Goal: Task Accomplishment & Management: Manage account settings

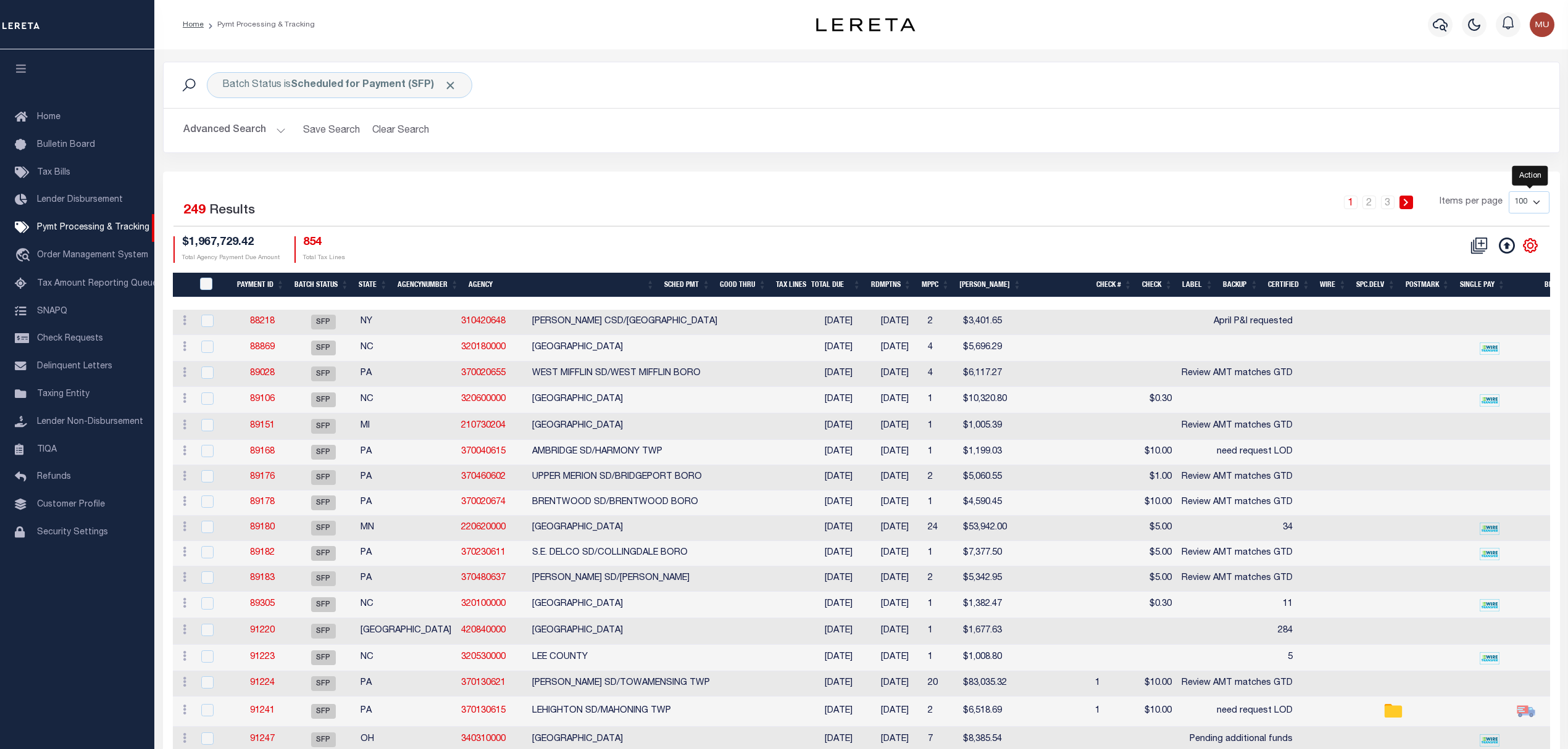
click at [1531, 243] on icon "" at bounding box center [1530, 245] width 16 height 16
click at [1450, 270] on span "CSV" at bounding box center [1440, 265] width 18 height 9
drag, startPoint x: 1473, startPoint y: 40, endPoint x: 1015, endPoint y: 163, distance: 474.2
click at [1015, 163] on div "Batch Status is Scheduled for Payment (SFP) Search Advanced Search Save Search …" at bounding box center [862, 117] width 1415 height 110
click at [183, 127] on button "Advanced Search" at bounding box center [234, 130] width 103 height 24
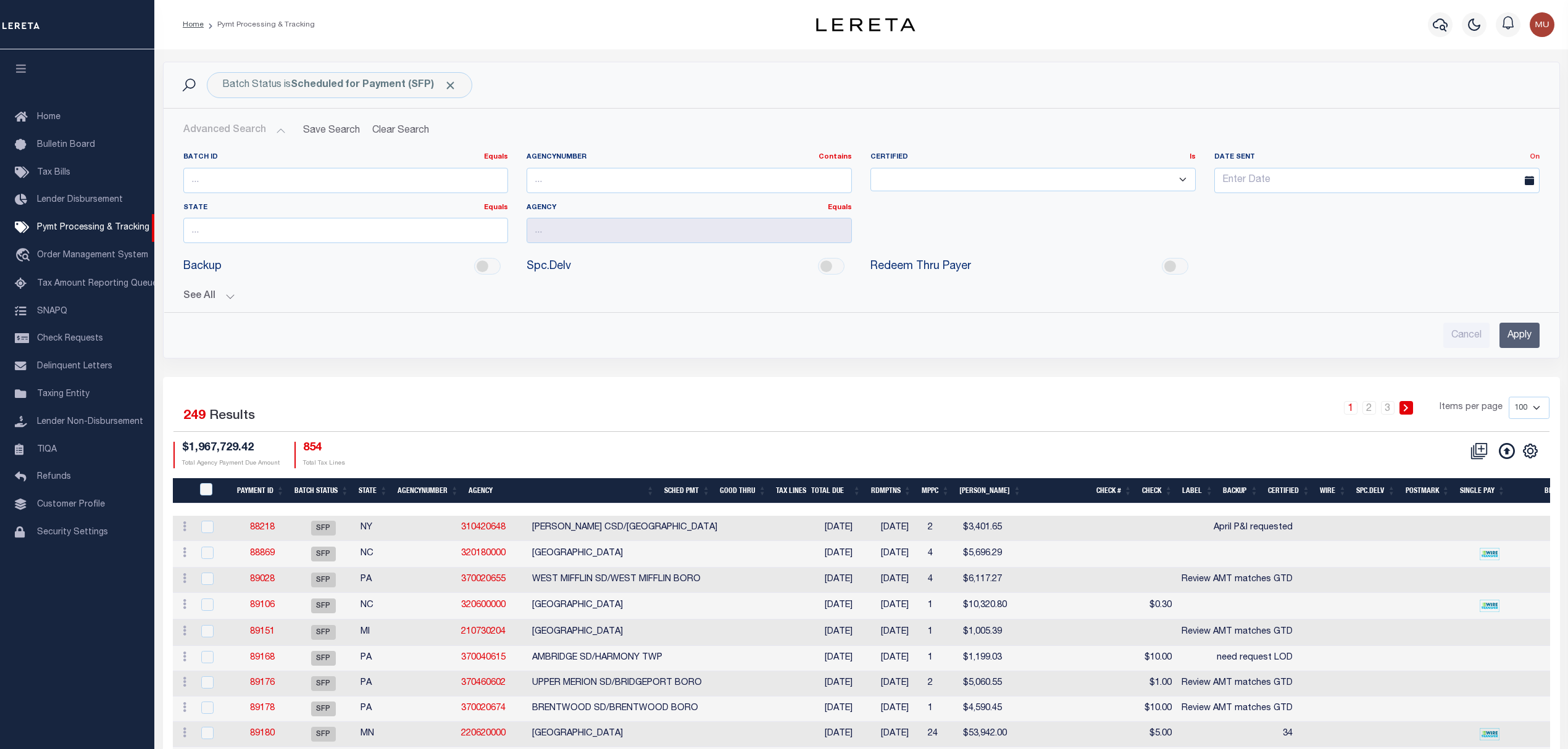
click at [1531, 159] on link "On" at bounding box center [1535, 157] width 10 height 7
click at [1467, 225] on link "Between" at bounding box center [1490, 225] width 98 height 18
click at [1433, 188] on input "text" at bounding box center [1462, 180] width 153 height 25
click at [1504, 258] on span "3" at bounding box center [1499, 251] width 24 height 24
type input "10-03-2025"
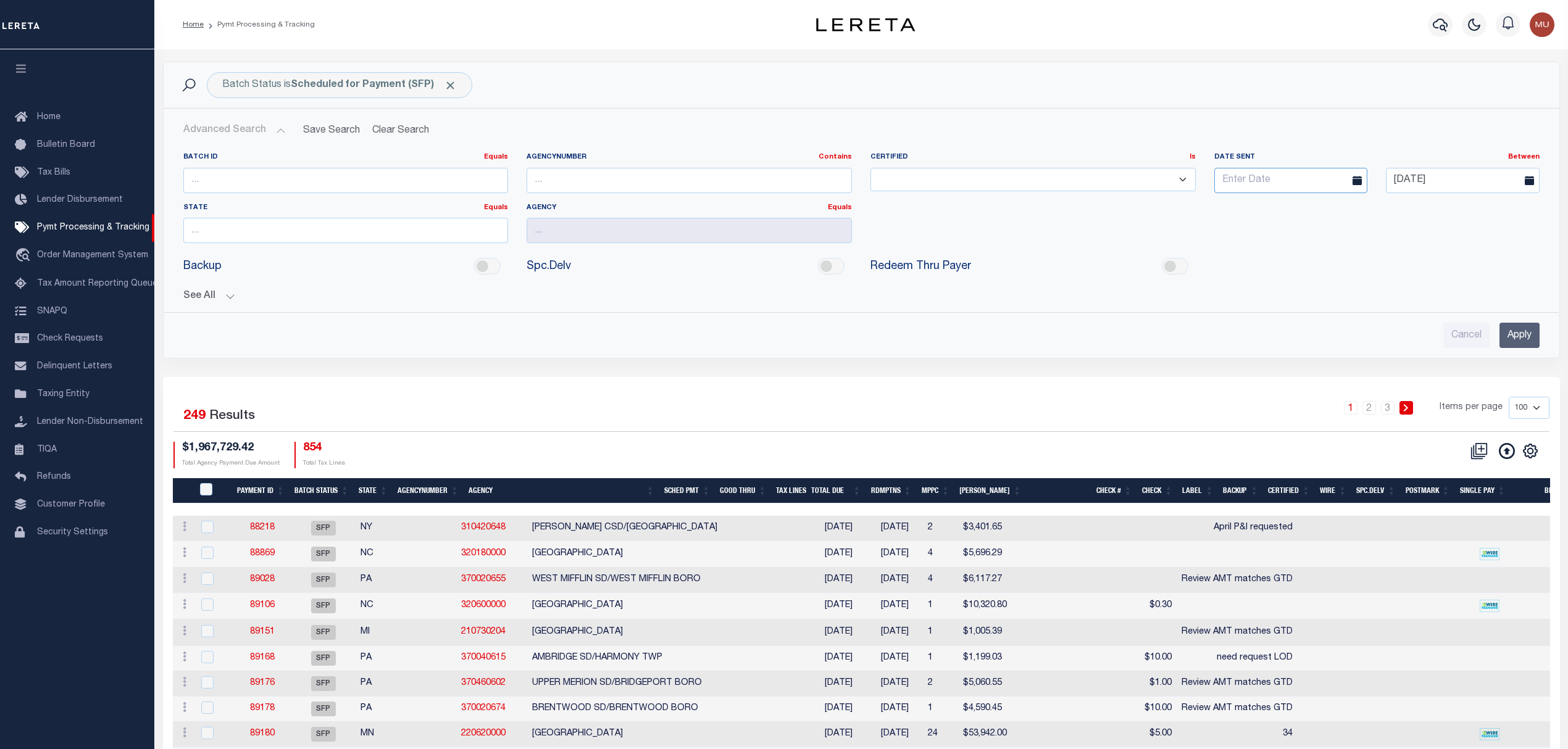
click at [1318, 184] on input "text" at bounding box center [1291, 180] width 153 height 25
click at [1311, 255] on span "1" at bounding box center [1309, 251] width 24 height 24
type input "10-01-2025"
click at [1526, 344] on input "Apply" at bounding box center [1519, 335] width 40 height 25
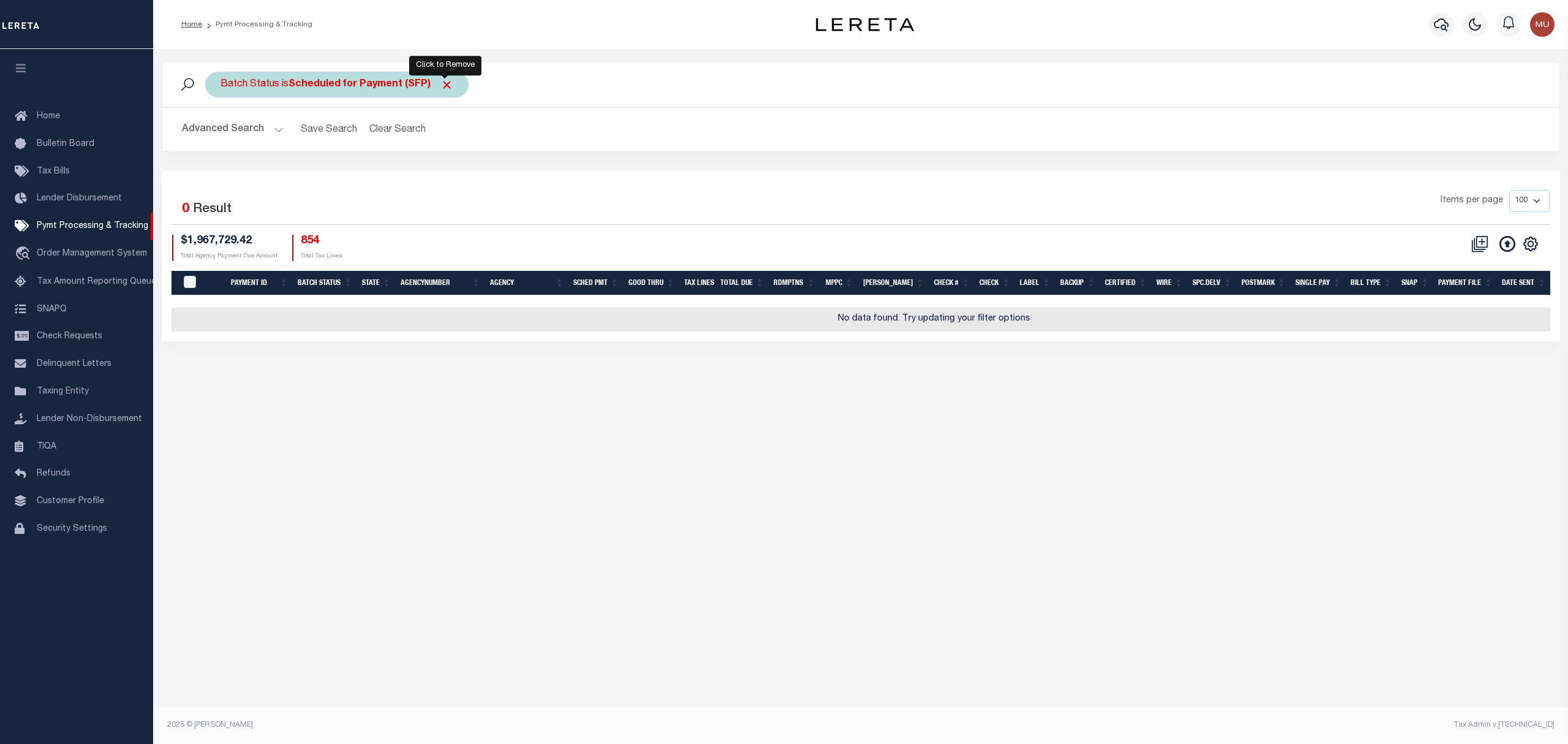
click at [444, 89] on span "Click to Remove" at bounding box center [447, 84] width 13 height 13
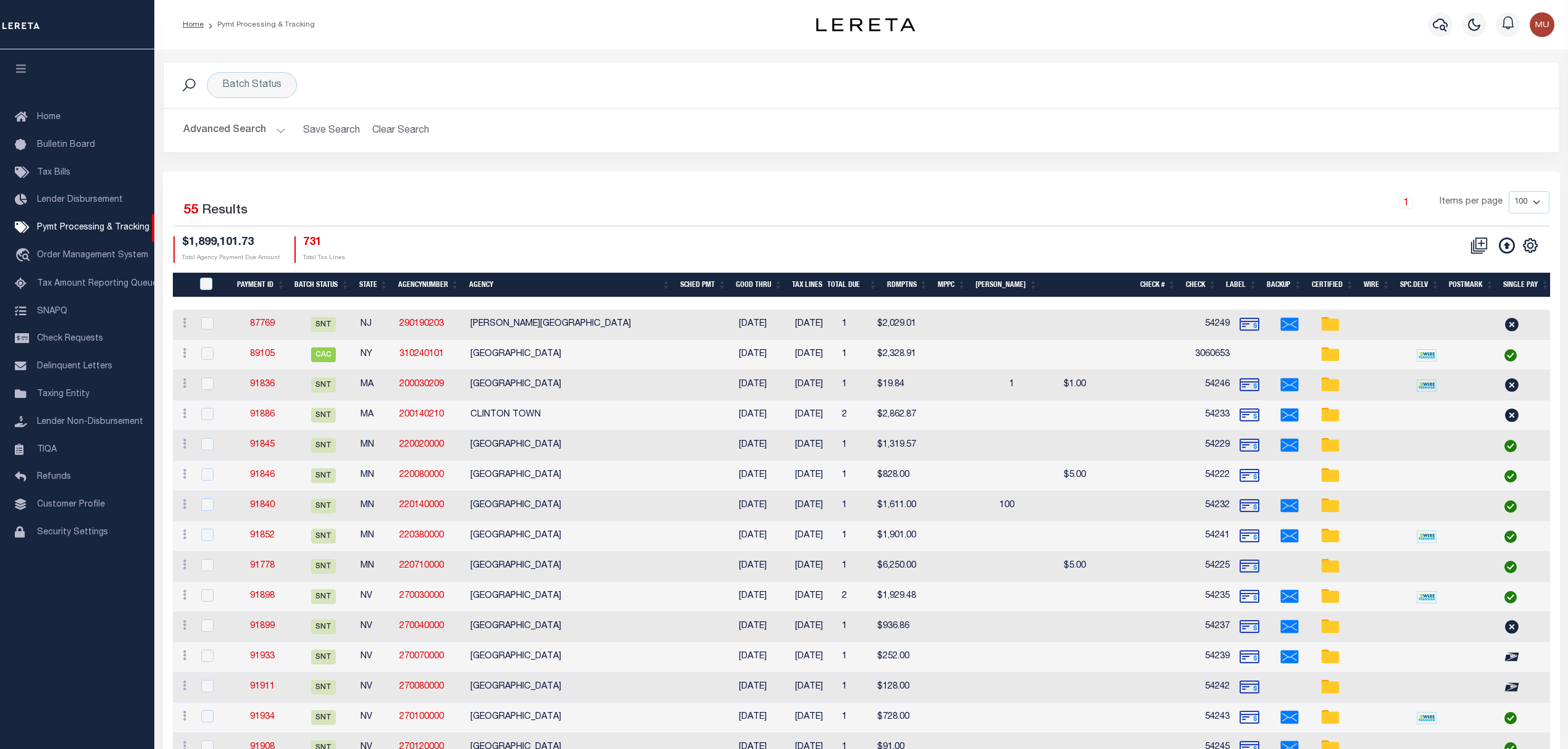
drag, startPoint x: 981, startPoint y: 184, endPoint x: 974, endPoint y: 184, distance: 7.0
click at [1090, 151] on div "Advanced Search Save Search Clear Search PayeeSearchTable_dynamictable_____Defa…" at bounding box center [862, 130] width 1396 height 44
click at [245, 132] on button "Advanced Search" at bounding box center [234, 130] width 103 height 24
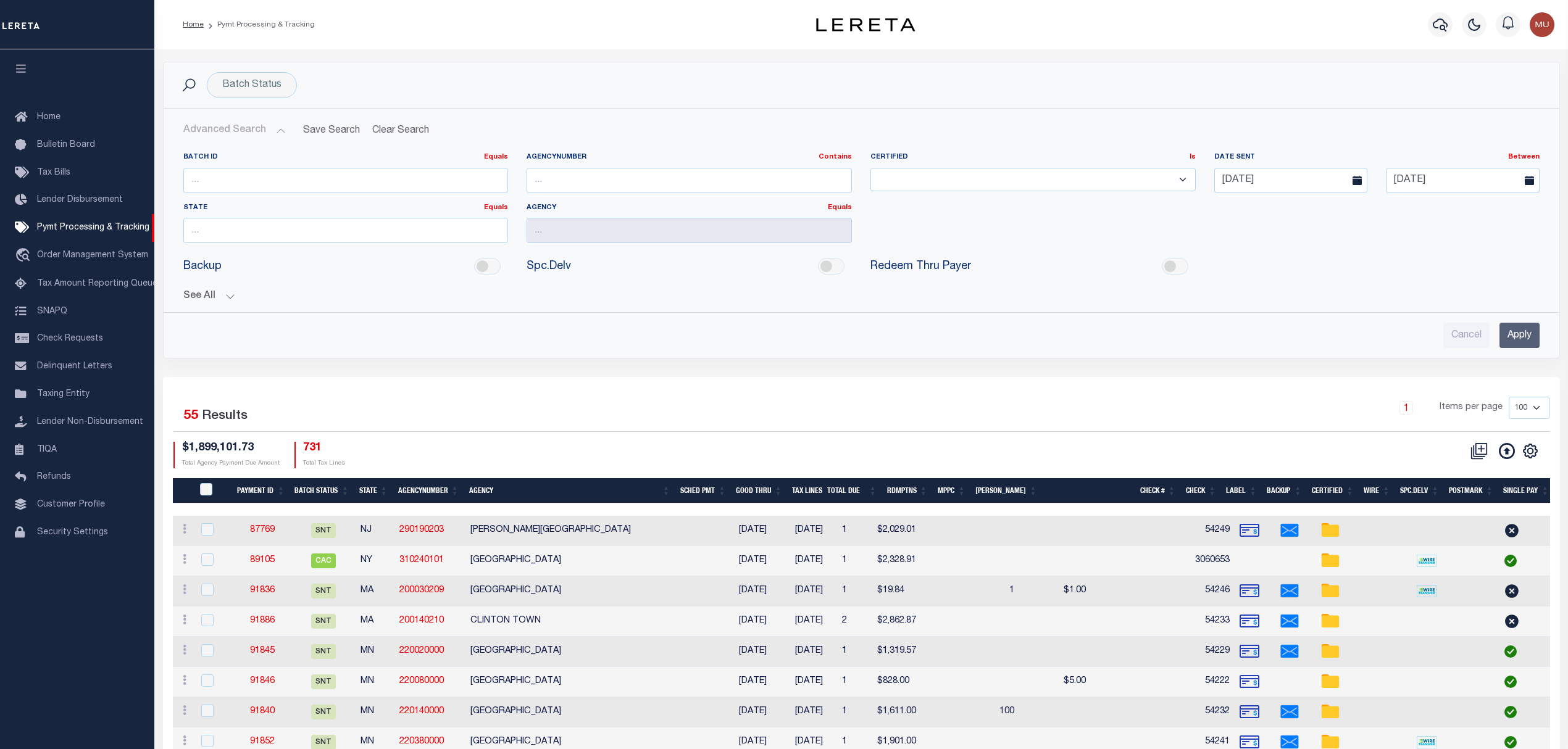
click at [1298, 194] on div "Date Sent Between On After Before Between 10-01-2025 10-03-2025" at bounding box center [1377, 178] width 344 height 50
click at [1226, 214] on icon at bounding box center [1225, 210] width 9 height 9
select select "8"
click at [1415, 209] on div "Batch ID Equals Equals Is Not Equal To Is Greater Than Is Less Than AgencyNumbe…" at bounding box center [861, 203] width 1375 height 101
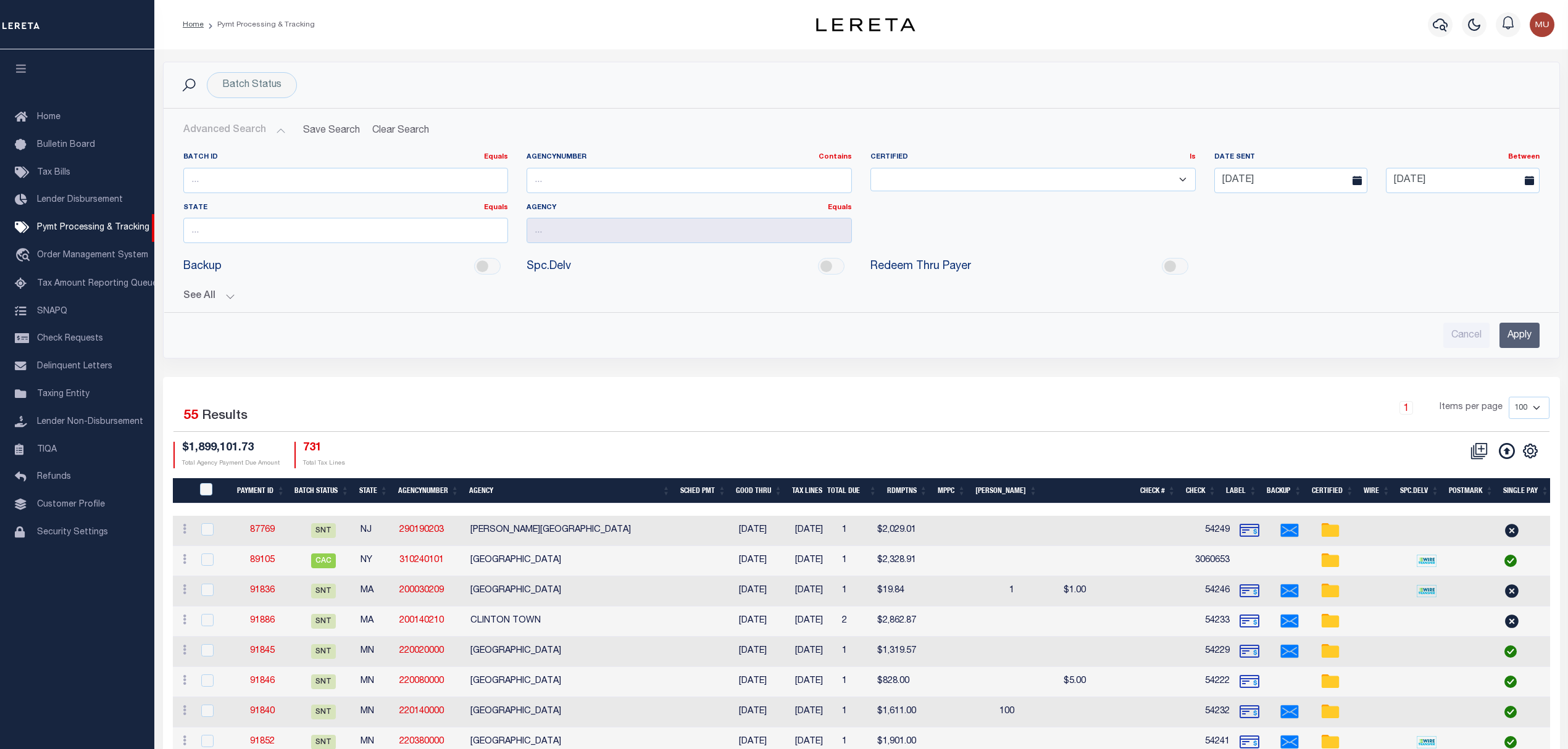
click at [790, 404] on div "1 Items per page 100 200 500 1000" at bounding box center [1035, 413] width 1027 height 32
click at [52, 107] on link "Home" at bounding box center [77, 118] width 154 height 28
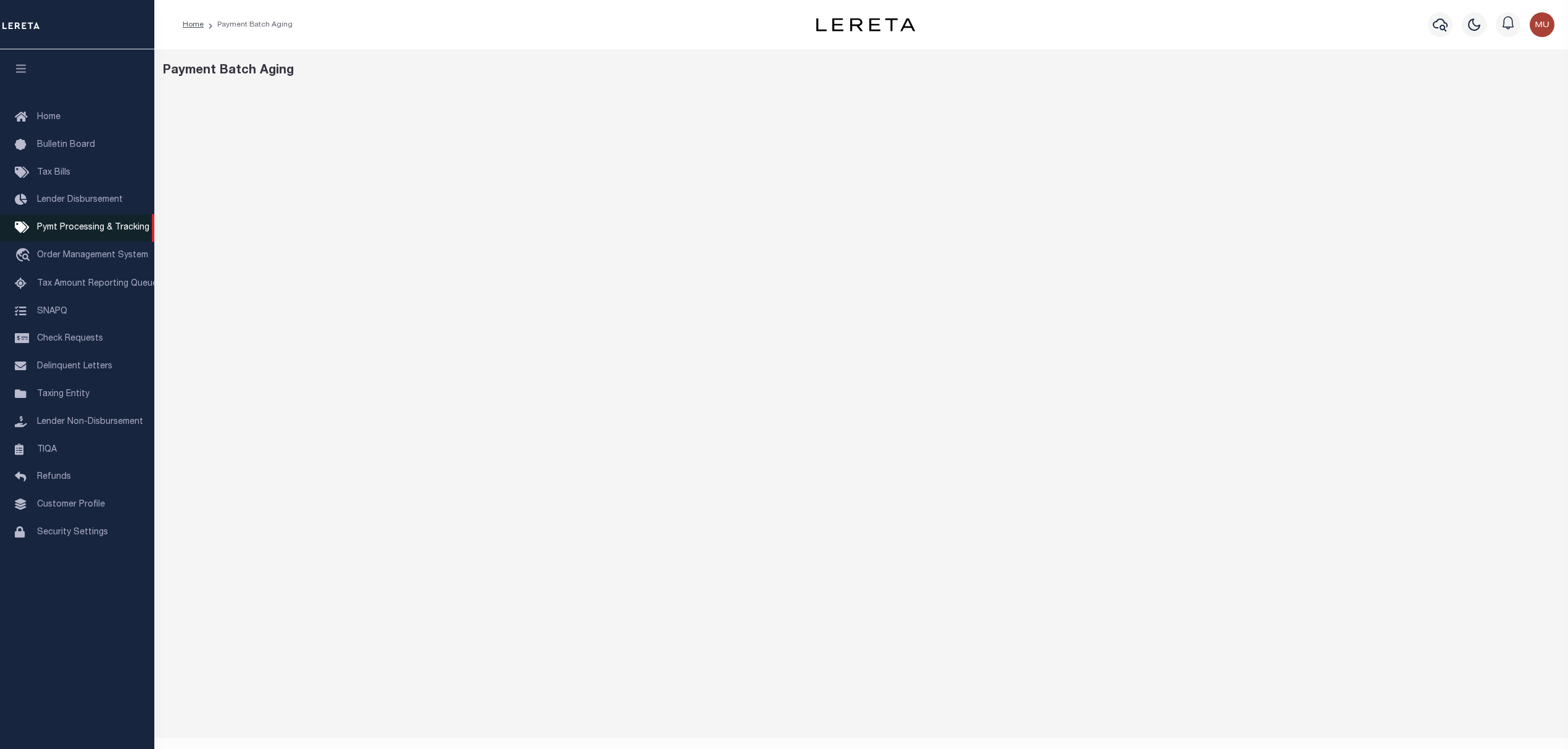
click at [87, 229] on span "Pymt Processing & Tracking" at bounding box center [93, 228] width 112 height 9
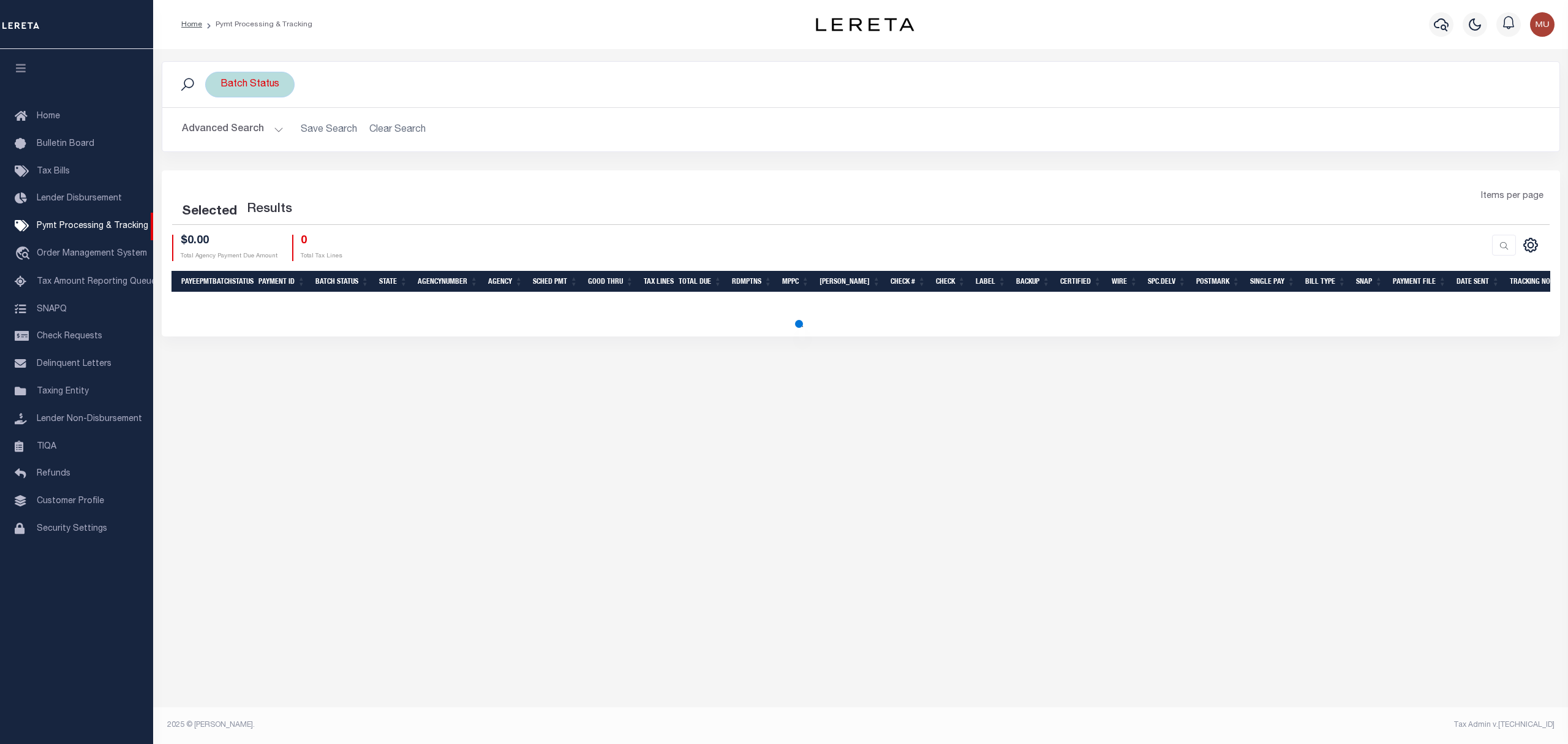
click at [256, 78] on div "Batch Status" at bounding box center [250, 84] width 89 height 26
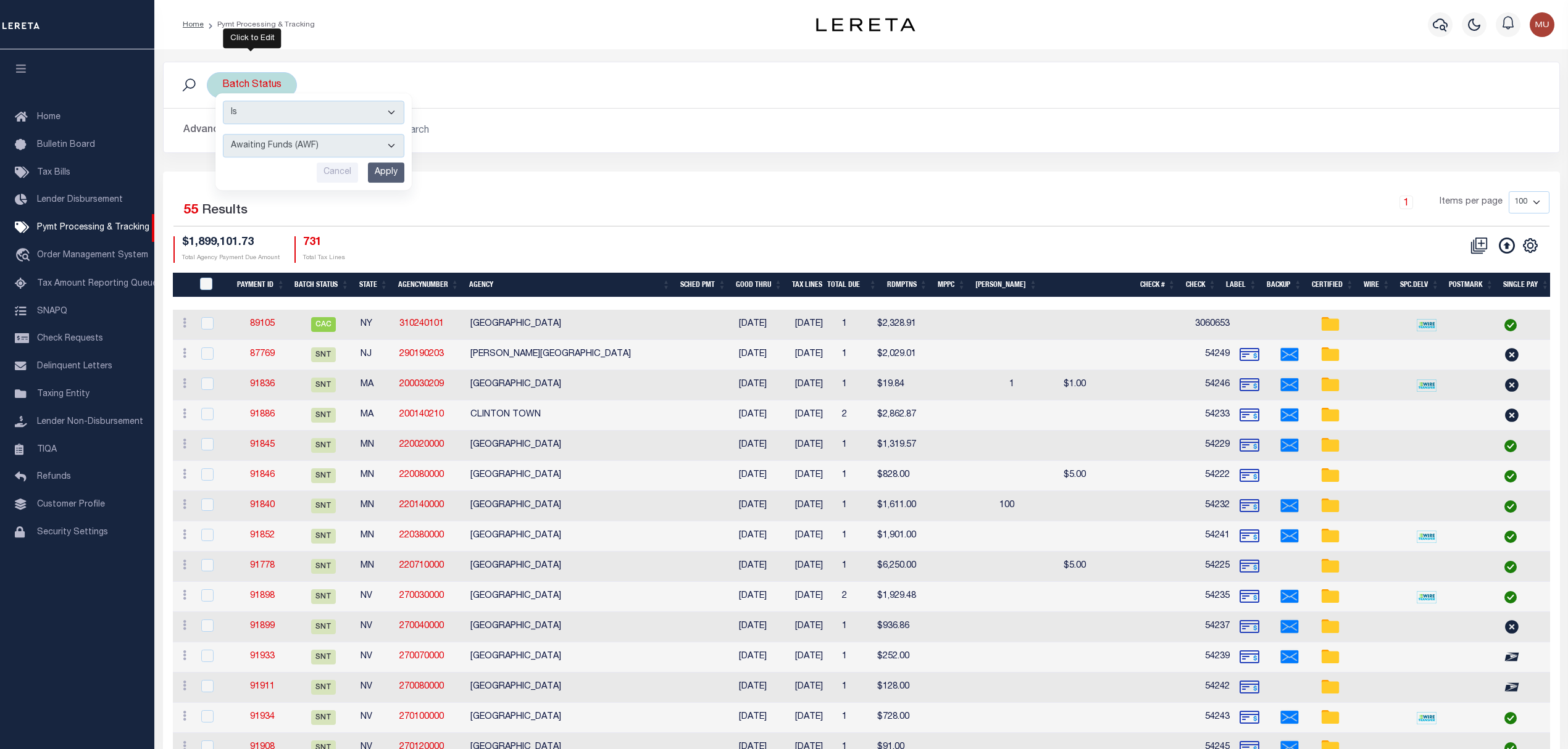
click at [371, 153] on select "Awaiting Funds (AWF) Cleared and Complete (CAC) New Check Needed (NCN) Payment …" at bounding box center [314, 146] width 182 height 23
select select "RFR"
click at [223, 135] on select "Awaiting Funds (AWF) Cleared and Complete (CAC) New Check Needed (NCN) Payment …" at bounding box center [314, 146] width 182 height 23
click at [381, 180] on input "Apply" at bounding box center [386, 173] width 37 height 20
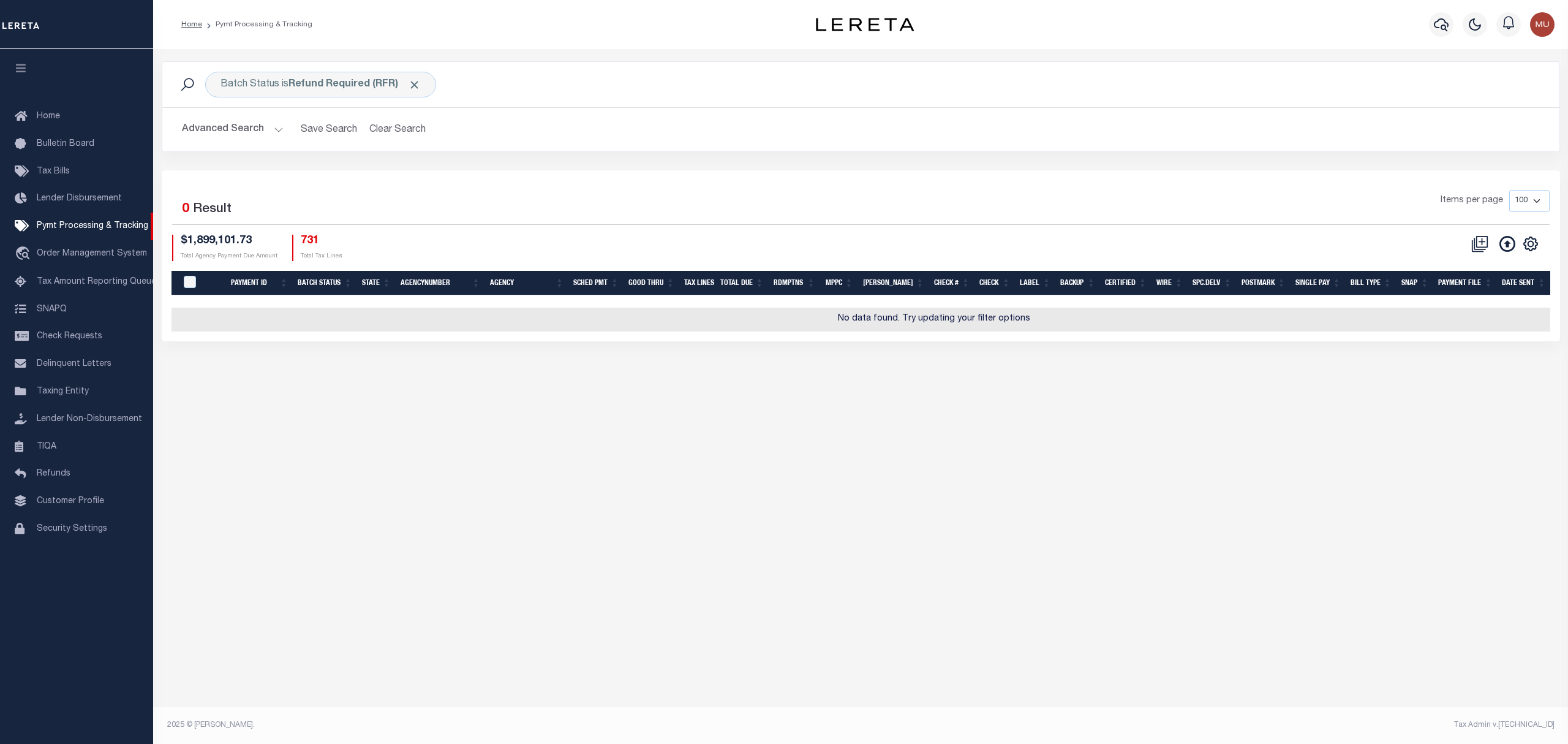
click at [207, 134] on button "Advanced Search" at bounding box center [233, 130] width 102 height 24
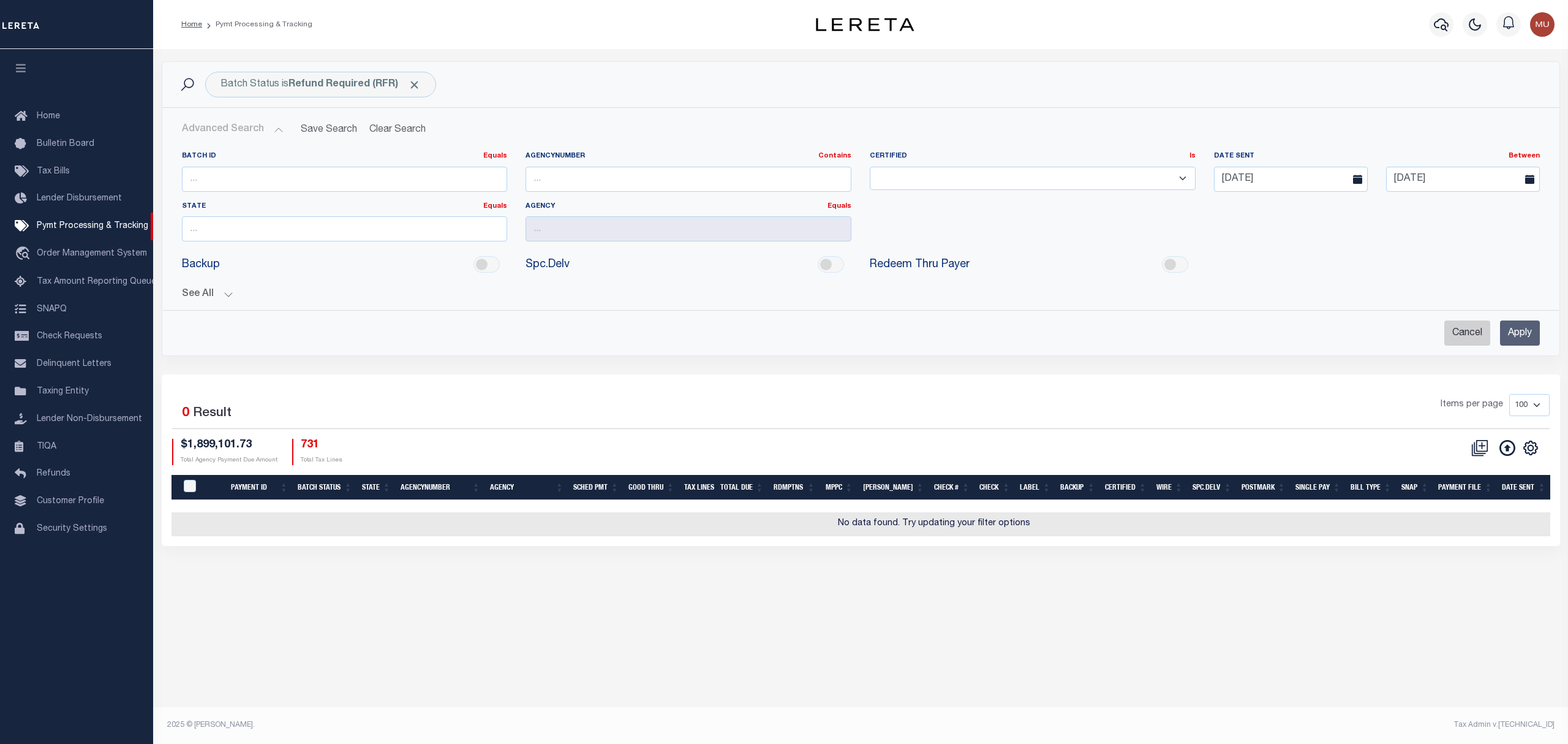
click at [1455, 330] on input "Cancel" at bounding box center [1467, 333] width 46 height 25
checkbox input "true"
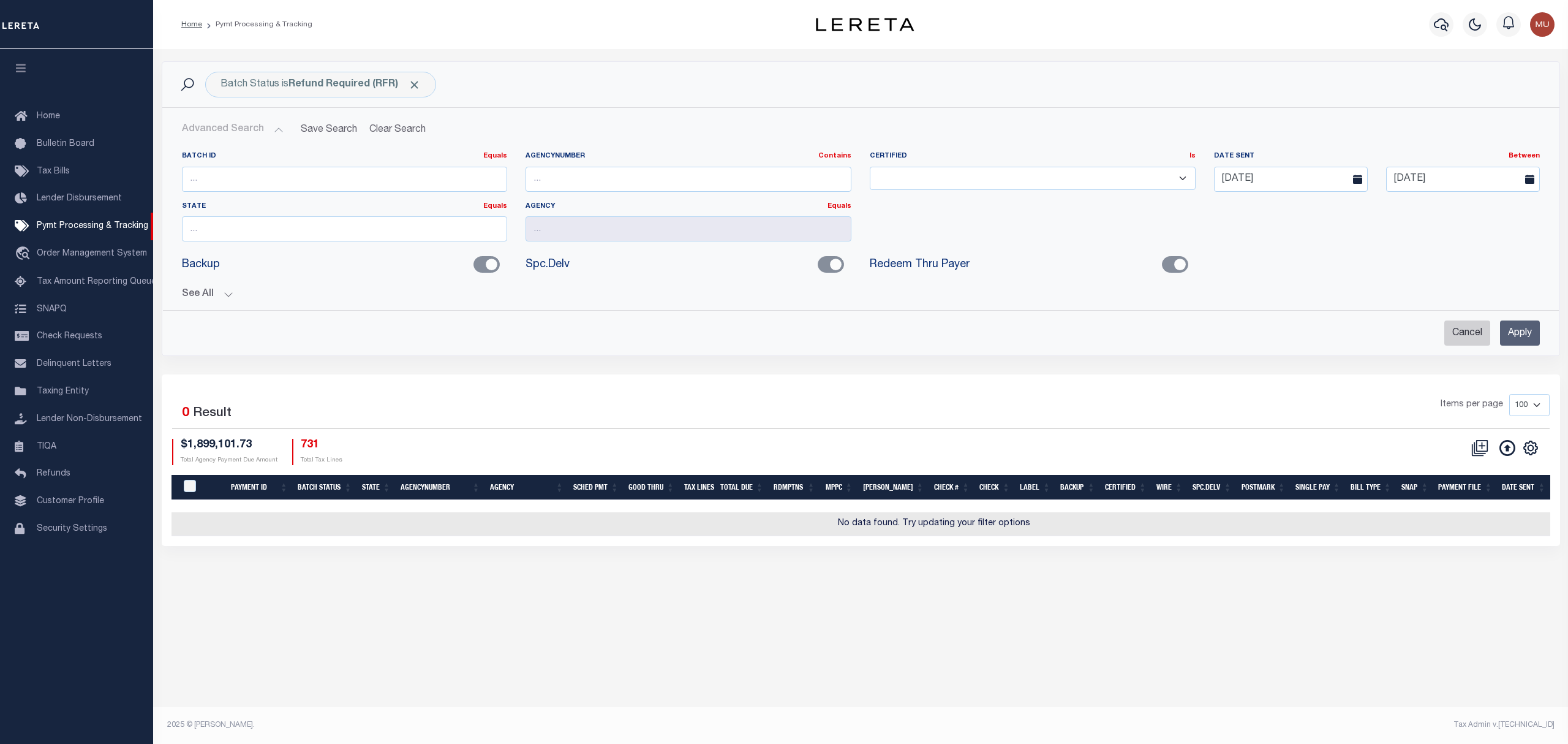
checkbox input "true"
checkbox input "false"
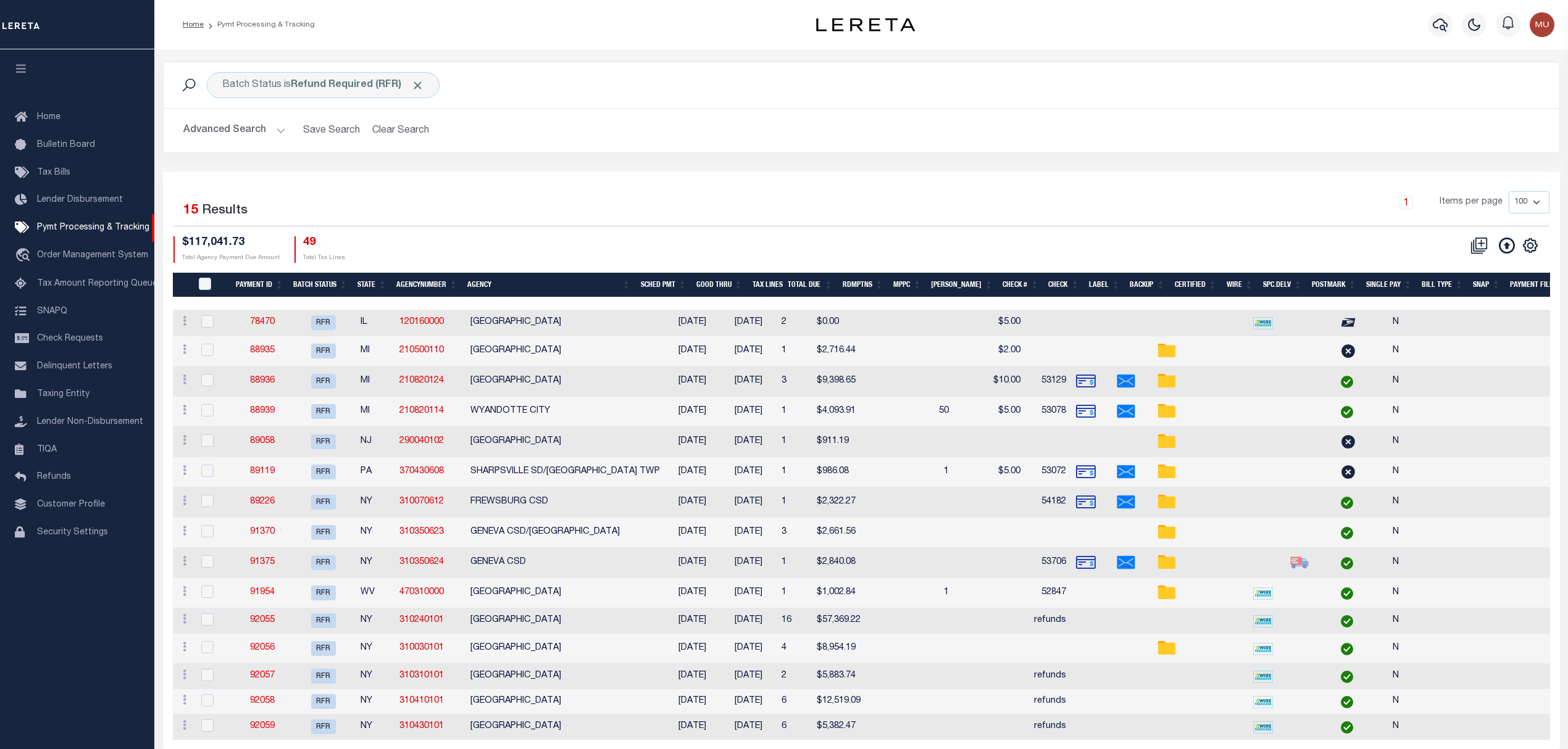
click at [224, 124] on button "Advanced Search" at bounding box center [234, 130] width 103 height 24
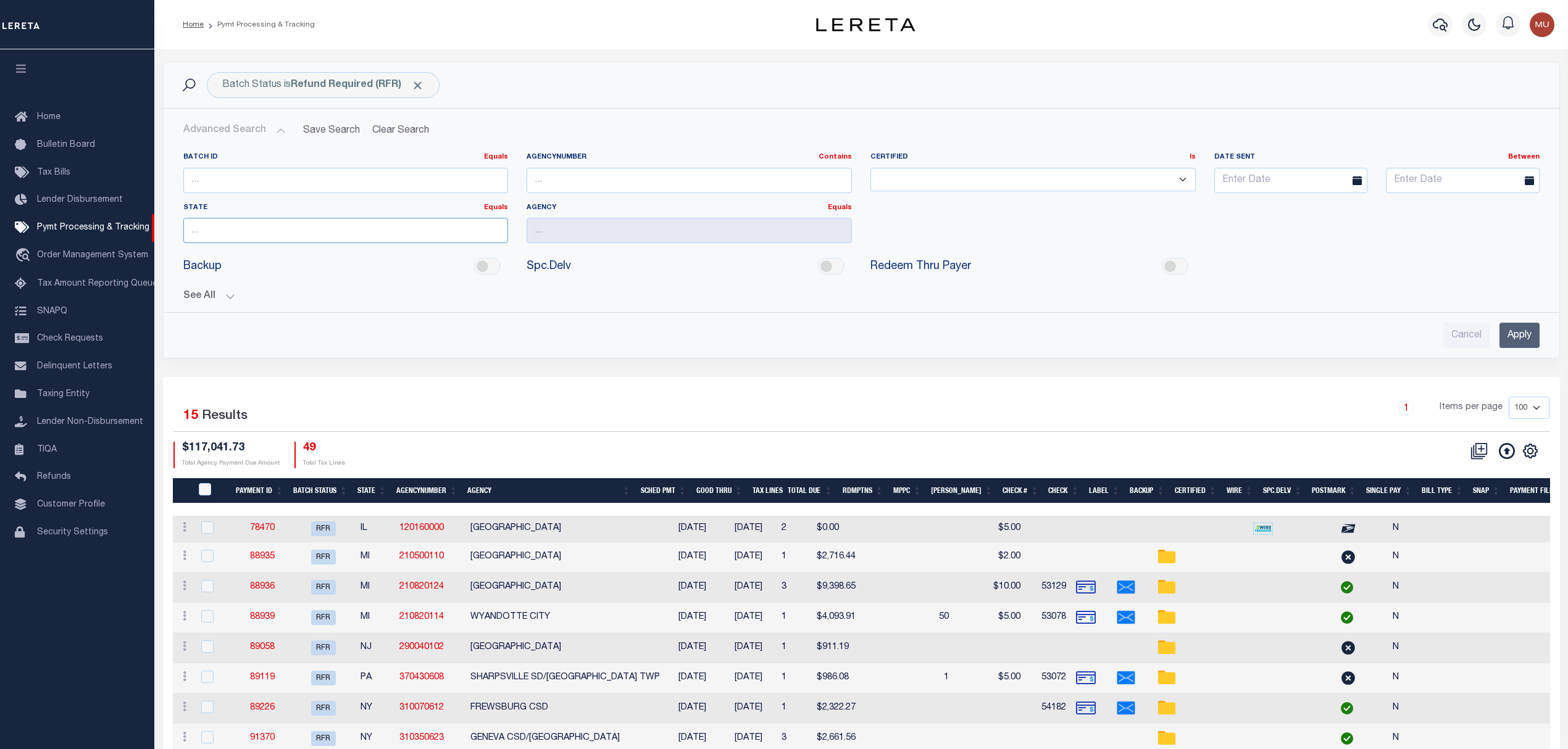
click at [318, 235] on input "text" at bounding box center [346, 231] width 325 height 25
click at [398, 255] on div "NY" at bounding box center [346, 255] width 324 height 20
type input "NY"
click at [1531, 341] on input "Apply" at bounding box center [1519, 335] width 40 height 25
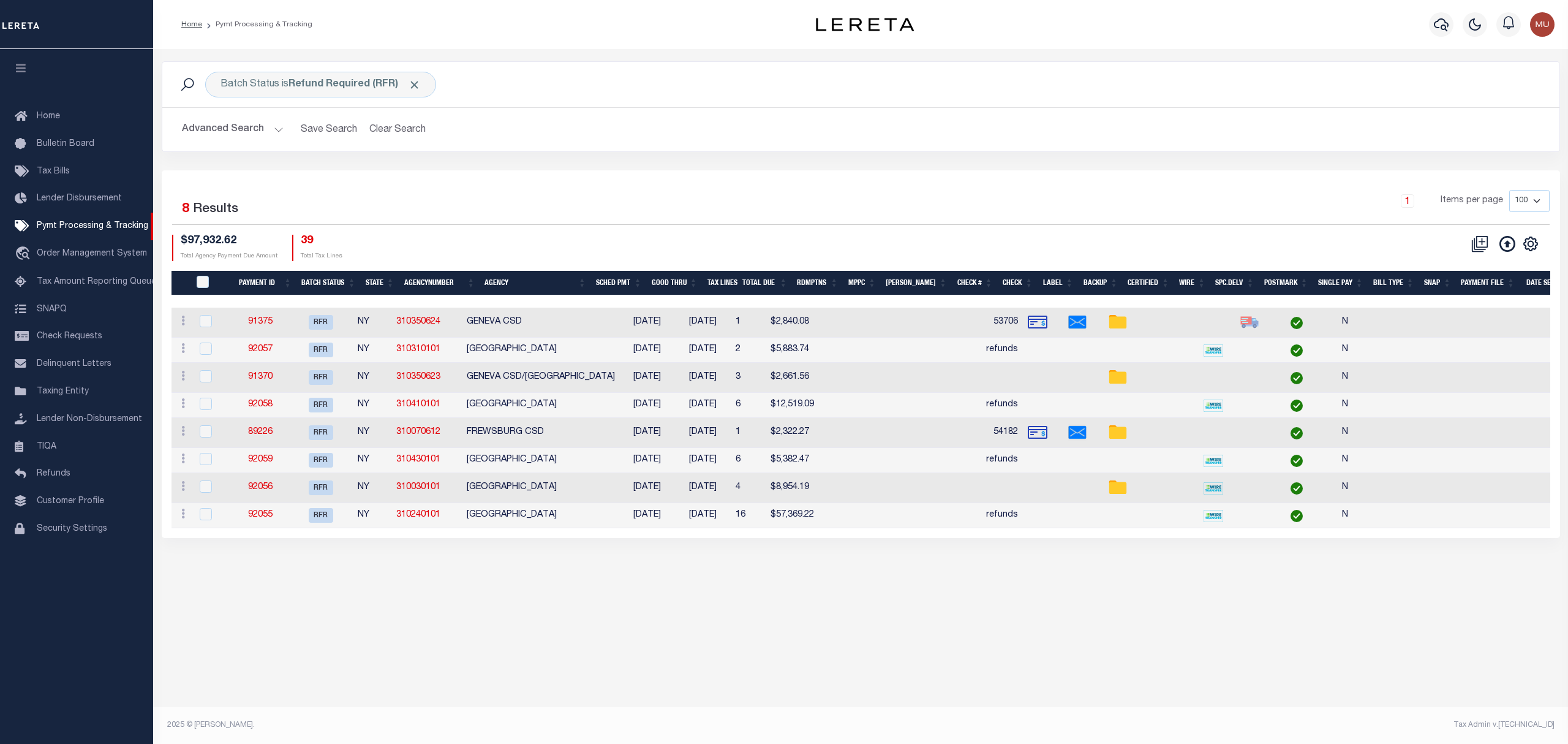
click at [1539, 247] on link at bounding box center [1530, 243] width 19 height 9
click at [1449, 336] on span "Show Filter" at bounding box center [1455, 335] width 46 height 9
select select
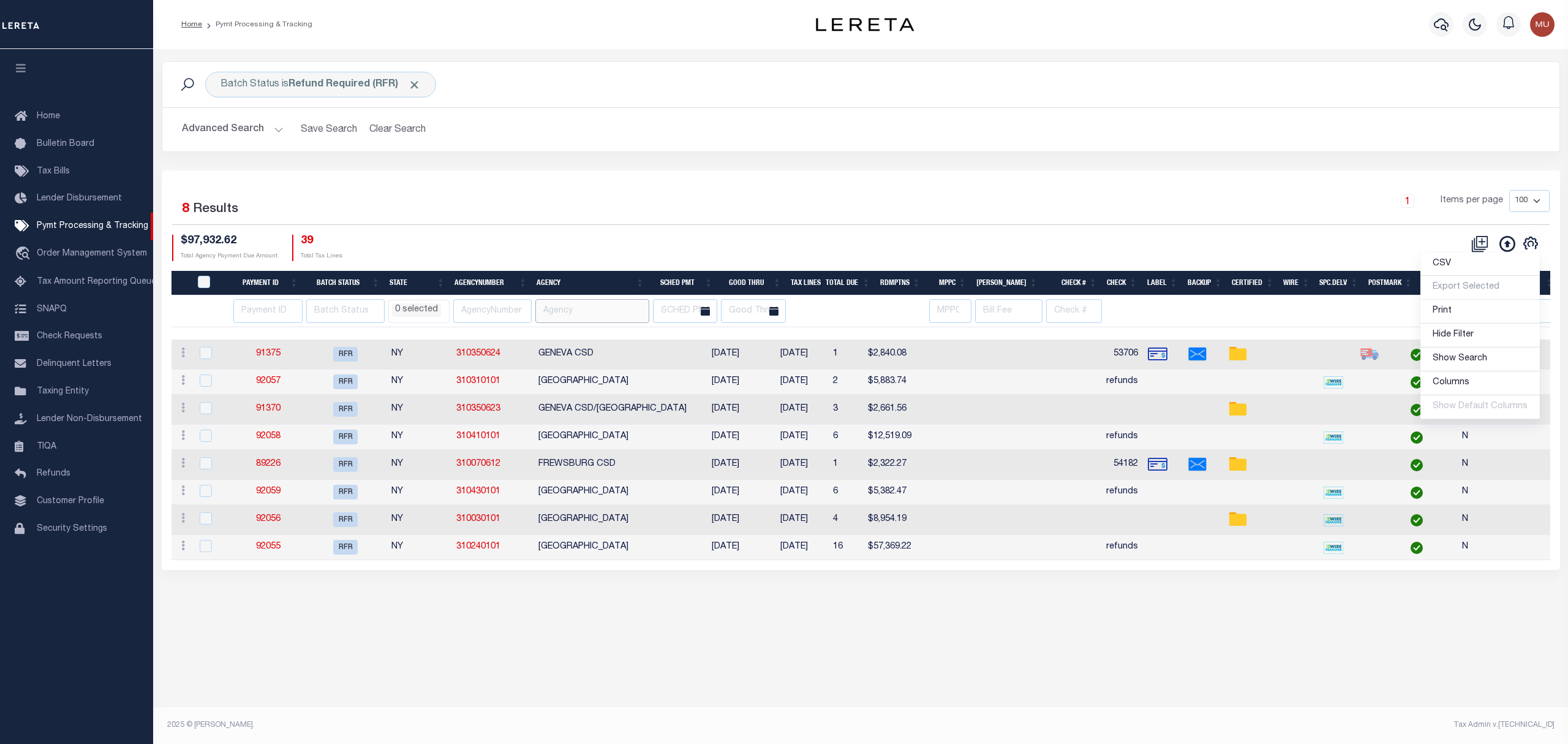
click at [562, 310] on input "text" at bounding box center [592, 311] width 113 height 24
type input "city"
click at [579, 186] on div "Selected 8 Results 1 Items per page 100 200 500 1000 $97,932.62 39" at bounding box center [861, 370] width 1399 height 400
select select
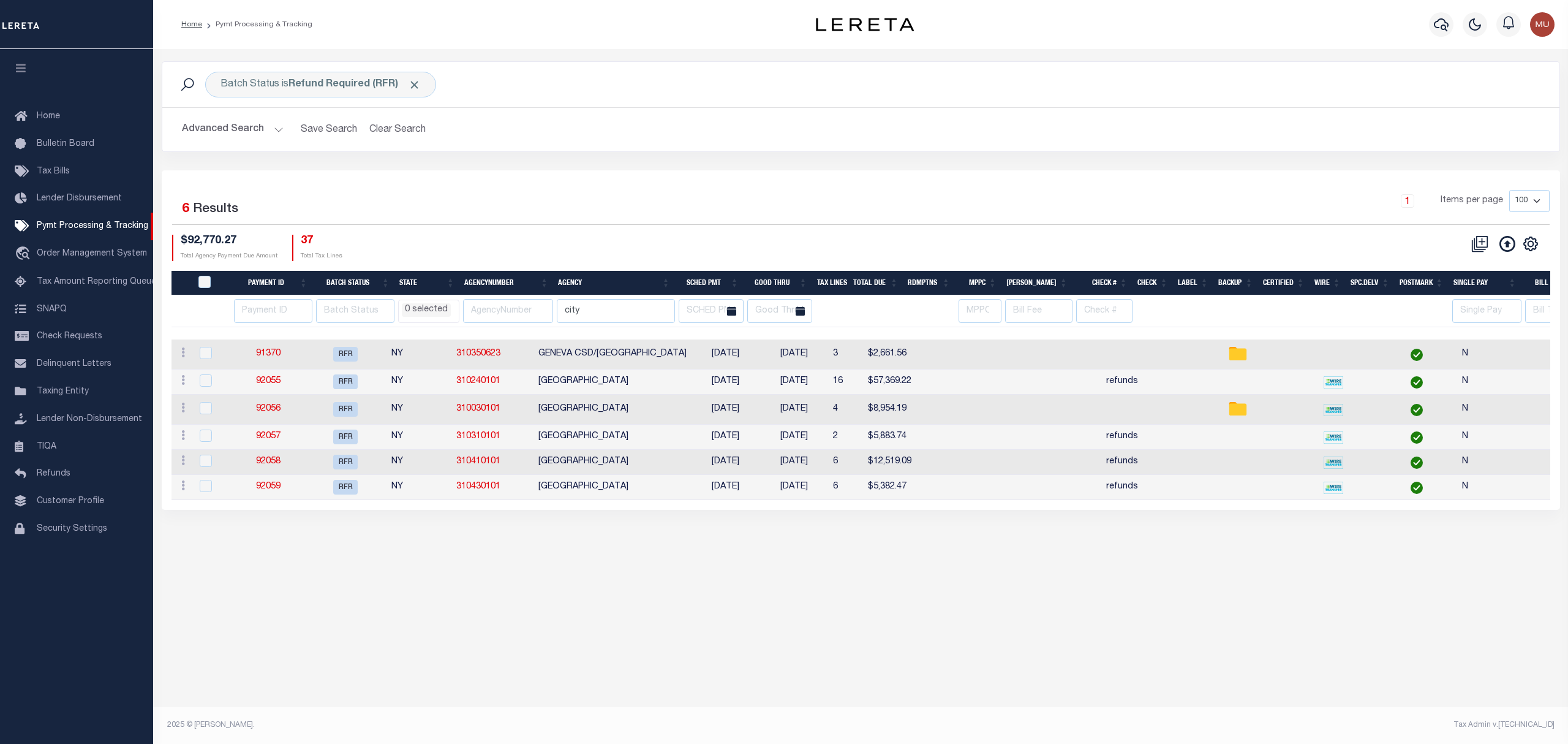
click at [527, 283] on th "AgencyNumber" at bounding box center [507, 283] width 94 height 25
select select
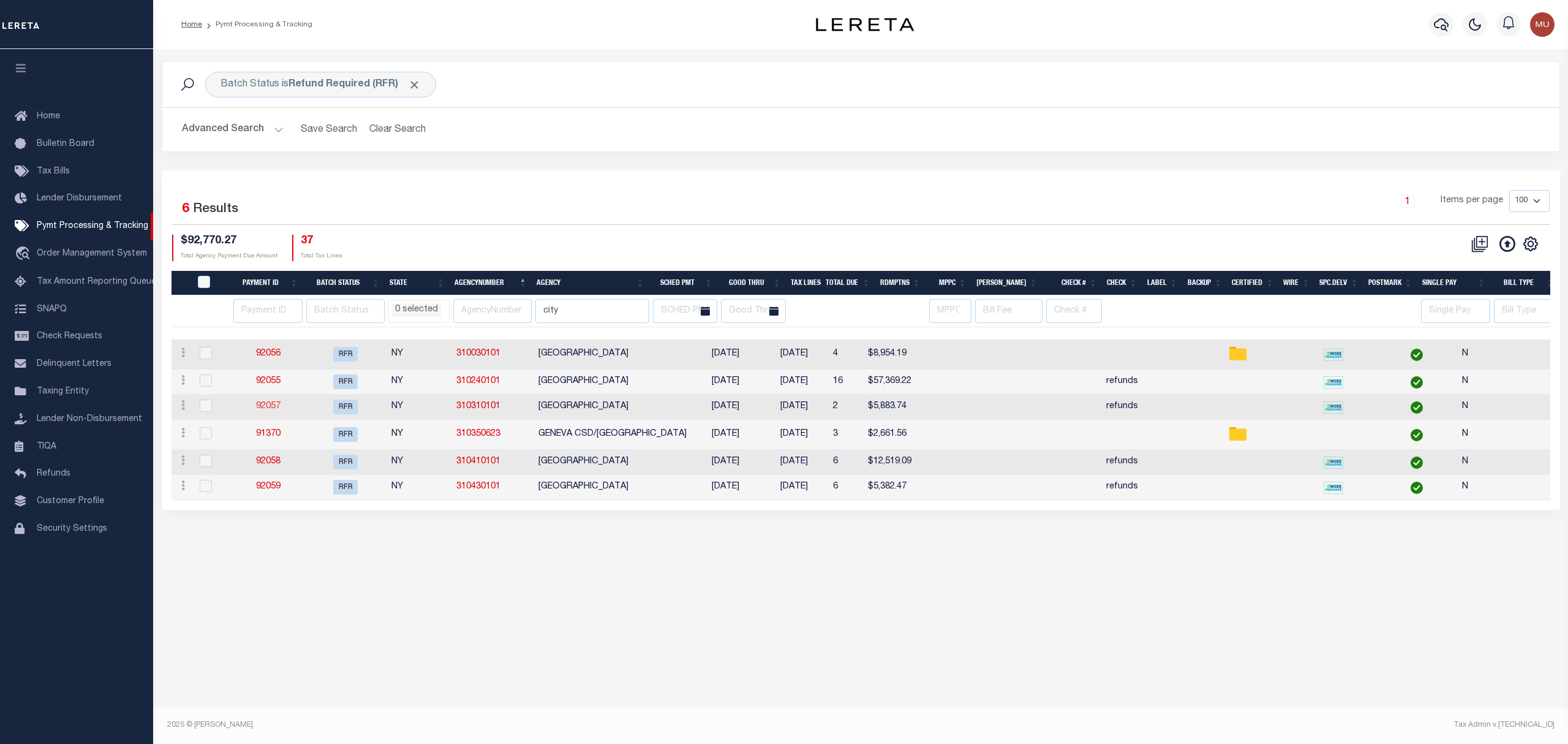
drag, startPoint x: 277, startPoint y: 415, endPoint x: 268, endPoint y: 407, distance: 12.0
click at [645, 196] on div "1 Items per page 100 200 500 1000" at bounding box center [1035, 206] width 1029 height 32
click at [97, 238] on link "Pymt Processing & Tracking" at bounding box center [76, 227] width 153 height 28
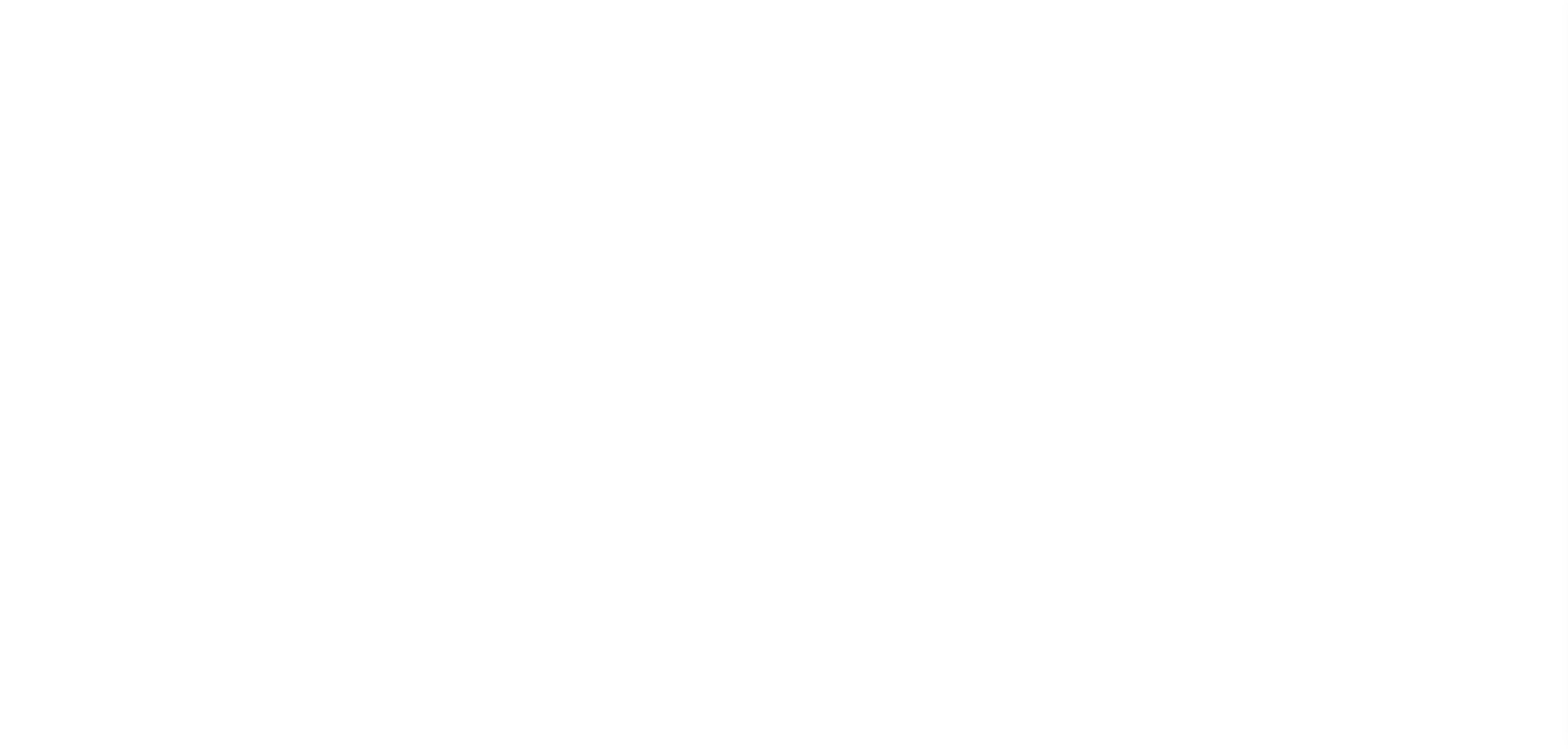
select select "RFR"
select select "Urbina, Matthew"
select select
select select "RFR"
select select
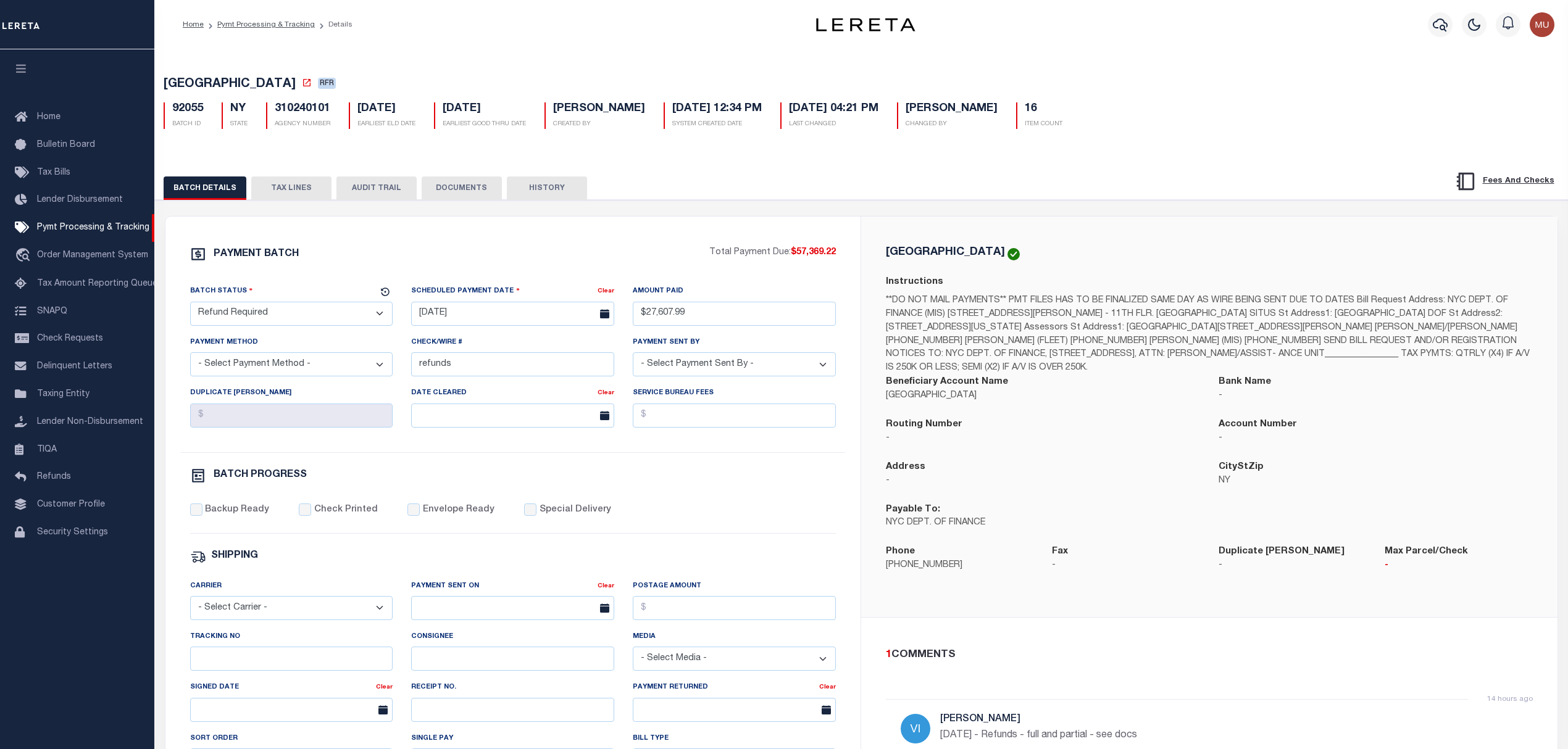
click at [645, 265] on div "PAYMENT BATCH" at bounding box center [450, 258] width 520 height 23
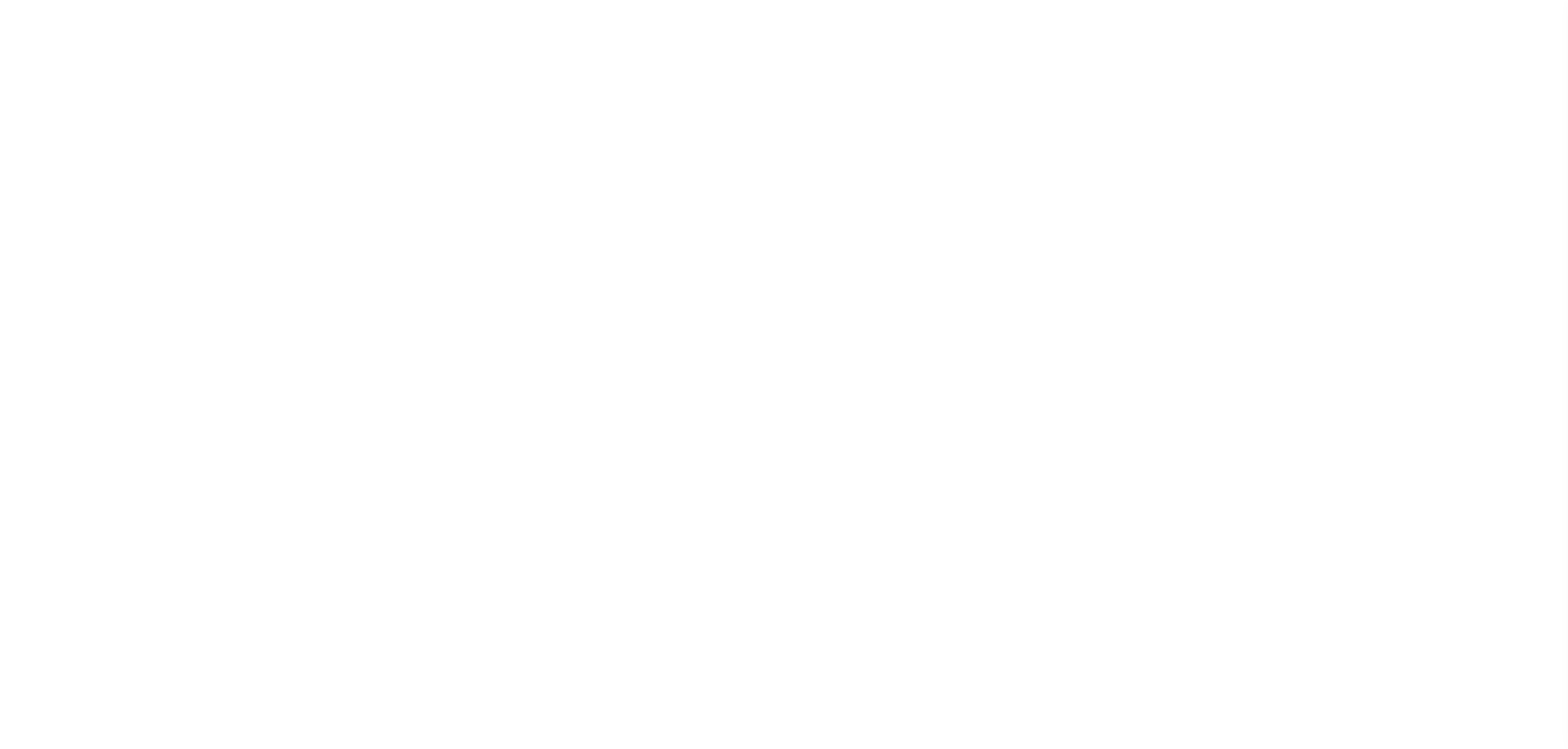
select select "RFR"
select select
select select "RFR"
select select
select select "RFR"
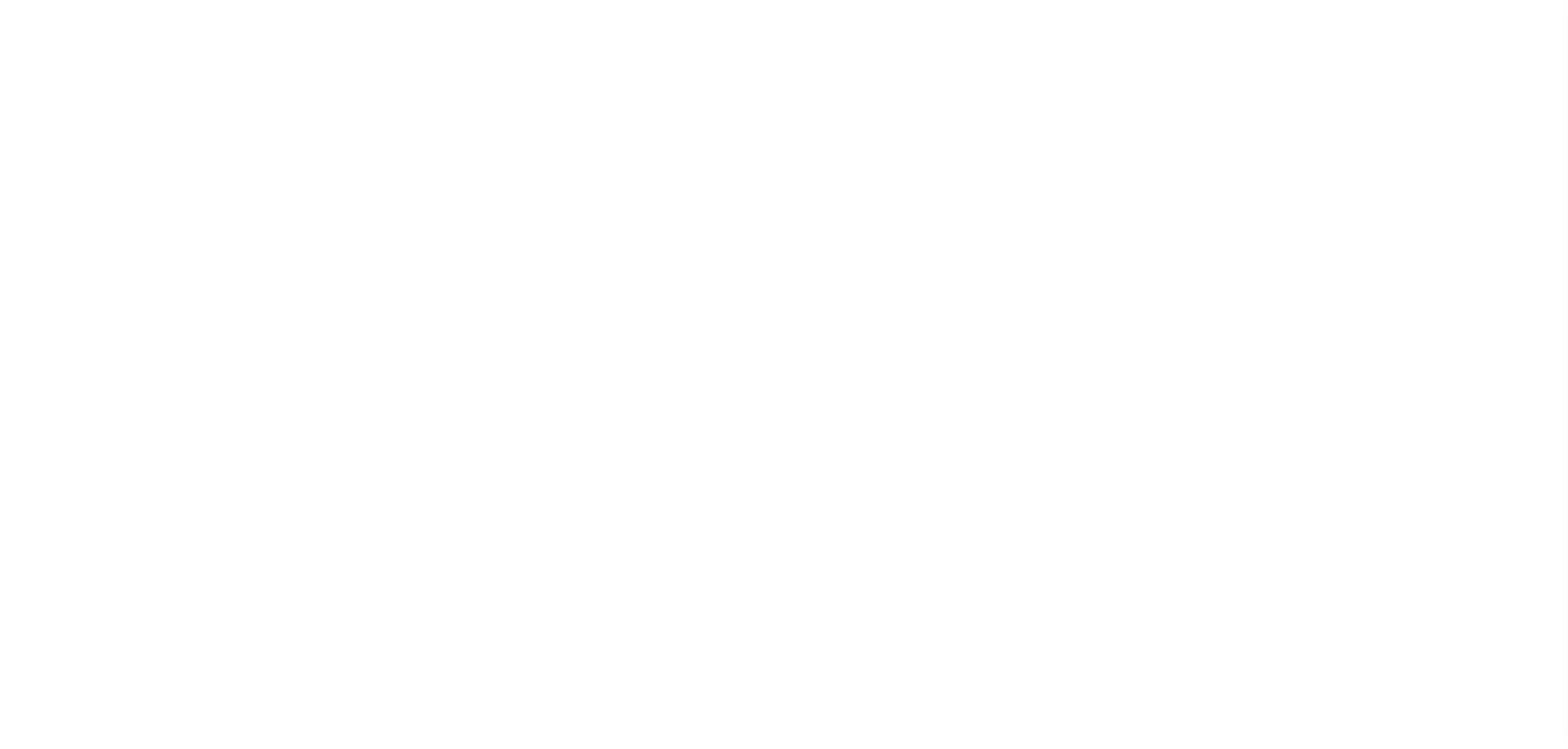
select select
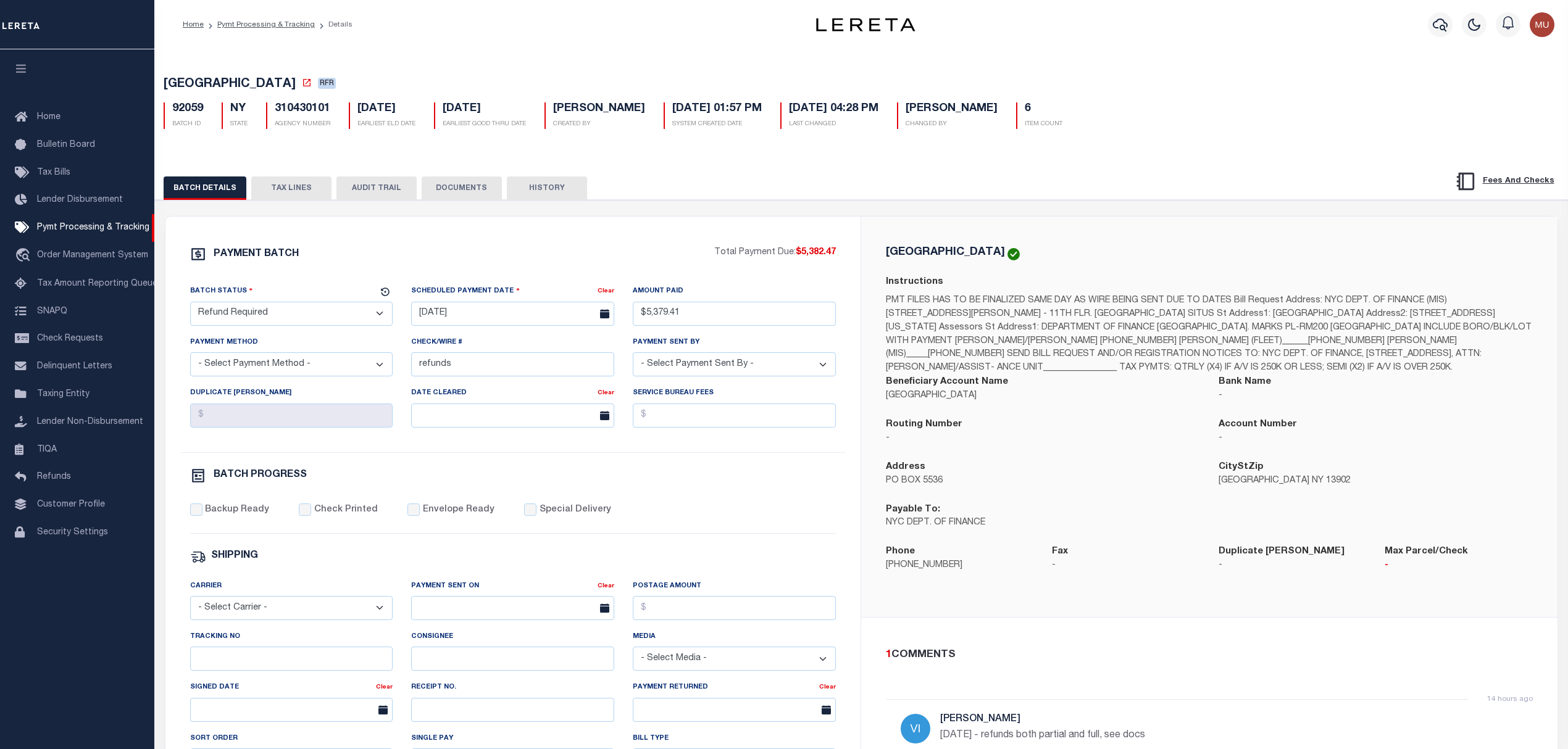
click at [443, 200] on button "DOCUMENTS" at bounding box center [461, 188] width 80 height 23
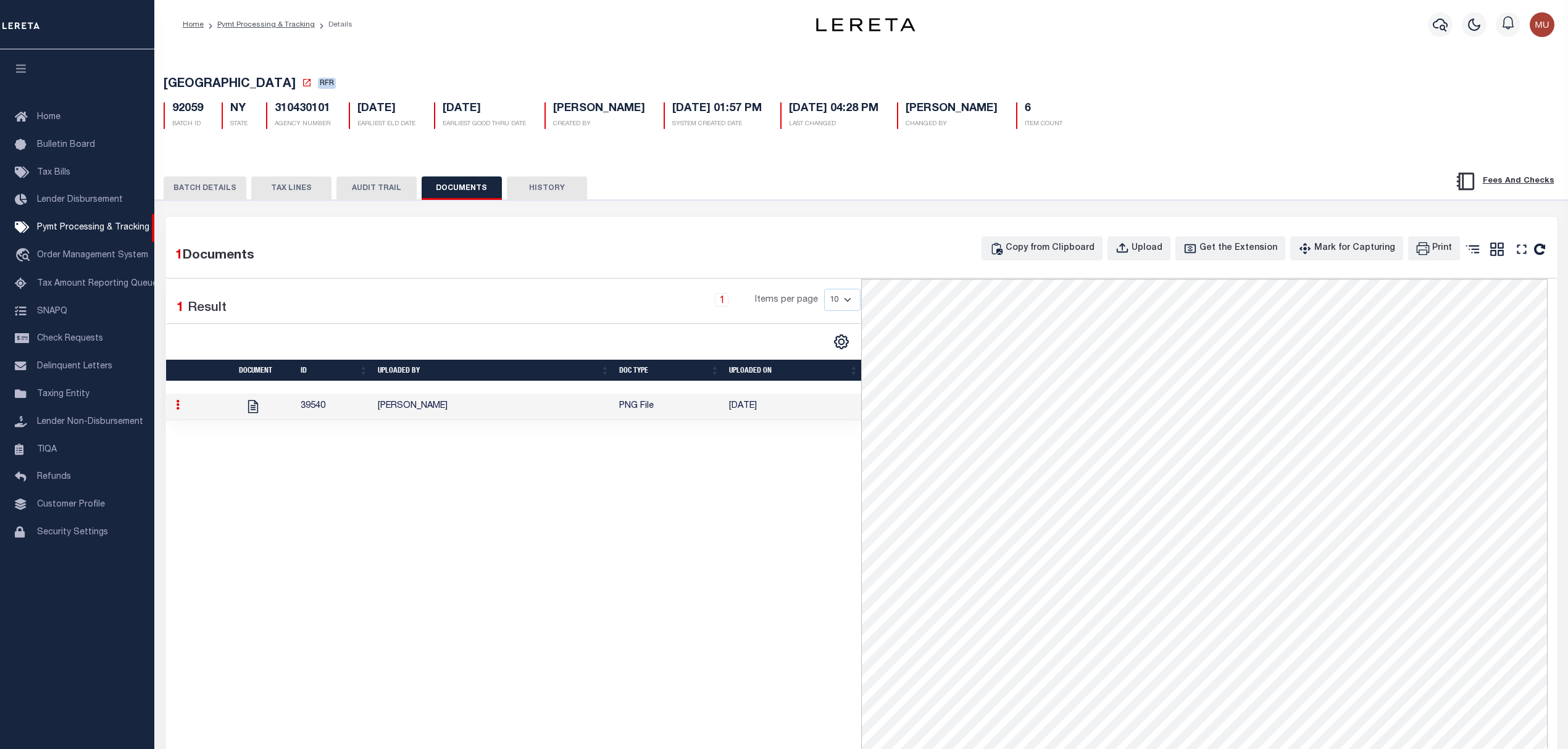
click at [182, 191] on button "BATCH DETAILS" at bounding box center [205, 188] width 83 height 23
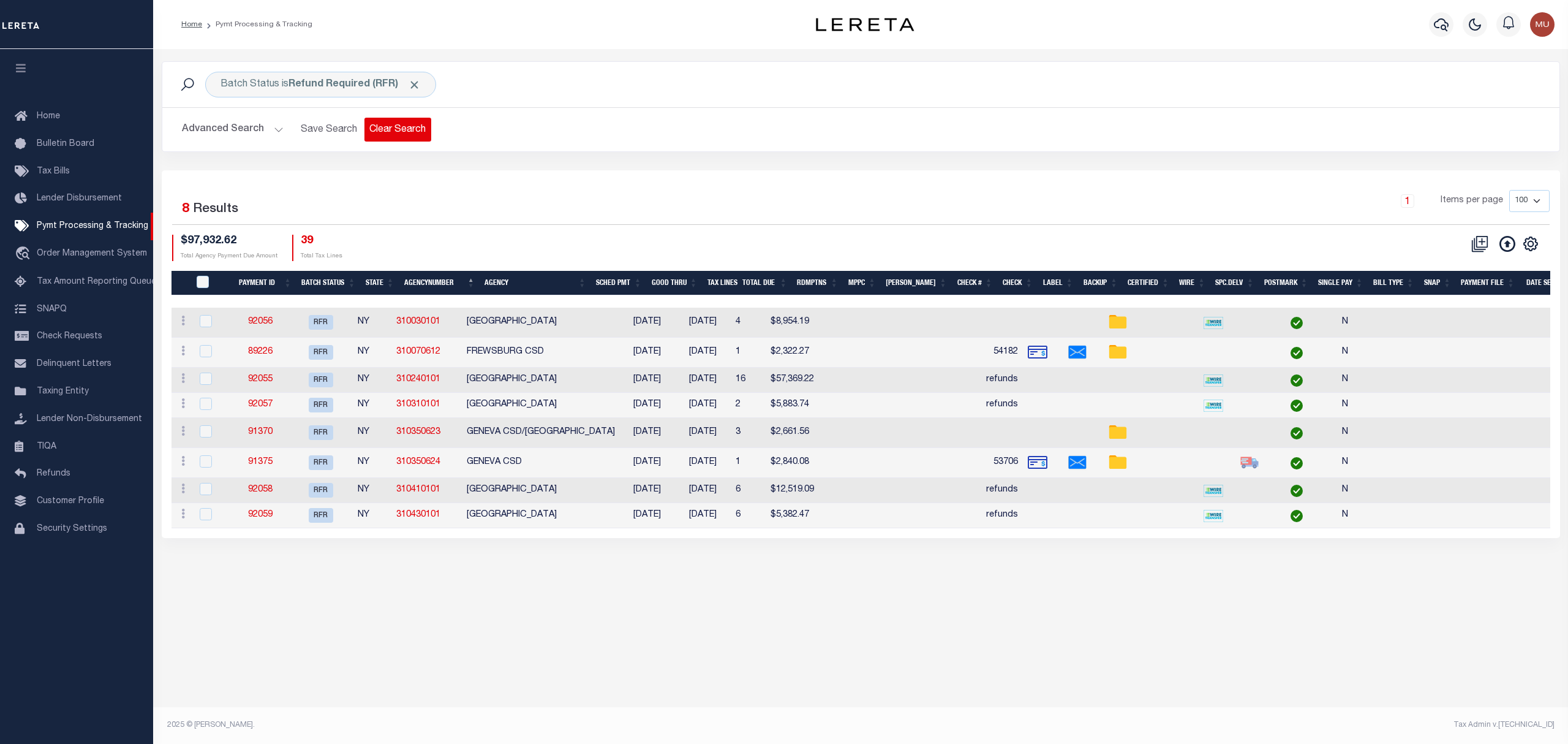
click at [400, 121] on button "Clear Search" at bounding box center [398, 130] width 67 height 24
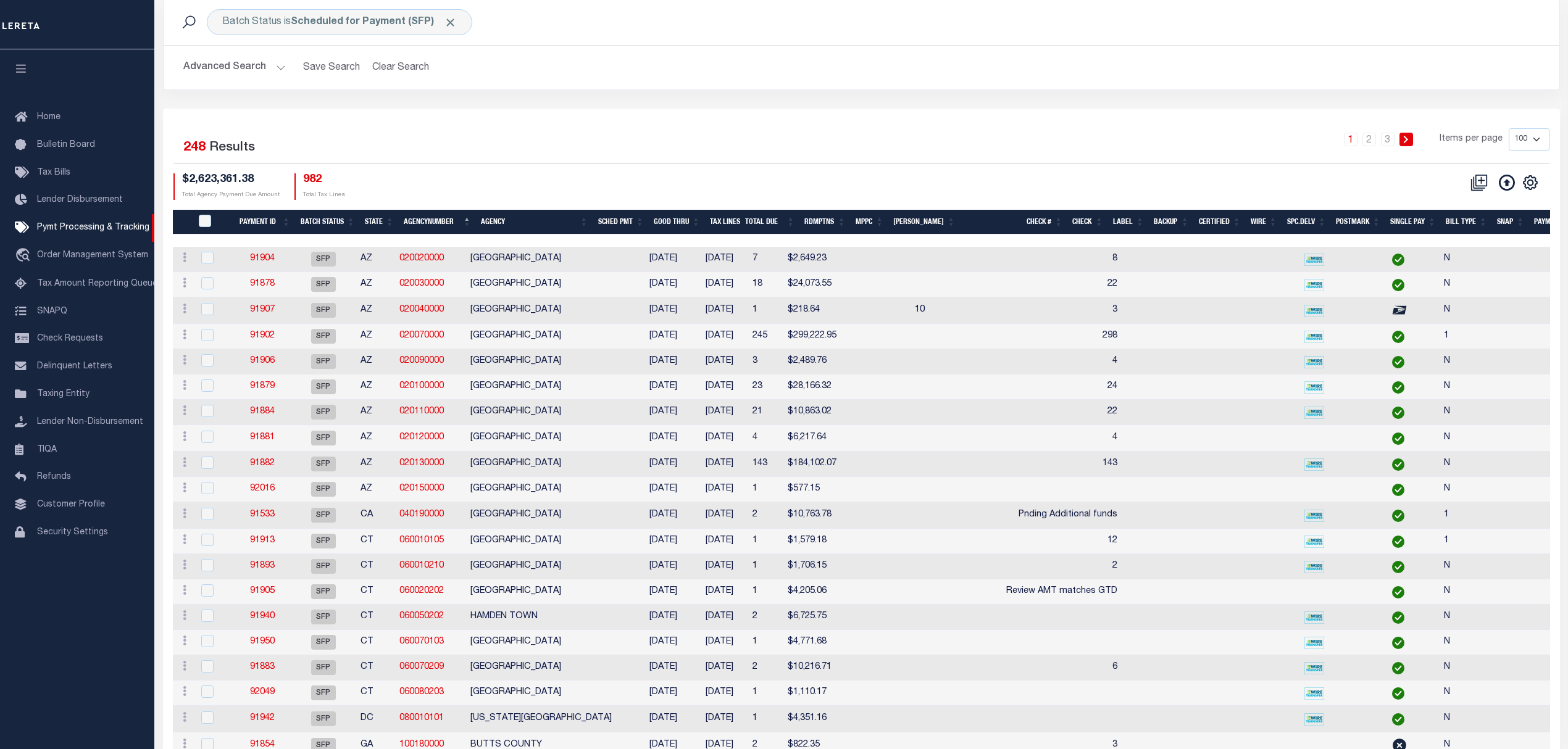
scroll to position [82, 0]
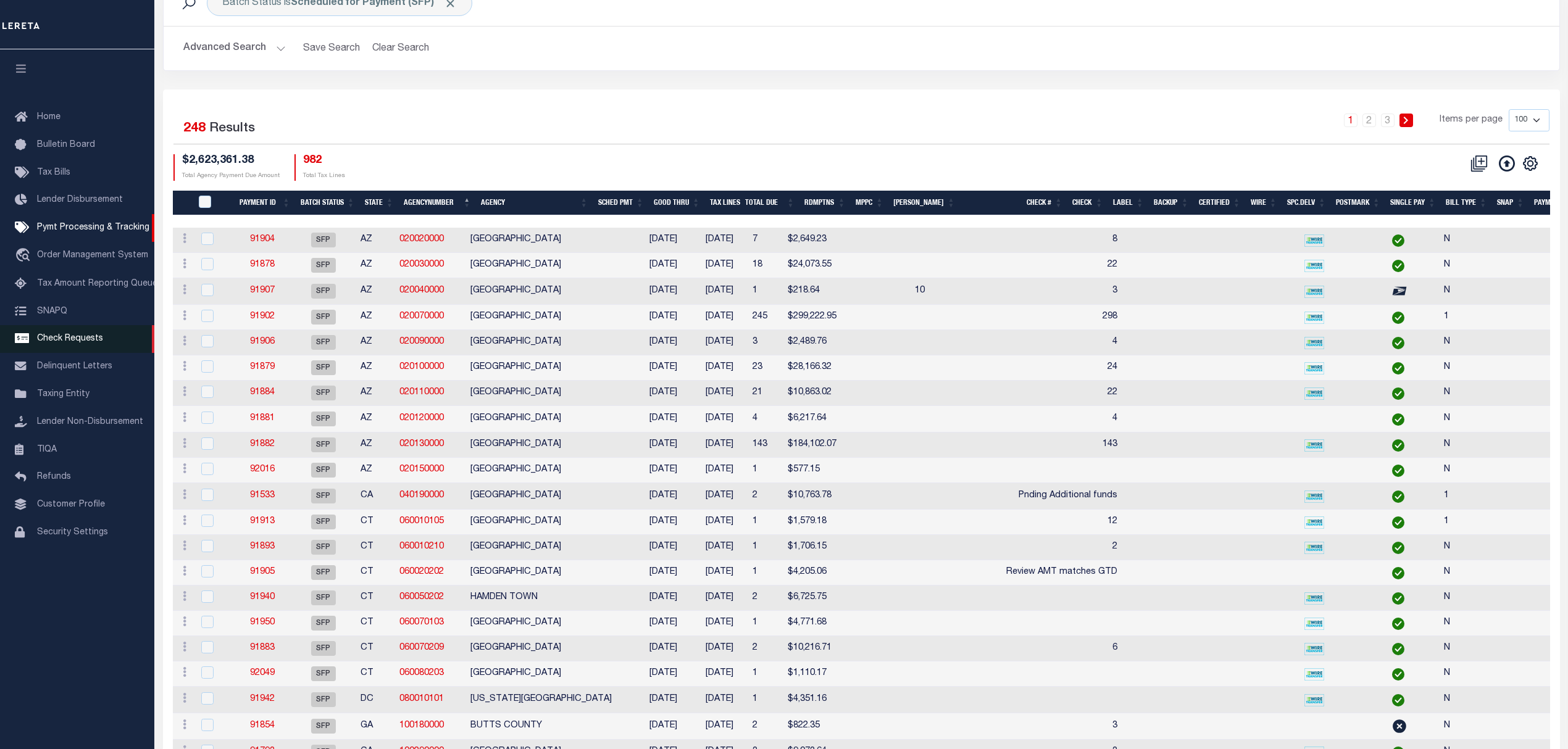
click at [69, 348] on link "Check Requests" at bounding box center [77, 339] width 154 height 28
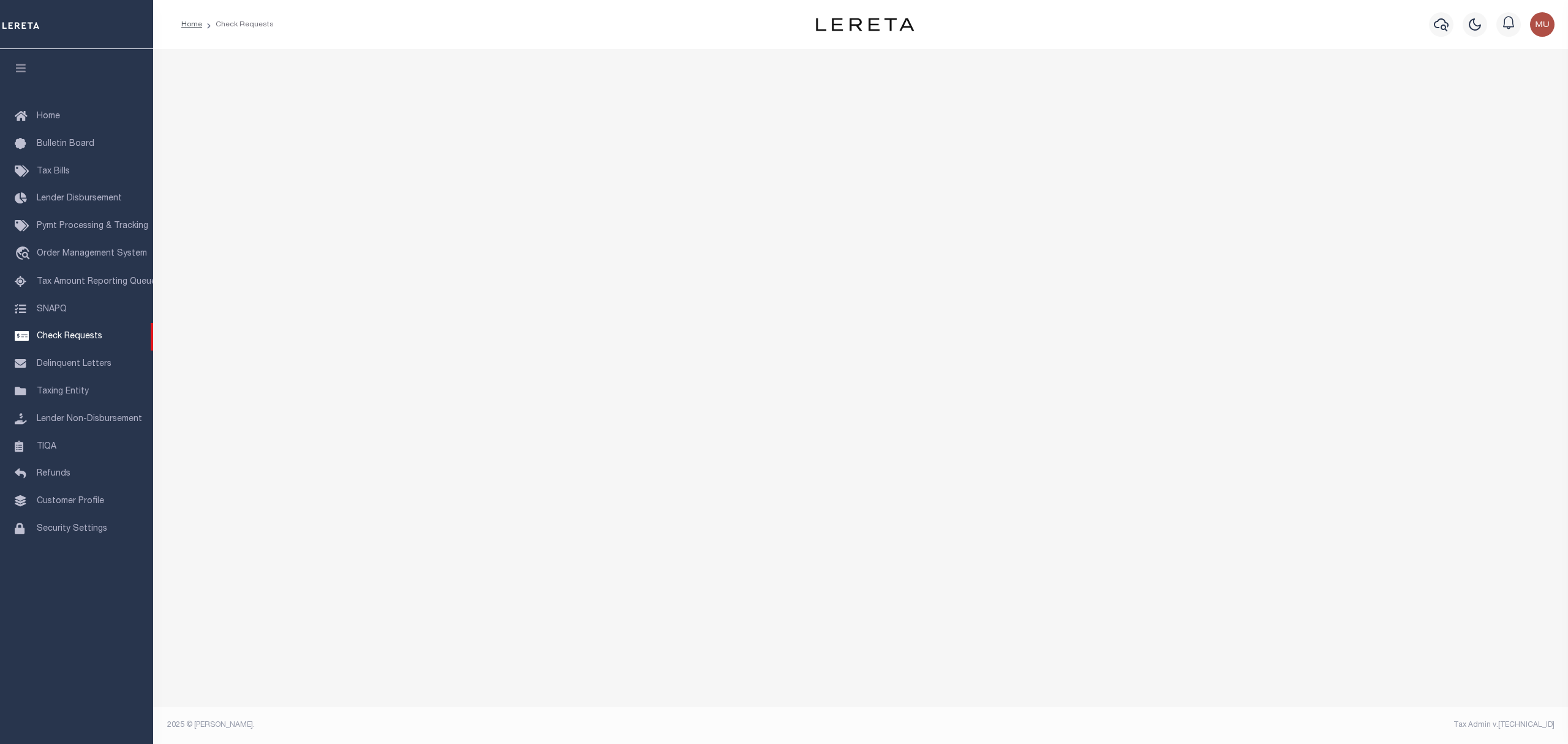
select select "50"
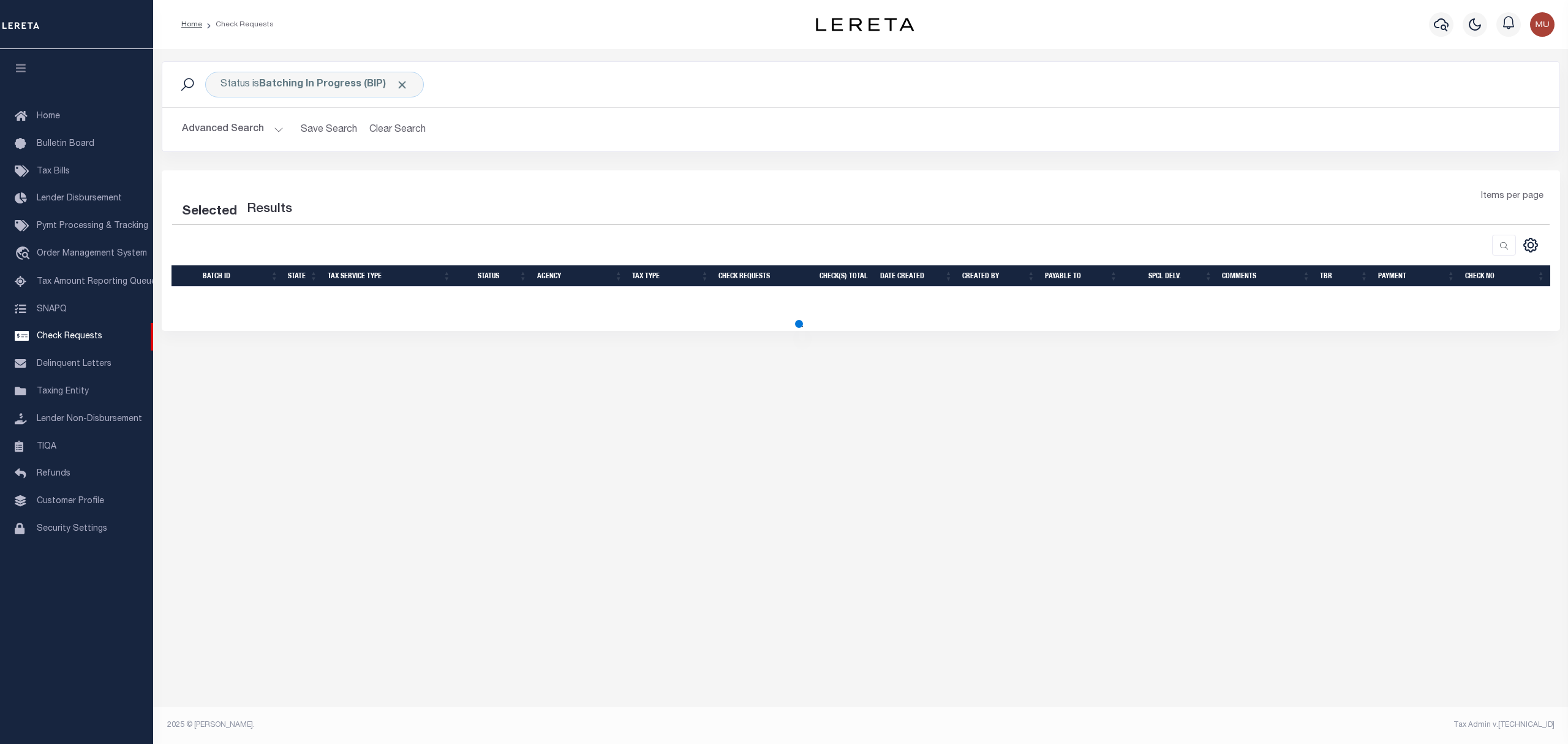
select select "50"
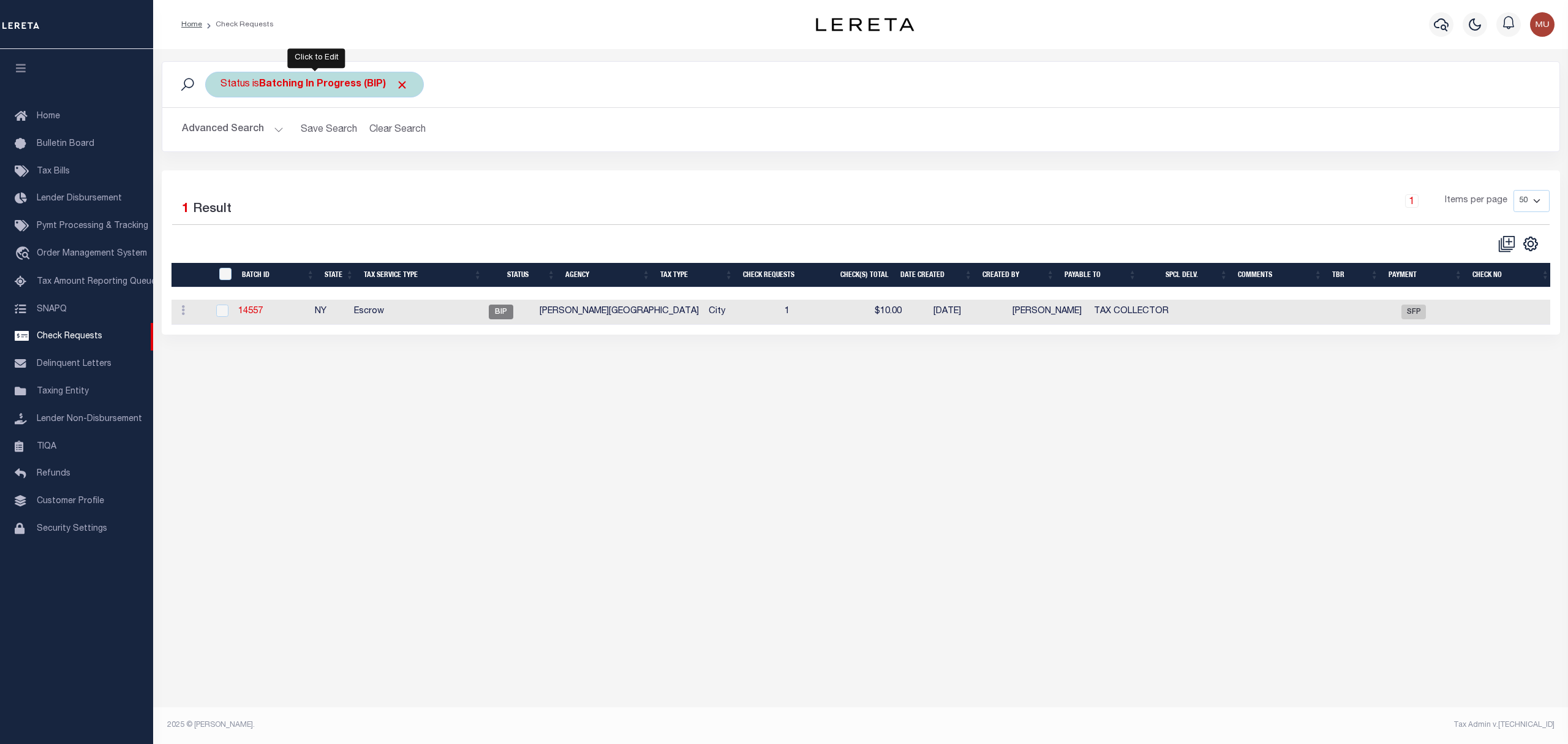
click at [299, 91] on div "Status is Batching In Progress (BIP)" at bounding box center [315, 84] width 219 height 26
click at [301, 150] on select "Approval Needed (APN) Batching In Progress (BIP) Check Returned (CKR) Cleared a…" at bounding box center [311, 145] width 180 height 23
select select "RTS"
click at [221, 134] on select "Approval Needed (APN) Batching In Progress (BIP) Check Returned (CKR) Cleared a…" at bounding box center [311, 145] width 180 height 23
click at [375, 166] on input "Apply" at bounding box center [383, 171] width 36 height 20
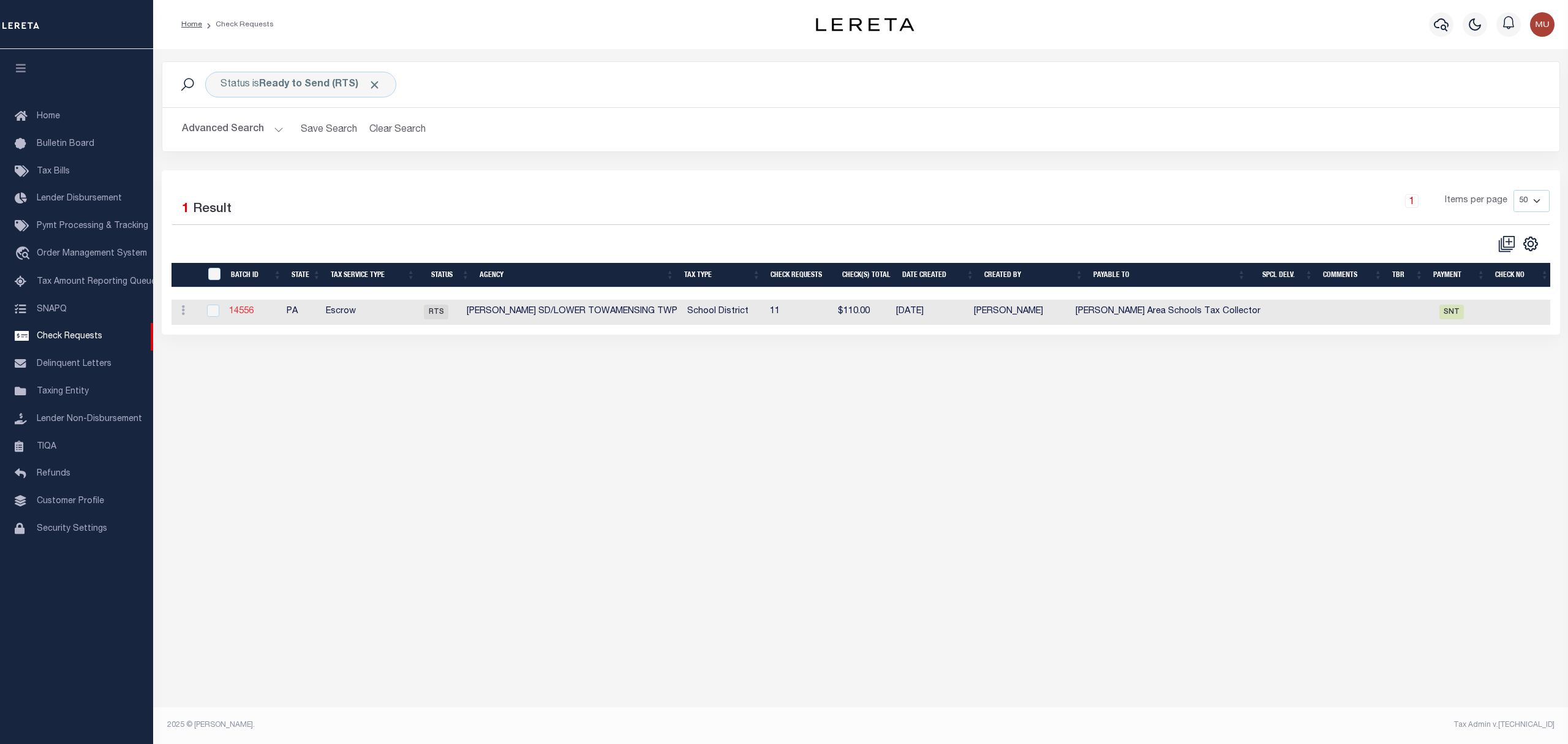
click at [244, 315] on link "14556" at bounding box center [241, 312] width 24 height 9
select select "RTS"
type input "No"
type input "$0.00"
type input "[PERSON_NAME] Area Schools Tax Collector"
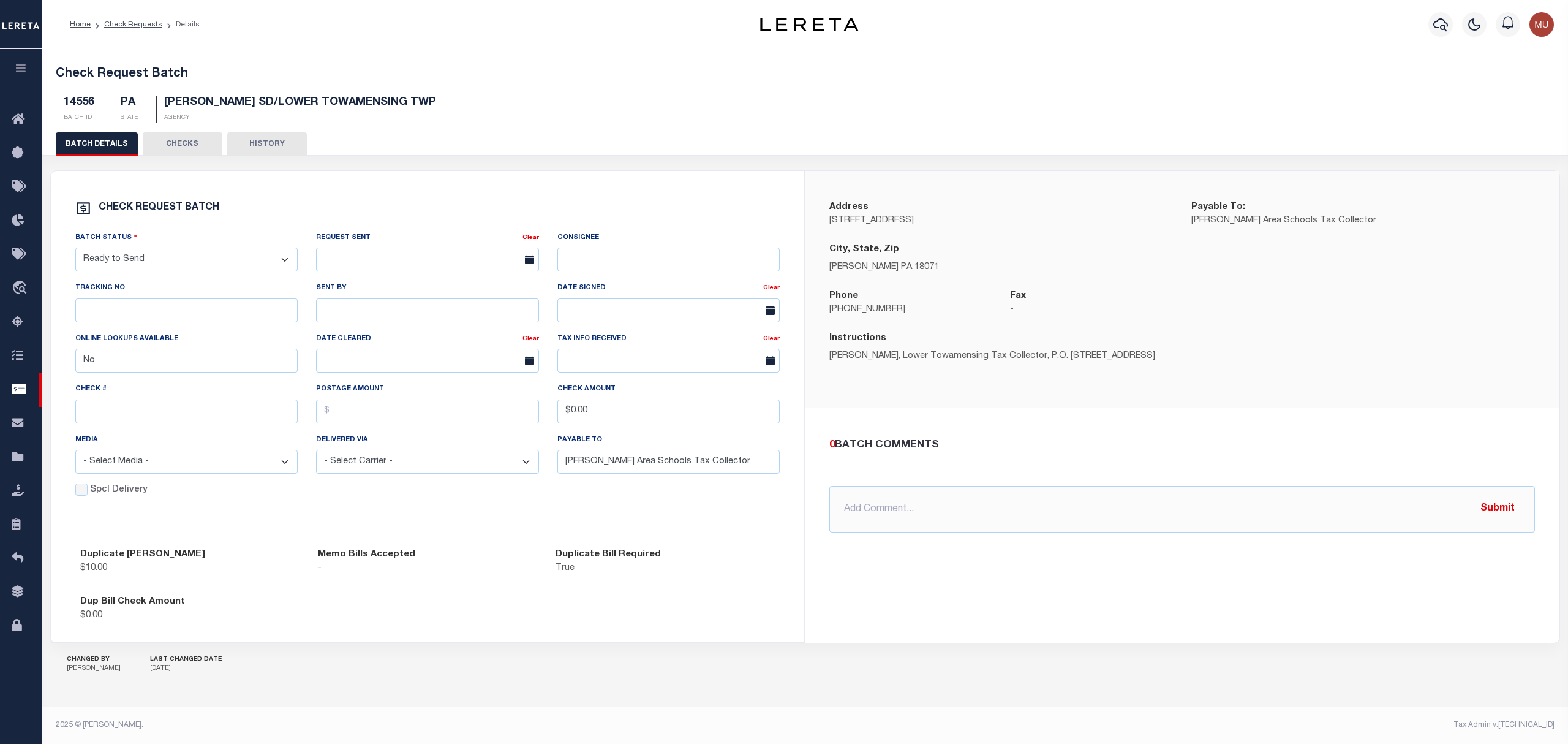
click at [214, 268] on select "- Select Status - Approval Needed Batching In Progress Check Returned Cleared a…" at bounding box center [186, 260] width 223 height 24
select select "SNT"
click at [75, 250] on select "- Select Status - Approval Needed Batching In Progress Check Returned Cleared a…" at bounding box center [186, 260] width 223 height 24
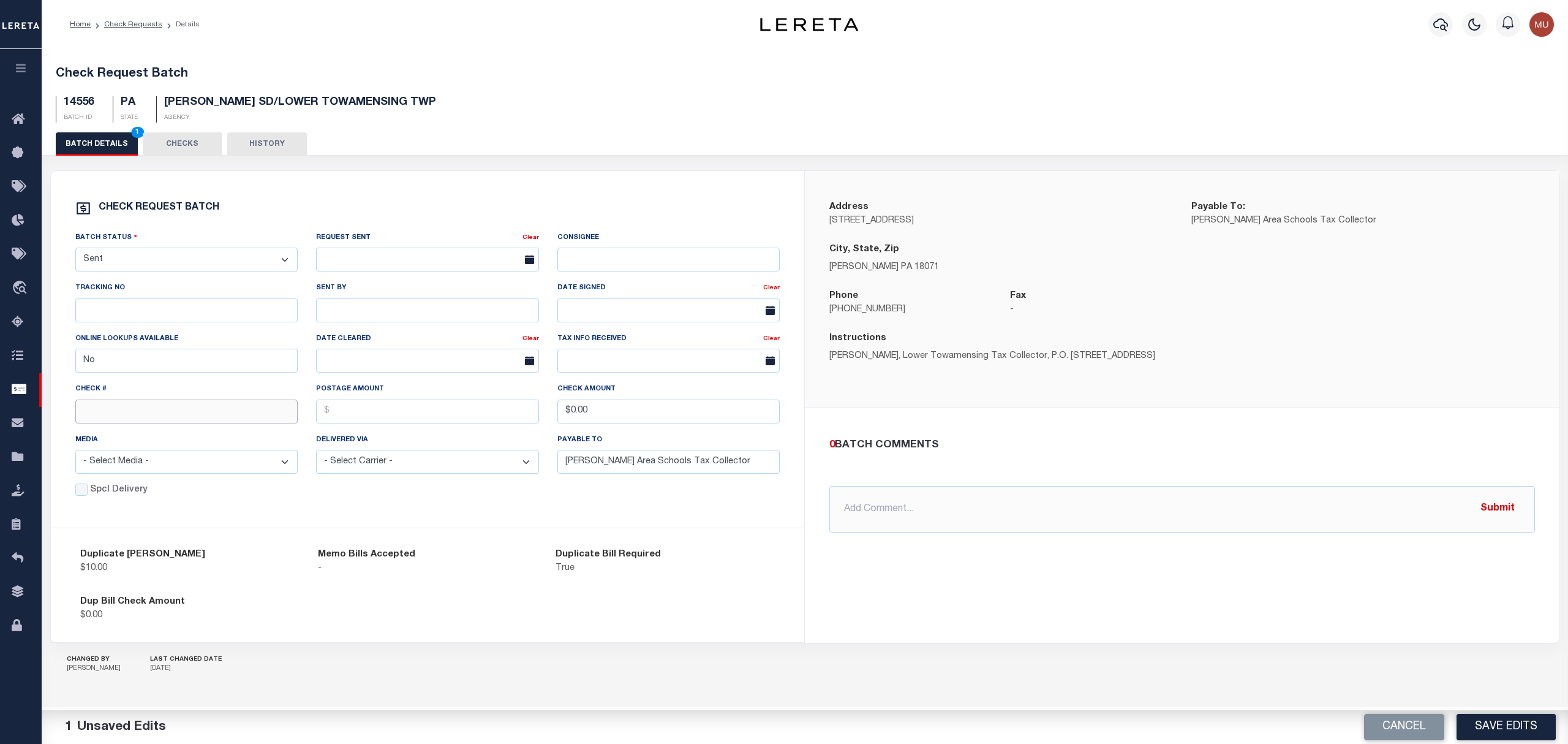
click at [134, 409] on input "text" at bounding box center [186, 412] width 223 height 24
paste input "15088"
type input "15088"
click at [1506, 721] on button "Save Edits" at bounding box center [1506, 727] width 99 height 26
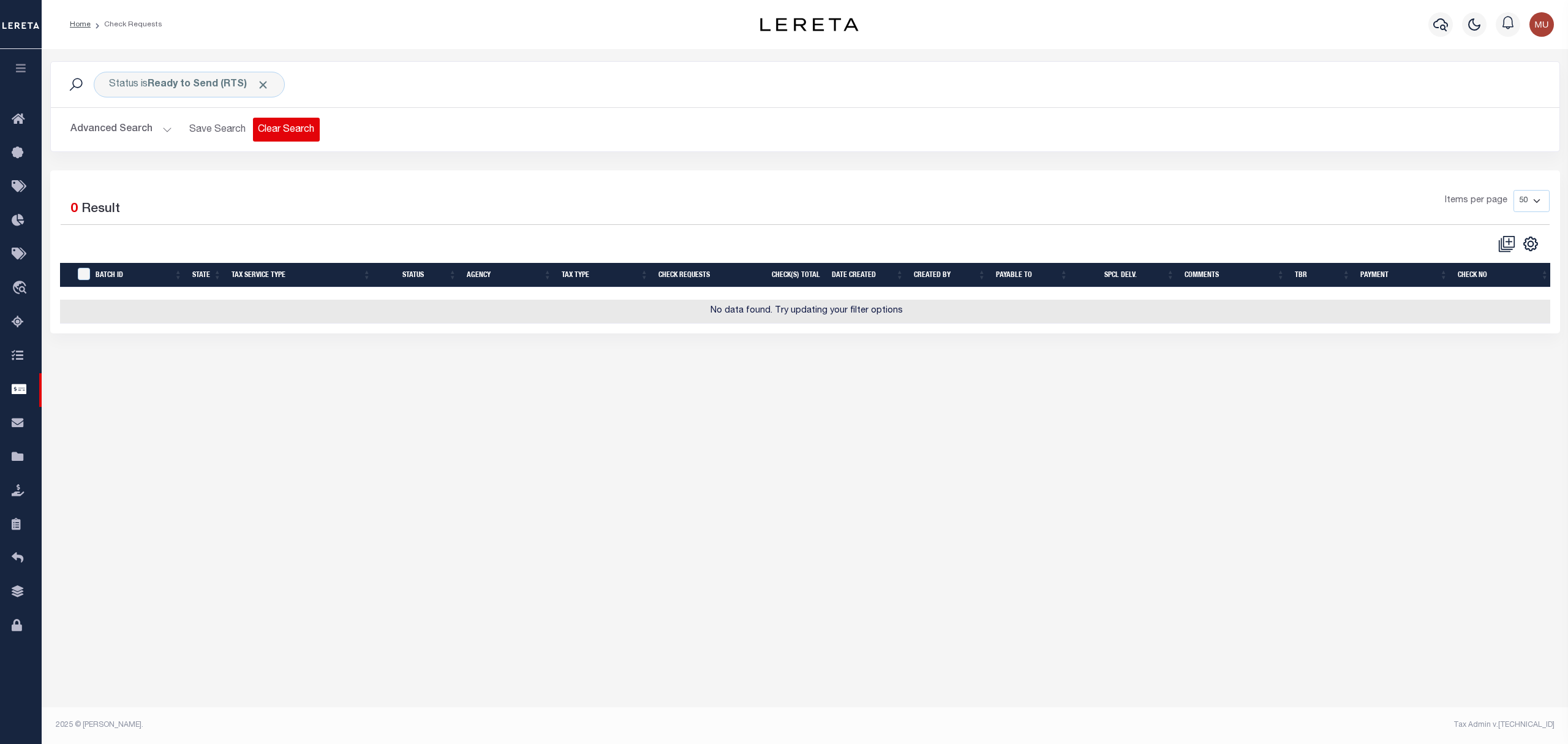
click at [290, 133] on button "Clear Search" at bounding box center [286, 130] width 67 height 24
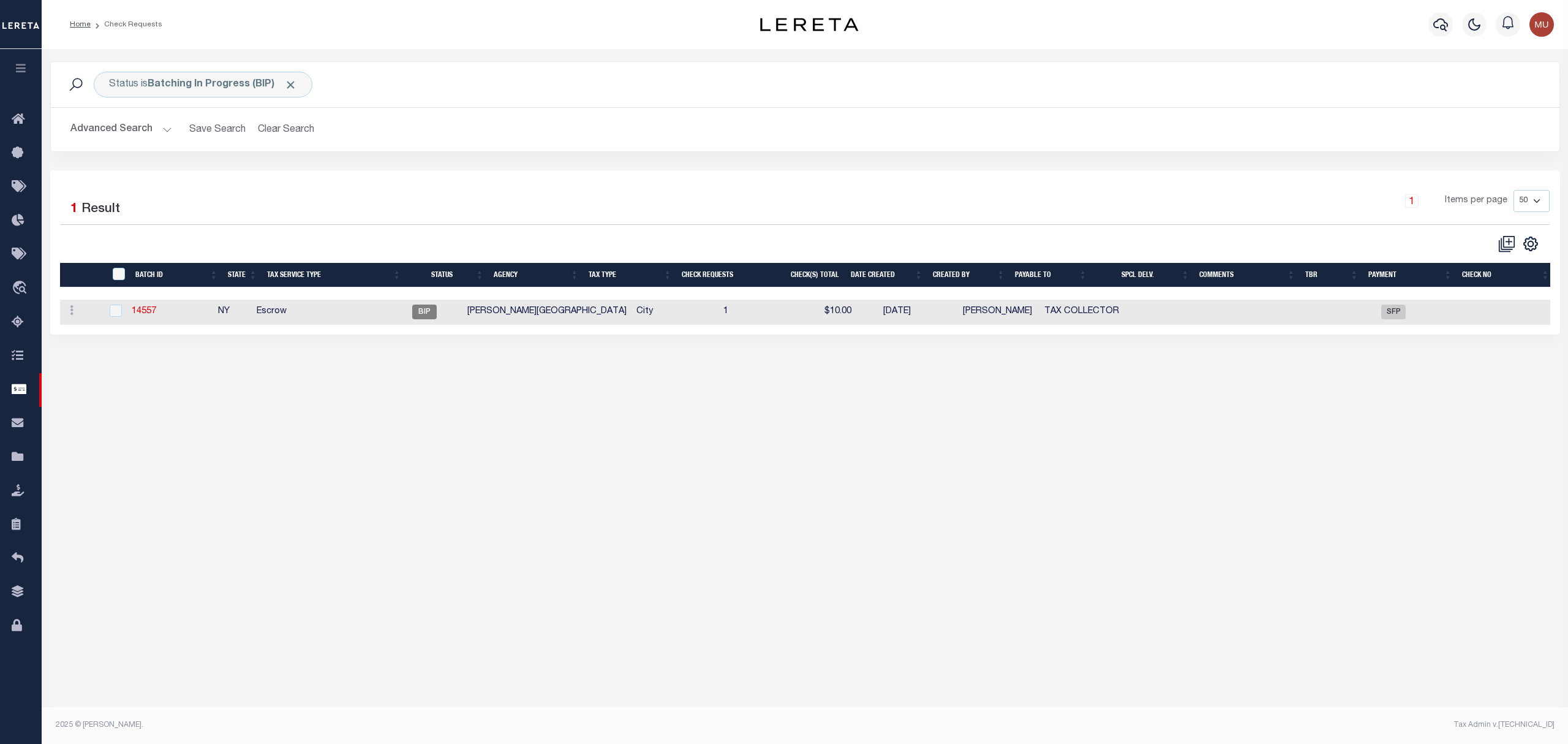
click at [28, 76] on button "button" at bounding box center [21, 69] width 42 height 42
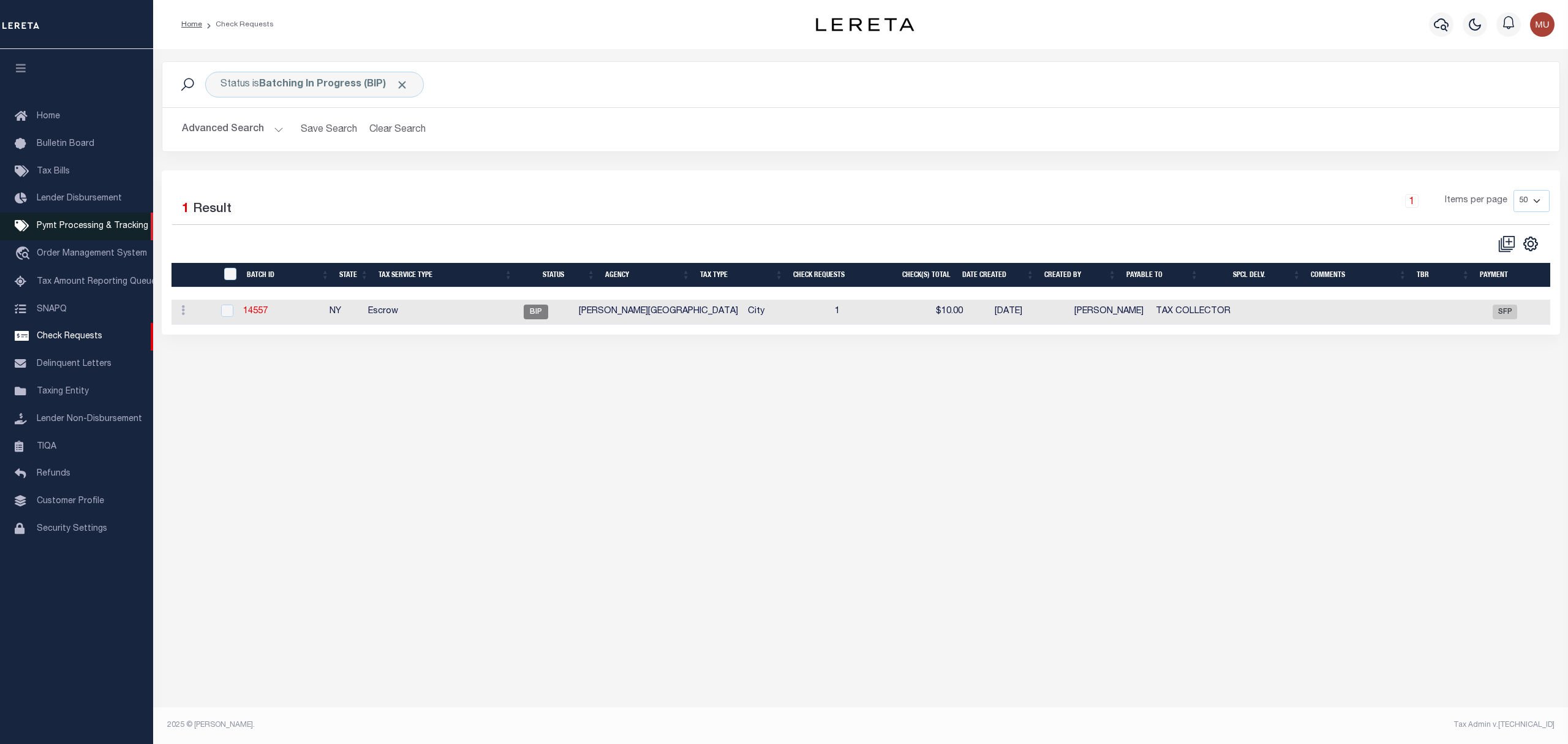
click at [98, 224] on span "Pymt Processing & Tracking" at bounding box center [93, 227] width 111 height 9
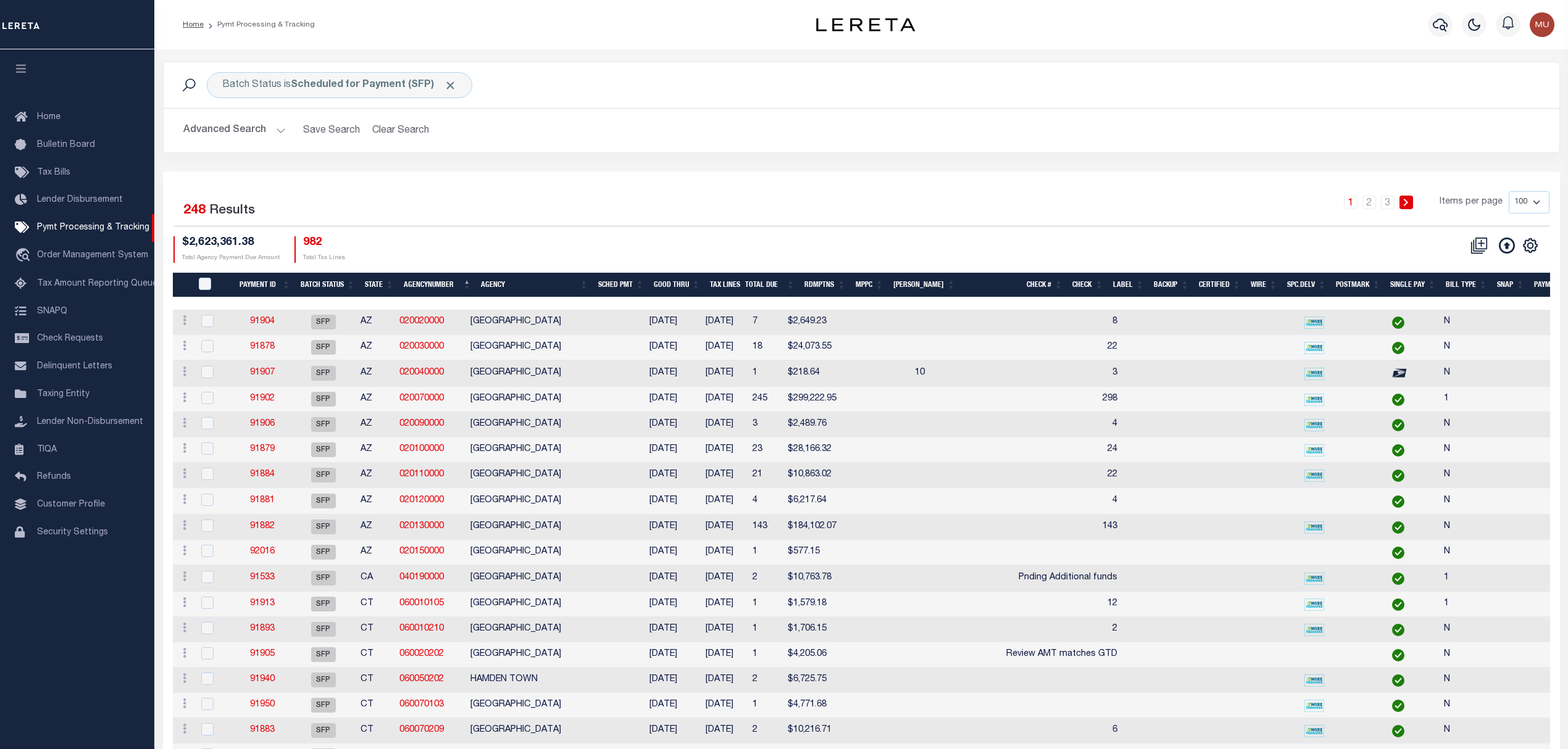
click at [240, 126] on button "Advanced Search" at bounding box center [234, 130] width 103 height 24
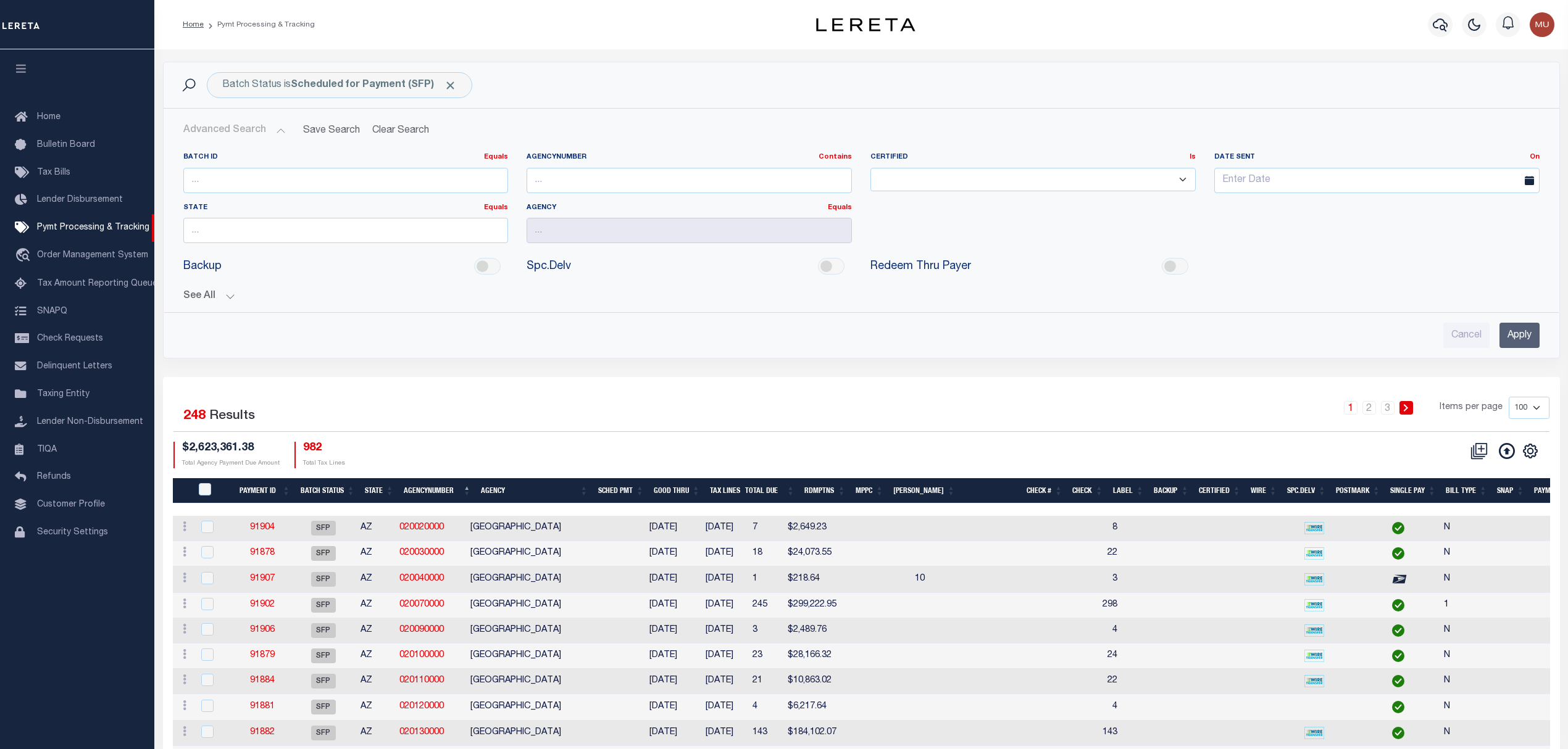
click at [205, 287] on div "See All Payment ID Equals Equals Is Not Equal To On On" at bounding box center [862, 292] width 1356 height 21
click at [205, 292] on button "See All" at bounding box center [862, 296] width 1356 height 12
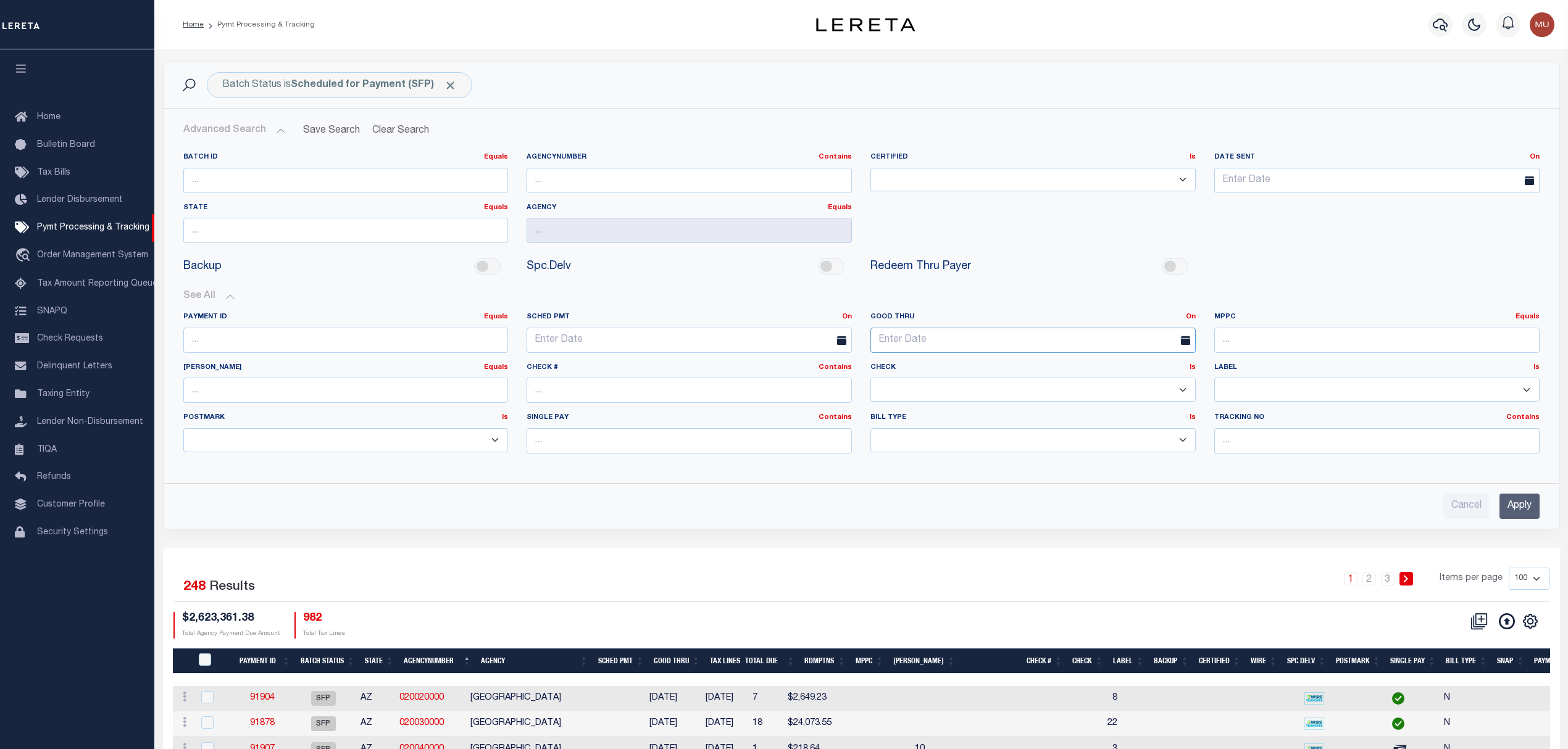
click at [968, 340] on input "text" at bounding box center [1033, 340] width 325 height 25
drag, startPoint x: 1190, startPoint y: 319, endPoint x: 1179, endPoint y: 321, distance: 11.2
click at [1190, 319] on link "On" at bounding box center [1191, 317] width 10 height 7
click at [1141, 387] on link "Between" at bounding box center [1146, 384] width 98 height 18
click at [892, 338] on input "text" at bounding box center [947, 340] width 153 height 25
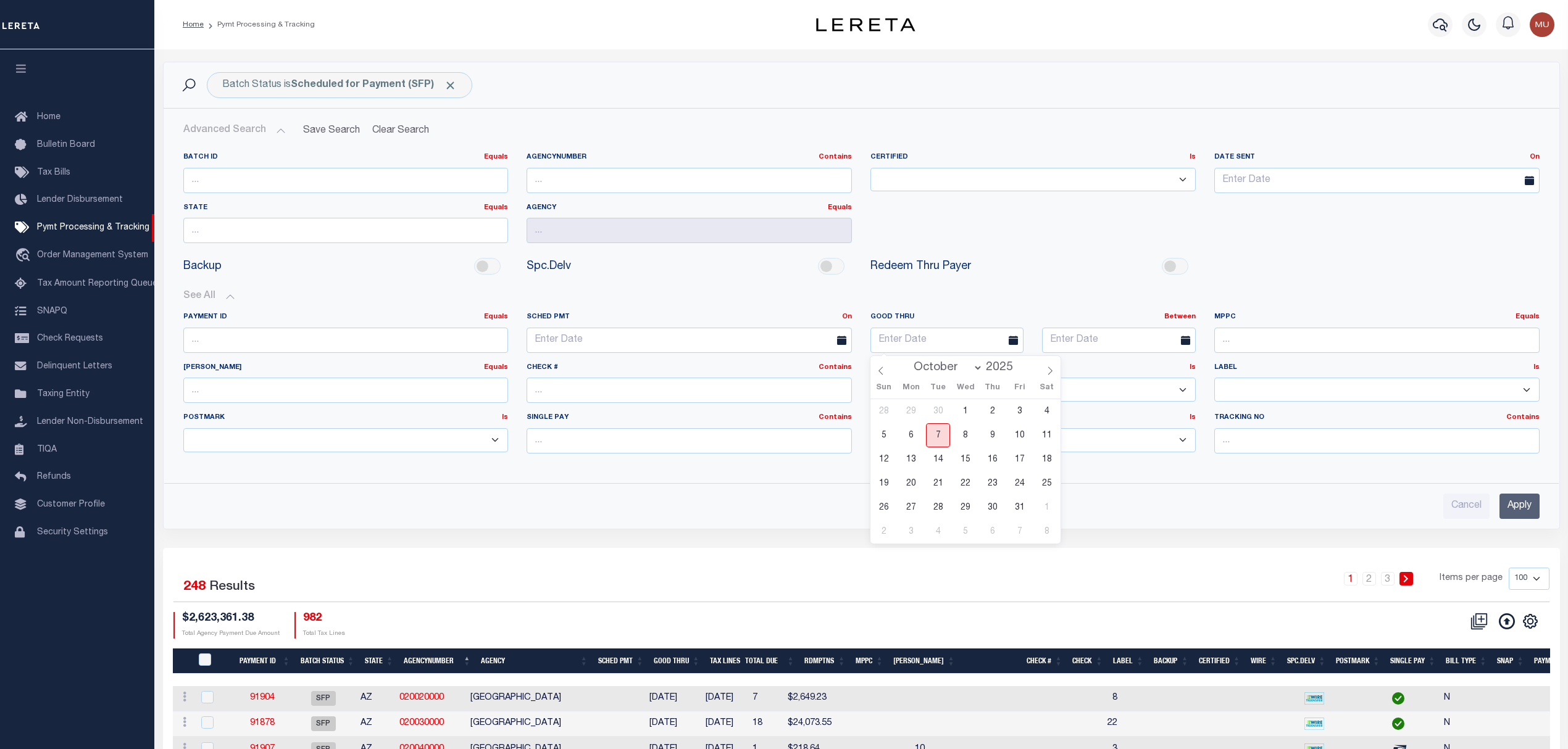
click at [929, 435] on span "7" at bounding box center [938, 435] width 24 height 24
type input "10-07-2025"
click at [1110, 334] on input "text" at bounding box center [1118, 340] width 153 height 25
click at [1186, 435] on span "10" at bounding box center [1192, 435] width 24 height 24
type input "10-10-2025"
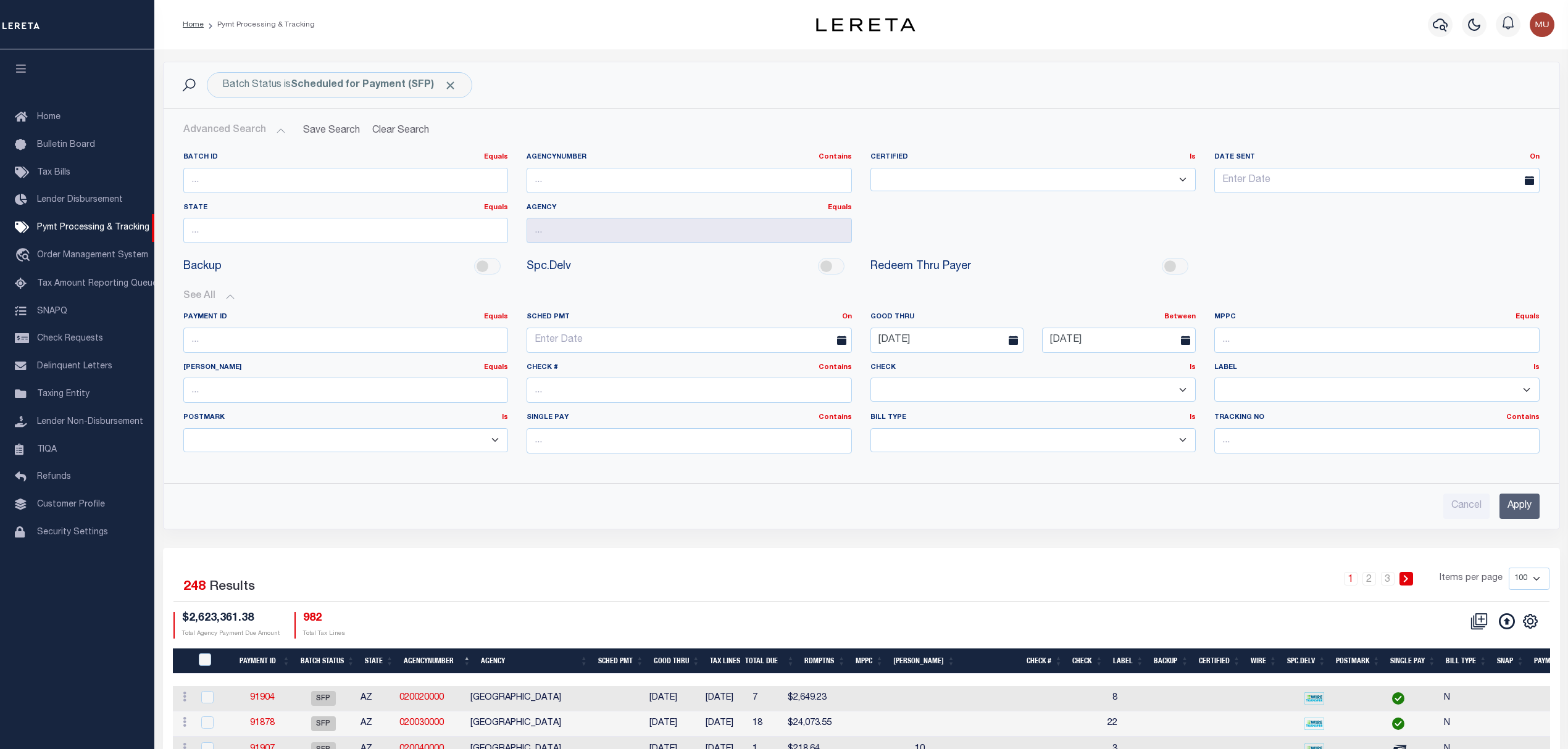
click at [1526, 515] on input "Apply" at bounding box center [1519, 506] width 40 height 25
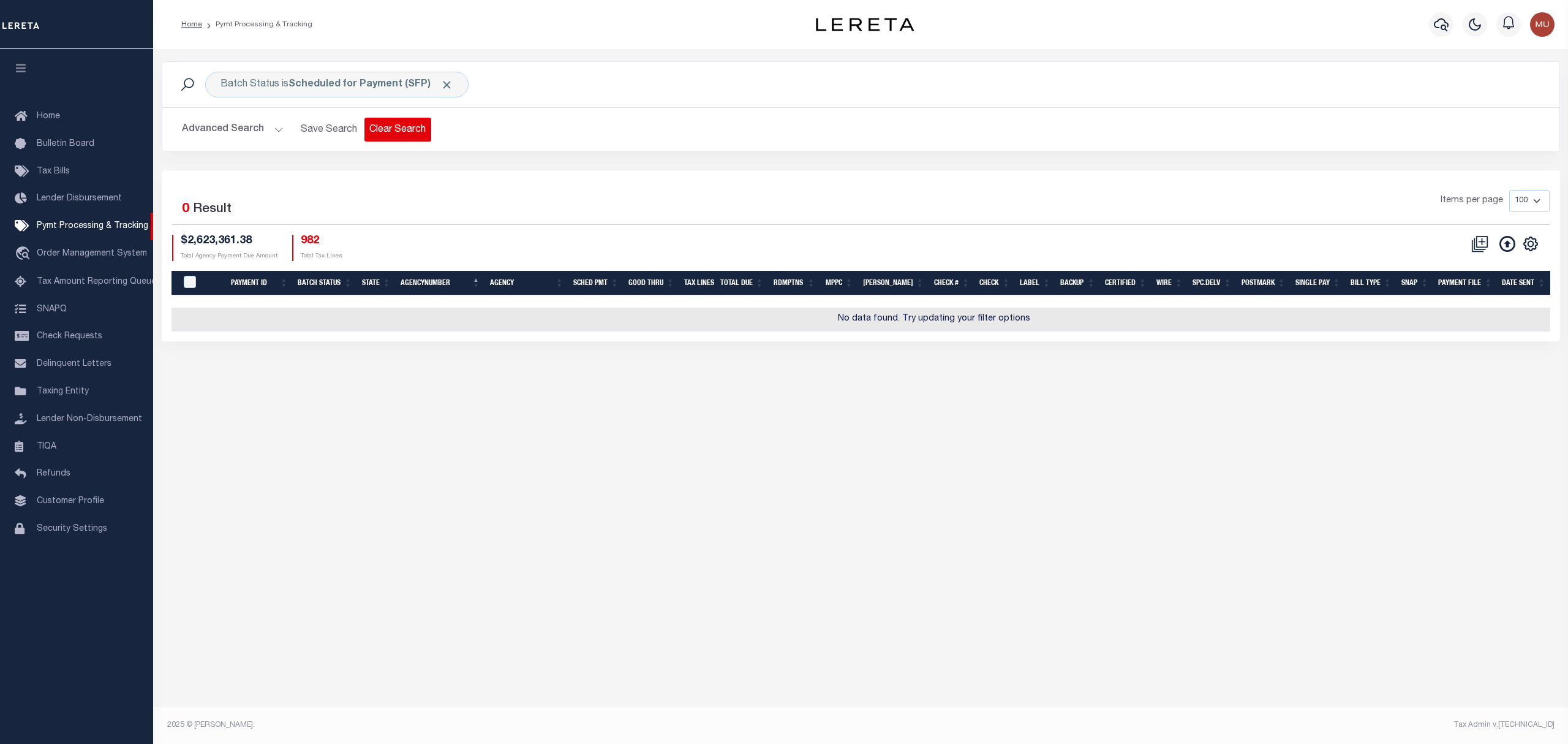
click at [402, 123] on button "Clear Search" at bounding box center [398, 130] width 67 height 24
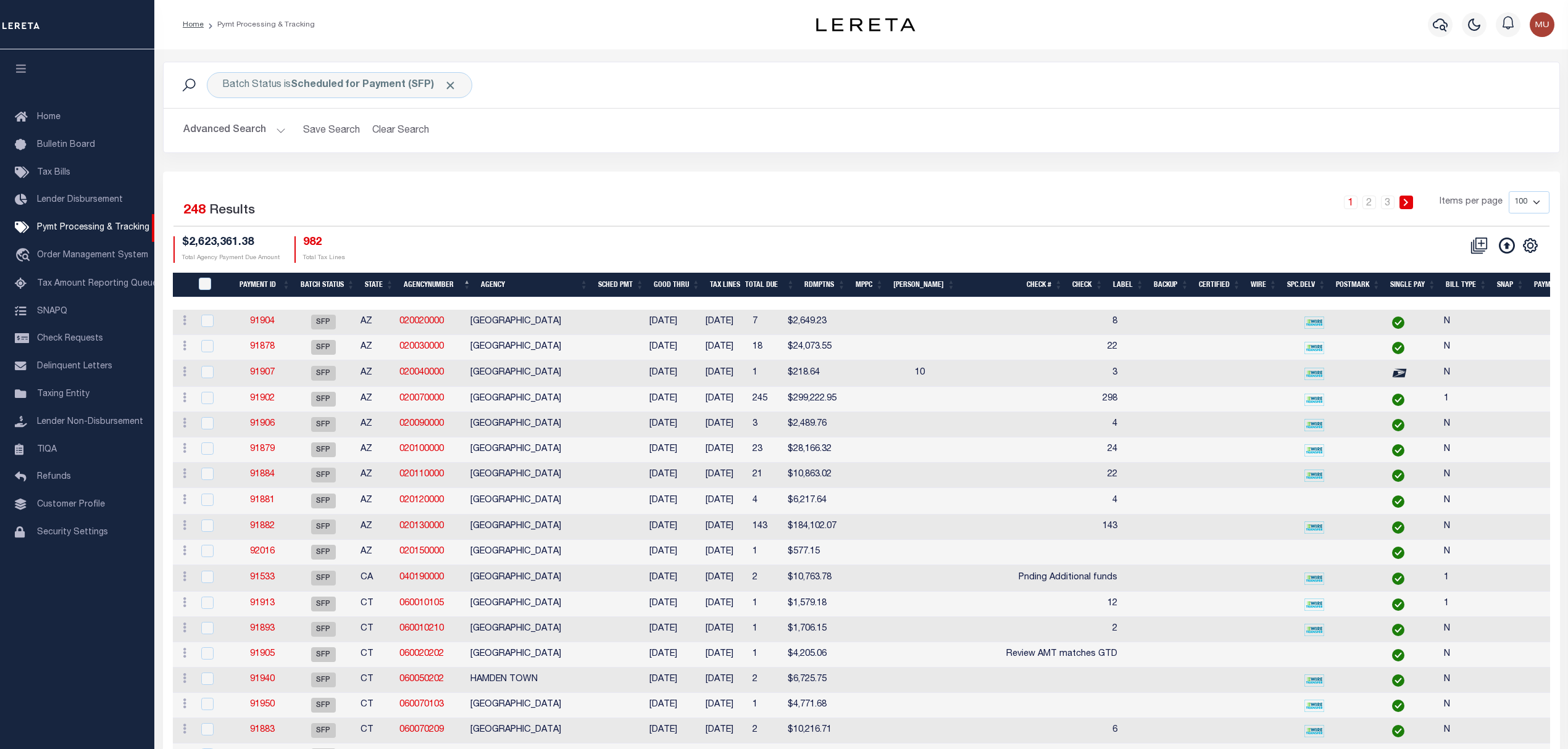
click at [1209, 192] on div "1 2 3 Items per page 100 200 500 1000" at bounding box center [1035, 207] width 1027 height 32
click at [248, 140] on button "Advanced Search" at bounding box center [234, 130] width 103 height 24
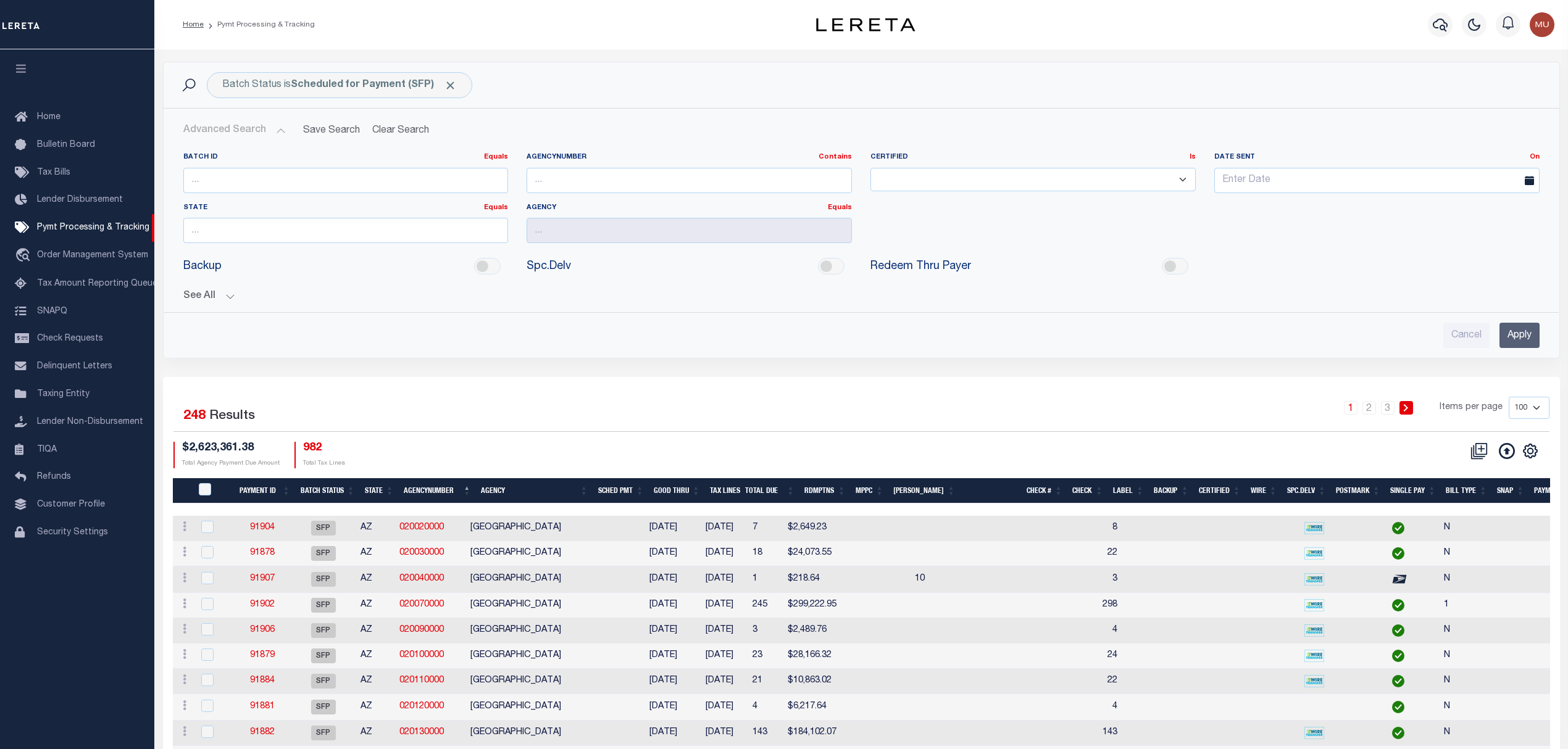
click at [220, 294] on button "See All" at bounding box center [862, 296] width 1356 height 12
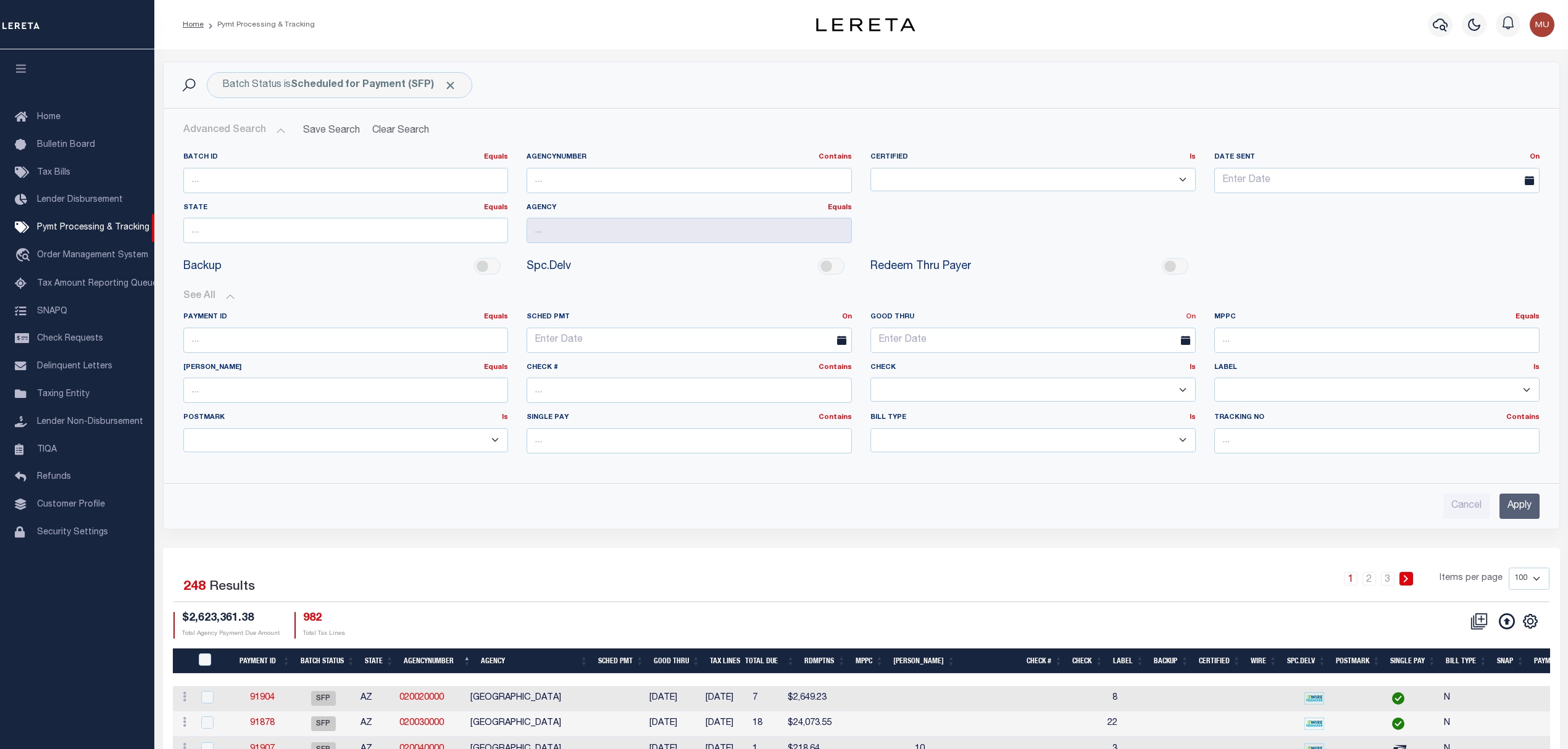
click at [1190, 315] on link "On" at bounding box center [1191, 317] width 10 height 7
click at [1132, 371] on link "Before" at bounding box center [1146, 367] width 98 height 18
click at [980, 357] on div "Good Thru Before On After Before Between" at bounding box center [1033, 338] width 344 height 50
click at [999, 336] on input "text" at bounding box center [1033, 340] width 325 height 25
click at [988, 457] on span "16" at bounding box center [992, 459] width 24 height 24
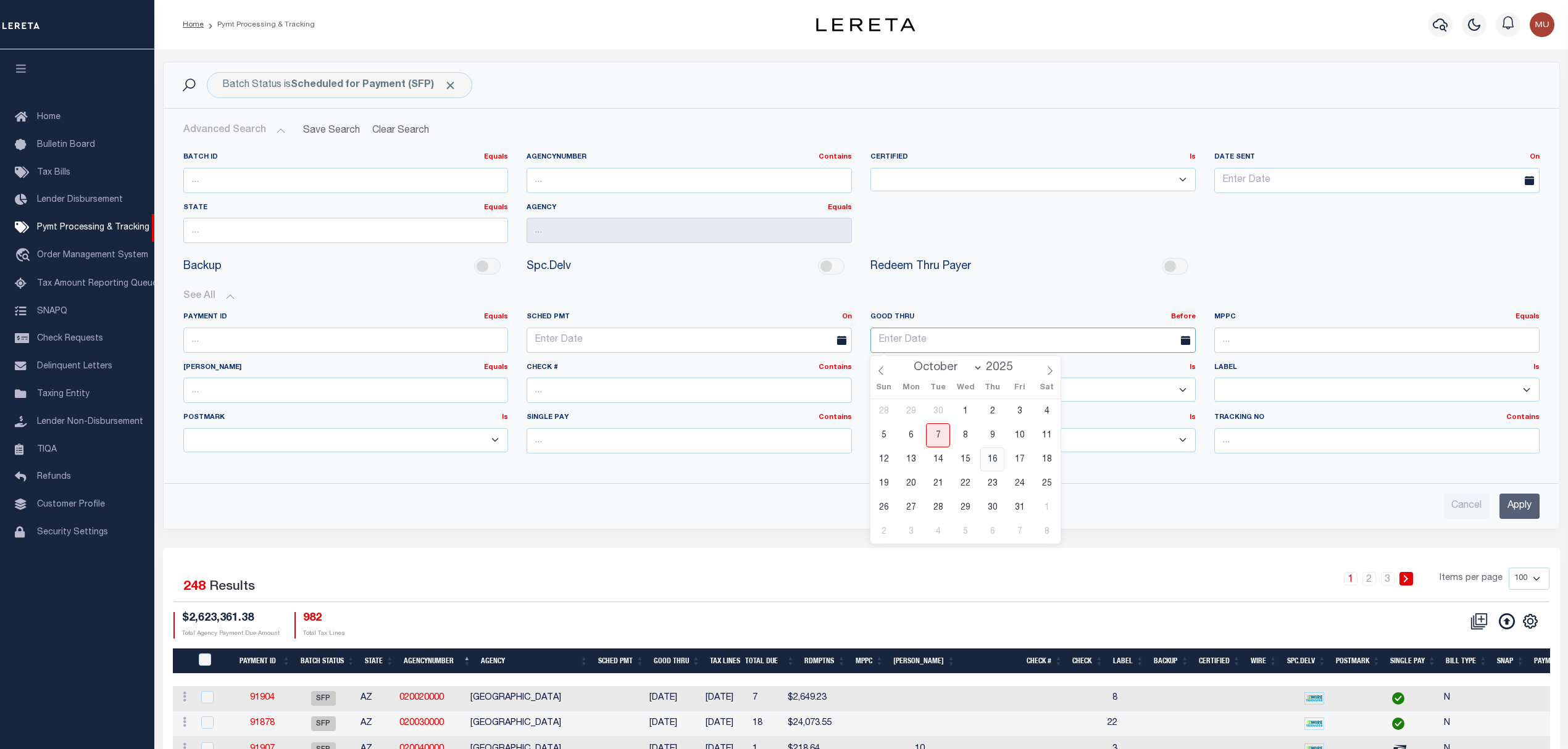
type input "10-16-2025"
click at [1530, 517] on input "Apply" at bounding box center [1519, 506] width 40 height 25
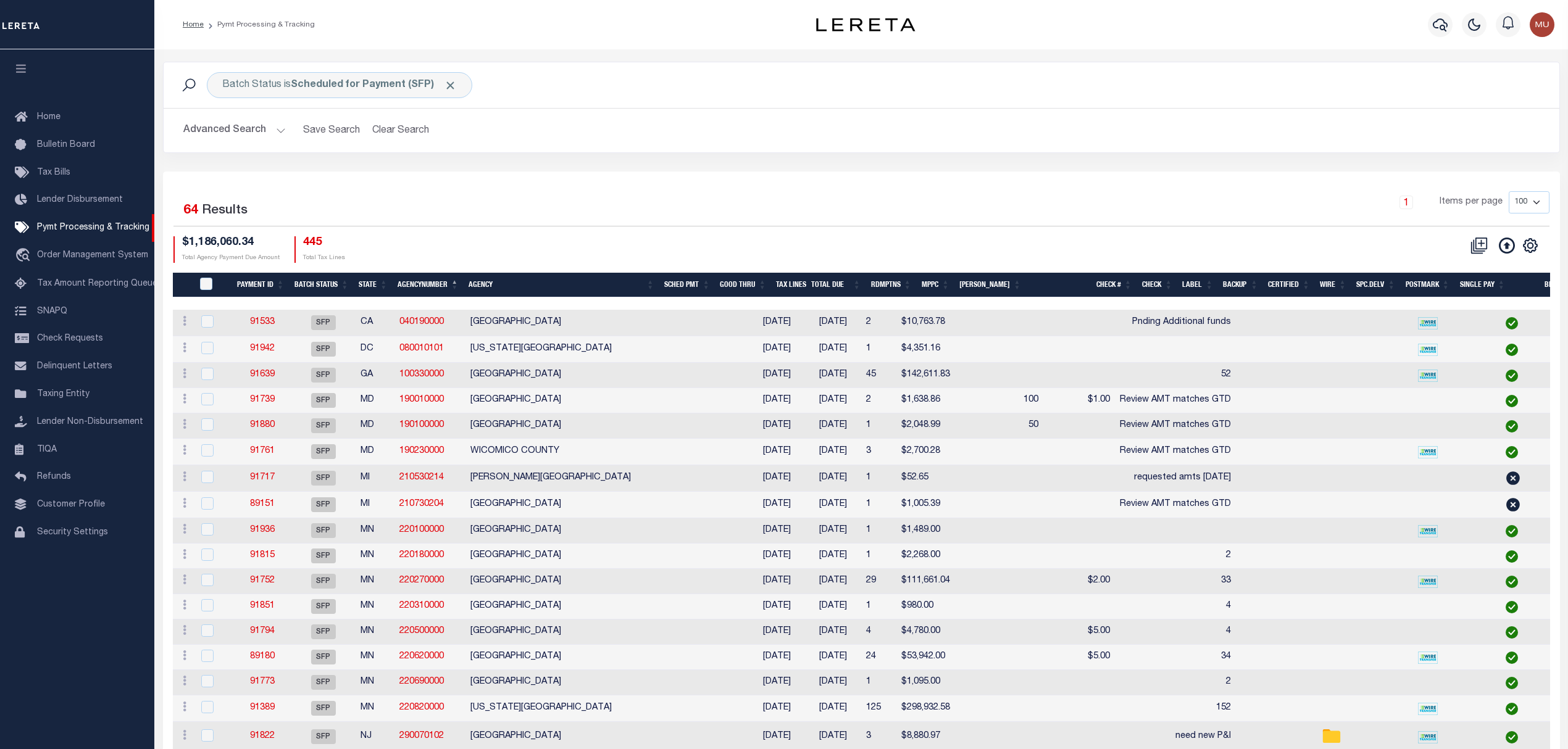
click at [764, 285] on th "Good Thru" at bounding box center [742, 285] width 56 height 25
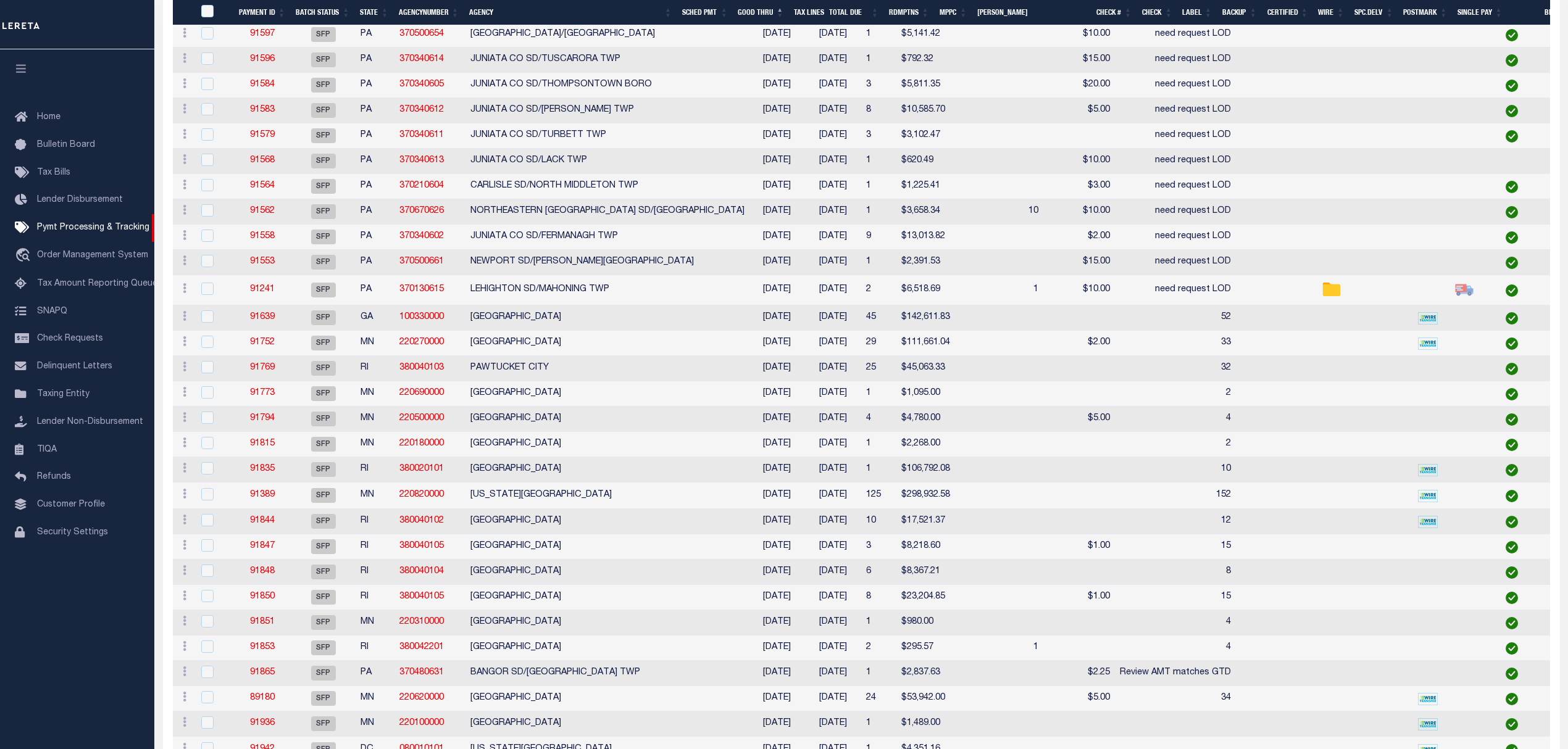
scroll to position [1262, 0]
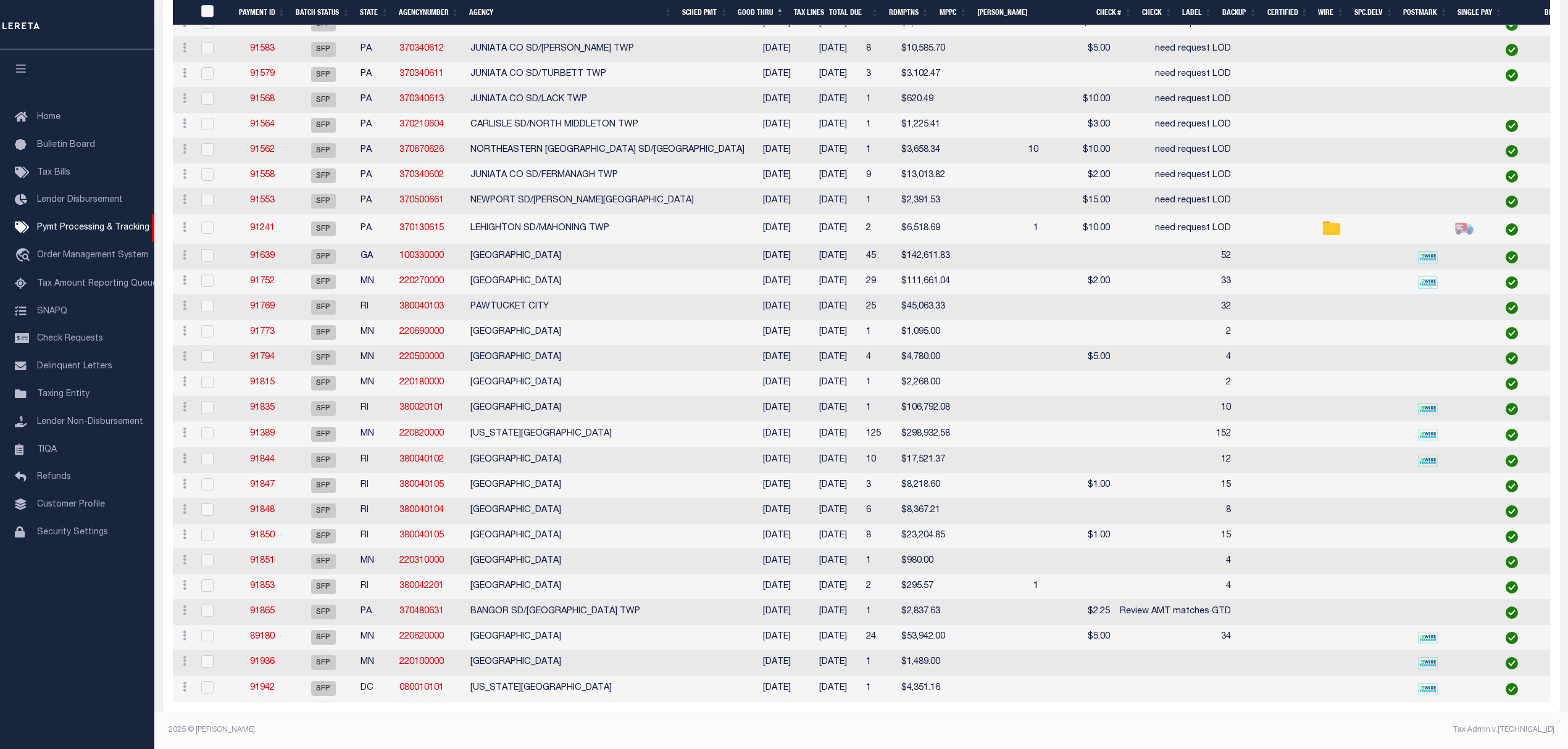
click at [585, 244] on td "COBB COUNTY" at bounding box center [608, 257] width 284 height 25
checkbox input "true"
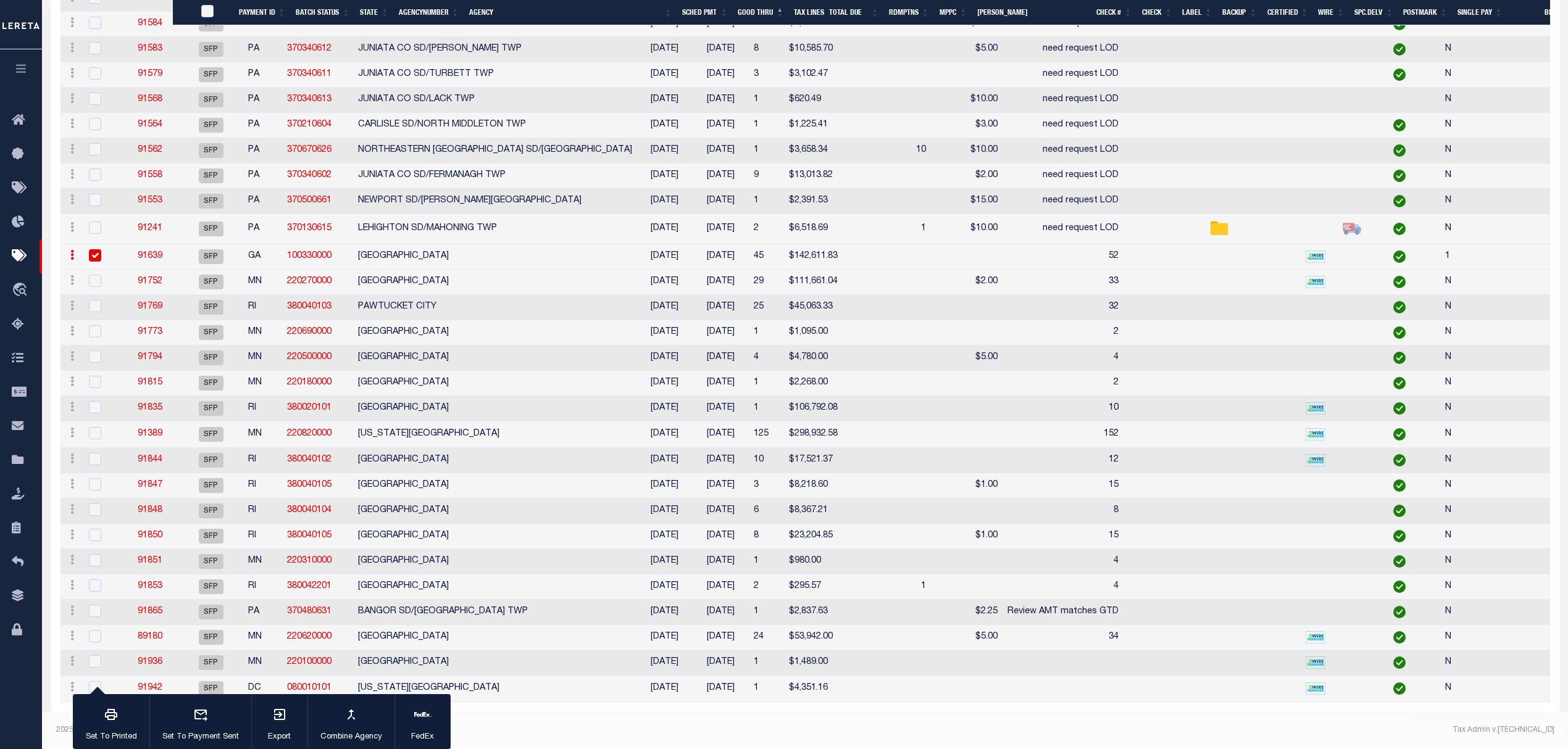
scroll to position [1261, 0]
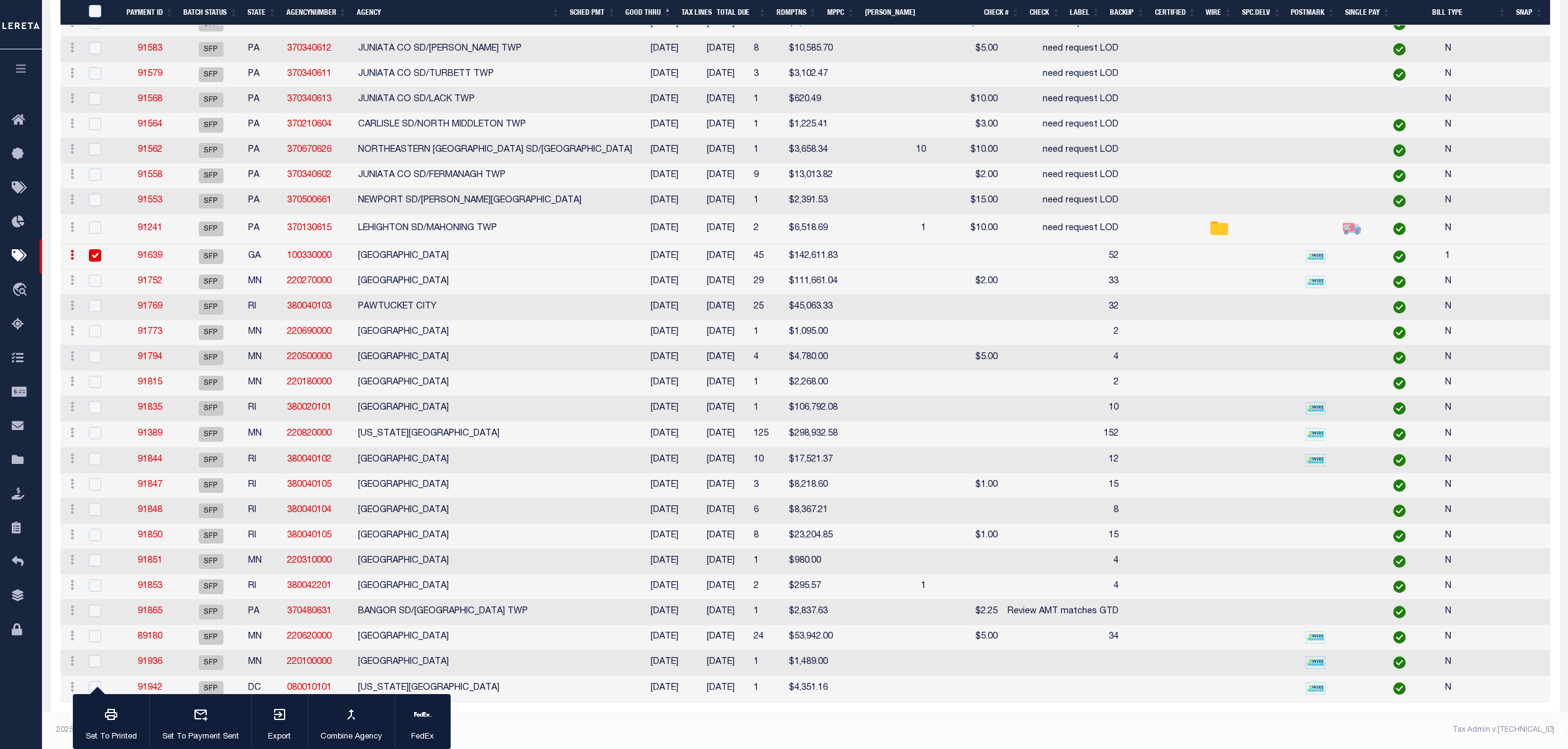
click at [516, 270] on td "HENNEPIN COUNTY" at bounding box center [495, 282] width 284 height 25
checkbox input "true"
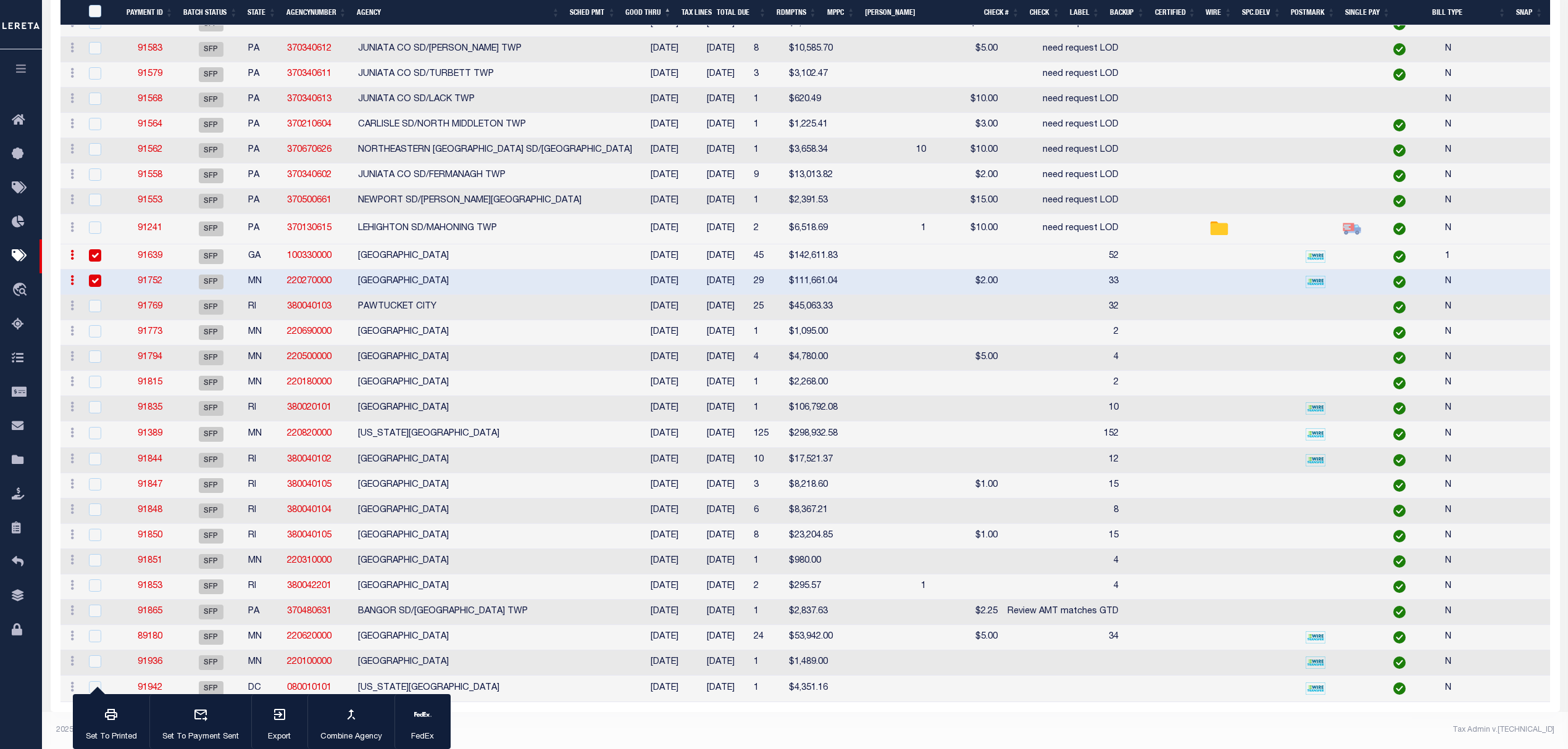
click at [501, 295] on td "PAWTUCKET CITY" at bounding box center [495, 307] width 284 height 25
checkbox input "true"
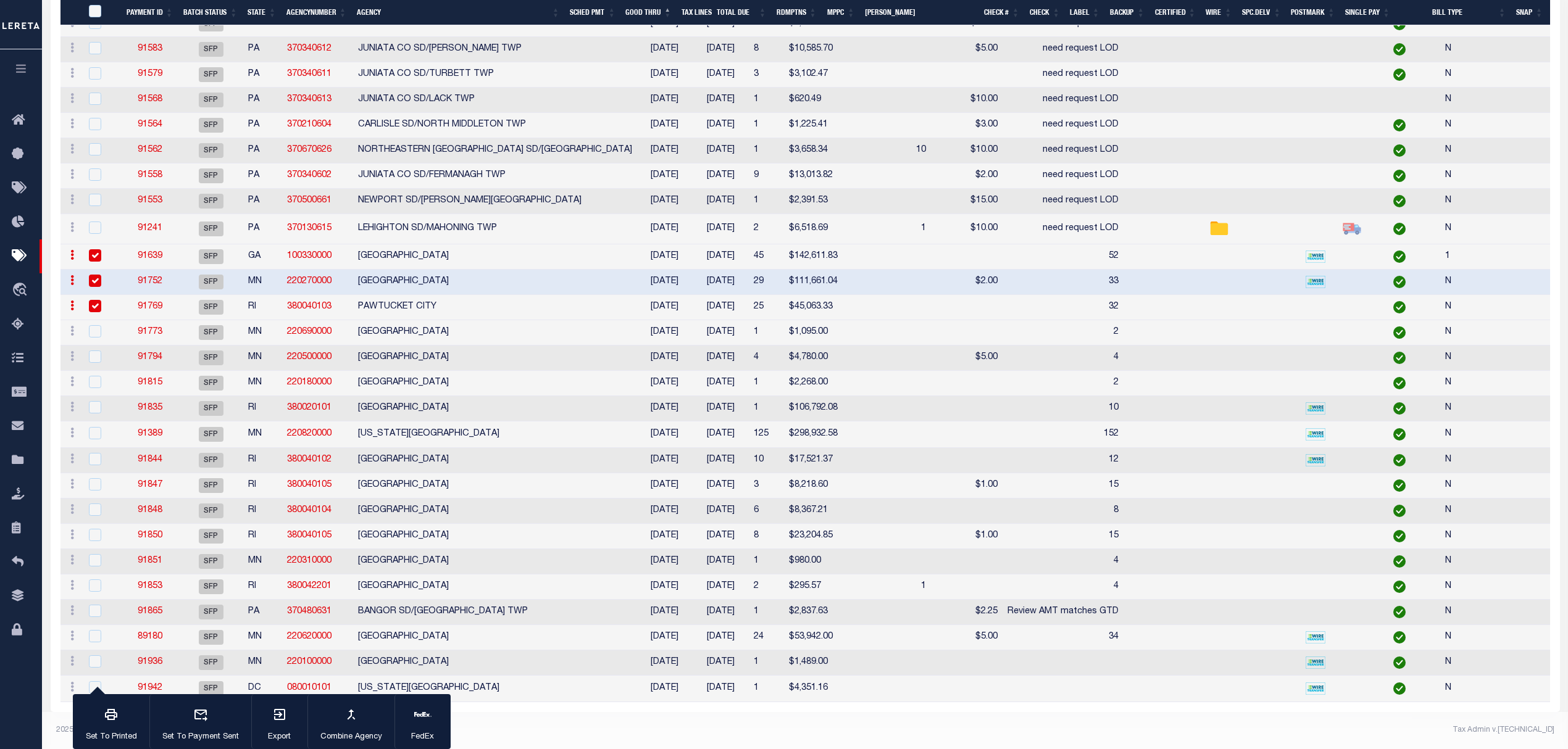
click at [493, 321] on td "ST LOUIS COUNTY" at bounding box center [495, 333] width 284 height 25
checkbox input "true"
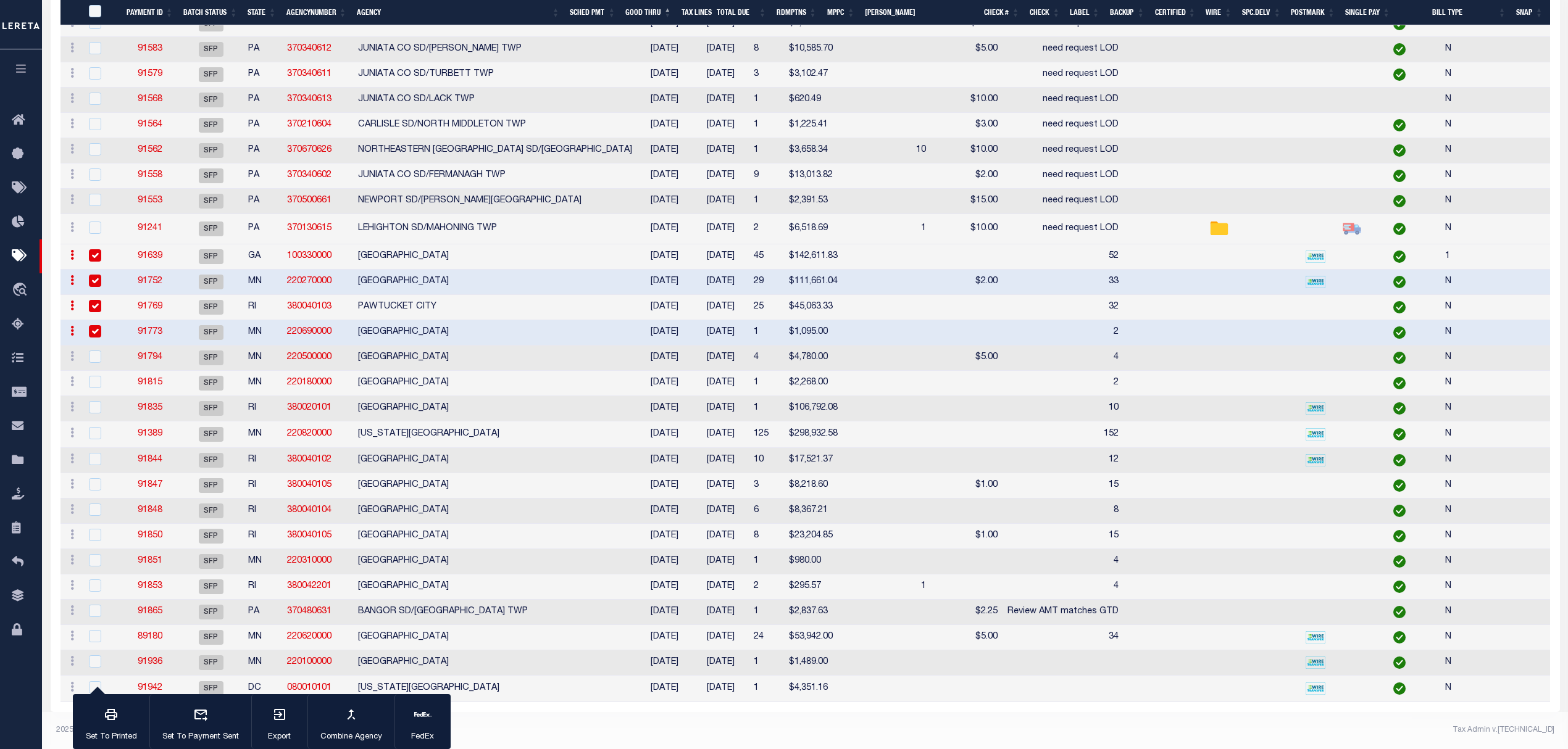
click at [489, 356] on td "MOWER COUNTY" at bounding box center [495, 358] width 284 height 25
checkbox input "true"
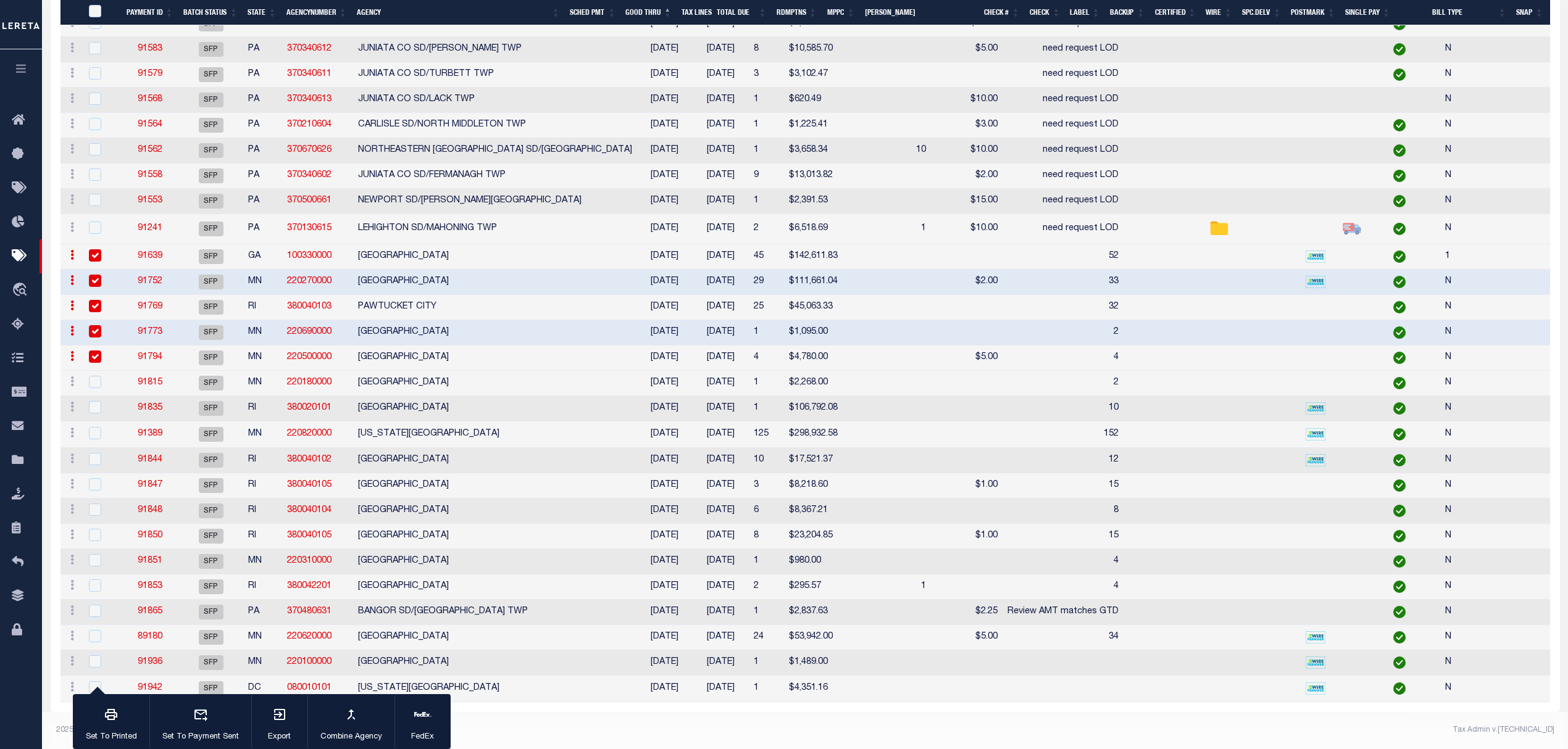
click at [489, 371] on td "CROW WING COUNTY" at bounding box center [495, 384] width 284 height 25
checkbox input "true"
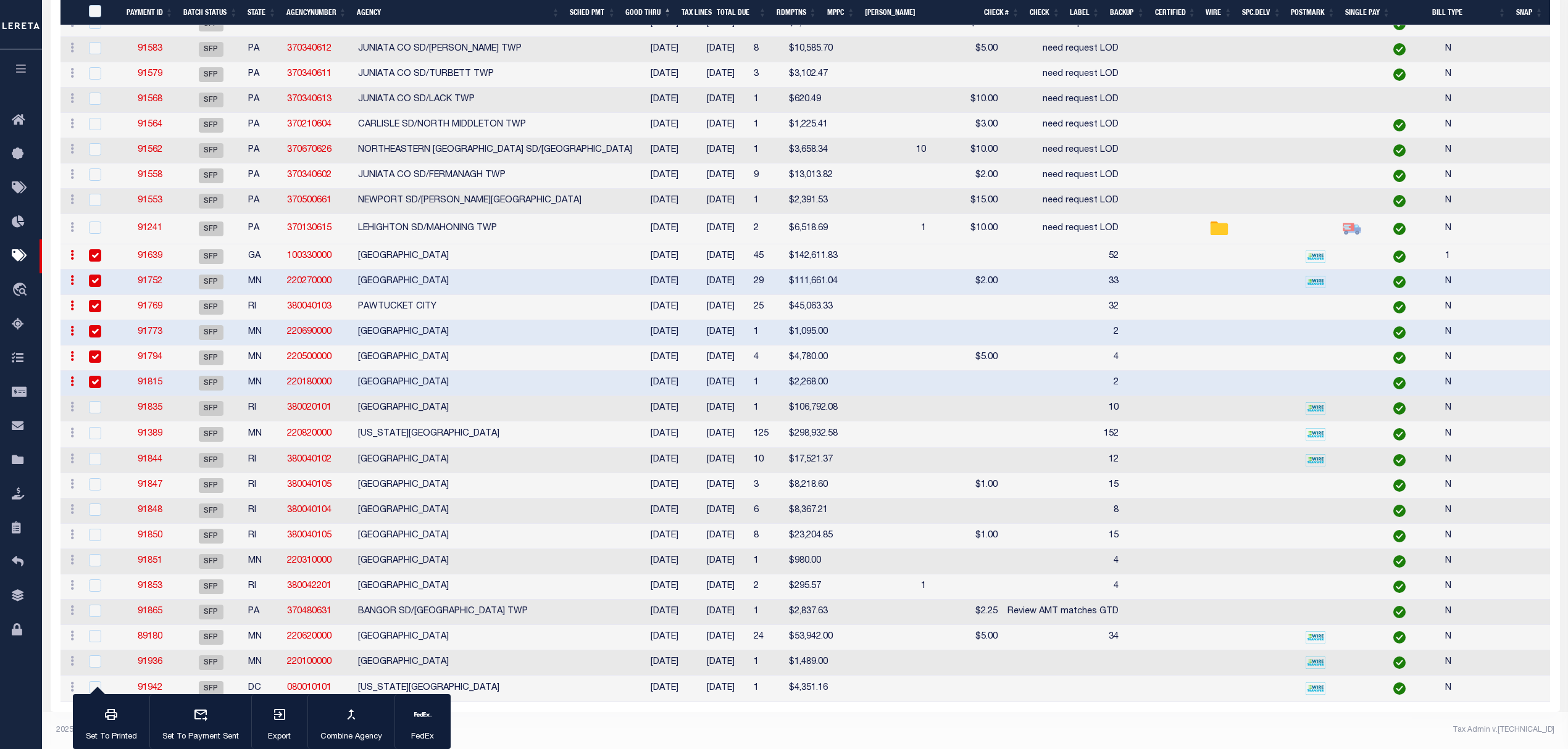
click at [489, 401] on td "WARWICK CITY" at bounding box center [495, 409] width 284 height 25
checkbox input "true"
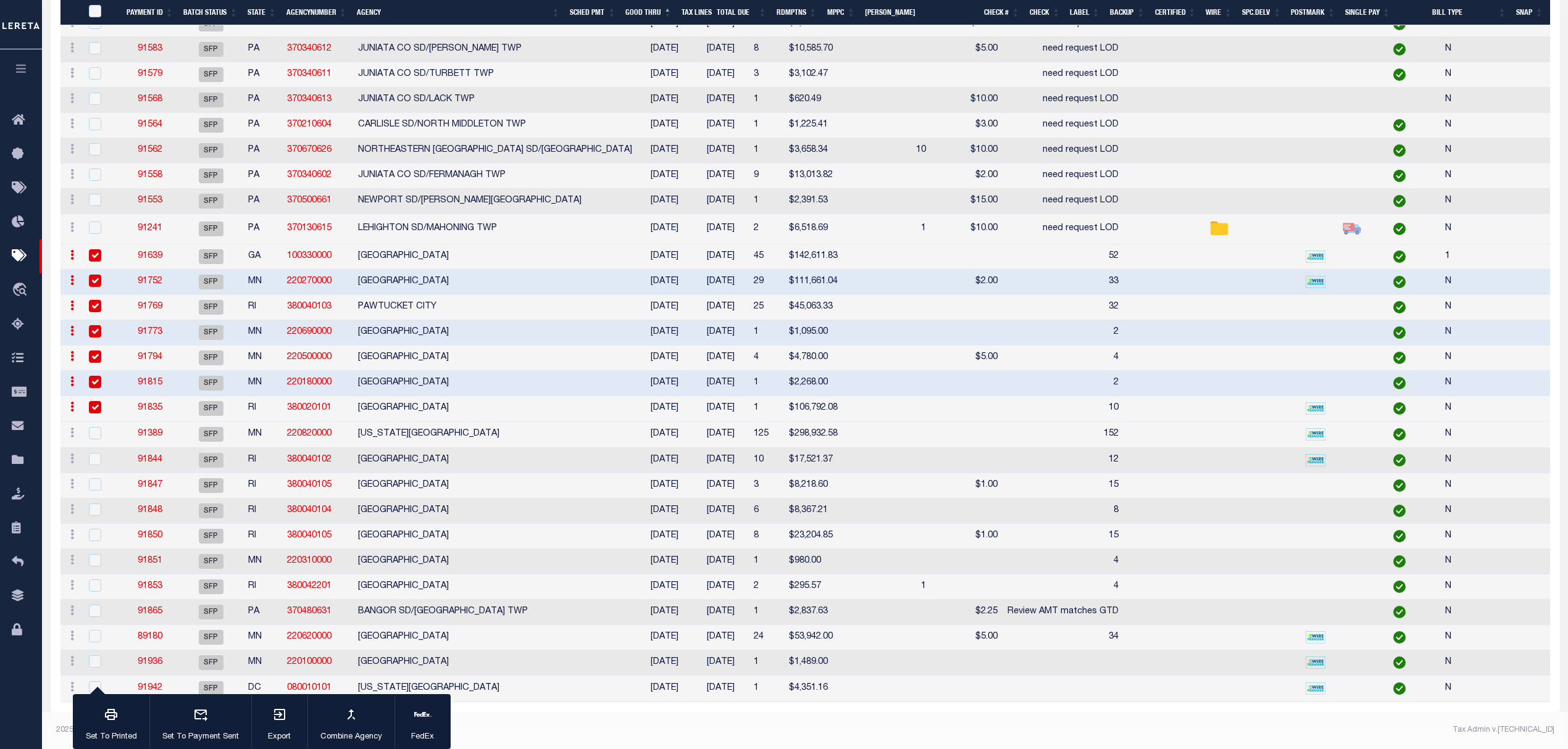
click at [495, 421] on td "WASHINGTON COUNTY" at bounding box center [495, 435] width 284 height 26
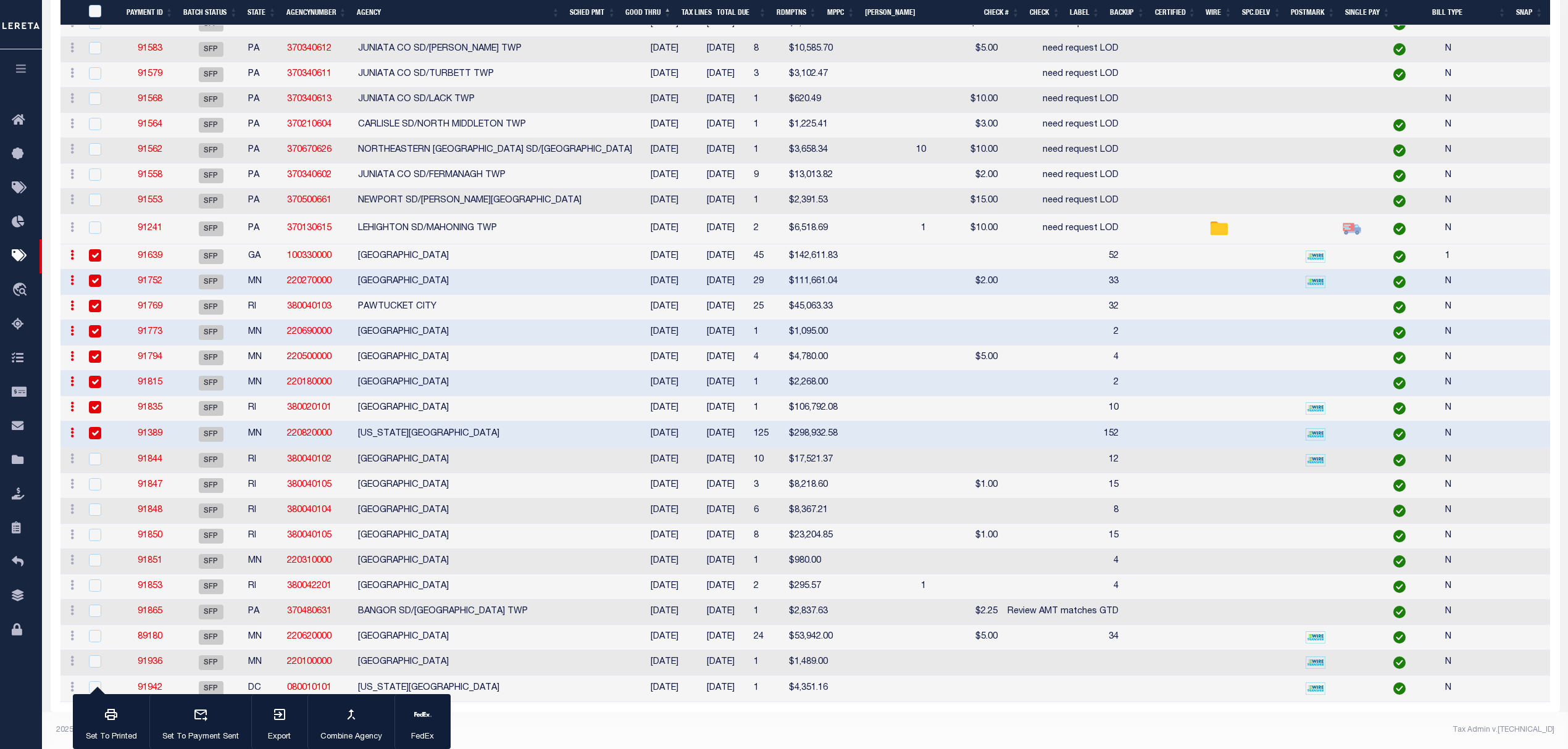
checkbox input "true"
click at [511, 455] on td "CRANSTON CITY" at bounding box center [495, 460] width 284 height 25
checkbox input "true"
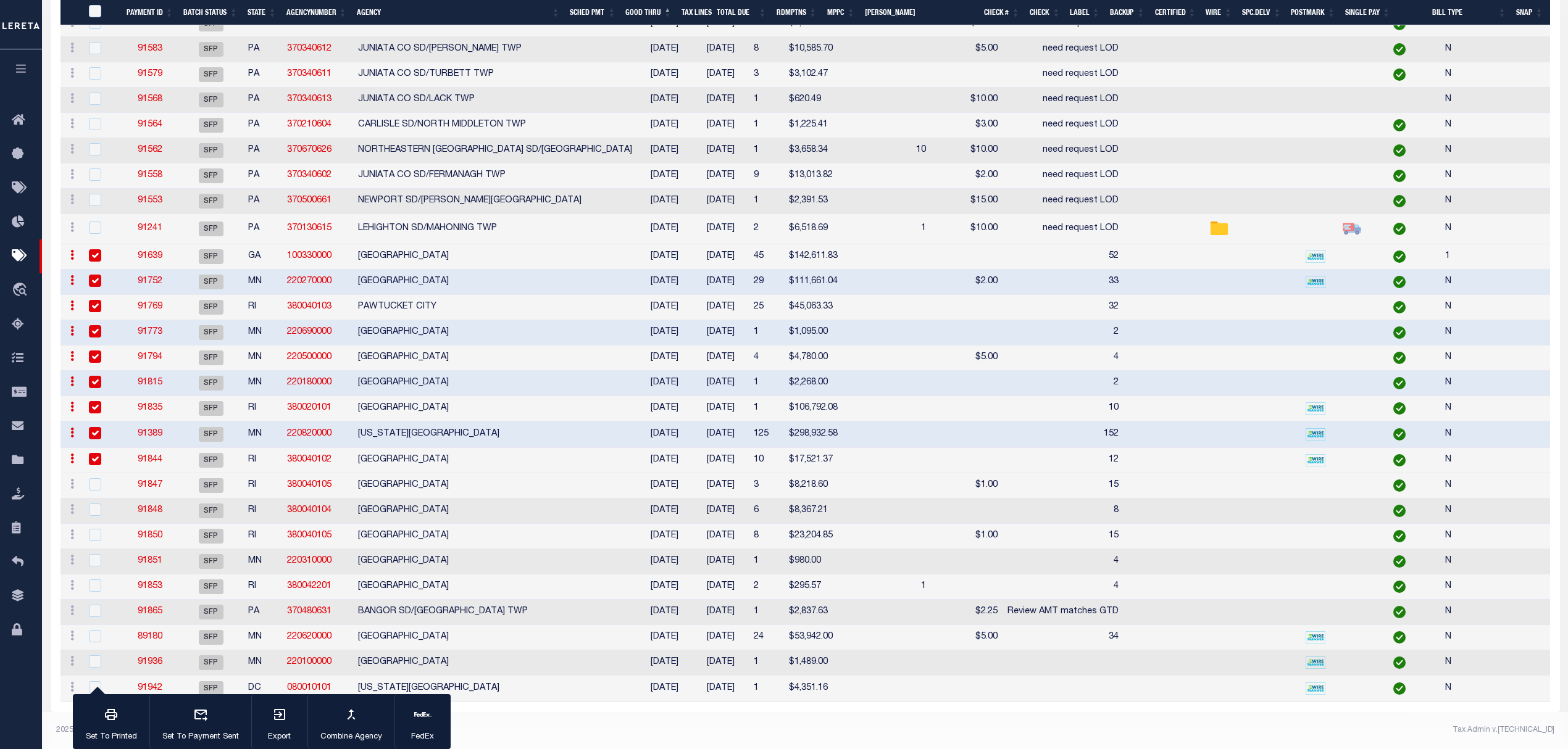
click at [514, 498] on td "CENTRAL FALLS CITY" at bounding box center [495, 511] width 284 height 25
checkbox input "true"
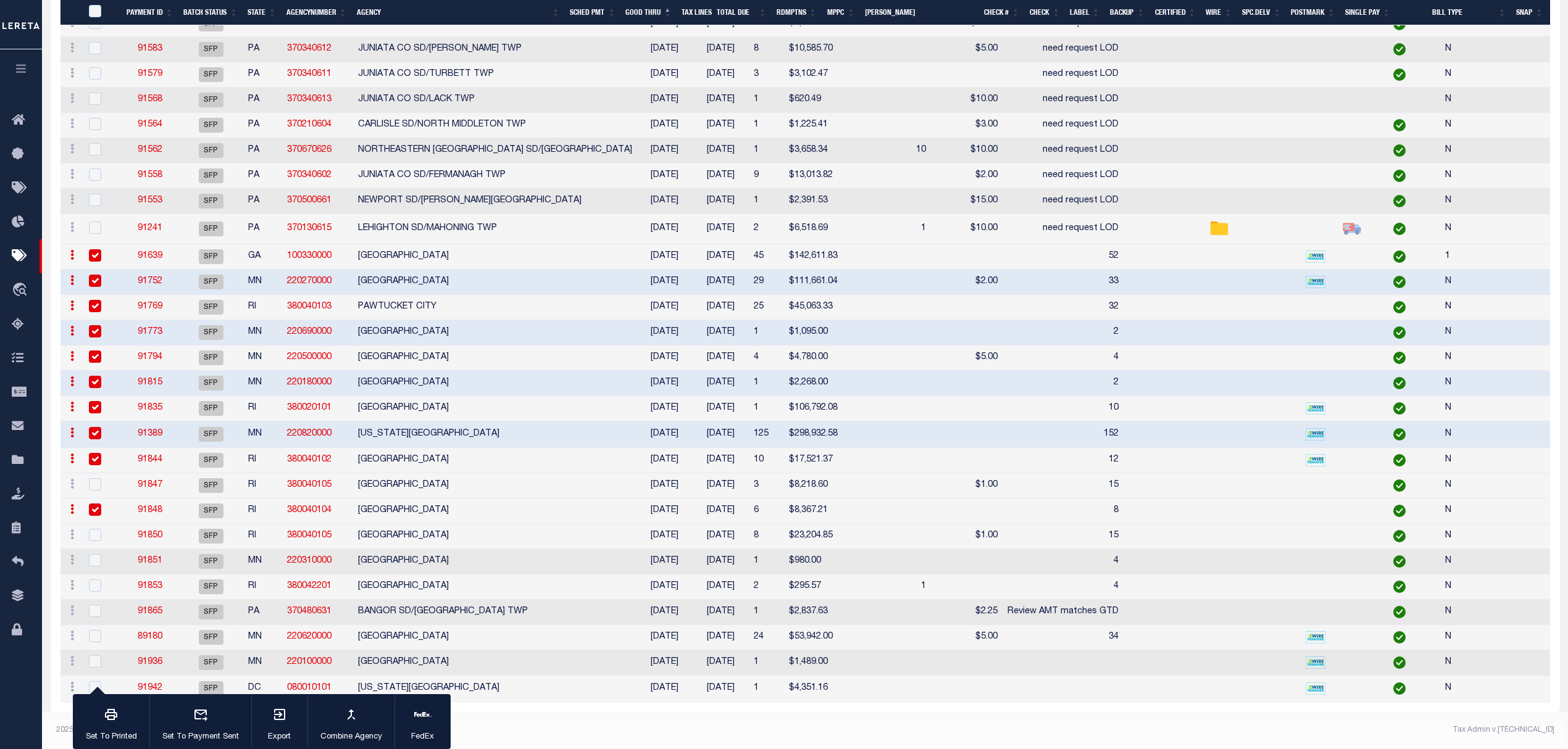
click at [524, 474] on td "WOONSOCKET CITY" at bounding box center [495, 486] width 284 height 25
checkbox input "true"
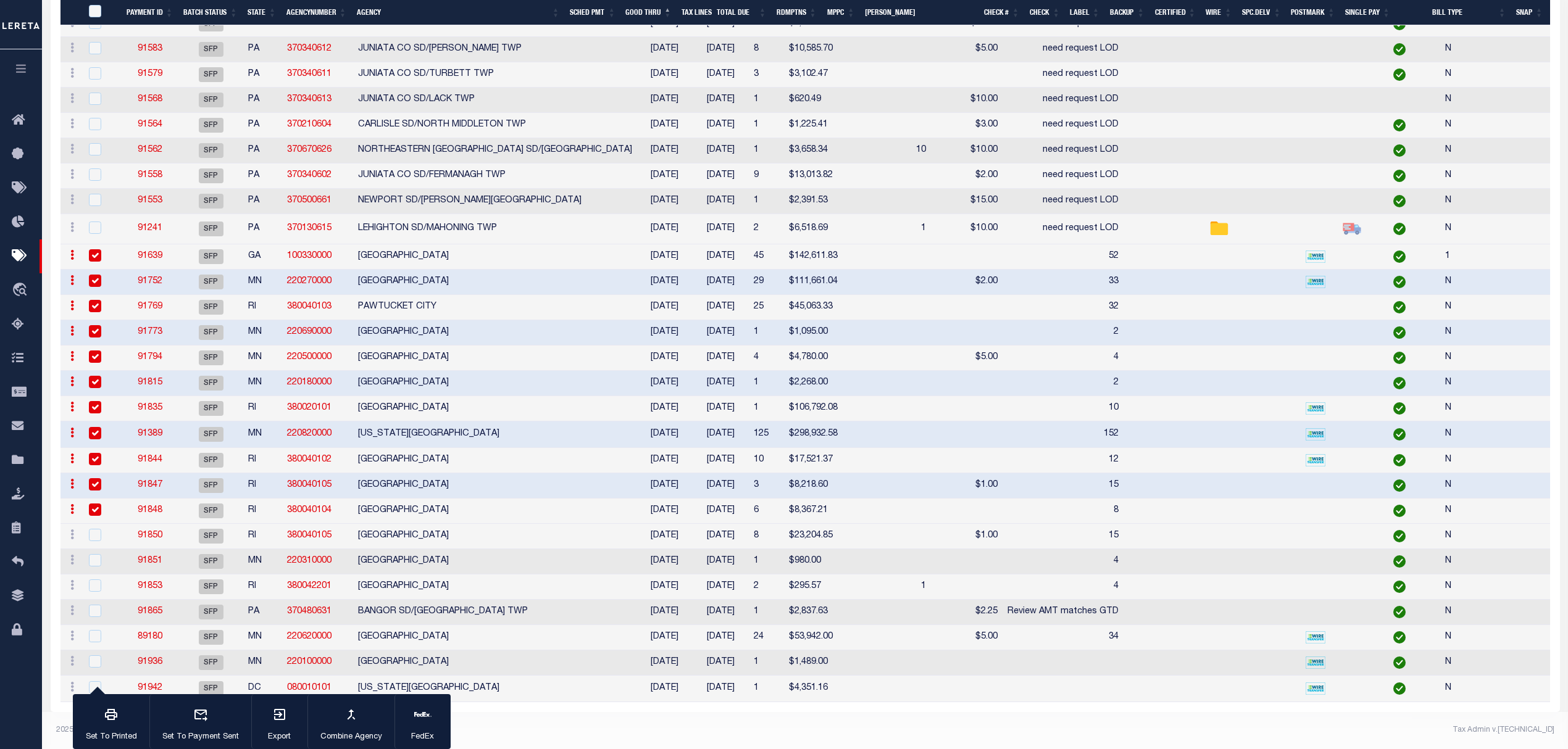
click at [492, 679] on td "DISTRICT OF COLUMBIA" at bounding box center [495, 689] width 284 height 26
checkbox input "true"
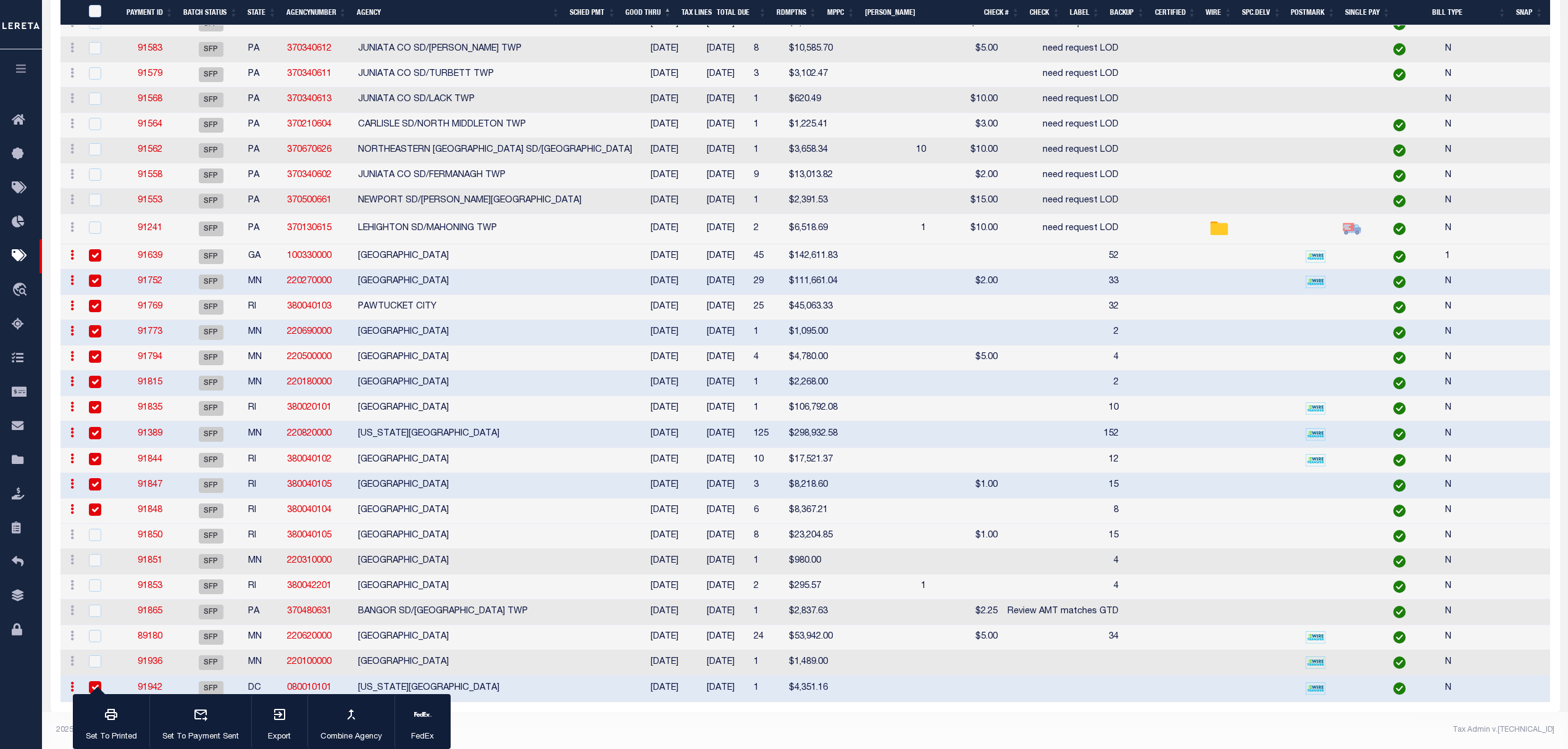
click at [495, 653] on td "CARVER COUNTY" at bounding box center [495, 663] width 284 height 25
checkbox input "true"
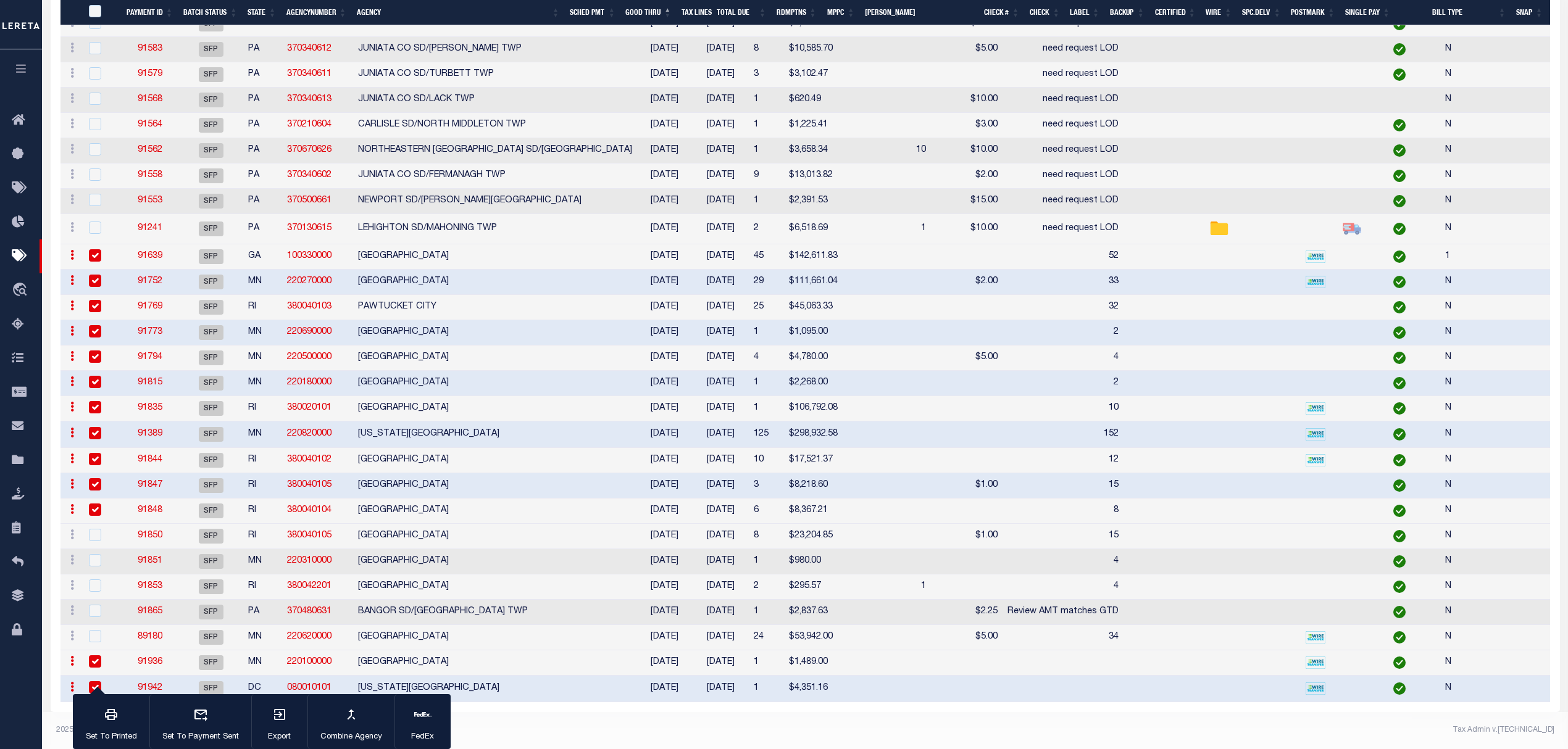
click at [507, 632] on td "RAMSEY COUNTY" at bounding box center [495, 638] width 284 height 25
checkbox input "true"
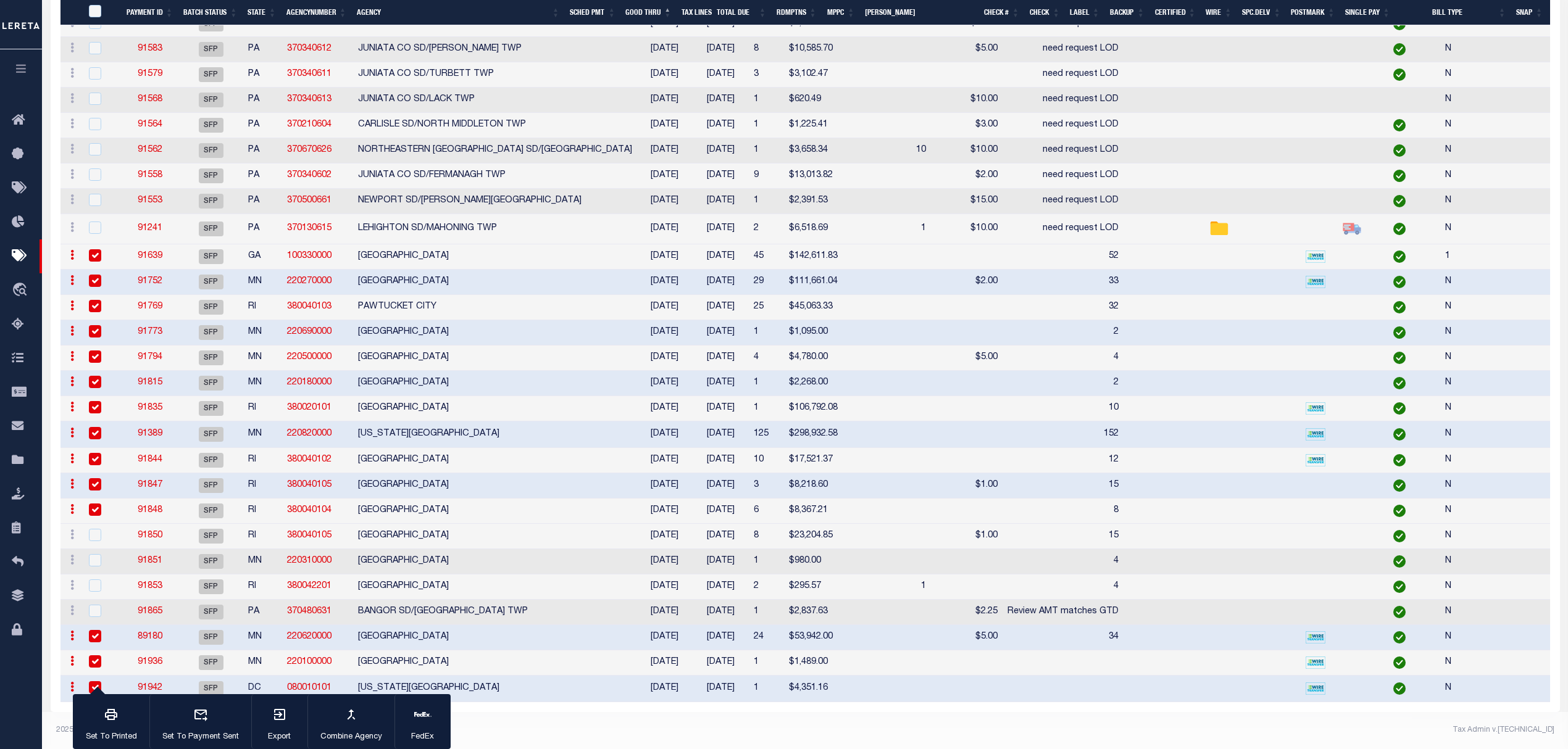
click at [531, 600] on td "BANGOR SD/[GEOGRAPHIC_DATA] TWP" at bounding box center [495, 612] width 284 height 25
checkbox input "true"
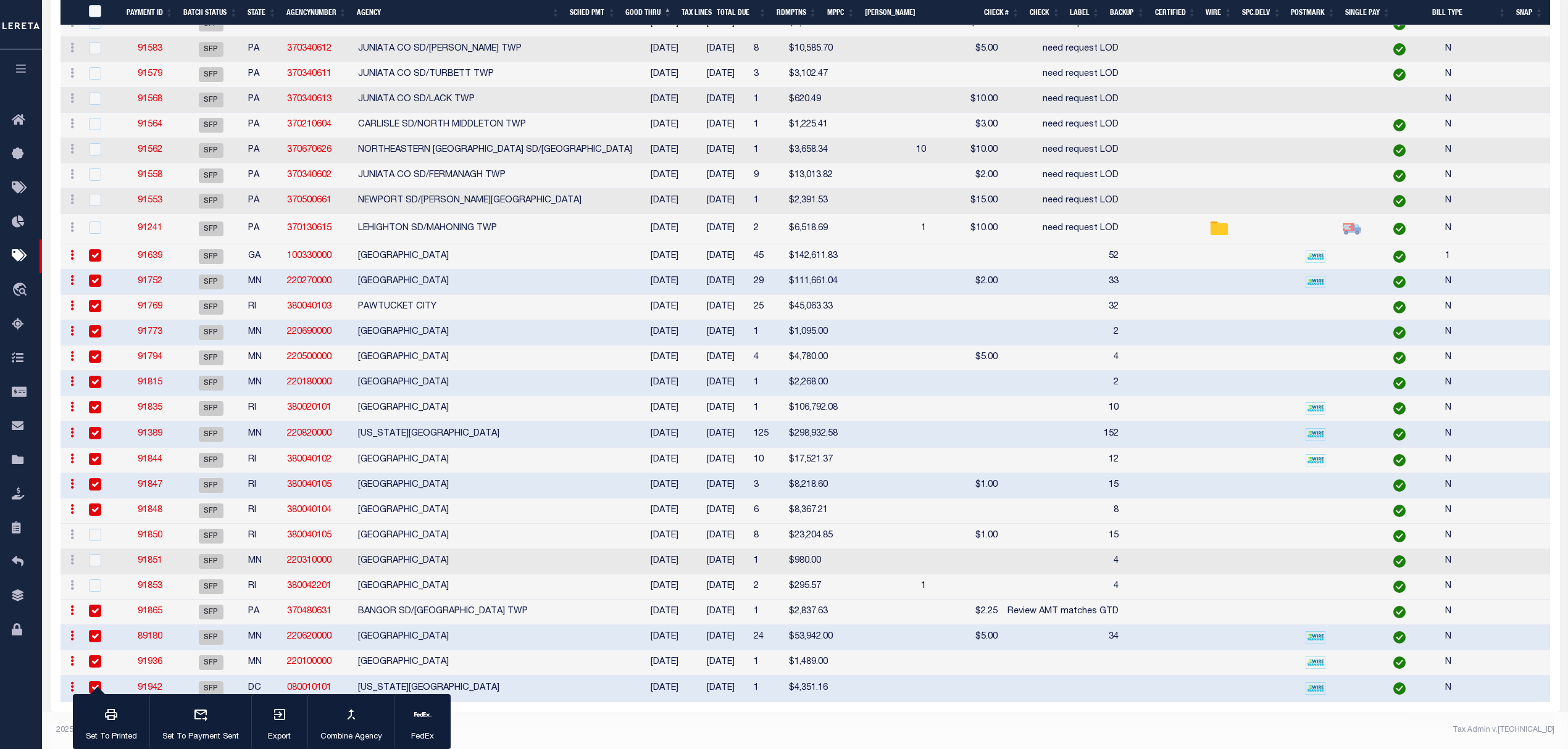
click at [538, 575] on td "CUMBERLAND FIRE DISTRICT" at bounding box center [495, 587] width 284 height 25
checkbox input "true"
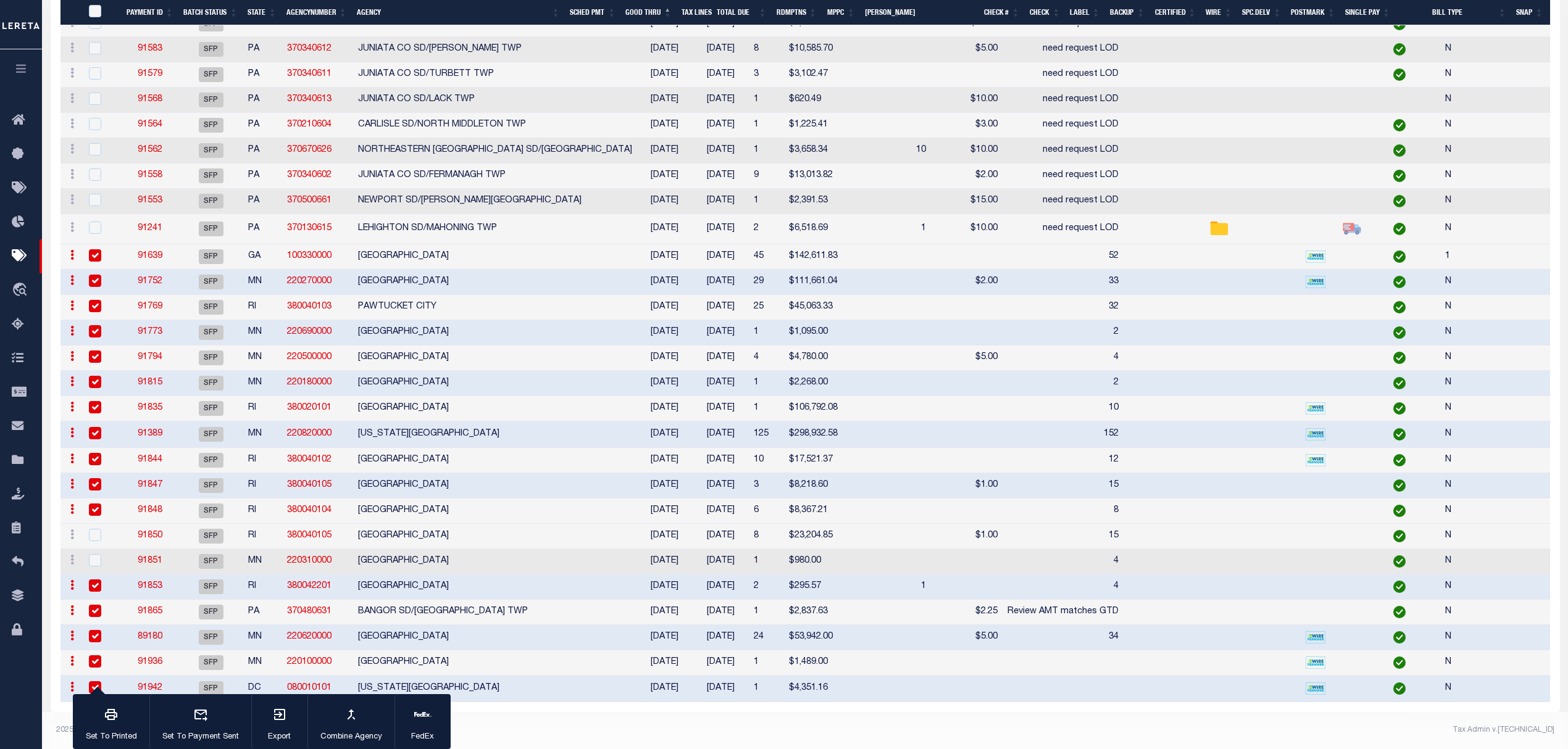
click at [546, 549] on td "ITASCA COUNTY" at bounding box center [495, 562] width 284 height 25
checkbox input "true"
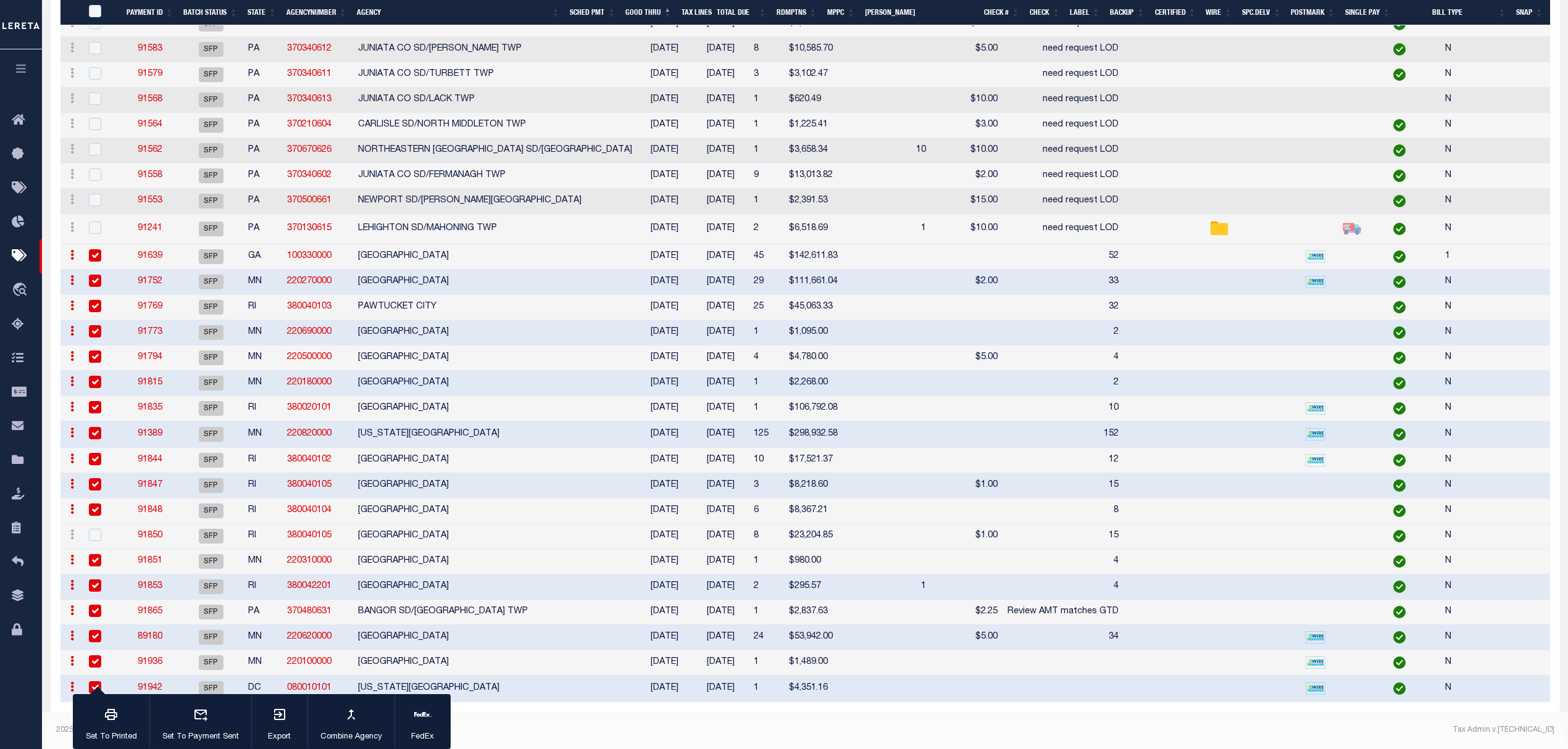
click at [558, 524] on td "WOONSOCKET CITY" at bounding box center [495, 537] width 284 height 25
checkbox input "true"
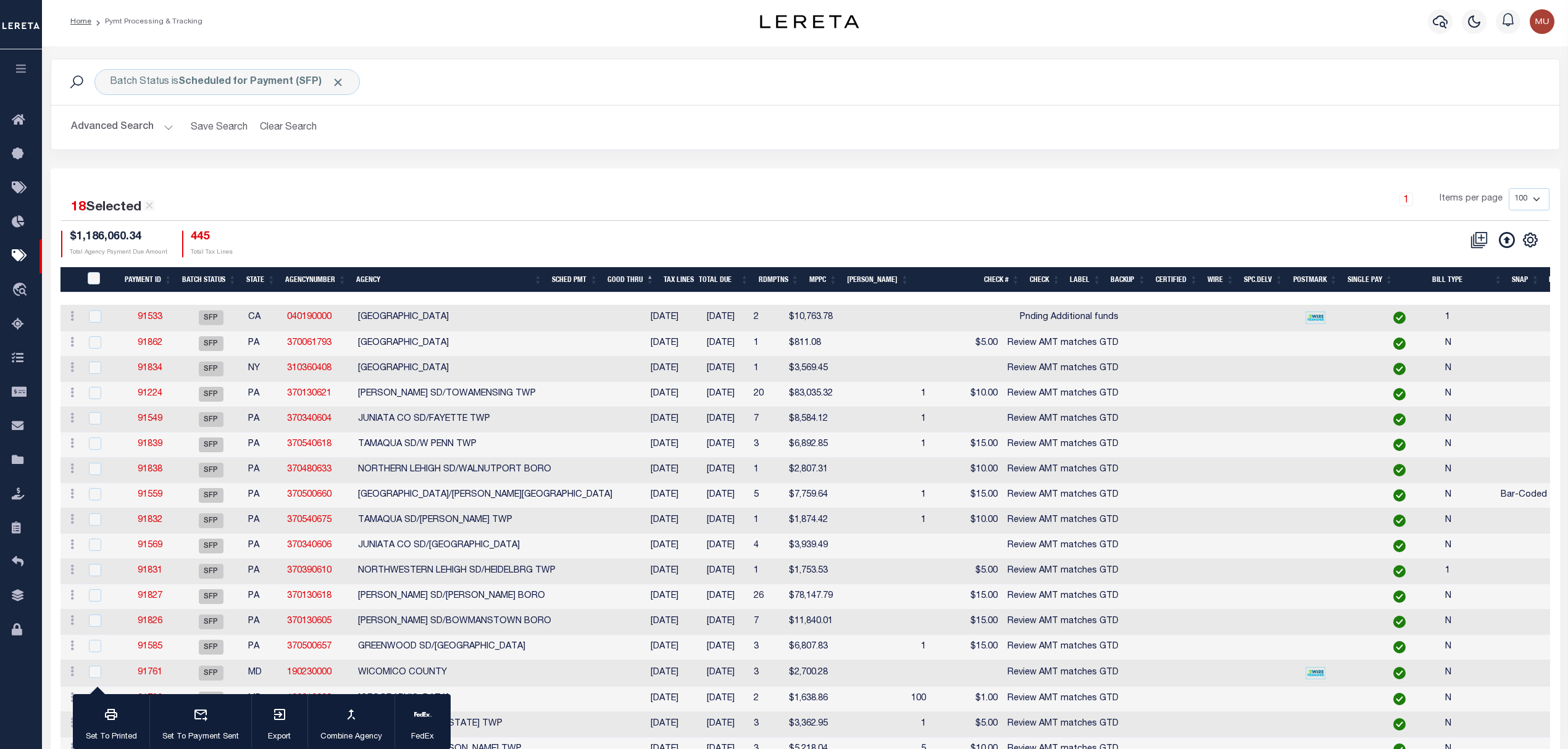
scroll to position [0, 0]
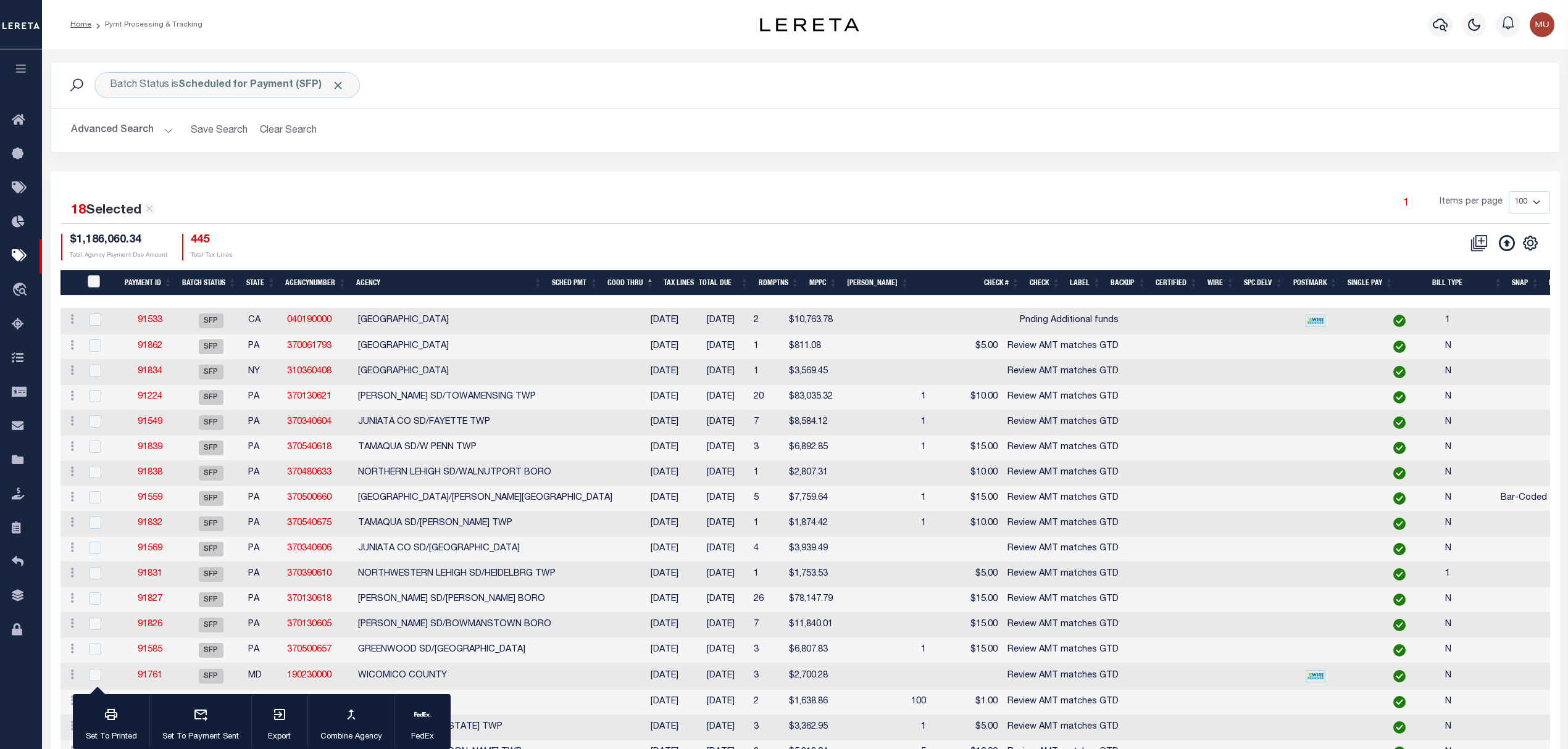
click at [94, 278] on input "PayeePmtBatchStatus" at bounding box center [94, 282] width 13 height 13
checkbox input "true"
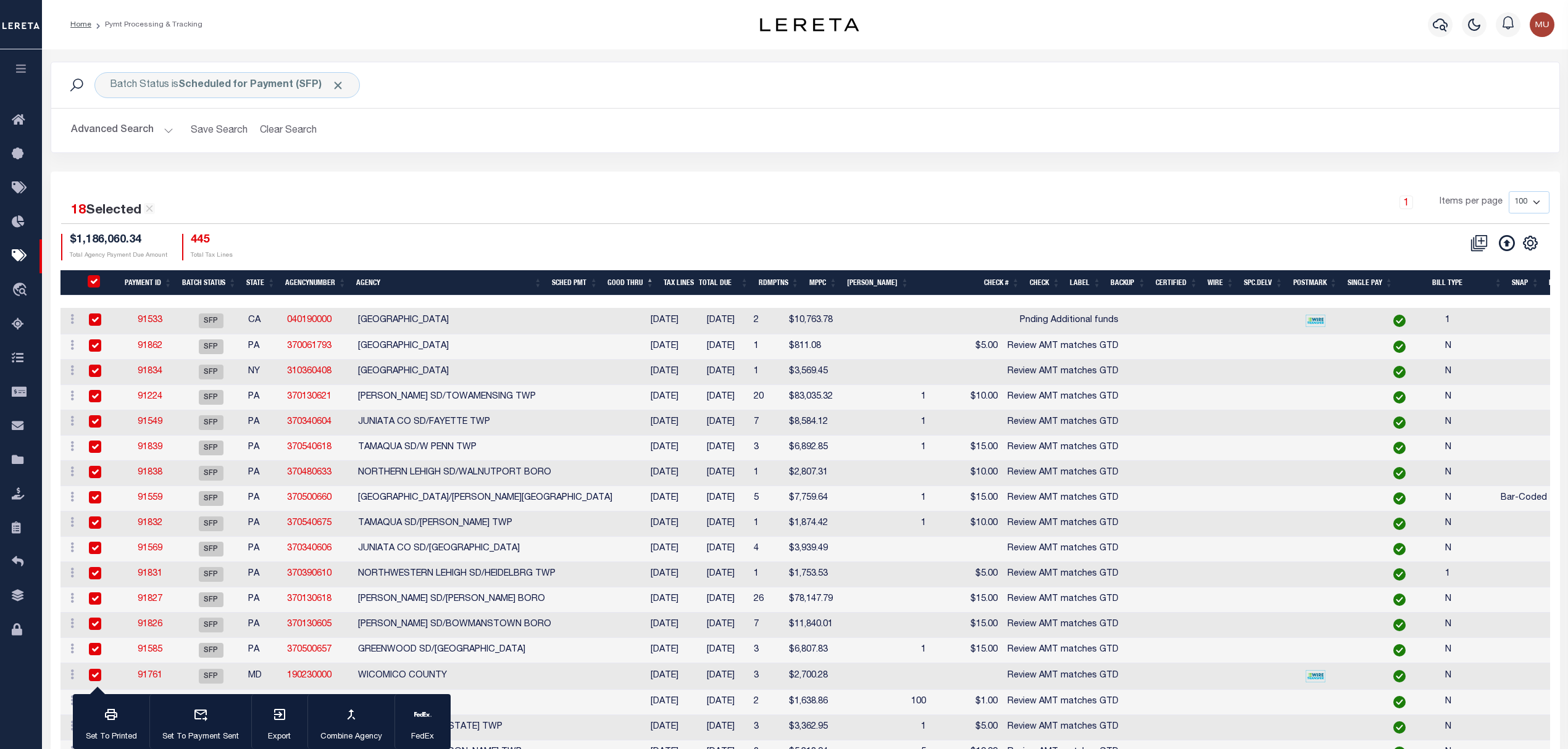
checkbox input "true"
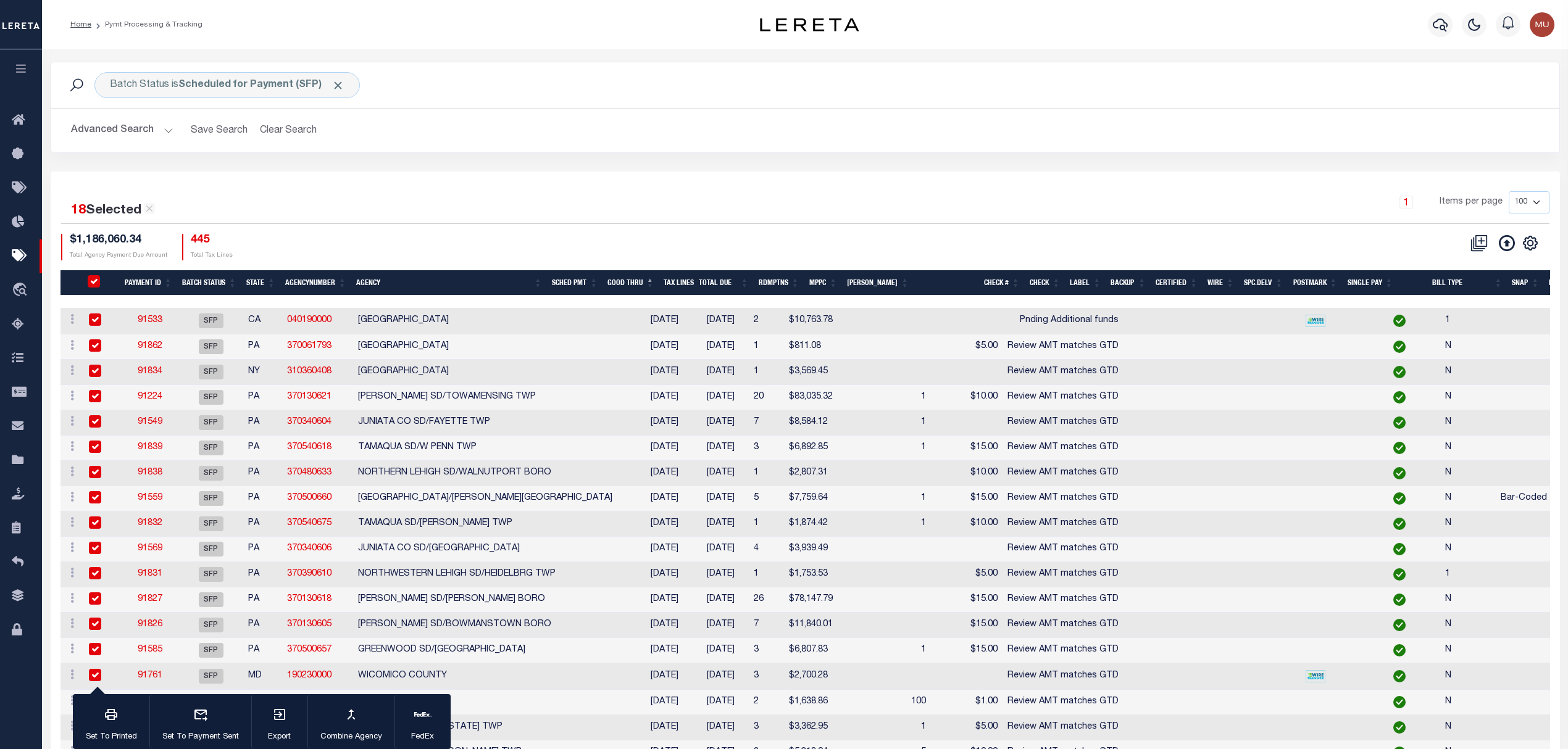
checkbox input "true"
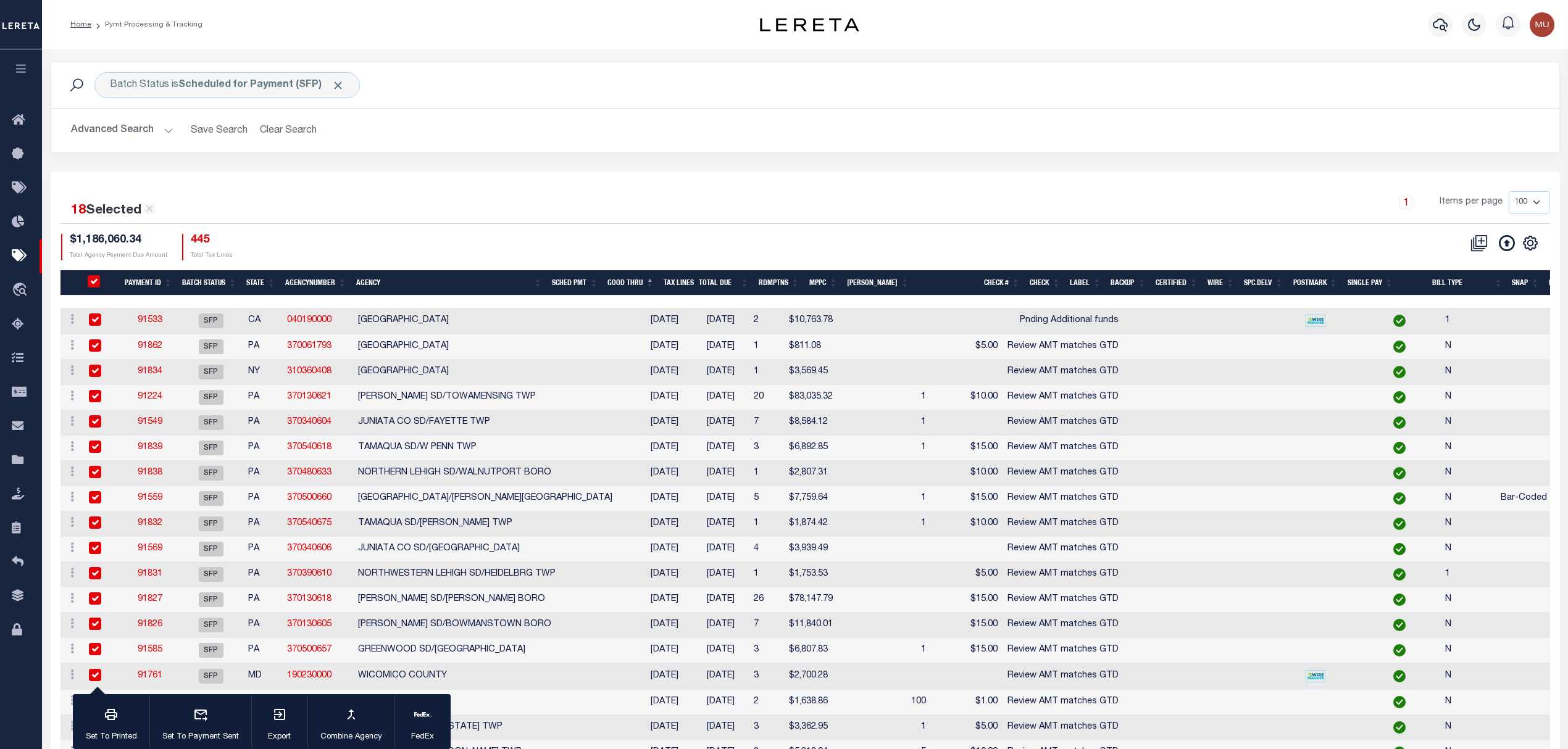
checkbox input "true"
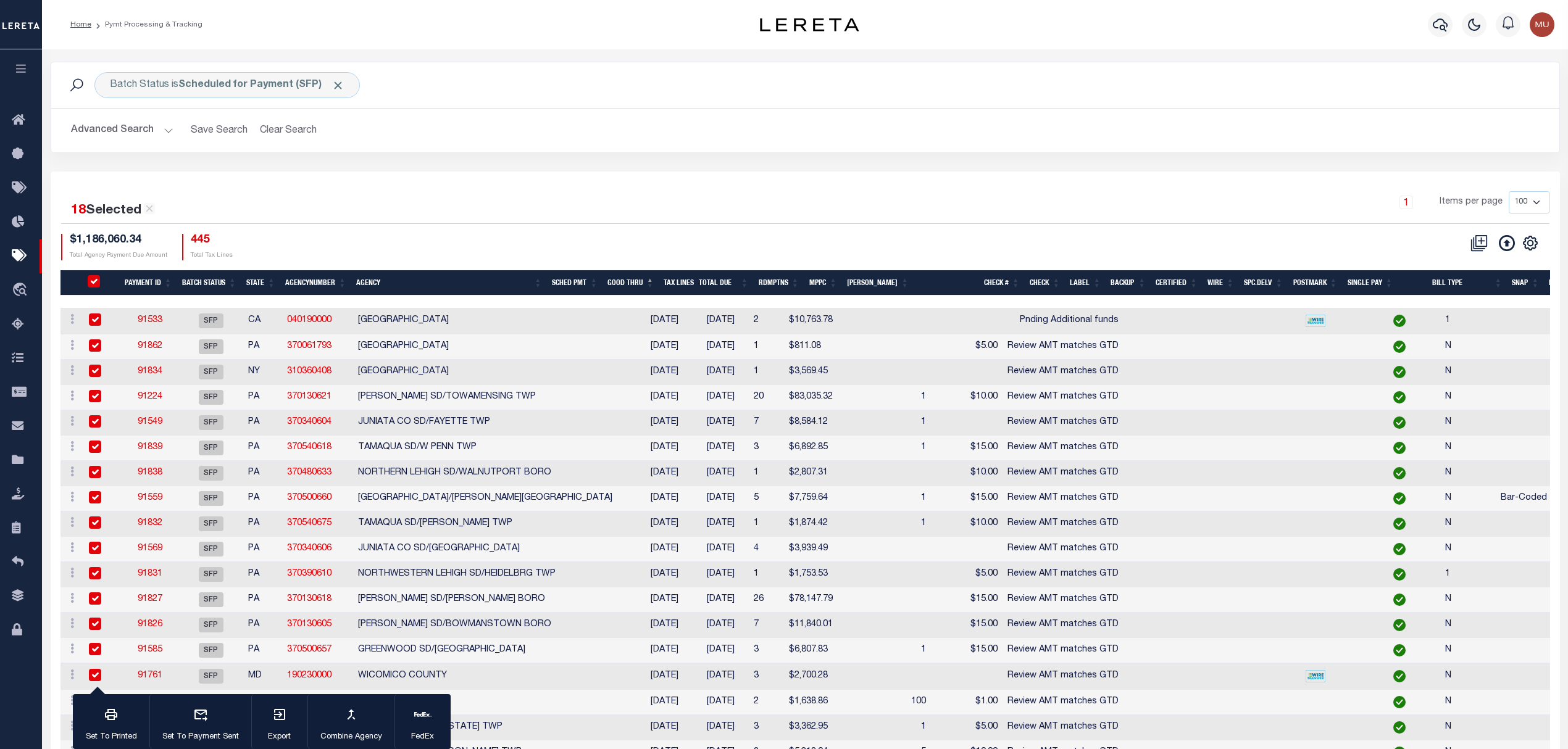
checkbox input "true"
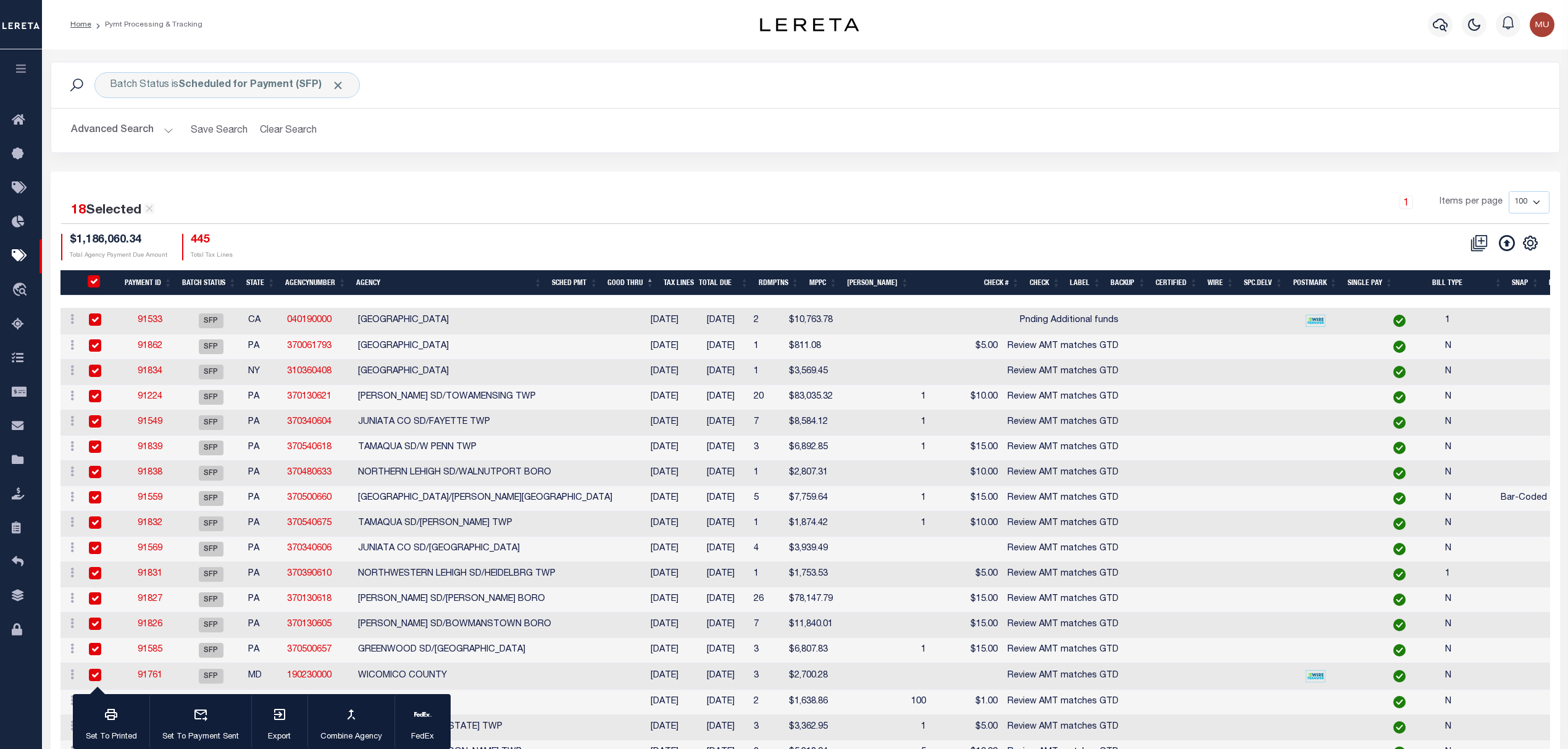
checkbox input "true"
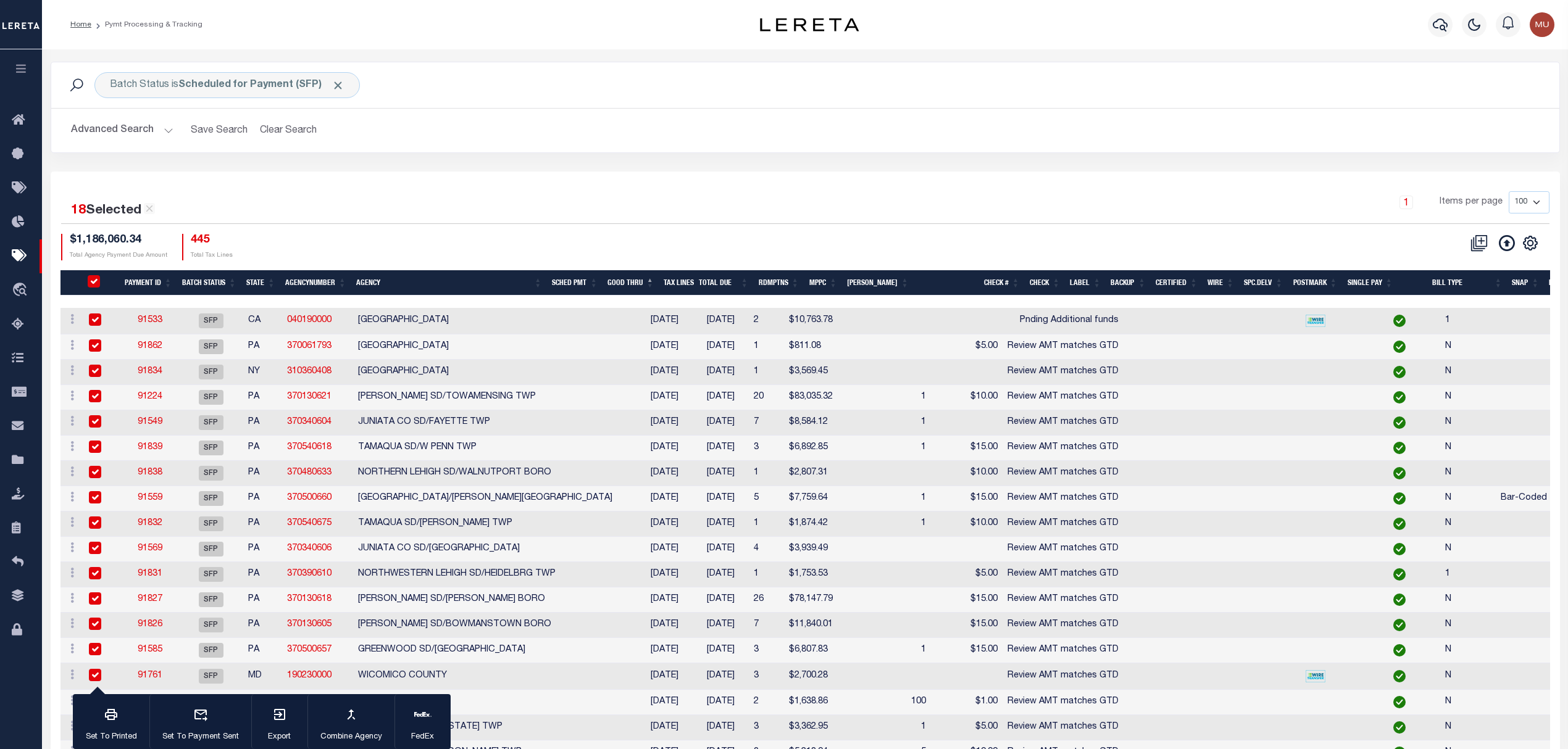
checkbox input "true"
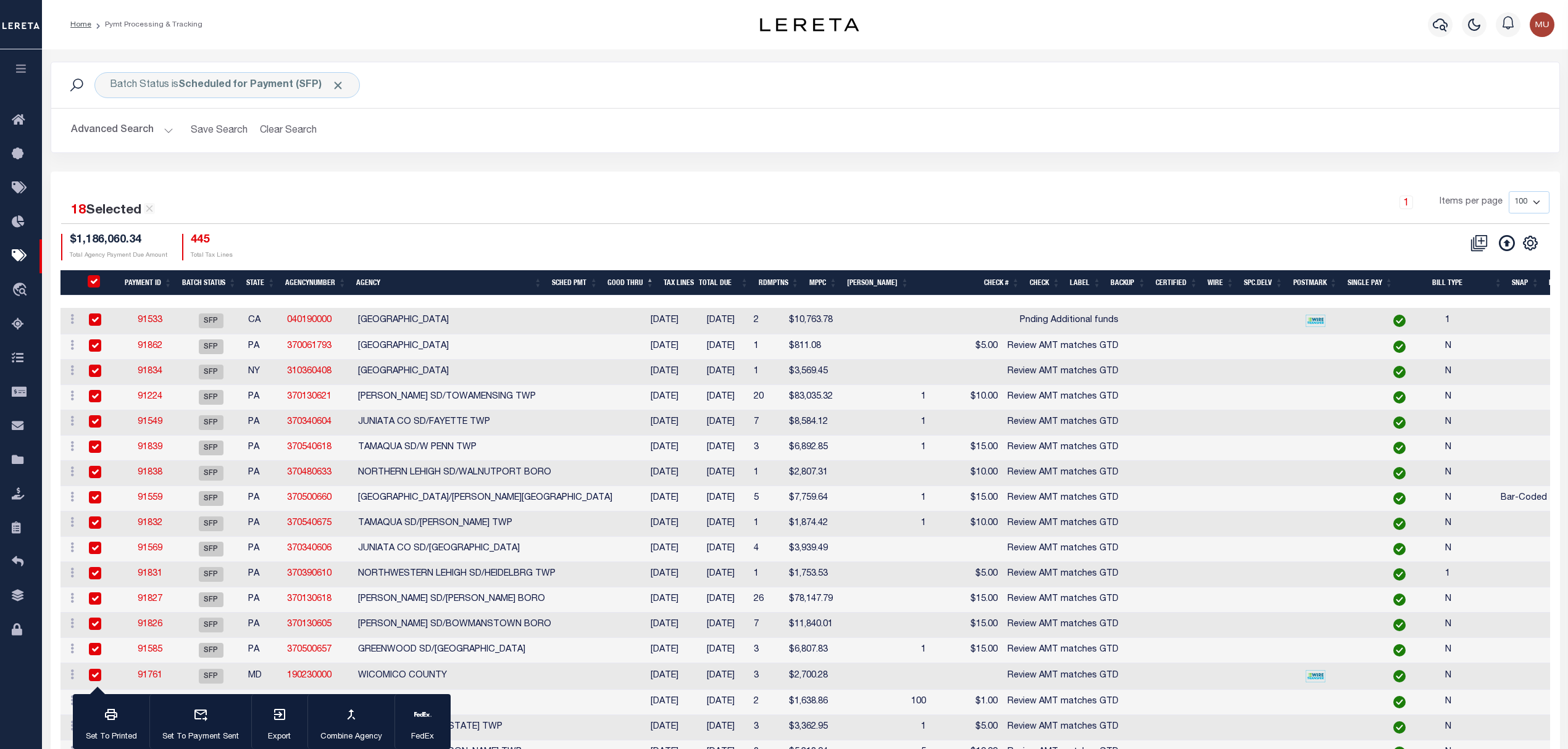
checkbox input "true"
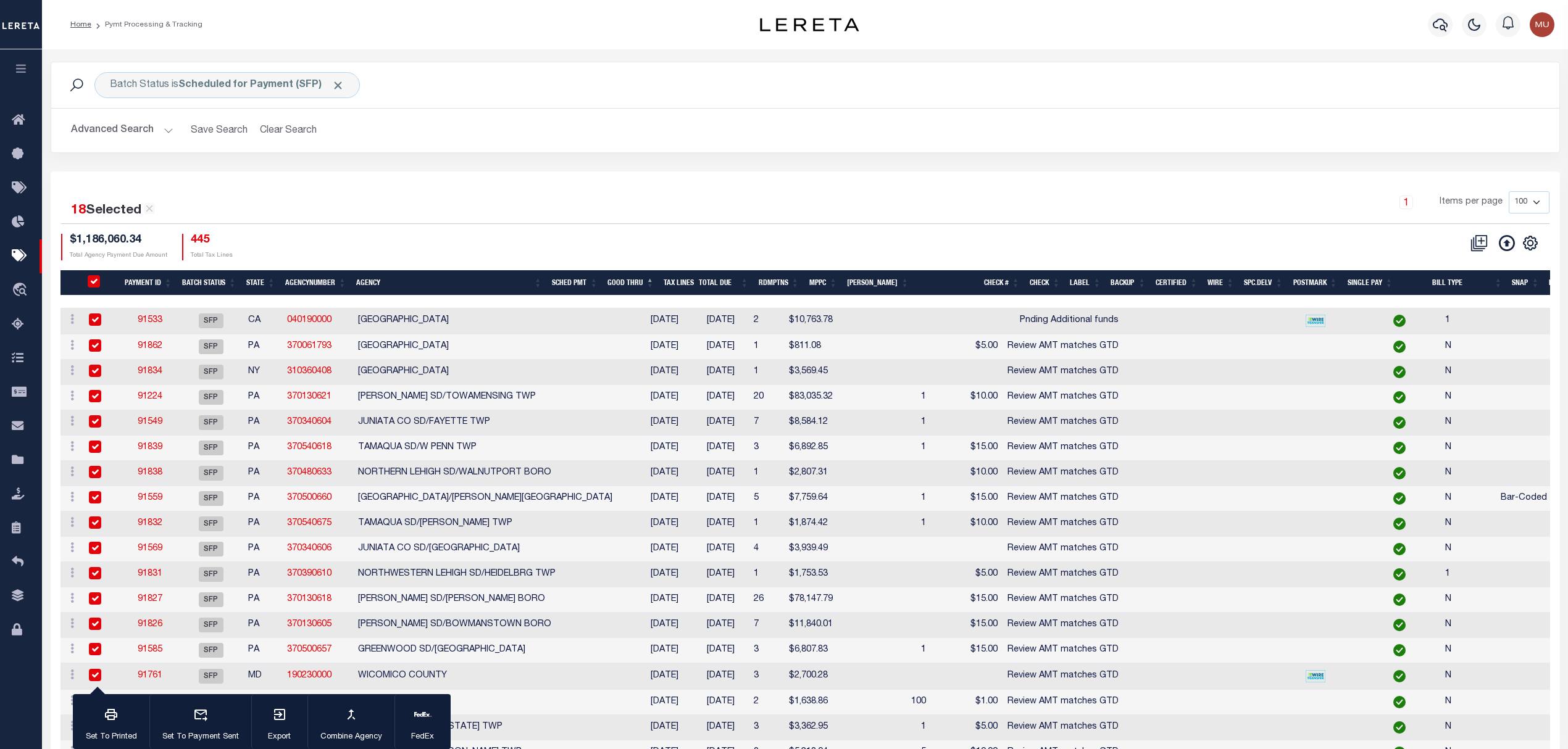
checkbox input "true"
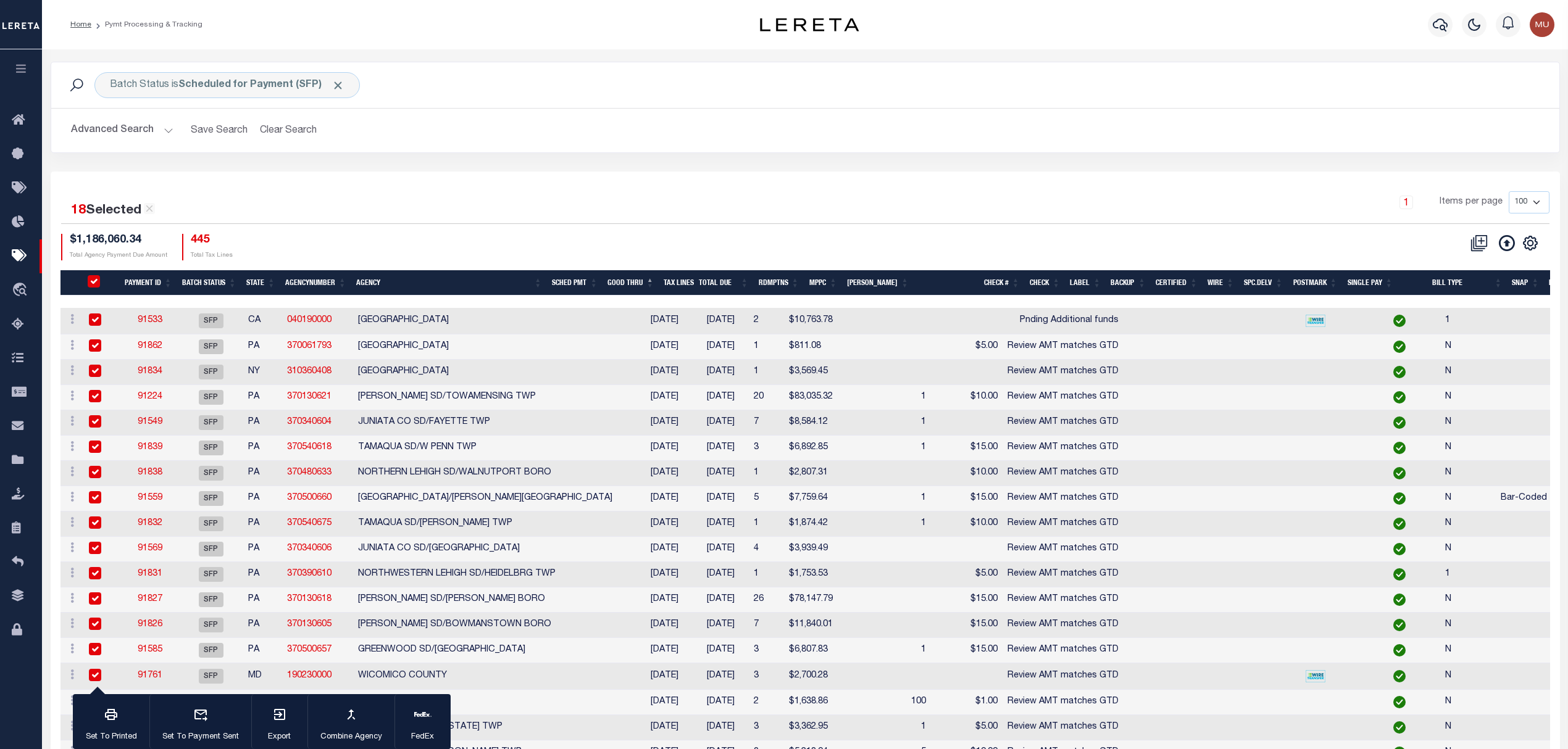
checkbox input "true"
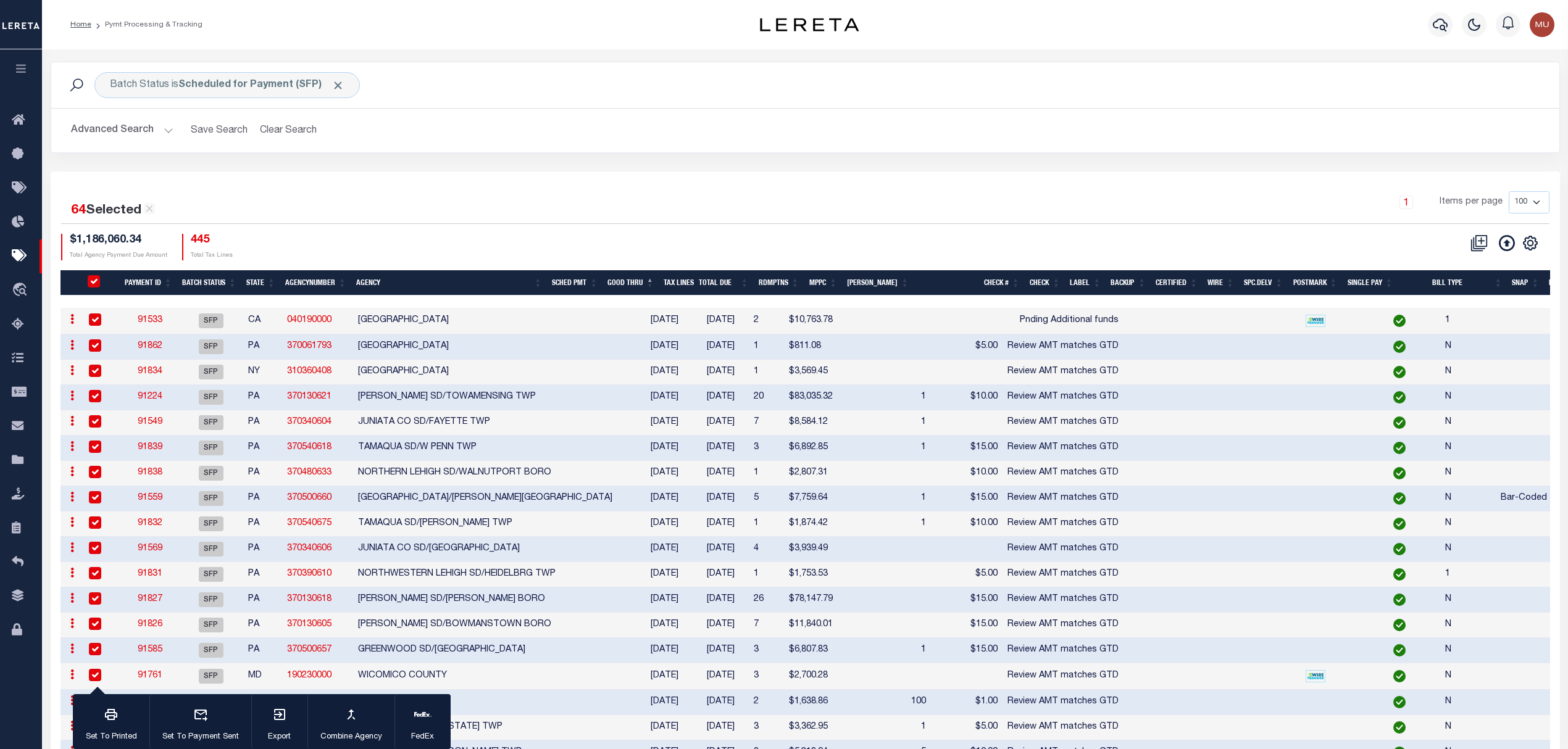
click at [94, 278] on input "PayeePmtBatchStatus" at bounding box center [94, 282] width 13 height 13
checkbox input "false"
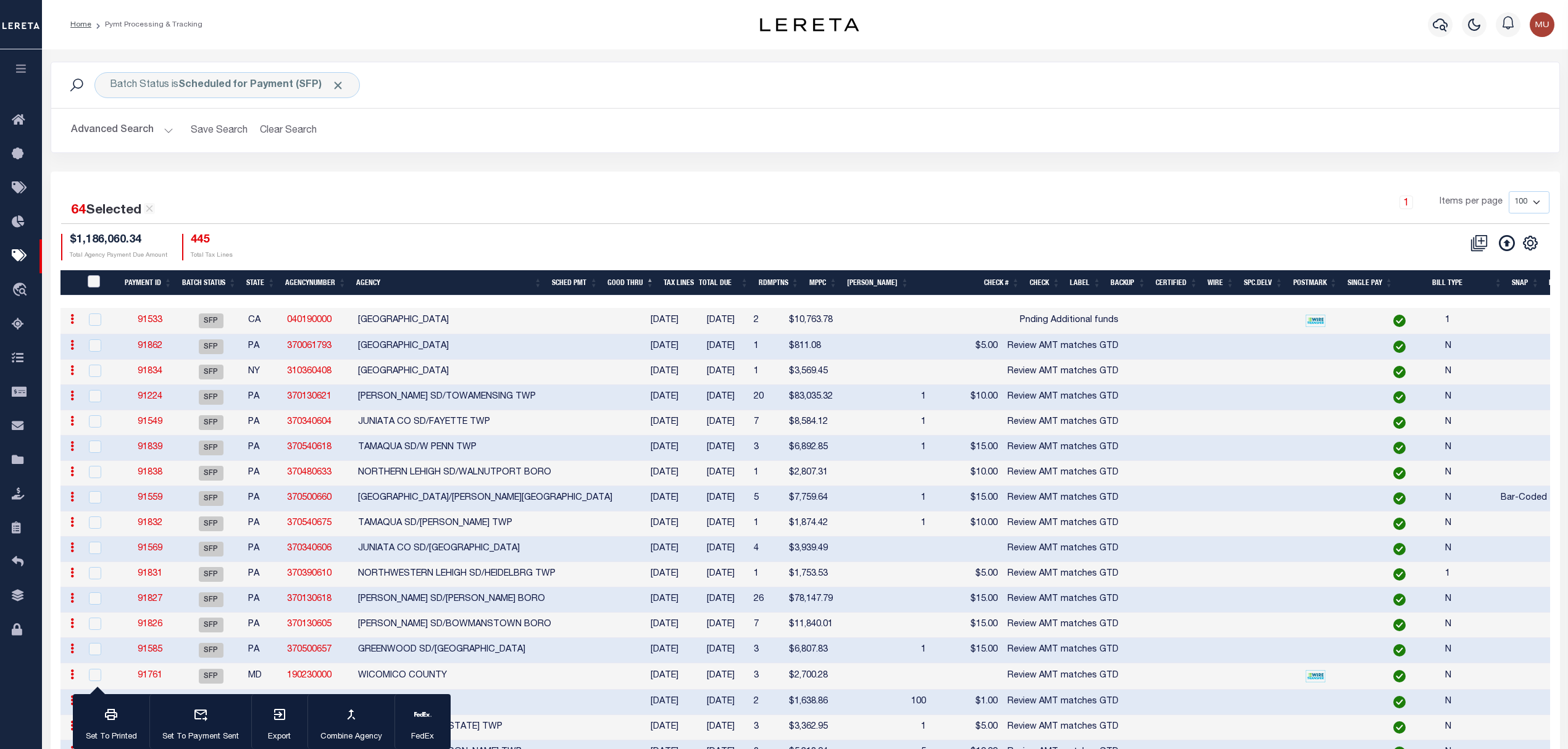
checkbox input "false"
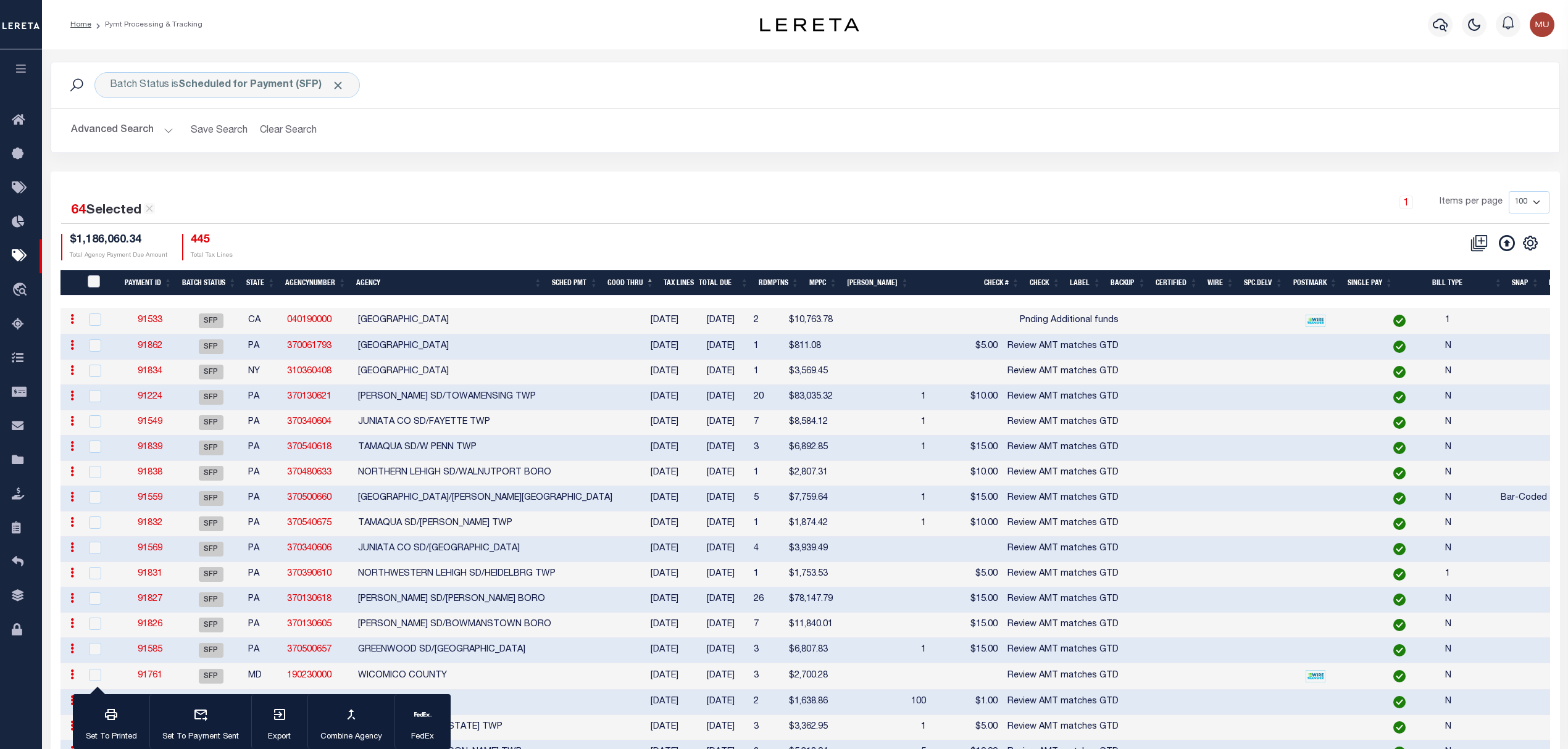
checkbox input "false"
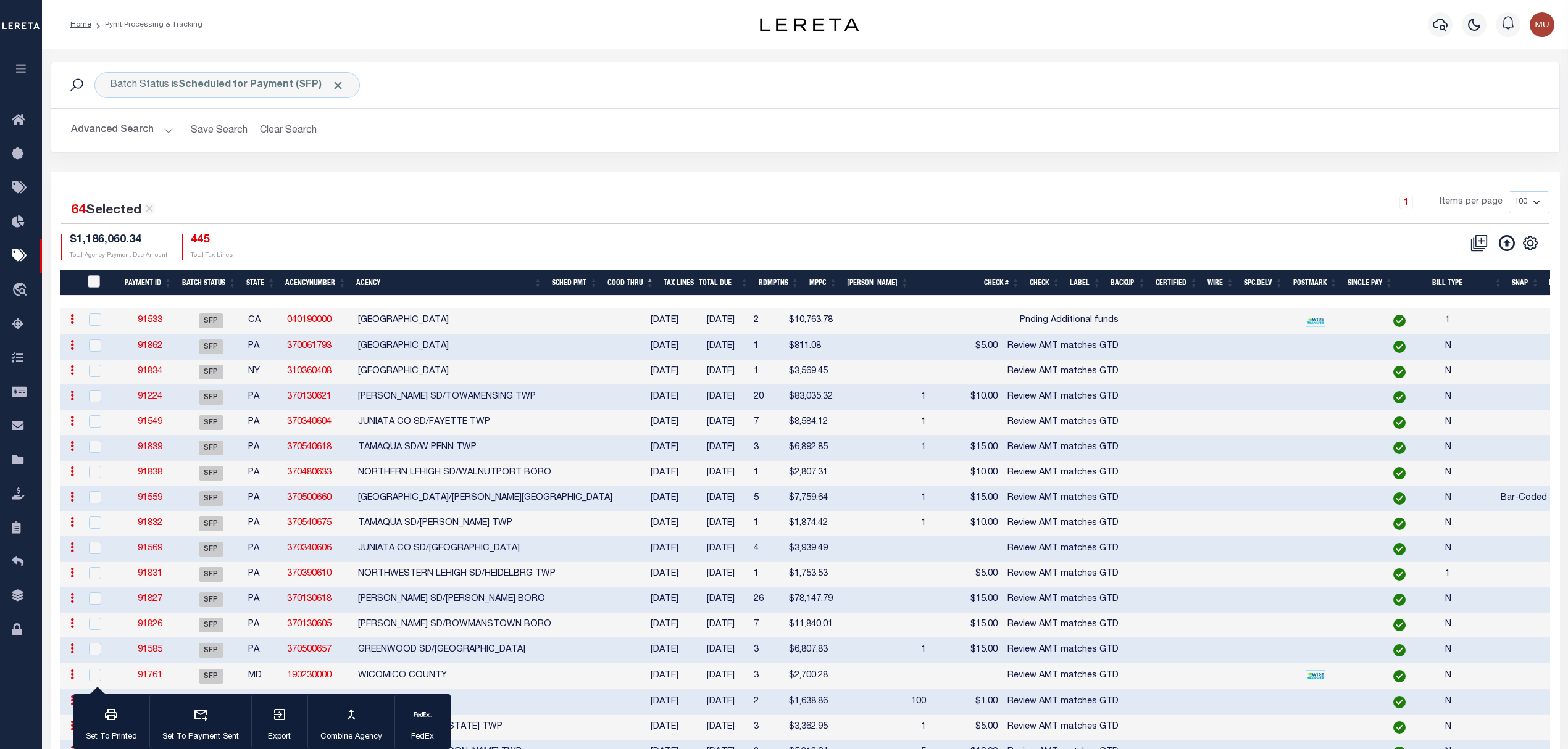
checkbox input "false"
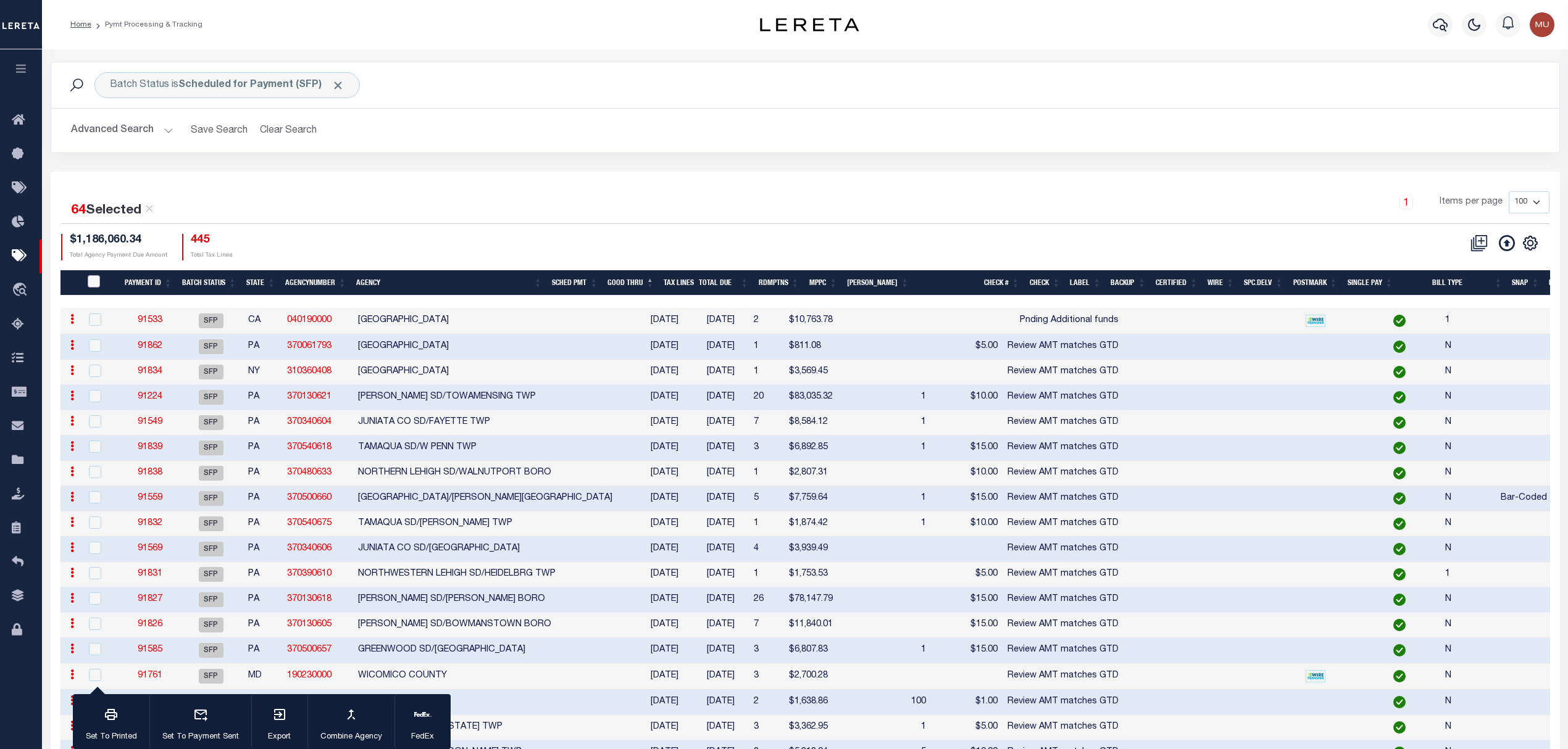
checkbox input "false"
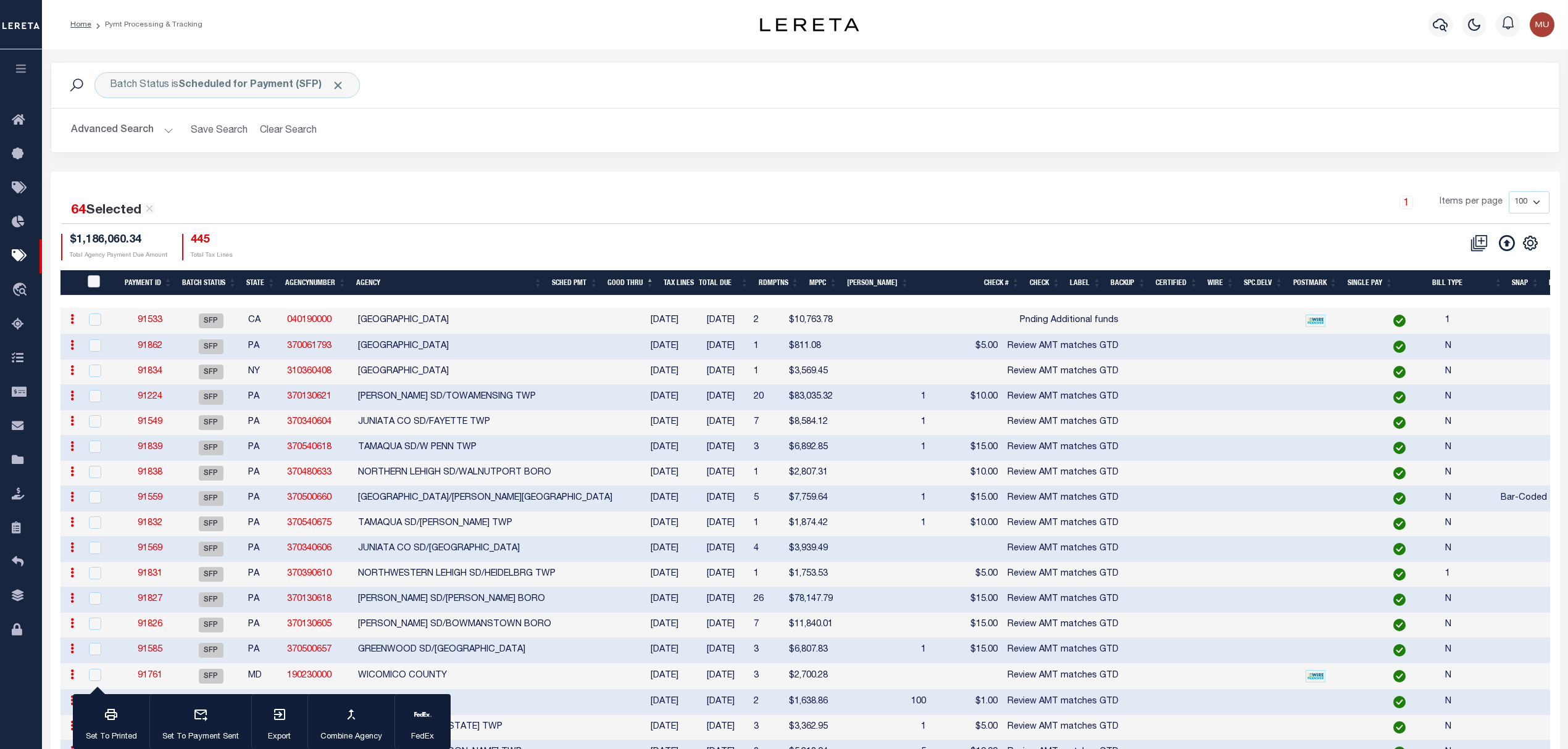
checkbox input "false"
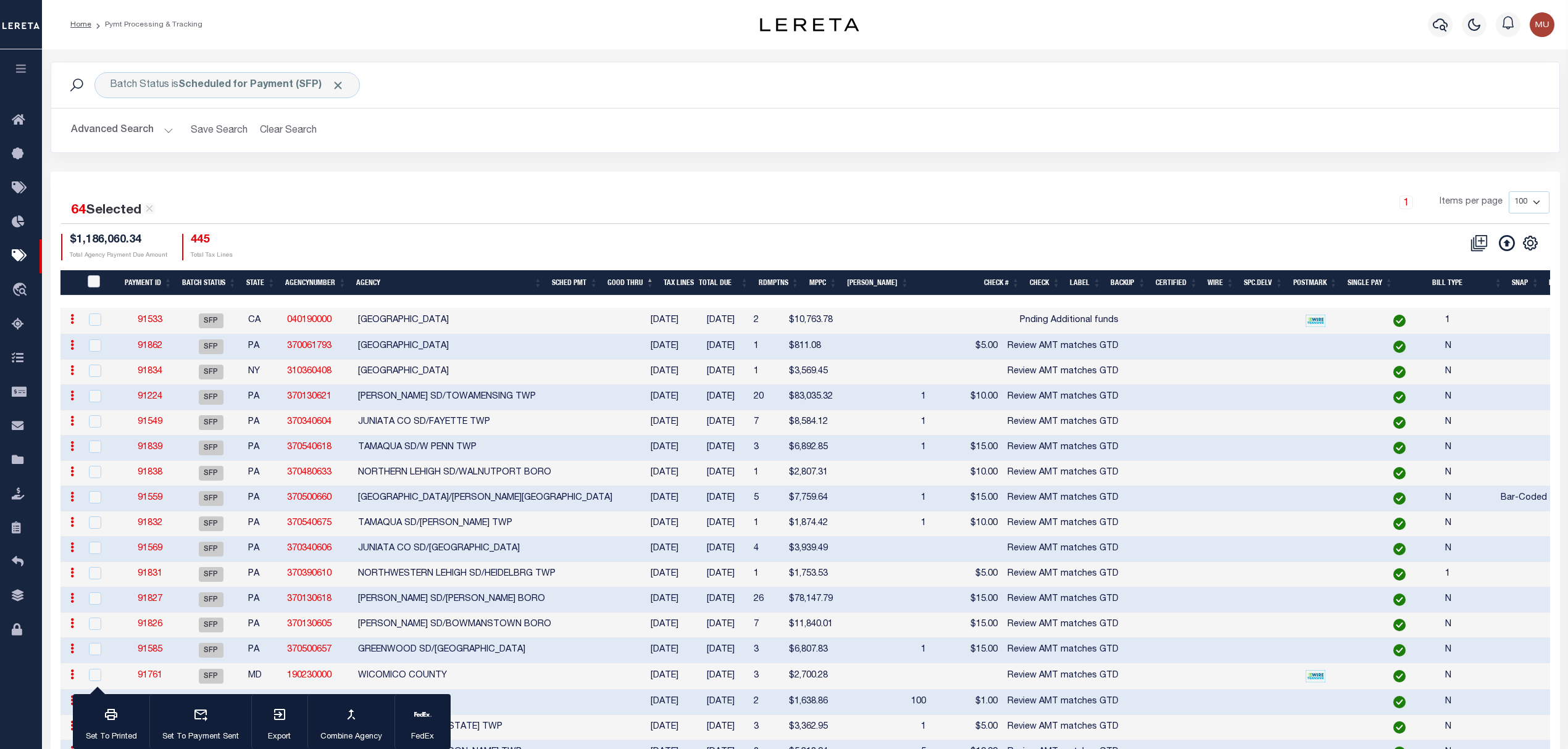
checkbox input "false"
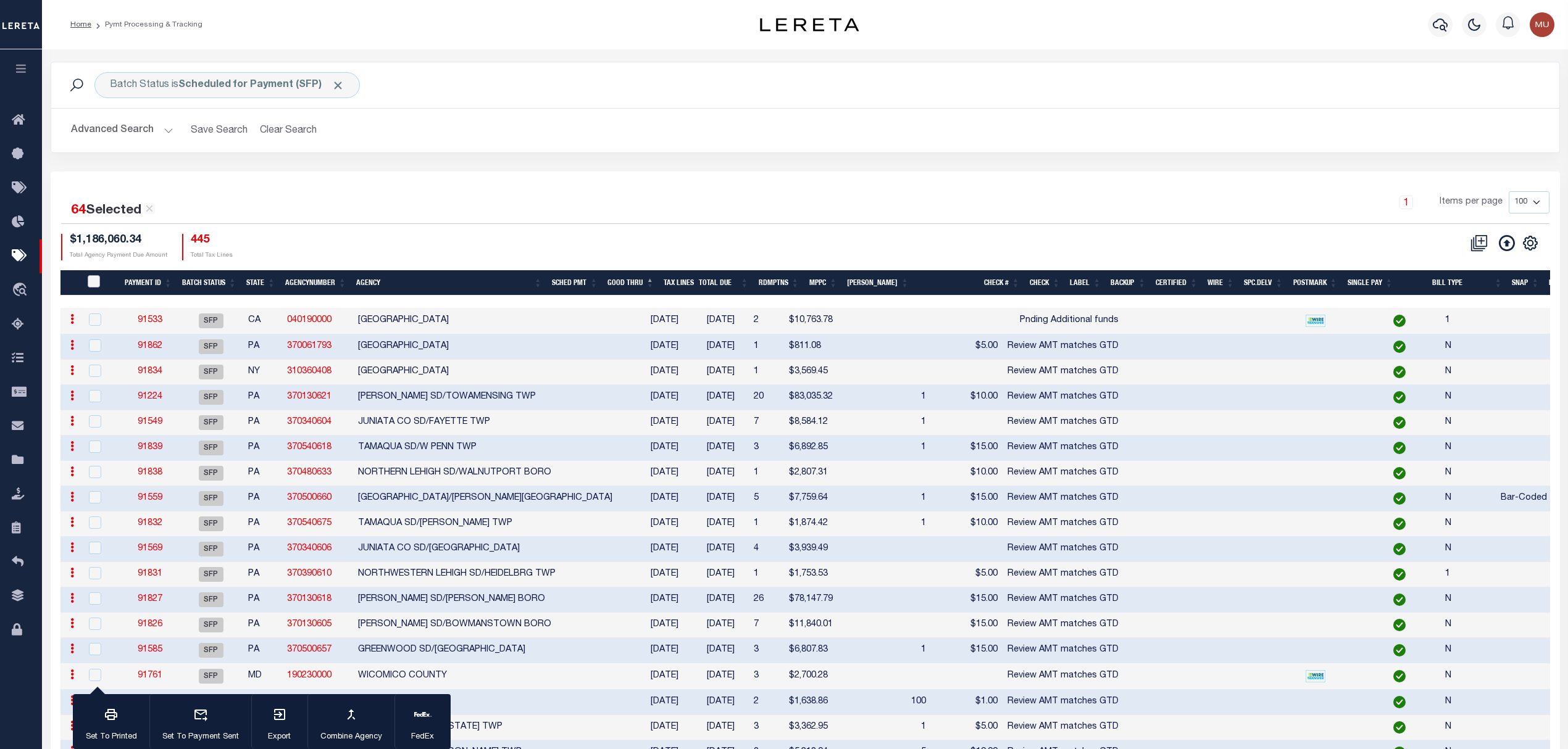
checkbox input "false"
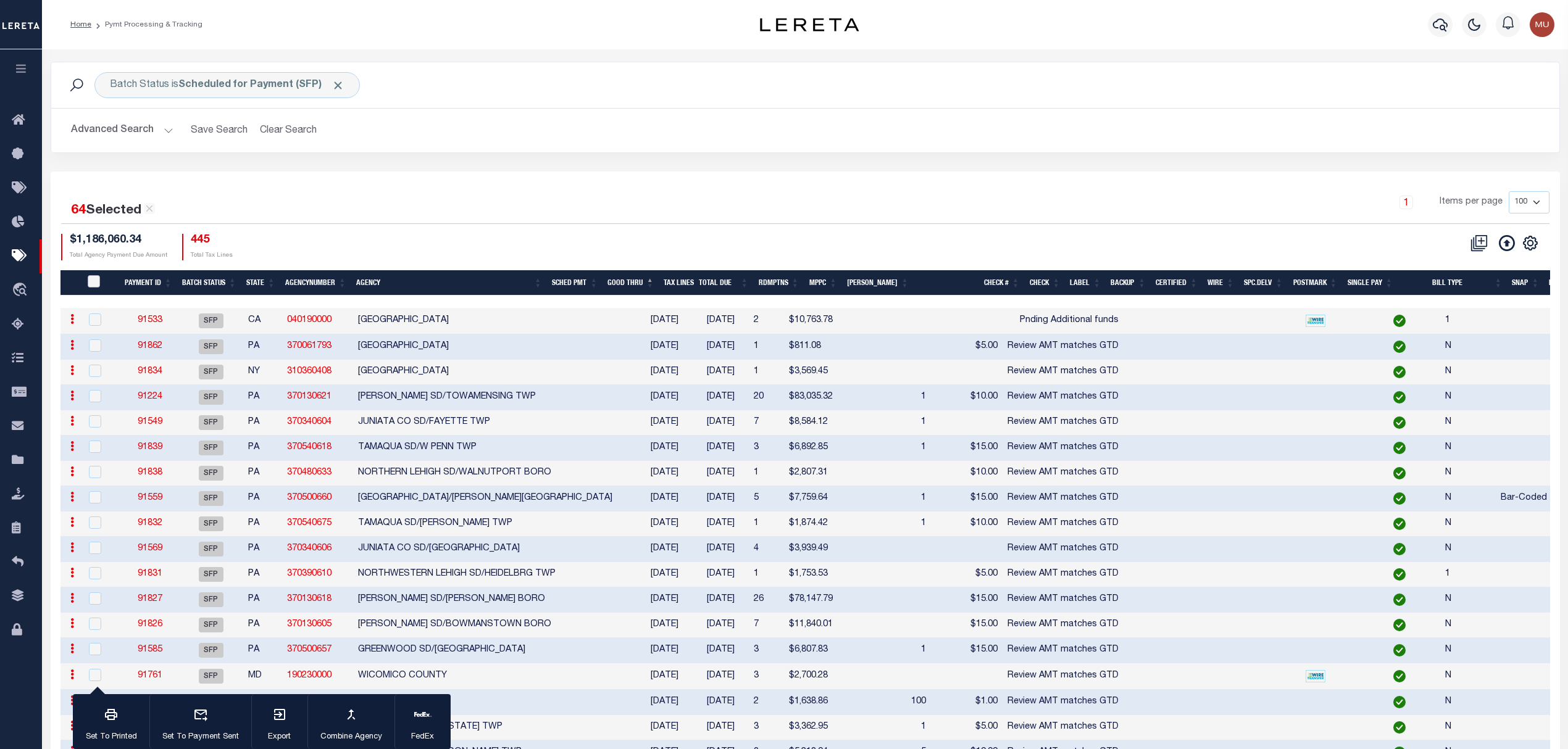
checkbox input "false"
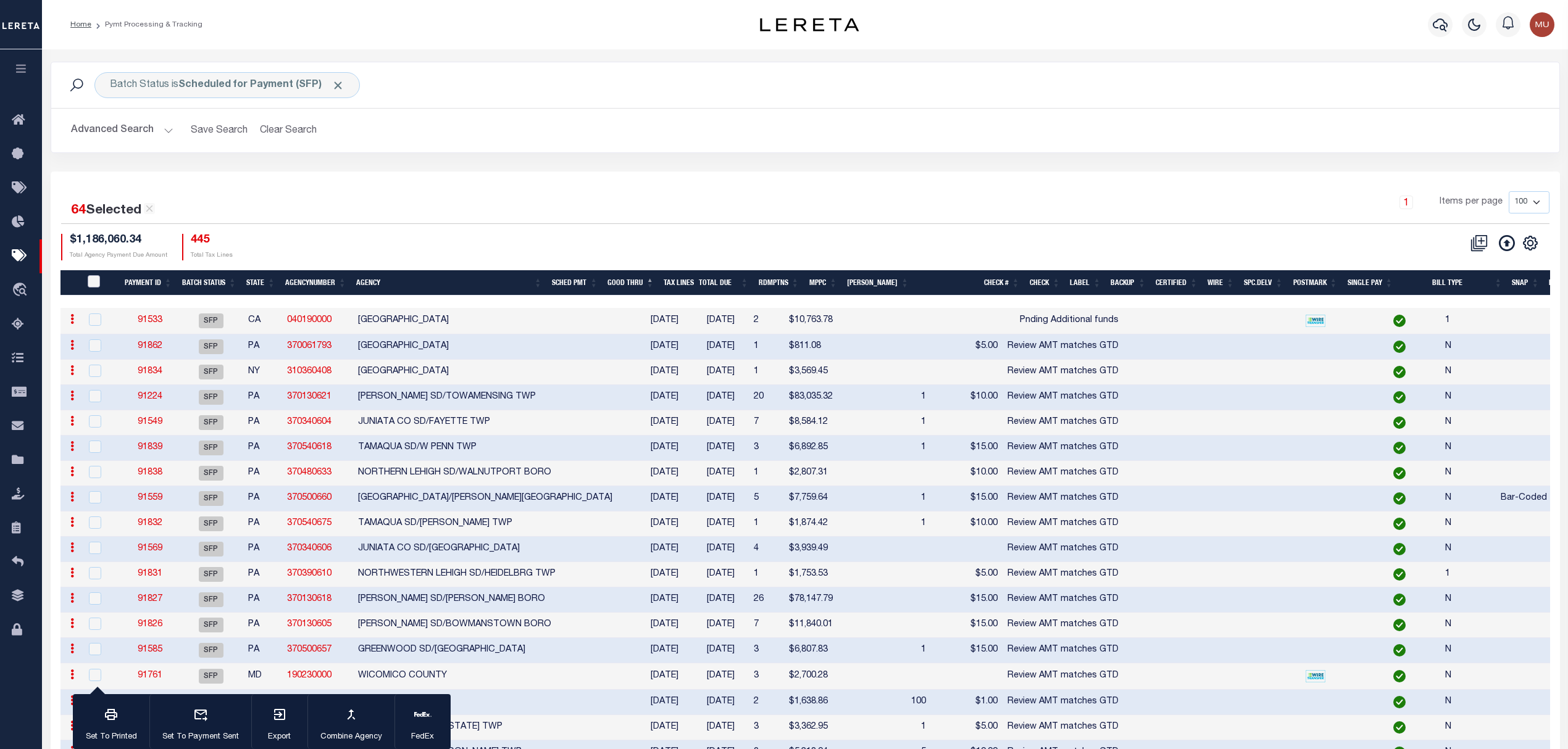
checkbox input "false"
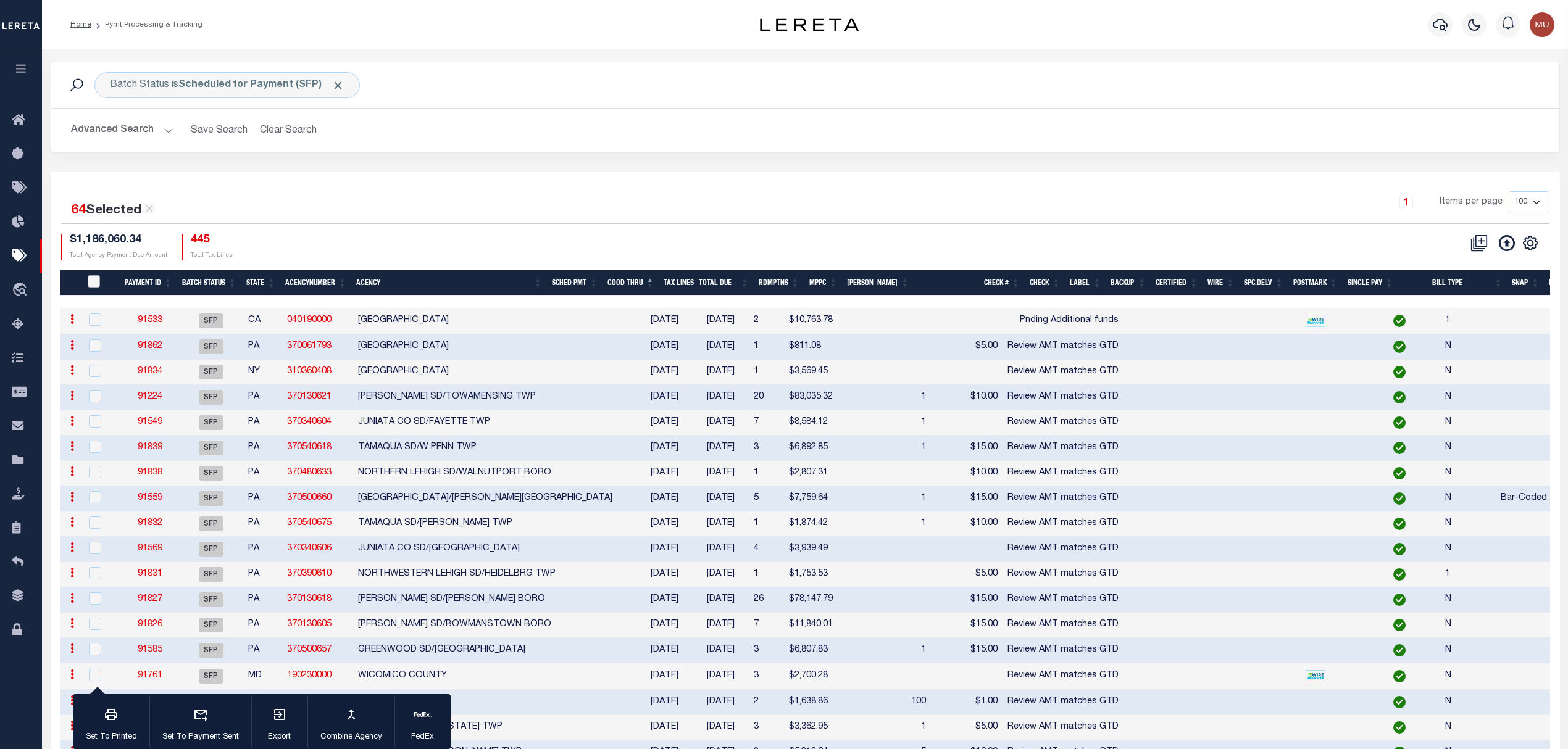
checkbox input "false"
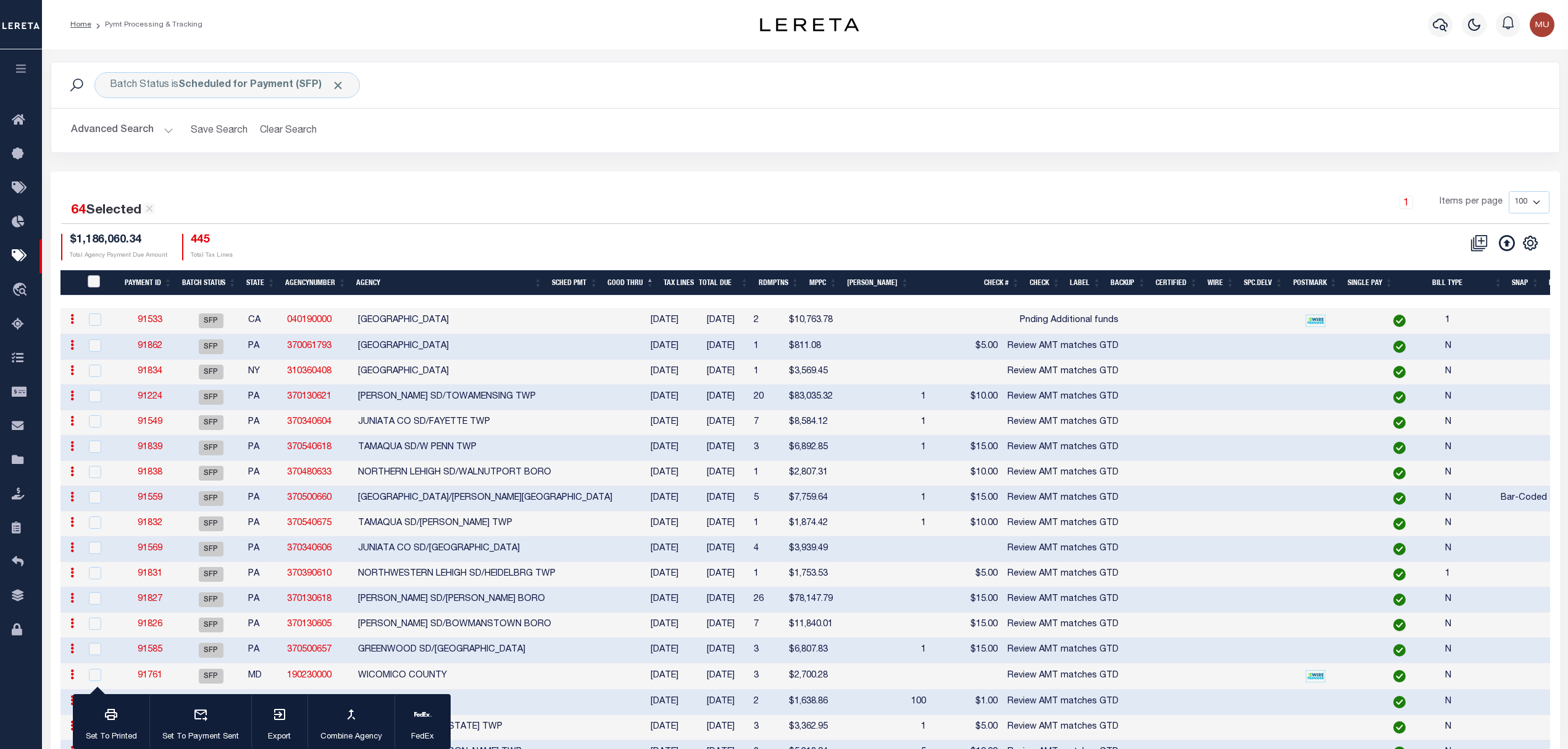
checkbox input "false"
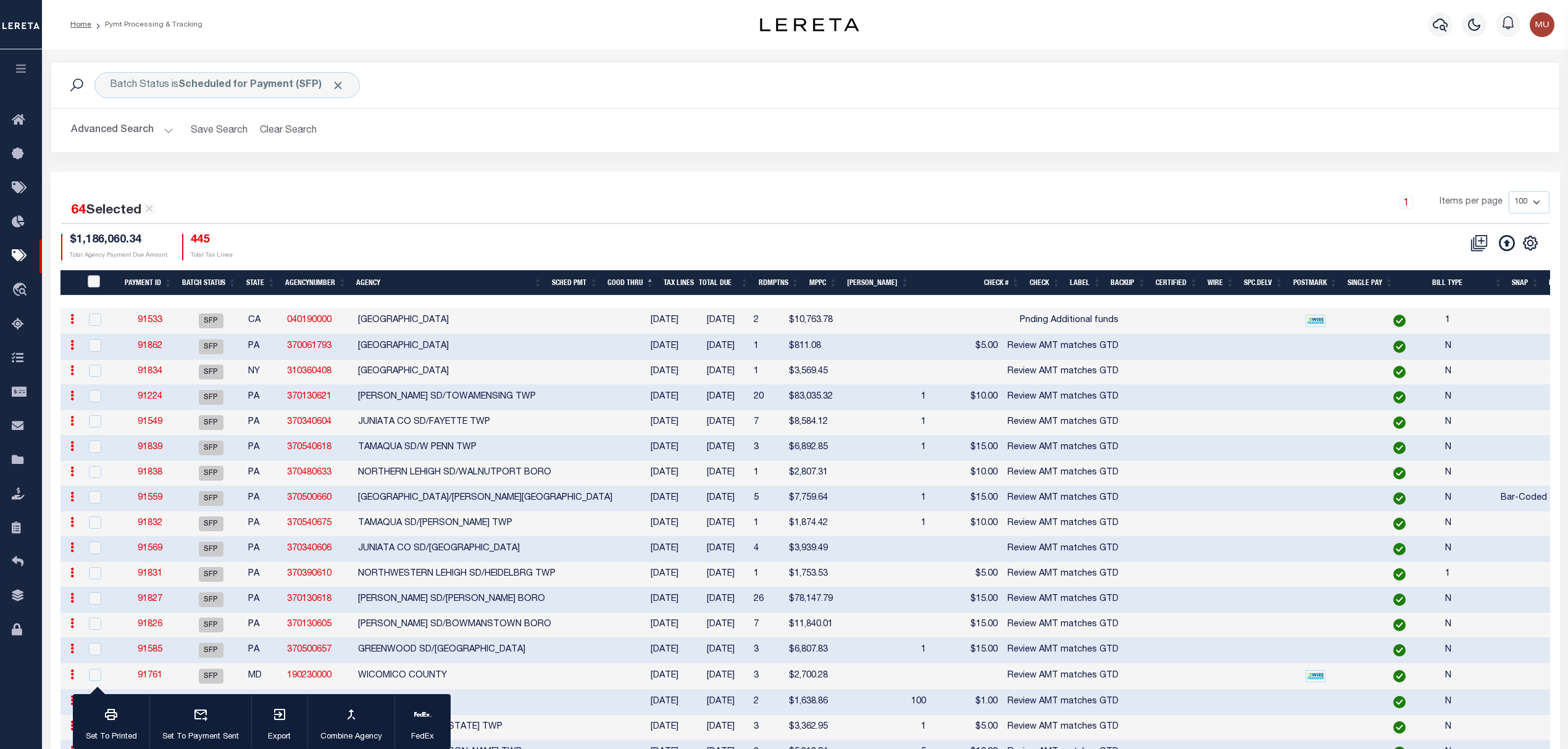
checkbox input "false"
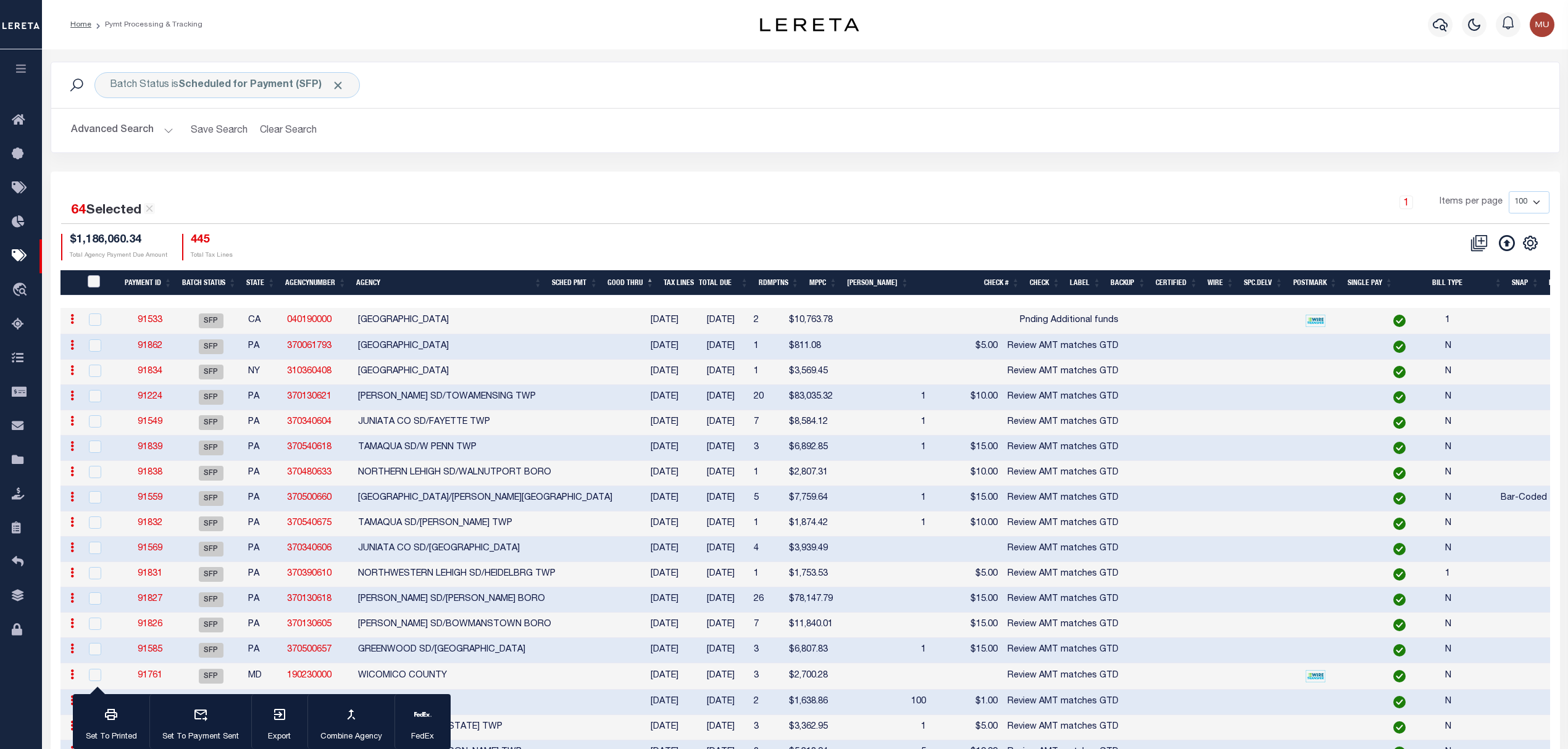
checkbox input "false"
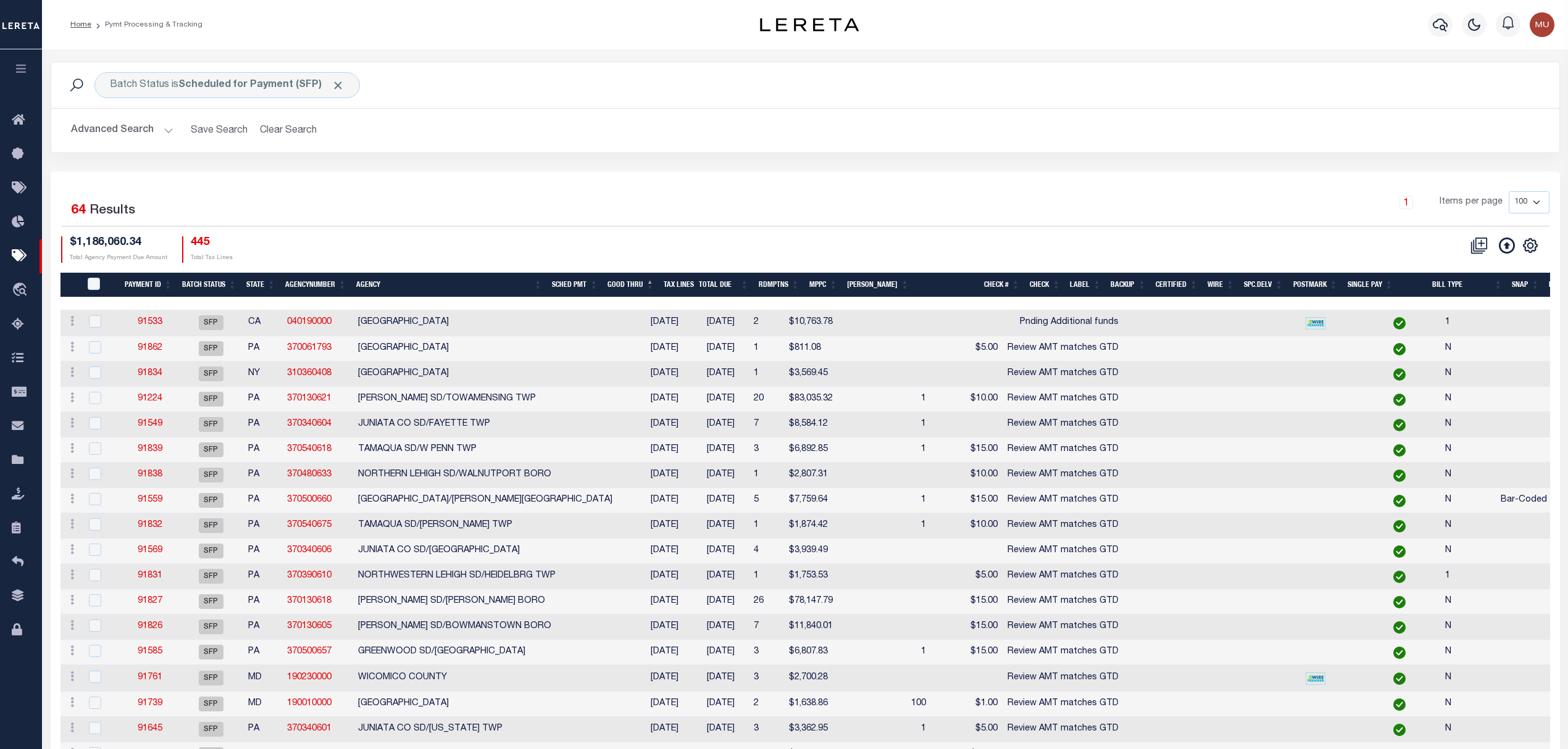
click at [984, 106] on div "Batch Status is Scheduled for Payment (SFP) Search" at bounding box center [805, 85] width 1508 height 45
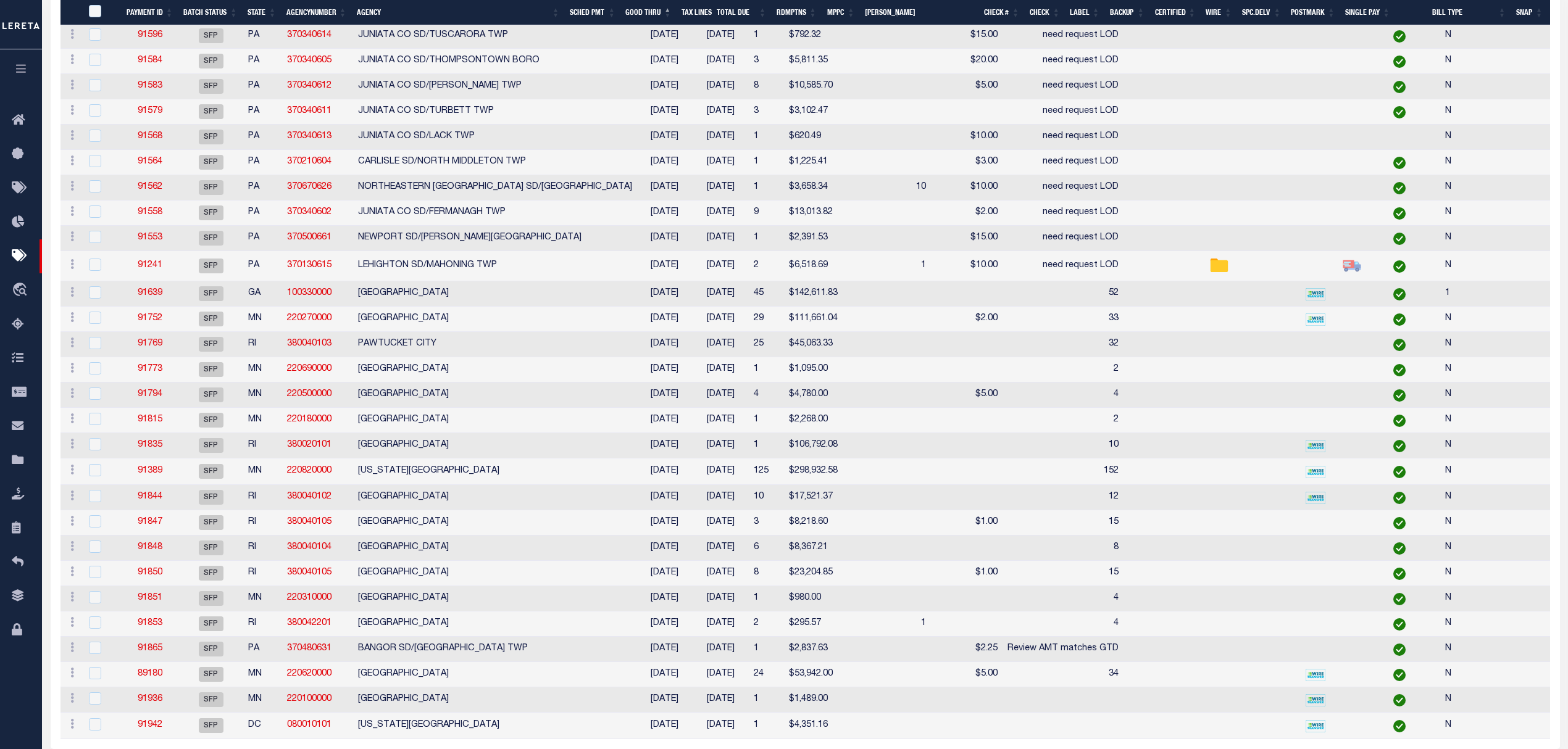
scroll to position [1262, 0]
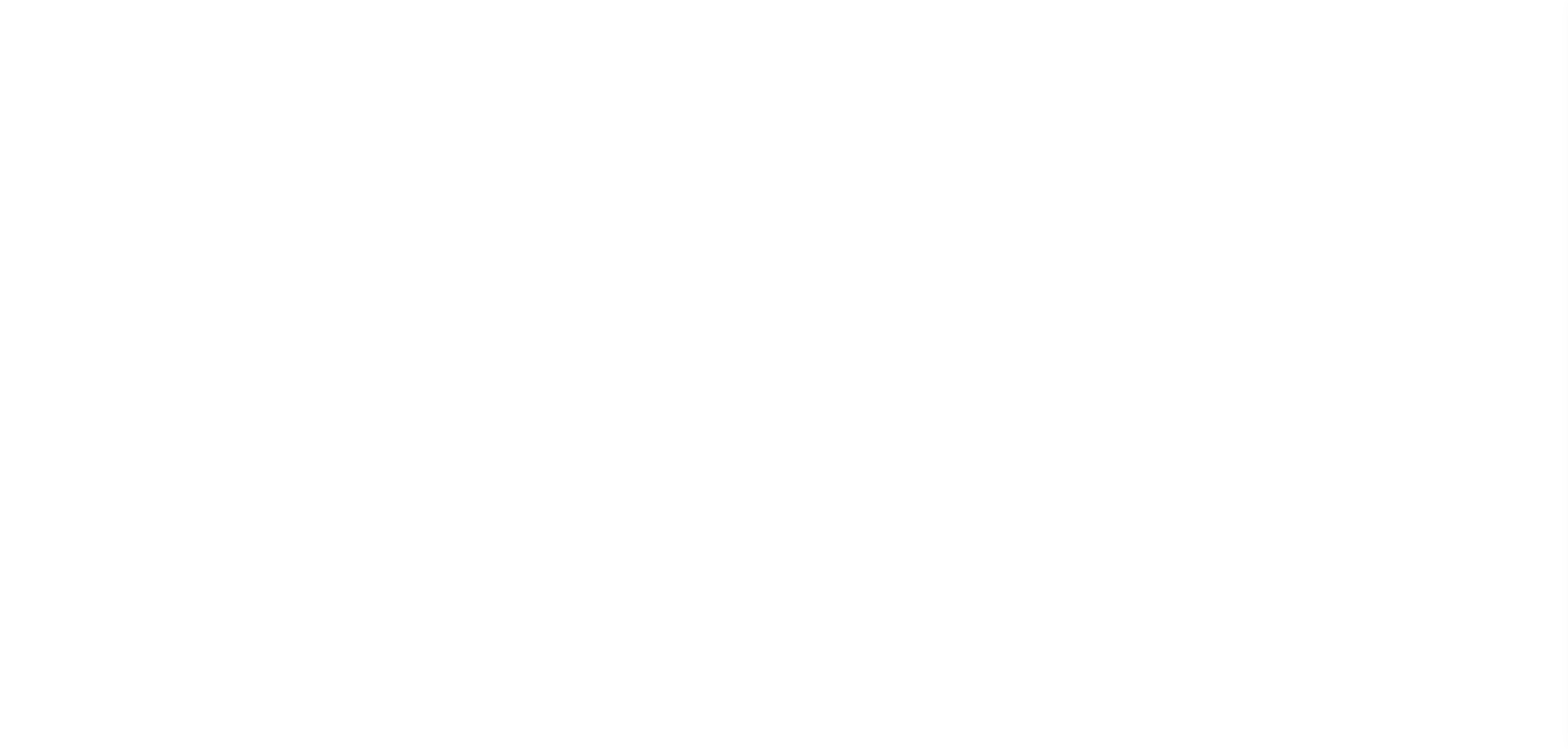
select select "SFP"
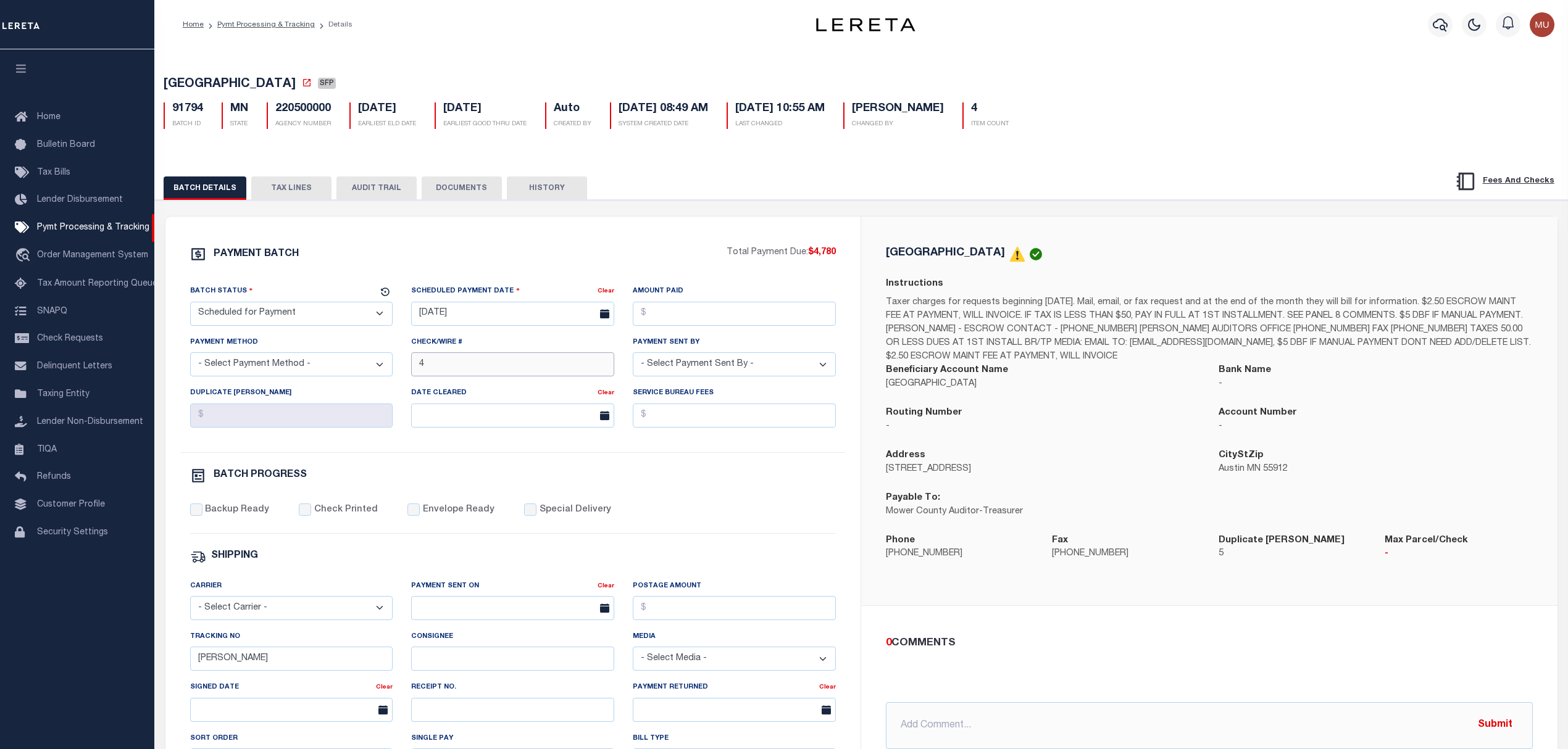
drag, startPoint x: 464, startPoint y: 365, endPoint x: 357, endPoint y: 369, distance: 107.1
click at [359, 369] on div "Batch Status - Select Status - Scheduled for Payment Ready For Payment Payment …" at bounding box center [513, 369] width 665 height 168
type input "All Funds In House"
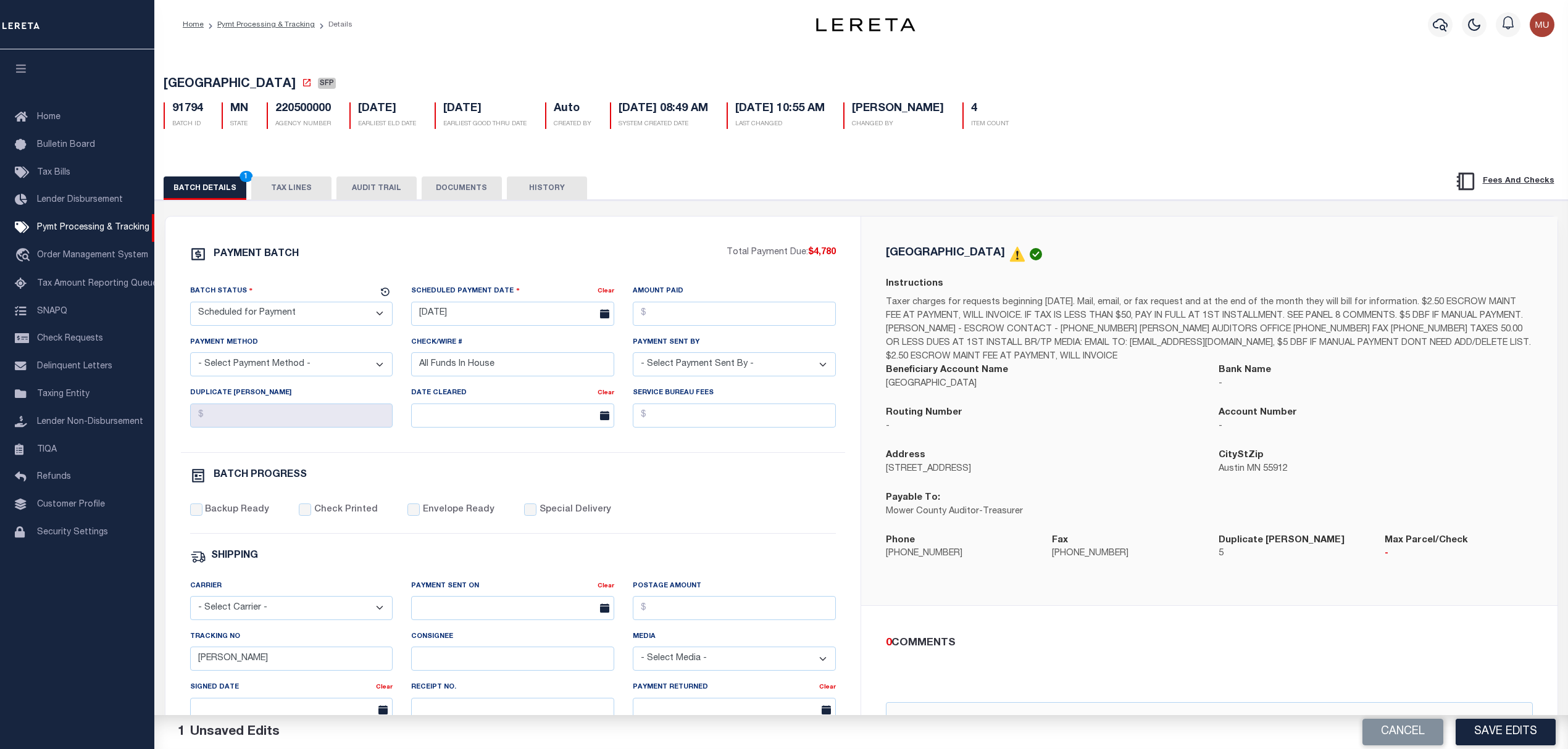
click at [1518, 743] on button "Save Edits" at bounding box center [1506, 732] width 100 height 26
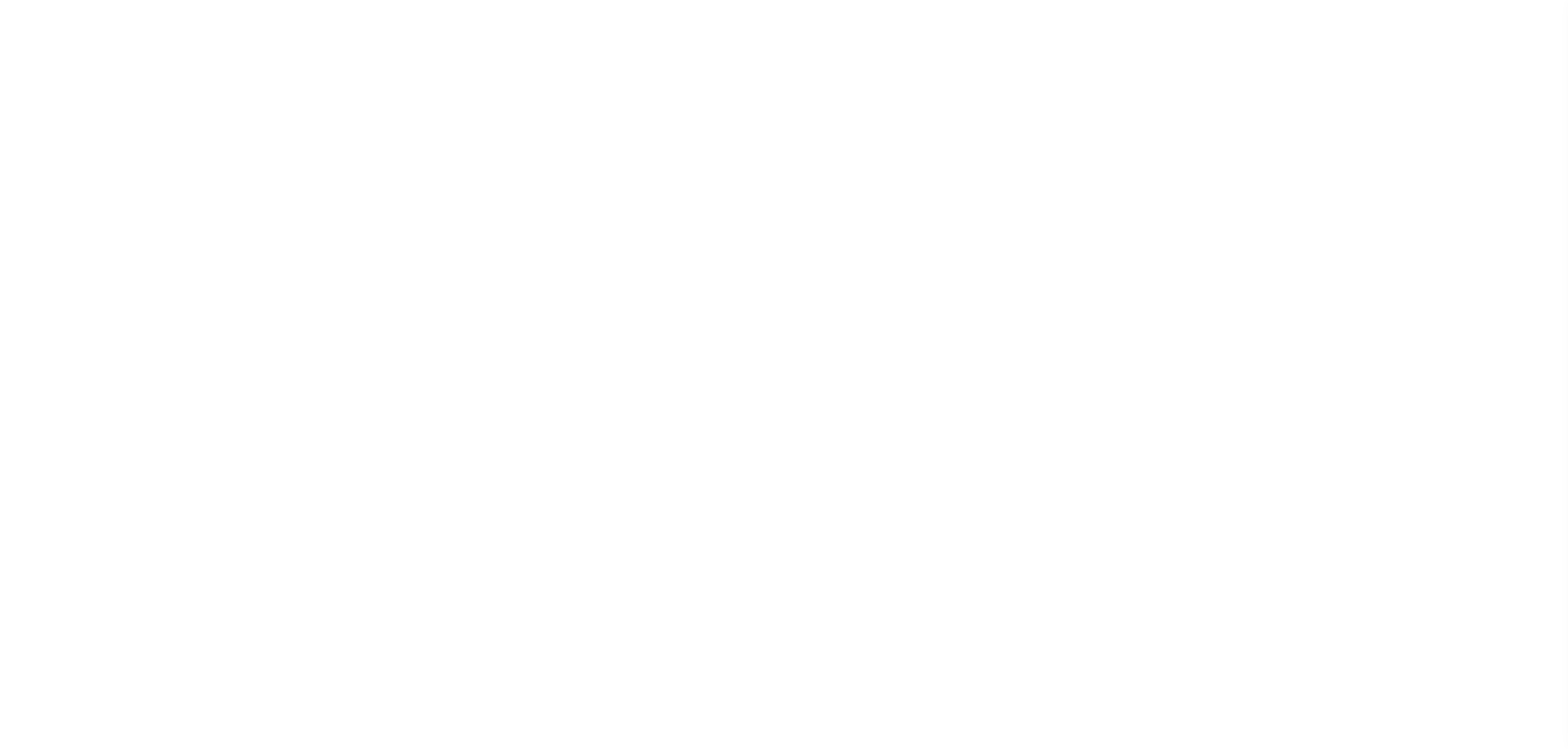
select select "SFP"
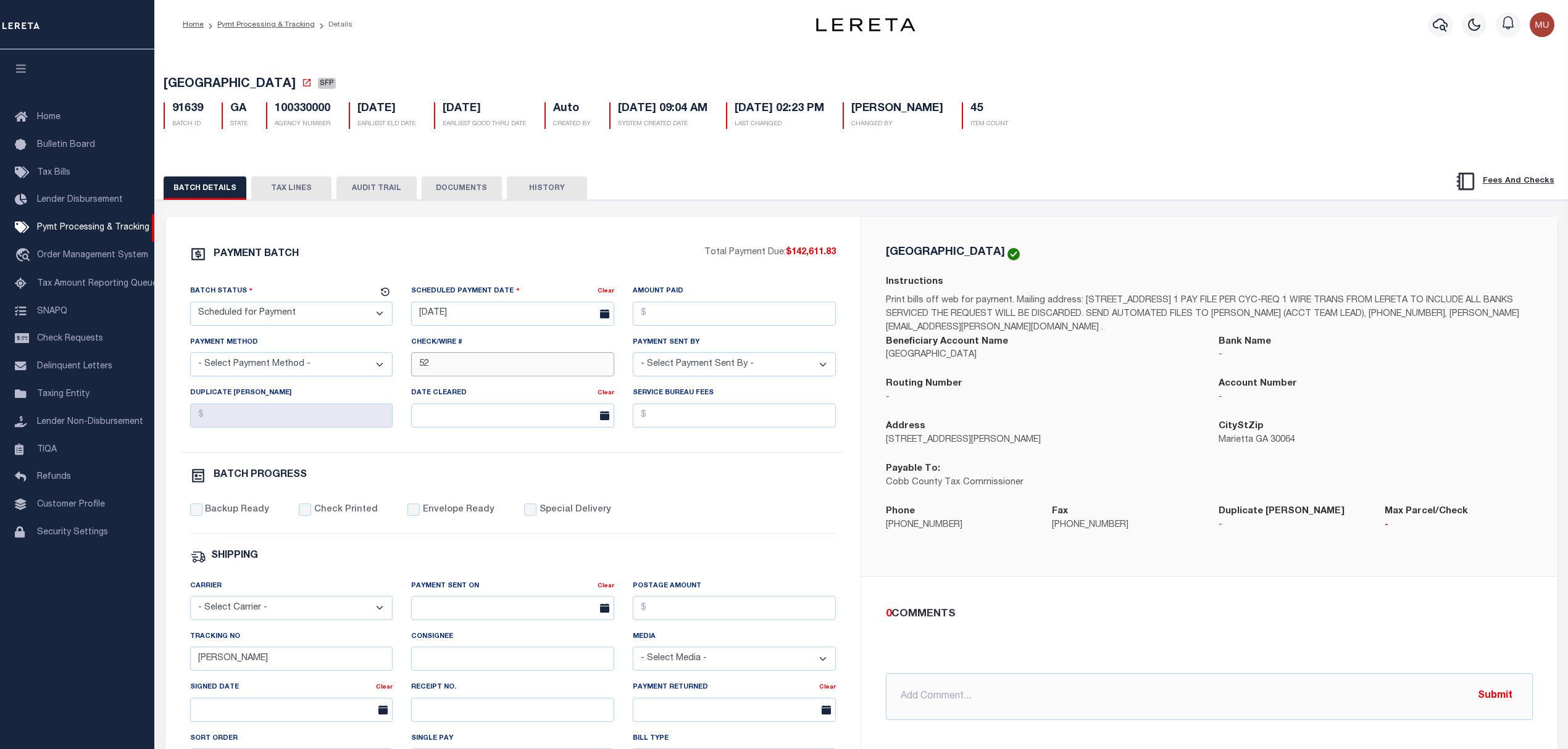
click at [456, 376] on input "52" at bounding box center [512, 364] width 203 height 24
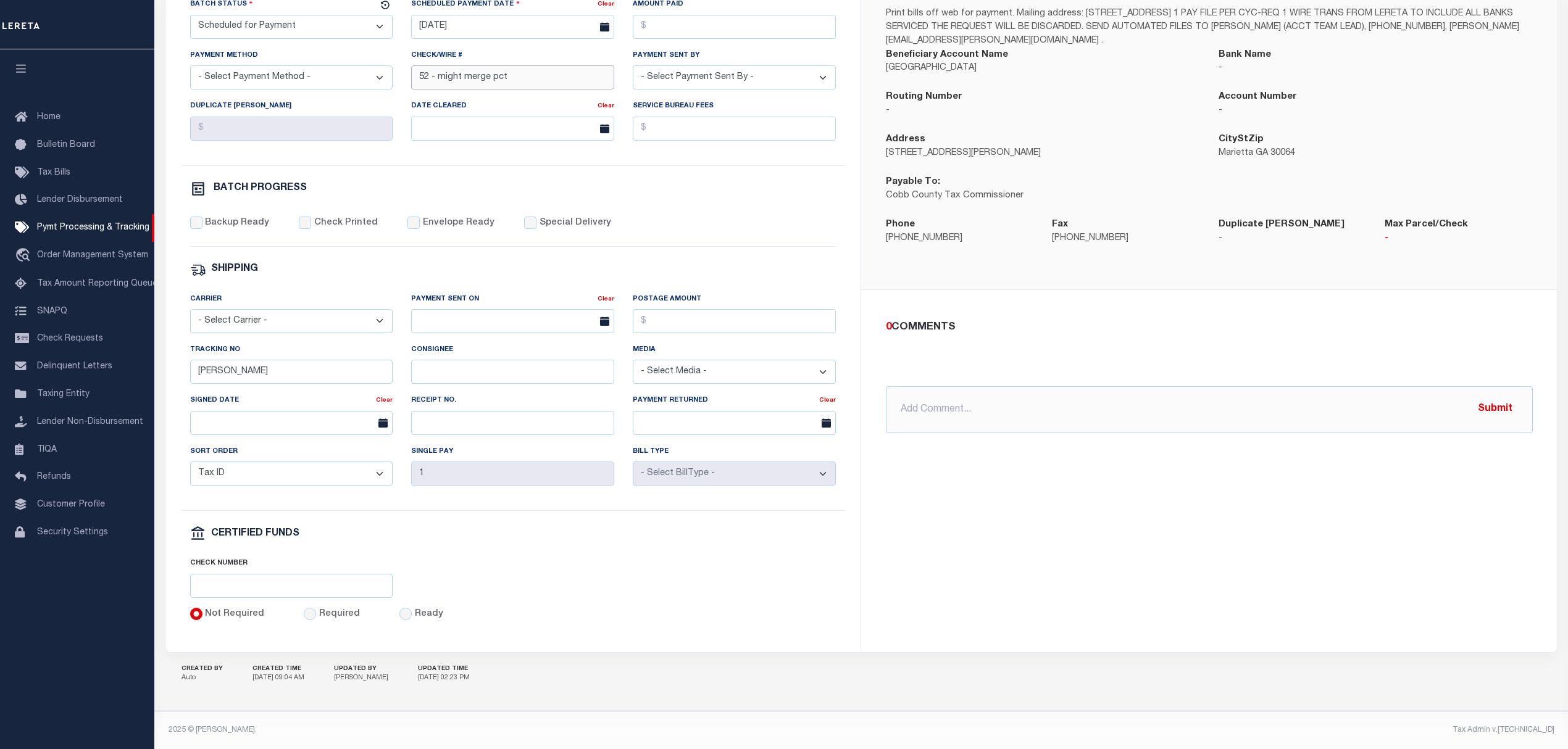
scroll to position [299, 0]
type input "52 - might merge pct"
drag, startPoint x: 1243, startPoint y: 581, endPoint x: 1262, endPoint y: 581, distance: 19.0
click at [1247, 581] on div "COBB COUNTY Instructions Print bills off web for payment. Mailing address: PO B…" at bounding box center [1209, 290] width 696 height 722
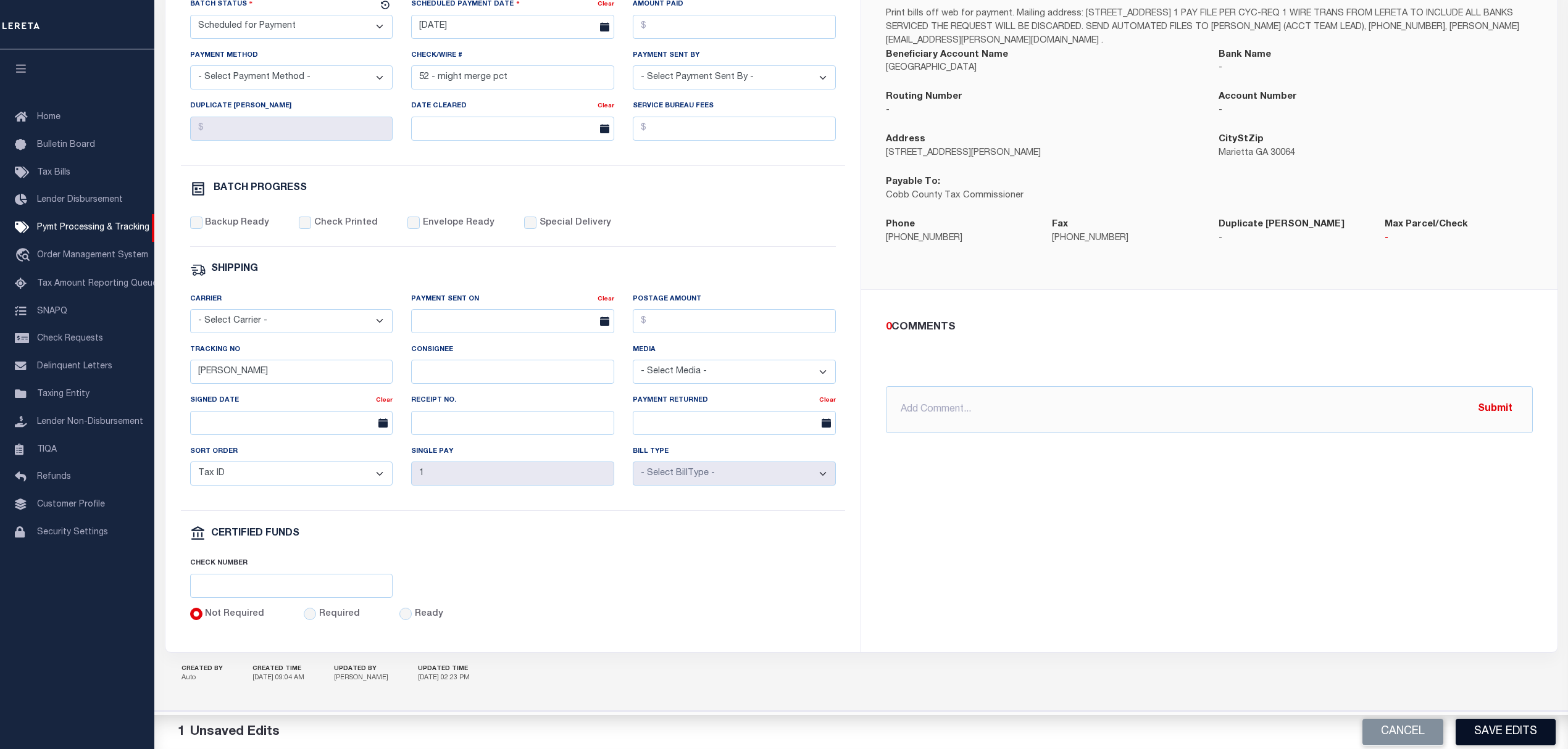
click at [1490, 727] on button "Save Edits" at bounding box center [1506, 732] width 100 height 26
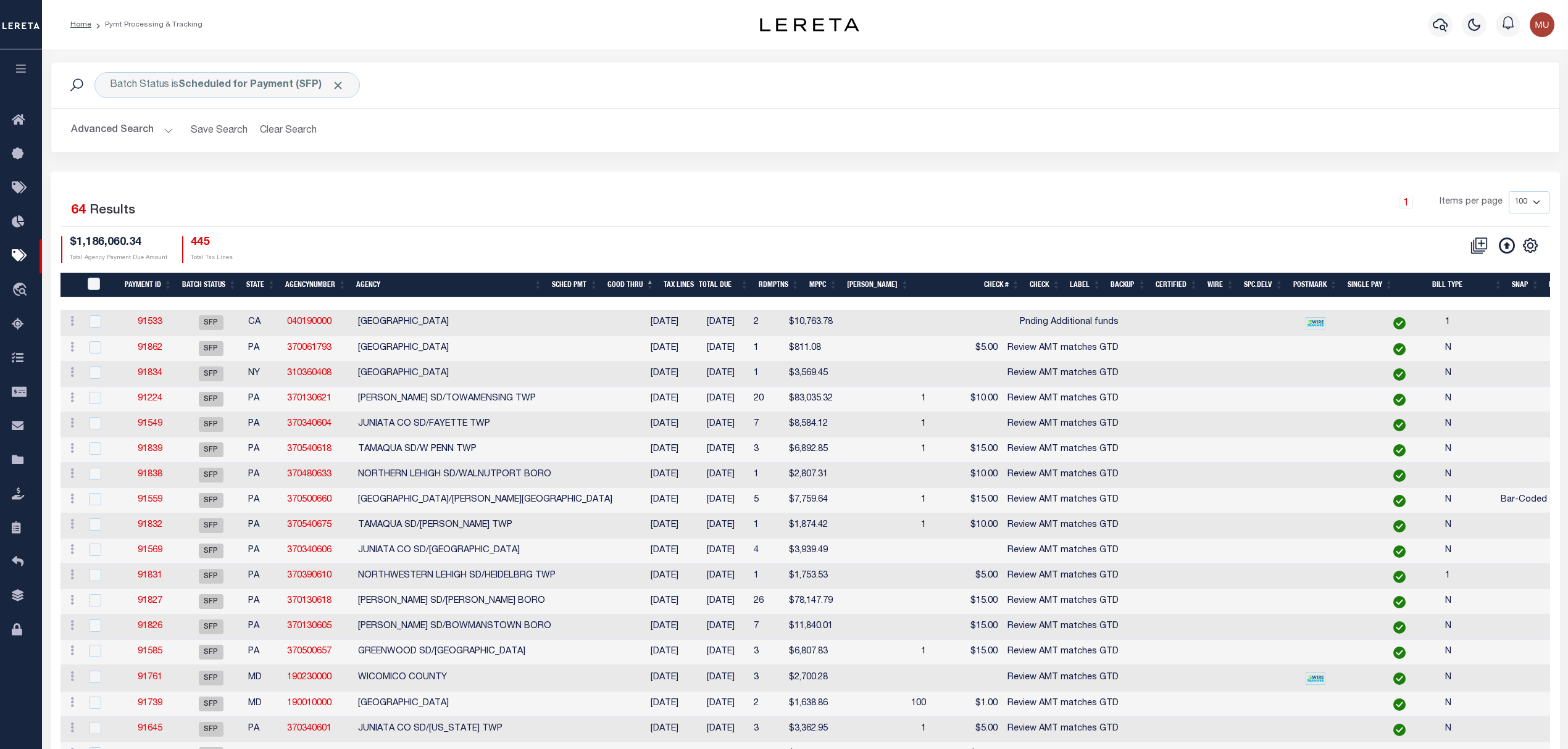
click at [770, 171] on div "Batch Status is Scheduled for Payment (SFP) Search Advanced Search Save Search …" at bounding box center [805, 117] width 1528 height 110
click at [887, 164] on div "Batch Status is Scheduled for Payment (SFP) Search Advanced Search Save Search …" at bounding box center [805, 117] width 1528 height 110
click at [1277, 65] on div "Batch Status is Scheduled for Payment (SFP) Search" at bounding box center [805, 85] width 1508 height 45
click at [1316, 23] on div "Profile Sign out" at bounding box center [1247, 25] width 624 height 43
click at [146, 129] on button "Advanced Search" at bounding box center [122, 130] width 103 height 24
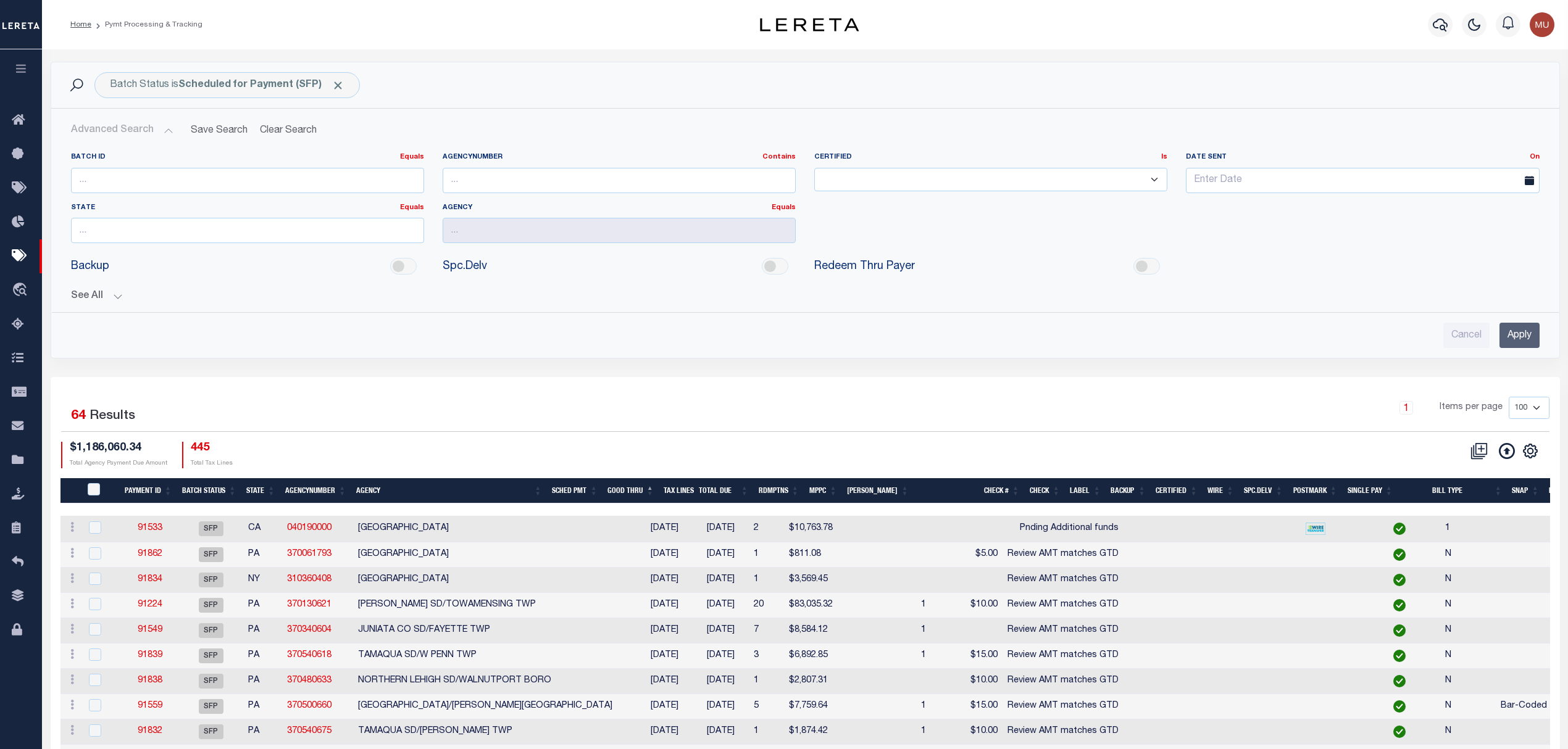
click at [98, 299] on button "See All" at bounding box center [805, 296] width 1468 height 12
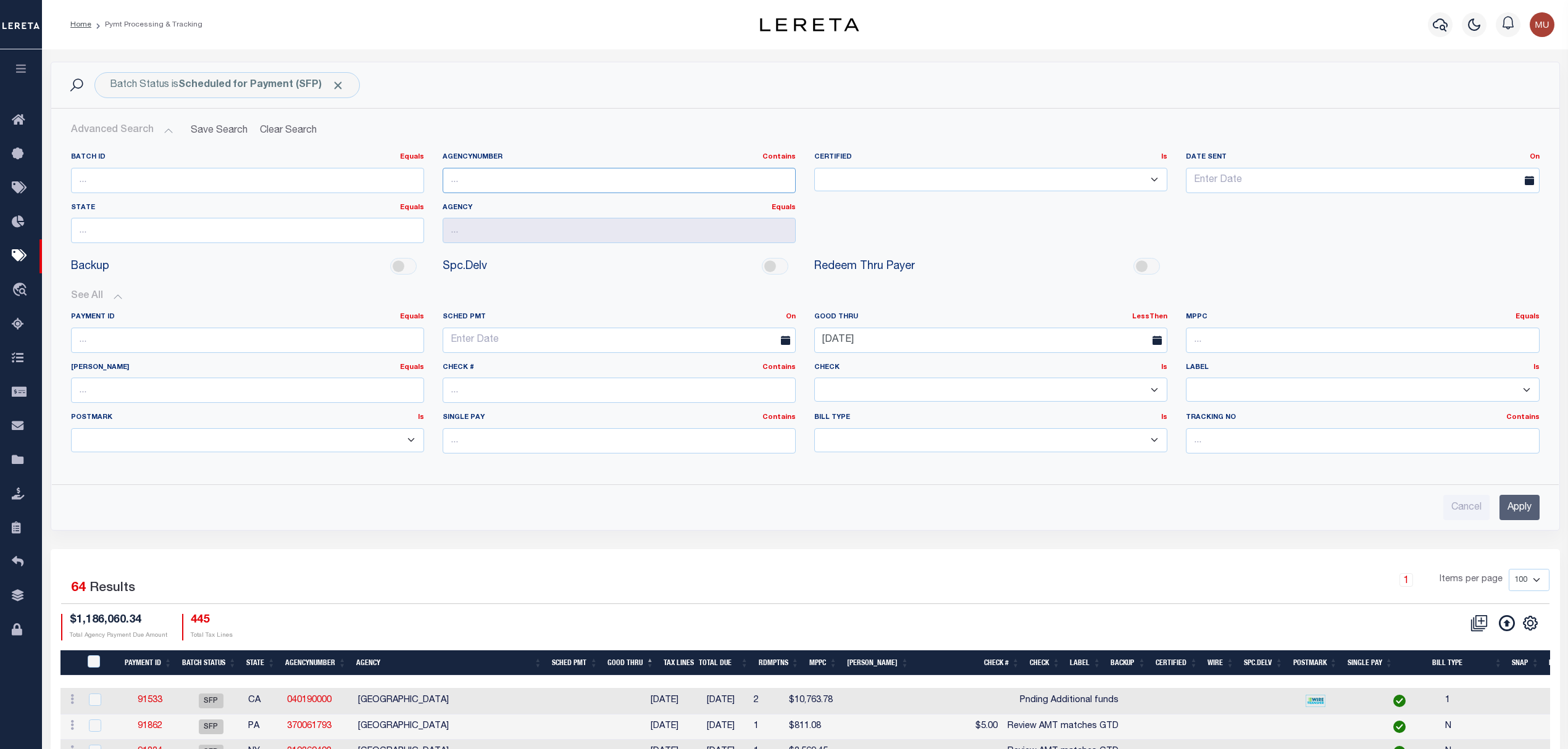
click at [575, 184] on input "text" at bounding box center [619, 180] width 353 height 25
paste input "370130615"
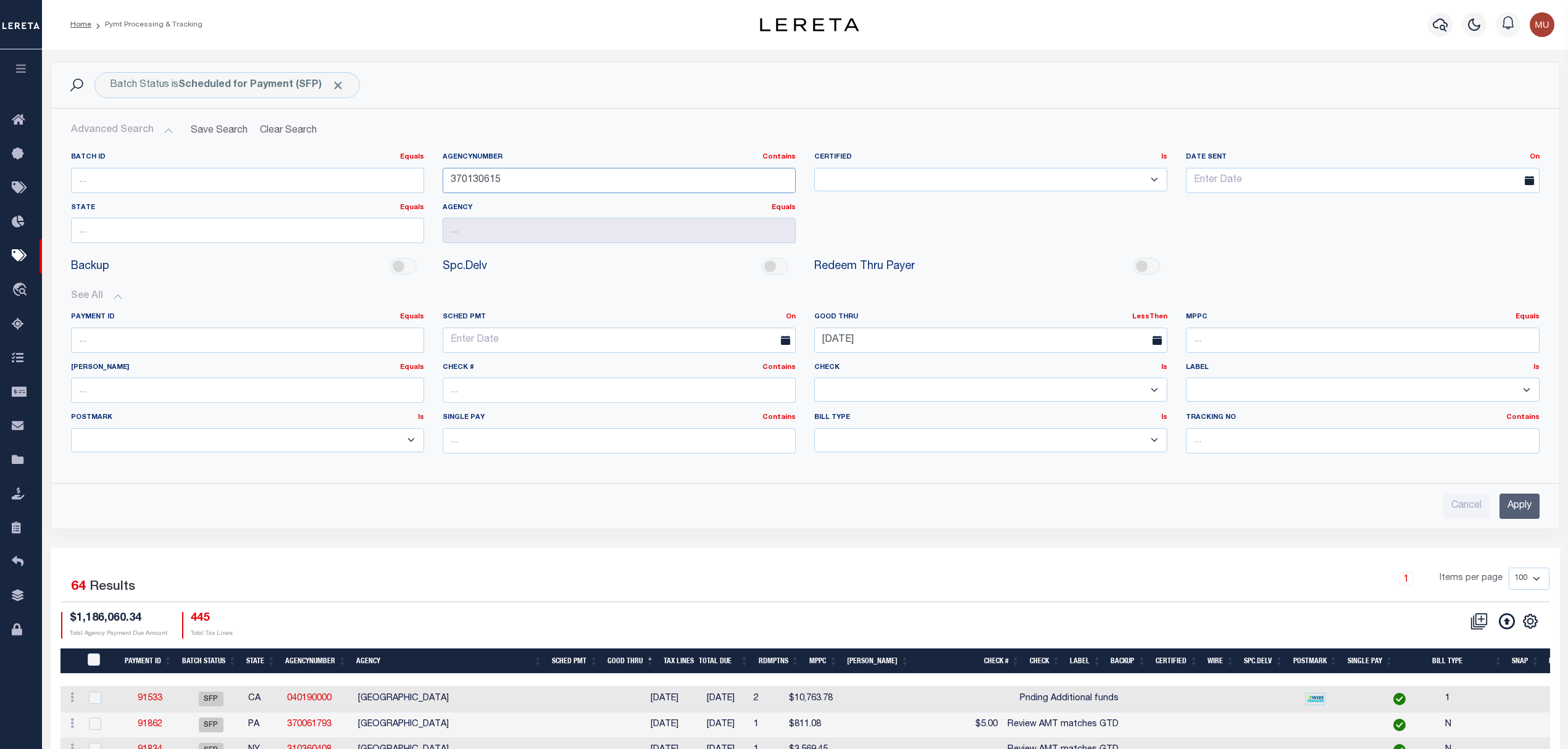
type input "370130615"
click at [1531, 499] on input "Apply" at bounding box center [1519, 506] width 40 height 25
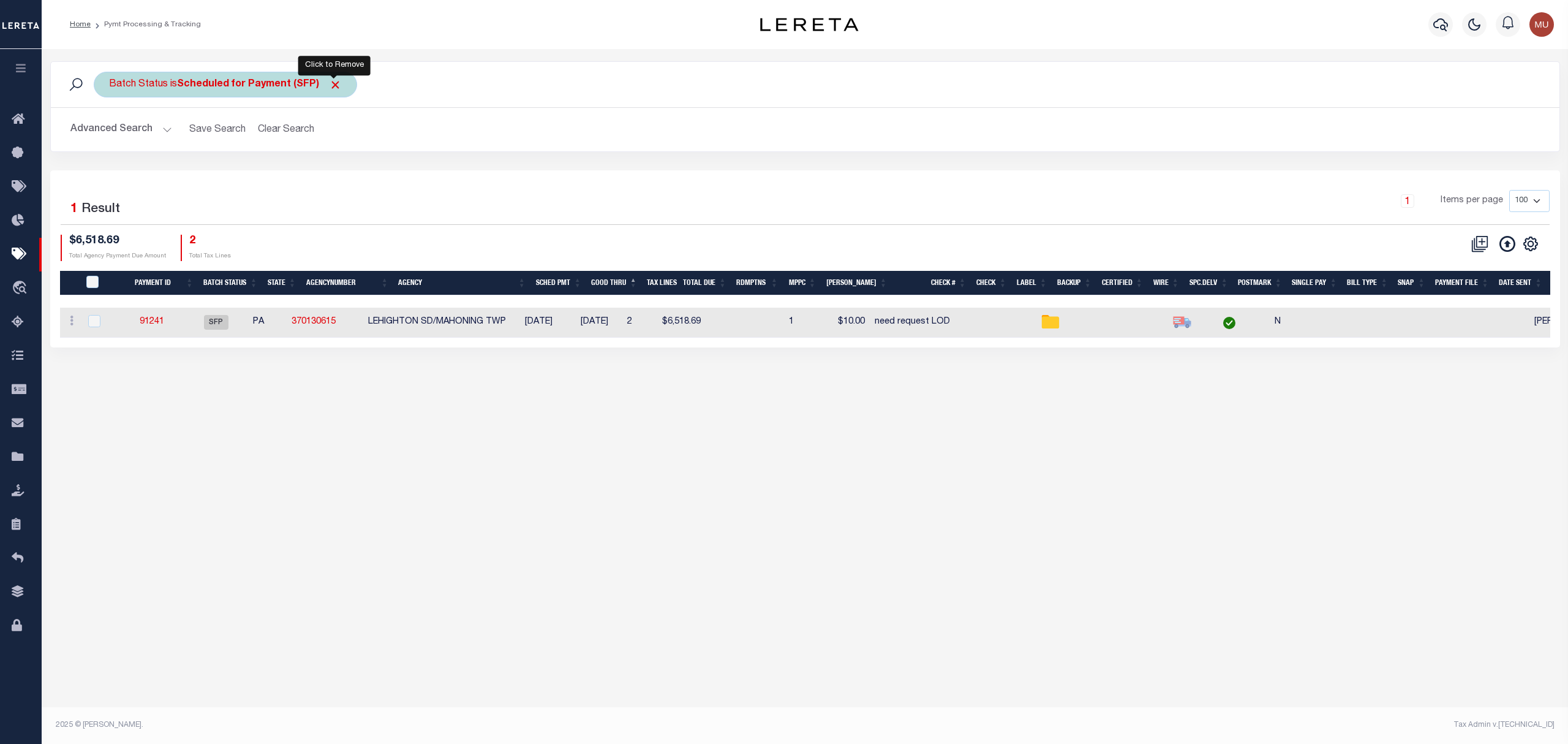
click at [336, 84] on span "Click to Remove" at bounding box center [335, 84] width 13 height 13
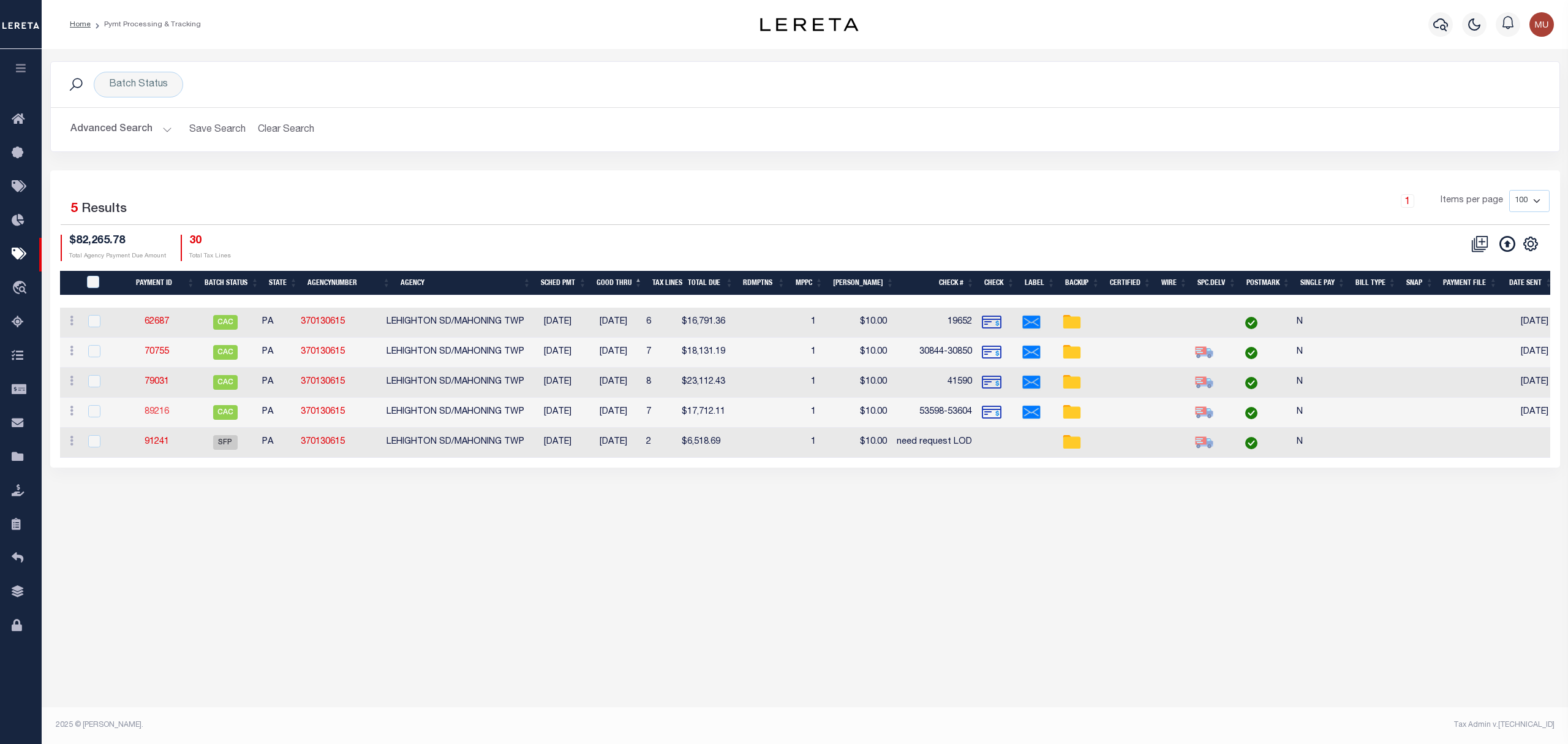
click at [164, 412] on link "89216" at bounding box center [156, 412] width 24 height 9
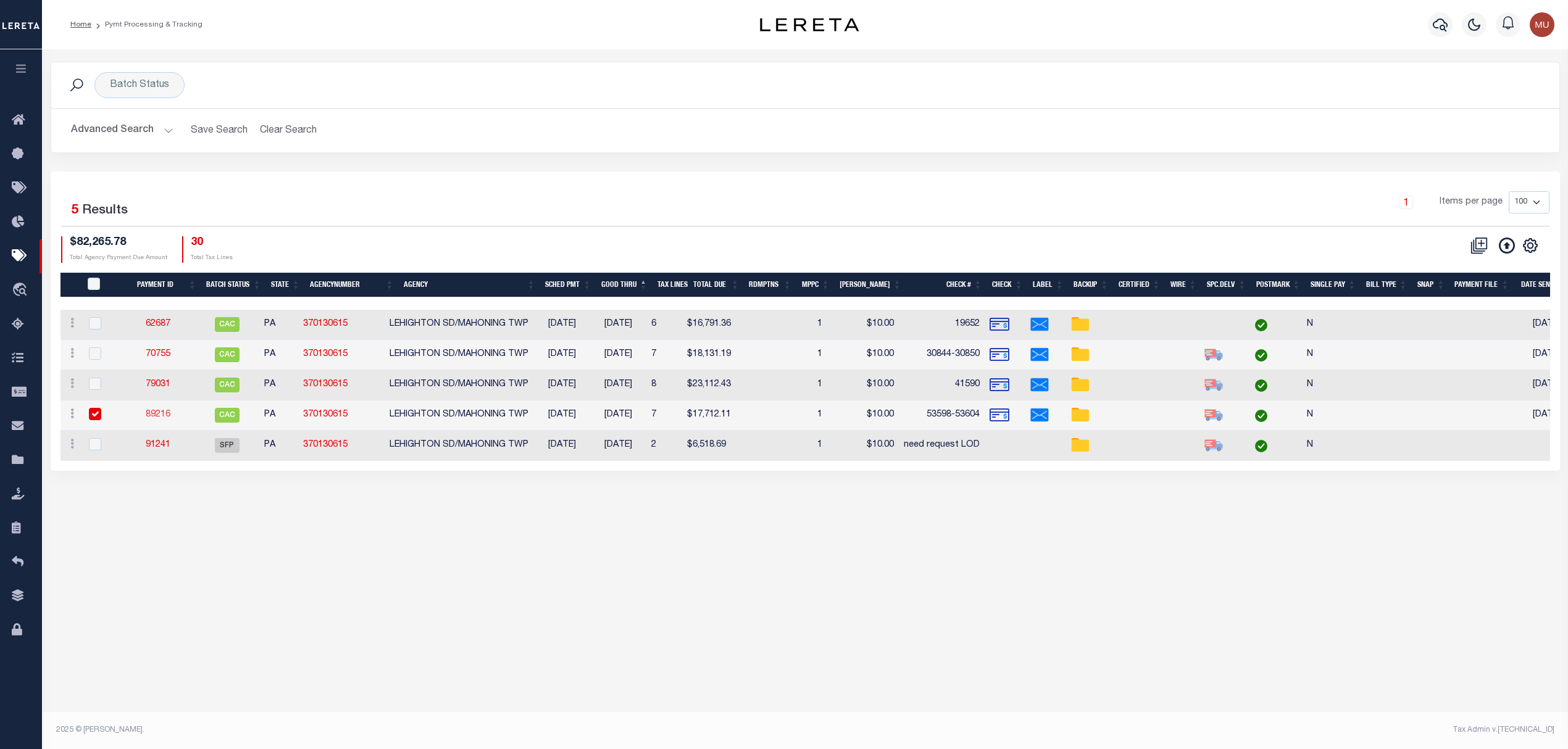
select select "CAC"
type input "09/16/2025"
type input "$17,712.11"
select select "CHK"
type input "53598-53604"
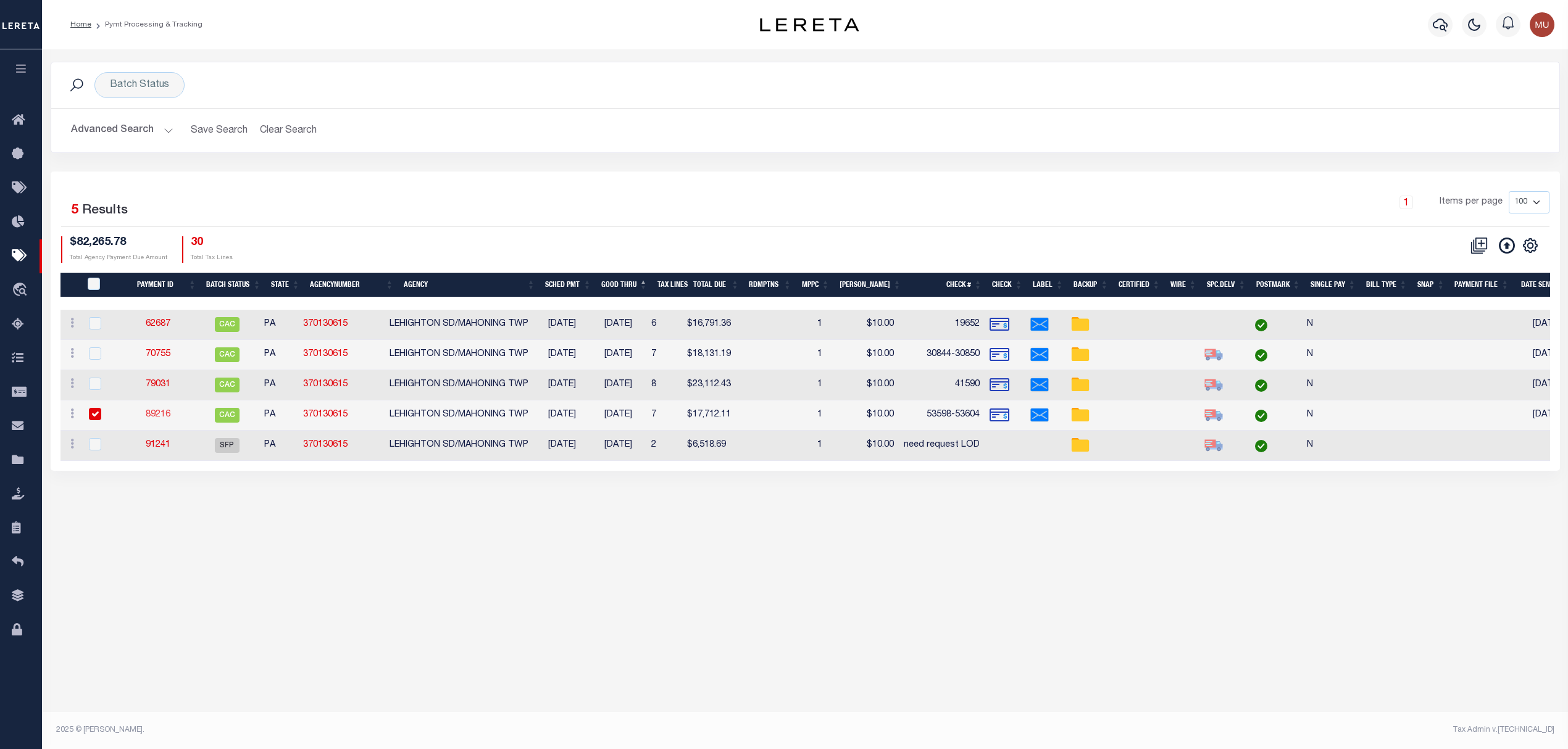
select select "Little, Audria"
type input "$70"
type input "[DATE]"
checkbox input "true"
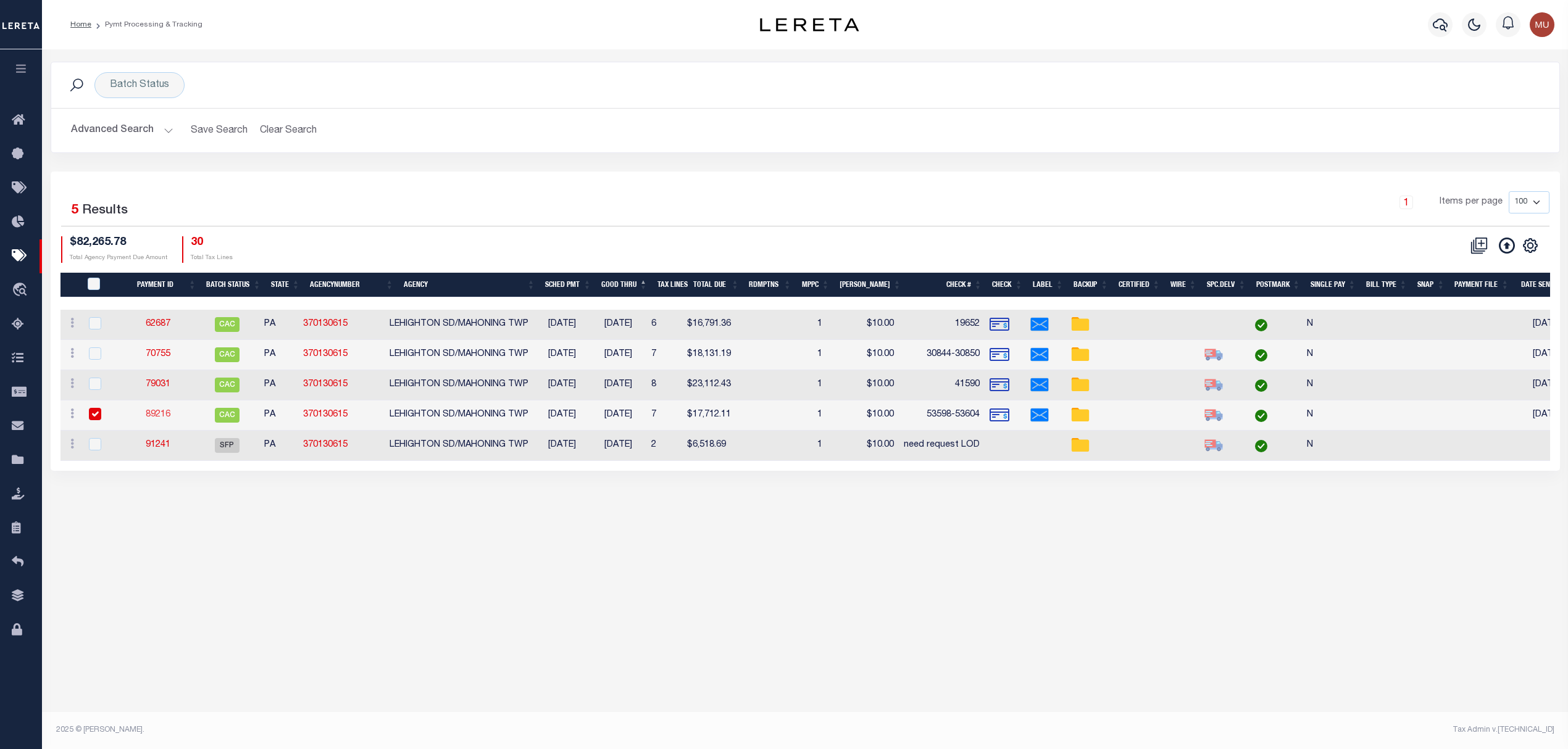
checkbox input "true"
select select "FDX"
type input "09/16/2025"
type input "$9.65"
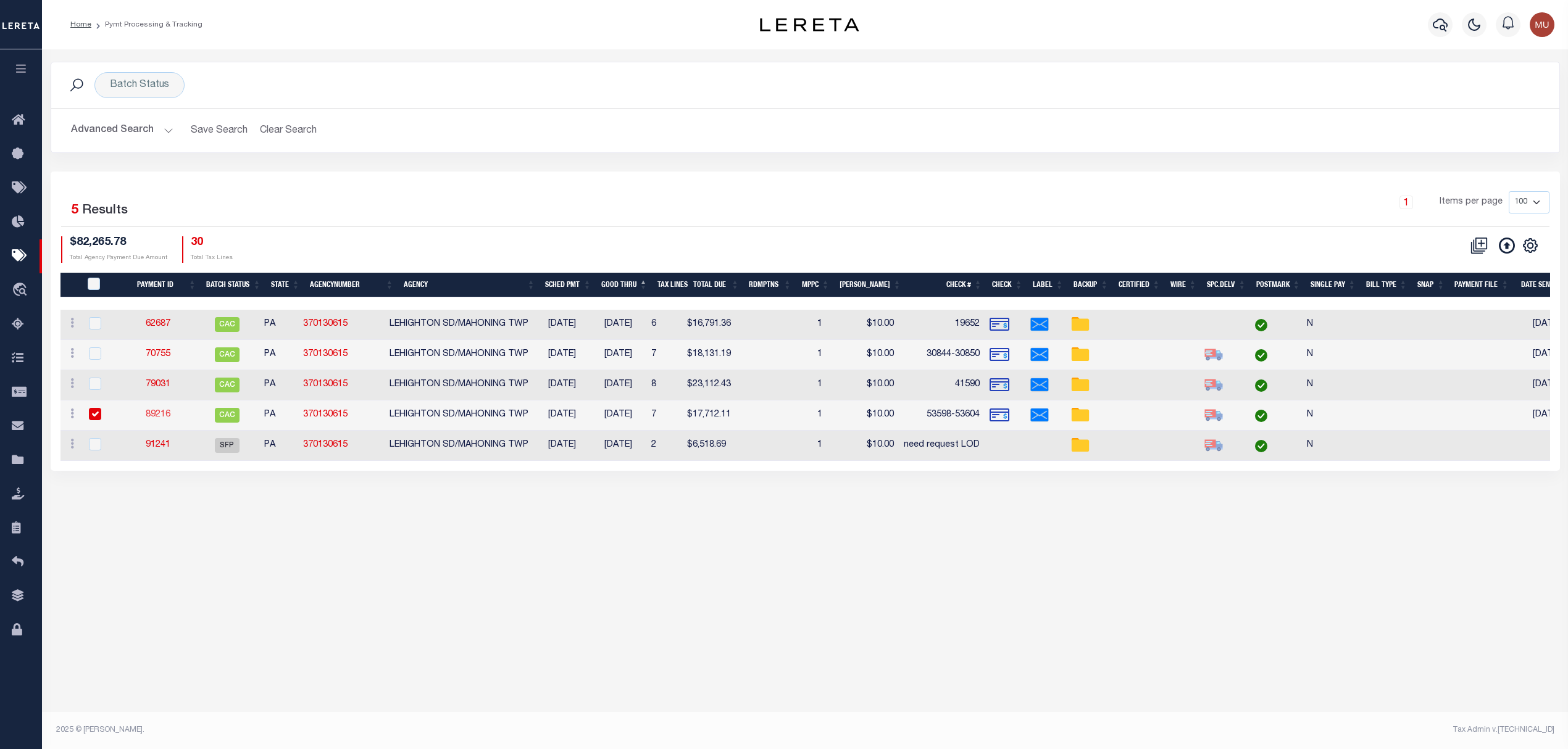
type input "884425506181"
type input "S.IGNATURE NOT REQ"
type input "09/18/2025"
type input "N"
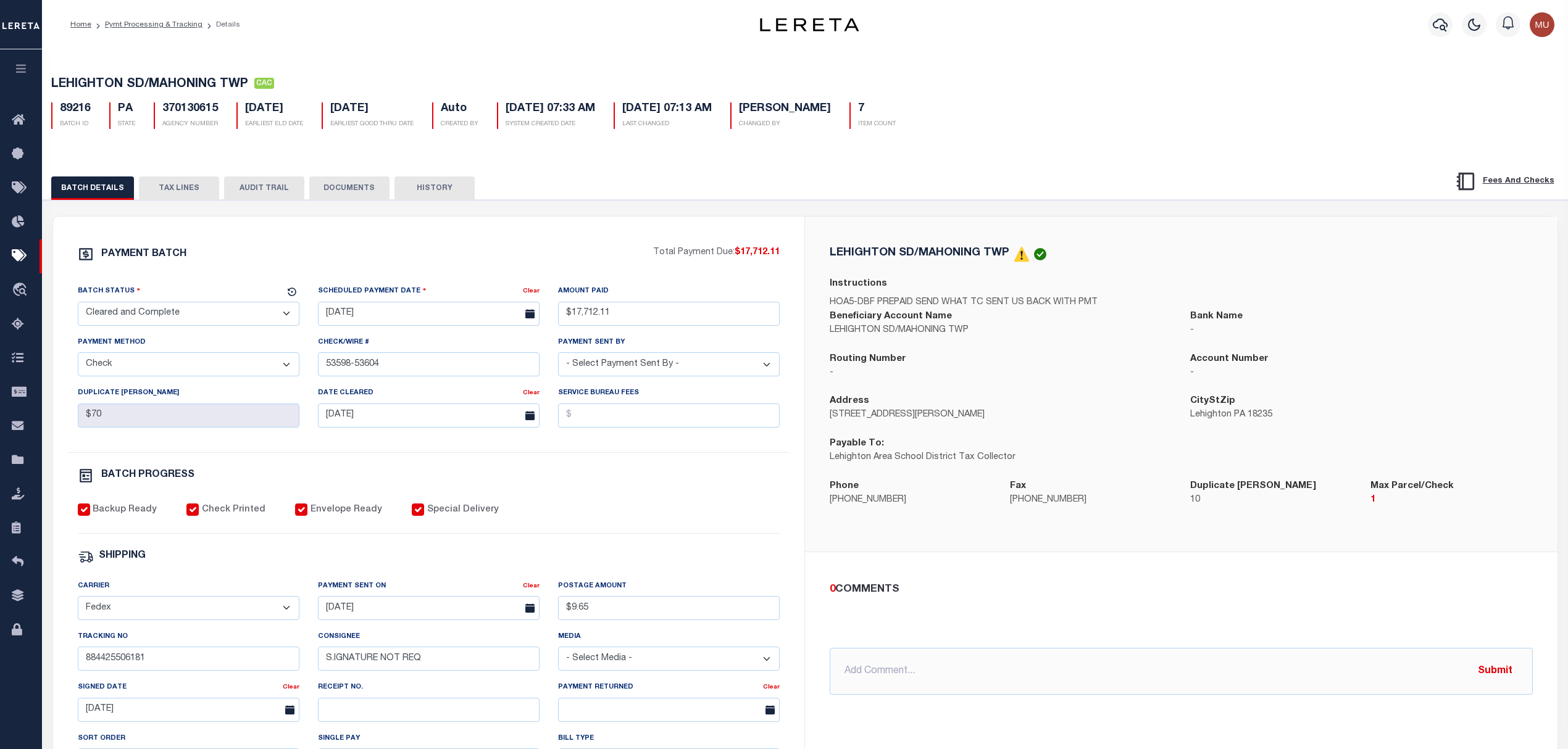
click at [1141, 156] on div "LEHIGHTON SD/MAHONING TWP CAC 89216 BATCH ID PA STATE 370130615 AGENCY NUMBER A…" at bounding box center [805, 522] width 1539 height 952
click at [110, 82] on span "LEHIGHTON SD/MAHONING TWP" at bounding box center [149, 84] width 197 height 13
drag, startPoint x: 110, startPoint y: 82, endPoint x: 243, endPoint y: 80, distance: 133.0
click at [243, 80] on span "LEHIGHTON SD/MAHONING TWP" at bounding box center [149, 84] width 197 height 13
copy span "LEHIGHTON SD/MAHONING TWP"
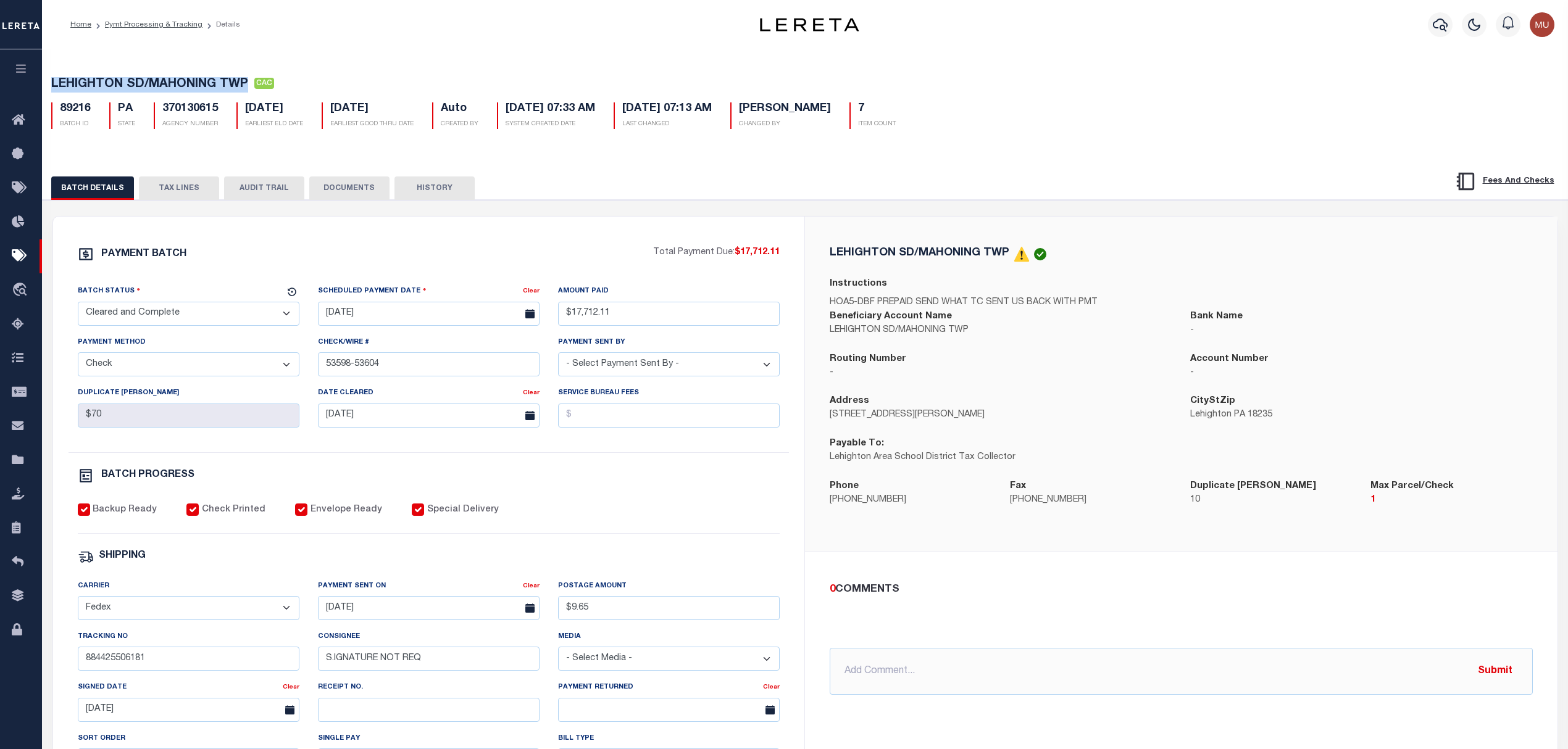
click at [72, 111] on h5 "89216" at bounding box center [75, 110] width 31 height 14
copy h5 "89216"
drag, startPoint x: 507, startPoint y: 256, endPoint x: 519, endPoint y: 248, distance: 14.4
click at [507, 256] on div "PAYMENT BATCH" at bounding box center [366, 258] width 576 height 23
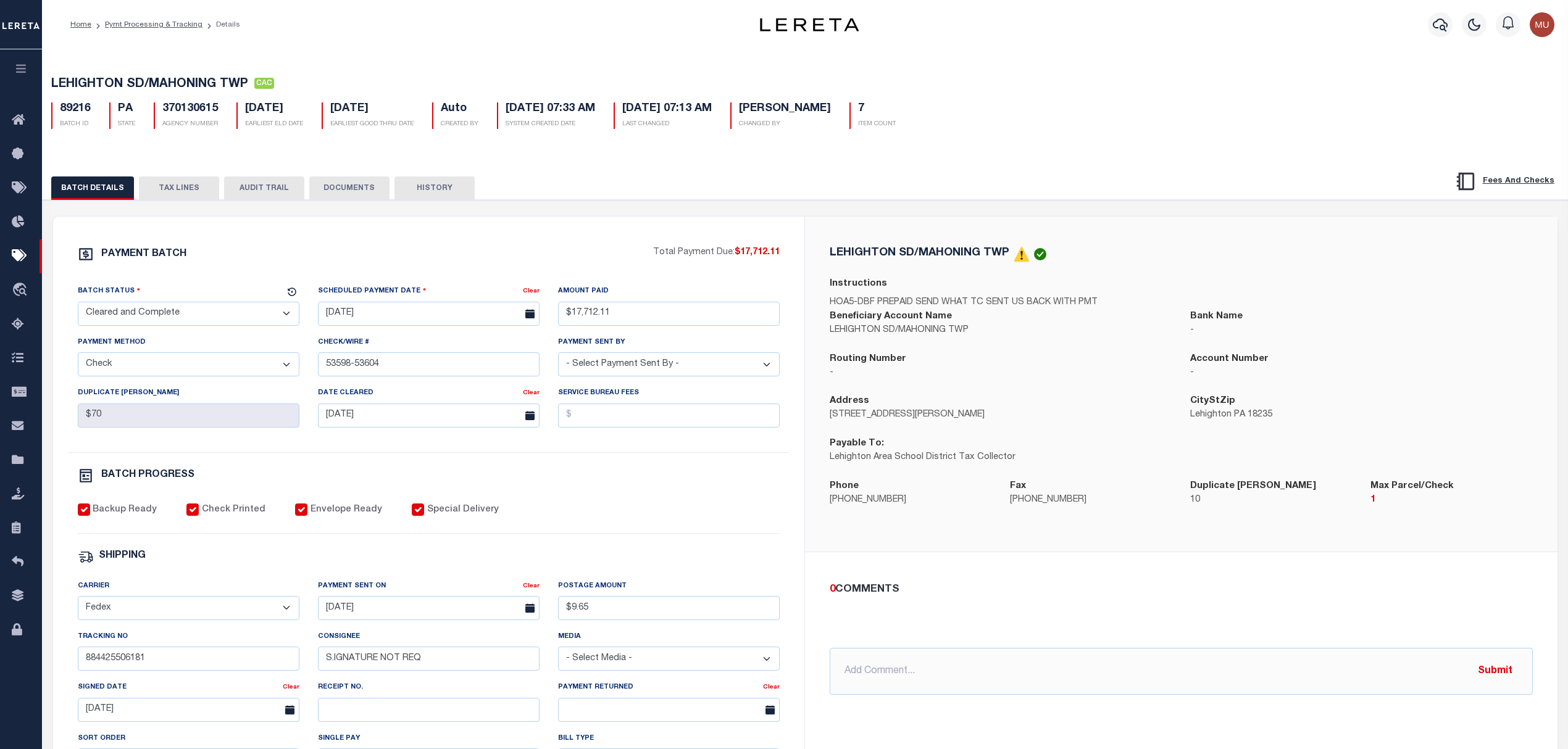
click at [418, 28] on div "Home Pymt Processing & Tracking Details" at bounding box center [372, 25] width 624 height 26
click at [180, 26] on link "Pymt Processing & Tracking" at bounding box center [154, 25] width 98 height 8
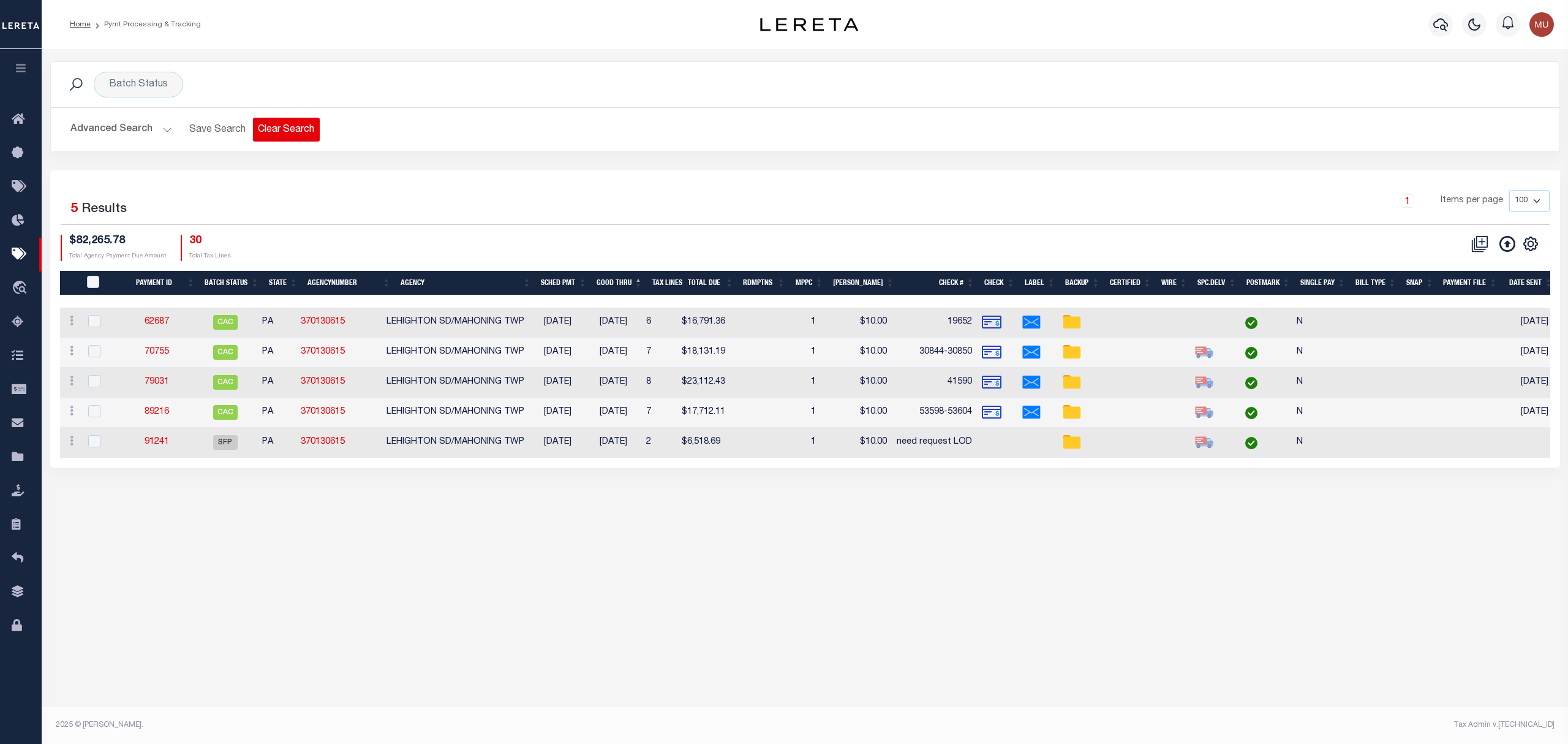
click at [300, 134] on button "Clear Search" at bounding box center [286, 130] width 67 height 24
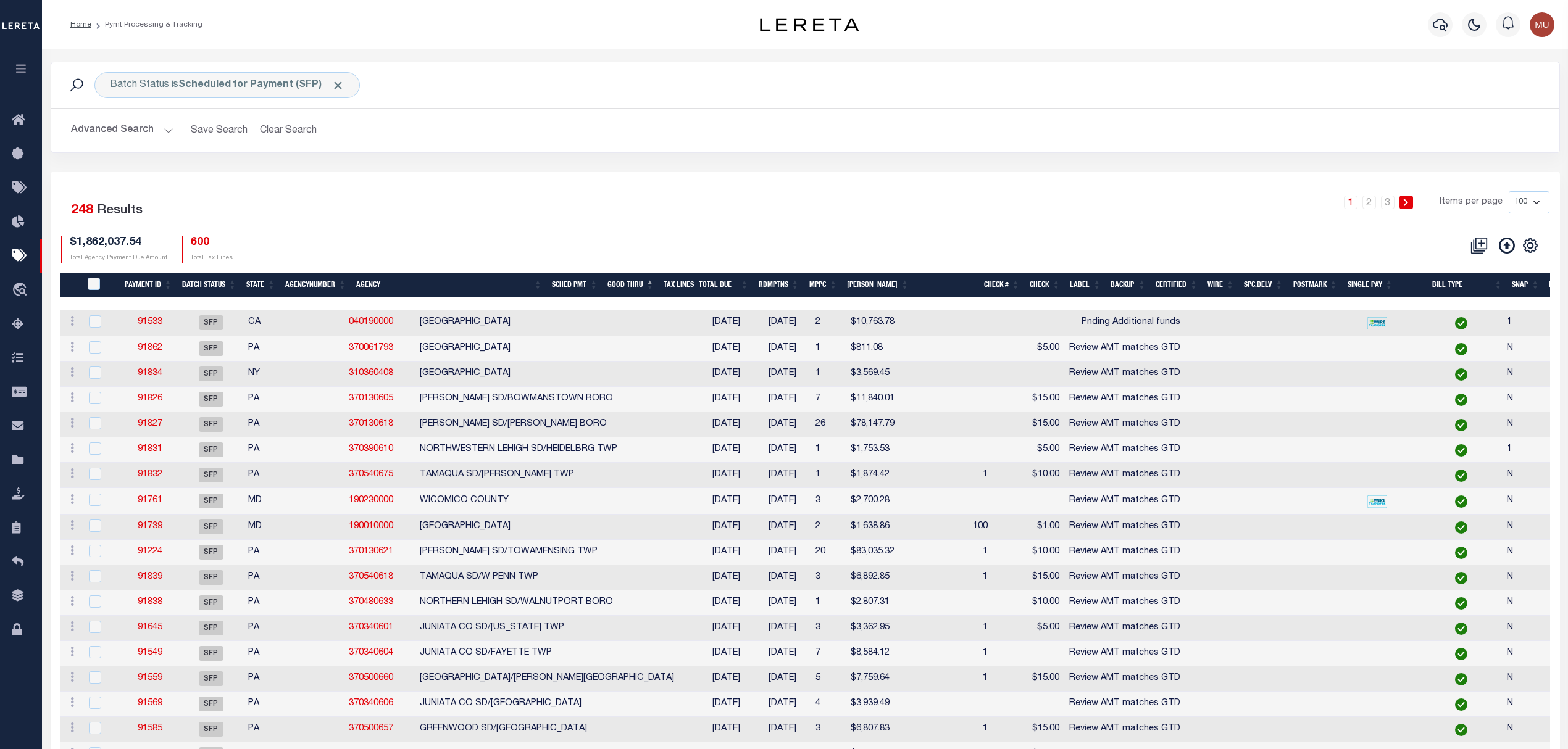
click at [103, 135] on button "Advanced Search" at bounding box center [122, 130] width 103 height 24
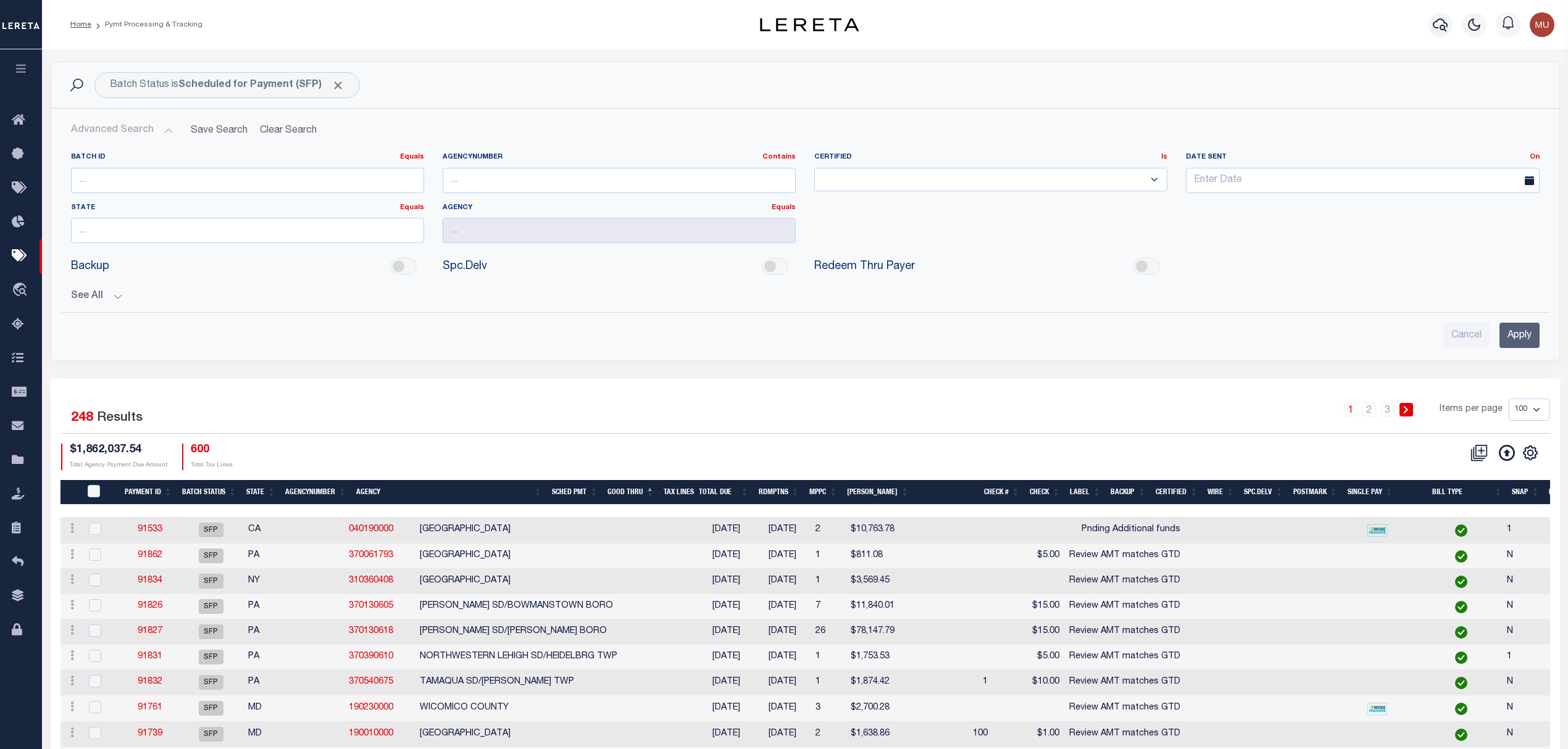
click at [115, 299] on button "See All" at bounding box center [805, 296] width 1468 height 12
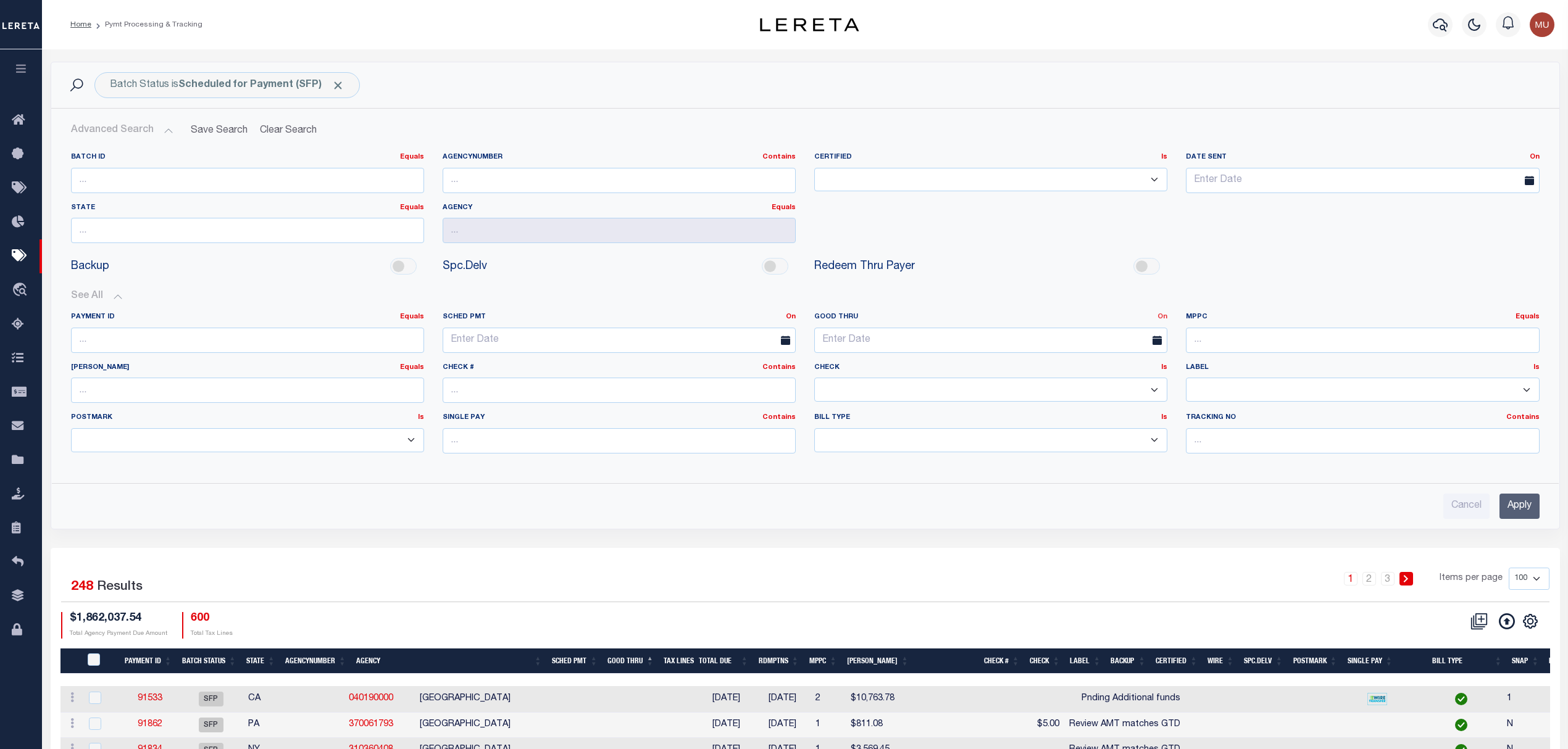
click at [1159, 317] on link "On" at bounding box center [1162, 317] width 10 height 7
click at [1111, 372] on link "Before" at bounding box center [1117, 367] width 98 height 18
click at [1013, 346] on input "text" at bounding box center [991, 340] width 353 height 25
click at [934, 460] on span "16" at bounding box center [936, 459] width 24 height 24
type input "10-16-2025"
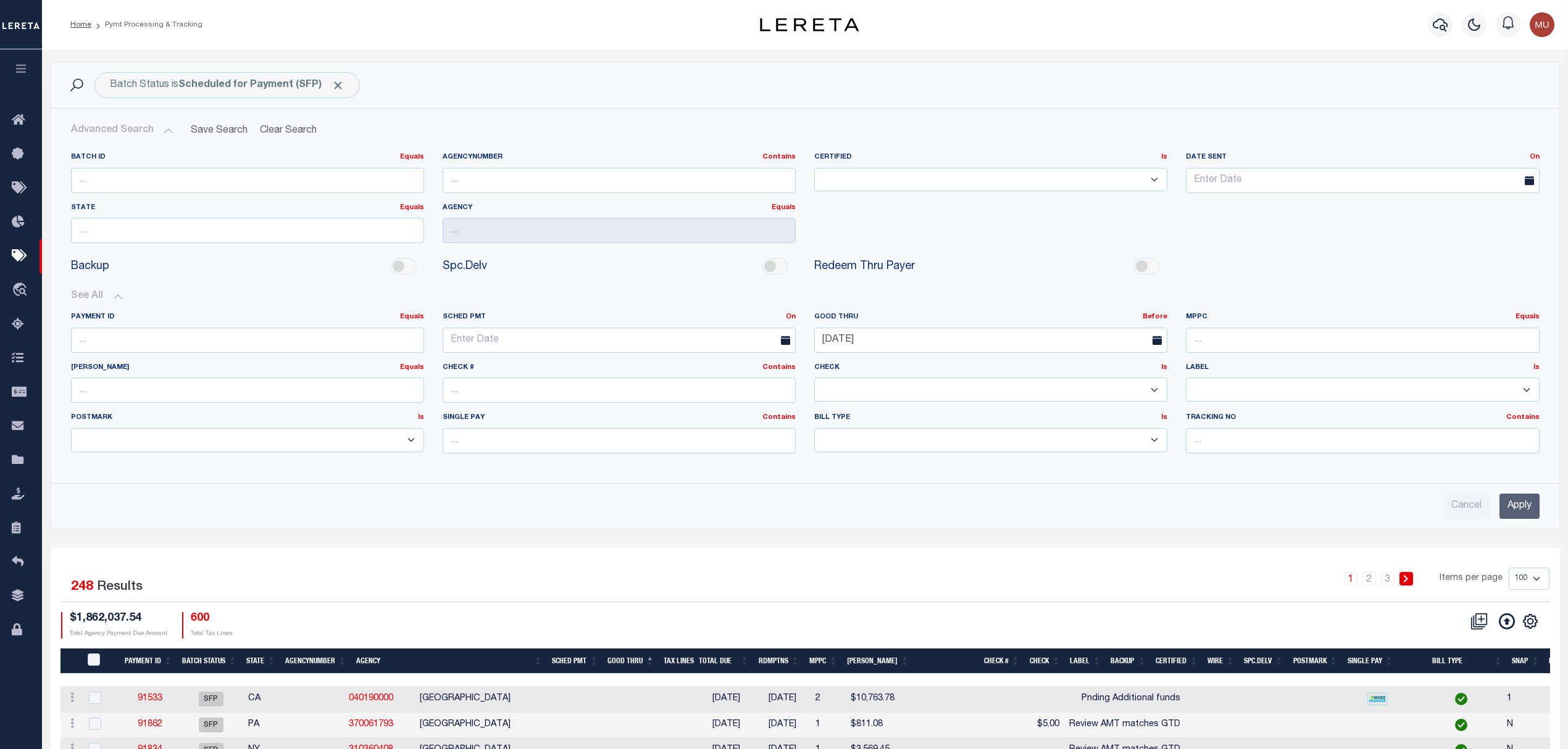
click at [1518, 513] on input "Apply" at bounding box center [1519, 506] width 40 height 25
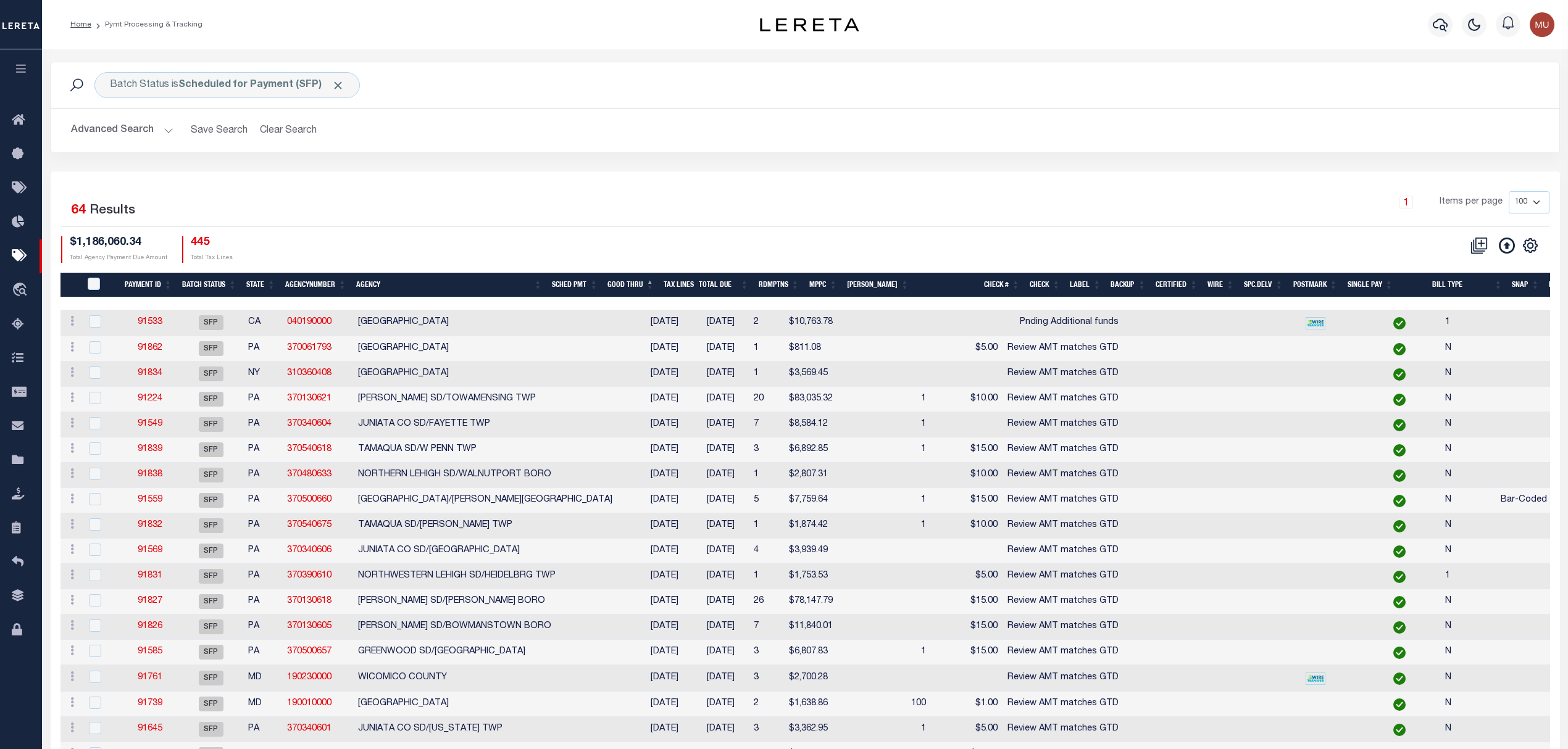
click at [989, 227] on div "1 Selected 64 Results 1 Items per page 100 200 500 1000 $1,186,060.34 Total Age…" at bounding box center [805, 227] width 1508 height 71
click at [1208, 110] on div "Advanced Search Save Search Clear Search PayeeSearchTable_dynamictable_____Defa…" at bounding box center [805, 130] width 1508 height 44
click at [1489, 112] on div "Advanced Search Save Search Clear Search PayeeSearchTable_dynamictable_____Defa…" at bounding box center [805, 130] width 1508 height 44
click at [759, 164] on div "Batch Status is Scheduled for Payment (SFP) Search Advanced Search Save Search …" at bounding box center [805, 117] width 1528 height 110
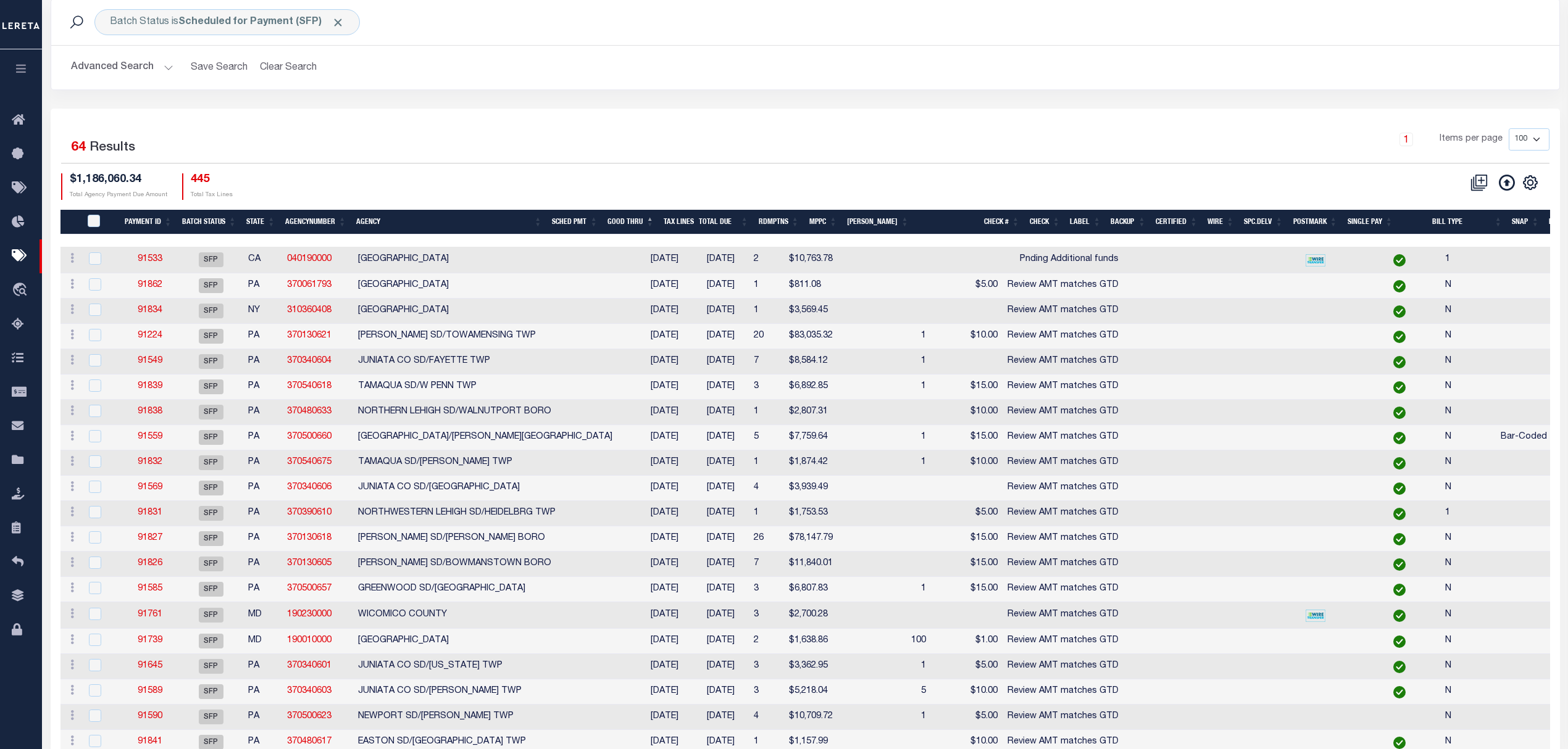
scroll to position [28, 0]
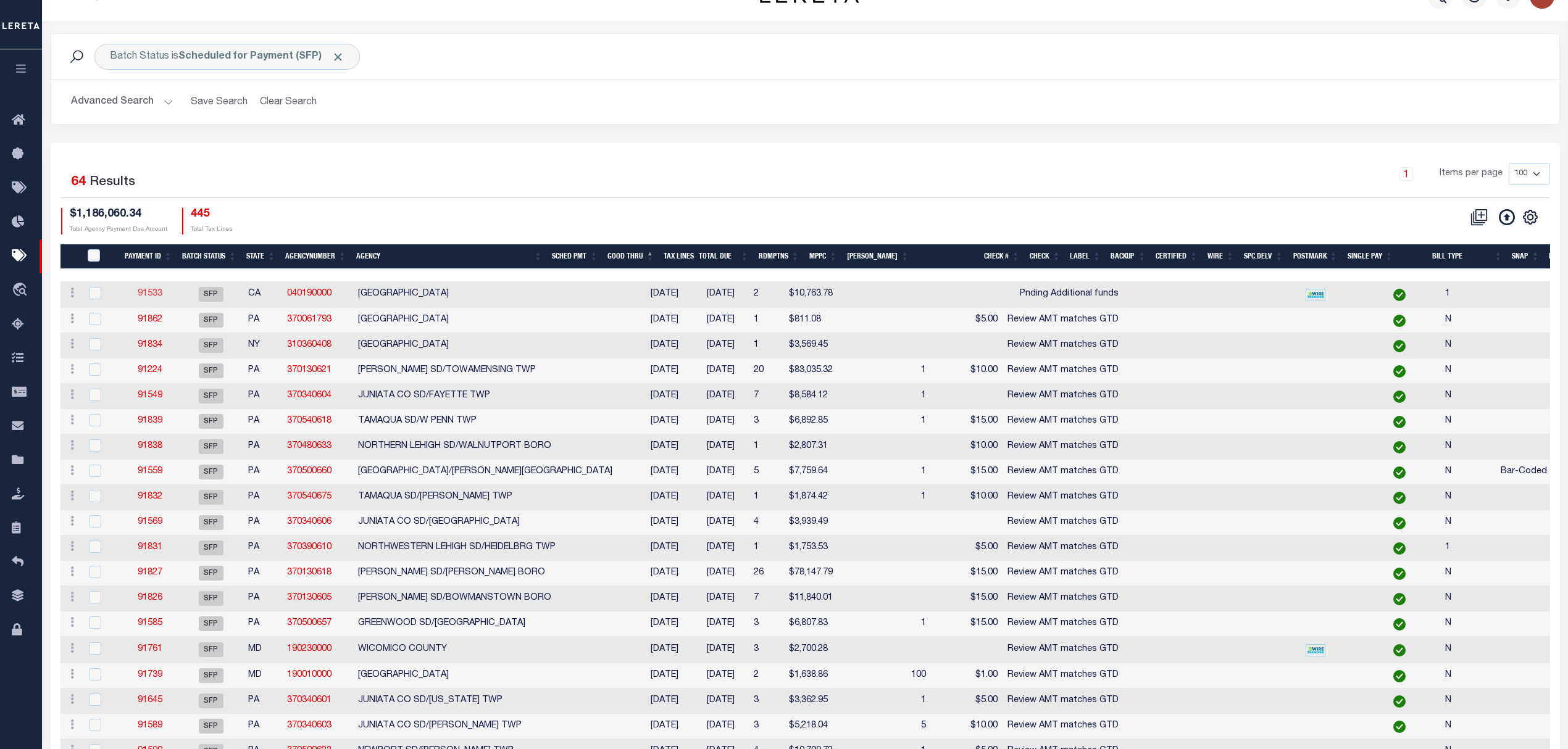
click at [151, 297] on link "91533" at bounding box center [149, 294] width 25 height 9
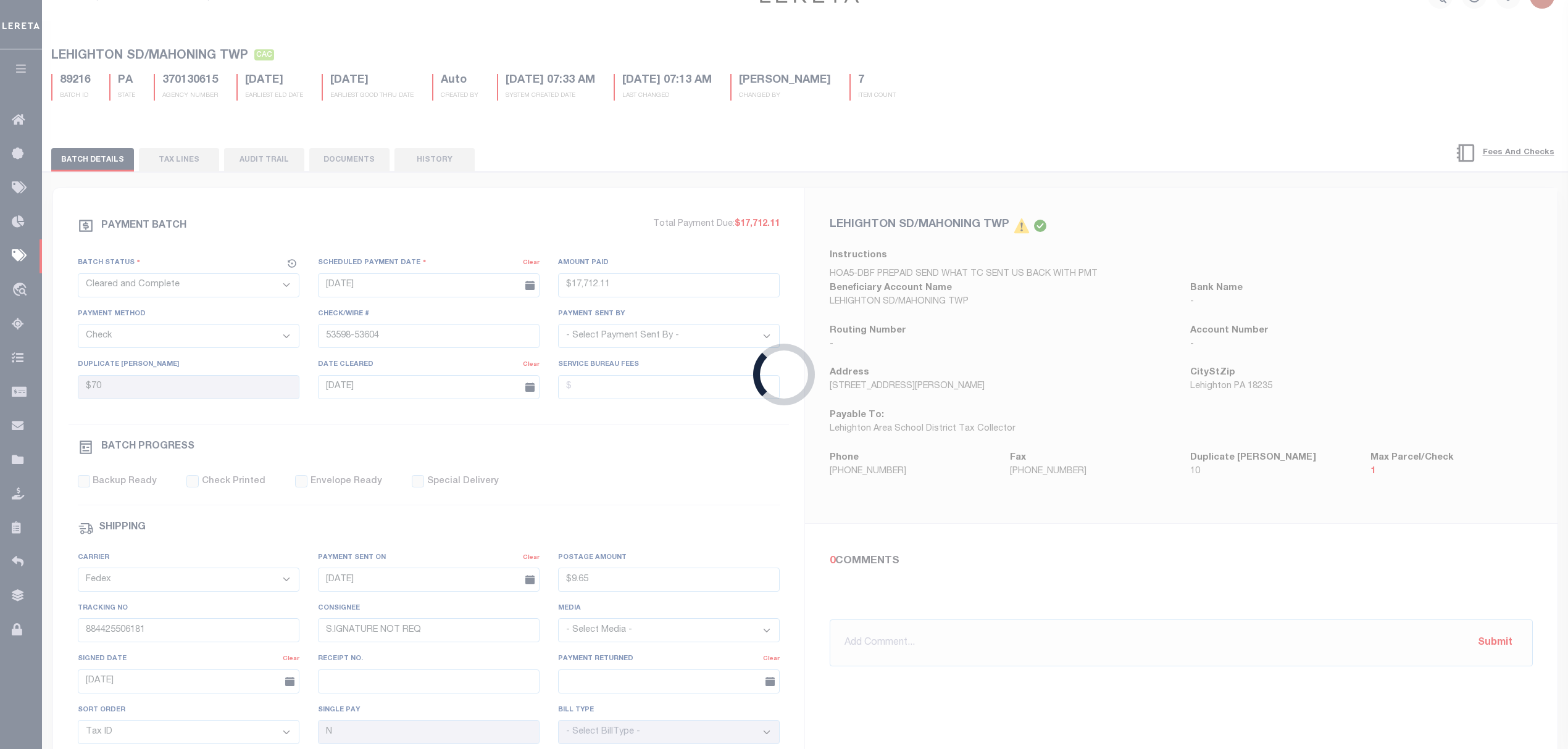
select select "SFP"
type input "11/30/2024"
select select
type input "Pnding Additional funds"
select select
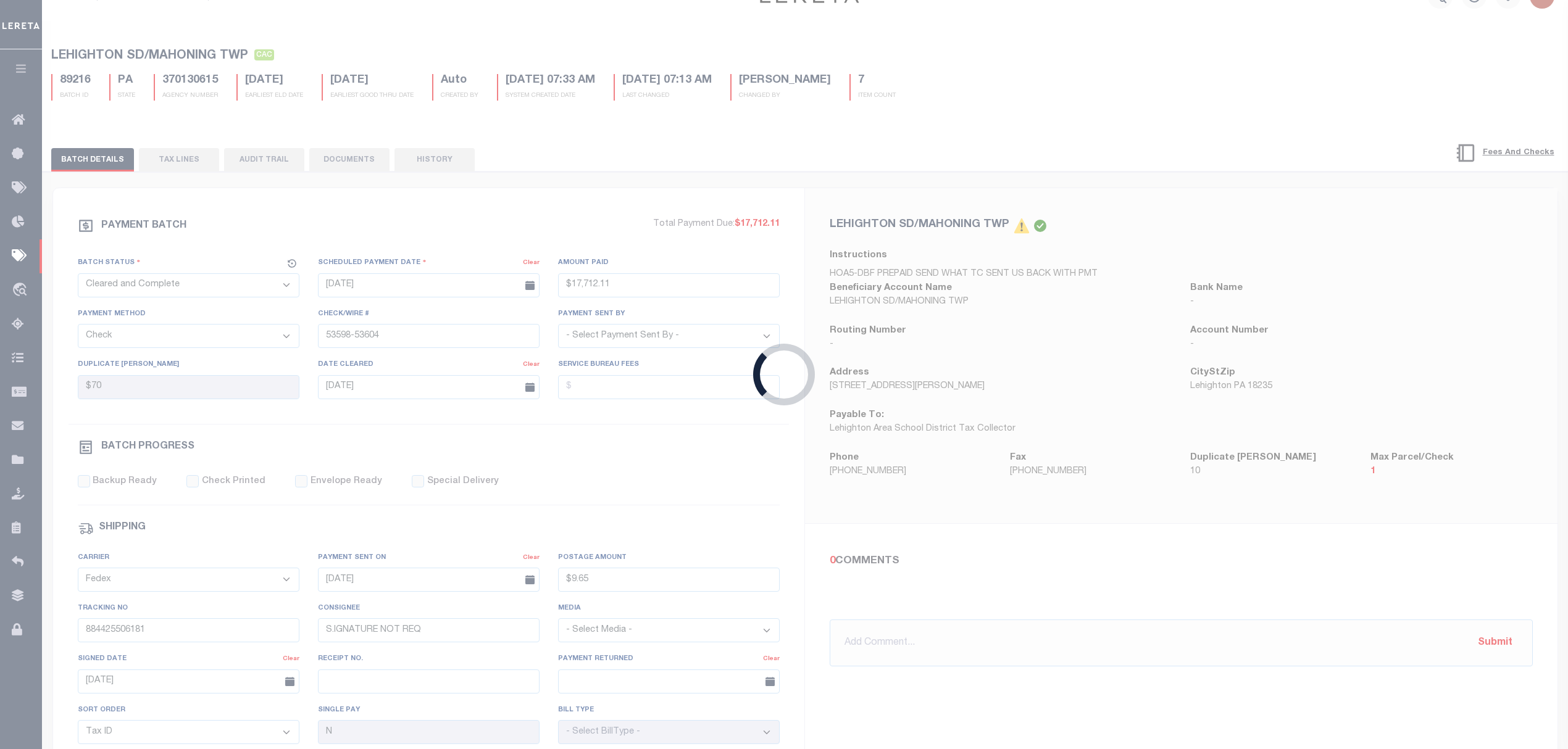
checkbox input "false"
select select
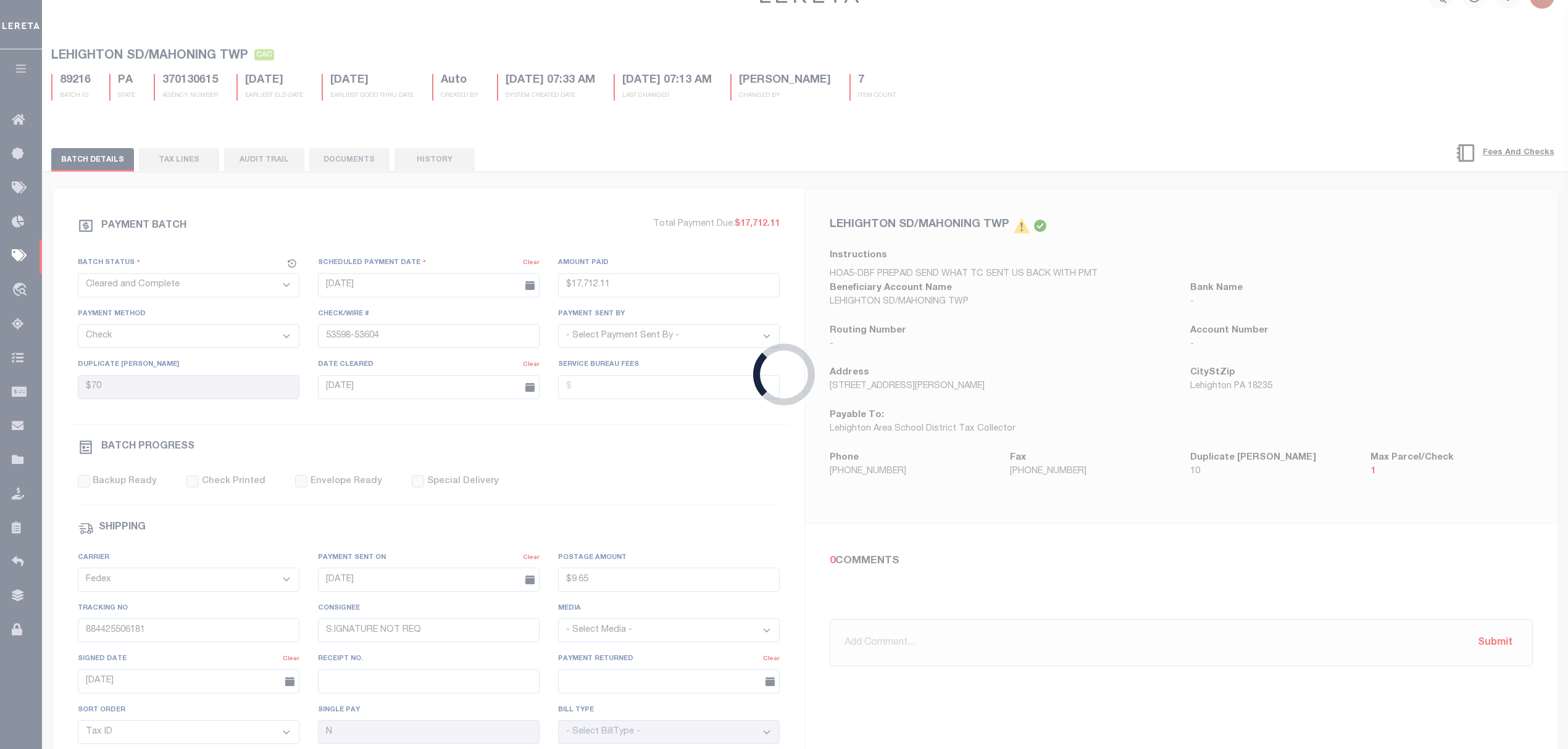
type input "Matt"
type input "1"
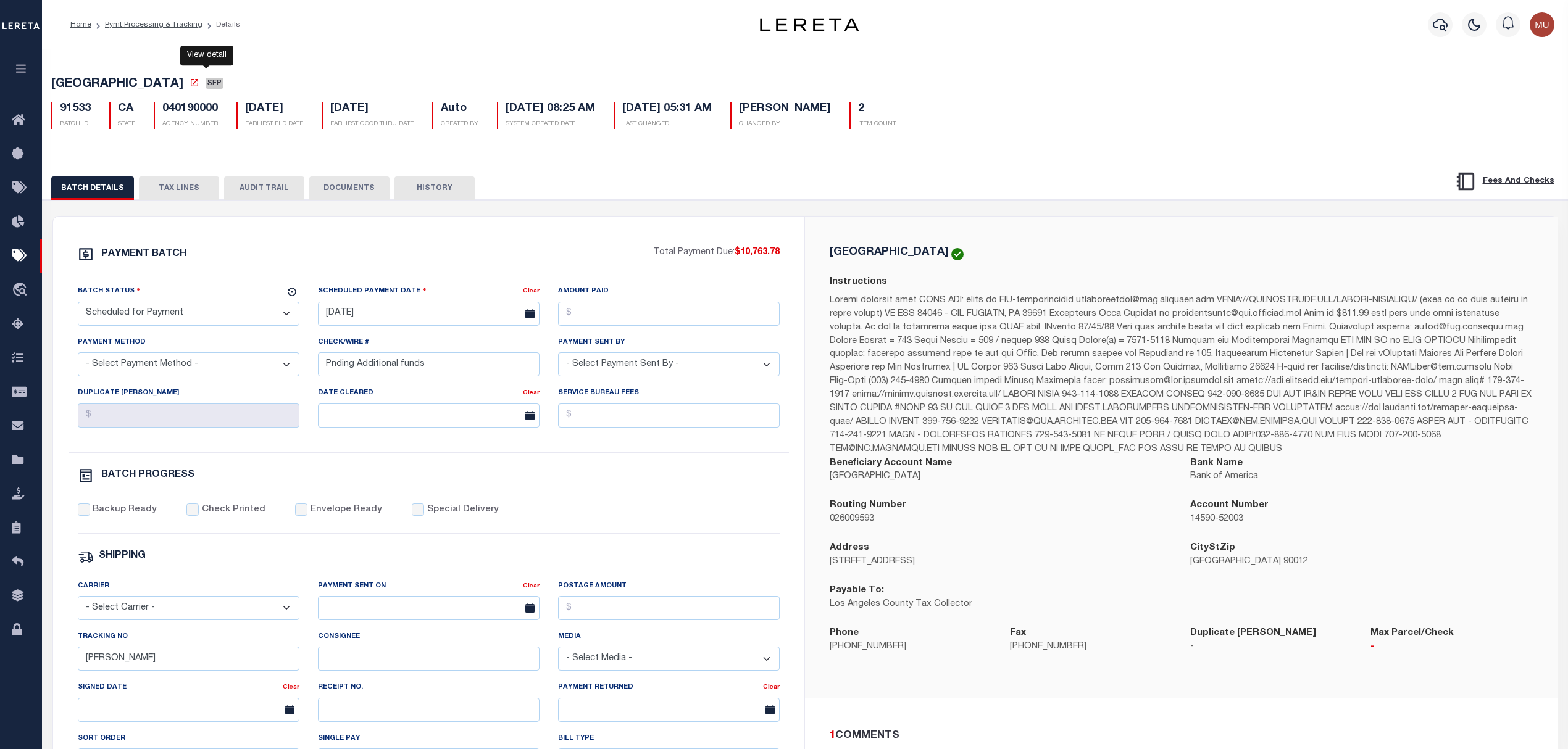
click at [198, 85] on icon at bounding box center [195, 83] width 8 height 8
click at [187, 194] on button "TAX LINES" at bounding box center [178, 188] width 80 height 23
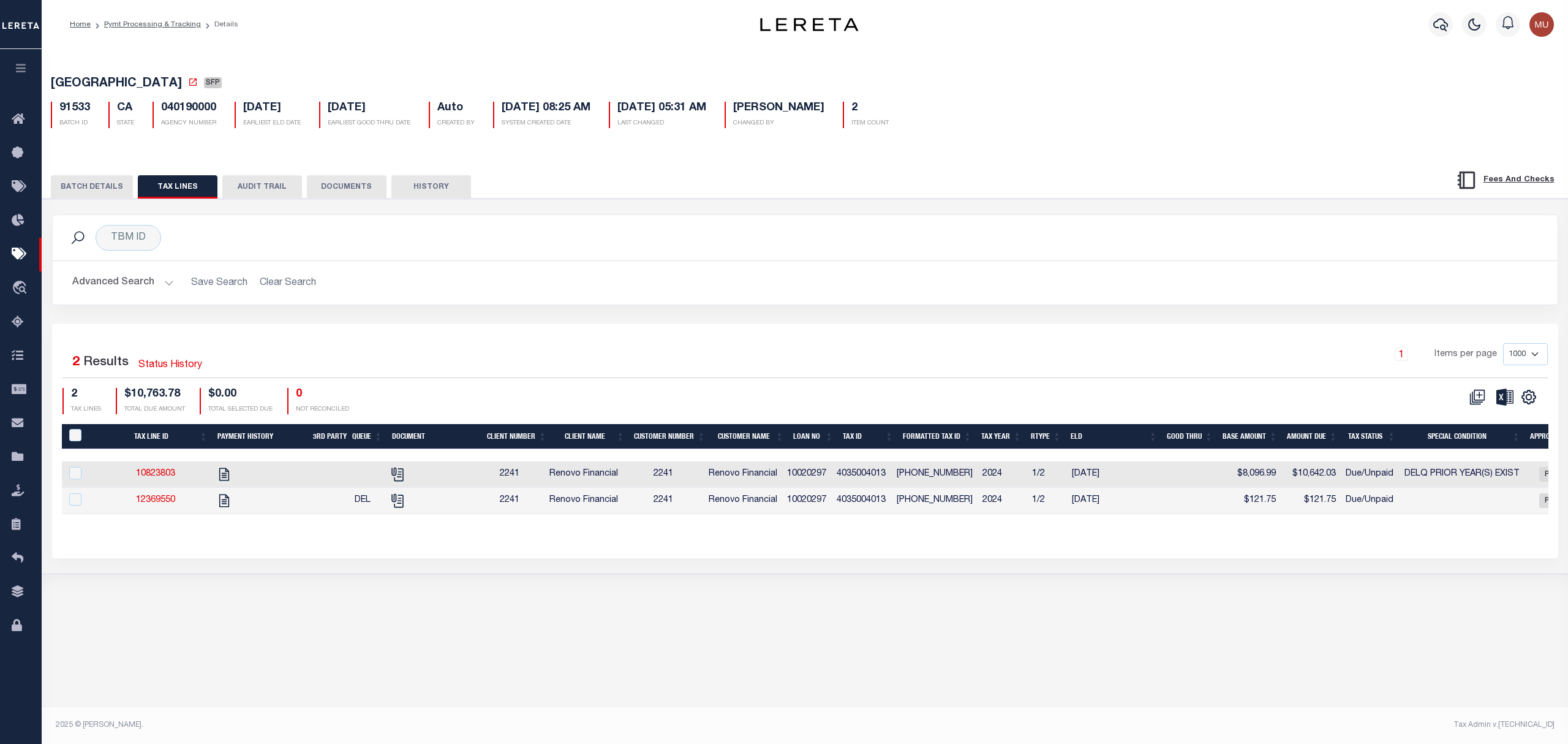
click at [576, 478] on span "Renovo Financial" at bounding box center [584, 474] width 69 height 9
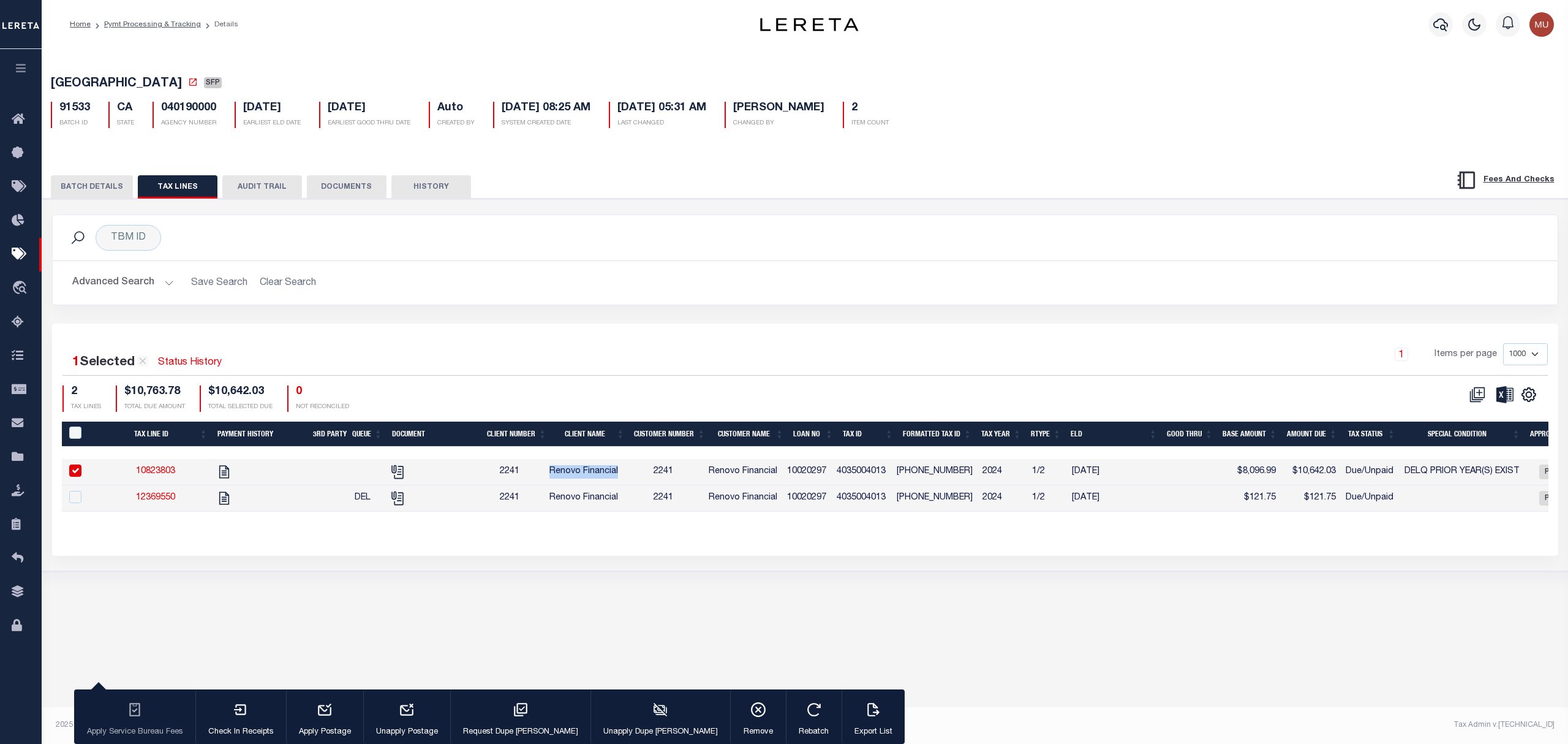
drag, startPoint x: 576, startPoint y: 481, endPoint x: 602, endPoint y: 479, distance: 26.1
click at [602, 479] on td "Renovo Financial" at bounding box center [584, 472] width 78 height 26
checkbox input "false"
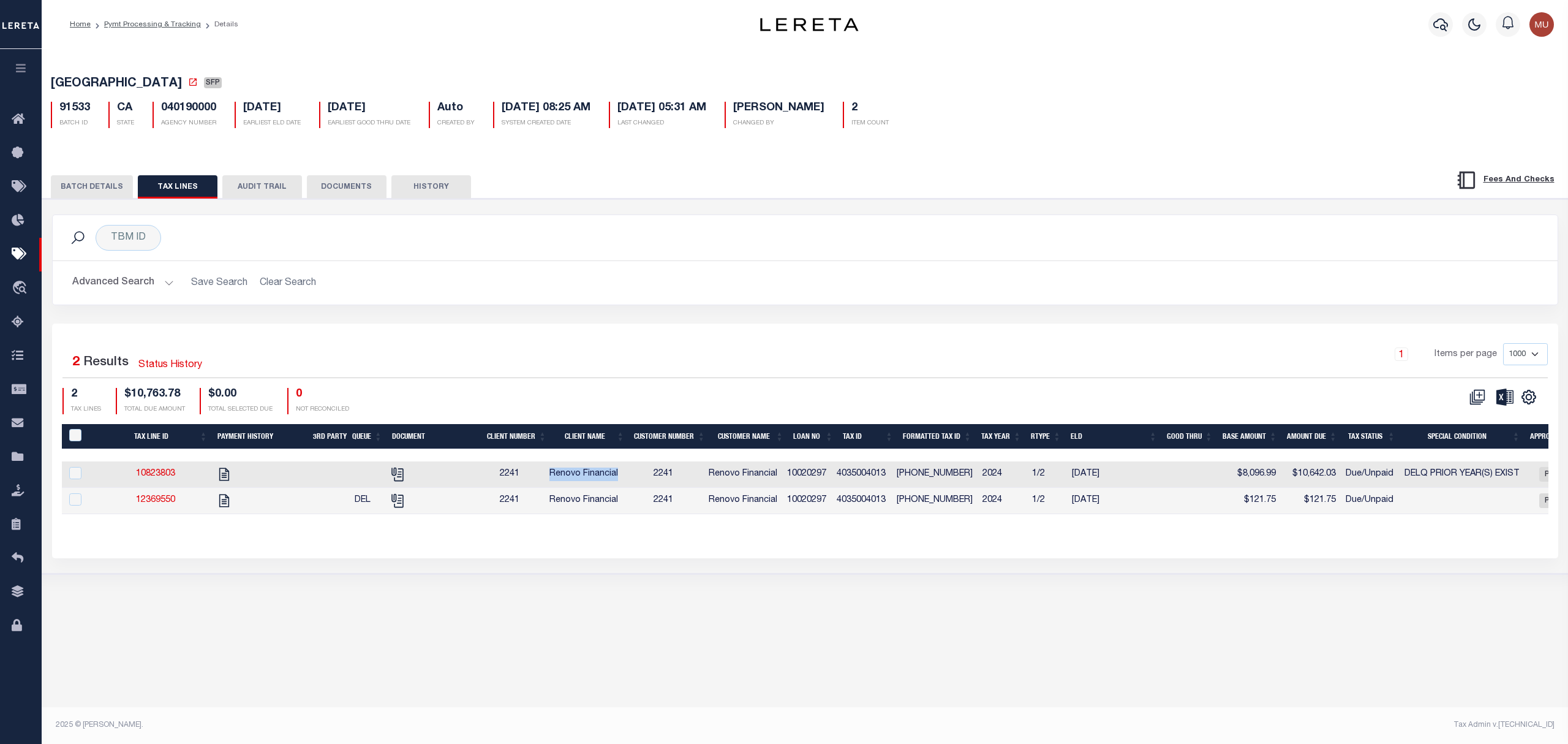
copy span "Renovo Financial"
click at [57, 78] on span "LOS ANGELES COUNTY" at bounding box center [116, 84] width 131 height 13
drag, startPoint x: 57, startPoint y: 76, endPoint x: 164, endPoint y: 78, distance: 107.0
click at [164, 78] on span "LOS ANGELES COUNTY" at bounding box center [116, 84] width 131 height 13
copy span "LOS ANGELES COUNTY"
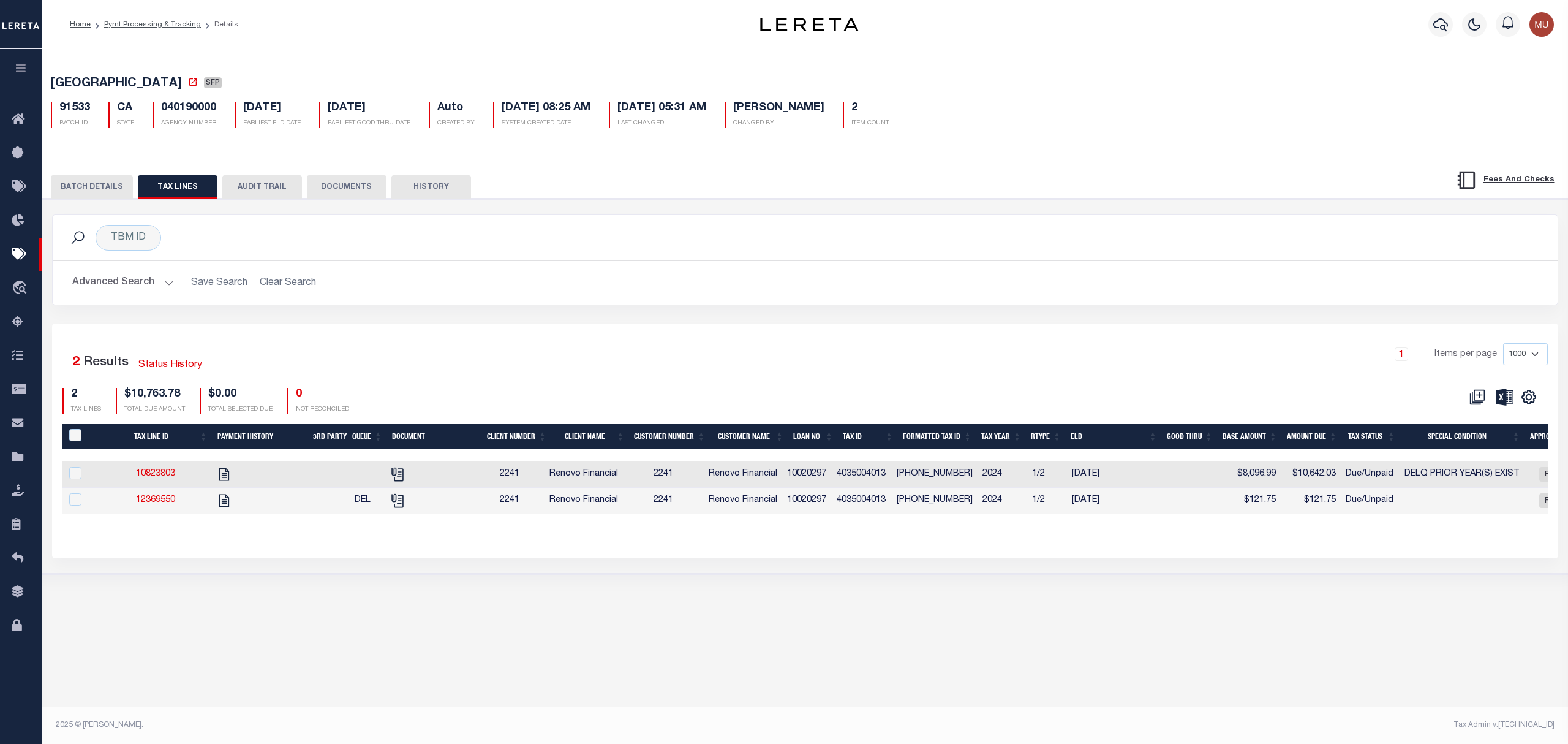
click at [120, 193] on button "BATCH DETAILS" at bounding box center [91, 186] width 82 height 23
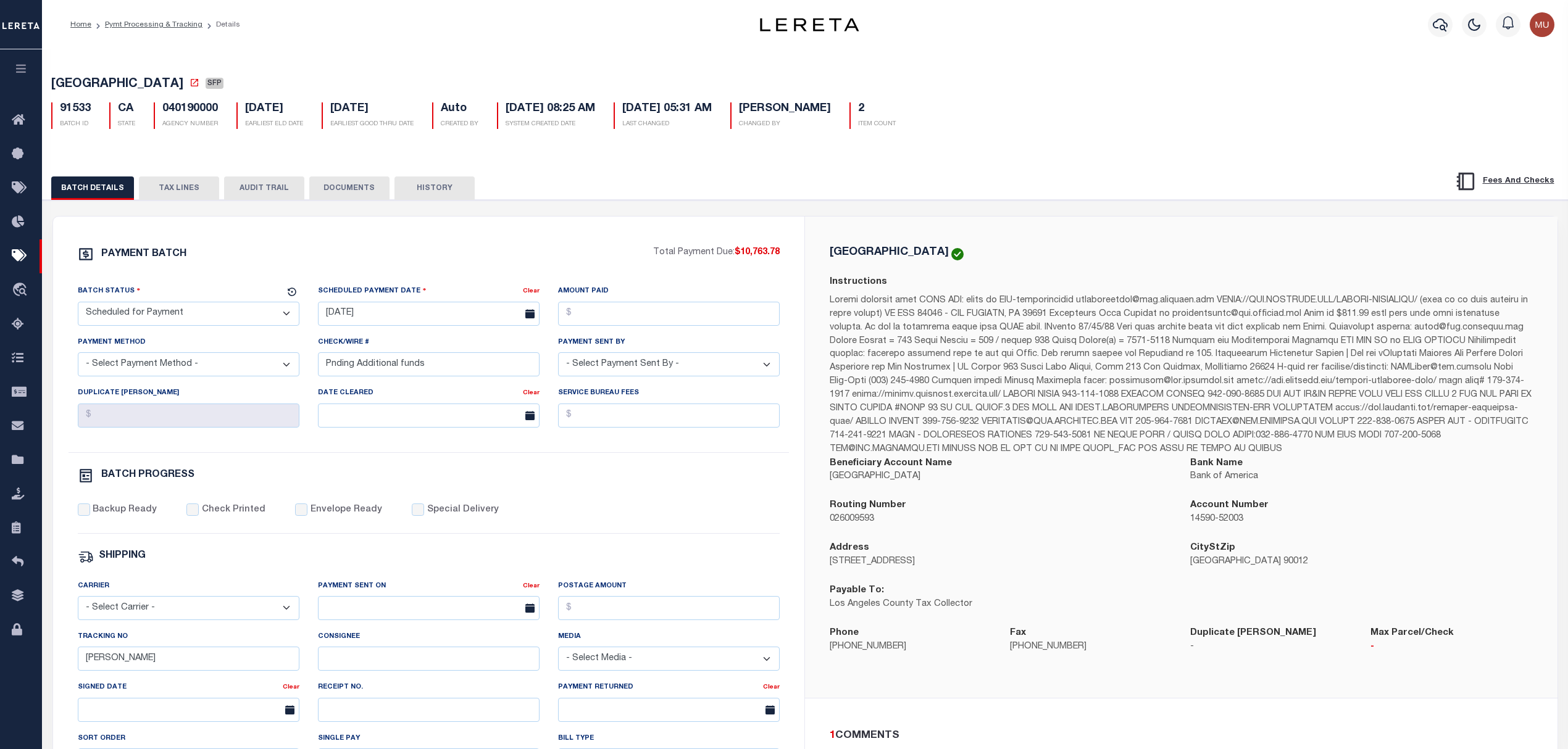
click at [183, 180] on button "TAX LINES" at bounding box center [178, 188] width 80 height 23
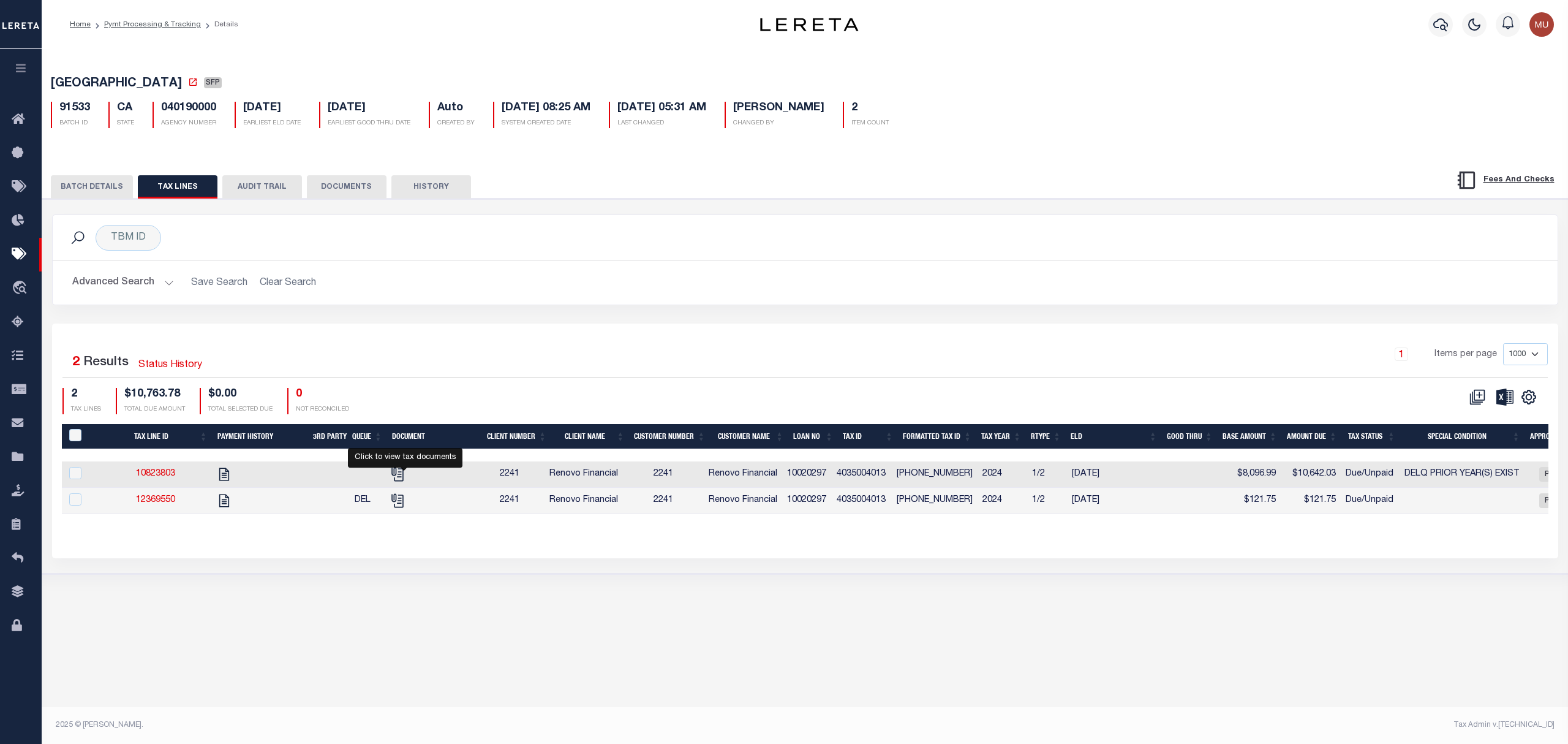
drag, startPoint x: 407, startPoint y: 477, endPoint x: 438, endPoint y: 464, distance: 33.6
click at [405, 477] on icon "" at bounding box center [397, 474] width 16 height 16
checkbox input "true"
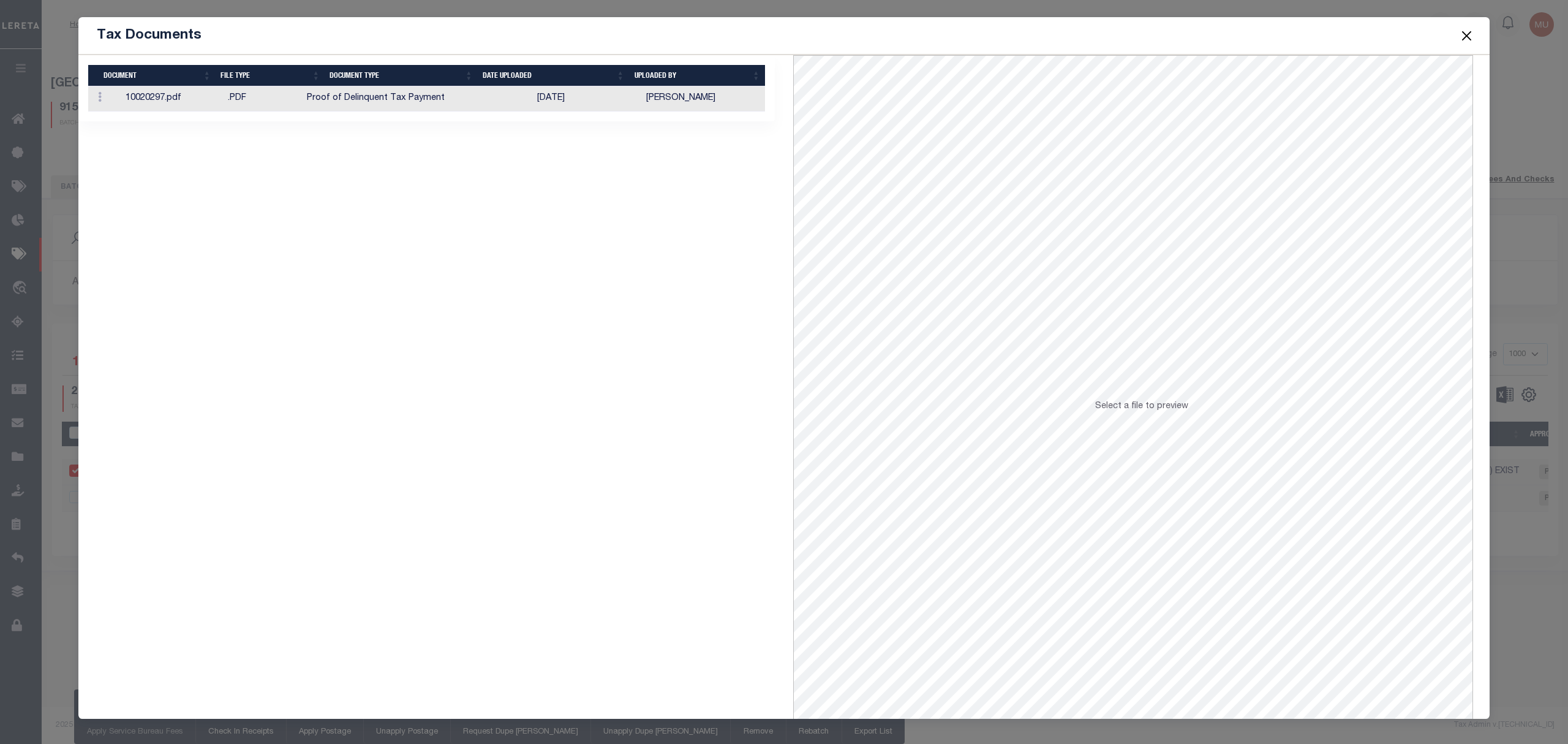
click at [600, 104] on td "09/11/2025" at bounding box center [587, 99] width 109 height 25
click at [1474, 33] on button "Close" at bounding box center [1467, 35] width 16 height 16
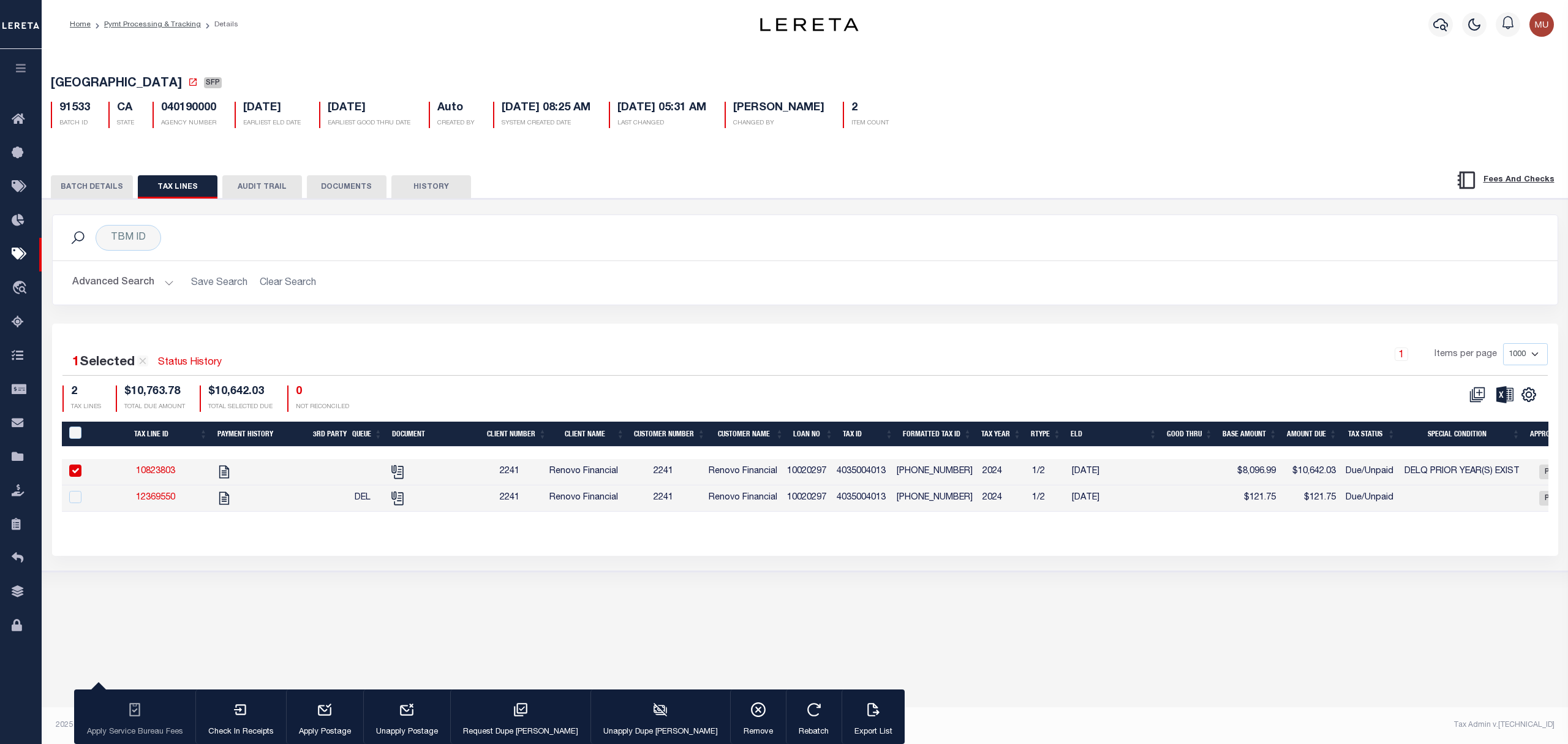
click at [114, 179] on button "BATCH DETAILS" at bounding box center [91, 186] width 82 height 23
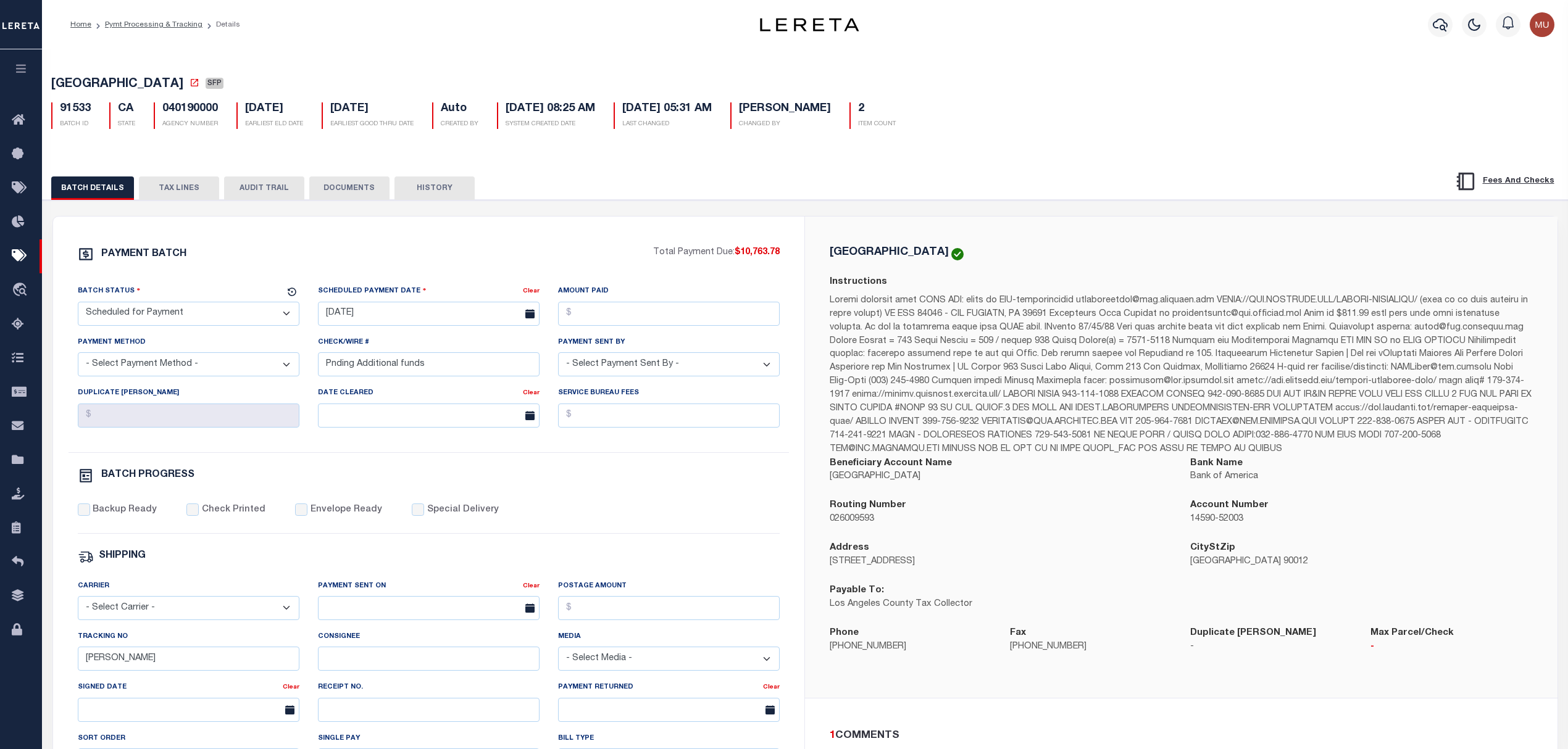
click at [834, 605] on p "Los Angeles County Tax Collector" at bounding box center [1000, 605] width 342 height 14
drag, startPoint x: 834, startPoint y: 605, endPoint x: 933, endPoint y: 605, distance: 99.0
click at [933, 605] on p "Los Angeles County Tax Collector" at bounding box center [1000, 605] width 342 height 14
copy p "Los Angeles County Tax Collector"
click at [185, 190] on button "TAX LINES" at bounding box center [178, 188] width 80 height 23
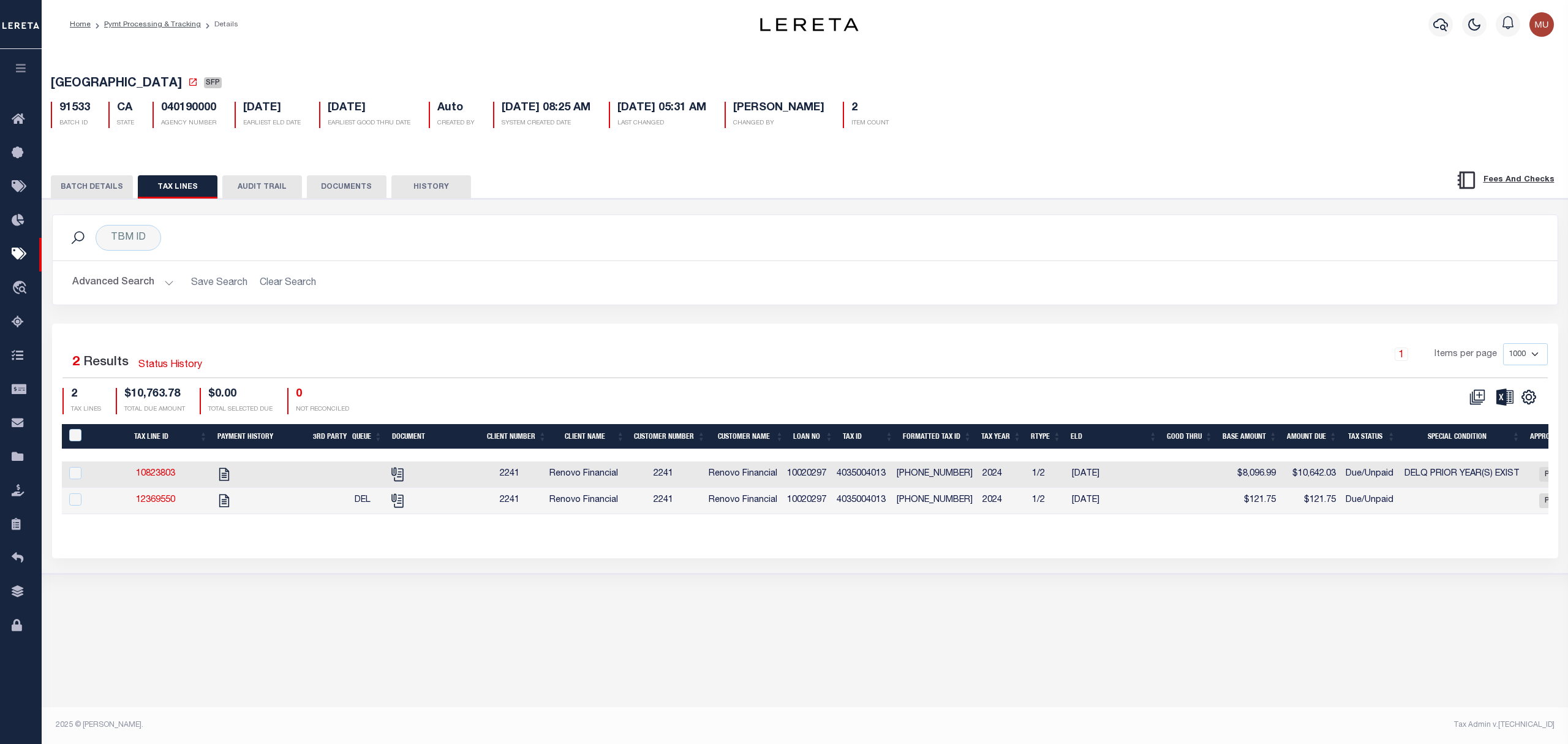
click at [881, 473] on td "4035004013" at bounding box center [862, 475] width 61 height 26
drag, startPoint x: 914, startPoint y: 479, endPoint x: 926, endPoint y: 477, distance: 12.2
click at [922, 477] on td "4035-004-013" at bounding box center [934, 475] width 86 height 26
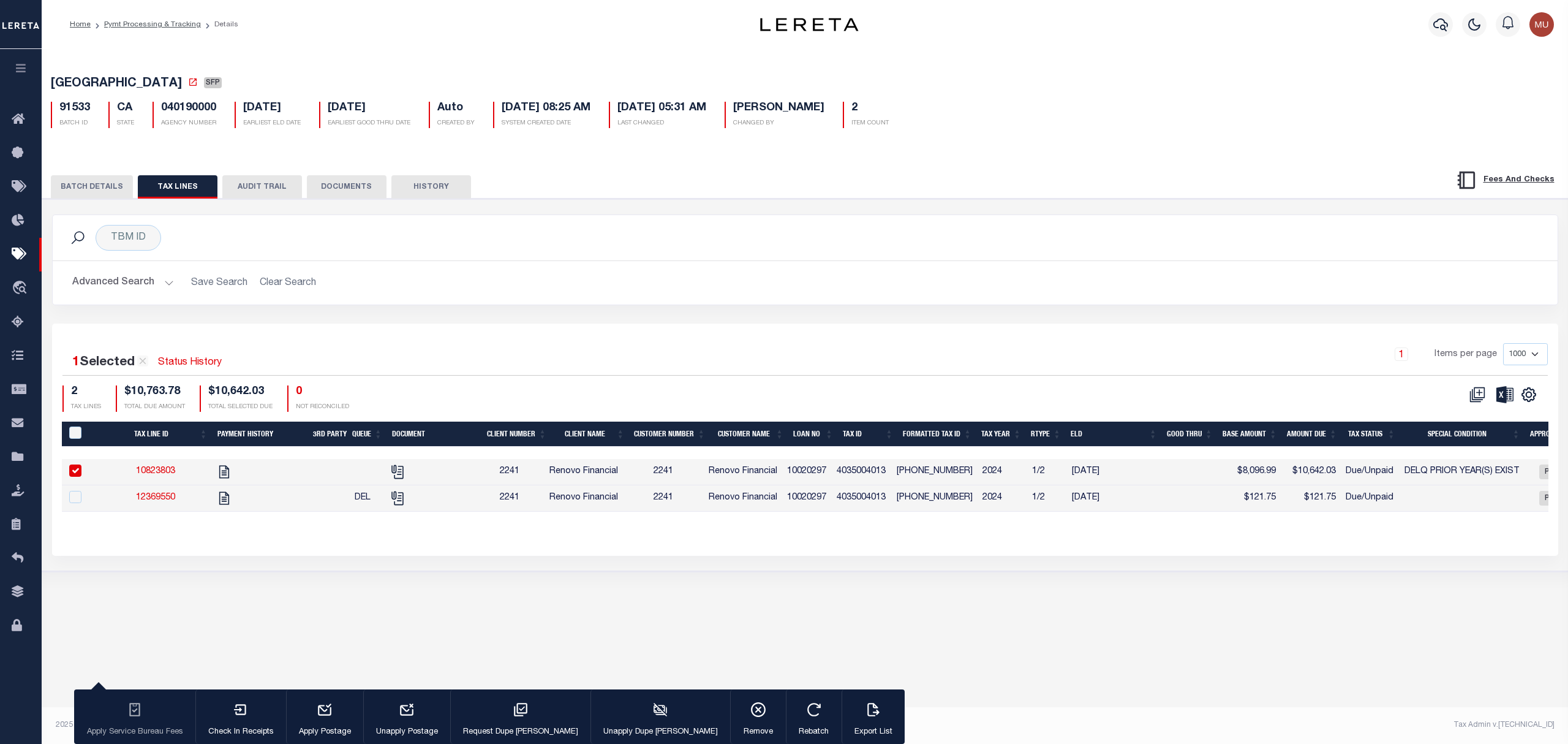
click at [926, 477] on td "4035-004-013" at bounding box center [934, 472] width 86 height 26
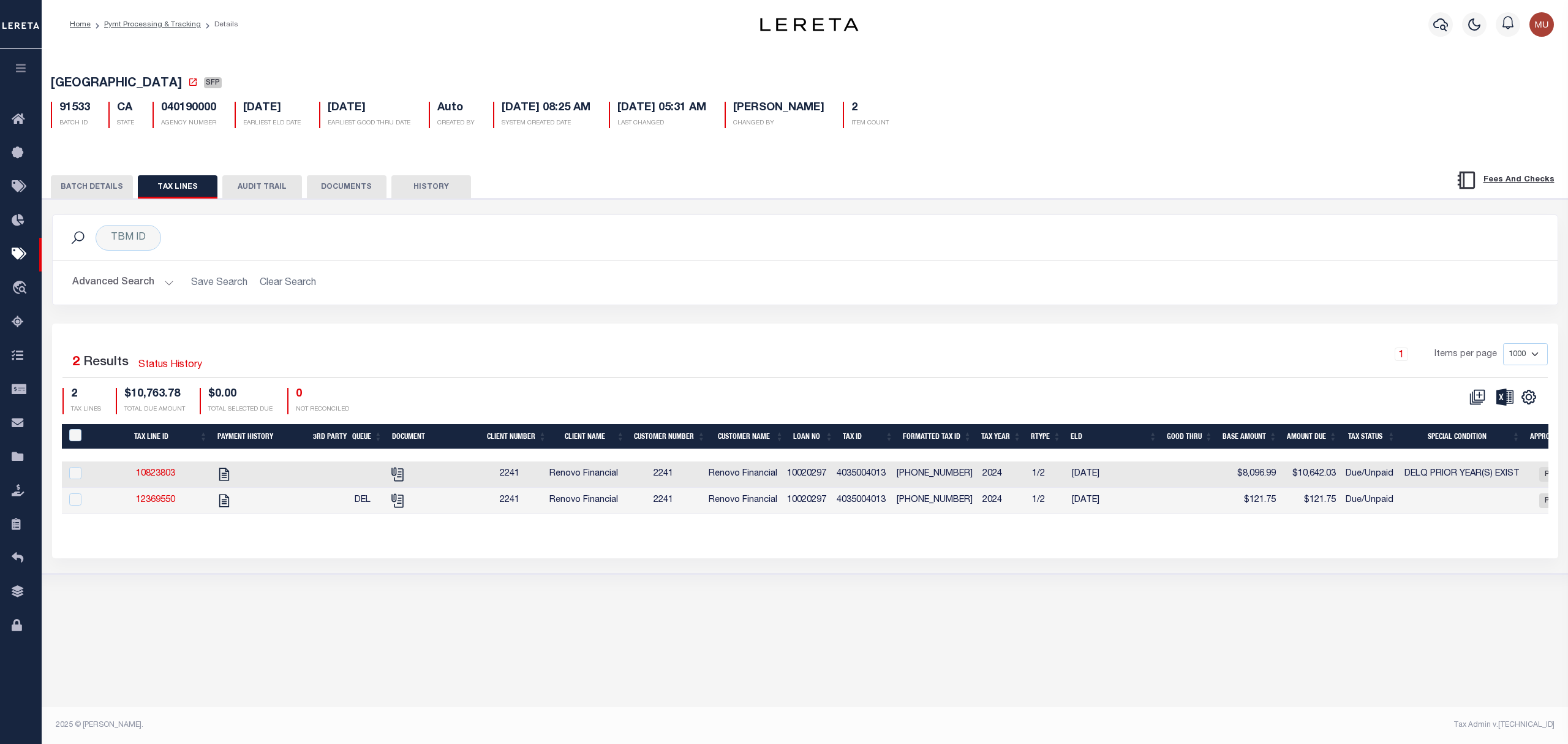
click at [920, 477] on td "4035-004-013" at bounding box center [934, 475] width 86 height 26
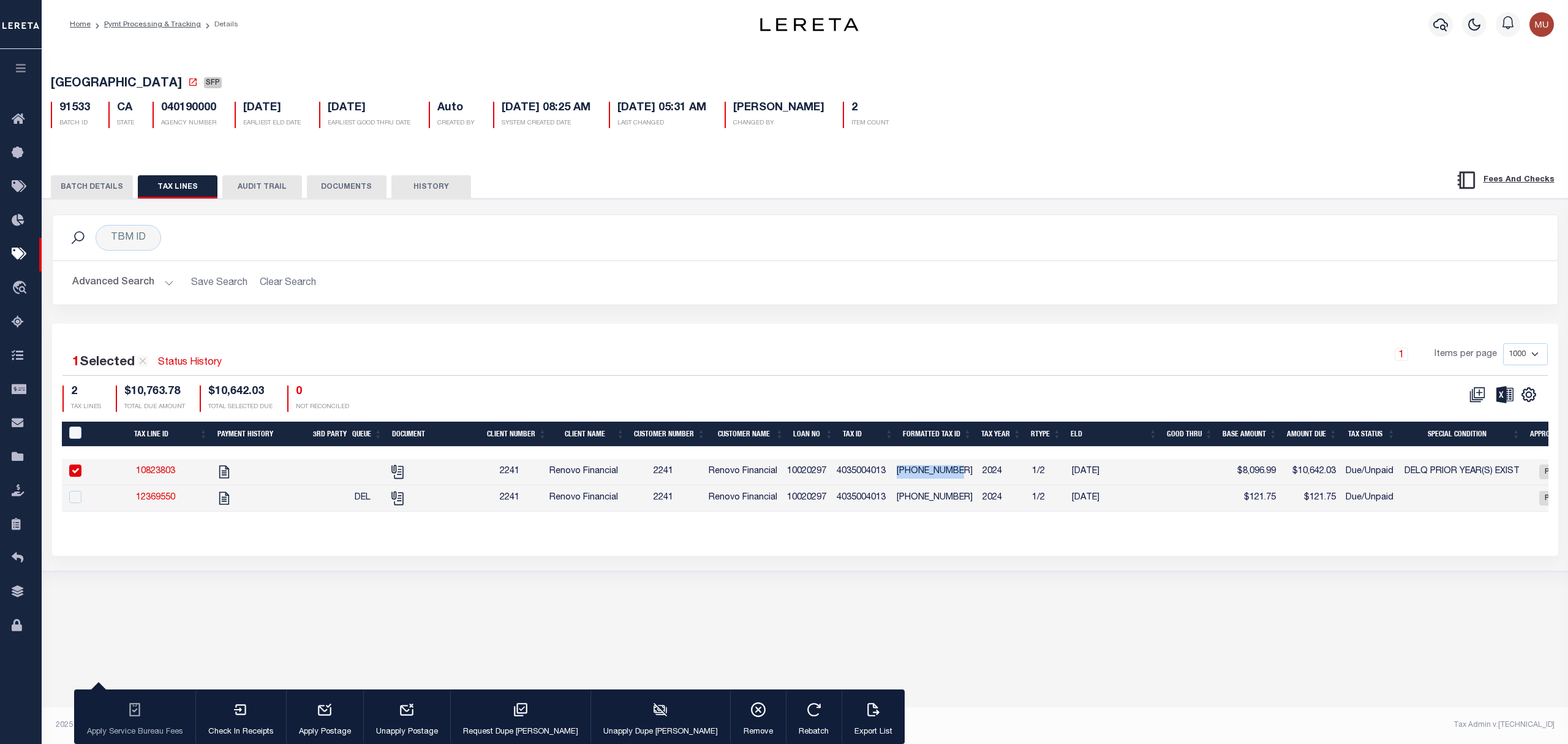
drag, startPoint x: 920, startPoint y: 477, endPoint x: 951, endPoint y: 477, distance: 31.0
click at [951, 477] on td "4035-004-013" at bounding box center [934, 472] width 86 height 26
checkbox input "false"
copy td "4035-004-013"
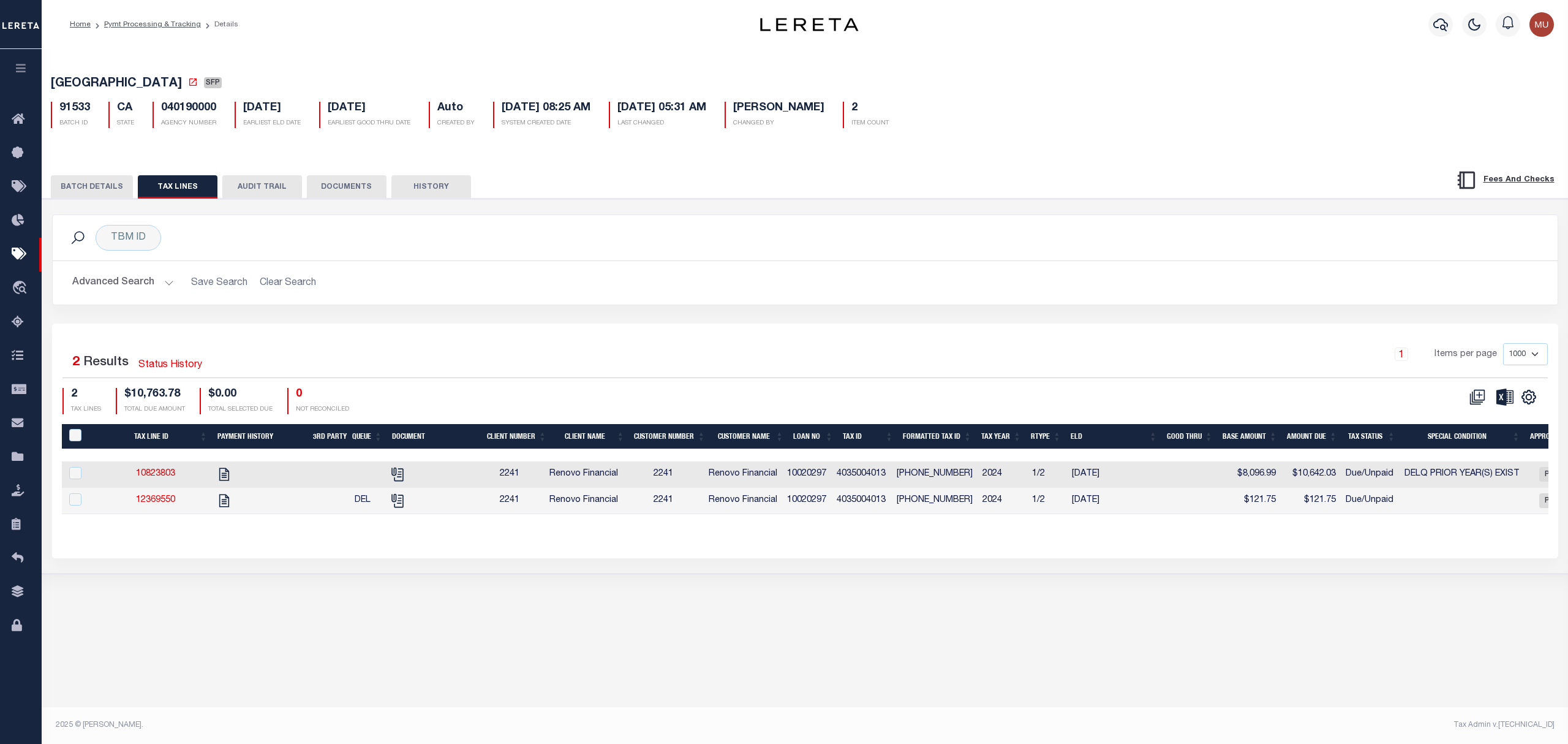
click at [429, 268] on div "Advanced Search Save Search Clear Search Loan No Equals Equals Is Not Equal To …" at bounding box center [805, 283] width 1505 height 44
click at [846, 295] on h2 "Advanced Search Save Search Clear Search" at bounding box center [805, 283] width 1485 height 24
click at [853, 401] on div "CSV Export Selected Print Show Filter Show Search Columns 0: PayeePaymentBatchId" at bounding box center [1176, 401] width 743 height 26
click at [79, 194] on button "BATCH DETAILS" at bounding box center [91, 186] width 82 height 23
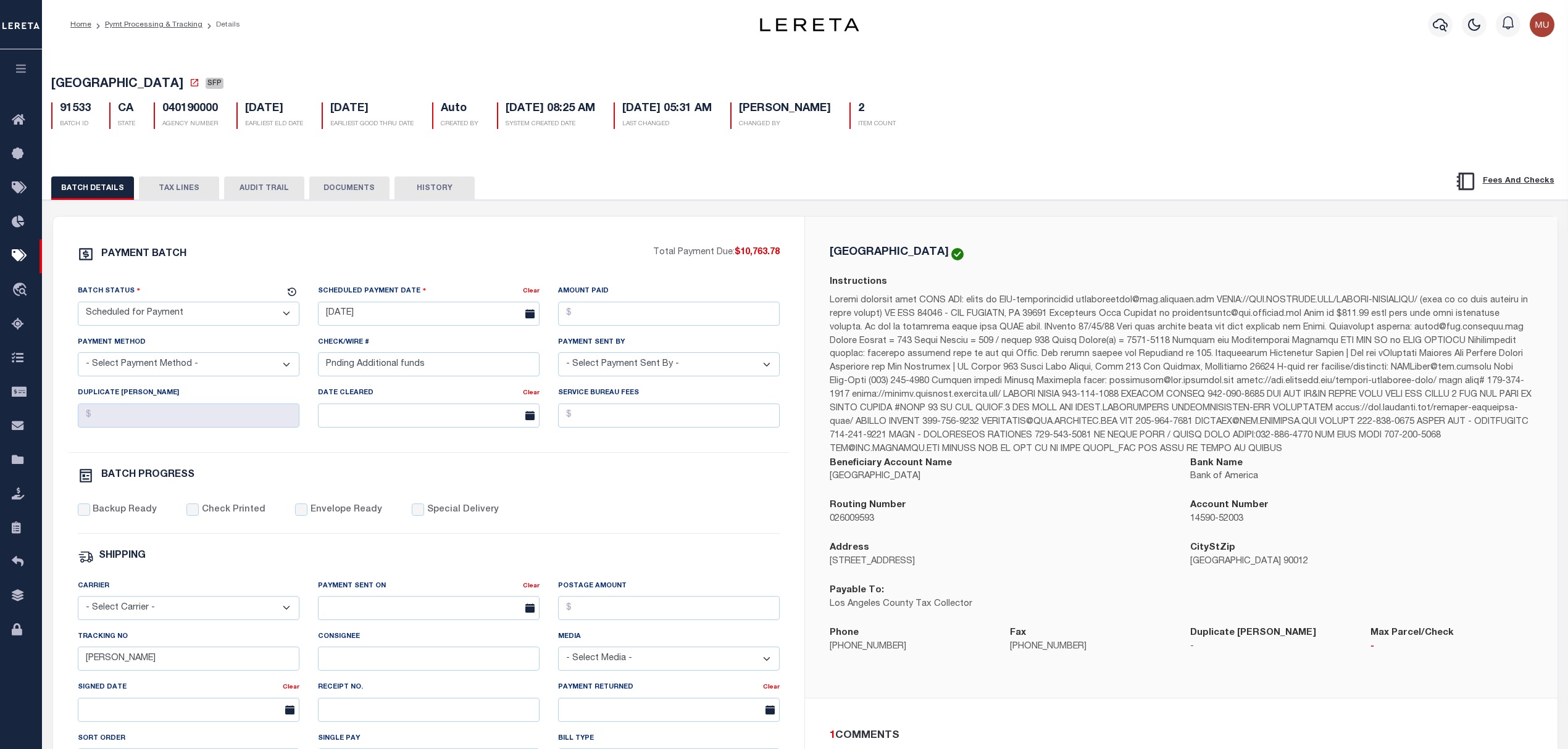
scroll to position [247, 0]
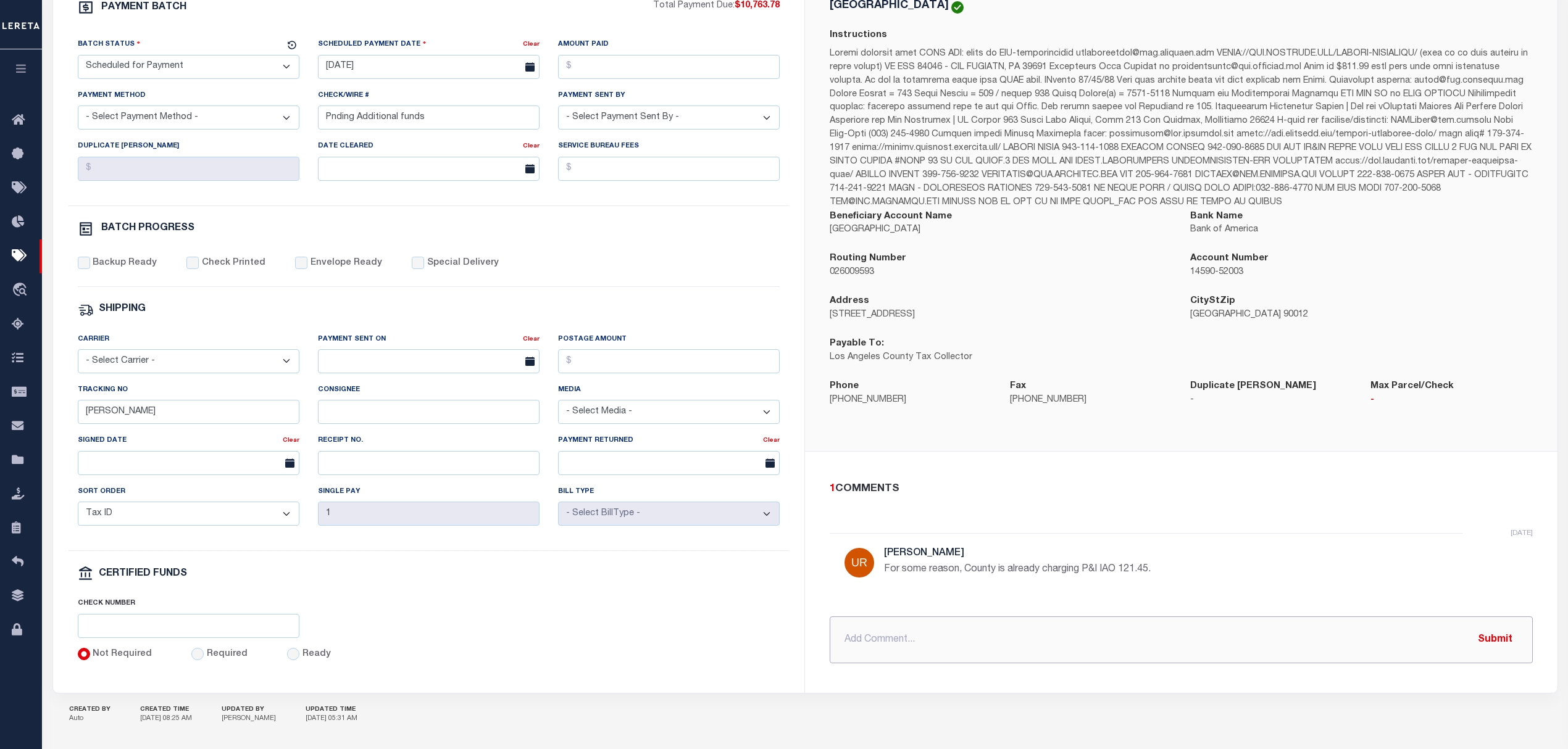
click at [1020, 632] on input "text" at bounding box center [1181, 639] width 703 height 47
type input "P&I requested IAO $121.17"
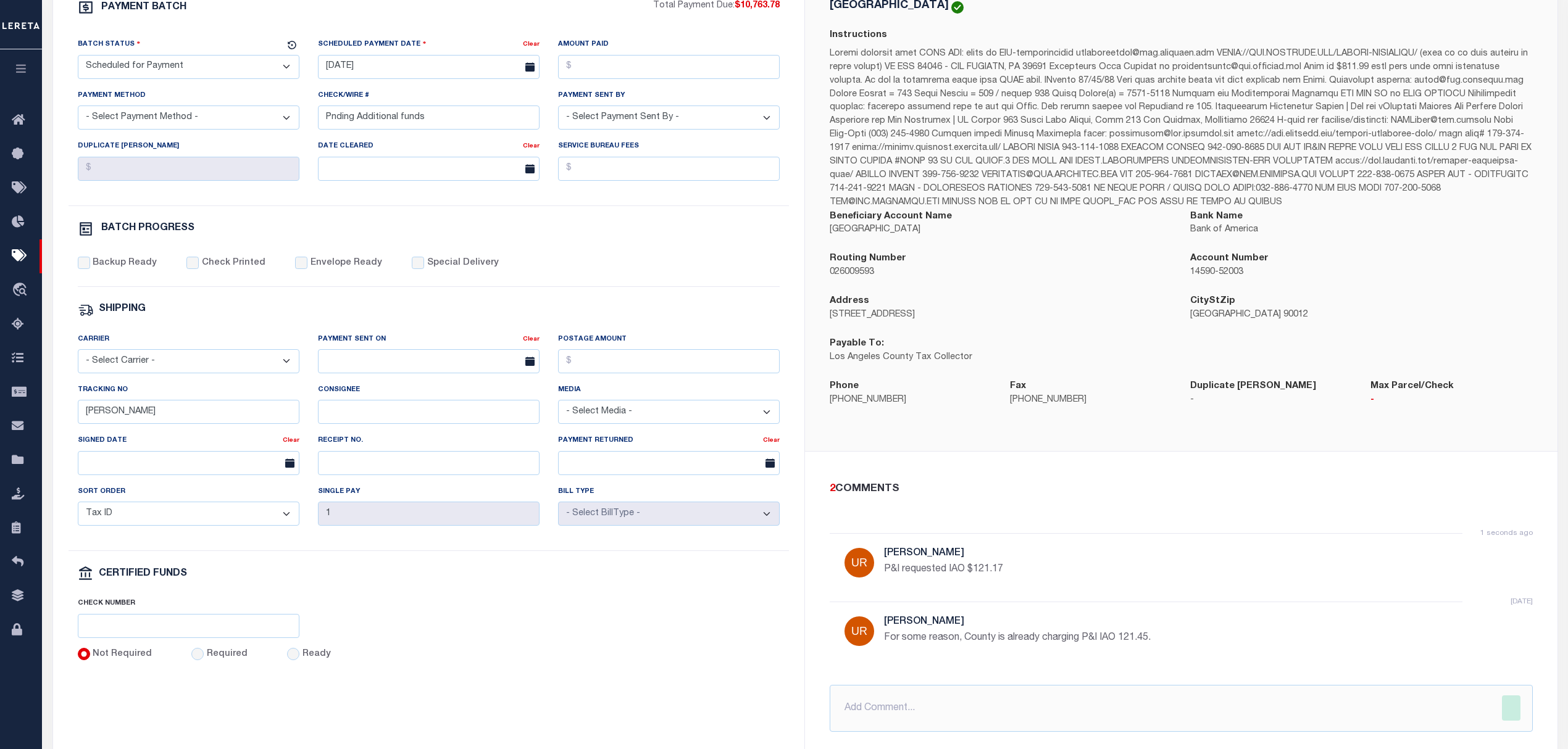
click at [162, 60] on select "- Select Status - Scheduled for Payment Ready For Payment Payment Sent Cleared …" at bounding box center [188, 67] width 222 height 24
select select "RFP"
click at [78, 59] on select "- Select Status - Scheduled for Payment Ready For Payment Payment Sent Cleared …" at bounding box center [188, 67] width 222 height 24
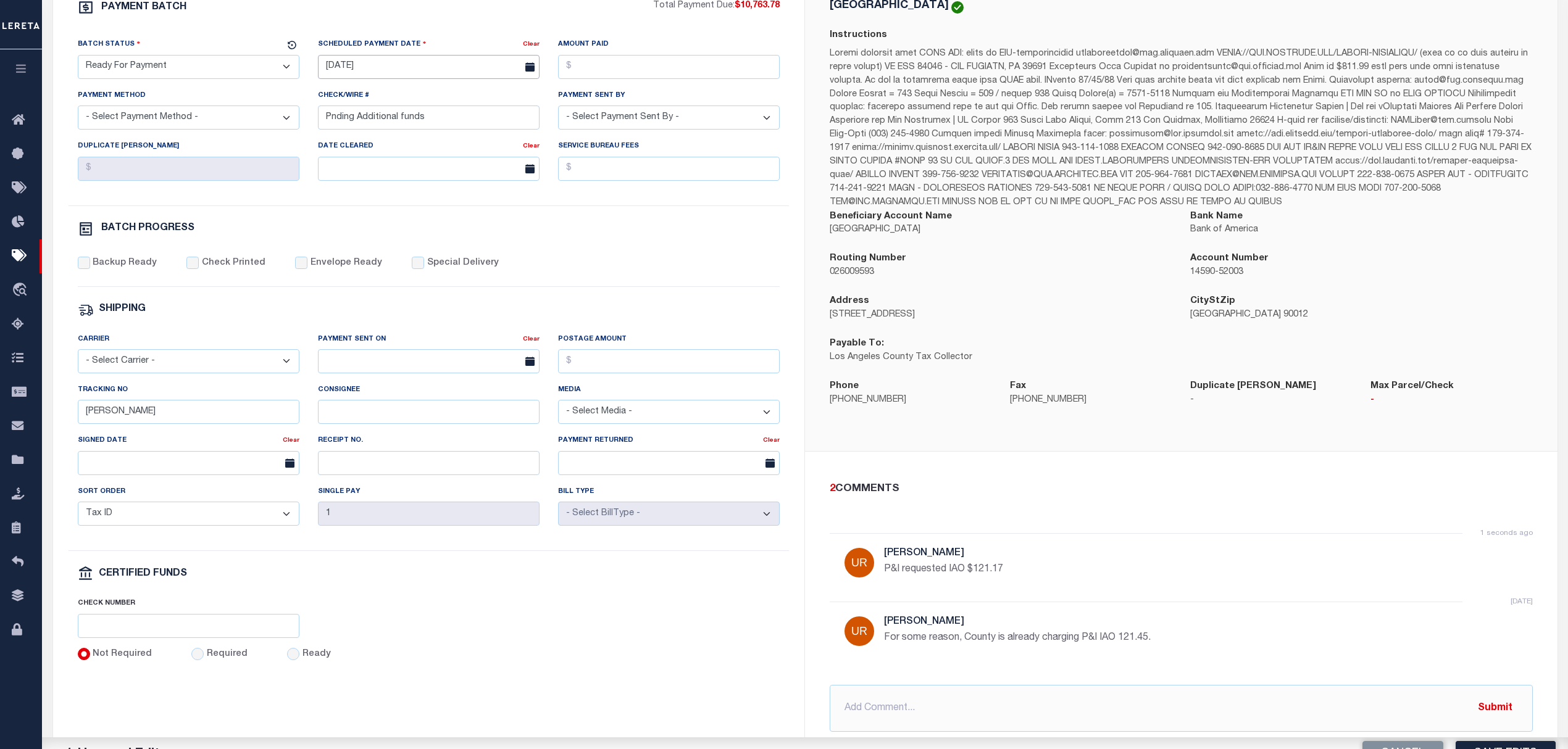
click at [378, 77] on body "Home Pymt Processing & Tracking Details" at bounding box center [784, 306] width 1568 height 1106
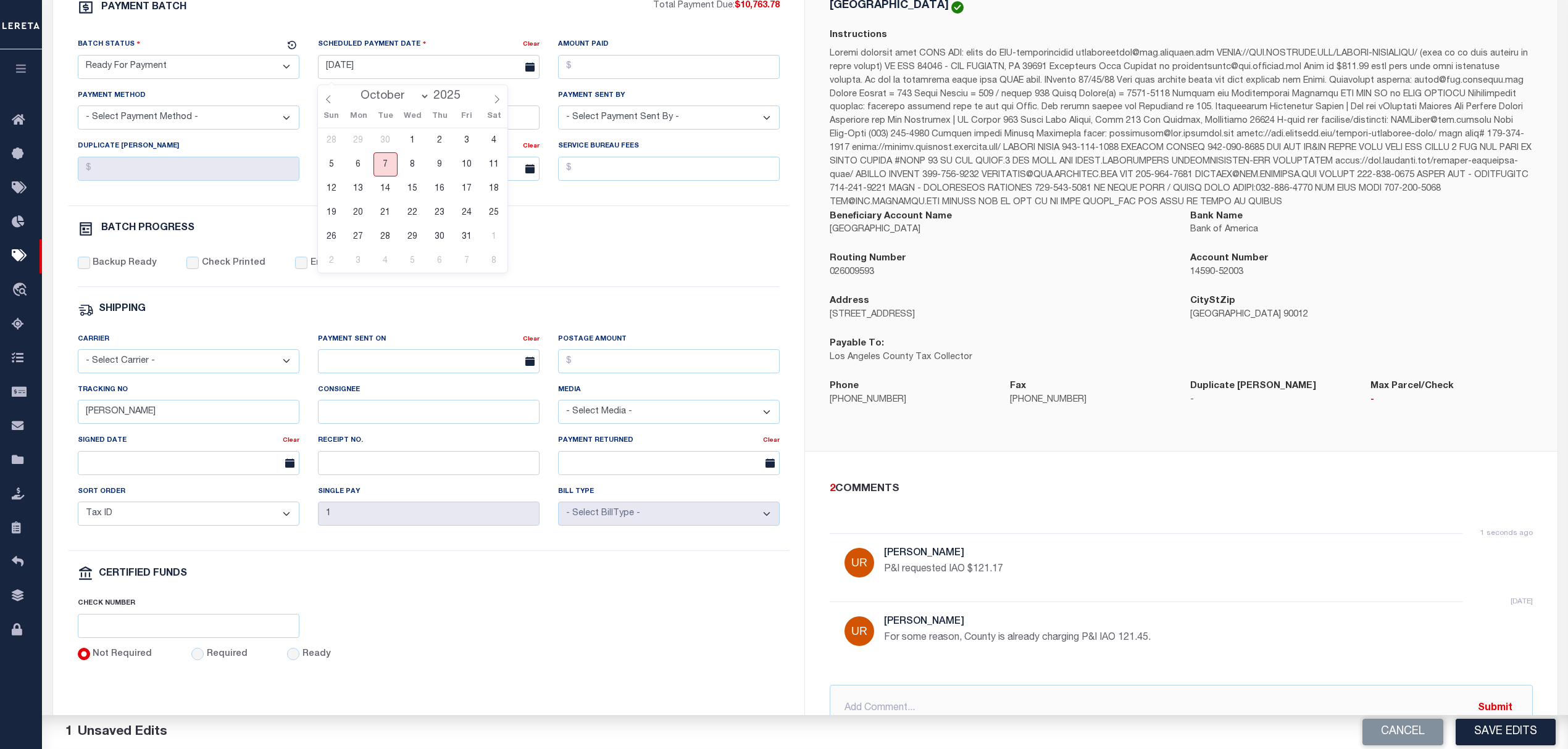
drag, startPoint x: 393, startPoint y: 168, endPoint x: 386, endPoint y: 166, distance: 7.3
click at [388, 168] on span "7" at bounding box center [386, 164] width 24 height 24
type input "10/07/2025"
click at [649, 67] on input "Amount Paid" at bounding box center [669, 67] width 222 height 24
type input "$10,763.78"
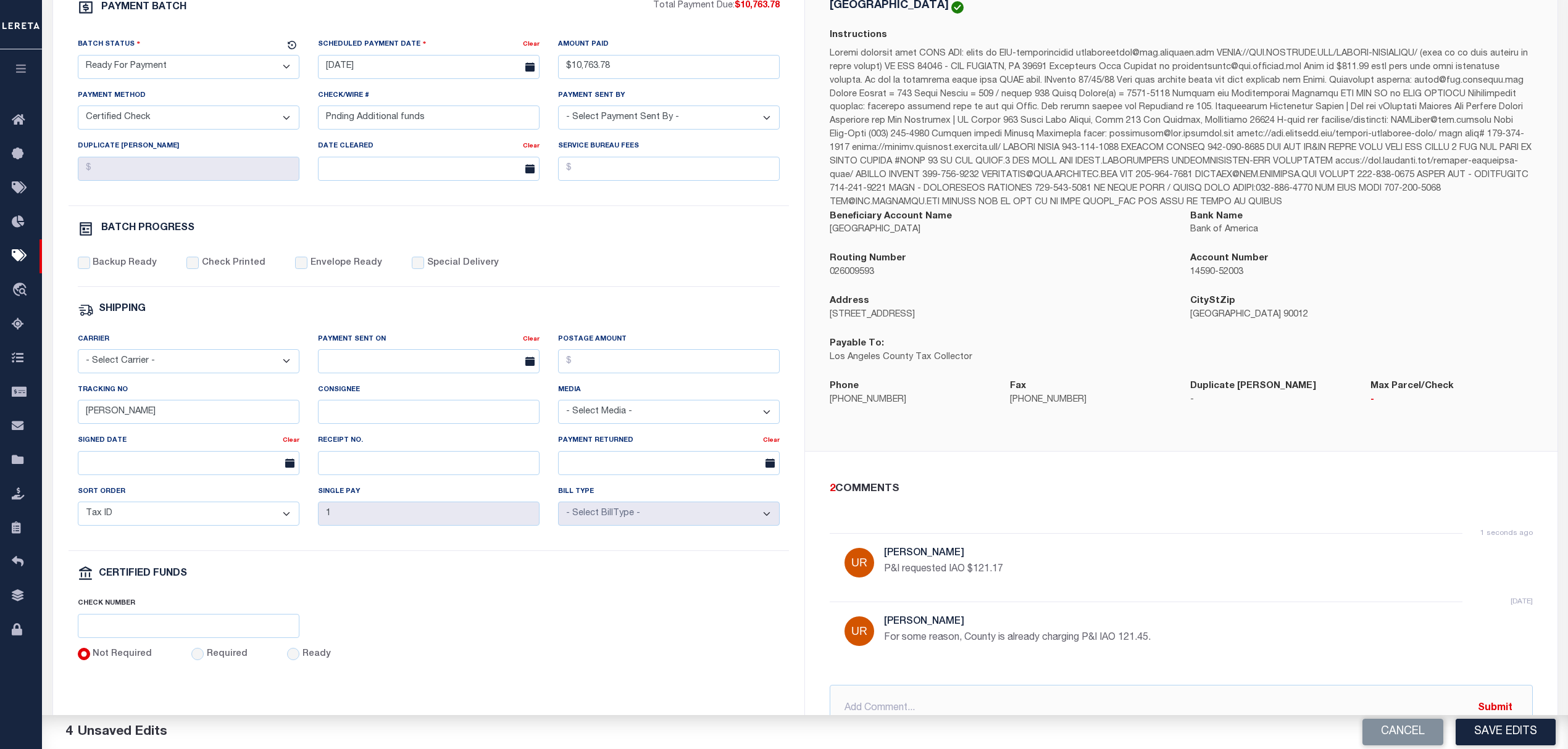
select select "CHK"
select select "[PERSON_NAME]"
click at [96, 270] on label "Backup Ready" at bounding box center [125, 263] width 64 height 14
click at [90, 269] on input "Backup Ready" at bounding box center [84, 263] width 13 height 13
checkbox input "true"
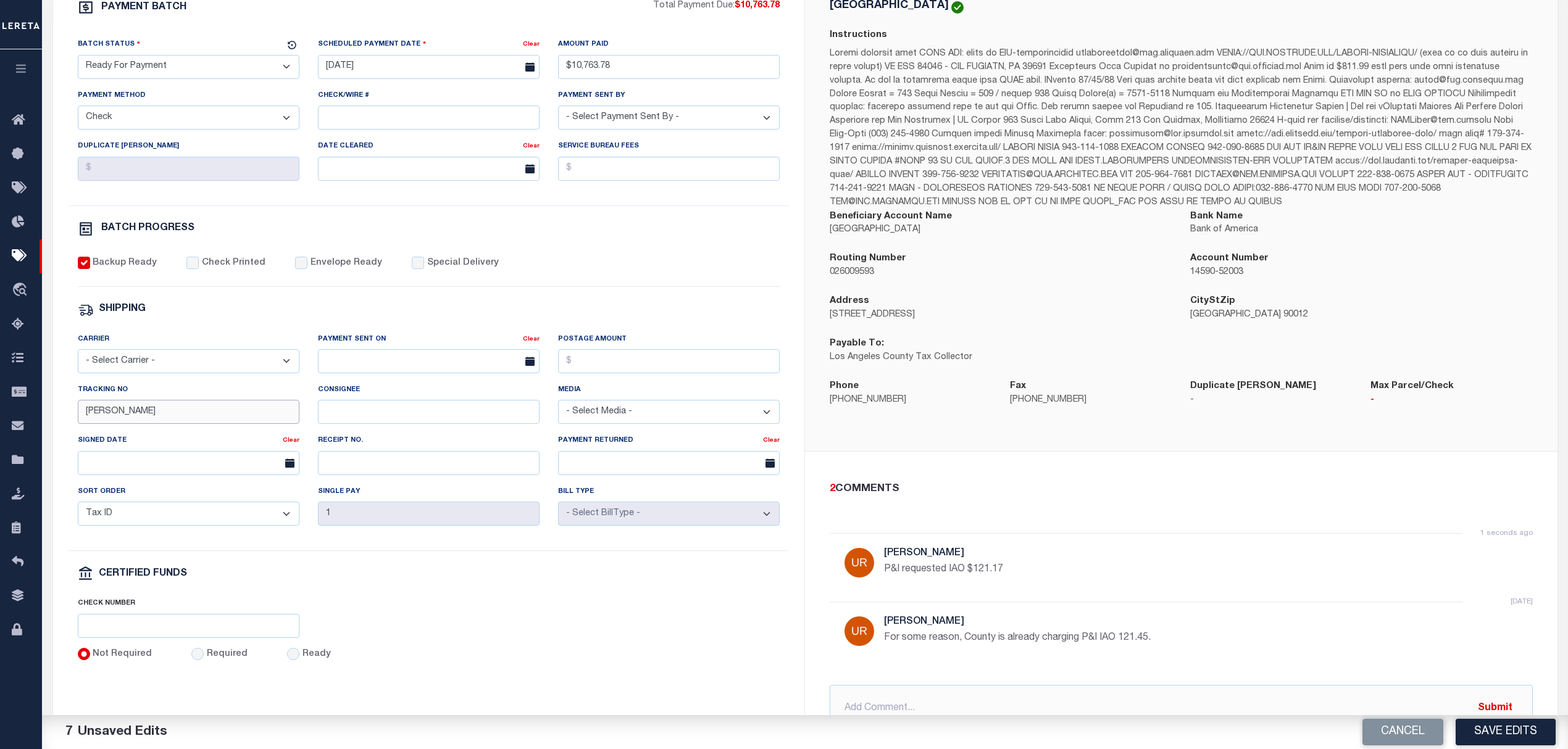
drag, startPoint x: 156, startPoint y: 425, endPoint x: 55, endPoint y: 418, distance: 101.2
click at [78, 423] on input "Matt" at bounding box center [188, 412] width 222 height 24
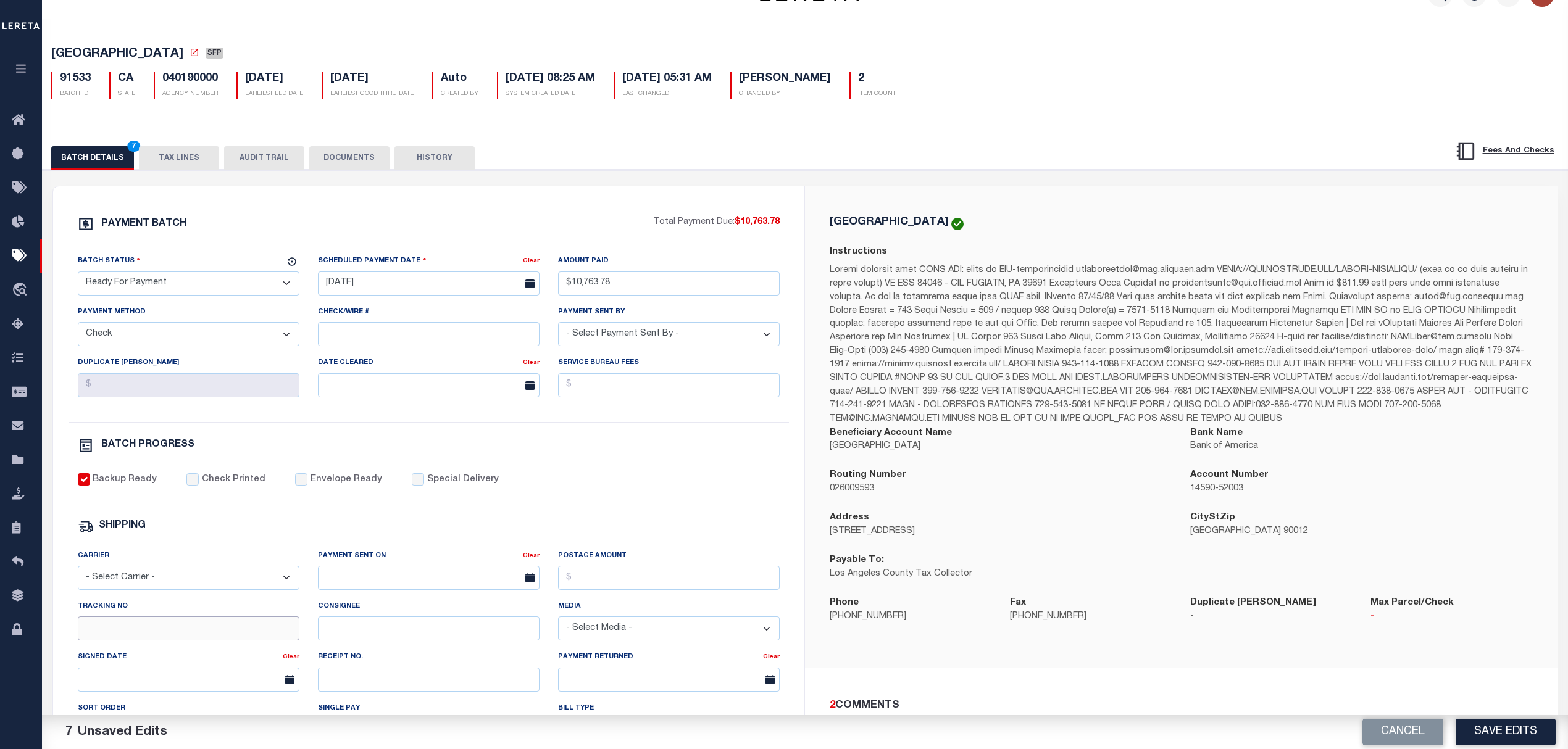
scroll to position [0, 0]
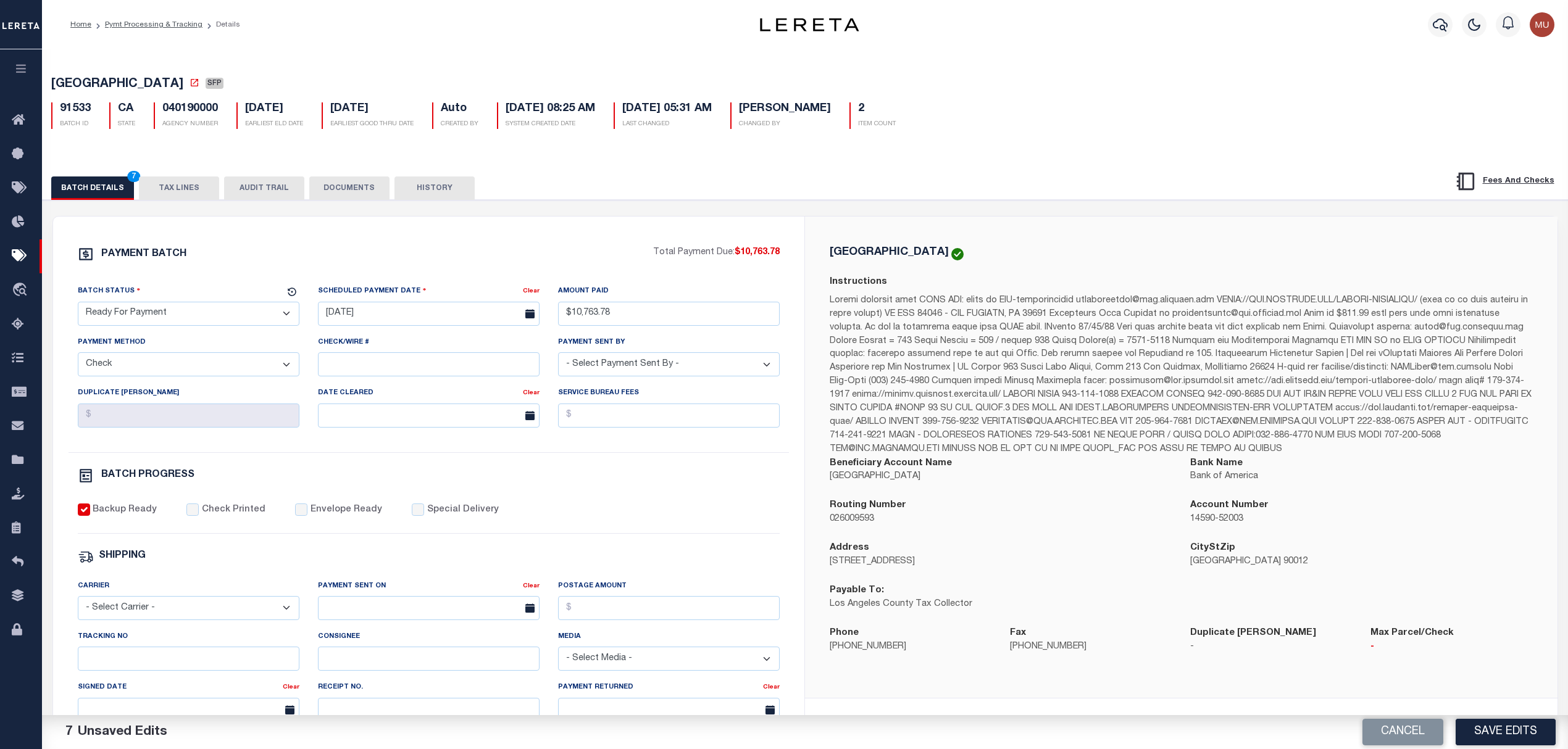
click at [70, 81] on span "LOS ANGELES COUNTY" at bounding box center [117, 84] width 132 height 13
drag, startPoint x: 70, startPoint y: 81, endPoint x: 170, endPoint y: 81, distance: 100.0
click at [170, 81] on span "LOS ANGELES COUNTY" at bounding box center [117, 84] width 132 height 13
copy span "LOS ANGELES COUNTY"
click at [1492, 736] on button "Save Edits" at bounding box center [1506, 732] width 100 height 26
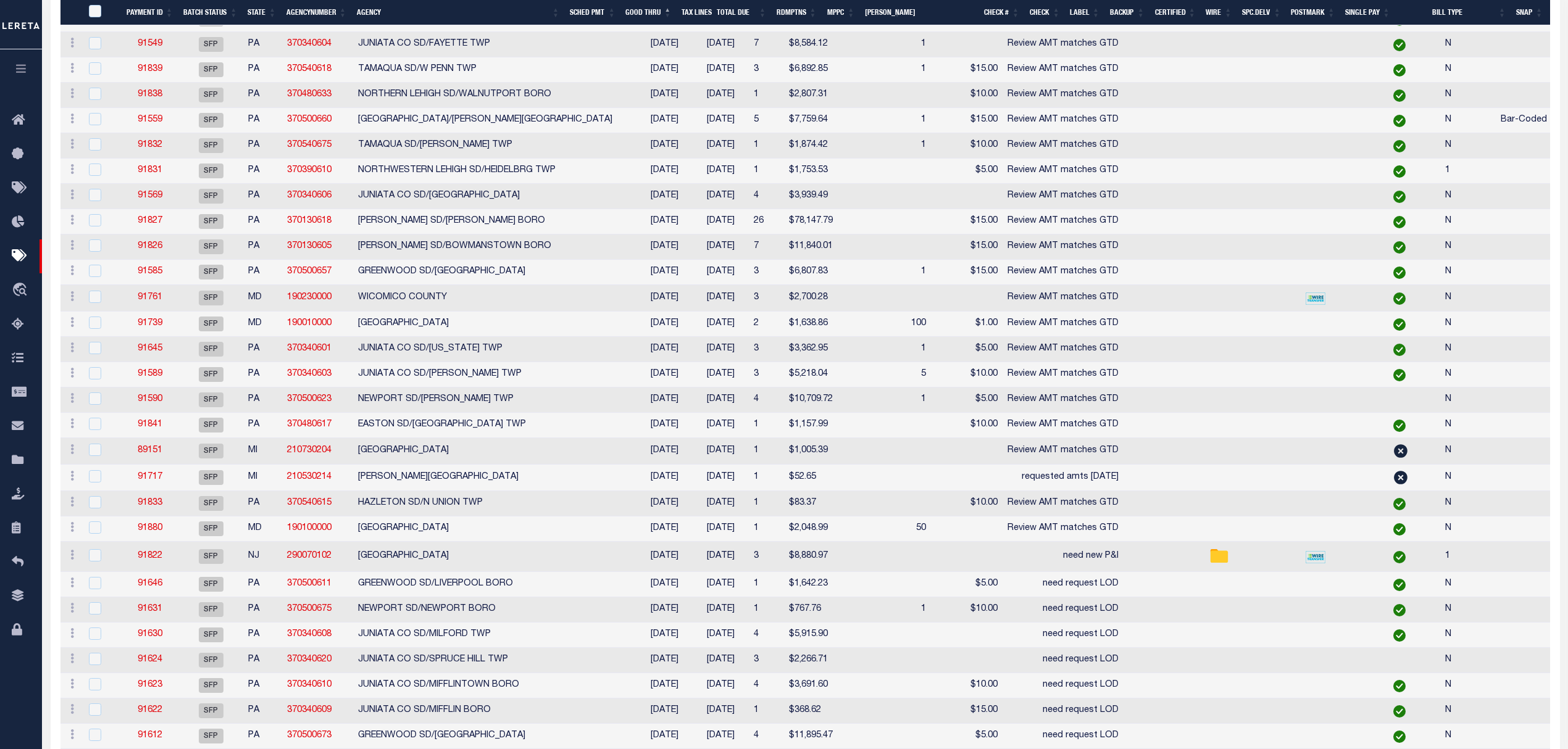
scroll to position [329, 0]
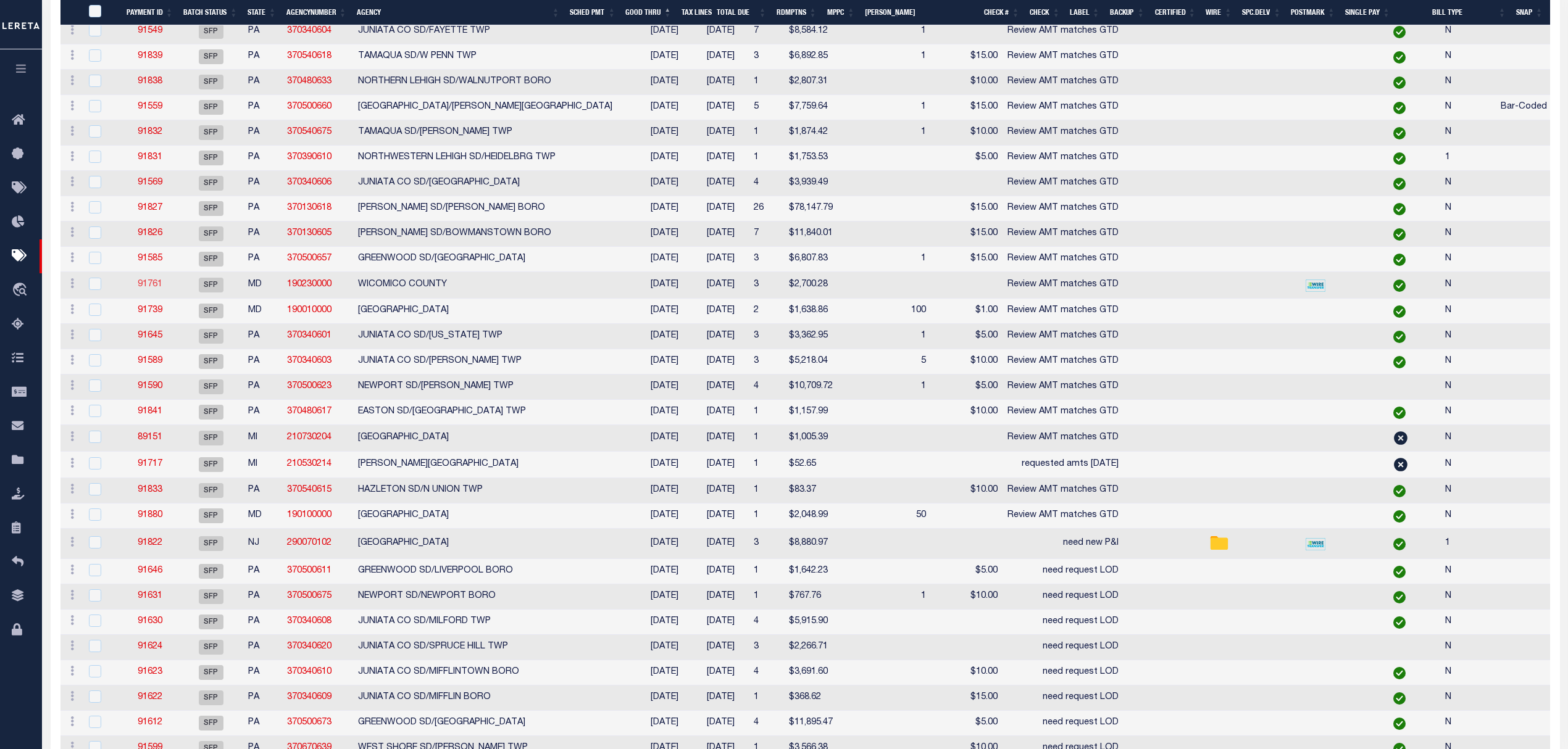
click at [154, 286] on link "91761" at bounding box center [149, 285] width 25 height 9
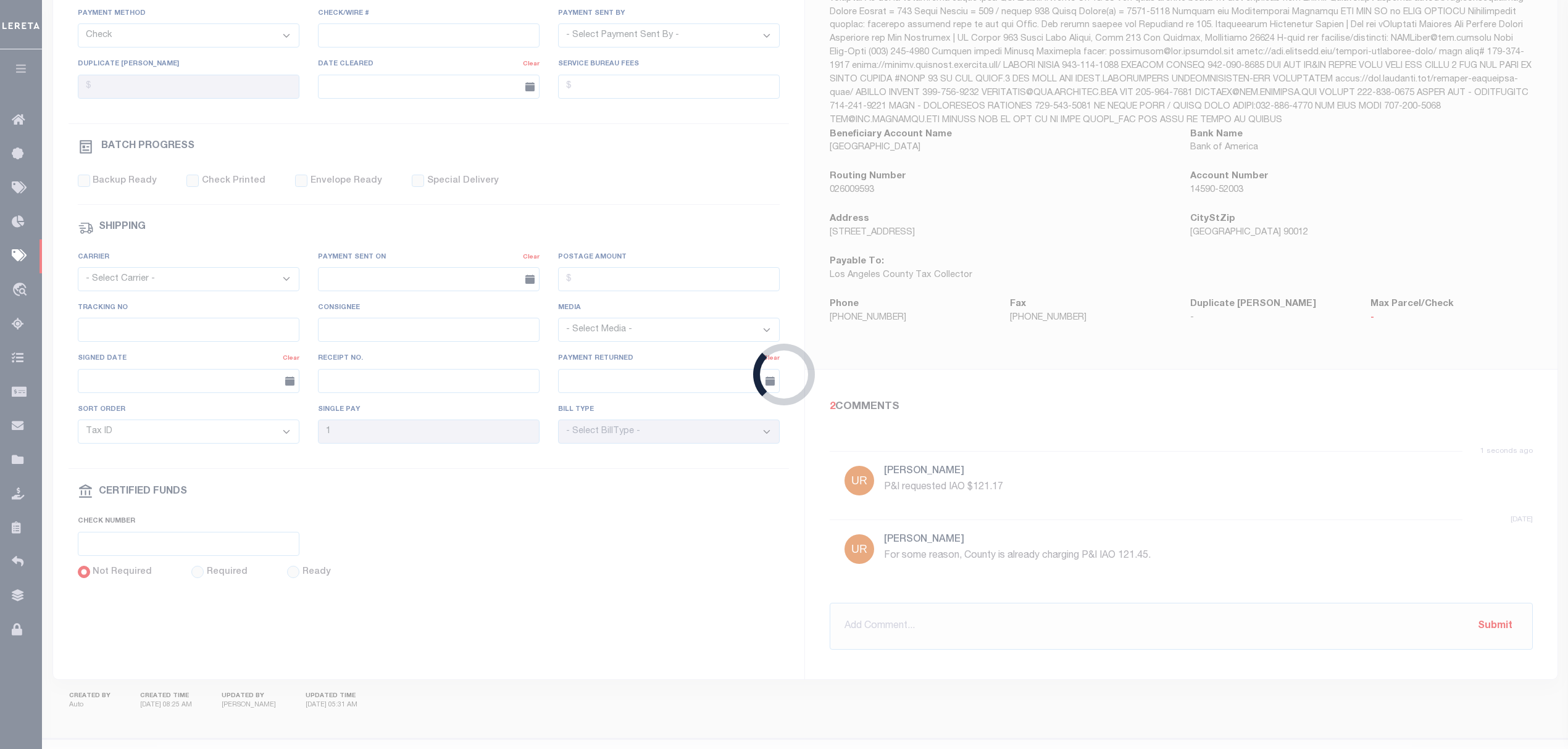
select select "SFP"
type input "08/30/2024"
select select
type input "Review AMT matches GTD"
select select
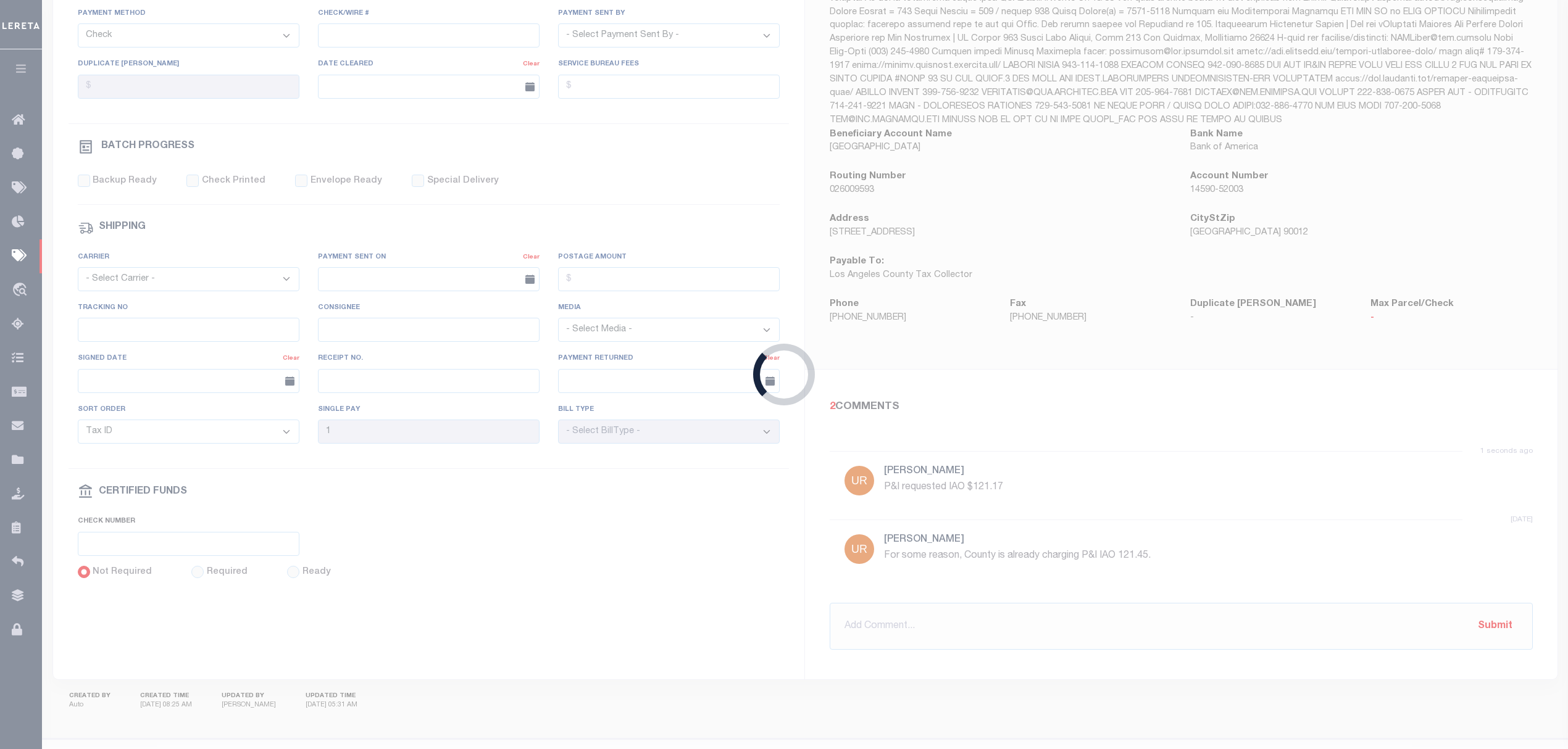
checkbox input "false"
type input "[PERSON_NAME]"
type input "N"
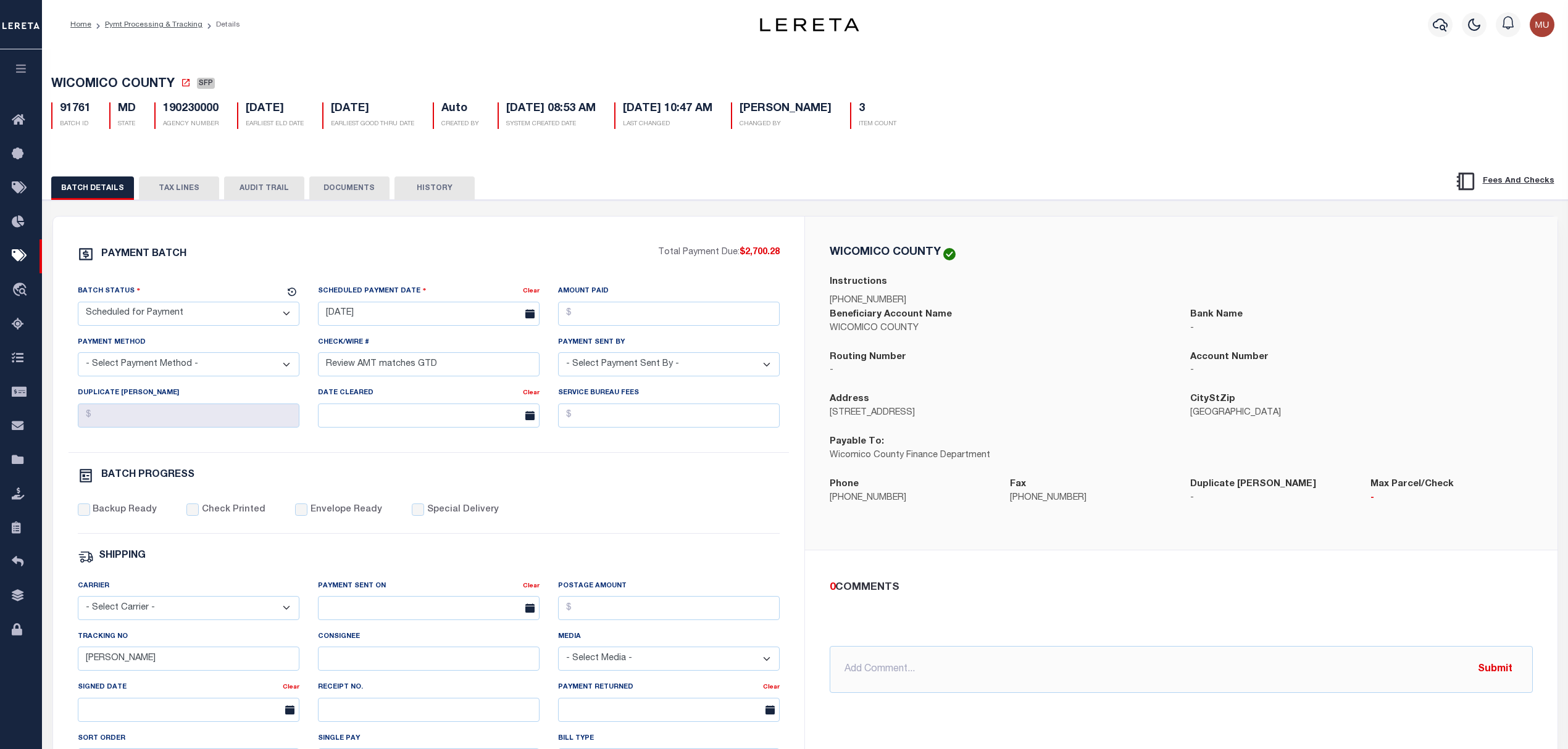
click at [183, 188] on button "TAX LINES" at bounding box center [178, 188] width 80 height 23
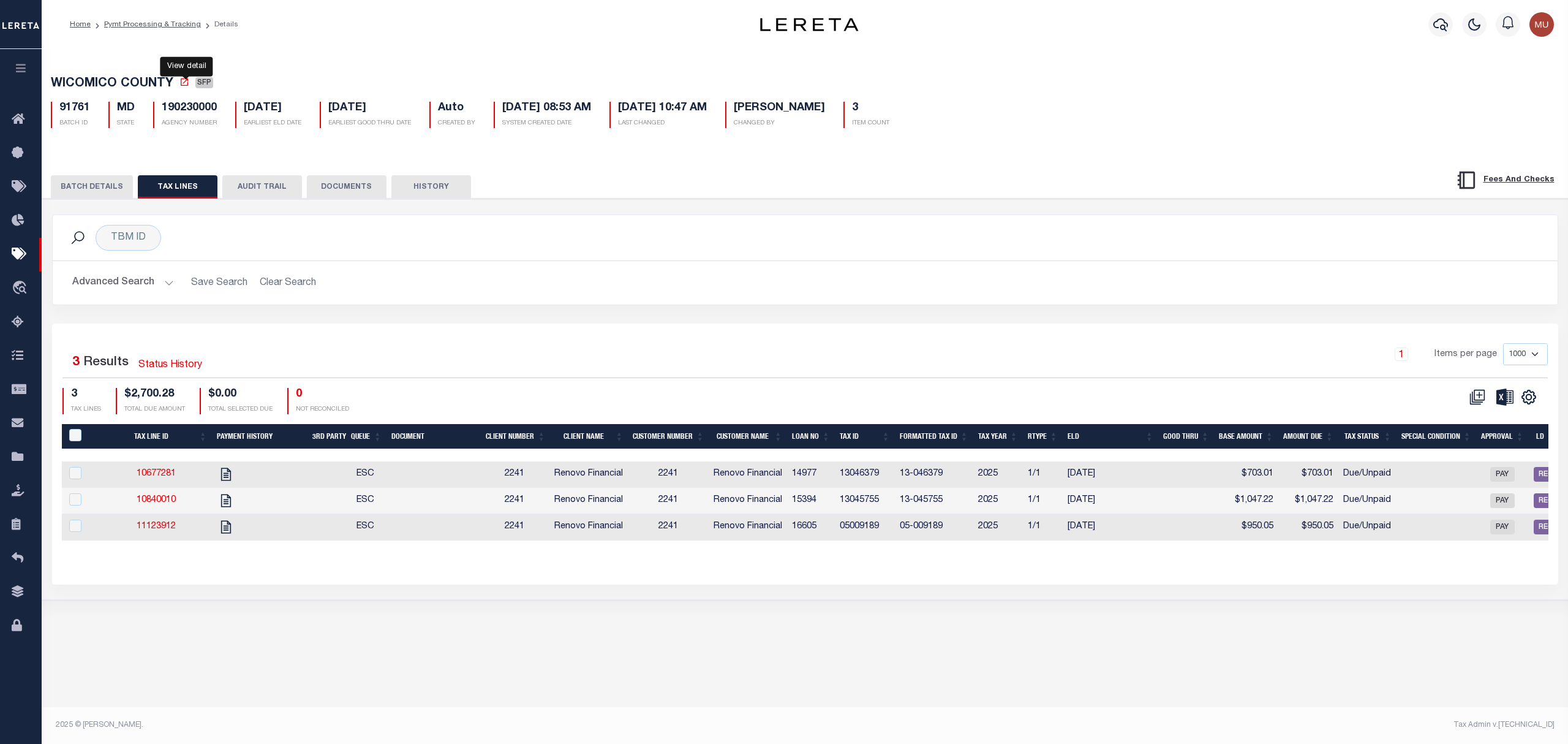
click at [181, 84] on icon at bounding box center [185, 82] width 8 height 8
click at [870, 481] on td "13046379" at bounding box center [865, 475] width 60 height 26
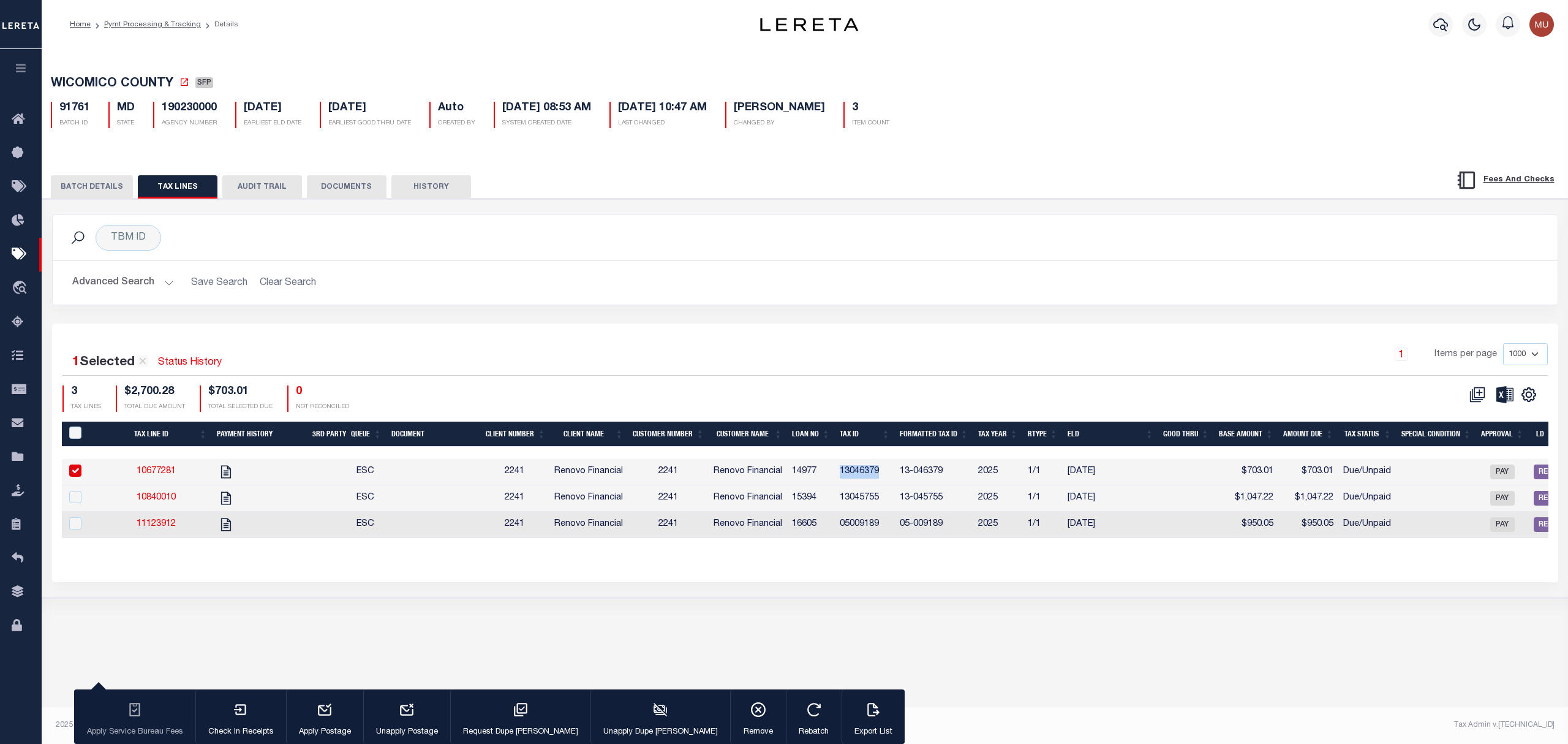
click at [870, 479] on td "13046379" at bounding box center [865, 472] width 60 height 26
checkbox input "false"
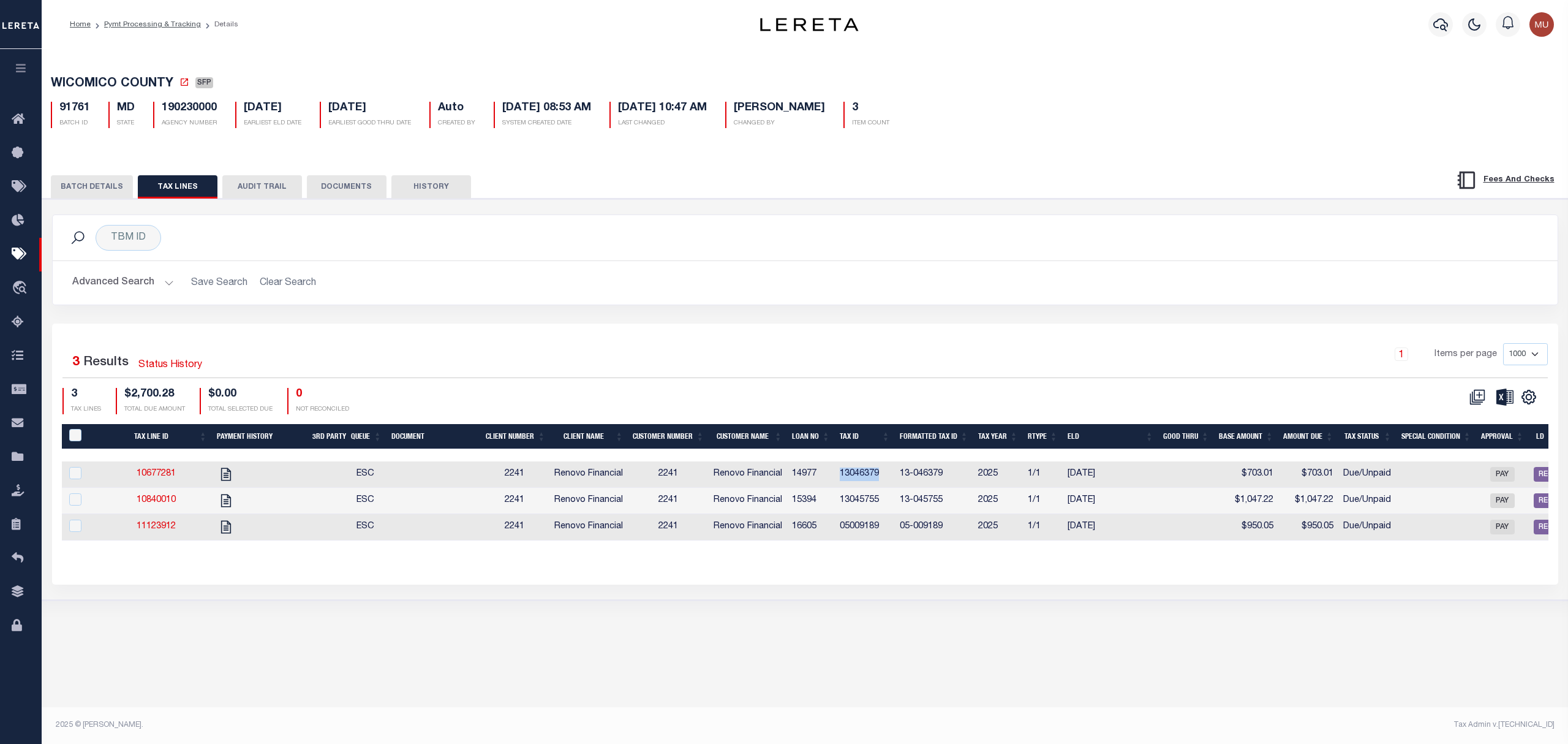
copy td "13046379"
click at [759, 336] on div "1 Selected 3 Results Status History 1 Items per page 1000 2500 5000 10000 3 TAX…" at bounding box center [805, 454] width 1506 height 260
click at [344, 189] on button "DOCUMENTS" at bounding box center [346, 186] width 79 height 23
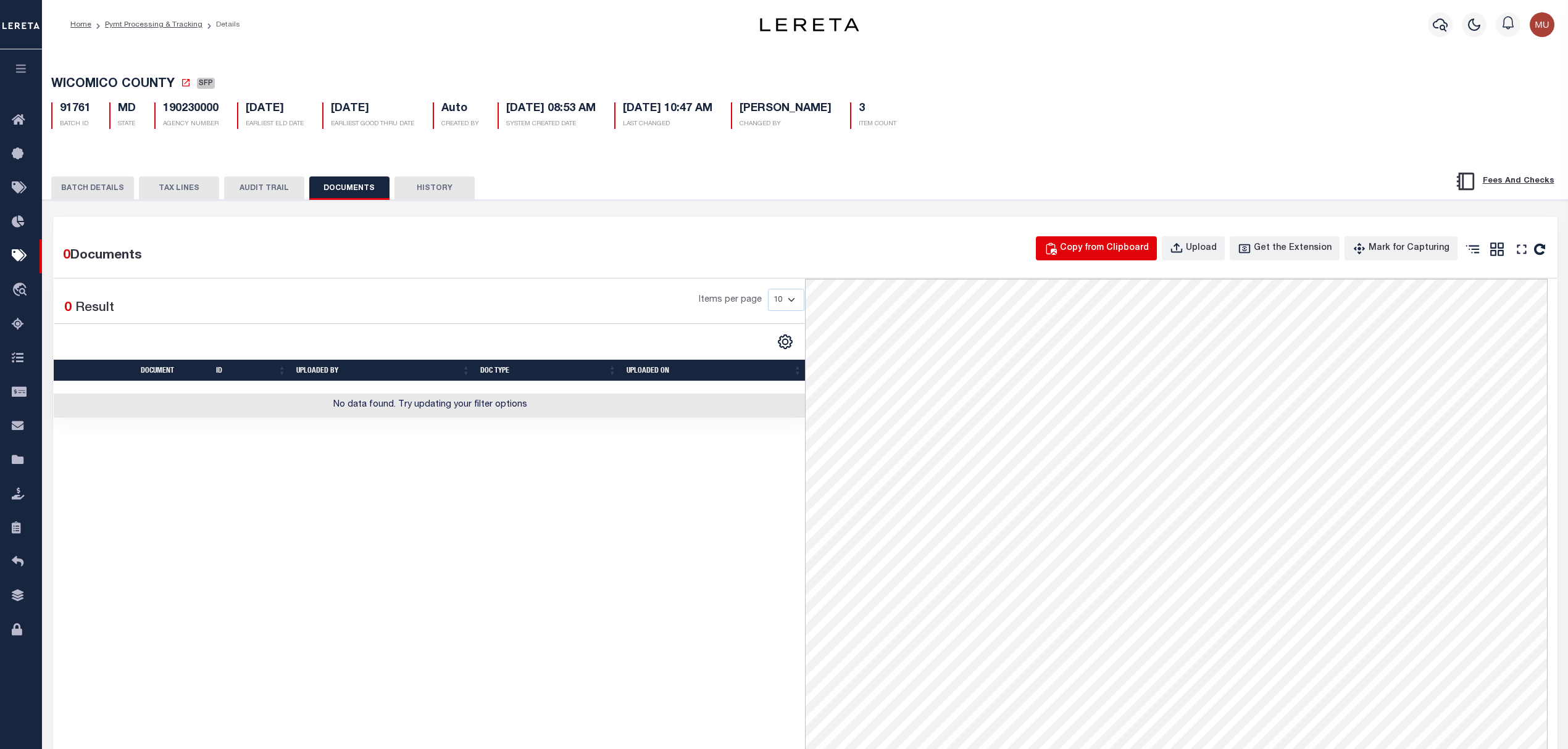
click at [1077, 250] on button "Copy from Clipboard" at bounding box center [1097, 248] width 121 height 24
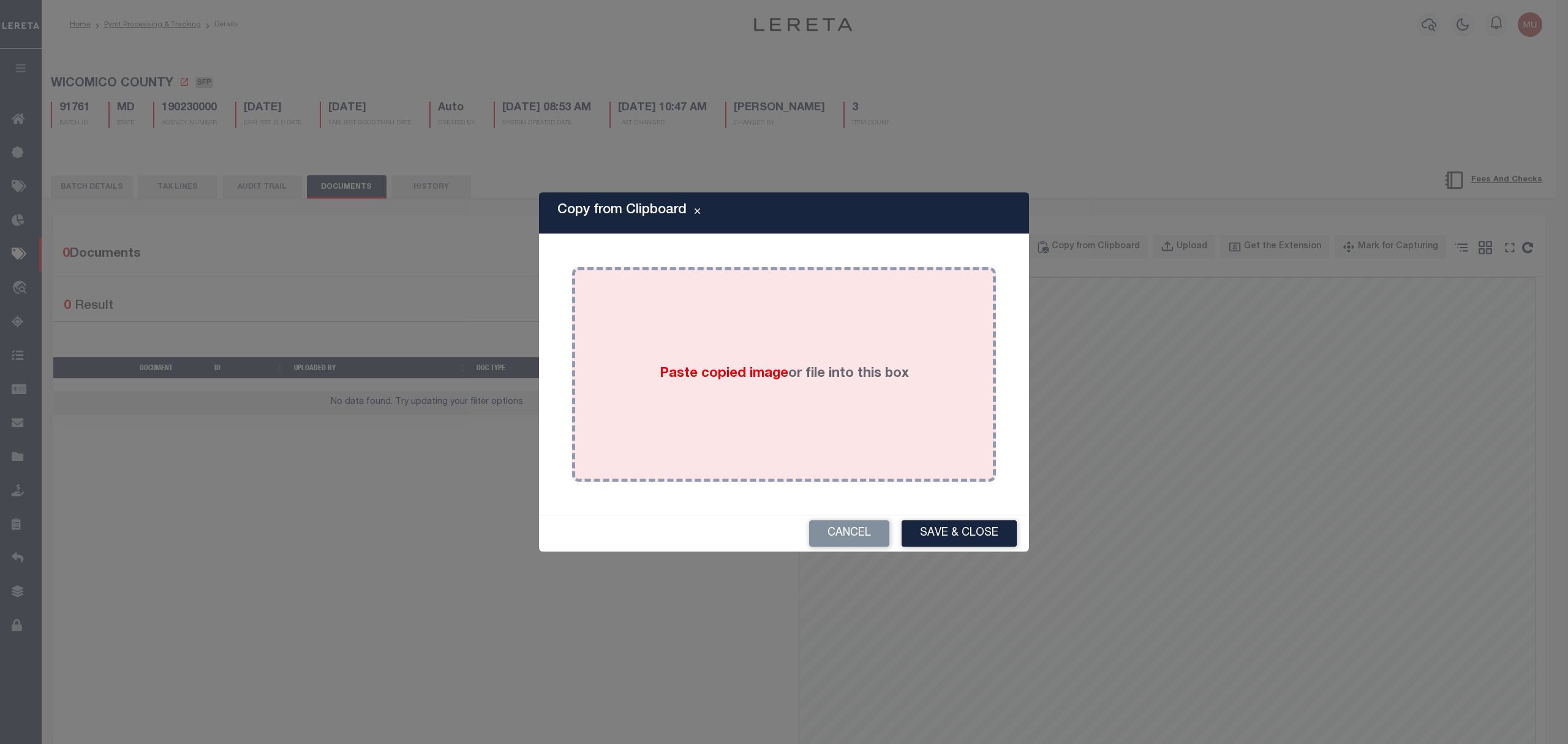
click at [584, 383] on div "Paste copied image or file into this box" at bounding box center [784, 374] width 405 height 196
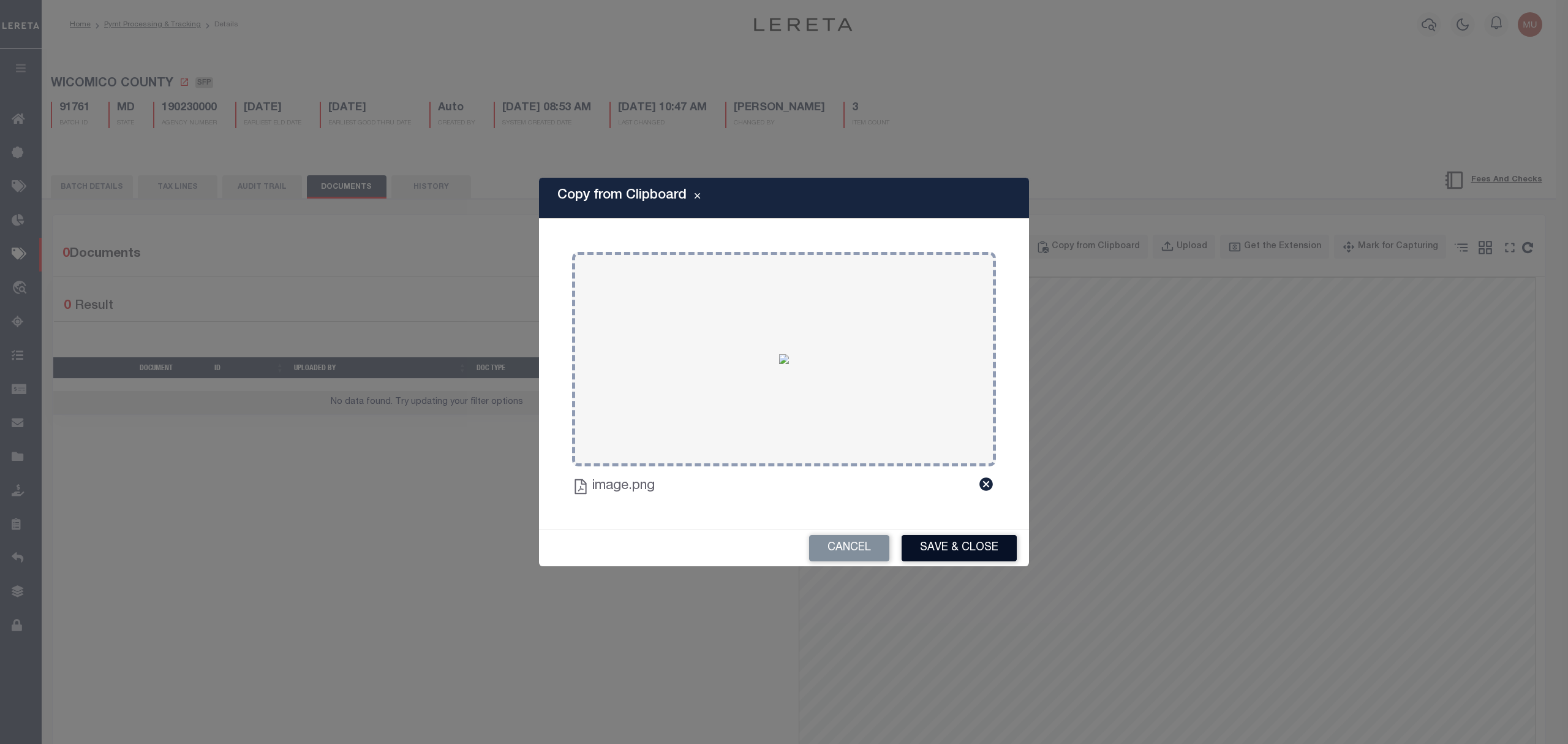
click at [969, 547] on button "Save & Close" at bounding box center [959, 548] width 115 height 26
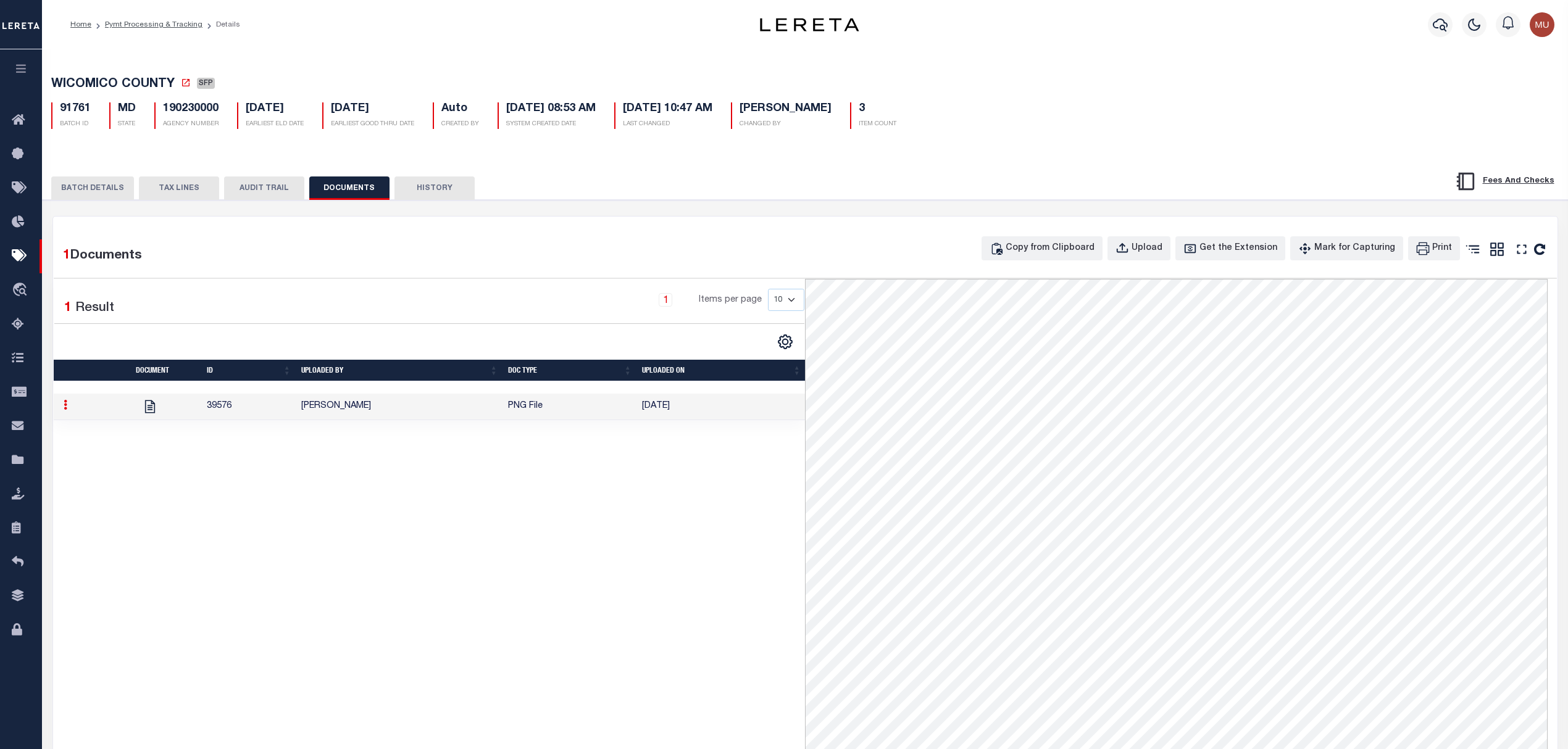
click at [139, 184] on button "TAX LINES" at bounding box center [178, 188] width 80 height 23
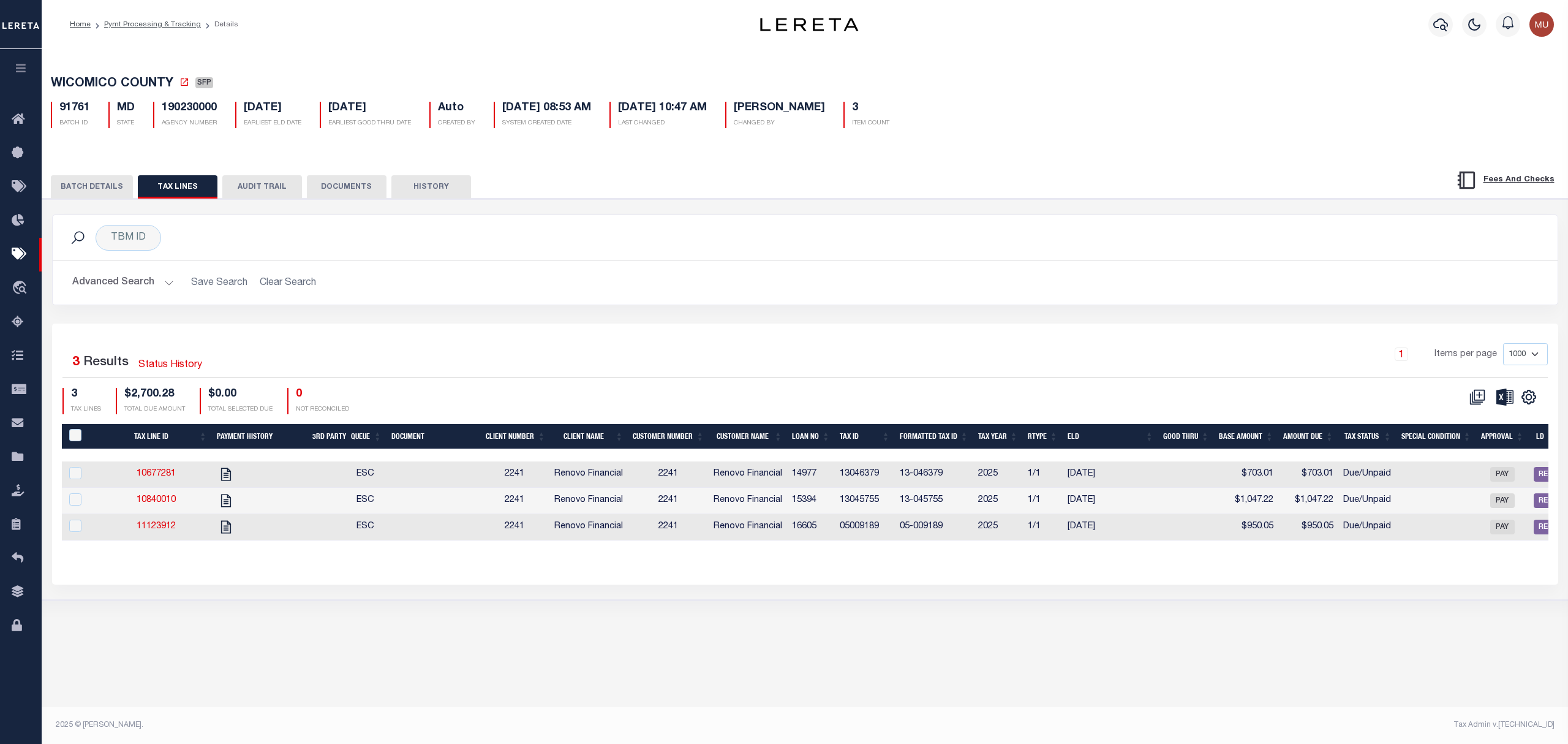
click at [871, 507] on td "13045755" at bounding box center [865, 501] width 60 height 26
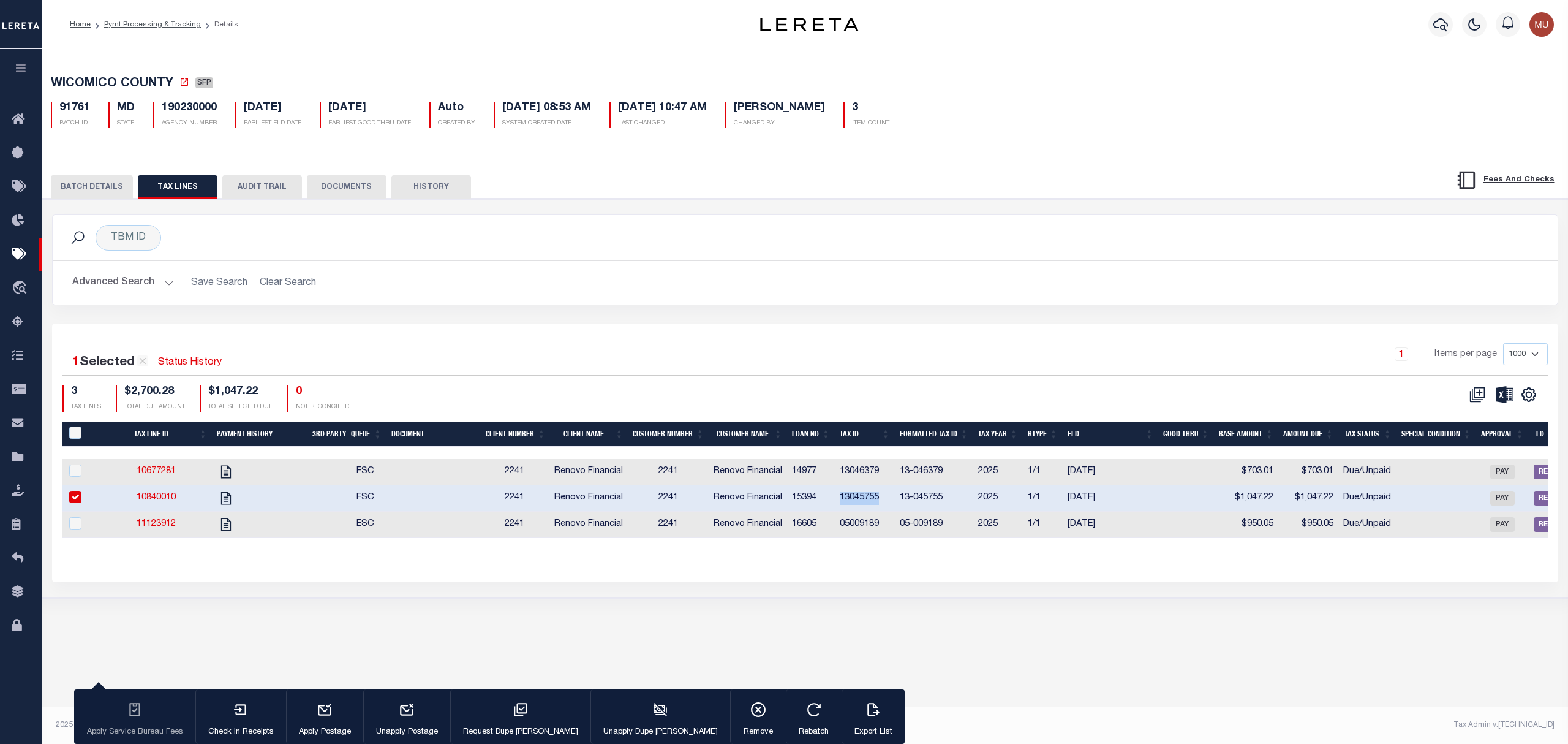
click at [871, 507] on td "13045755" at bounding box center [865, 499] width 60 height 26
checkbox input "false"
copy td "13045755"
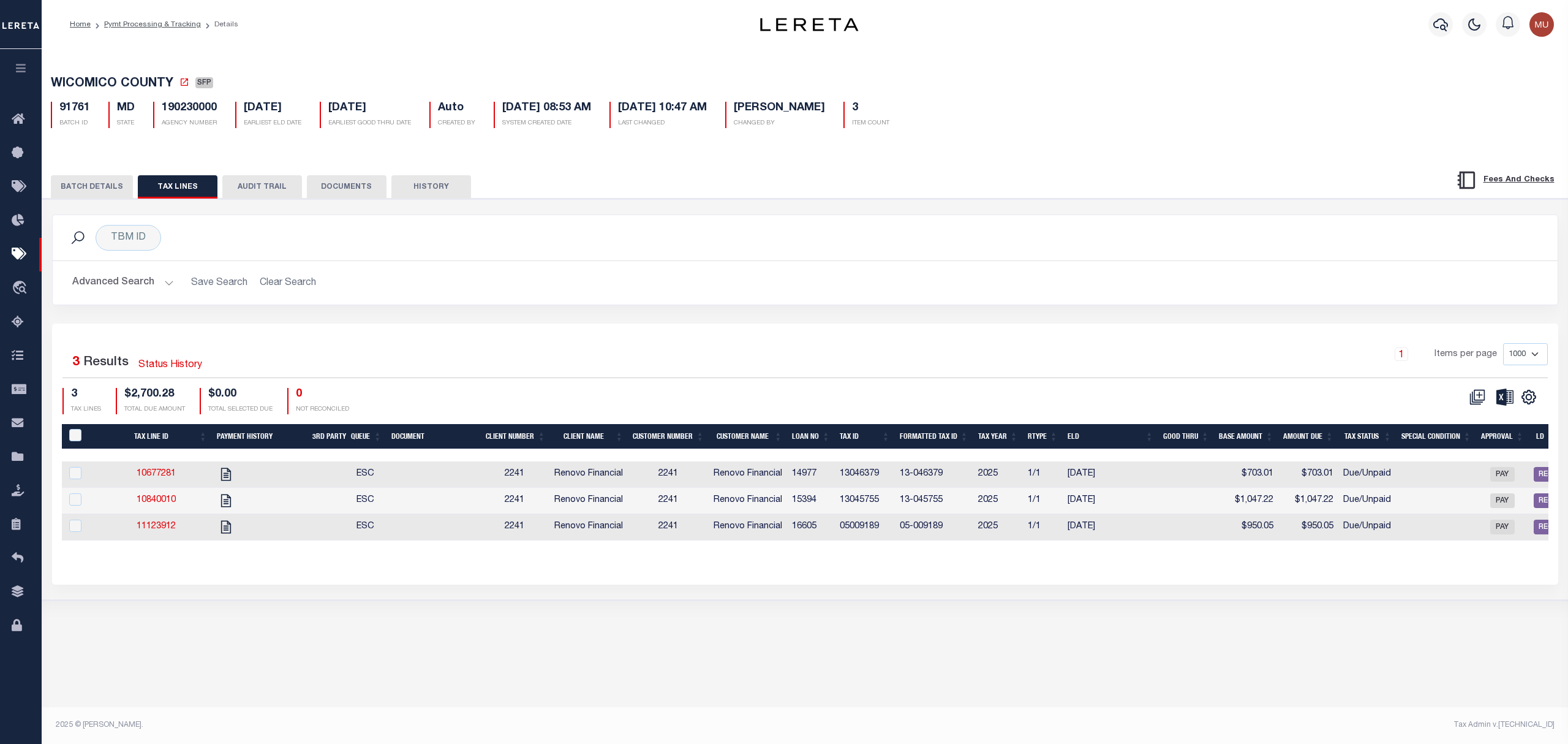
click at [667, 190] on div "BATCH DETAILS TAX LINES AUDIT TRAIL DOCUMENTS HISTORY" at bounding box center [727, 186] width 1353 height 23
click at [351, 193] on button "DOCUMENTS" at bounding box center [346, 186] width 79 height 23
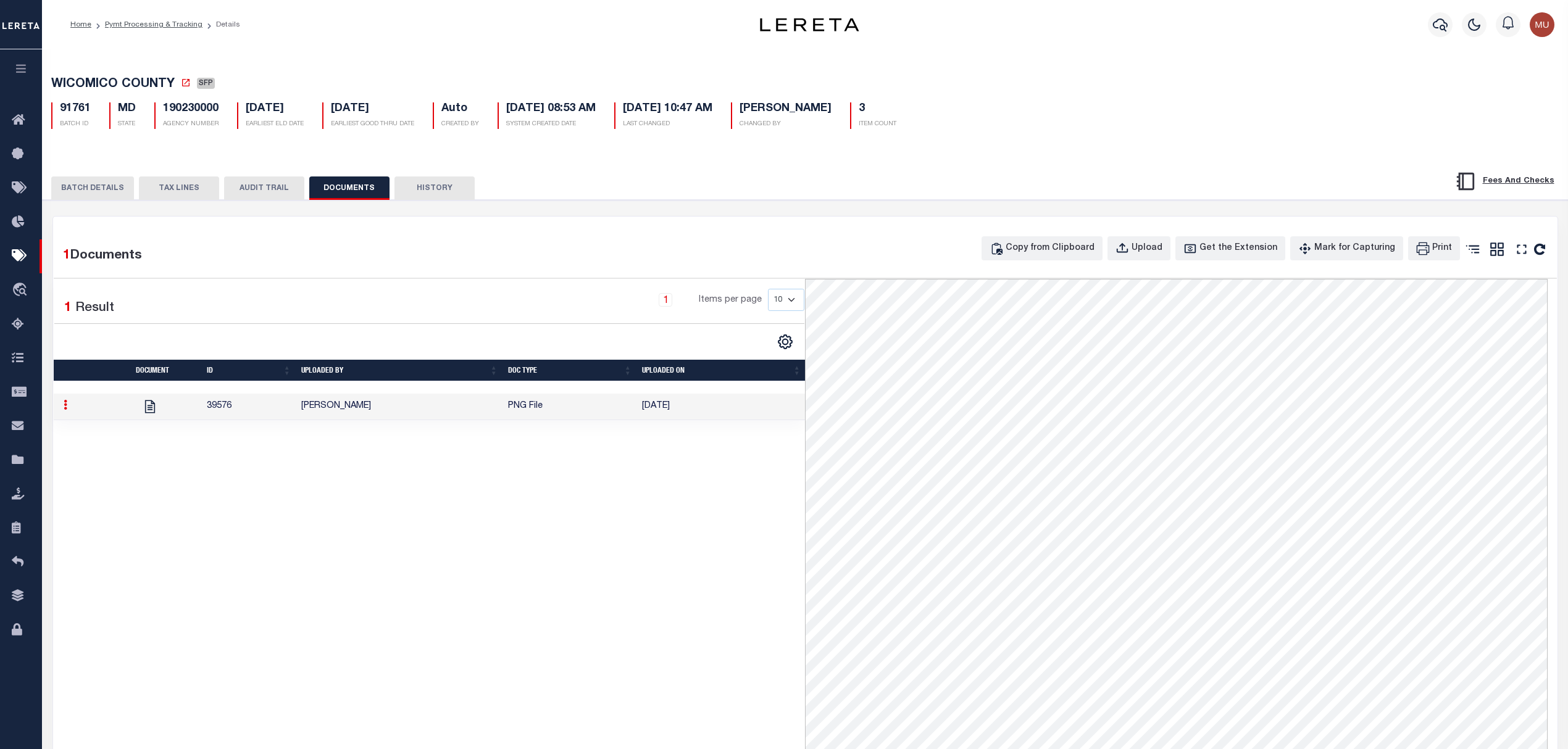
click at [1088, 237] on div "1 Documents Copy from Clipboard Upload Get the Extension Mark for Capturing Got…" at bounding box center [805, 612] width 1504 height 791
click at [1066, 248] on div "Copy from Clipboard" at bounding box center [1050, 249] width 89 height 14
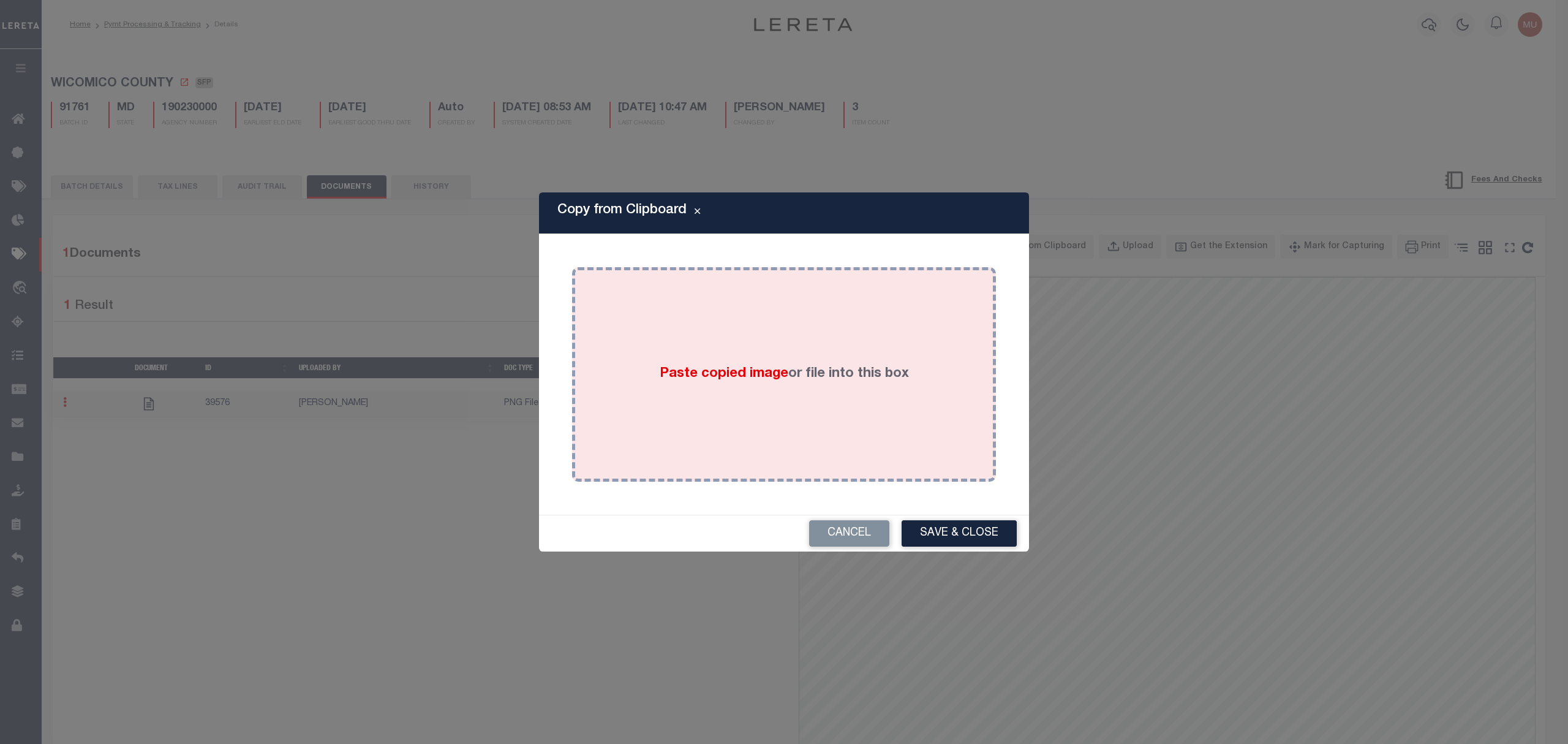
click at [826, 393] on div "Paste copied image or file into this box" at bounding box center [784, 374] width 405 height 196
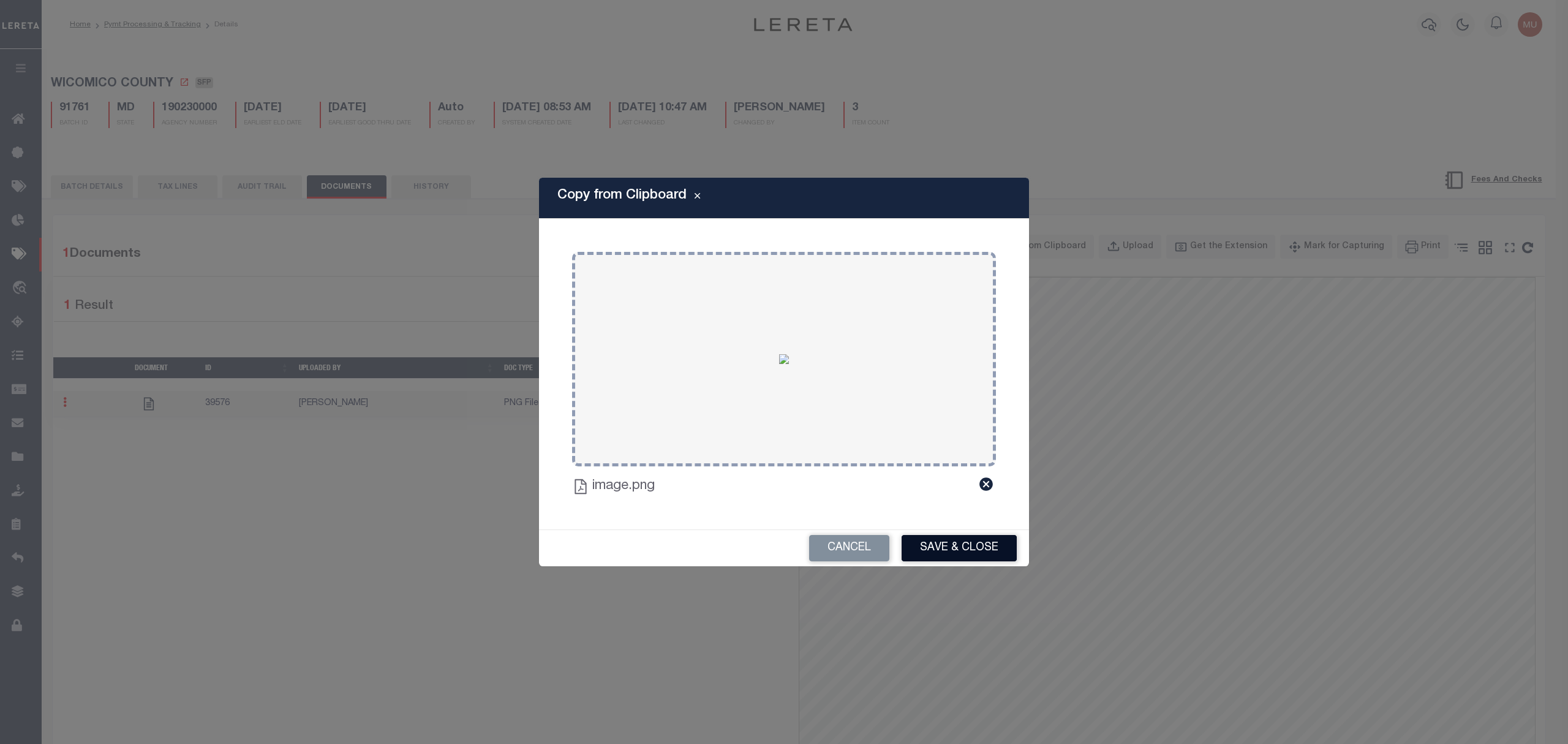
click at [981, 544] on button "Save & Close" at bounding box center [959, 548] width 115 height 26
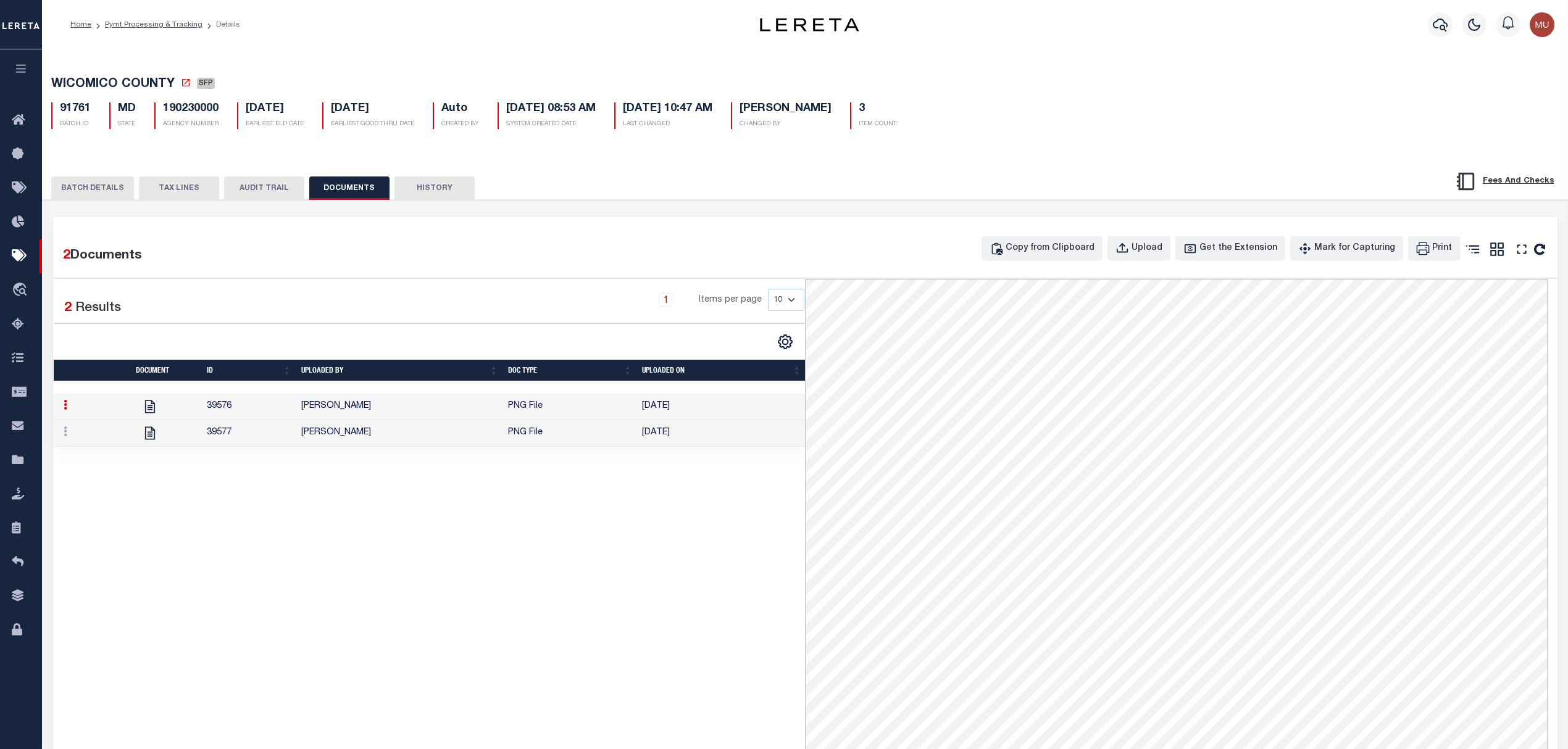
click at [149, 190] on button "TAX LINES" at bounding box center [178, 188] width 80 height 23
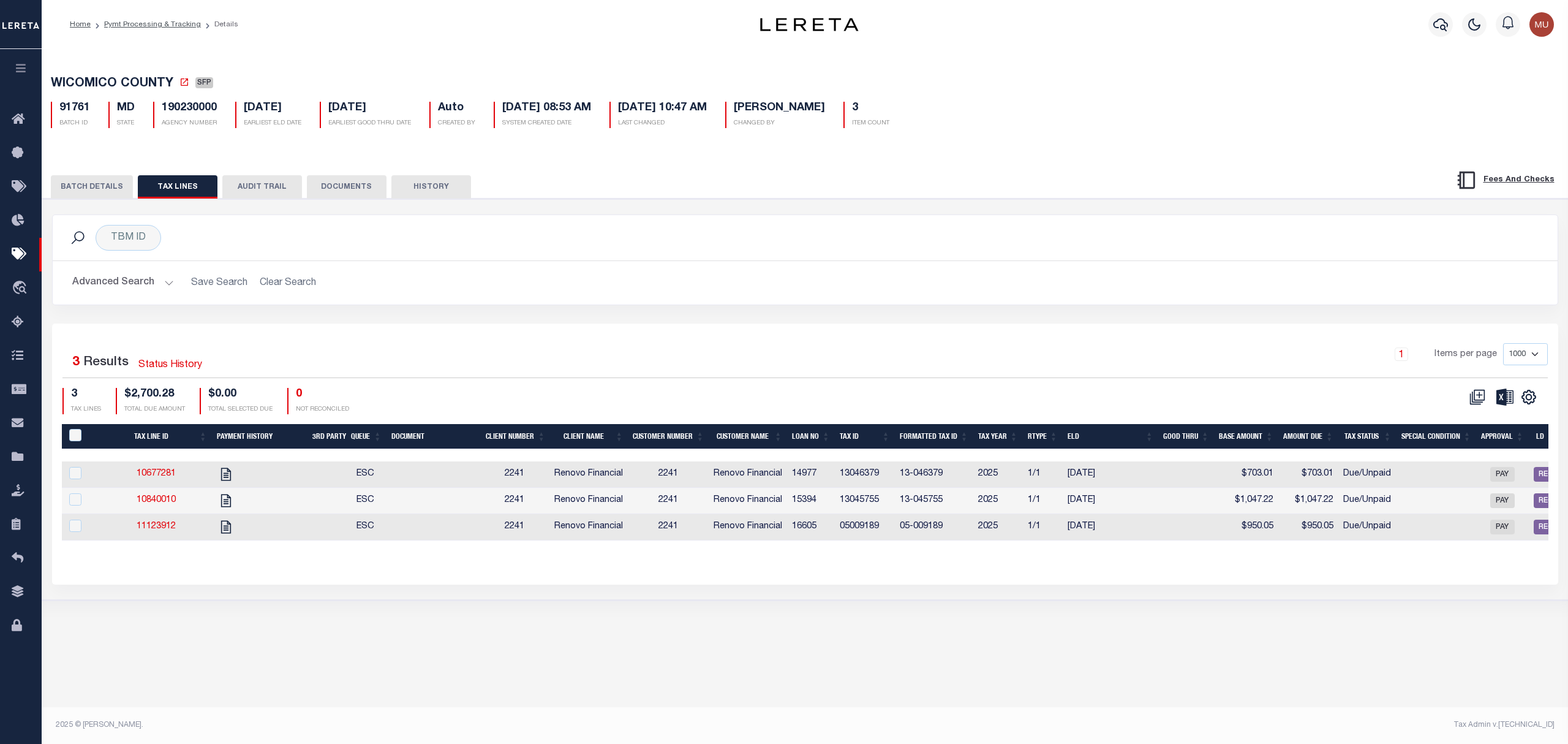
click at [865, 532] on td "05009189" at bounding box center [865, 527] width 60 height 26
checkbox input "false"
copy td "05009189"
drag, startPoint x: 359, startPoint y: 195, endPoint x: 582, endPoint y: 187, distance: 223.1
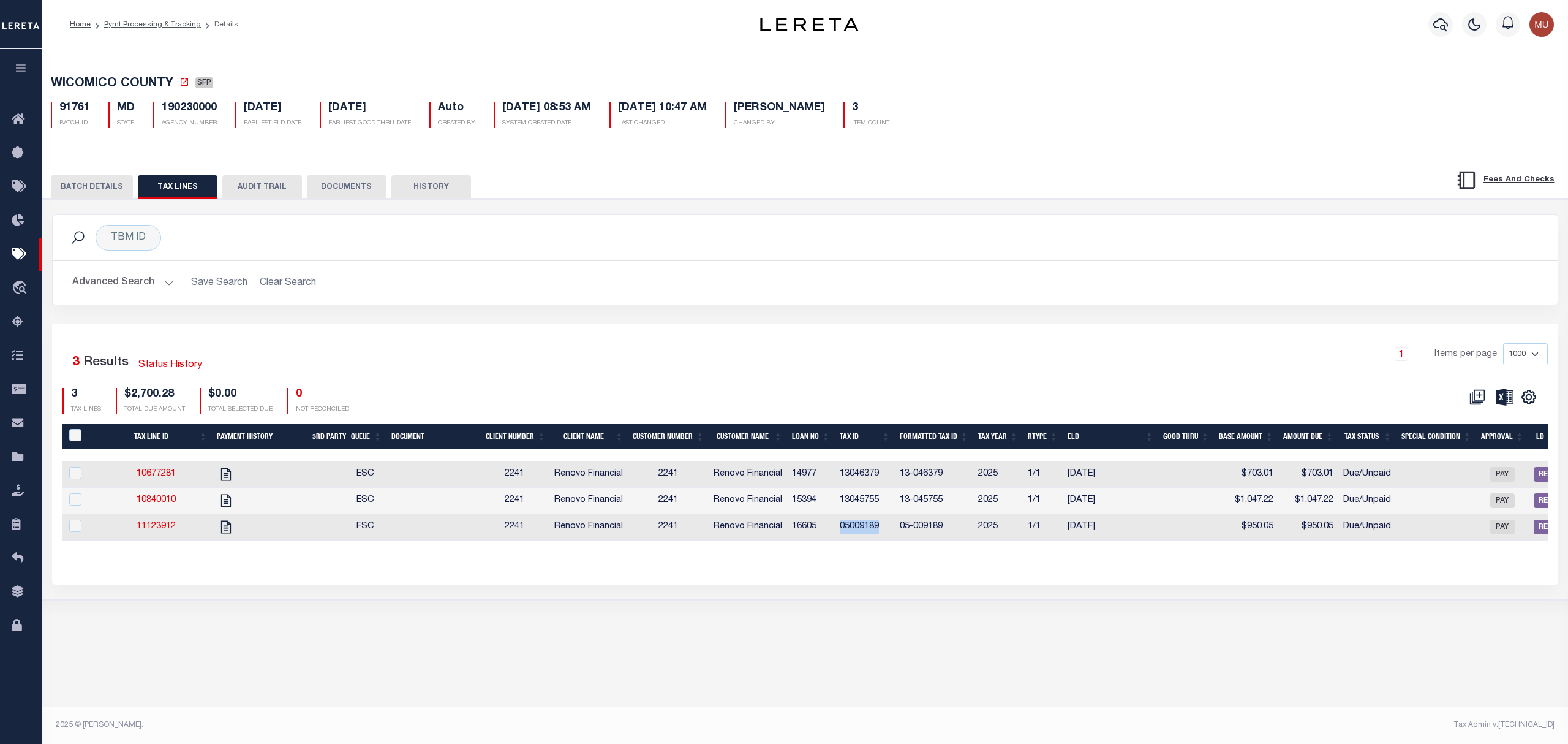
click at [359, 195] on button "DOCUMENTS" at bounding box center [346, 186] width 79 height 23
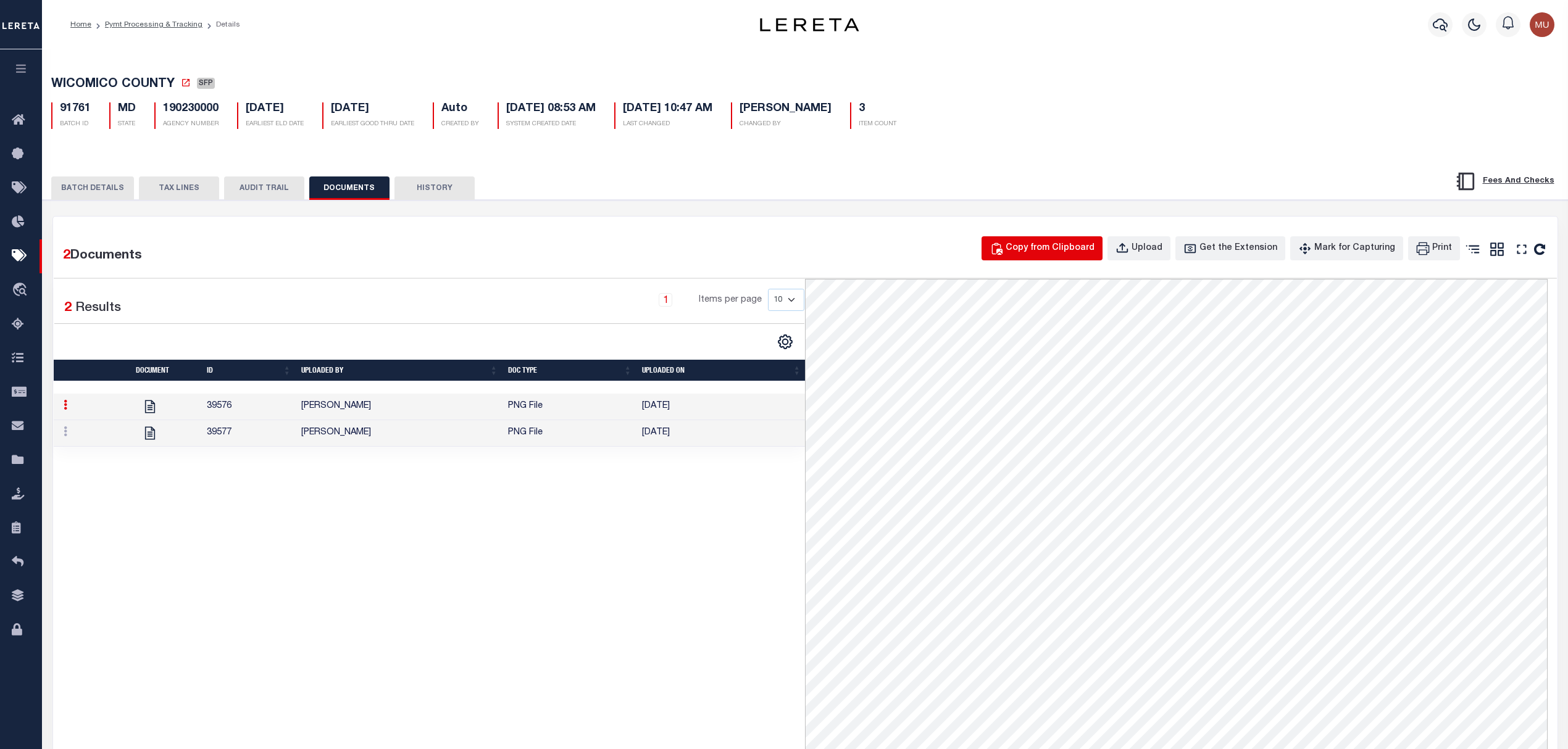
click at [1042, 250] on div "Copy from Clipboard" at bounding box center [1050, 249] width 89 height 14
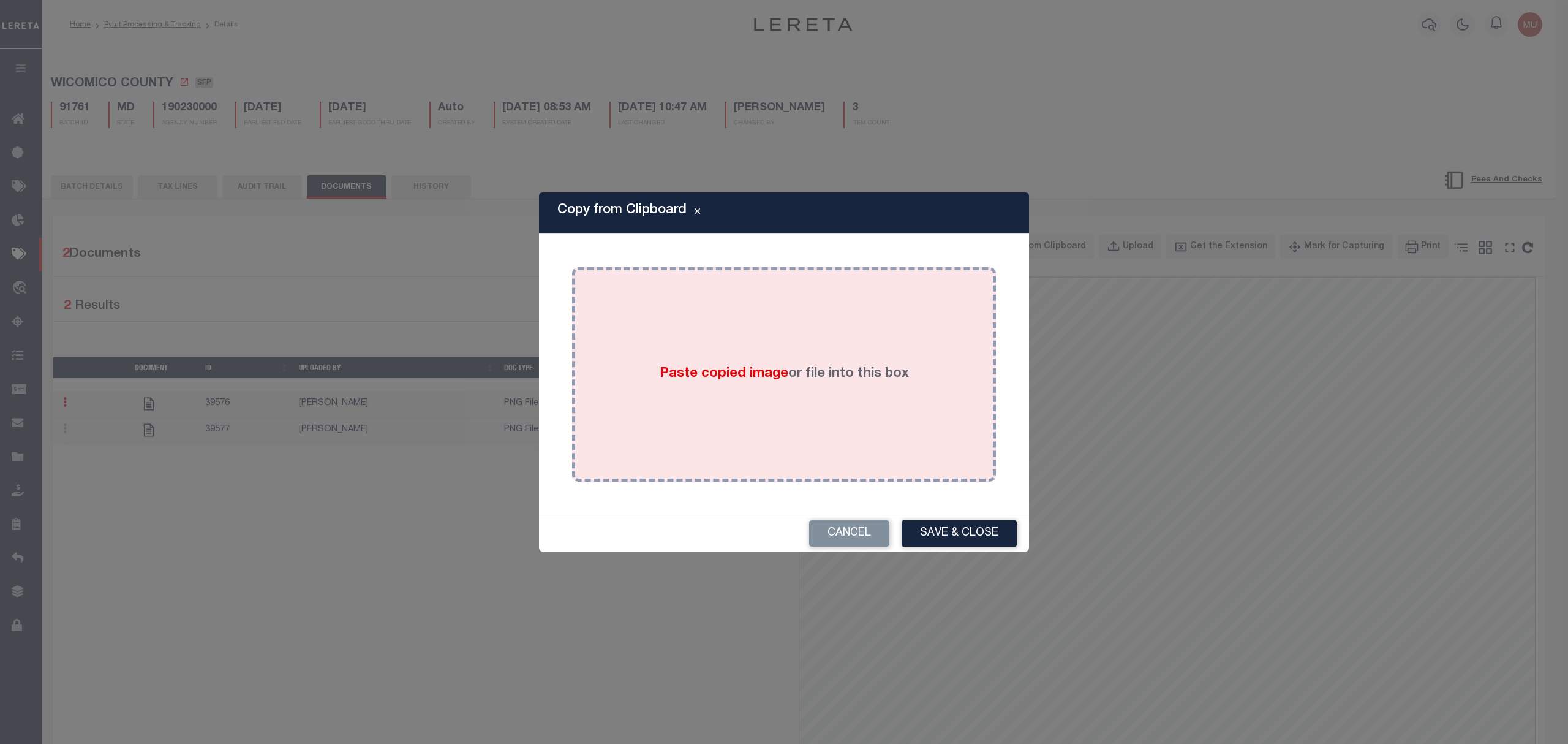
click at [812, 354] on div "Paste copied image or file into this box" at bounding box center [784, 374] width 405 height 196
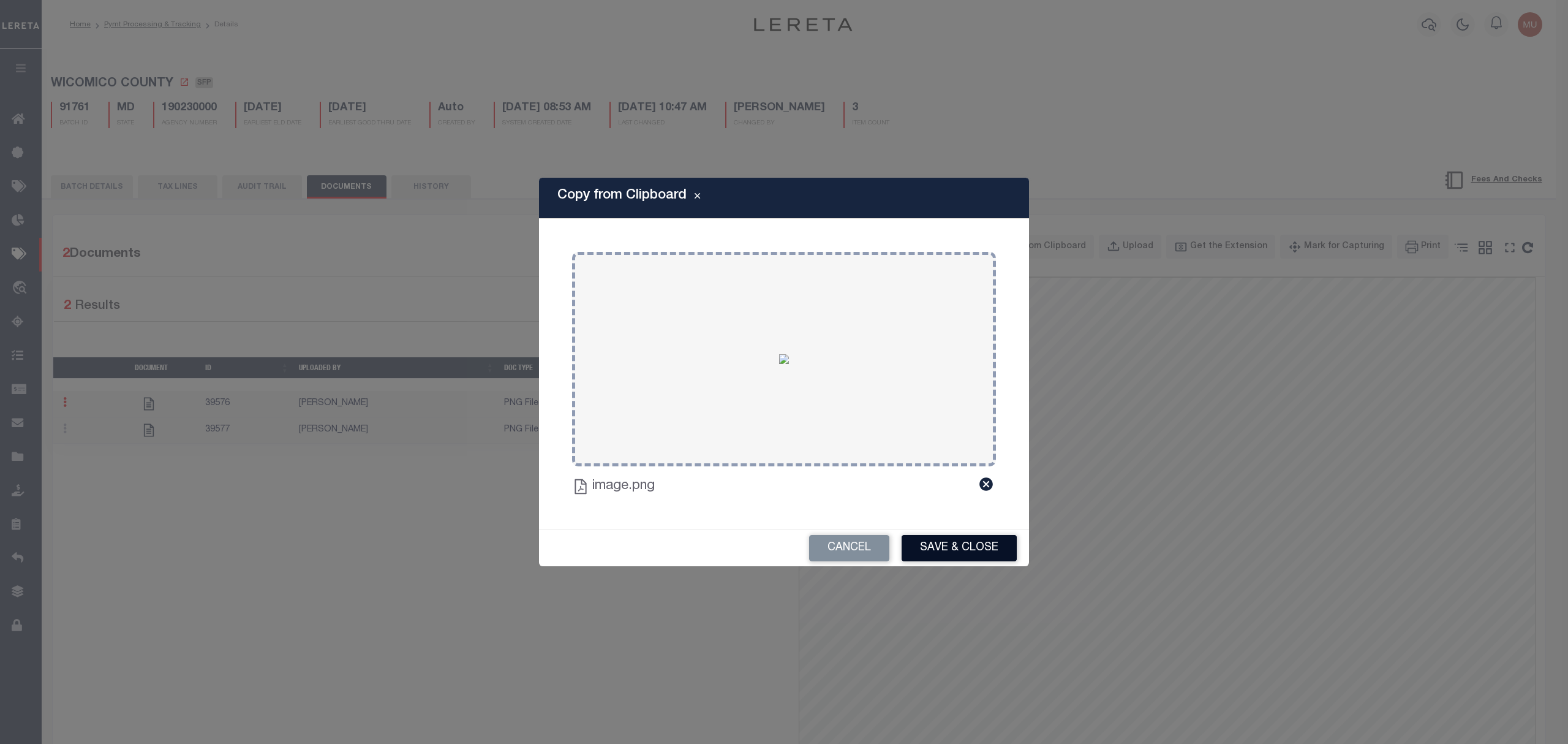
click at [967, 548] on button "Save & Close" at bounding box center [959, 548] width 115 height 26
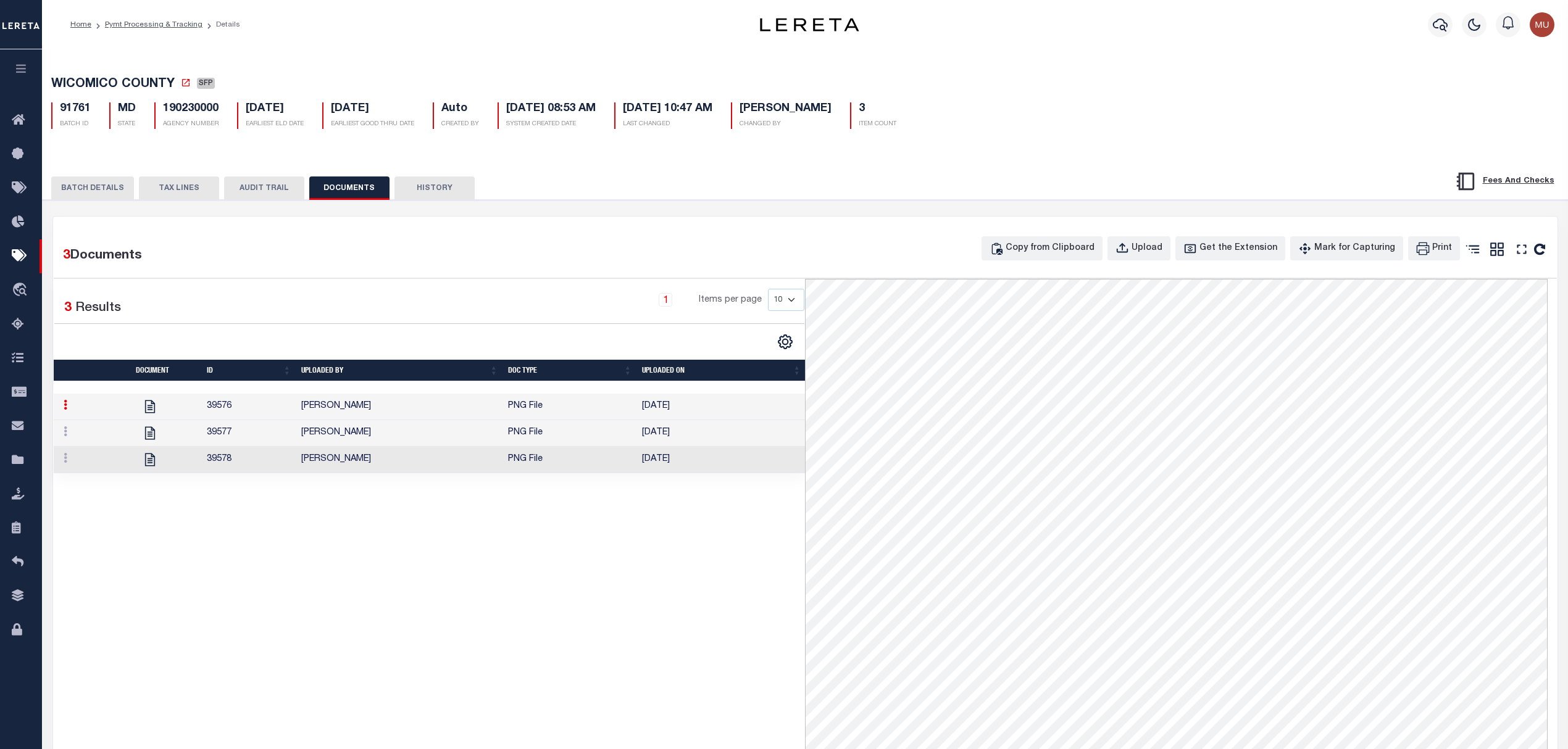
click at [82, 176] on div "BATCH DETAILS TAX LINES AUDIT TRAIL DOCUMENTS HISTORY" at bounding box center [805, 184] width 1556 height 31
click at [82, 188] on button "BATCH DETAILS" at bounding box center [92, 188] width 83 height 23
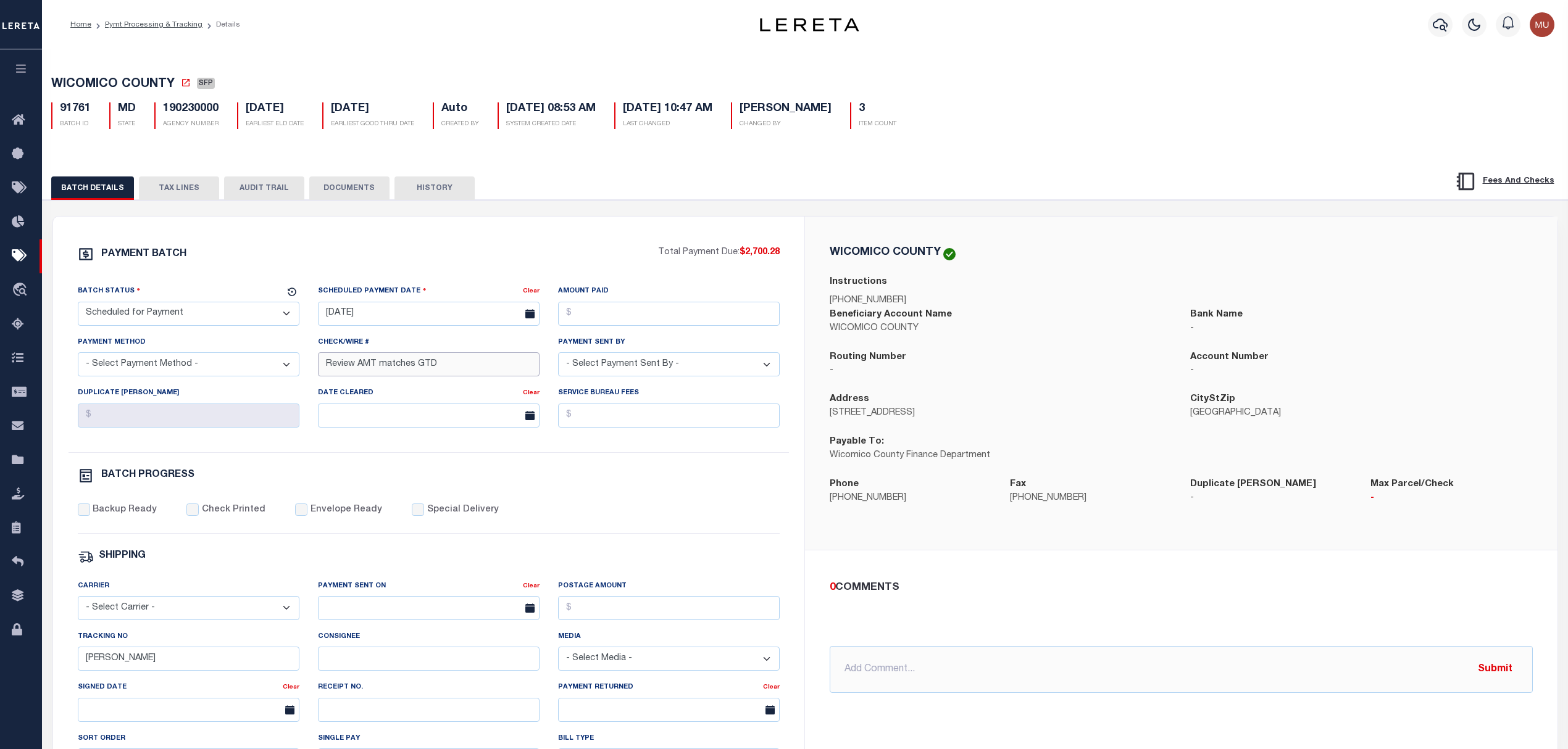
drag, startPoint x: 417, startPoint y: 375, endPoint x: 224, endPoint y: 380, distance: 193.1
click at [228, 380] on div "Batch Status - Select Status - Scheduled for Payment Ready For Payment Payment …" at bounding box center [429, 369] width 721 height 168
type input "Request P&I GT 10/31"
click at [633, 452] on div "Batch Status - Select Status - Scheduled for Payment Ready For Payment Payment …" at bounding box center [429, 369] width 721 height 168
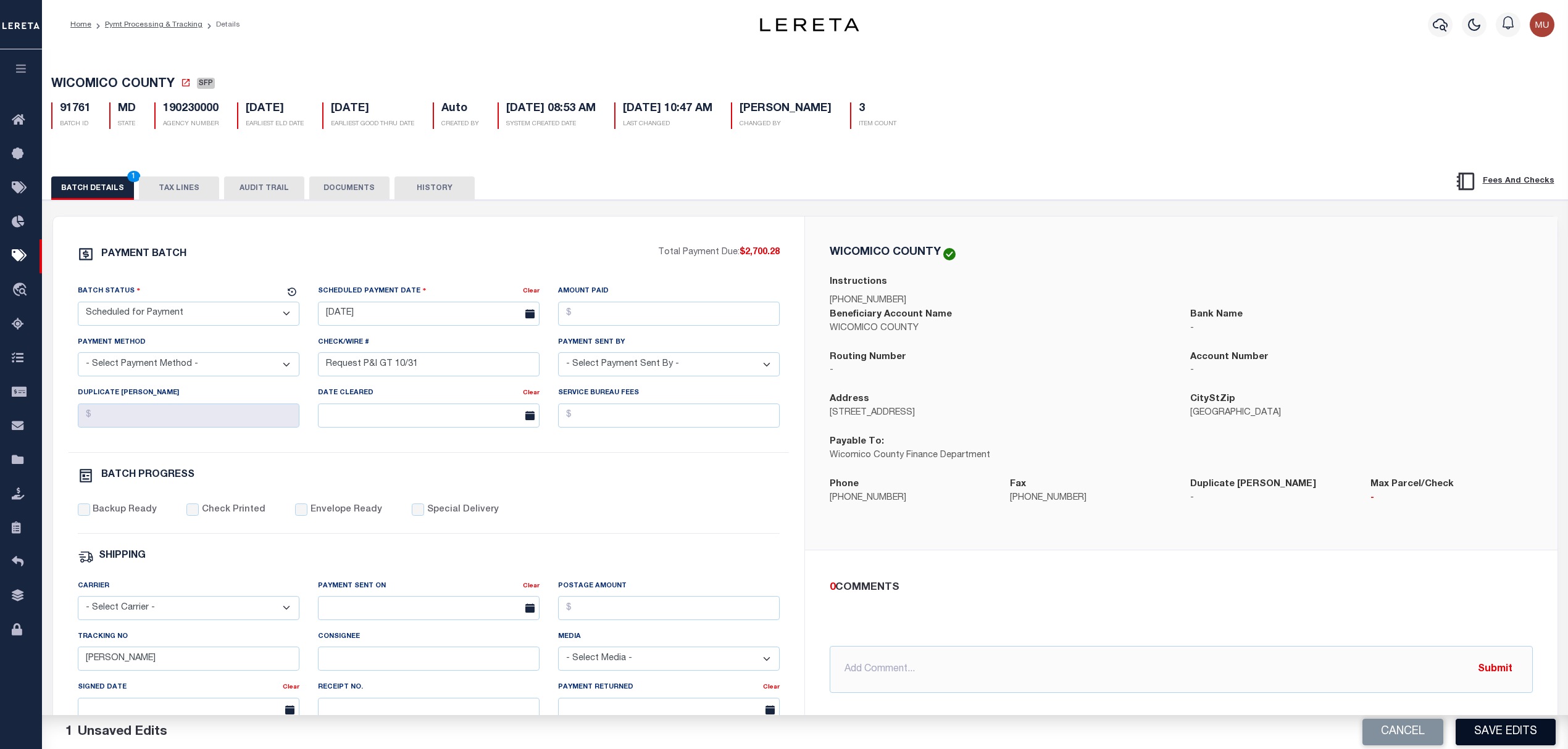
click at [1491, 726] on button "Save Edits" at bounding box center [1506, 732] width 100 height 26
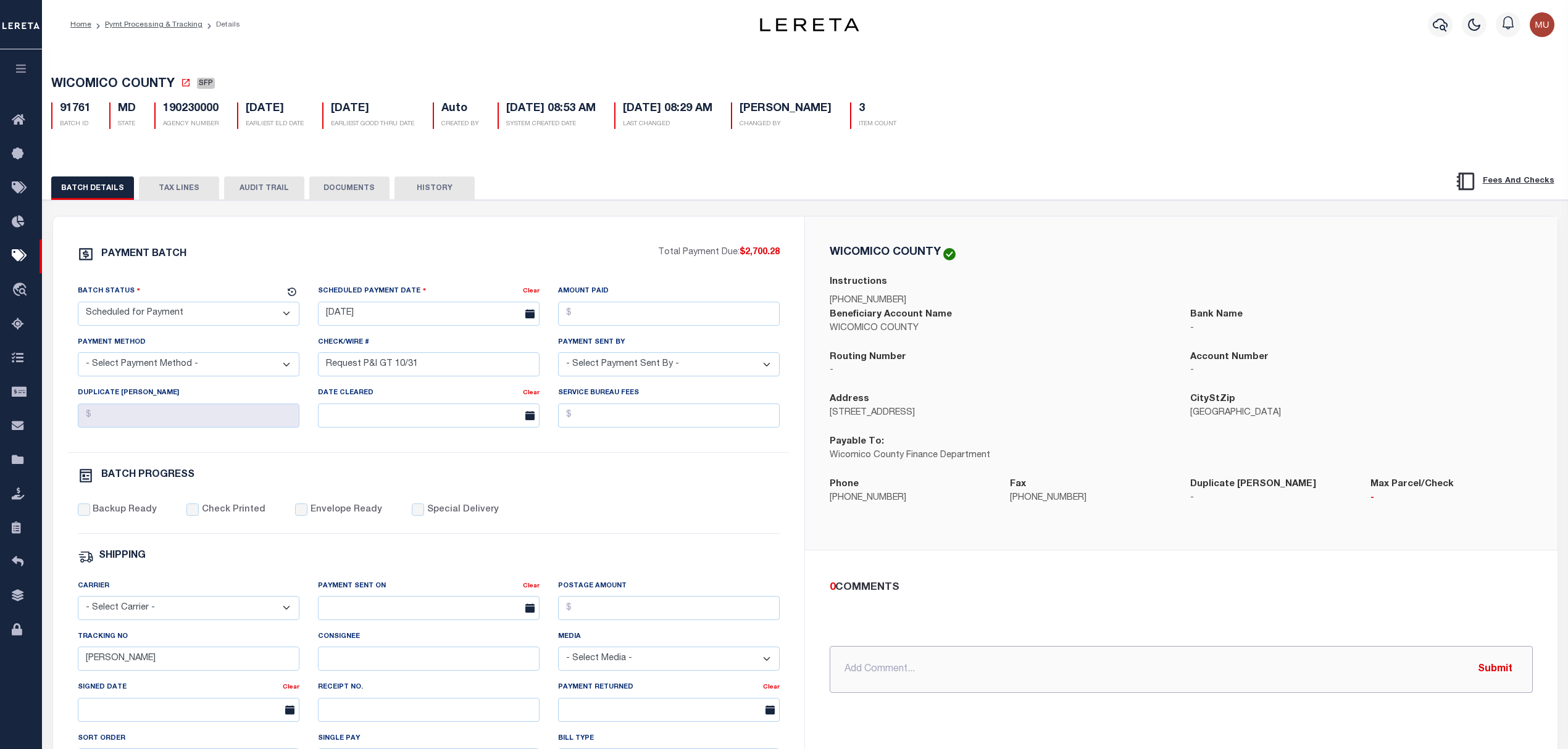
click at [1044, 673] on input "text" at bounding box center [1181, 669] width 703 height 47
type input "see docs for P&I"
click at [792, 353] on div "PAYMENT BATCH Total Payment Due: $2,700.28 Batch Status" at bounding box center [429, 578] width 752 height 722
drag, startPoint x: 141, startPoint y: 665, endPoint x: 57, endPoint y: 665, distance: 84.0
click at [62, 665] on div "PAYMENT BATCH Total Payment Due: $2,700.28 Batch Status" at bounding box center [429, 578] width 752 height 722
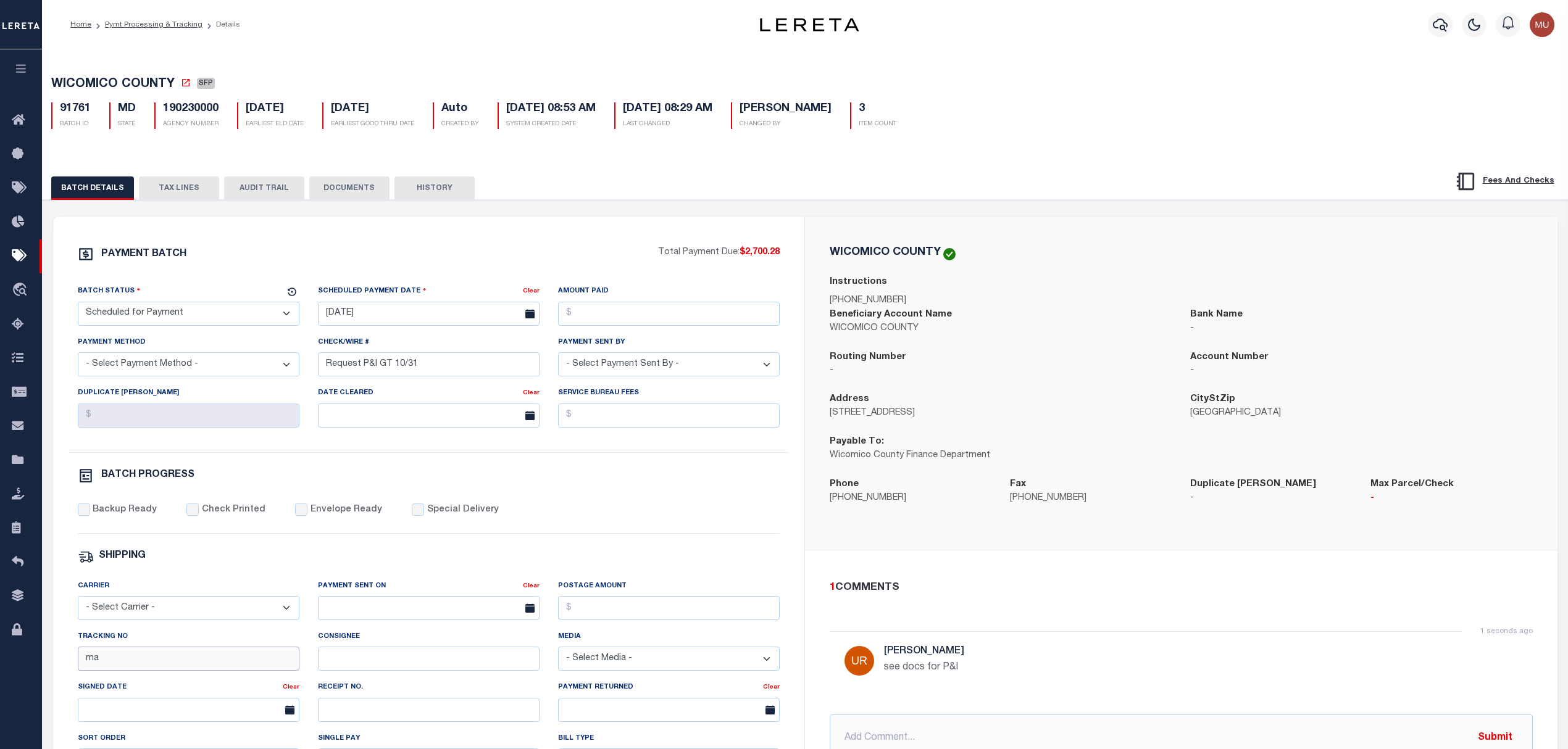
type input "Matt"
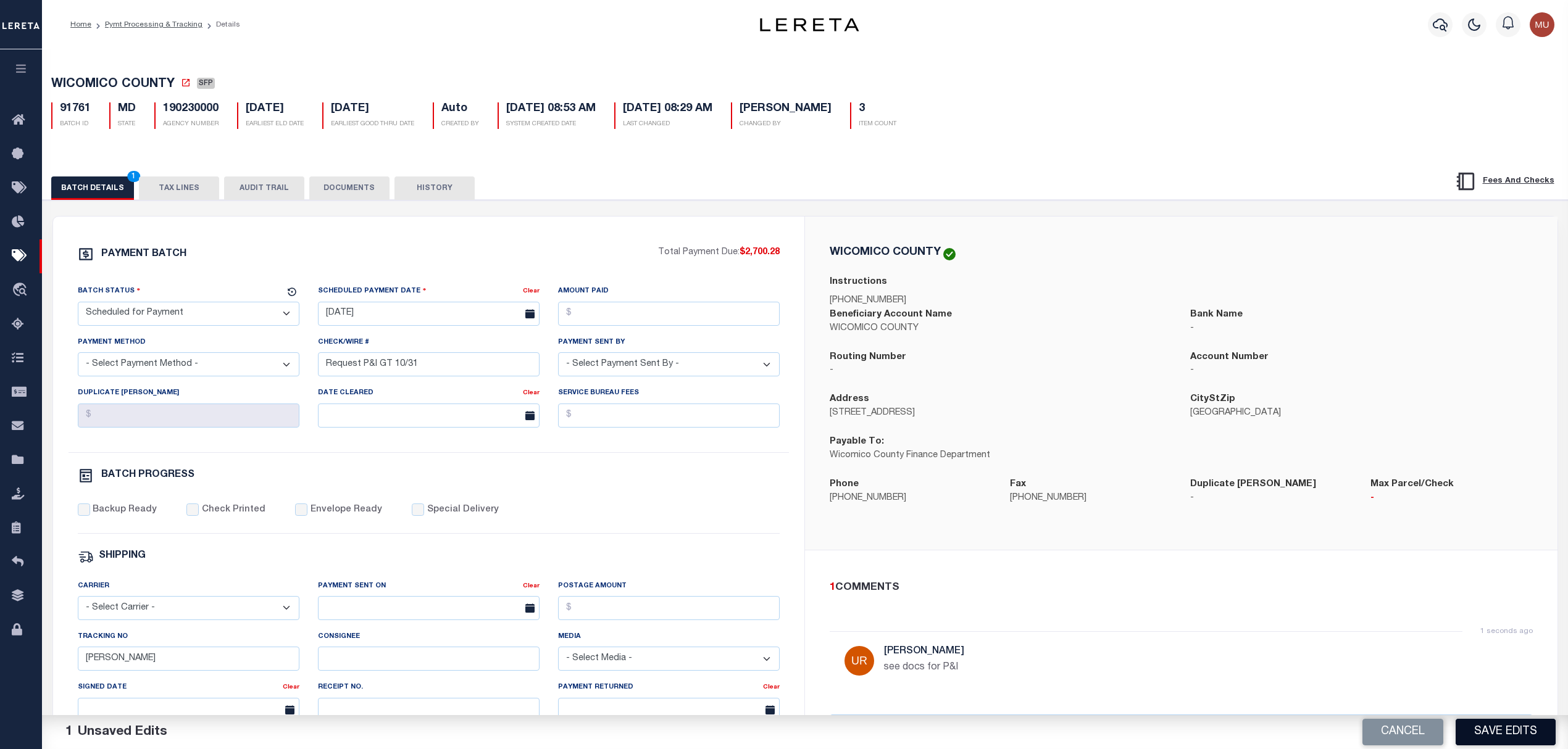
click at [1505, 733] on button "Save Edits" at bounding box center [1506, 732] width 100 height 26
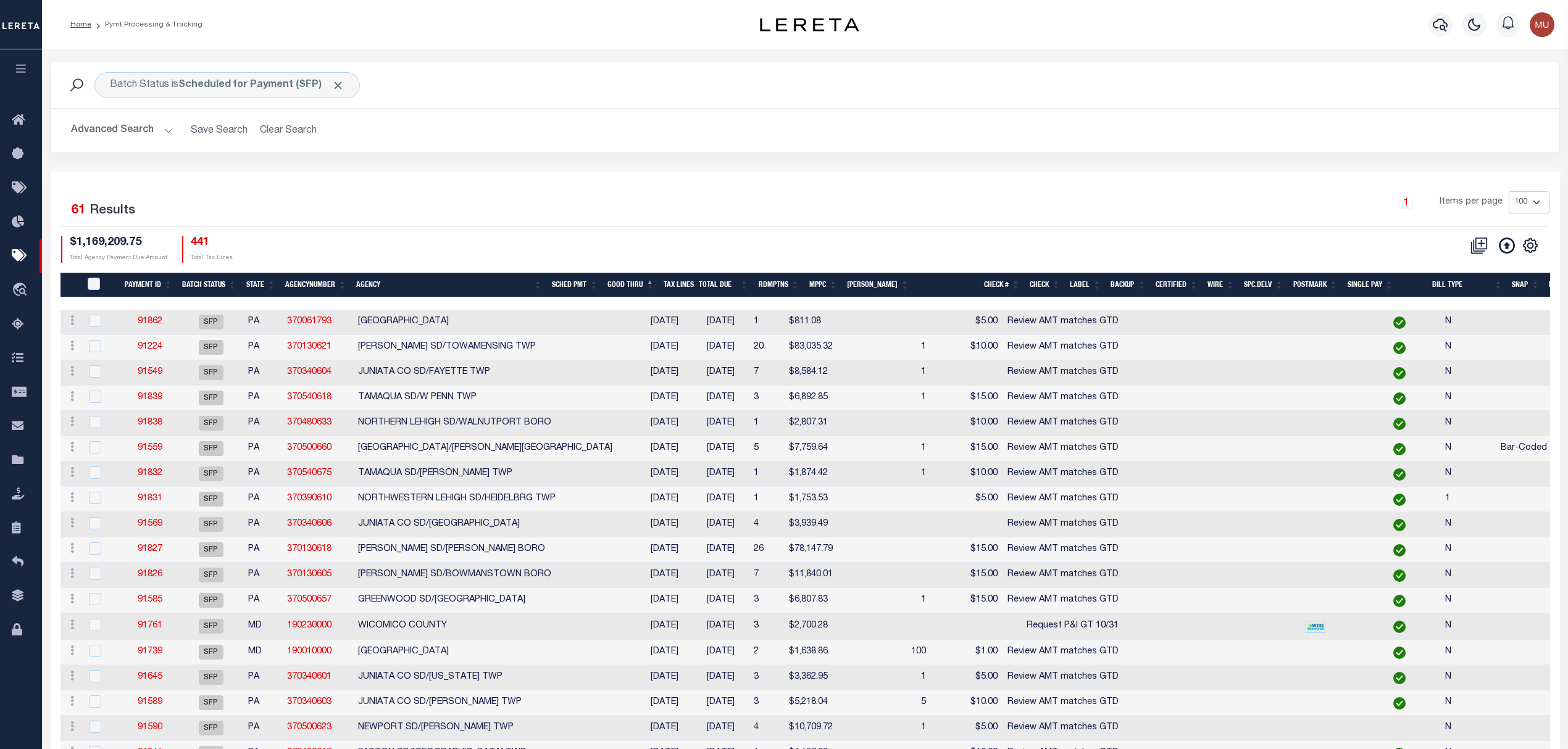
click at [882, 79] on div "Batch Status is Scheduled for Payment (SFP) Search" at bounding box center [805, 85] width 1488 height 26
drag, startPoint x: 865, startPoint y: 120, endPoint x: 816, endPoint y: 129, distance: 49.8
click at [864, 120] on h2 "Advanced Search Save Search Clear Search PayeeSearchTable_dynamictable_____Defa…" at bounding box center [805, 130] width 1488 height 24
click at [625, 196] on div "1 Items per page 100 200 500 1000" at bounding box center [993, 207] width 1112 height 32
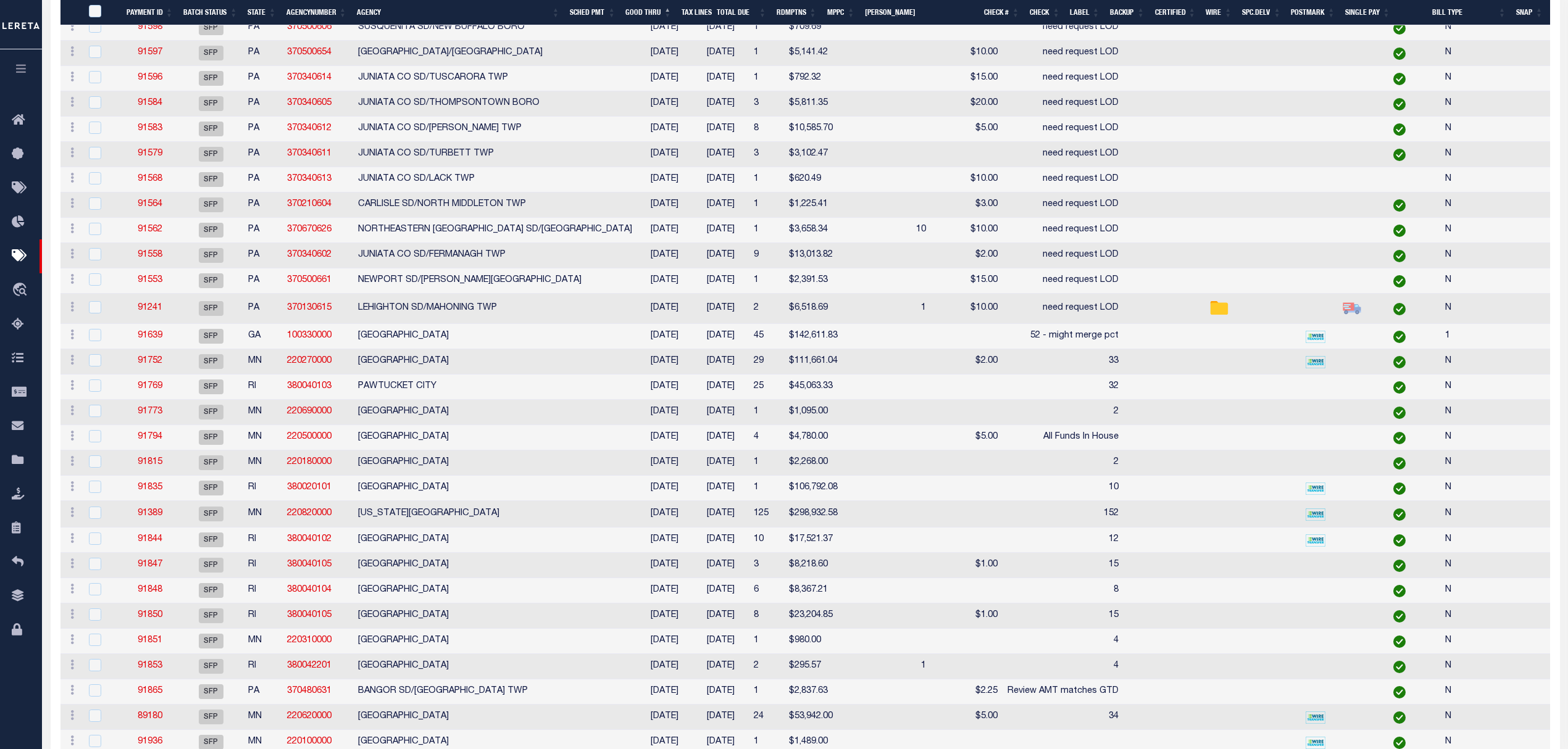
scroll to position [1185, 0]
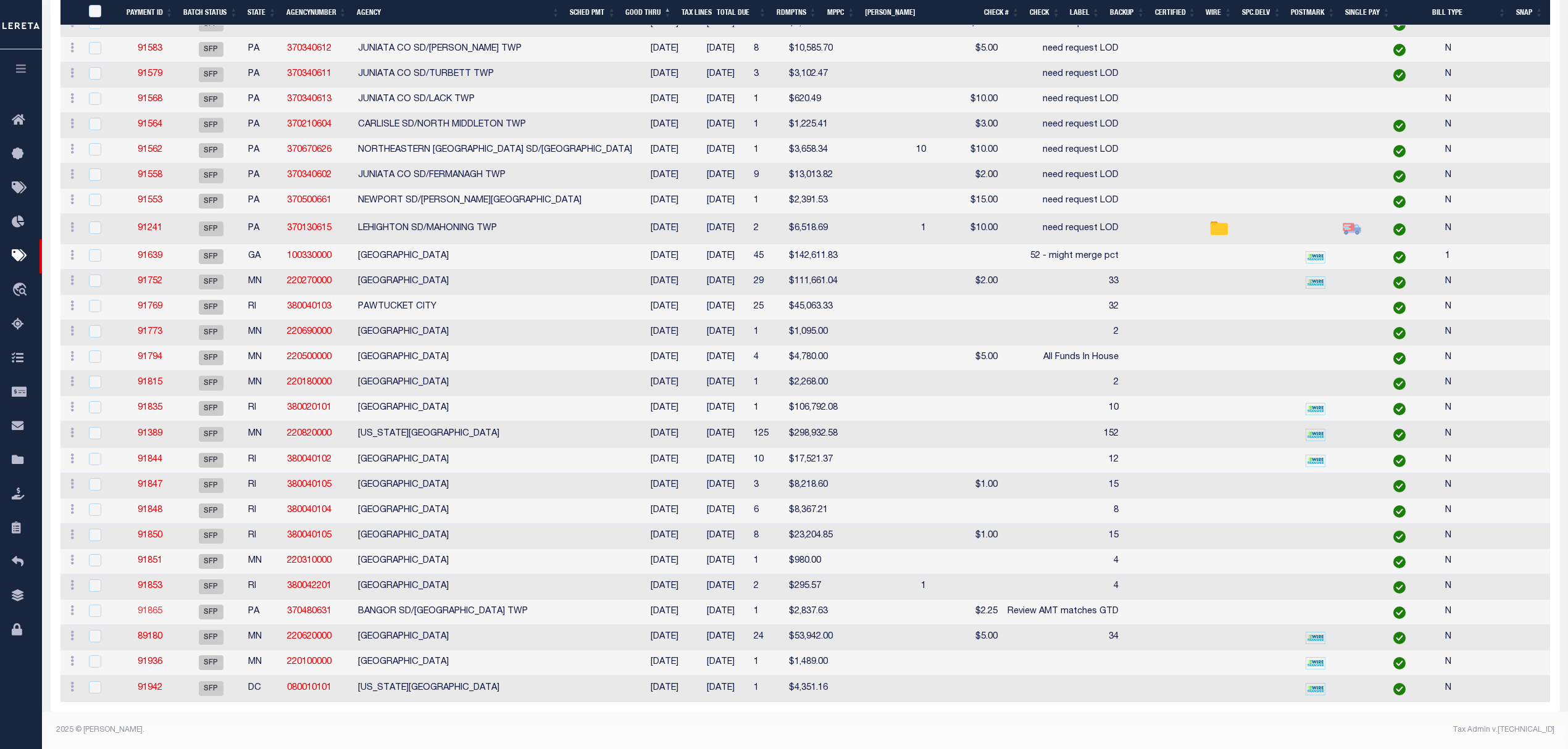
click at [154, 607] on link "91865" at bounding box center [149, 612] width 25 height 9
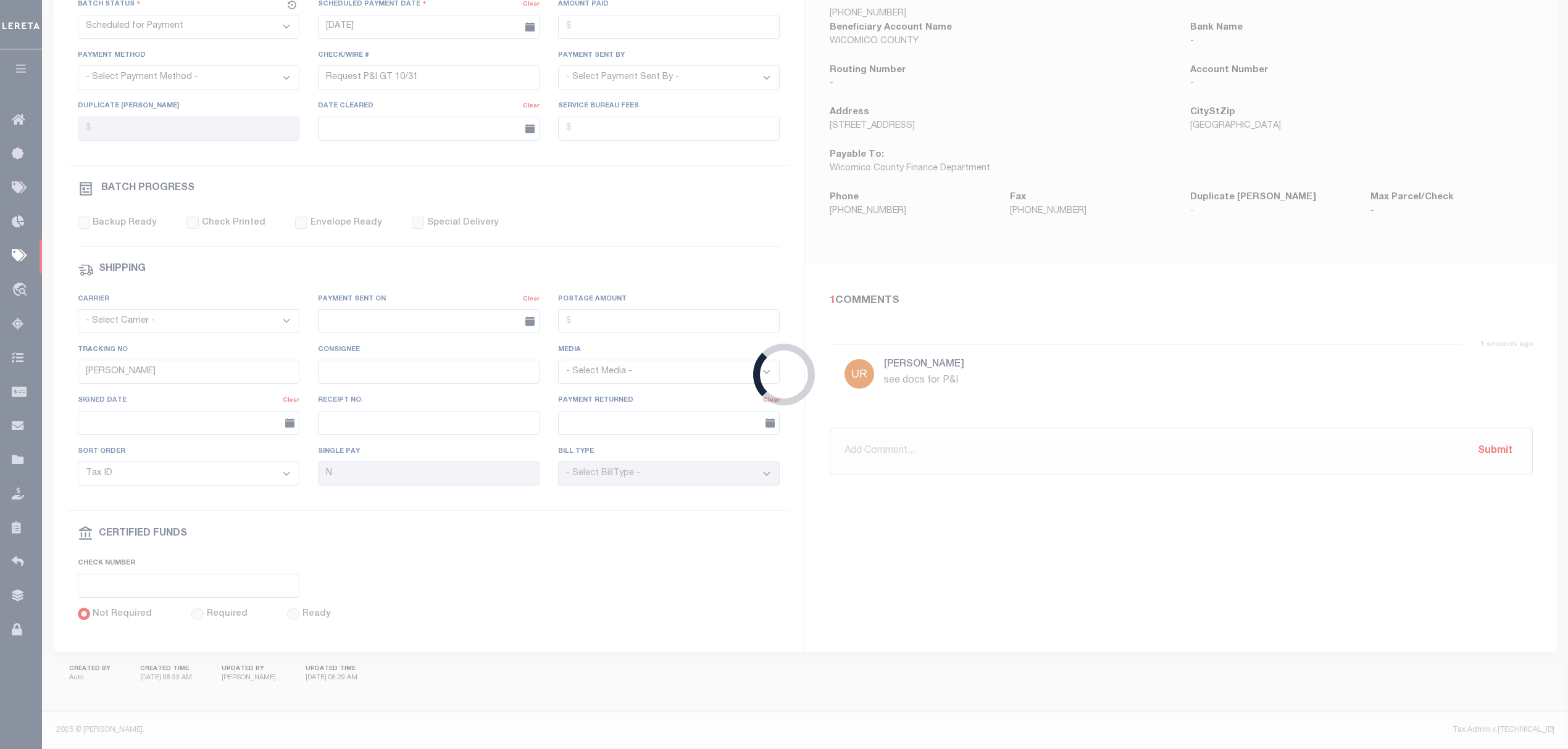
type input "[DATE]"
type input "Review AMT matches GTD"
type input "[PERSON_NAME]"
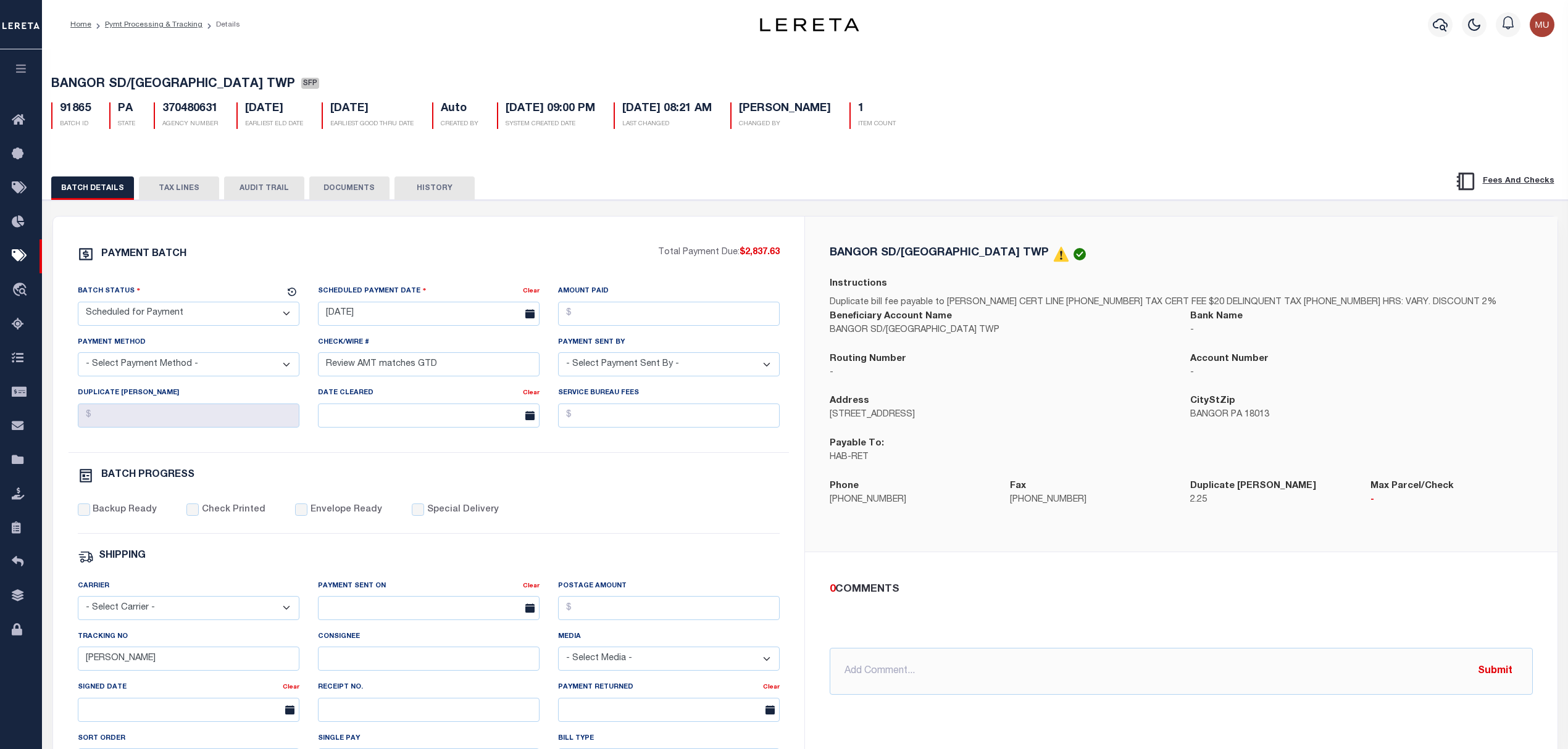
click at [240, 317] on select "- Select Status - Scheduled for Payment Ready For Payment Payment Sent Cleared …" at bounding box center [188, 314] width 222 height 24
click at [267, 254] on div "PAYMENT BATCH" at bounding box center [368, 258] width 581 height 23
click at [187, 193] on button "TAX LINES" at bounding box center [178, 188] width 80 height 23
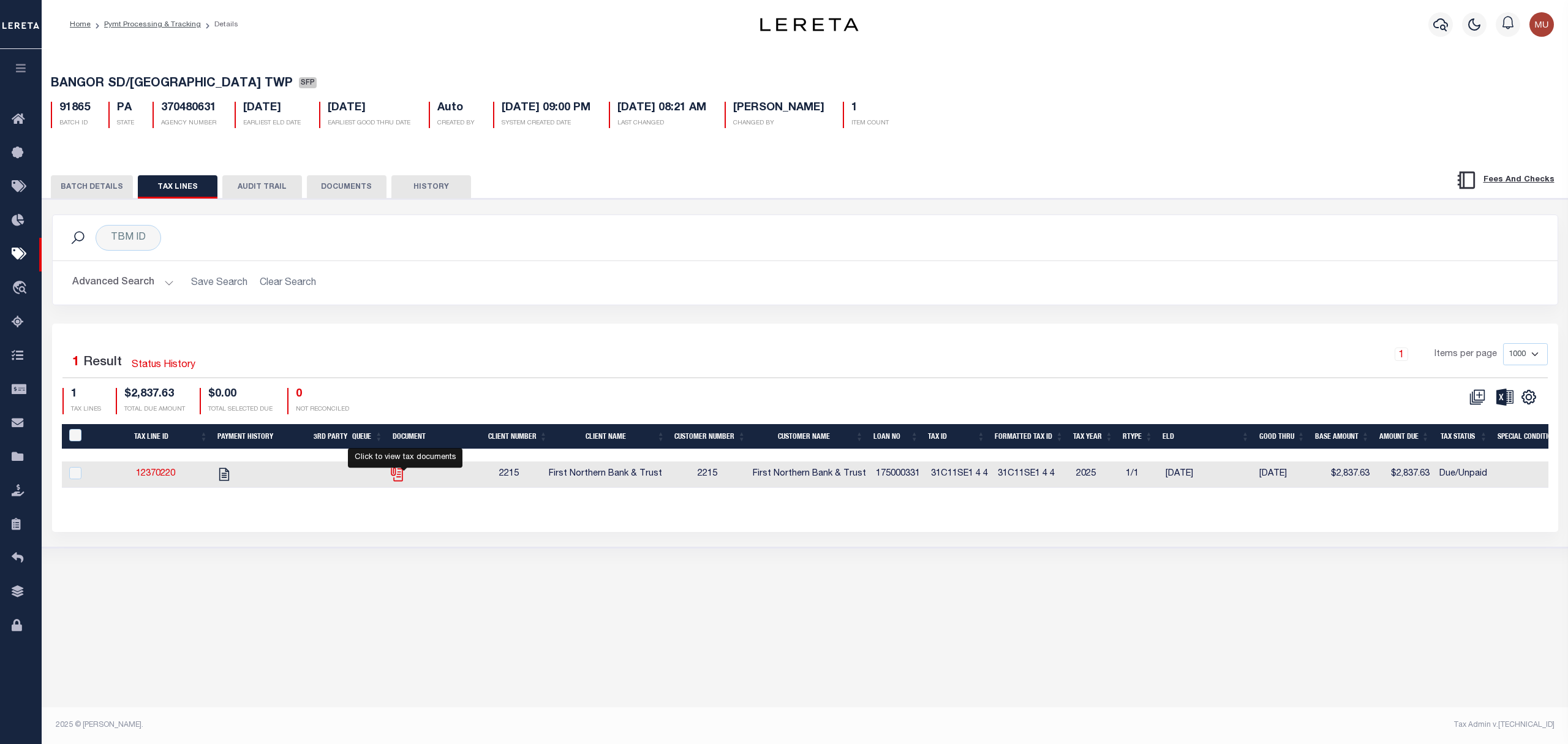
click at [405, 476] on icon "" at bounding box center [397, 474] width 16 height 16
checkbox input "true"
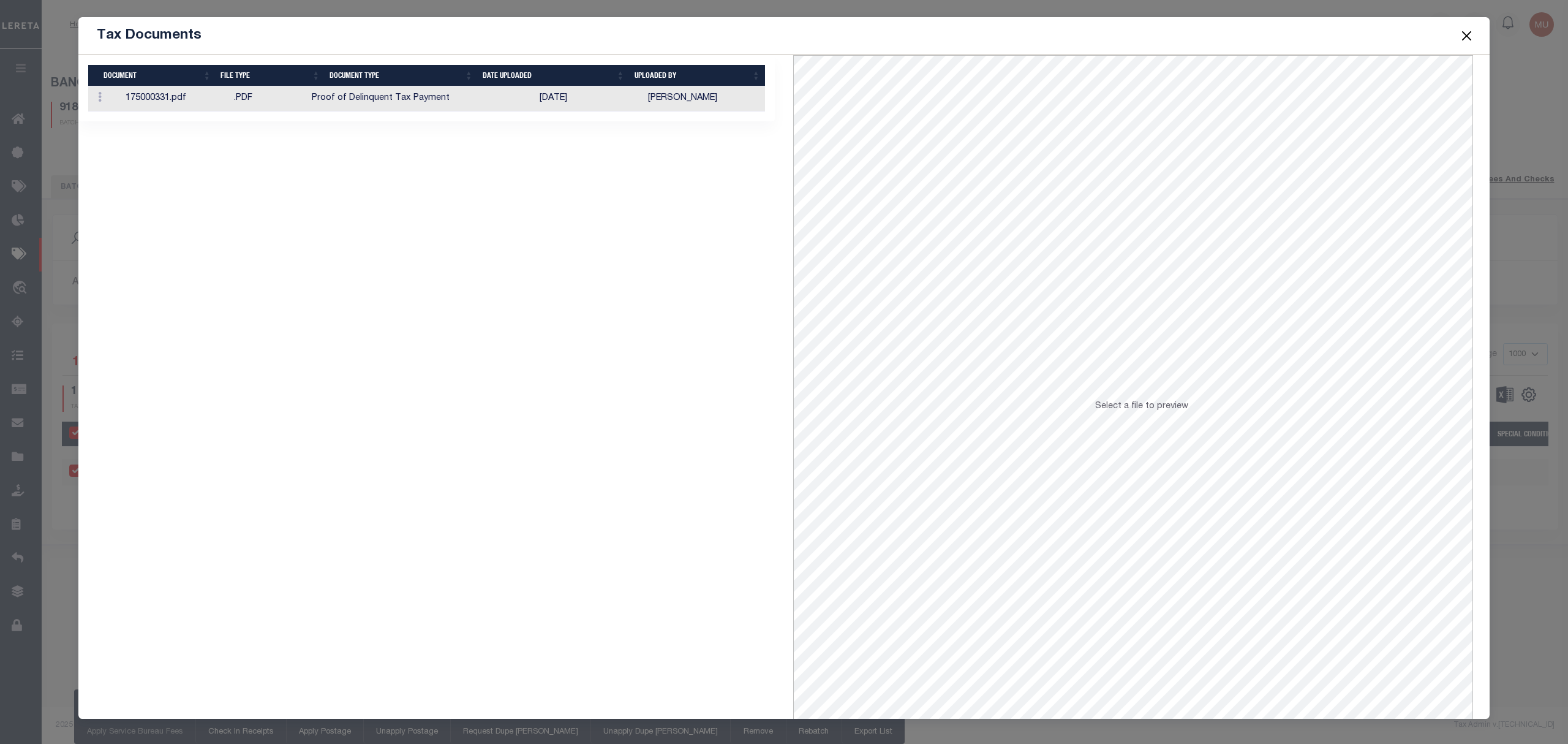
click at [620, 81] on th "Date Uploaded" at bounding box center [554, 76] width 151 height 21
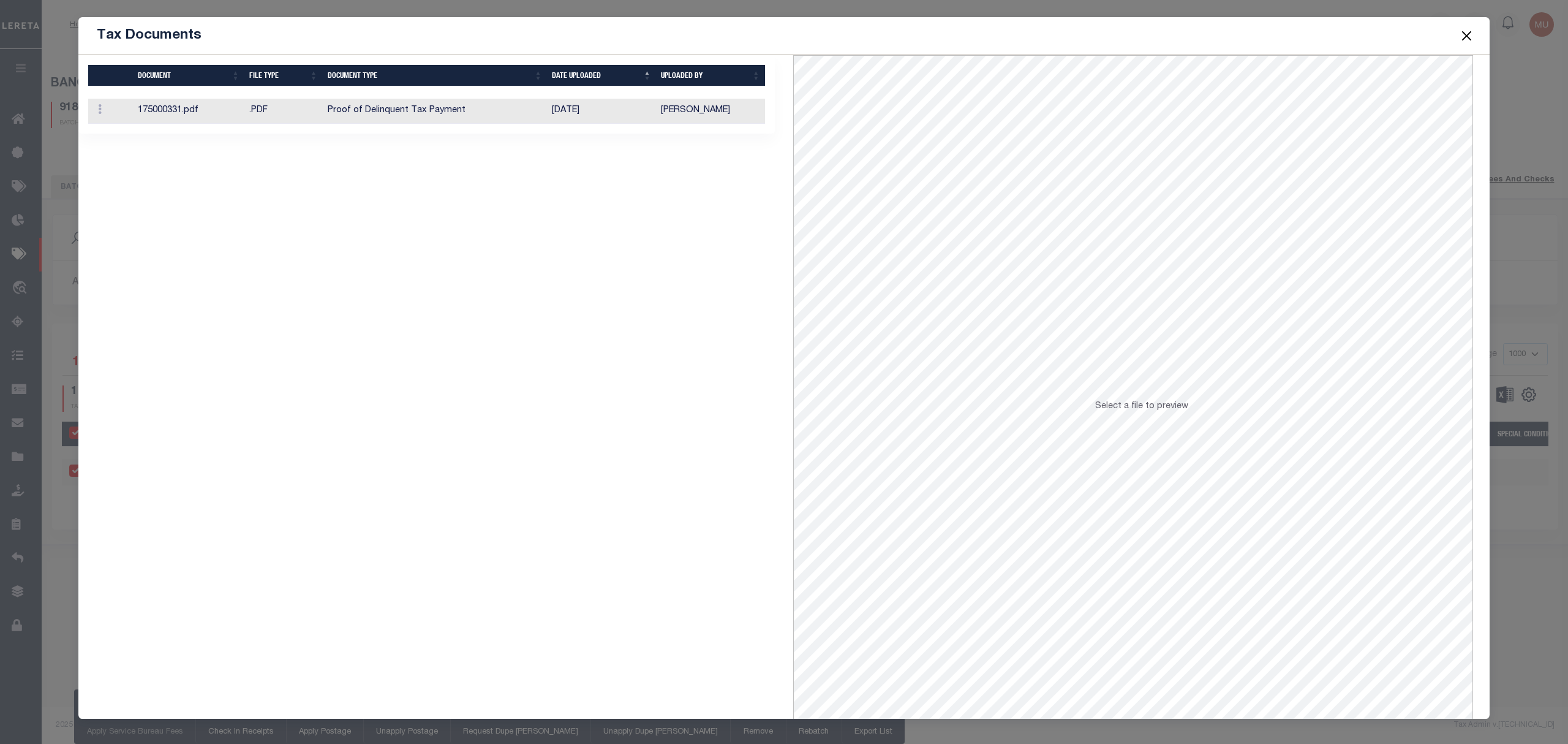
click at [602, 116] on td "09/26/2025" at bounding box center [602, 111] width 109 height 25
click at [1465, 28] on button "Close" at bounding box center [1467, 35] width 16 height 16
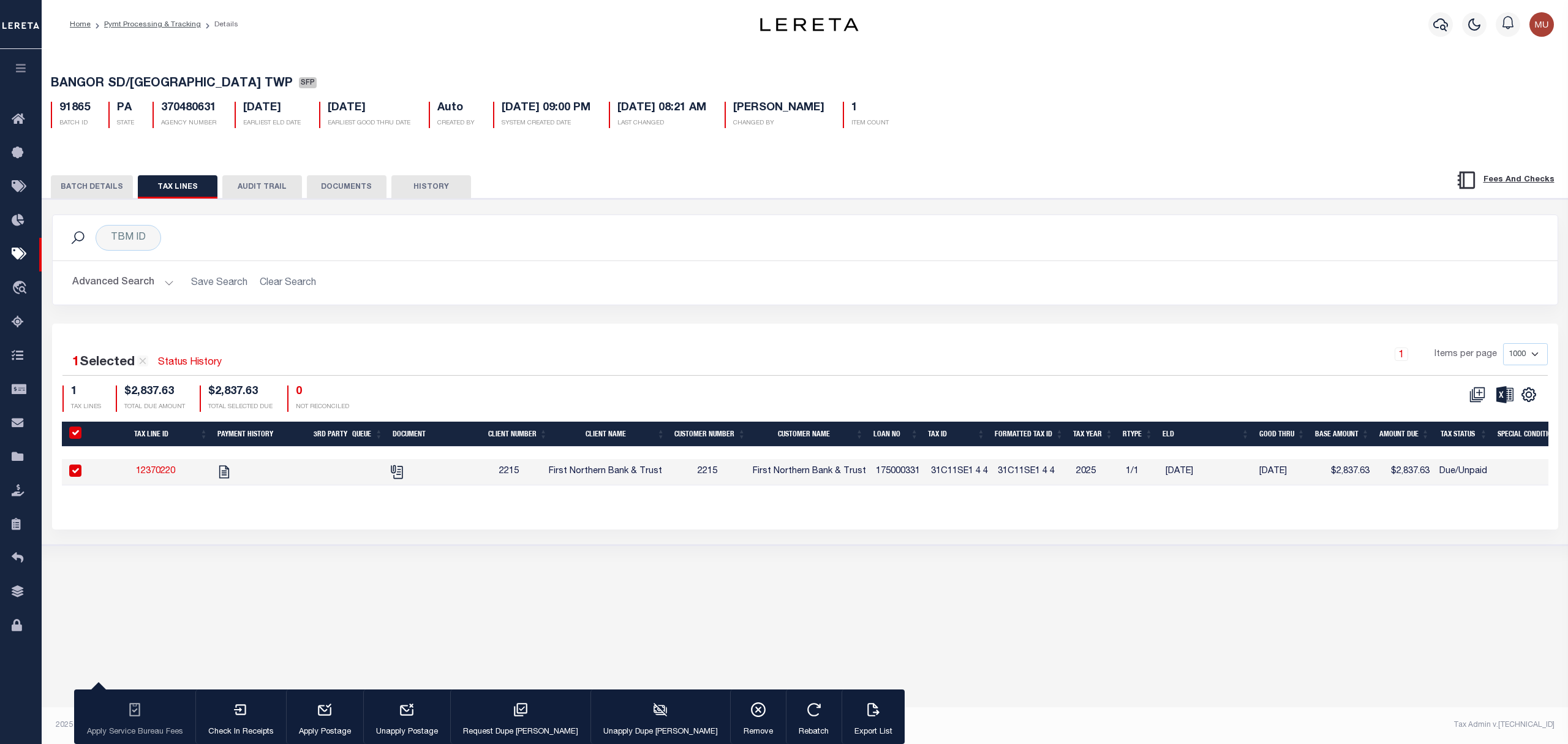
click at [567, 76] on h5 "BANGOR SD/UPPER MT BETHEL TWP SFP" at bounding box center [805, 84] width 1509 height 15
click at [86, 189] on button "BATCH DETAILS" at bounding box center [91, 186] width 82 height 23
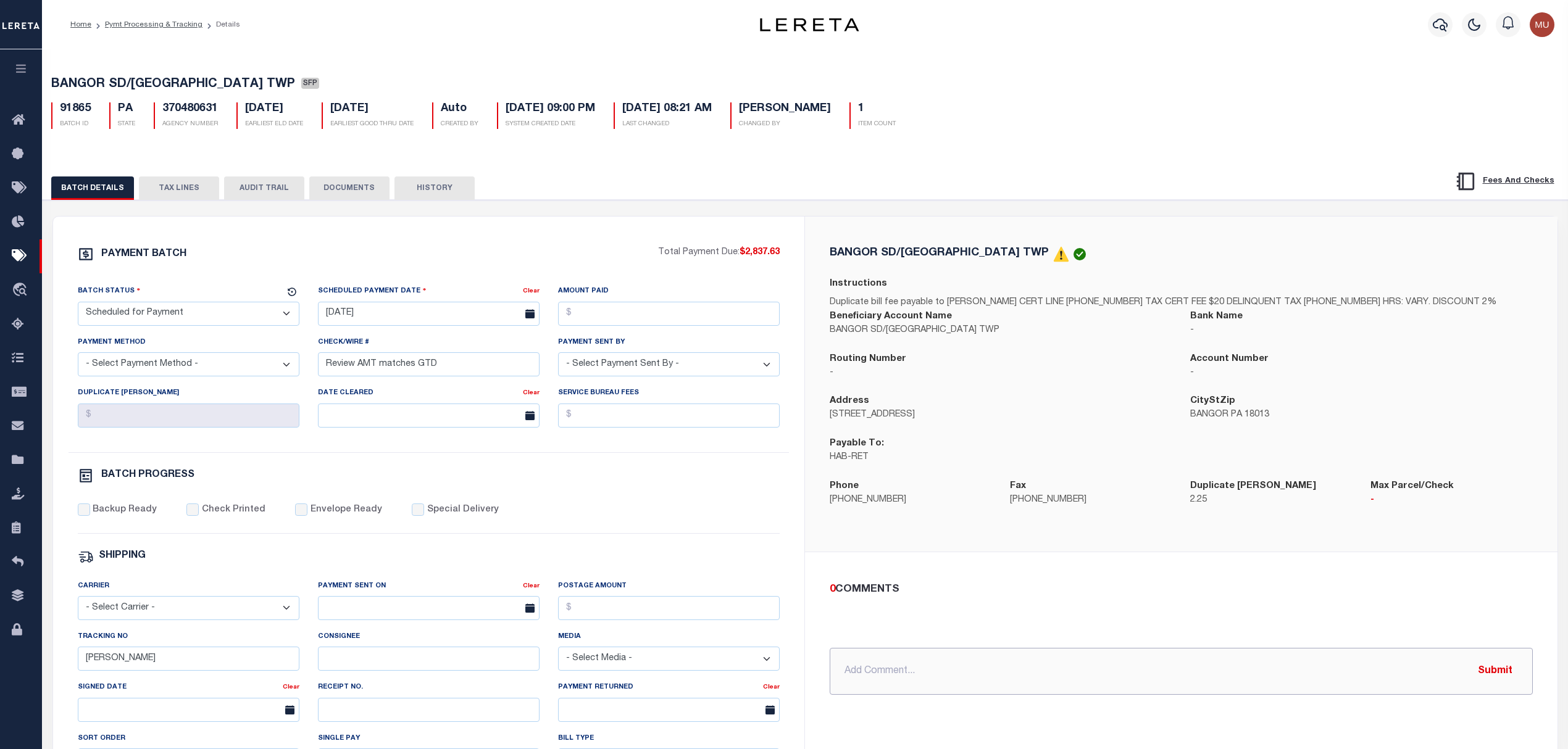
click at [1025, 667] on input "text" at bounding box center [1181, 671] width 703 height 47
paste input "57.91"
click at [164, 184] on button "TAX LINES" at bounding box center [178, 188] width 80 height 23
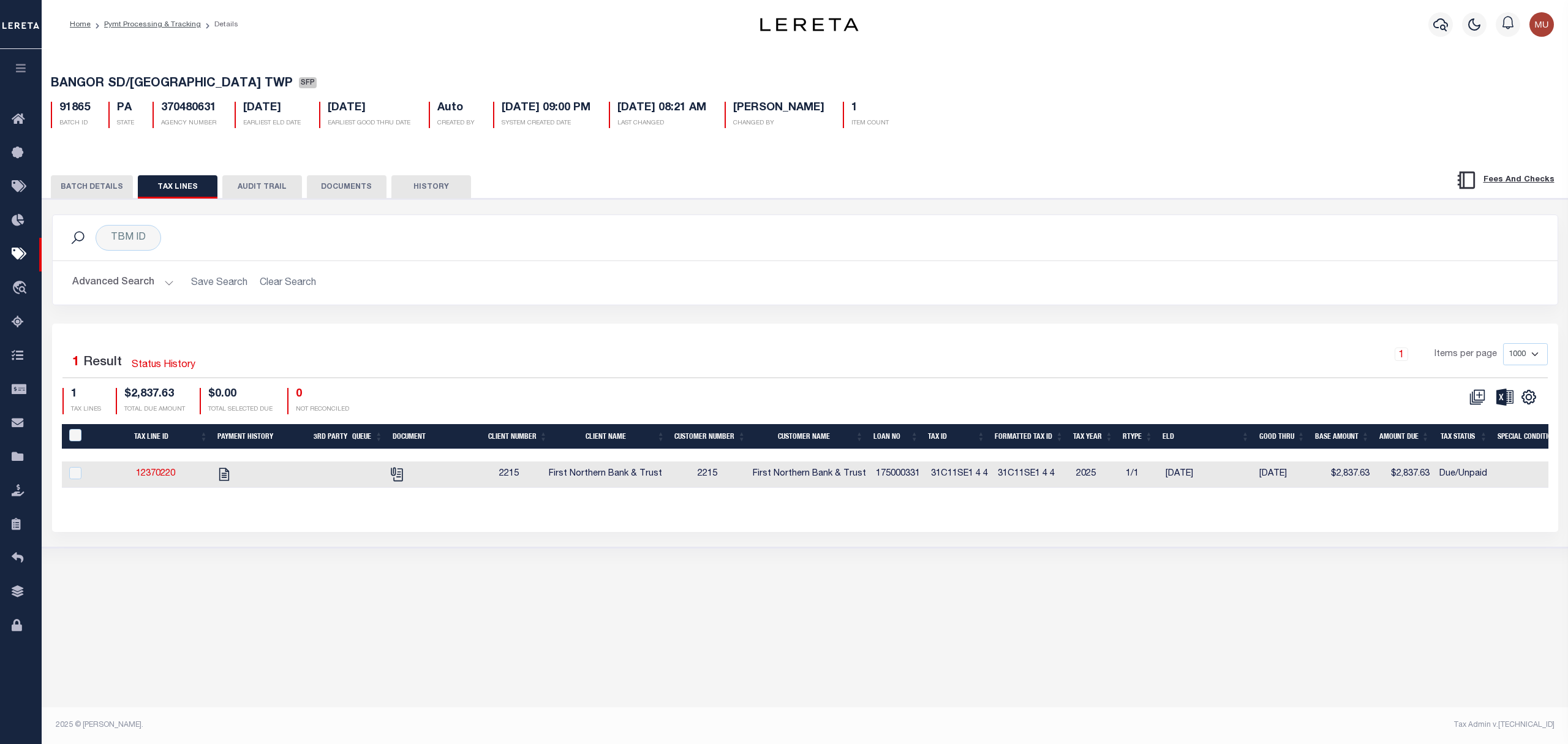
click at [108, 189] on button "BATCH DETAILS" at bounding box center [91, 186] width 82 height 23
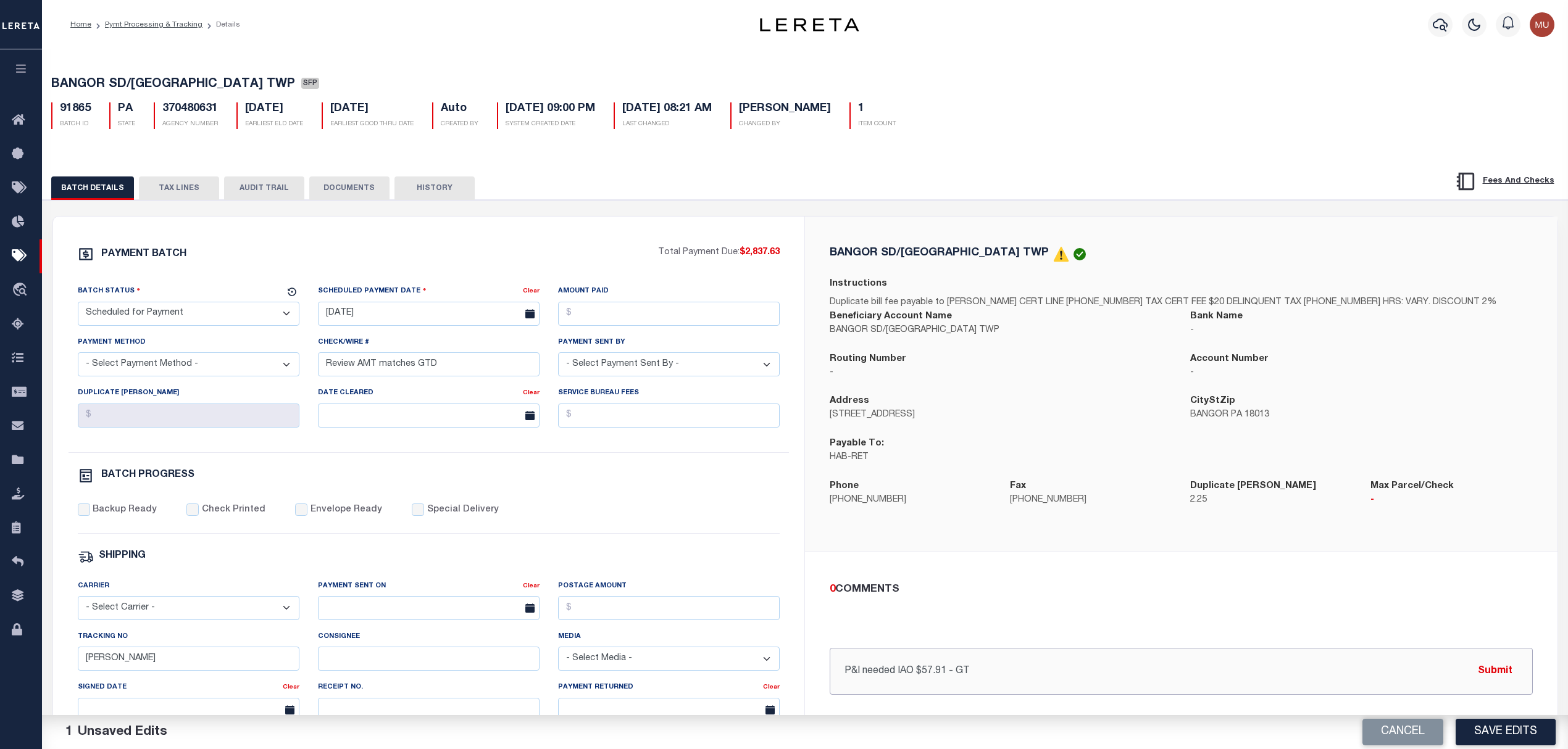
click at [998, 660] on input "P&I needed IAO $57.91 - GT" at bounding box center [1181, 671] width 703 height 47
type input "P&I needed IAO $57.91 - GT [DATE]"
click at [166, 190] on button "TAX LINES" at bounding box center [178, 188] width 80 height 23
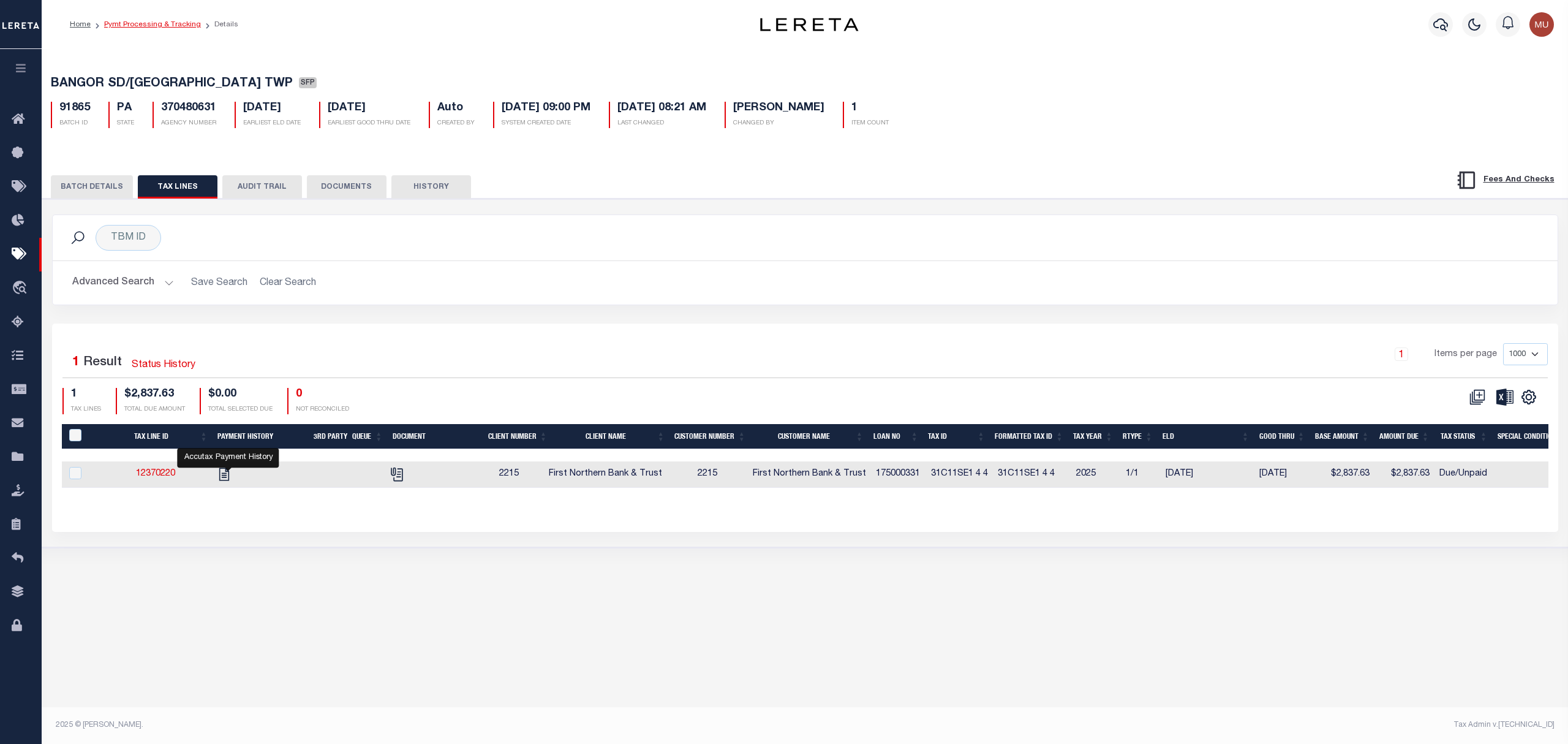
click at [151, 21] on link "Pymt Processing & Tracking" at bounding box center [153, 24] width 97 height 8
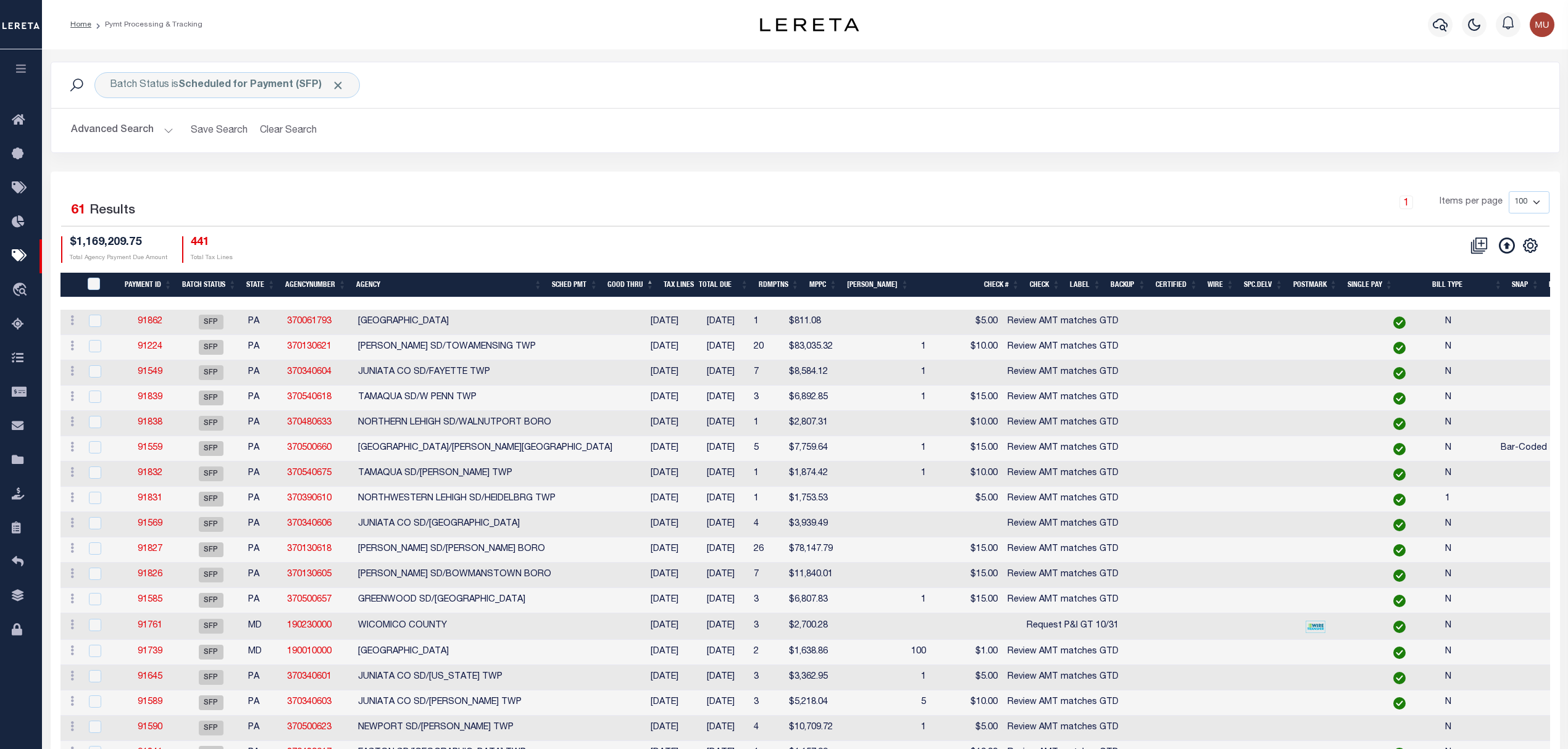
drag, startPoint x: 455, startPoint y: 168, endPoint x: 463, endPoint y: 168, distance: 8.0
click at [455, 168] on div "Batch Status is Scheduled for Payment (SFP) Search Advanced Search Save Search …" at bounding box center [805, 117] width 1528 height 110
click at [773, 261] on div "$1,169,209.75 Total Agency Payment Due Amount 441 Total Tax Lines" at bounding box center [433, 249] width 744 height 26
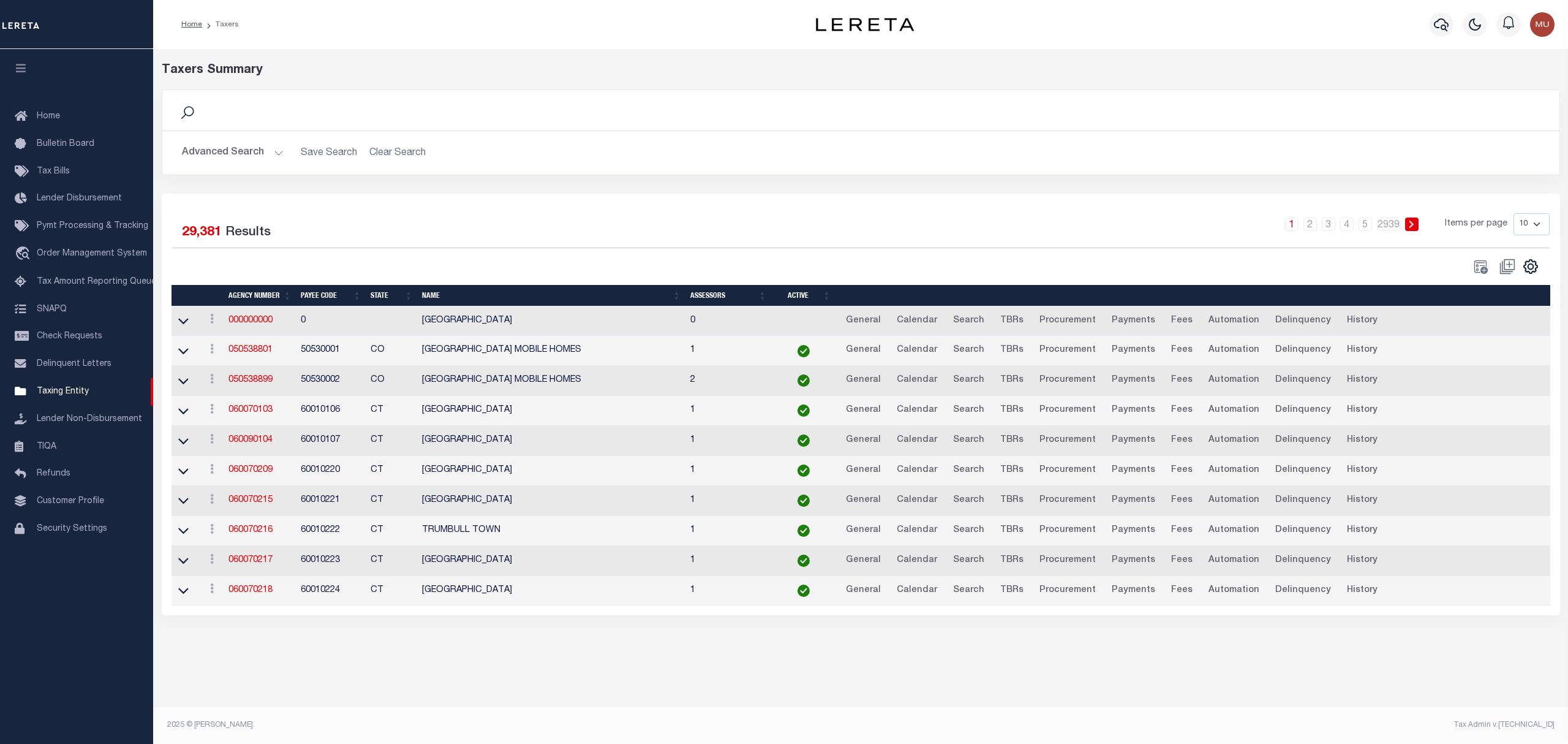
click at [195, 146] on button "Advanced Search" at bounding box center [233, 153] width 102 height 24
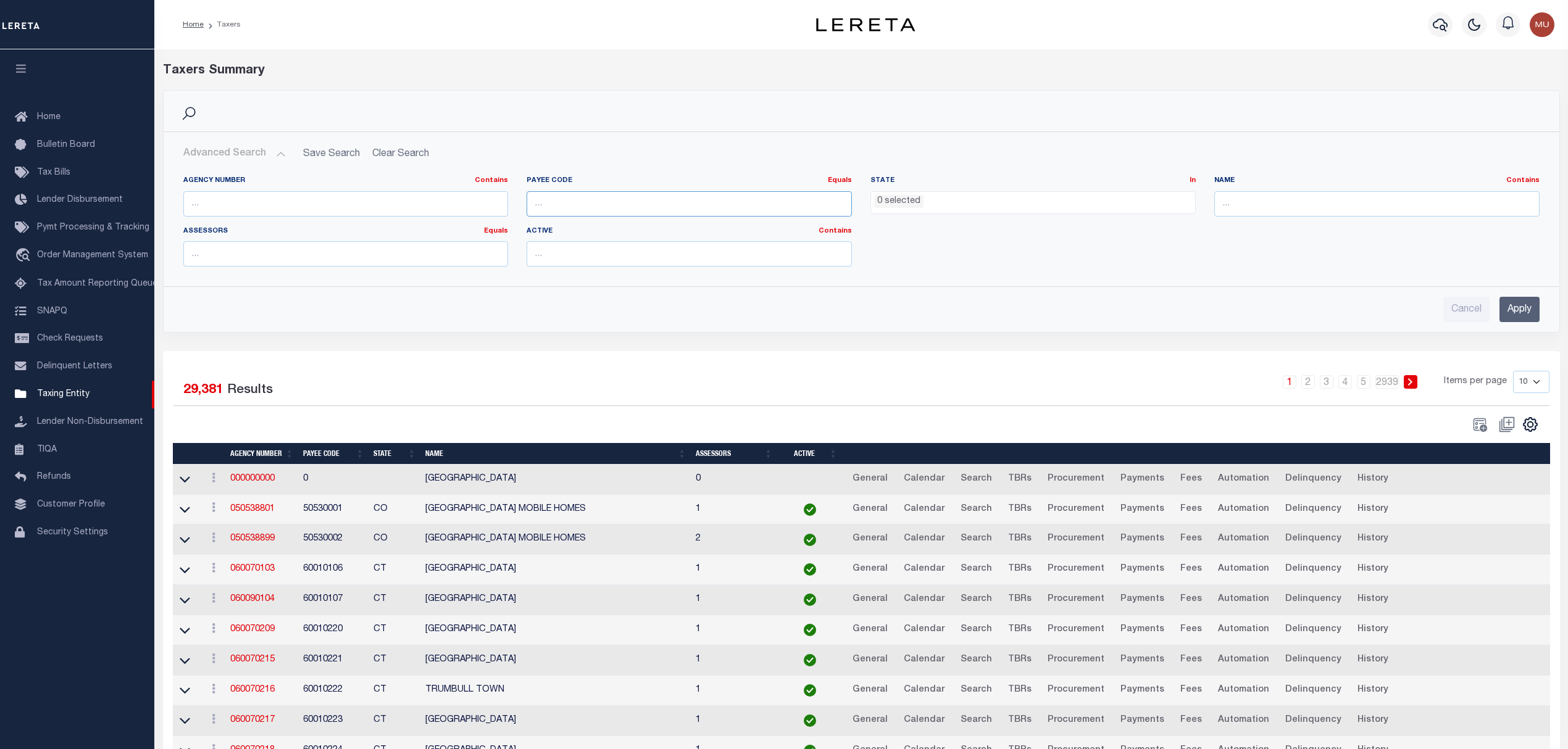
click at [568, 205] on input "number" at bounding box center [689, 204] width 325 height 25
type input "4202516020"
click at [1509, 314] on input "Apply" at bounding box center [1519, 309] width 40 height 25
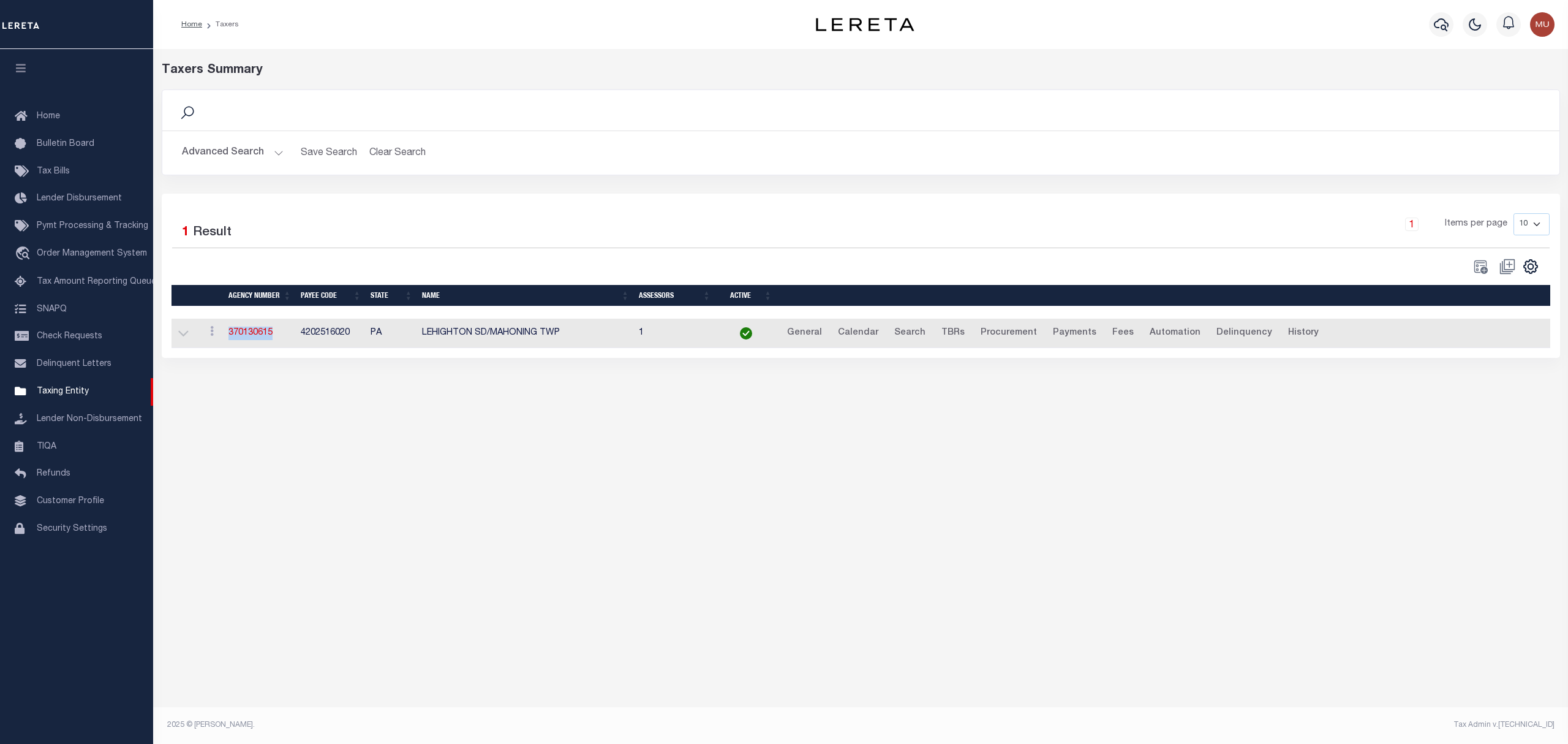
drag, startPoint x: 275, startPoint y: 339, endPoint x: 226, endPoint y: 330, distance: 49.8
click at [226, 330] on td "370130615" at bounding box center [260, 334] width 73 height 30
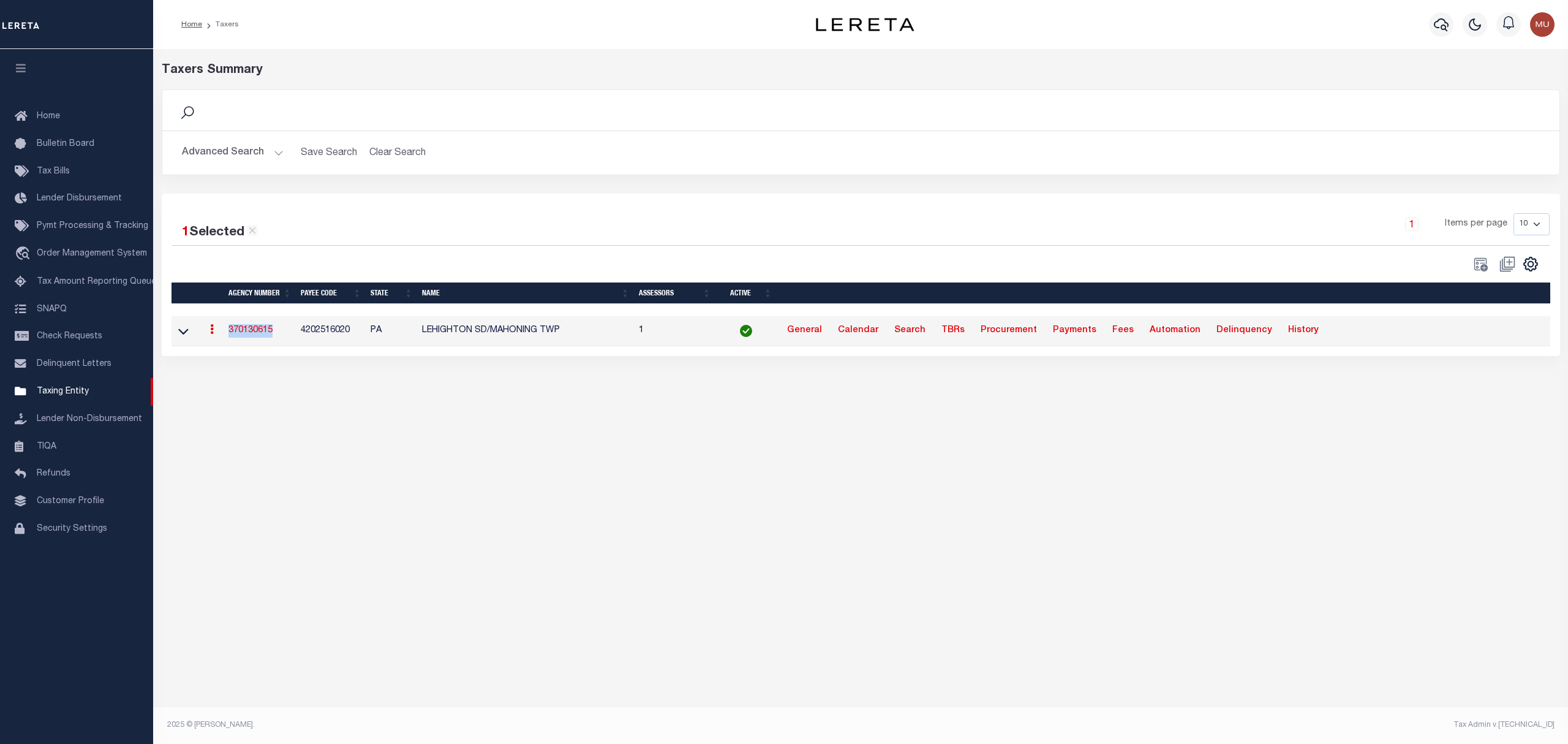
copy link "370130615"
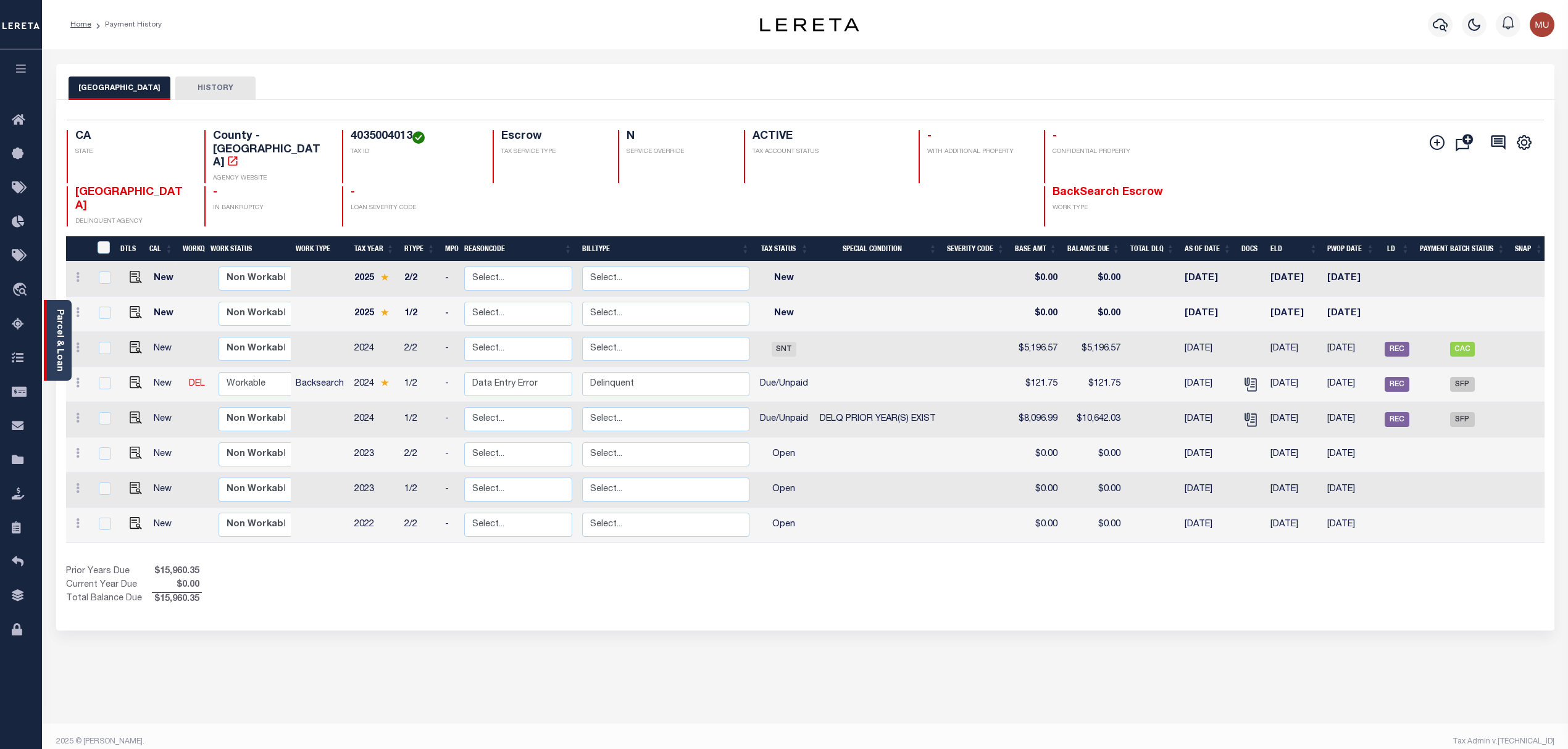
click at [57, 353] on link "Parcel & Loan" at bounding box center [59, 340] width 9 height 62
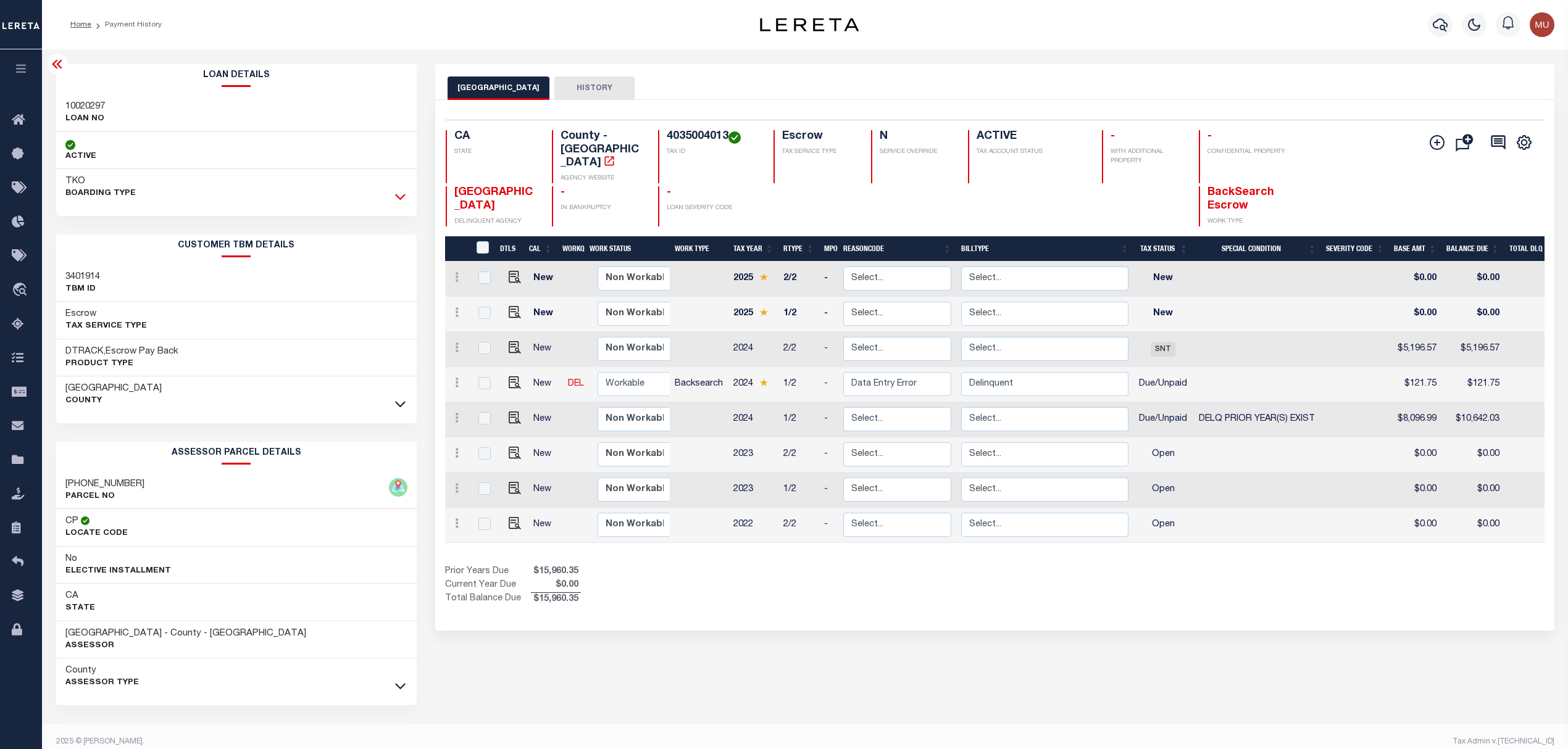
click at [399, 198] on icon at bounding box center [400, 197] width 11 height 13
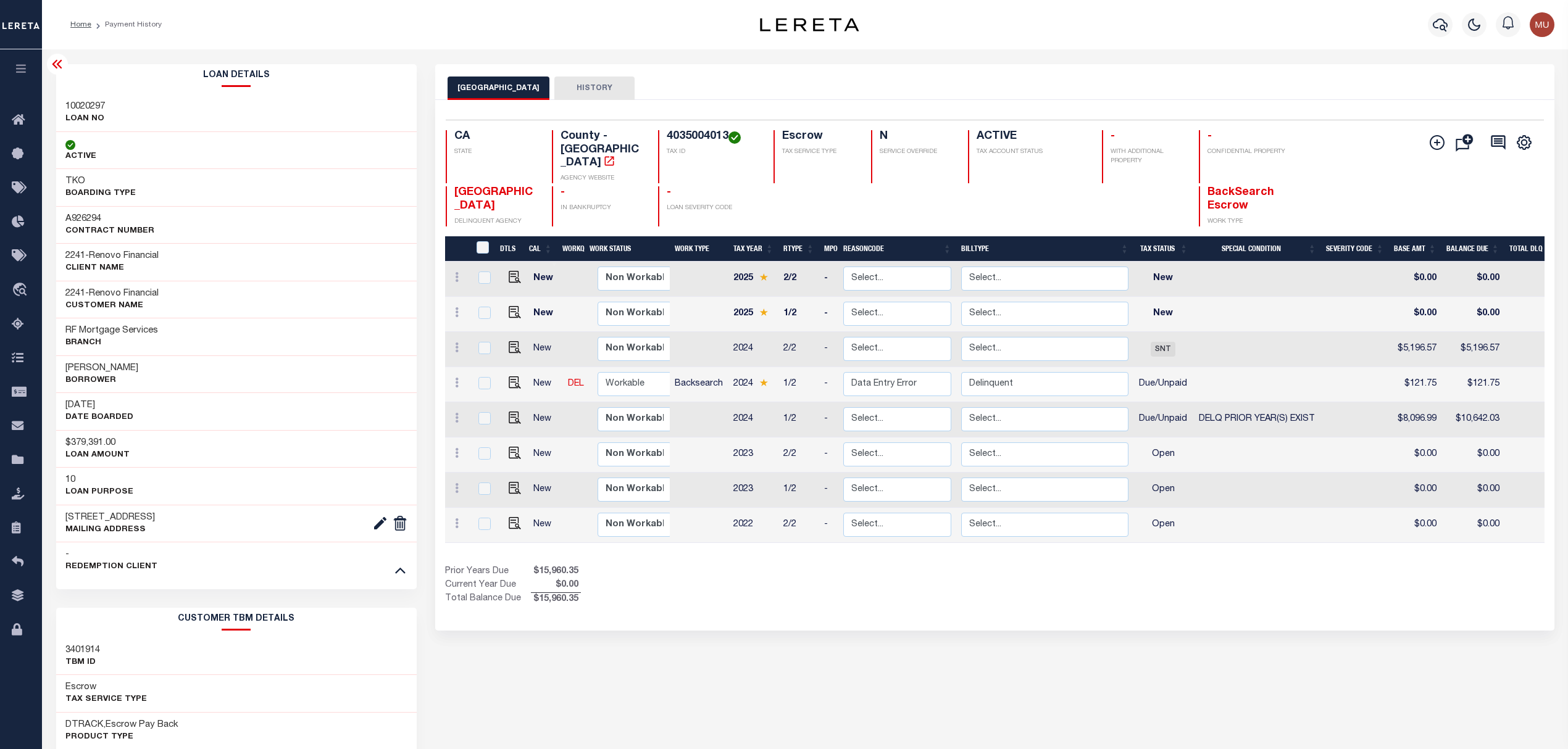
click at [92, 215] on h3 "A926294" at bounding box center [110, 219] width 89 height 13
copy h3 "A926294"
click at [78, 102] on h3 "10020297" at bounding box center [85, 107] width 40 height 13
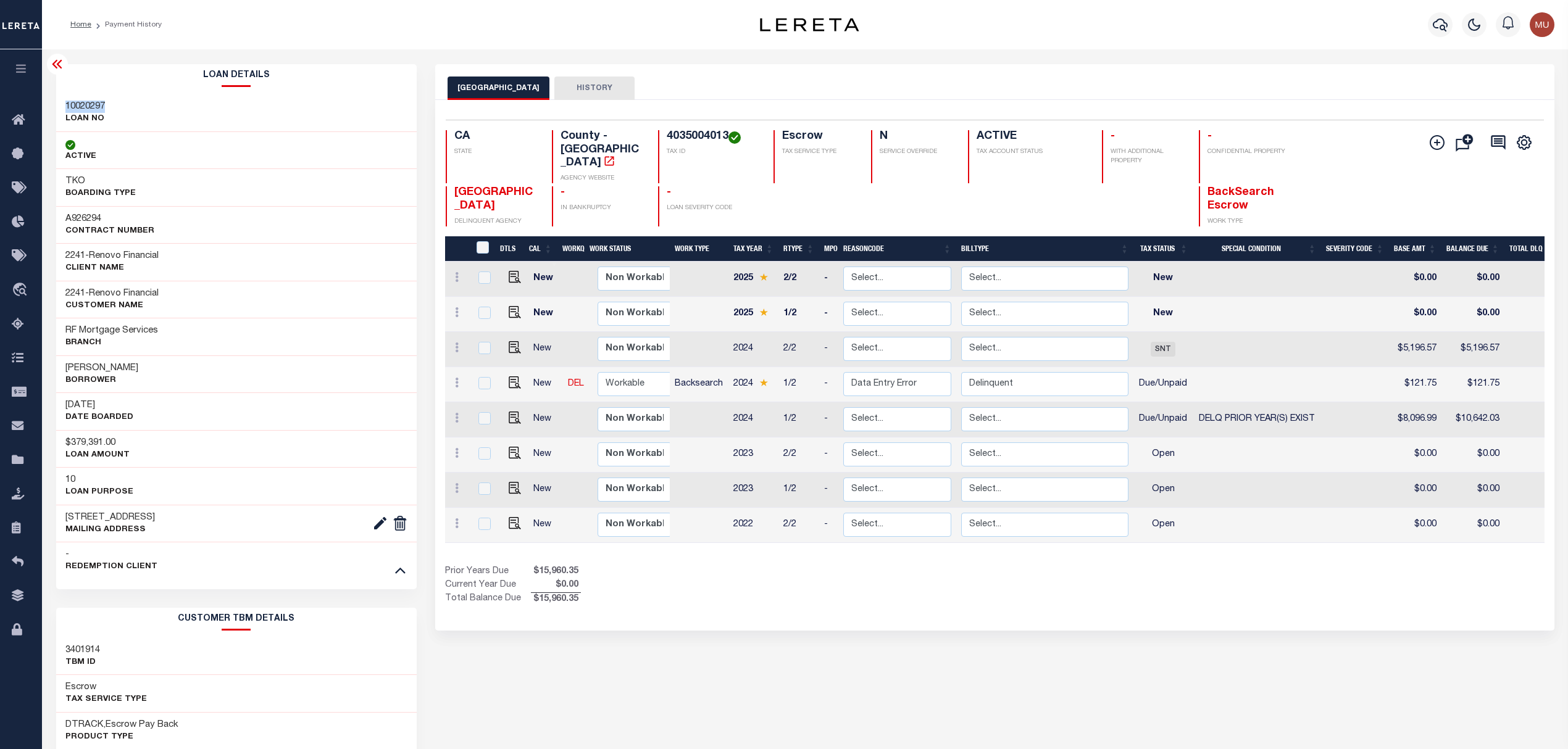
copy h3 "10020297"
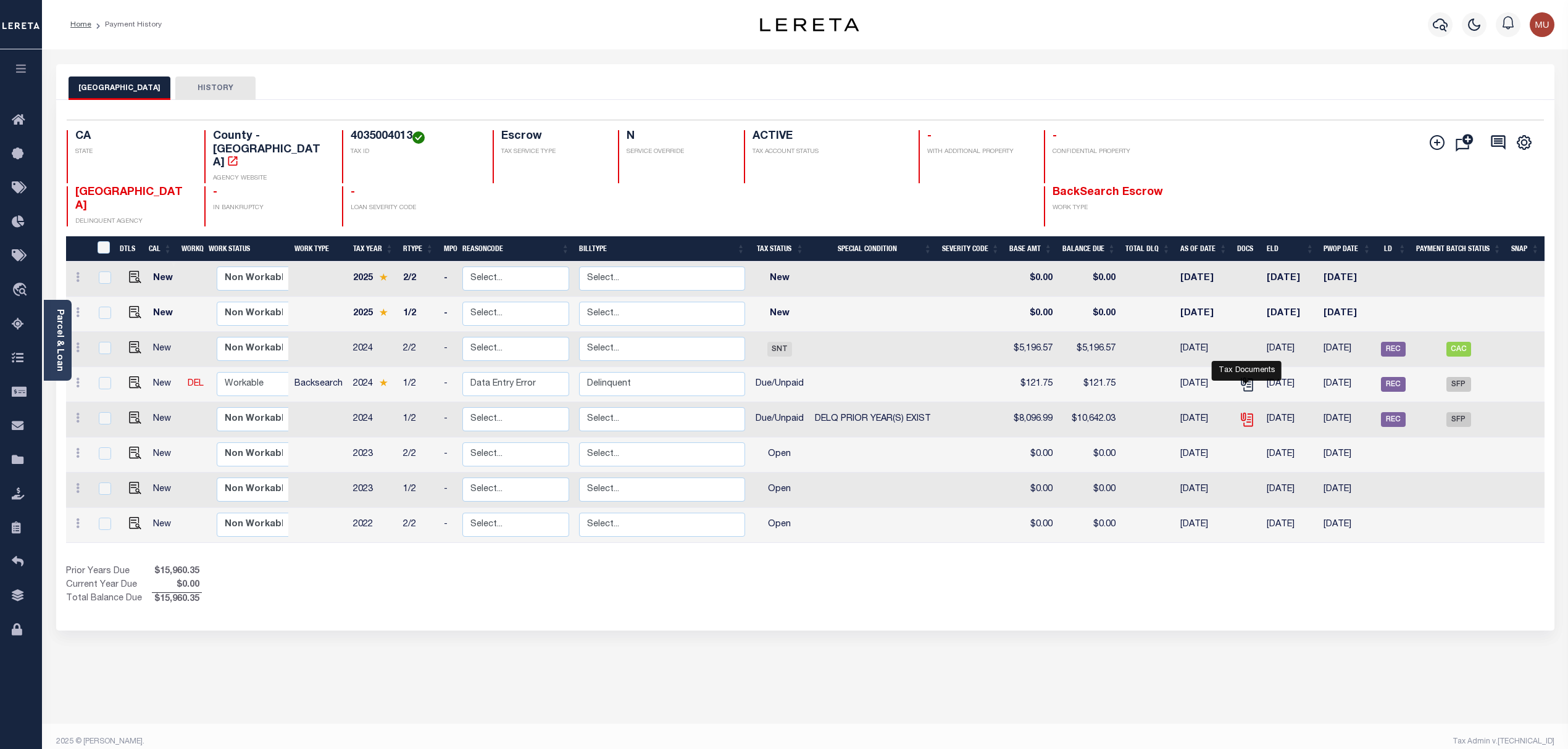
click at [1248, 412] on icon "" at bounding box center [1246, 417] width 10 height 10
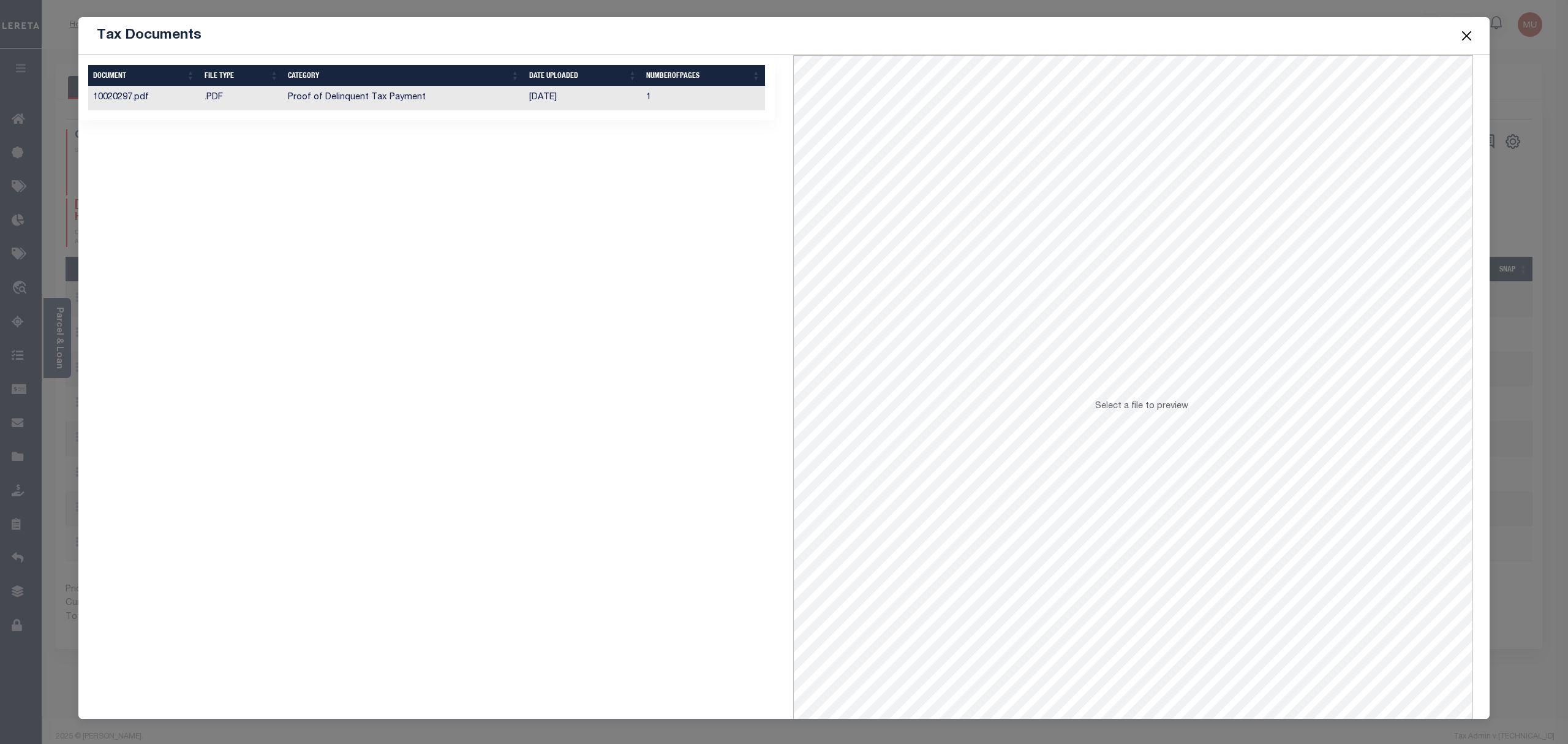
click at [453, 94] on td "Proof of Delinquent Tax Payment" at bounding box center [403, 98] width 241 height 24
click at [1468, 29] on button "Close" at bounding box center [1467, 35] width 16 height 16
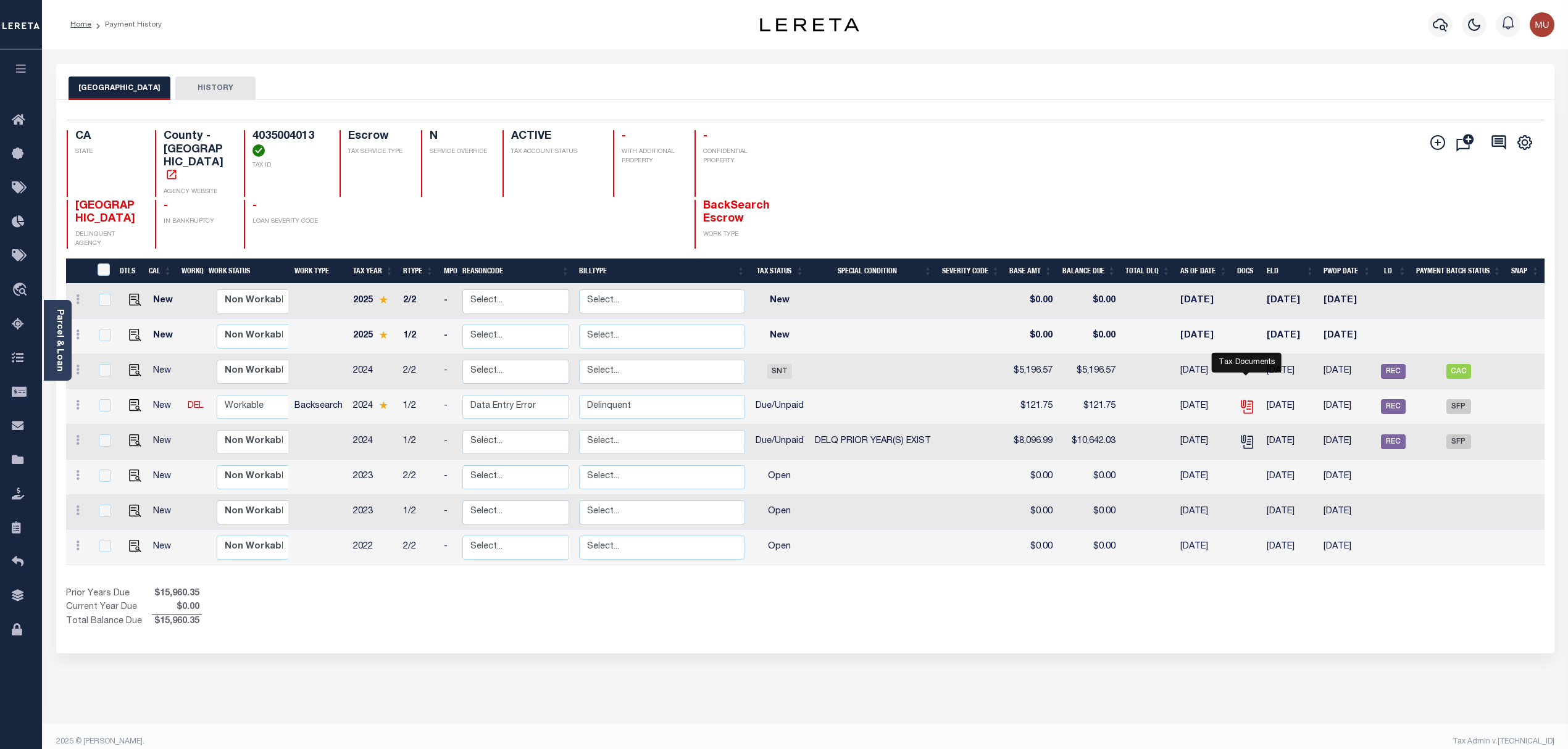
click at [1252, 399] on icon "" at bounding box center [1247, 406] width 16 height 16
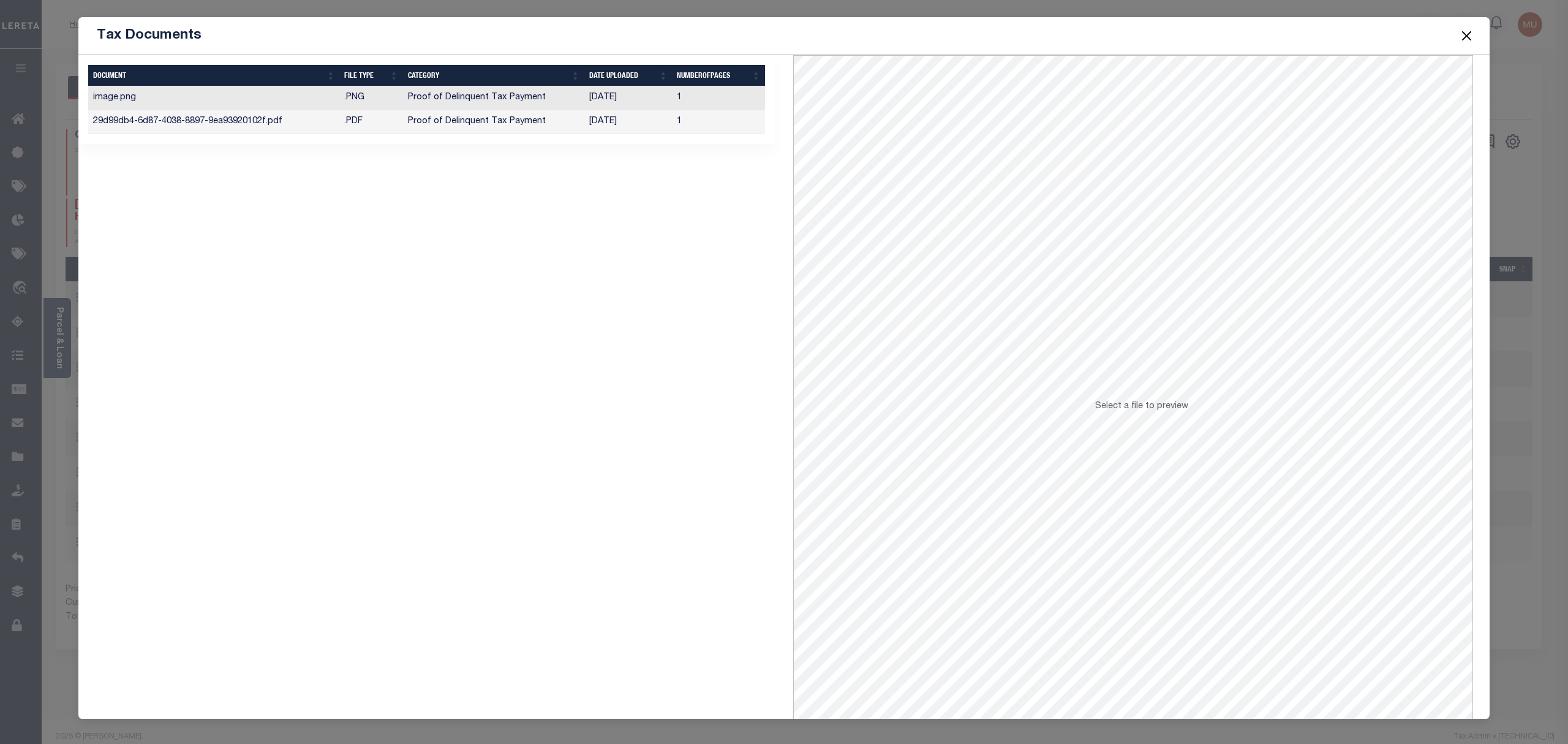
click at [512, 101] on td "Proof of Delinquent Tax Payment" at bounding box center [493, 98] width 181 height 24
click at [552, 123] on td "Proof of Delinquent Tax Payment" at bounding box center [493, 122] width 181 height 24
click at [577, 93] on td "Proof of Delinquent Tax Payment" at bounding box center [493, 98] width 181 height 24
click at [1474, 35] on button "Close" at bounding box center [1467, 35] width 16 height 16
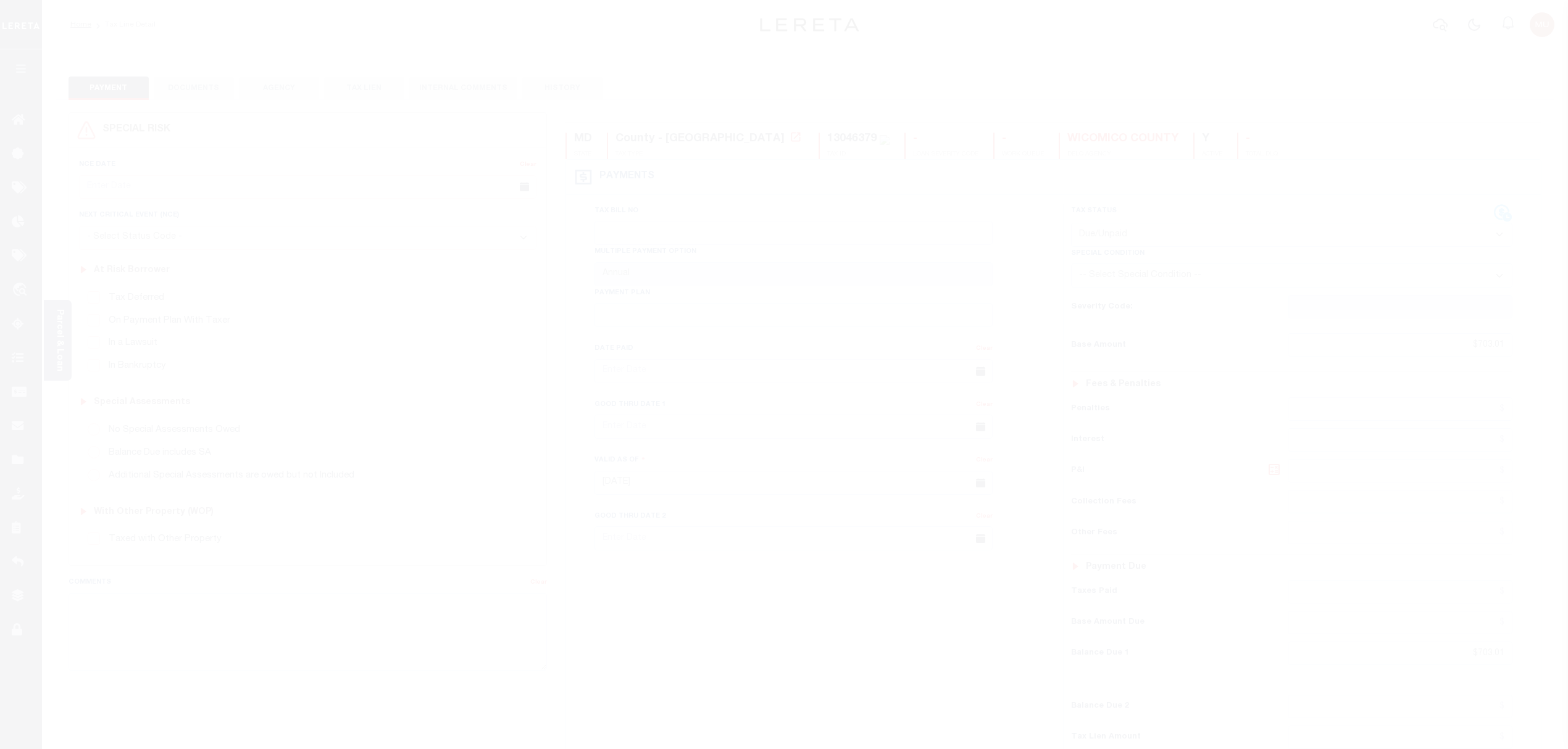
select select "DUE"
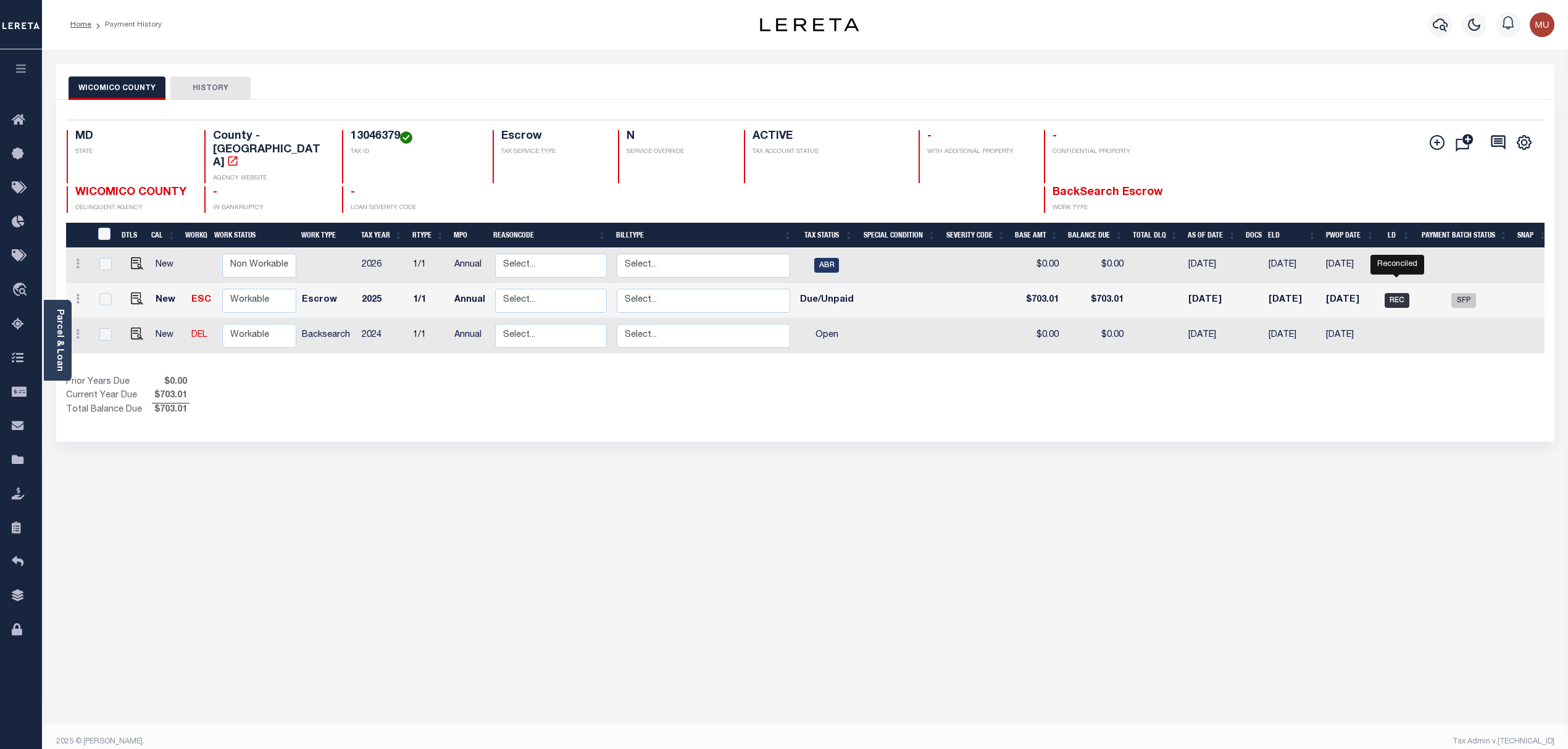
click at [1397, 294] on span "REC" at bounding box center [1397, 300] width 25 height 15
checkbox input "true"
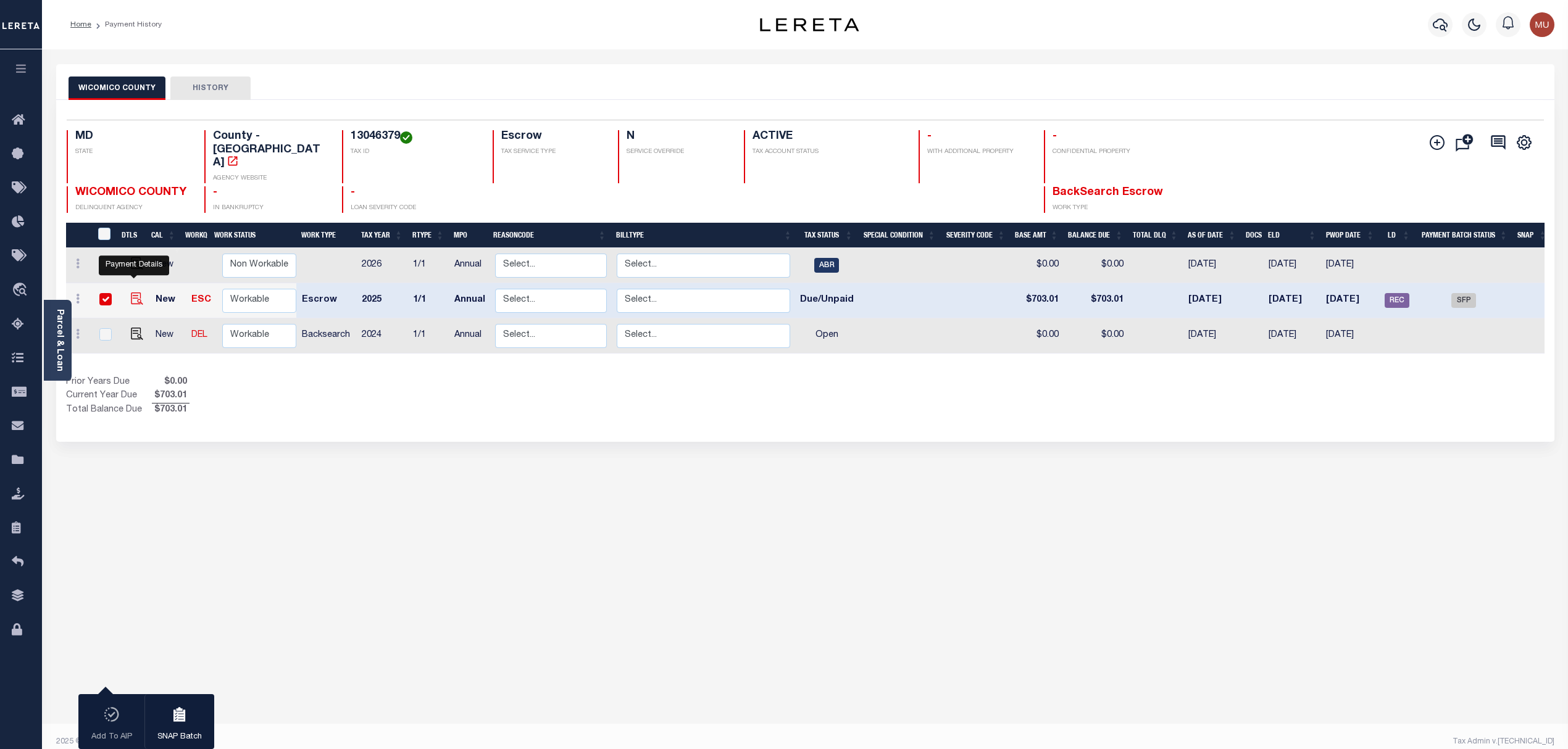
click at [131, 292] on img "" at bounding box center [137, 299] width 13 height 13
checkbox input "false"
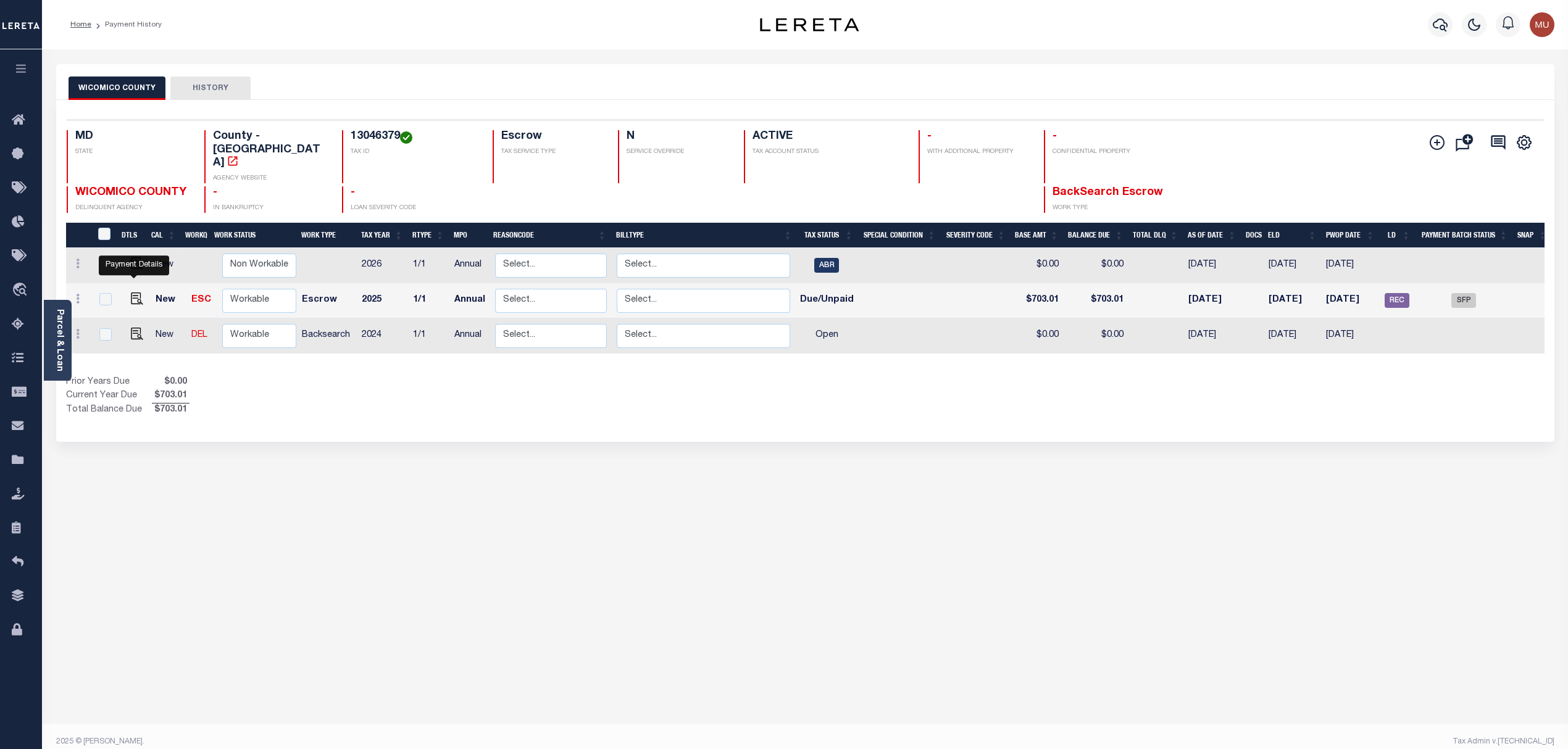
click at [137, 292] on img "" at bounding box center [137, 299] width 13 height 13
checkbox input "true"
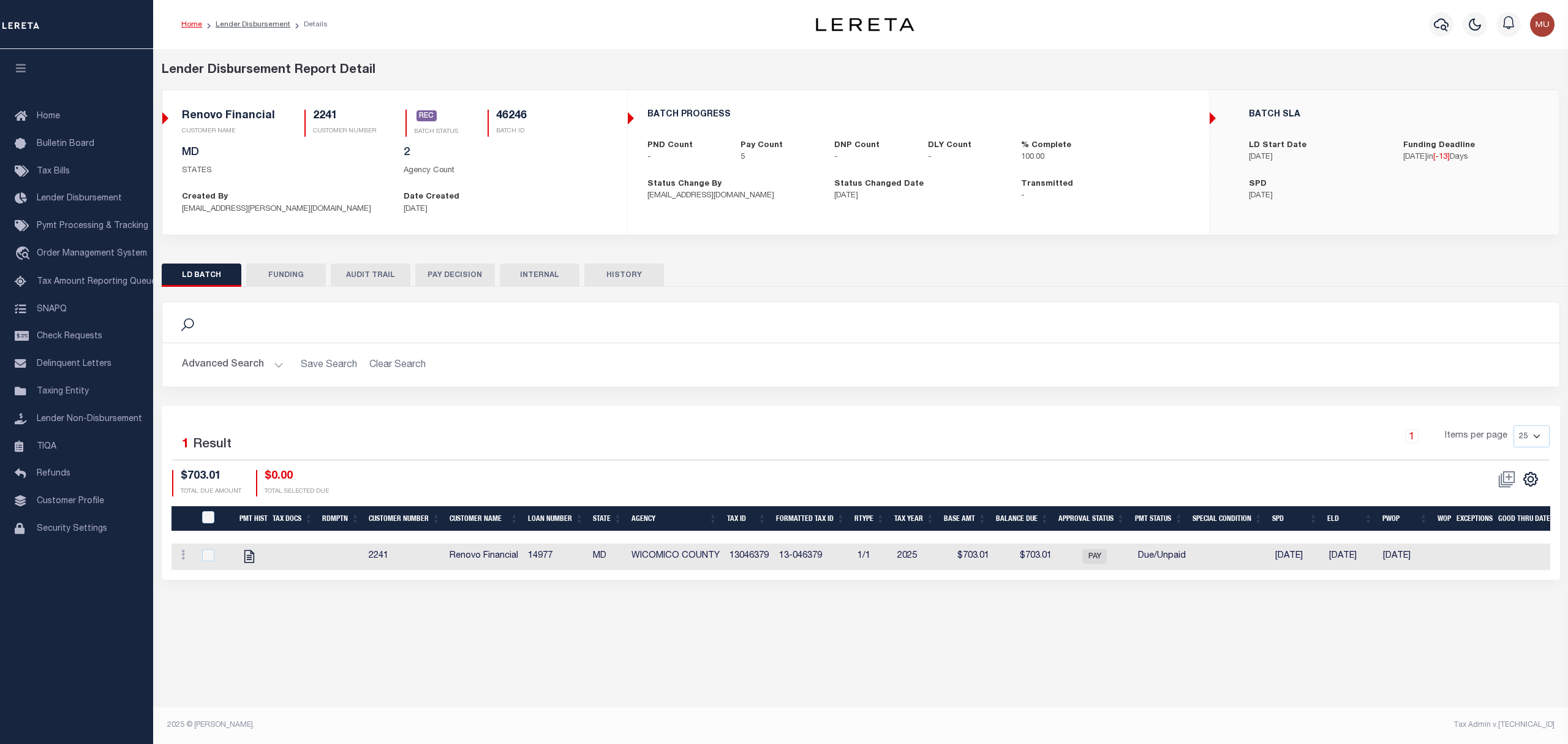
click at [277, 283] on button "FUNDING" at bounding box center [286, 275] width 79 height 23
type input "$4,339.14"
type input "$0"
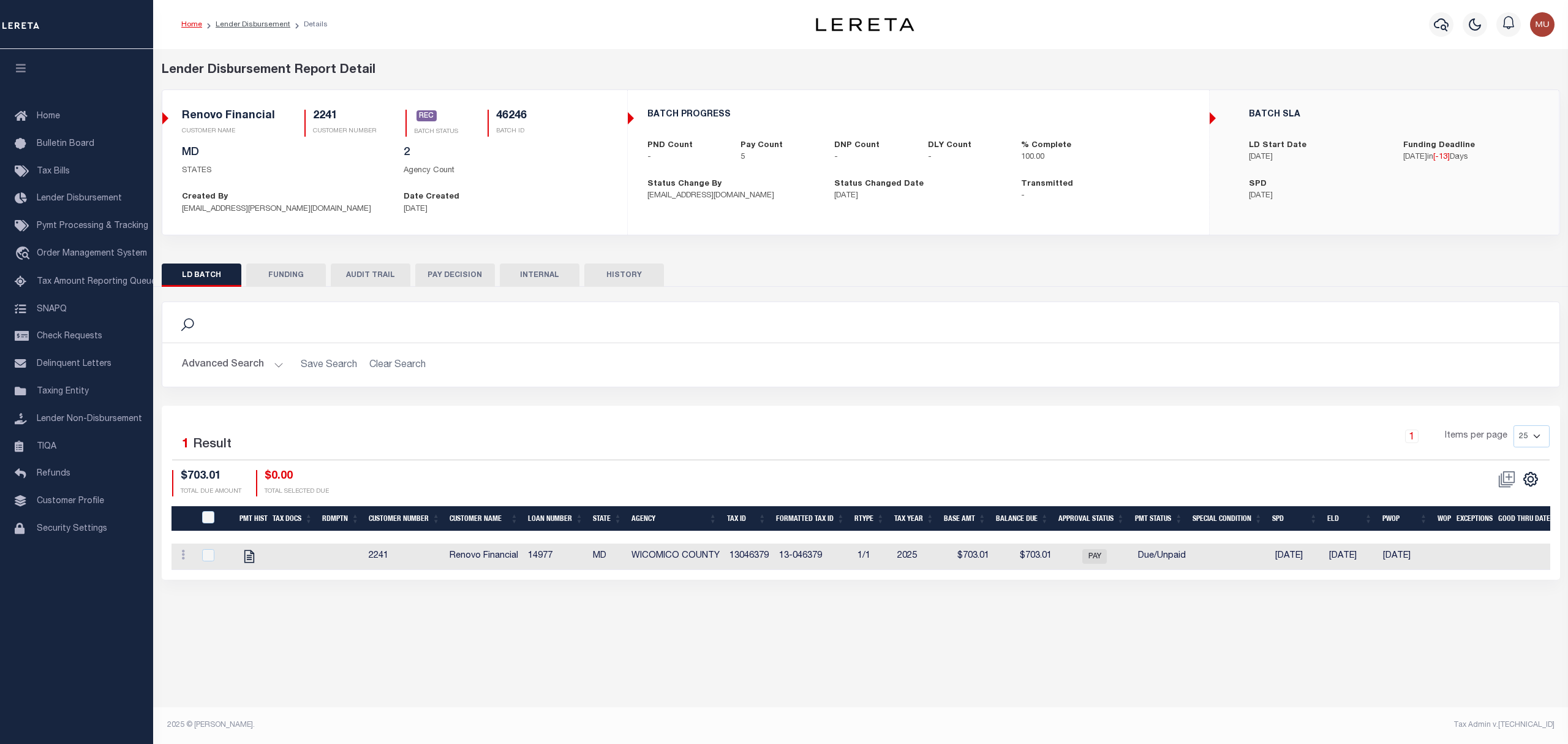
type input "[DATE]"
type input "20250922MMQFMP2700339109221635FT03"
type input "[DATE]"
select select "100"
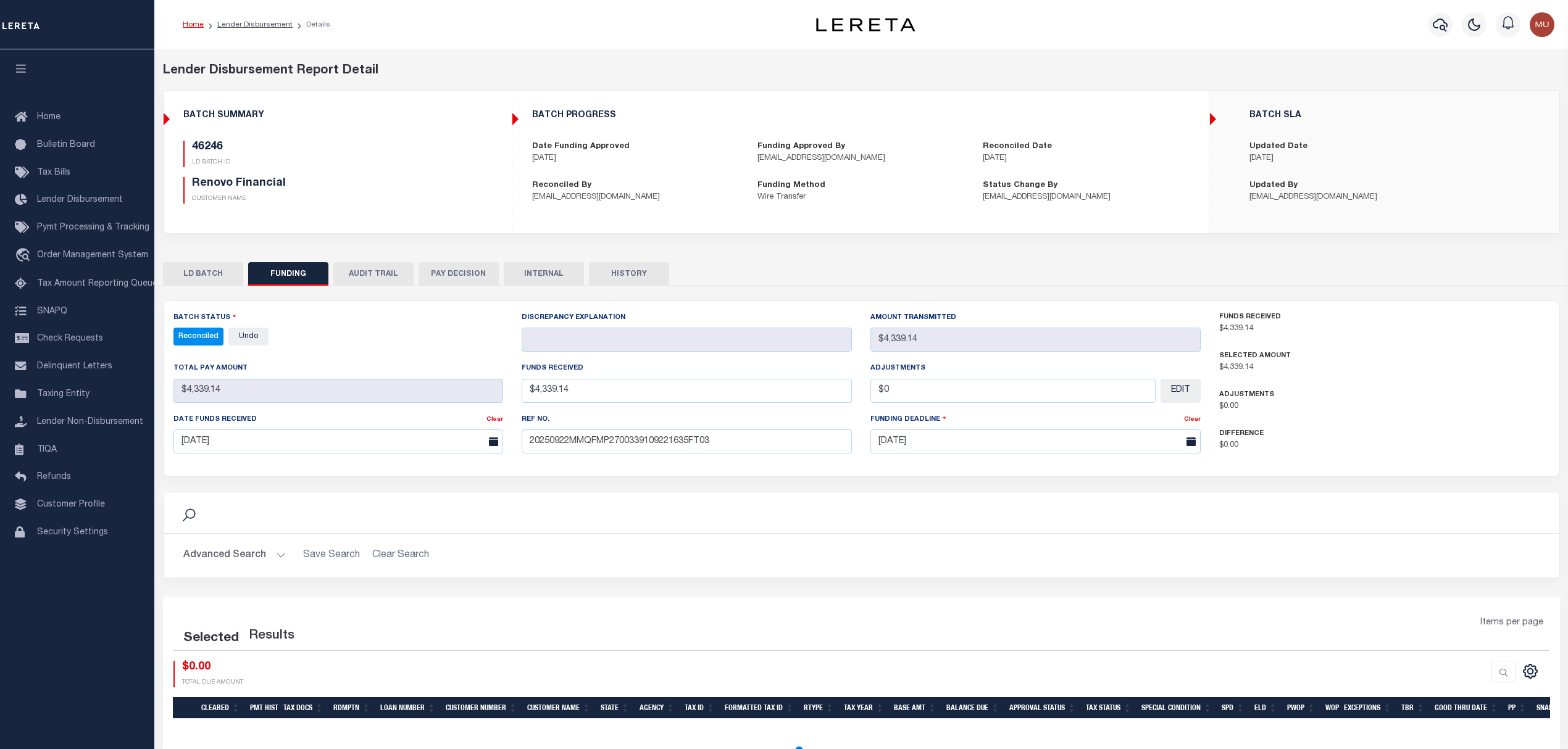
select select "100"
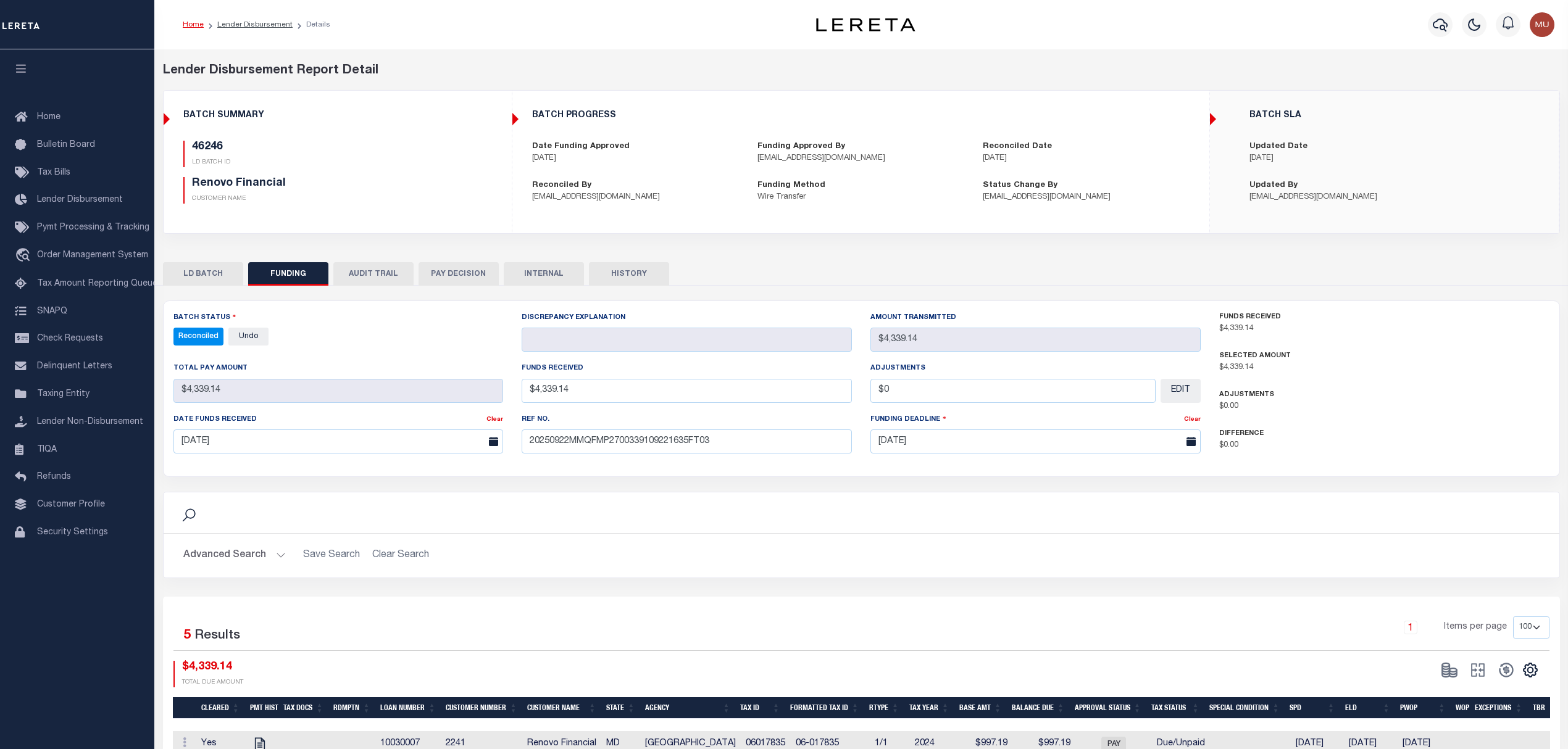
click at [201, 274] on button "LD BATCH" at bounding box center [203, 273] width 80 height 23
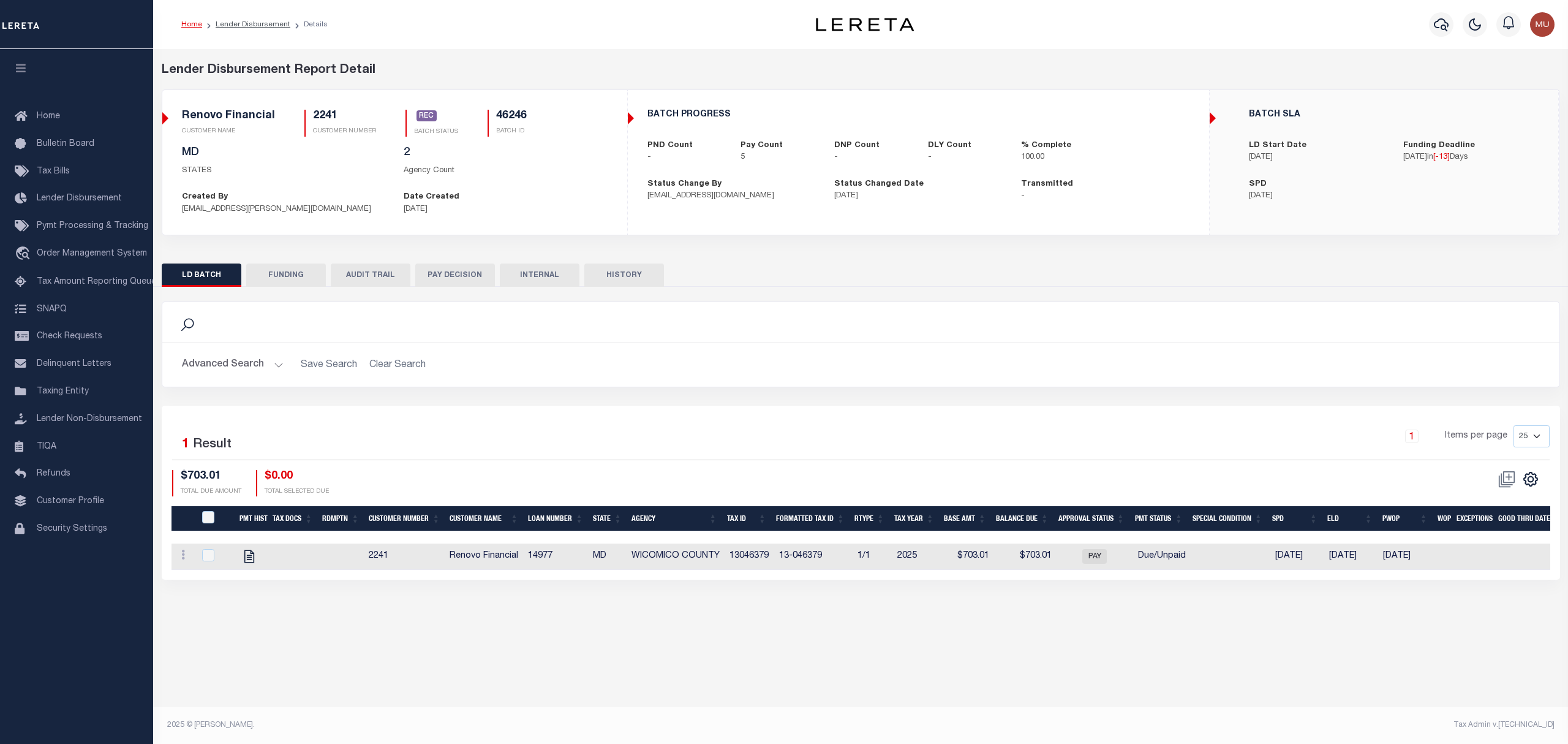
drag, startPoint x: 418, startPoint y: 72, endPoint x: 447, endPoint y: 79, distance: 29.8
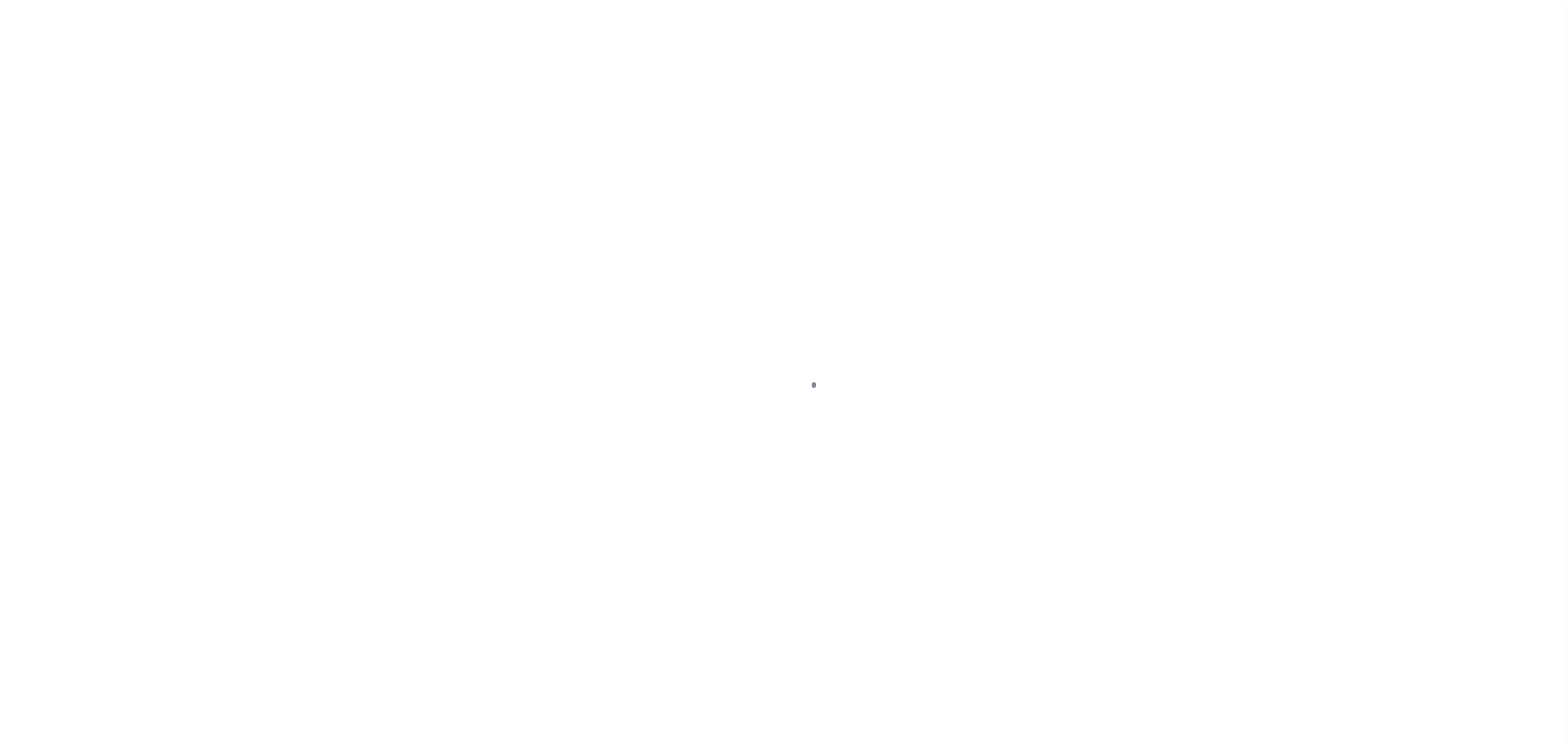
select select "DUE"
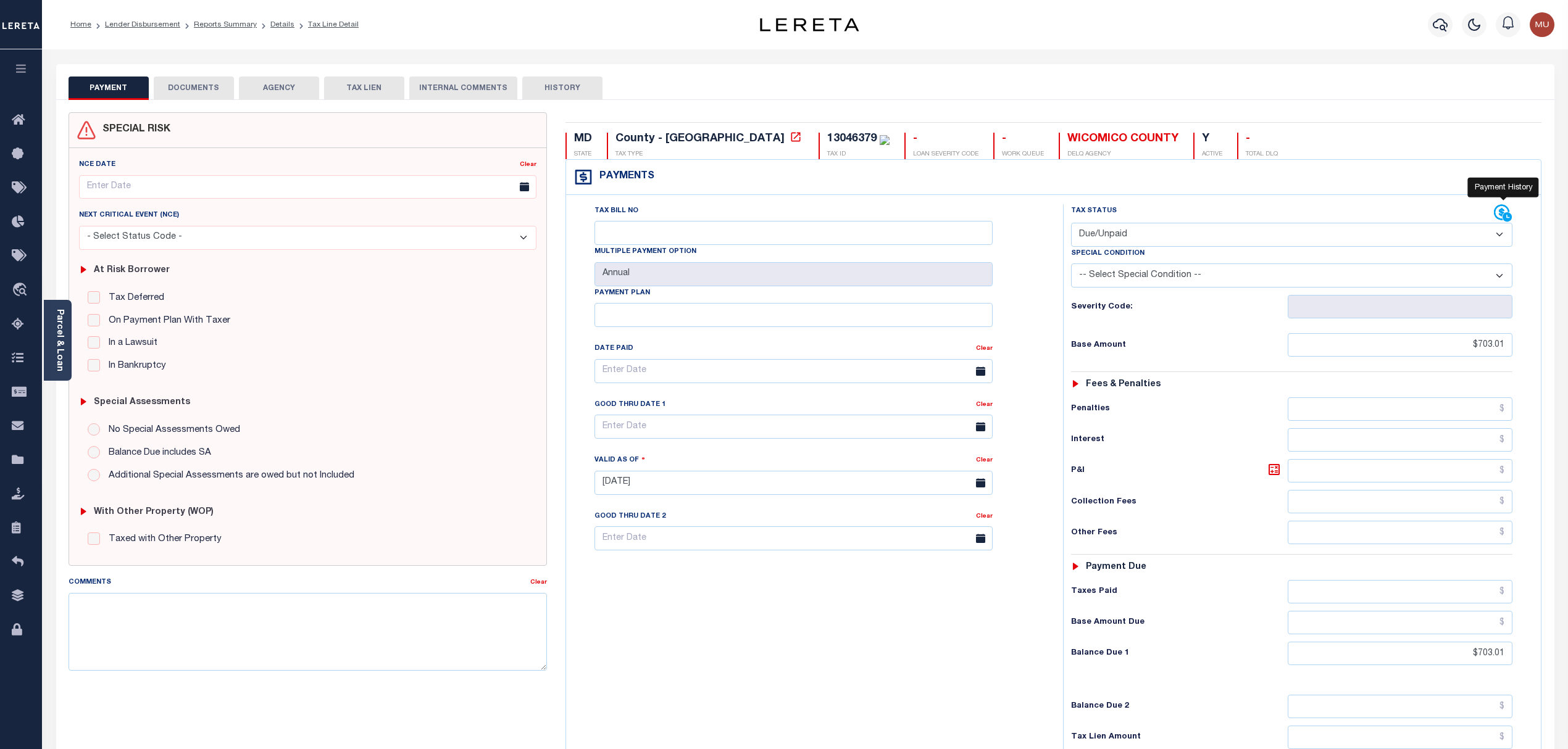
click at [1505, 222] on icon at bounding box center [1507, 217] width 9 height 9
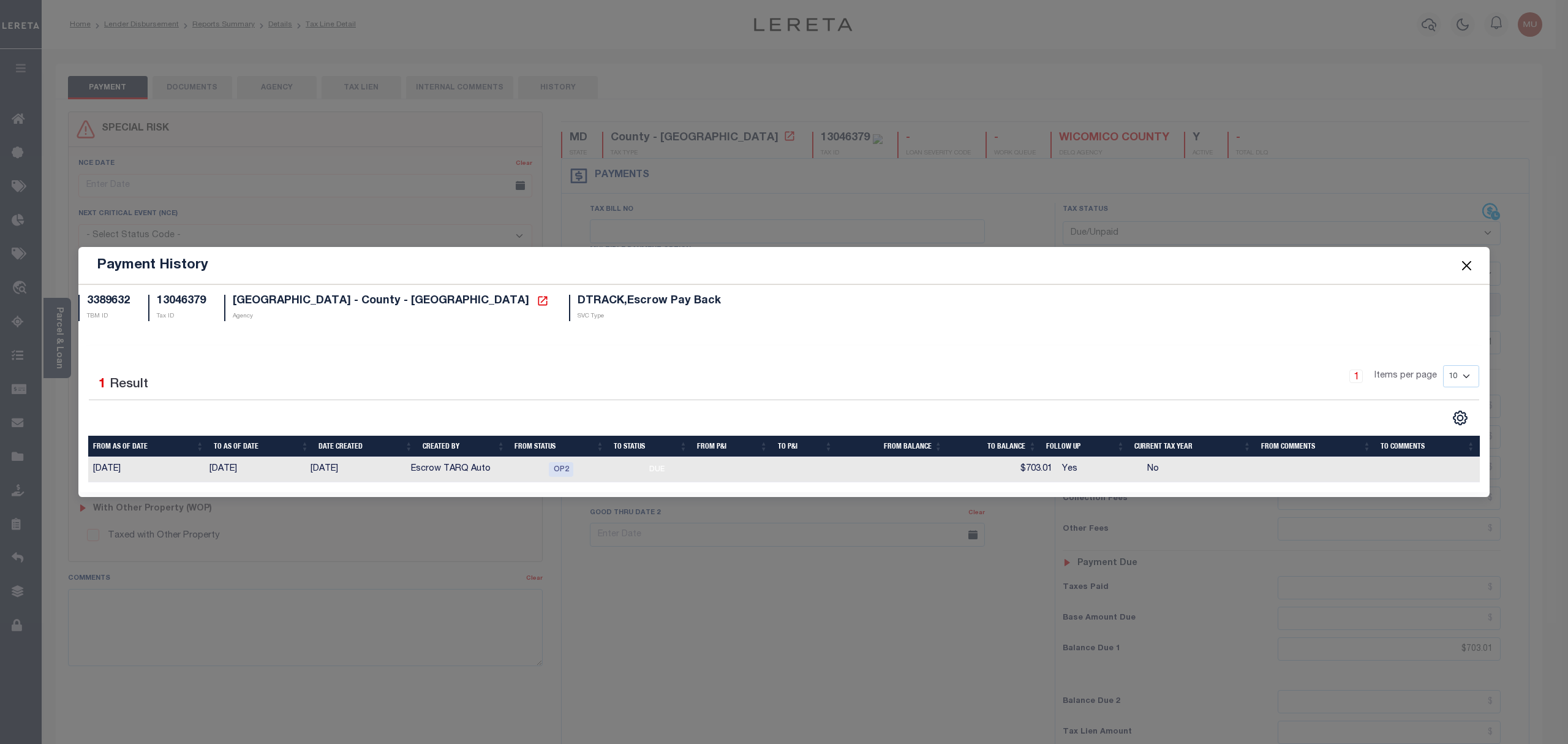
drag, startPoint x: 1464, startPoint y: 270, endPoint x: 1451, endPoint y: 272, distance: 13.2
click at [1465, 270] on button "Close" at bounding box center [1467, 265] width 16 height 16
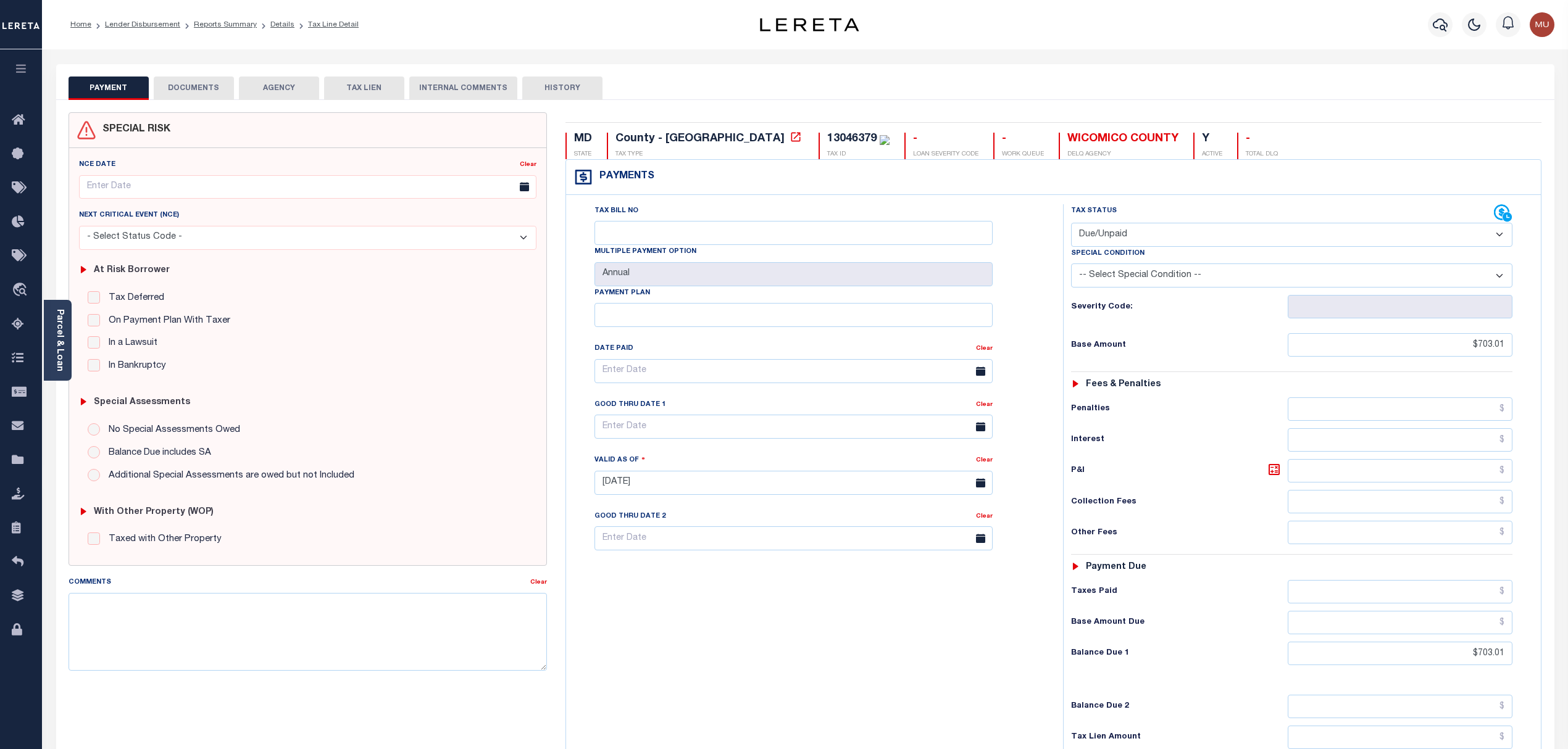
click at [1032, 200] on div "Tax Bill No Multiple Payment Option Annual Payment Plan Clear Clear Valid as Of…" at bounding box center [1053, 477] width 975 height 563
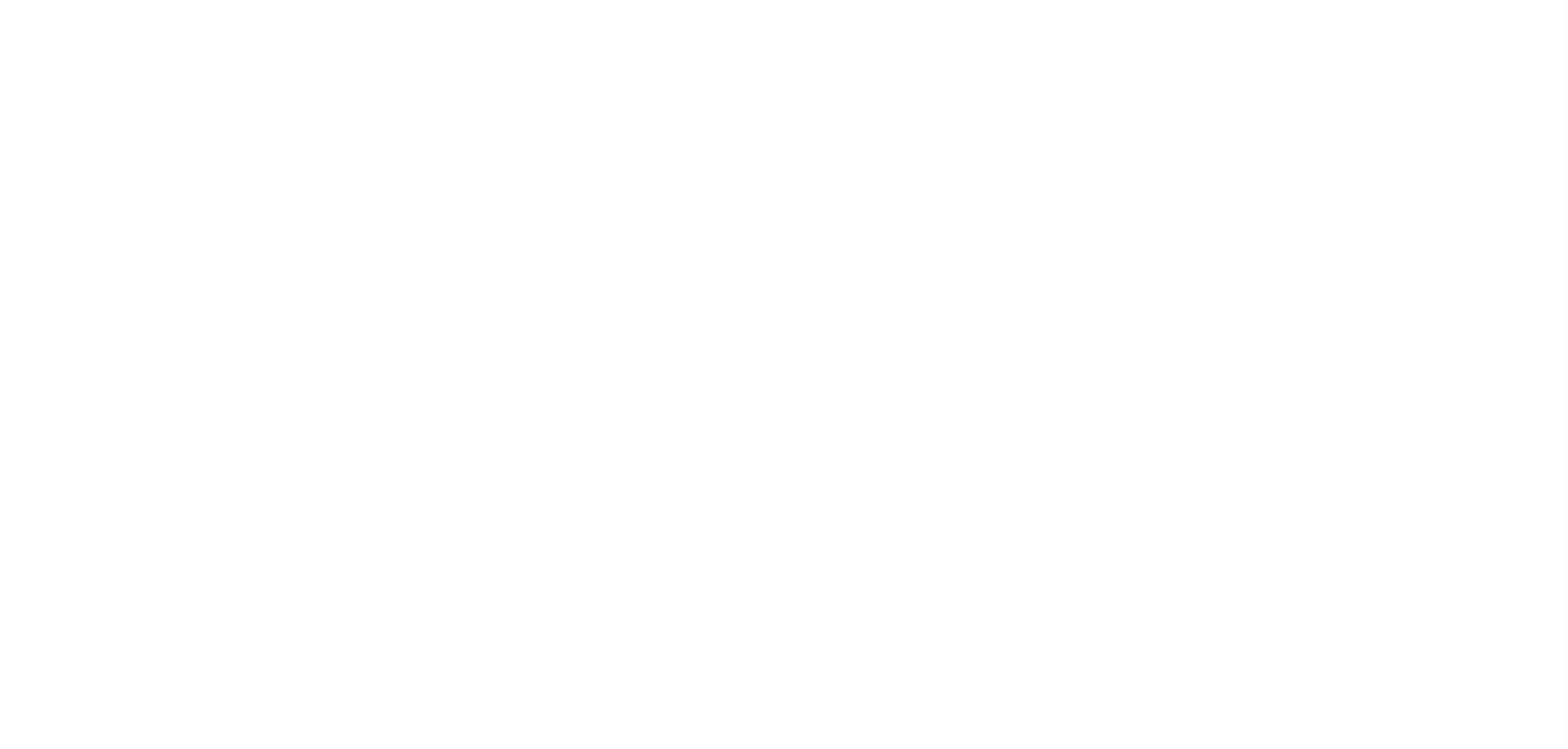
select select "DUE"
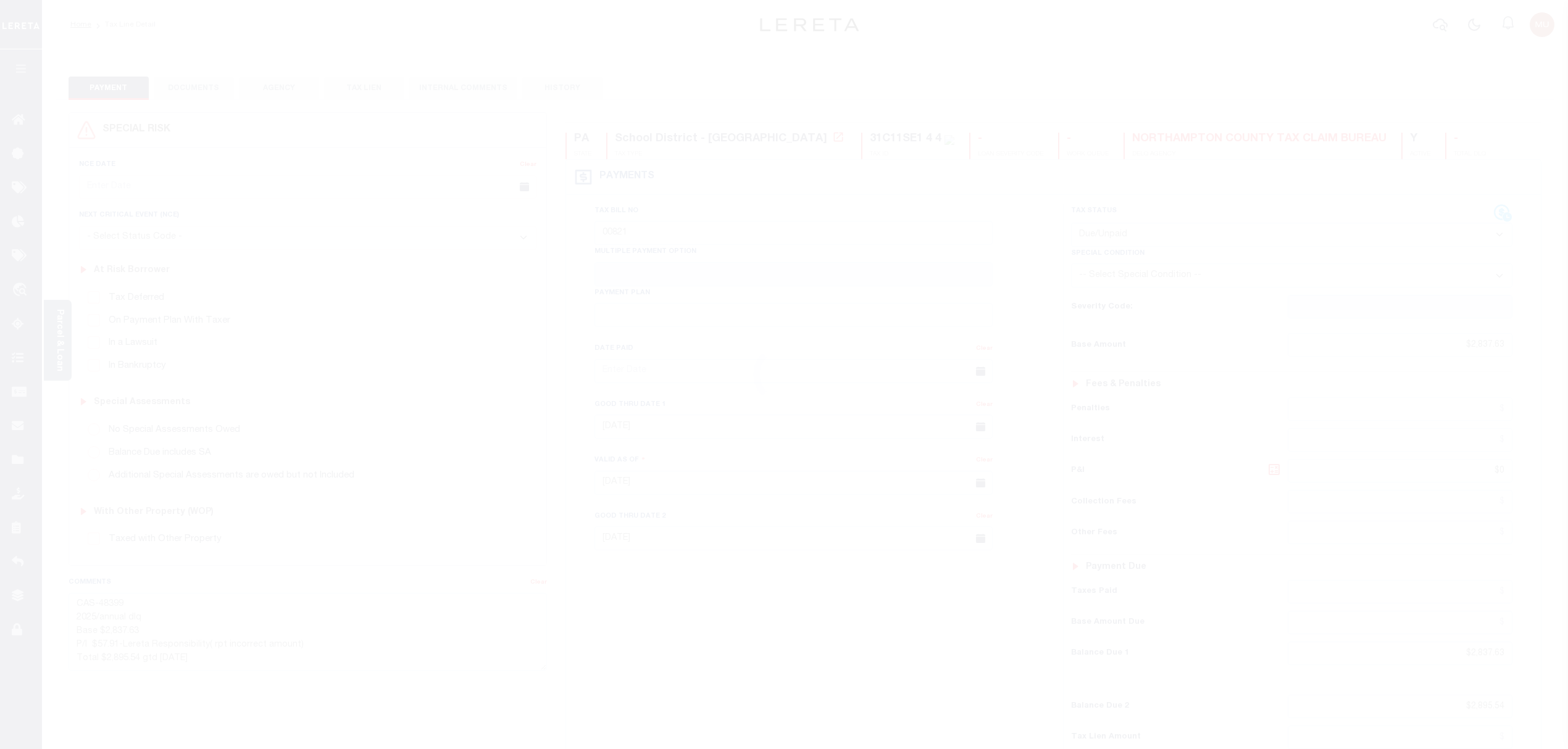
select select "DUE"
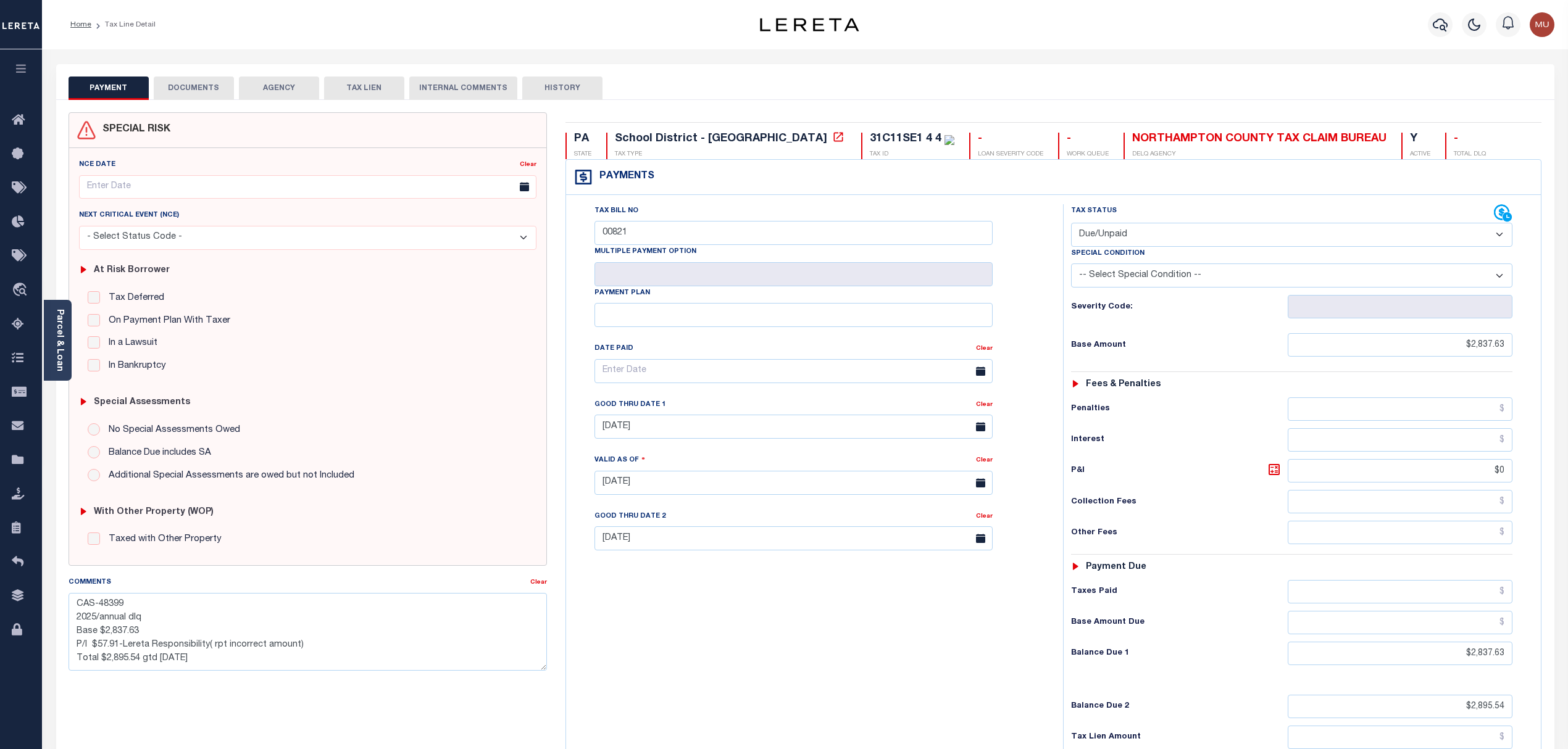
click at [197, 92] on button "DOCUMENTS" at bounding box center [193, 88] width 80 height 23
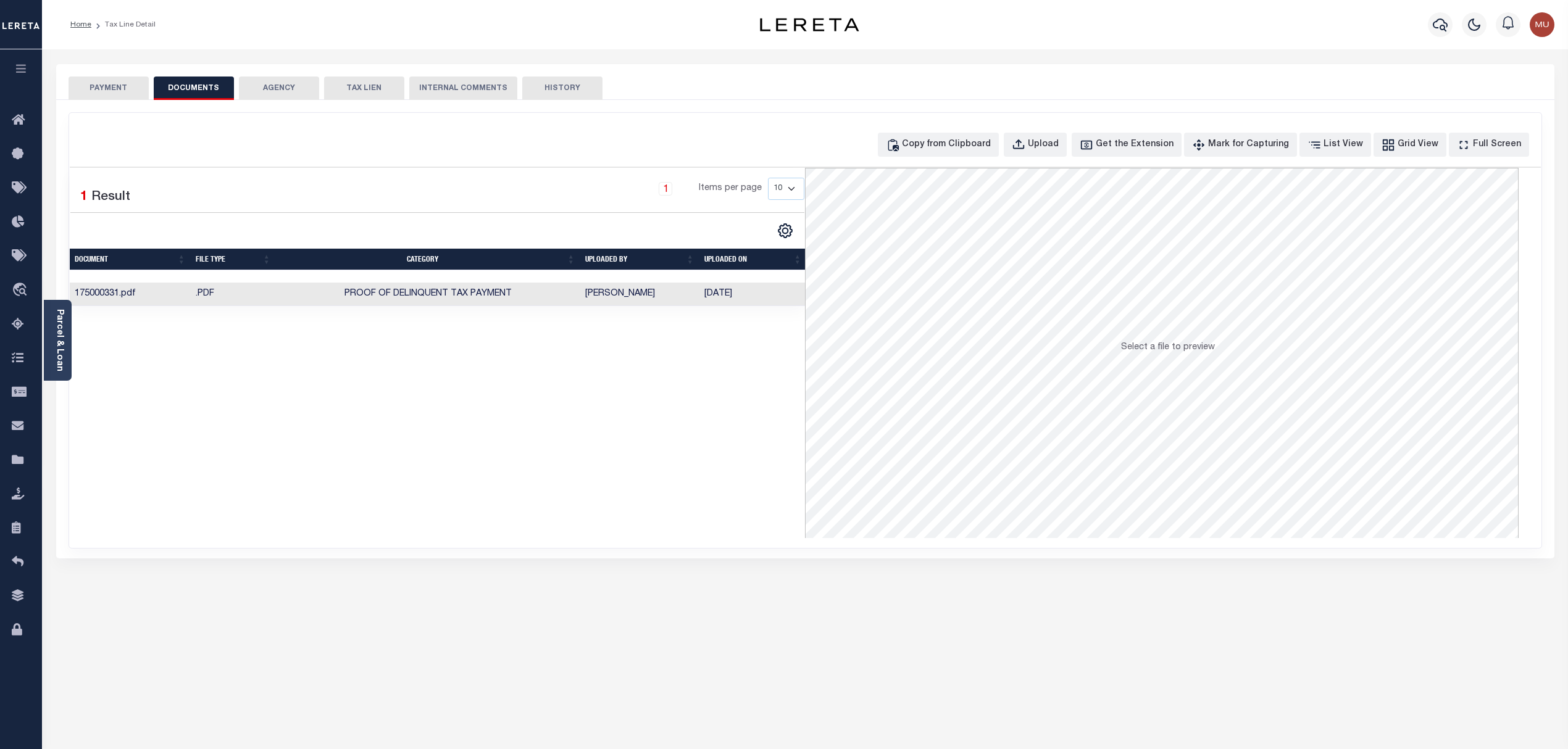
click at [662, 295] on td "Harris, Cynthia" at bounding box center [640, 295] width 119 height 24
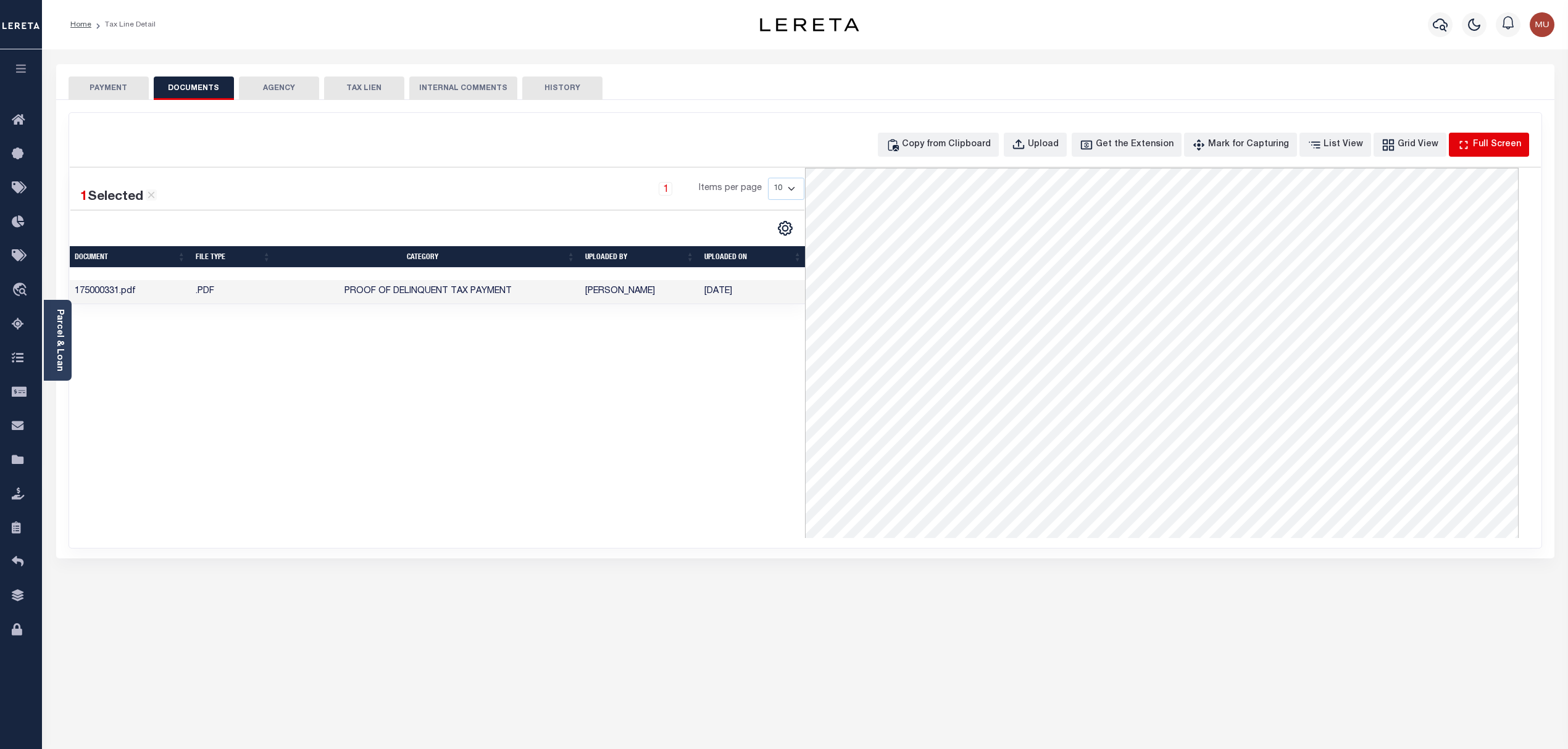
click at [1497, 144] on div "Full Screen" at bounding box center [1497, 145] width 48 height 14
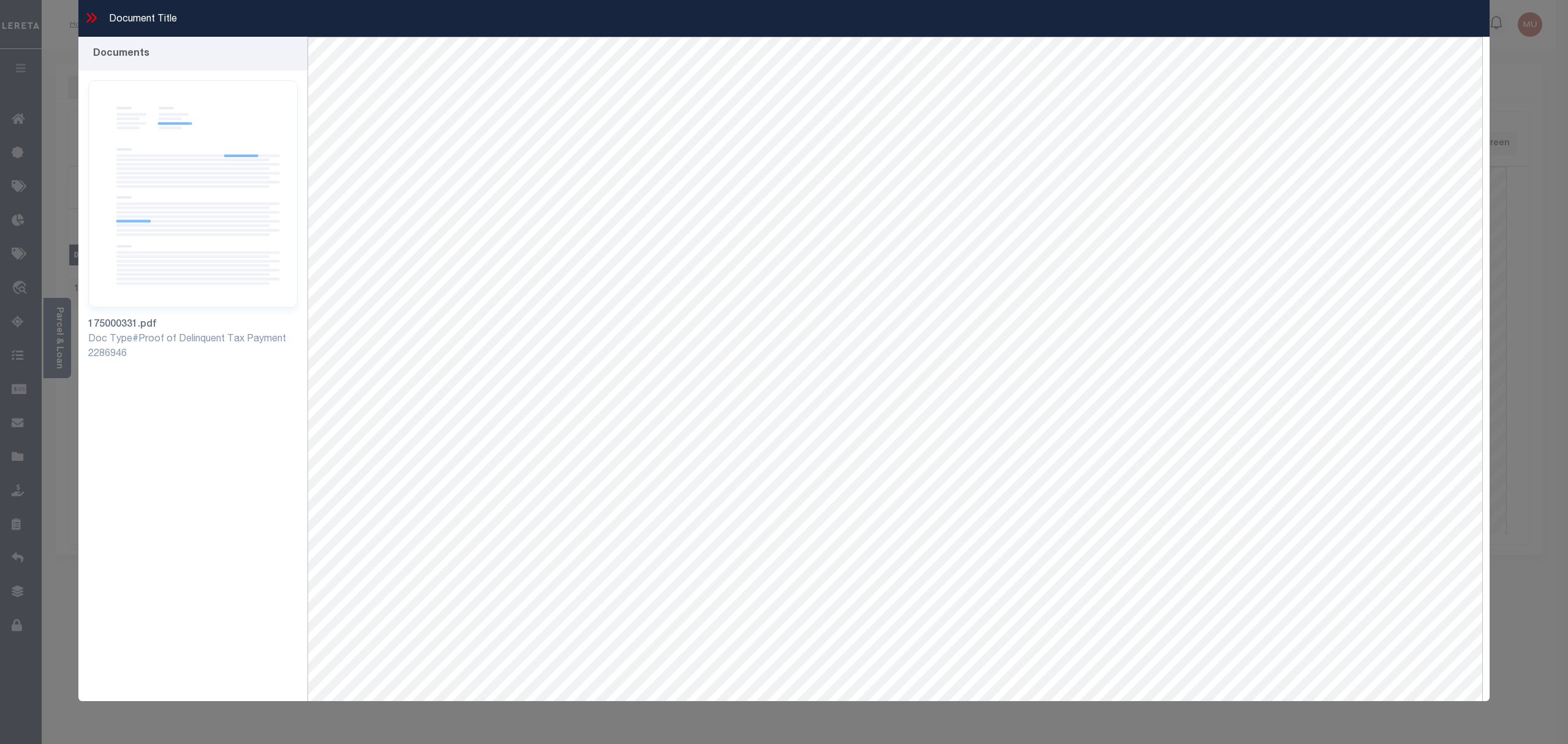
drag, startPoint x: 88, startPoint y: 9, endPoint x: 91, endPoint y: 15, distance: 6.7
click at [88, 9] on div "Document Title" at bounding box center [784, 18] width 1412 height 37
click at [91, 17] on icon at bounding box center [89, 18] width 6 height 10
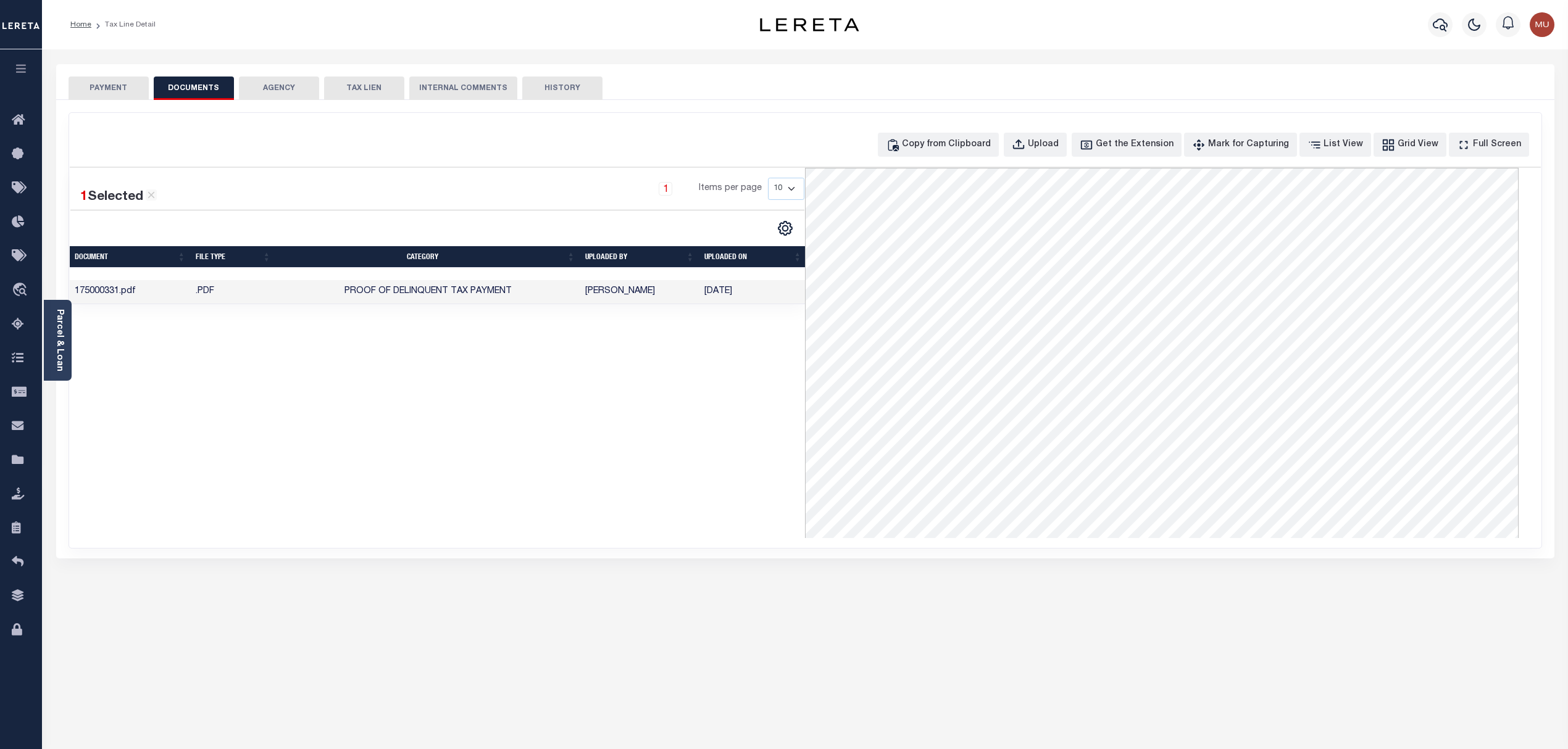
click at [107, 97] on button "PAYMENT" at bounding box center [108, 88] width 80 height 23
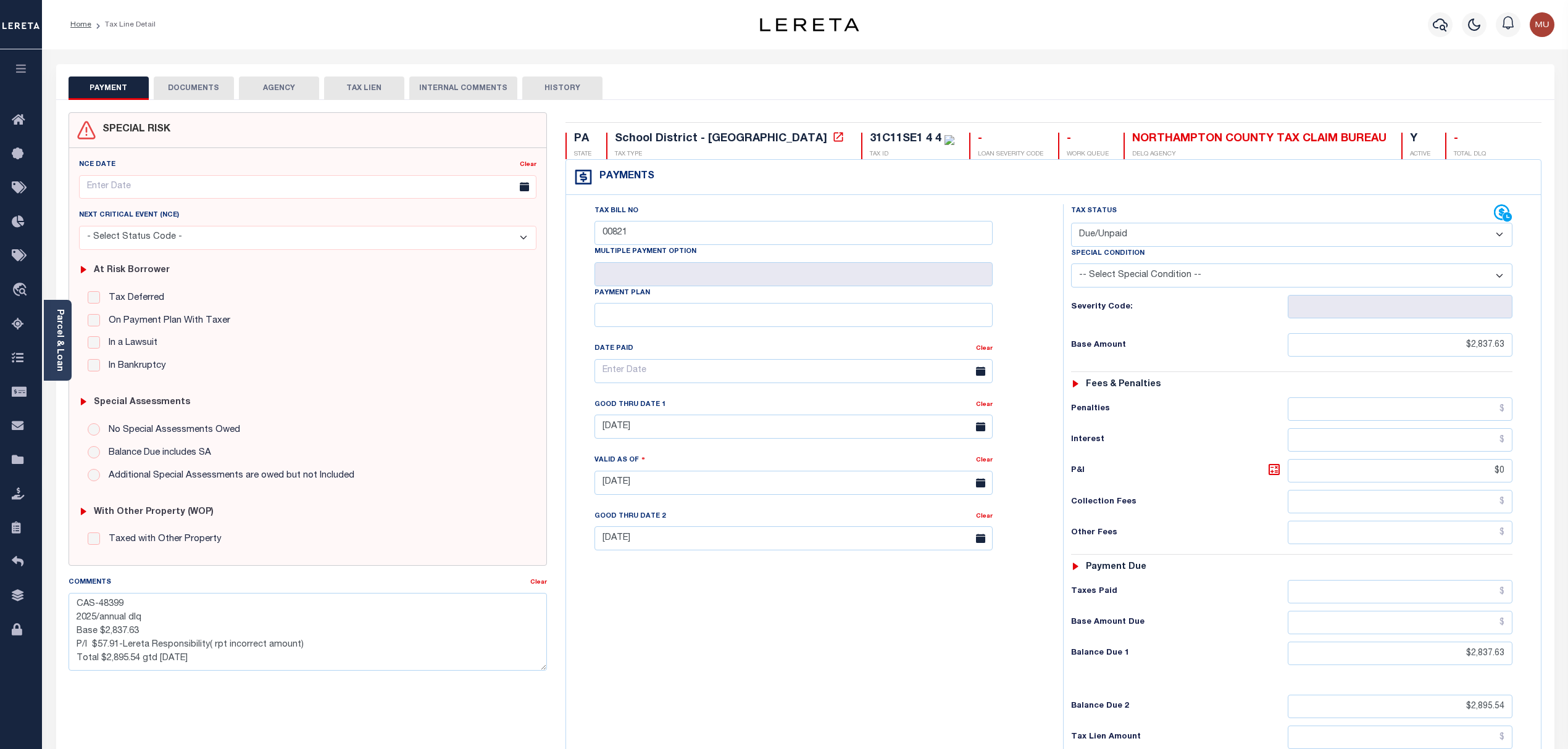
click at [212, 85] on button "DOCUMENTS" at bounding box center [193, 88] width 80 height 23
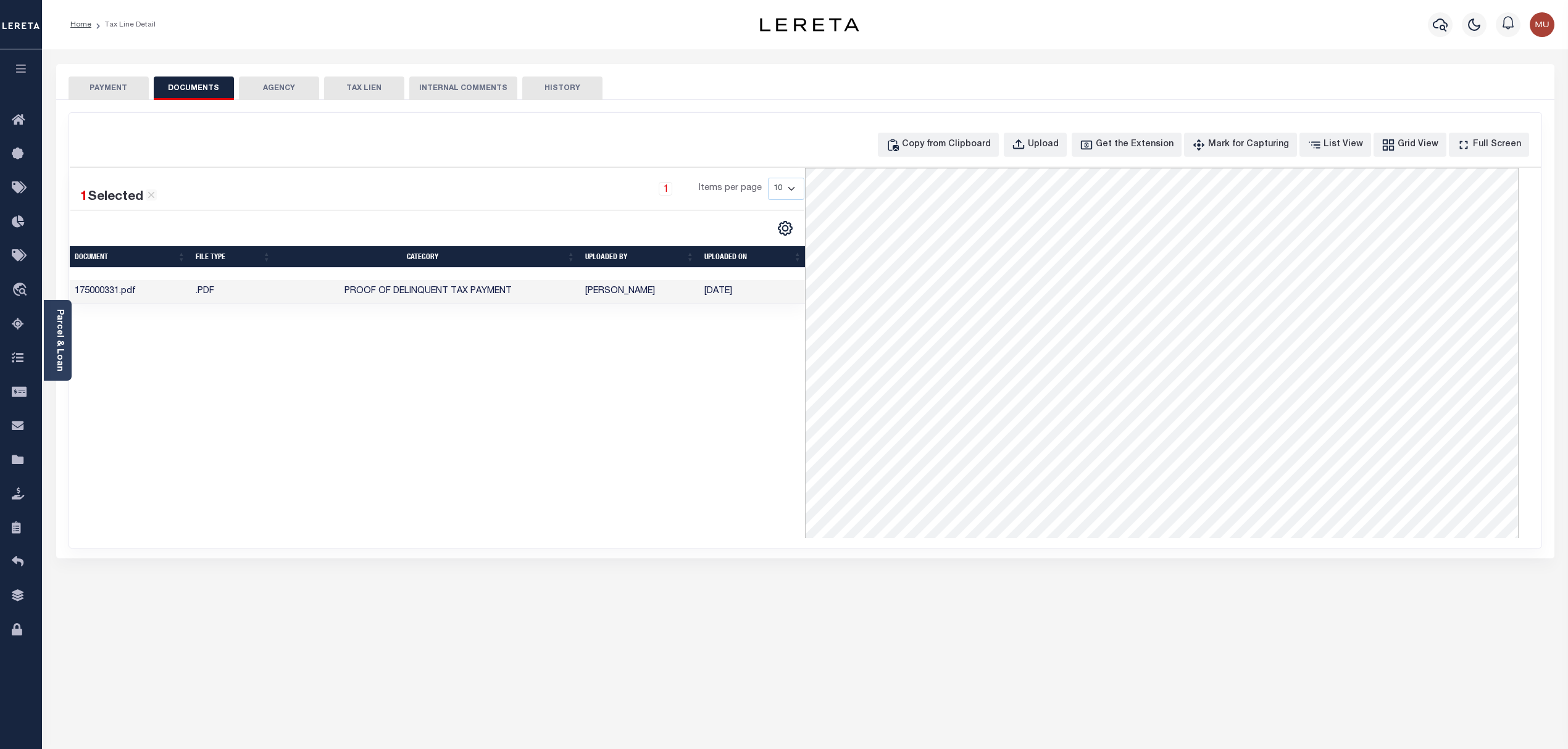
click at [135, 81] on button "PAYMENT" at bounding box center [108, 88] width 80 height 23
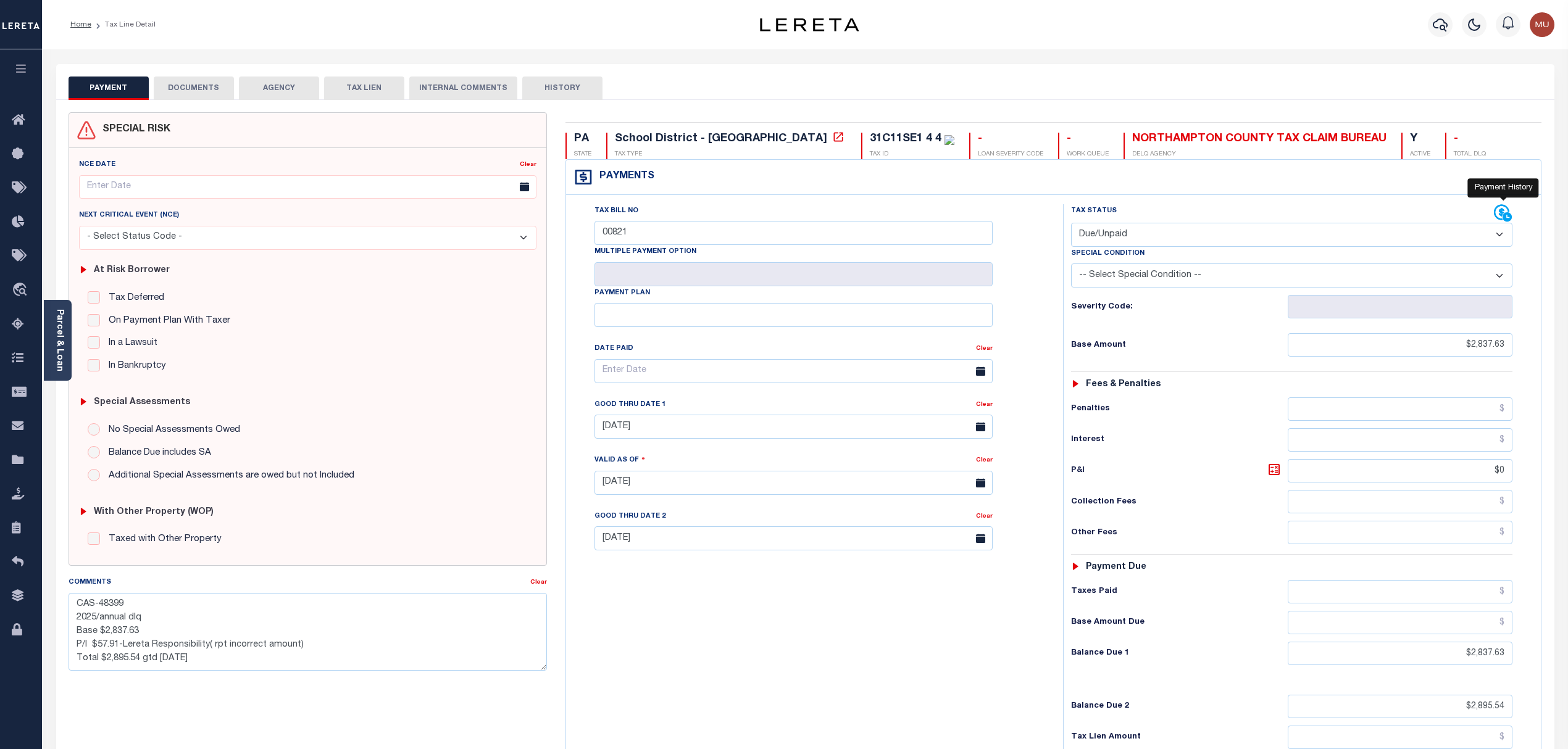
click at [1499, 215] on icon at bounding box center [1502, 213] width 18 height 18
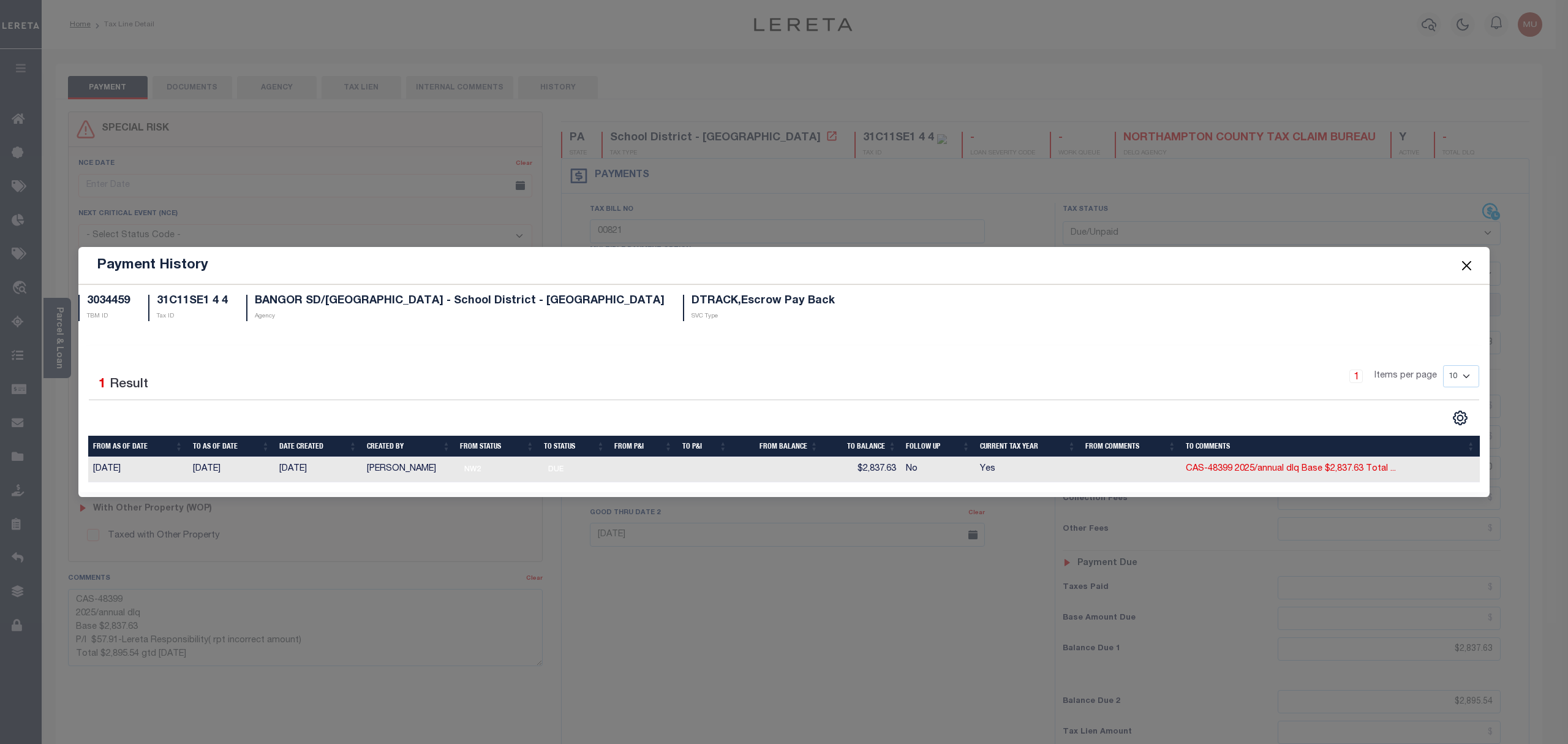
click at [1466, 260] on button "Close" at bounding box center [1467, 265] width 16 height 16
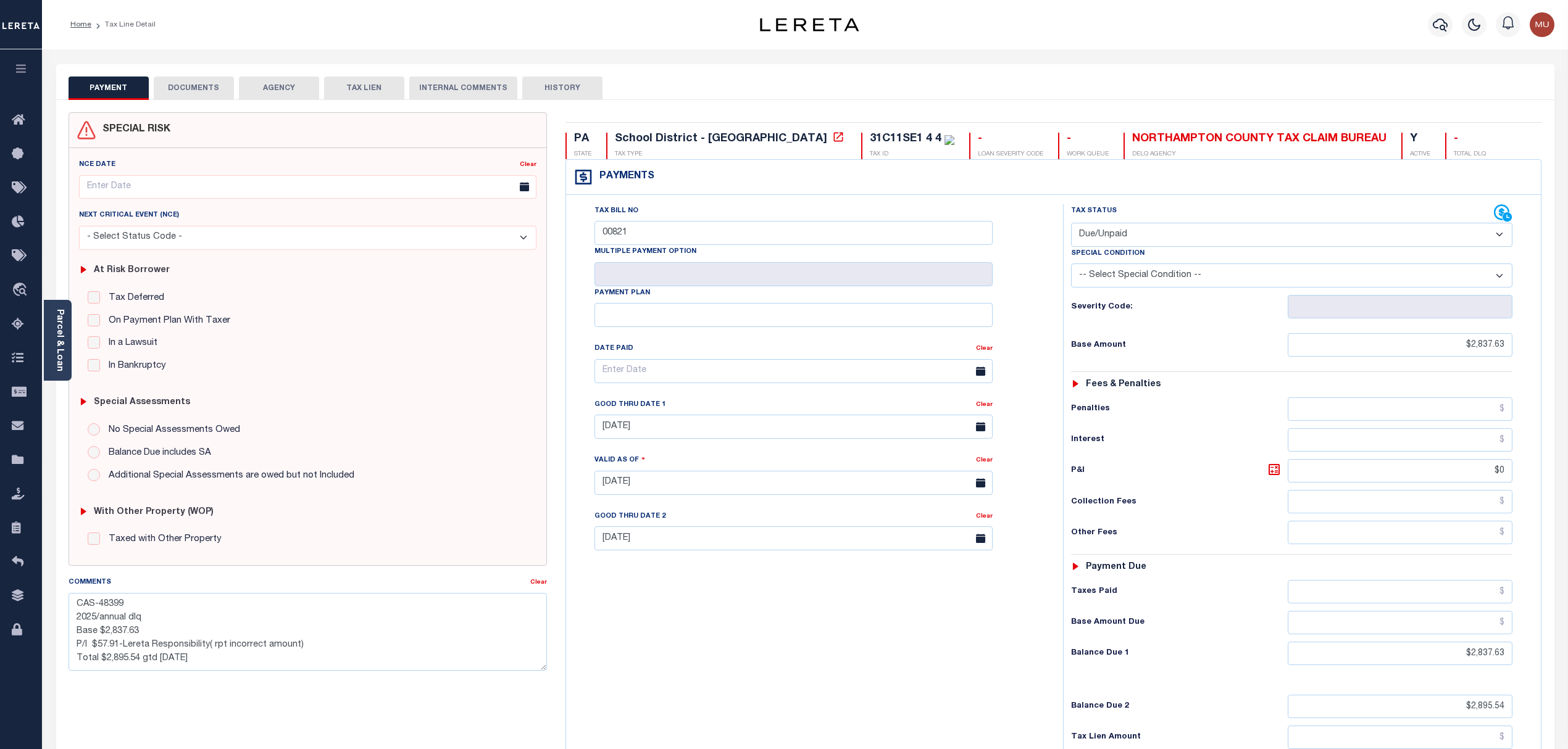
click at [201, 77] on button "DOCUMENTS" at bounding box center [193, 88] width 80 height 23
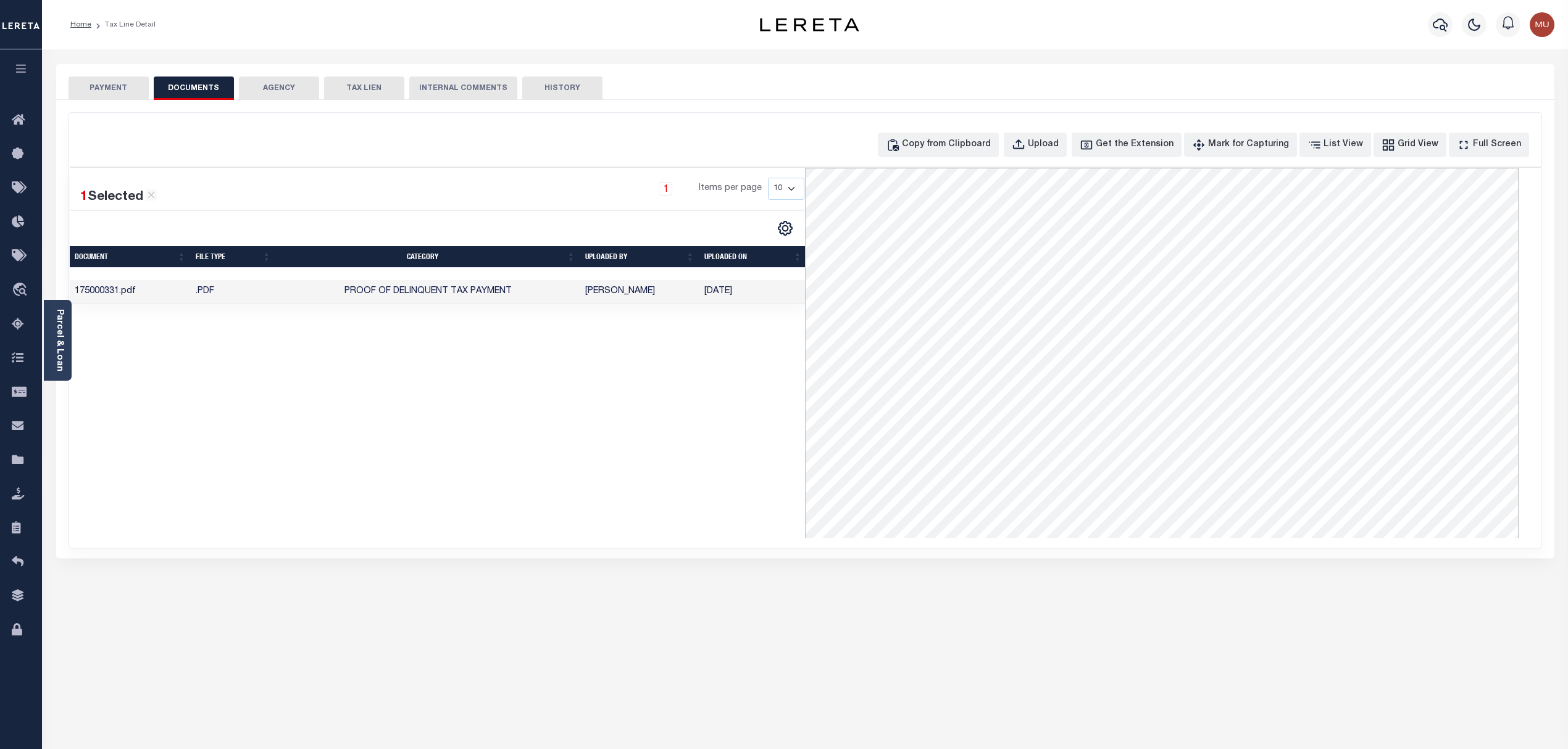
click at [127, 94] on button "PAYMENT" at bounding box center [108, 88] width 80 height 23
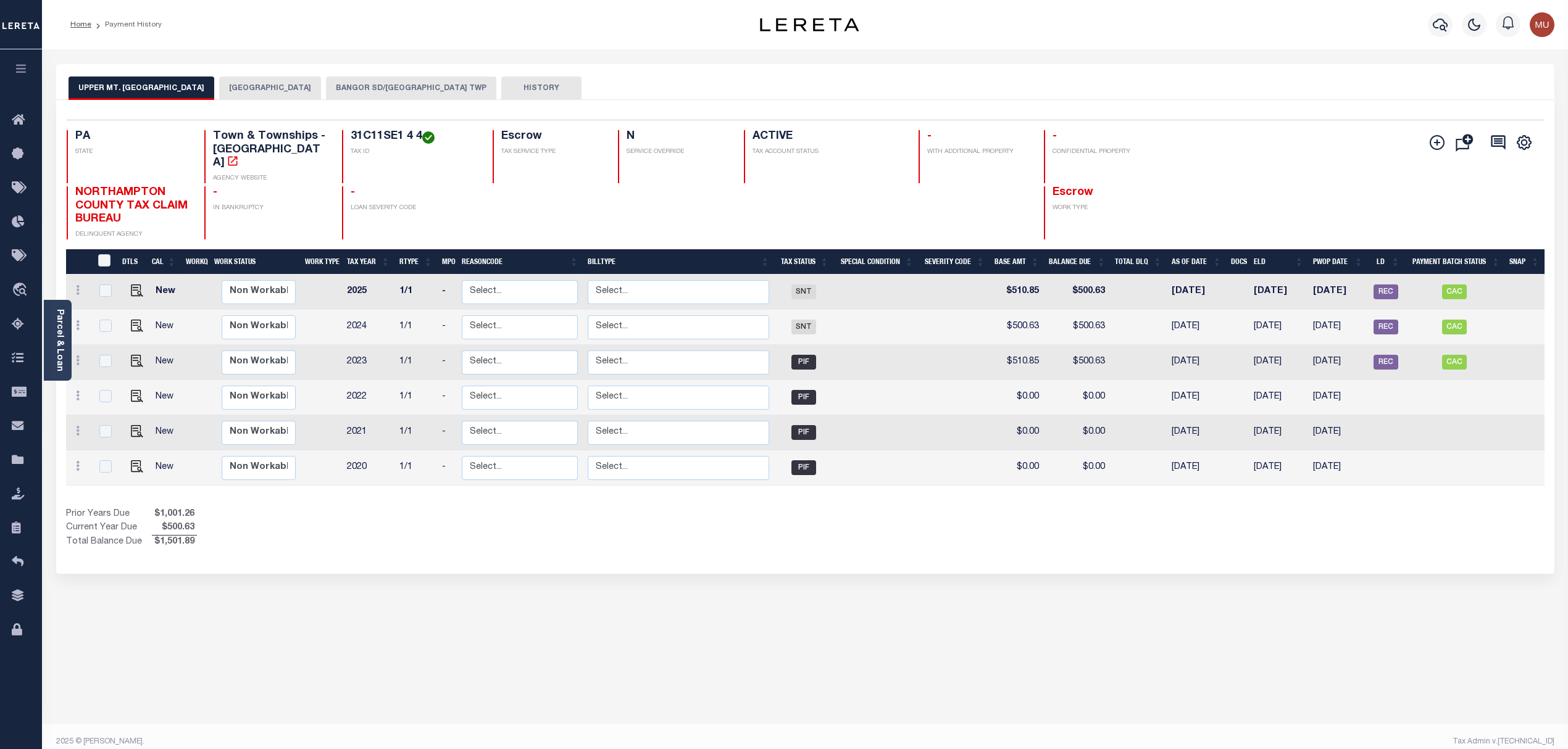
click at [241, 83] on button "[GEOGRAPHIC_DATA]" at bounding box center [270, 88] width 102 height 23
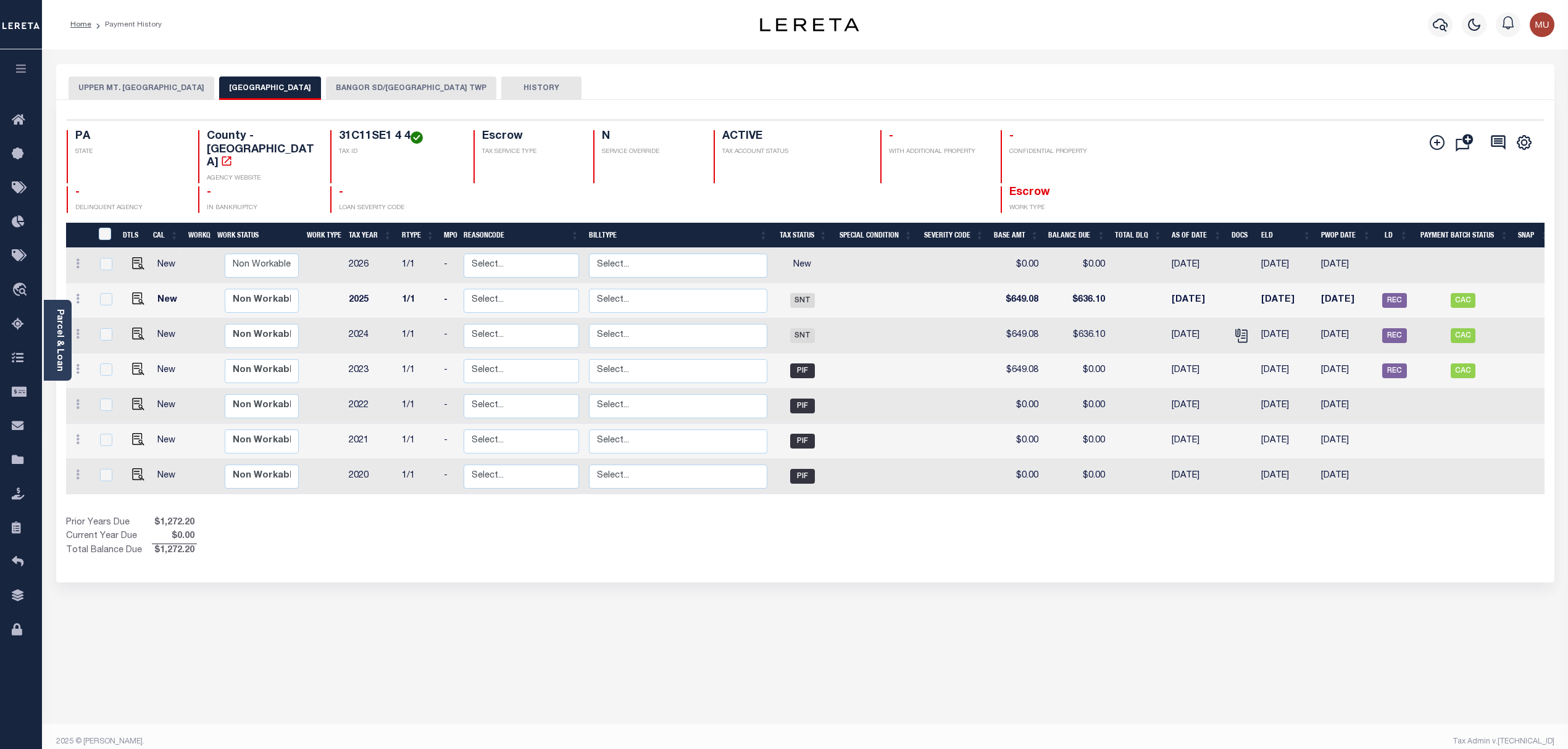
click at [371, 87] on button "BANGOR SD/[GEOGRAPHIC_DATA] TWP" at bounding box center [411, 88] width 170 height 23
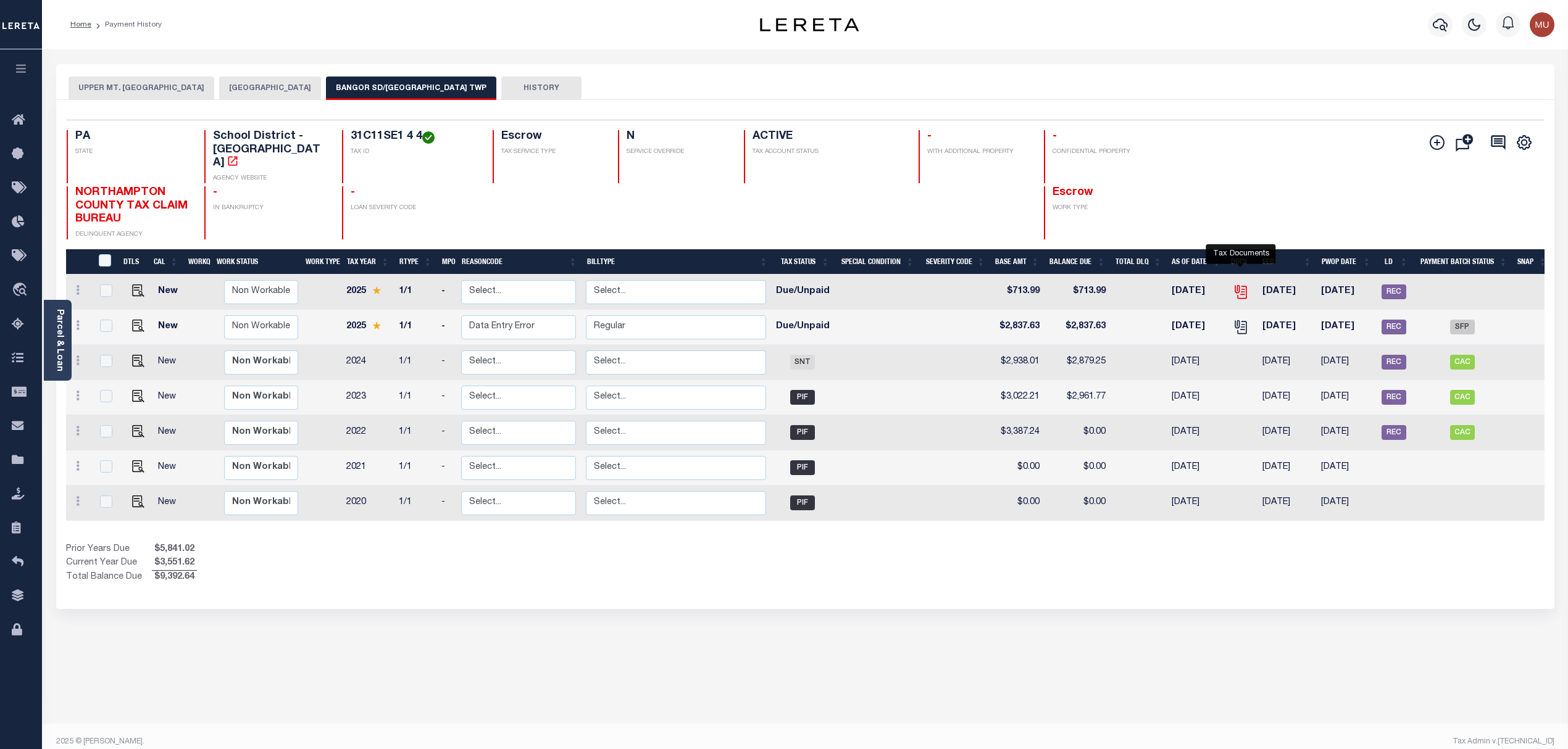
click at [1237, 285] on icon "" at bounding box center [1240, 290] width 10 height 10
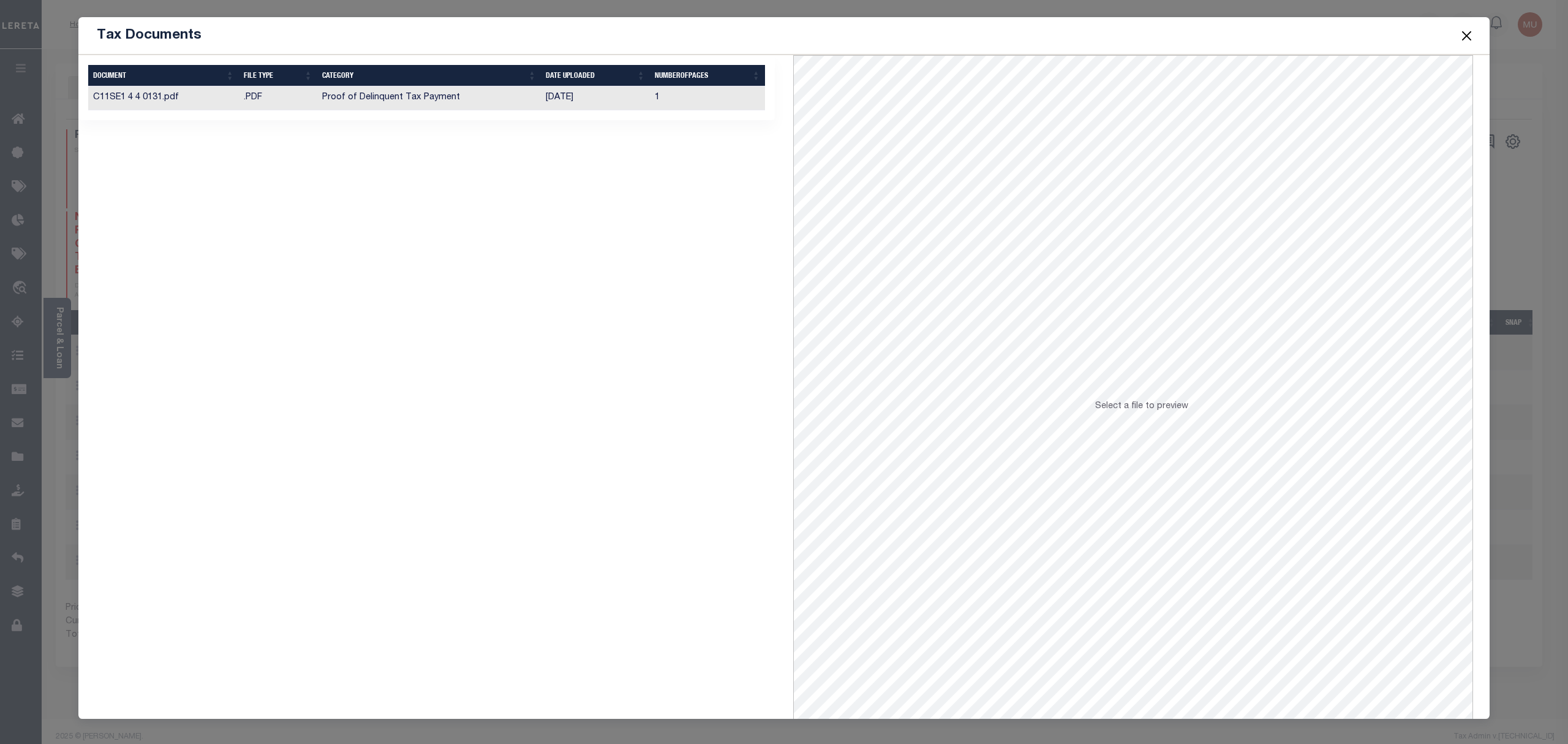
click at [484, 92] on td "Proof of Delinquent Tax Payment" at bounding box center [429, 98] width 224 height 24
click at [1468, 35] on button "Close" at bounding box center [1467, 35] width 16 height 16
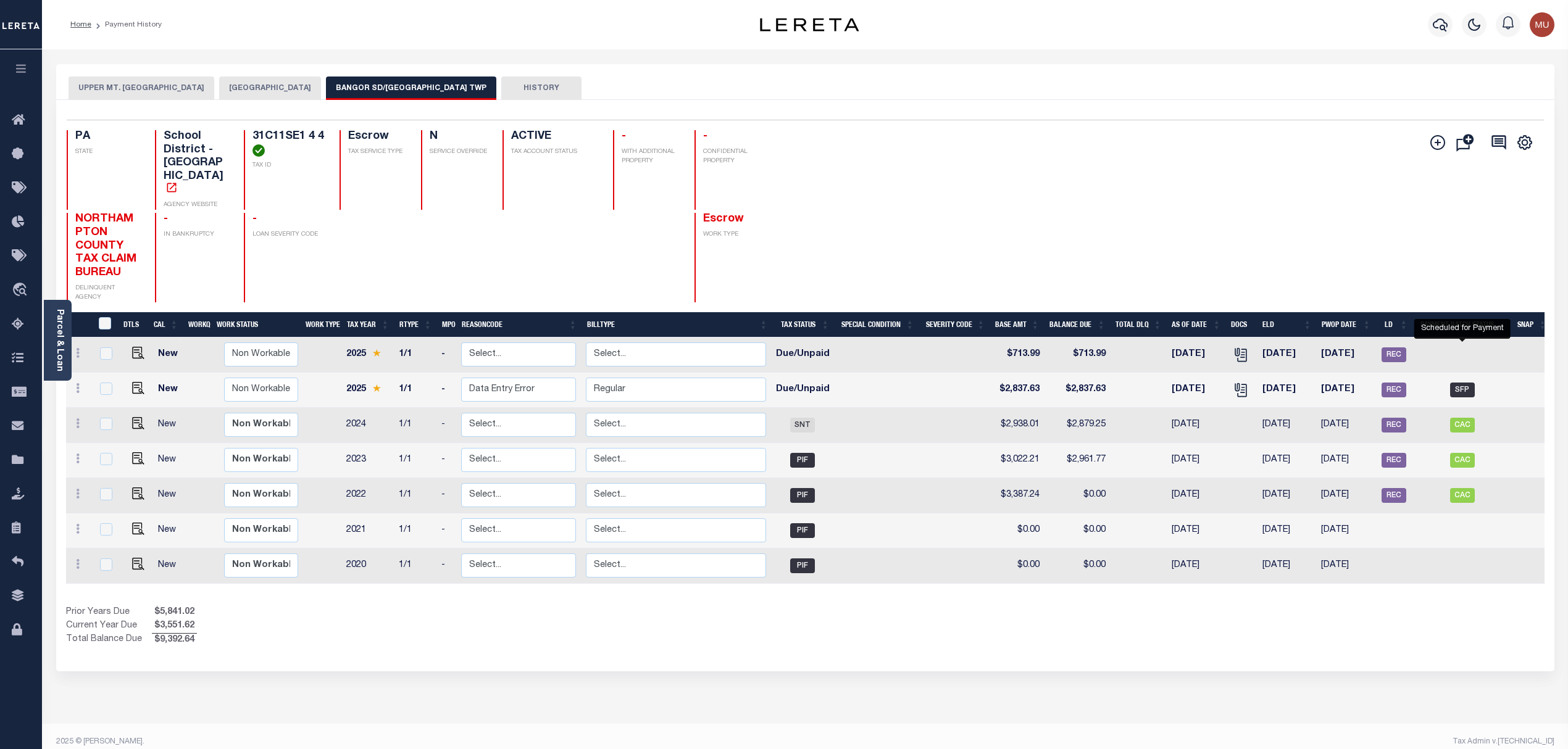
click at [1469, 382] on span "SFP" at bounding box center [1462, 390] width 25 height 15
checkbox input "true"
